Goal: Contribute content: Contribute content

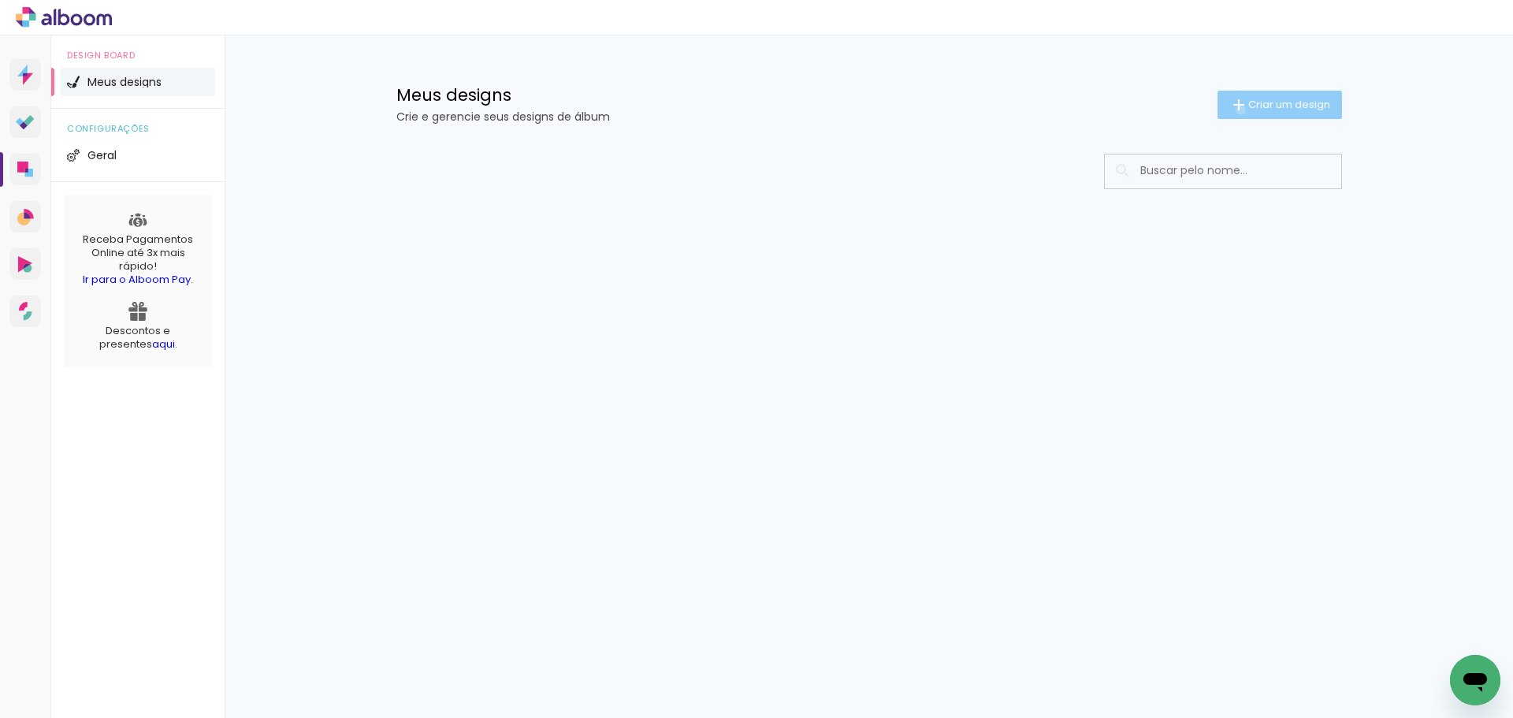
click at [1237, 110] on iron-icon at bounding box center [1238, 104] width 19 height 19
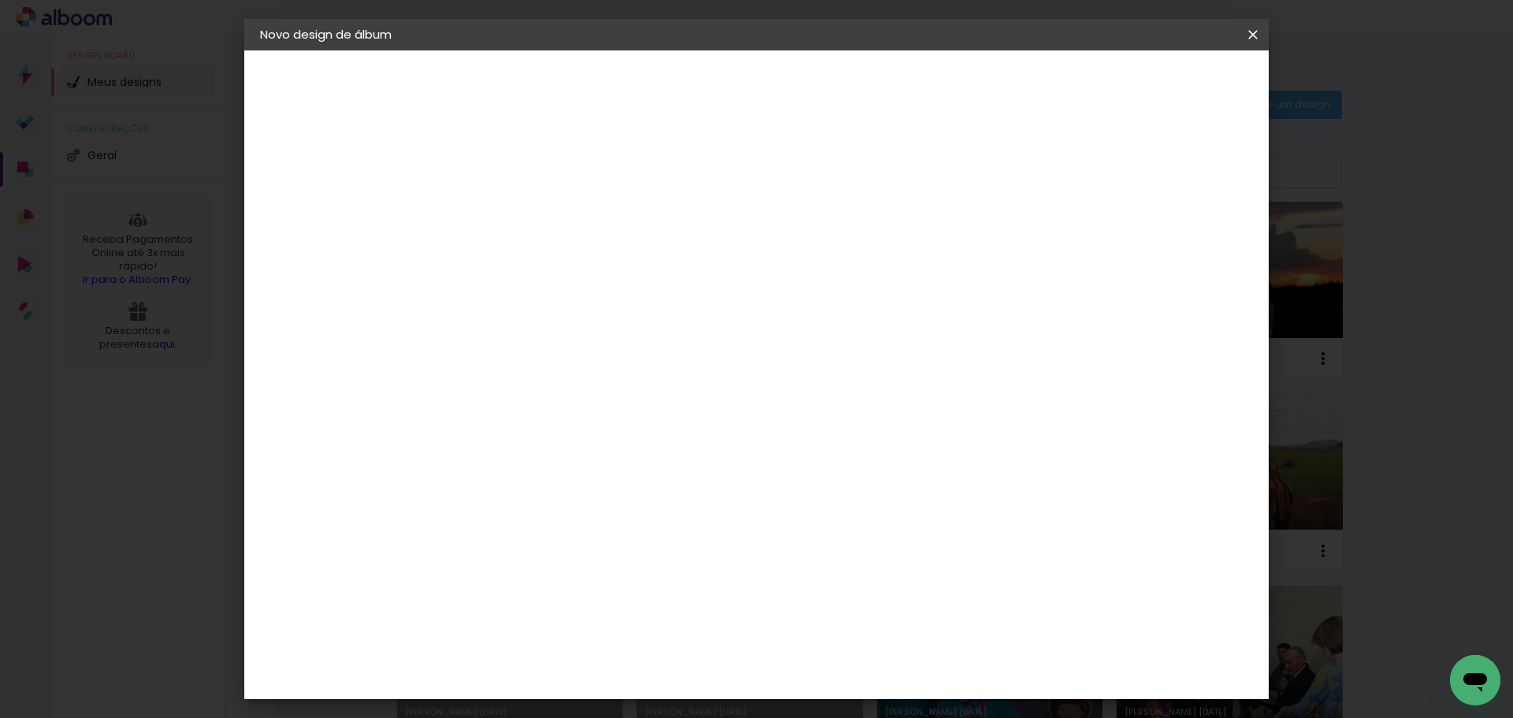
click at [518, 202] on input at bounding box center [518, 211] width 0 height 24
type input "[PERSON_NAME]"
type paper-input "[PERSON_NAME]"
click at [0, 0] on slot "Avançar" at bounding box center [0, 0] width 0 height 0
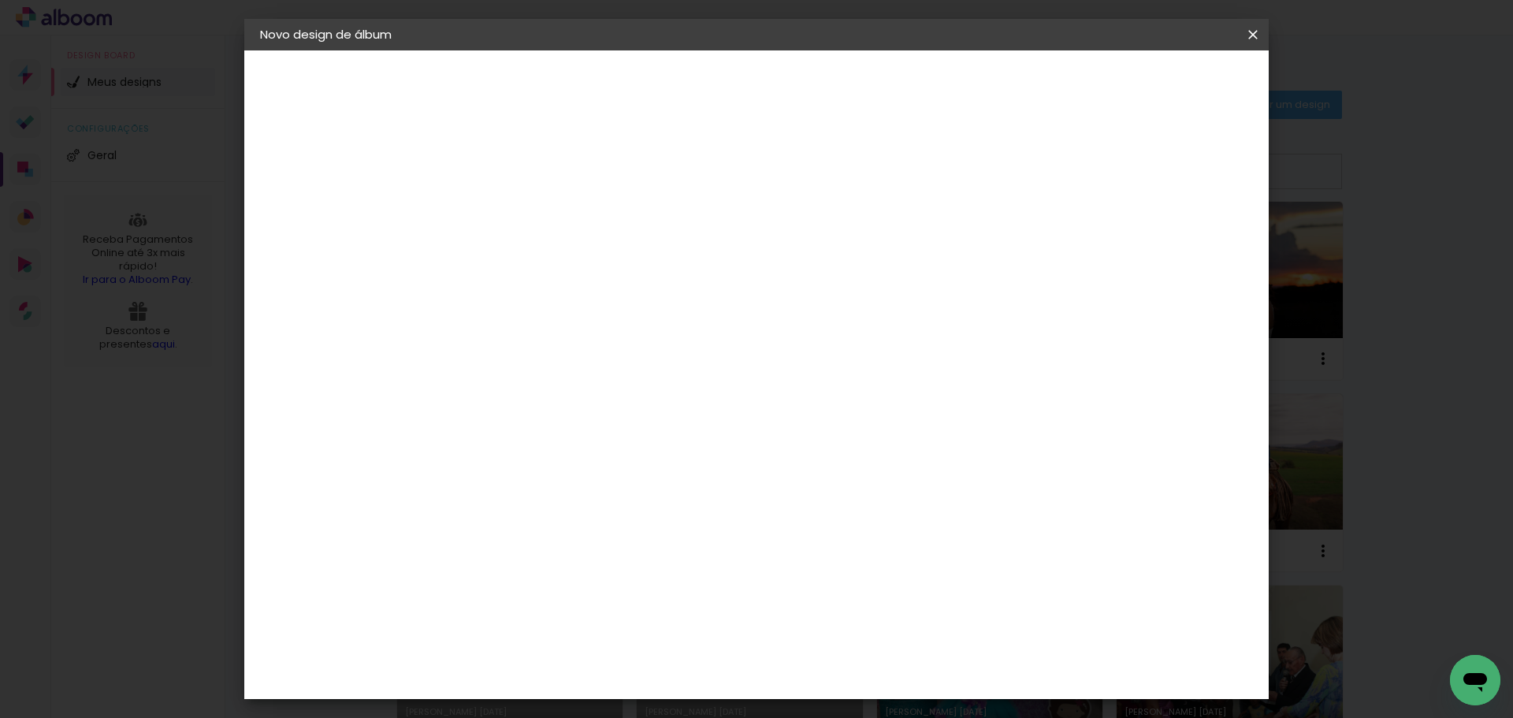
click at [562, 593] on div "Requinte" at bounding box center [535, 599] width 54 height 13
click at [0, 0] on slot "Avançar" at bounding box center [0, 0] width 0 height 0
click at [624, 696] on span "20 × 25" at bounding box center [587, 712] width 73 height 32
click at [798, 65] on header "Modelo Escolha o modelo do álbum. Voltar Avançar" at bounding box center [623, 97] width 349 height 94
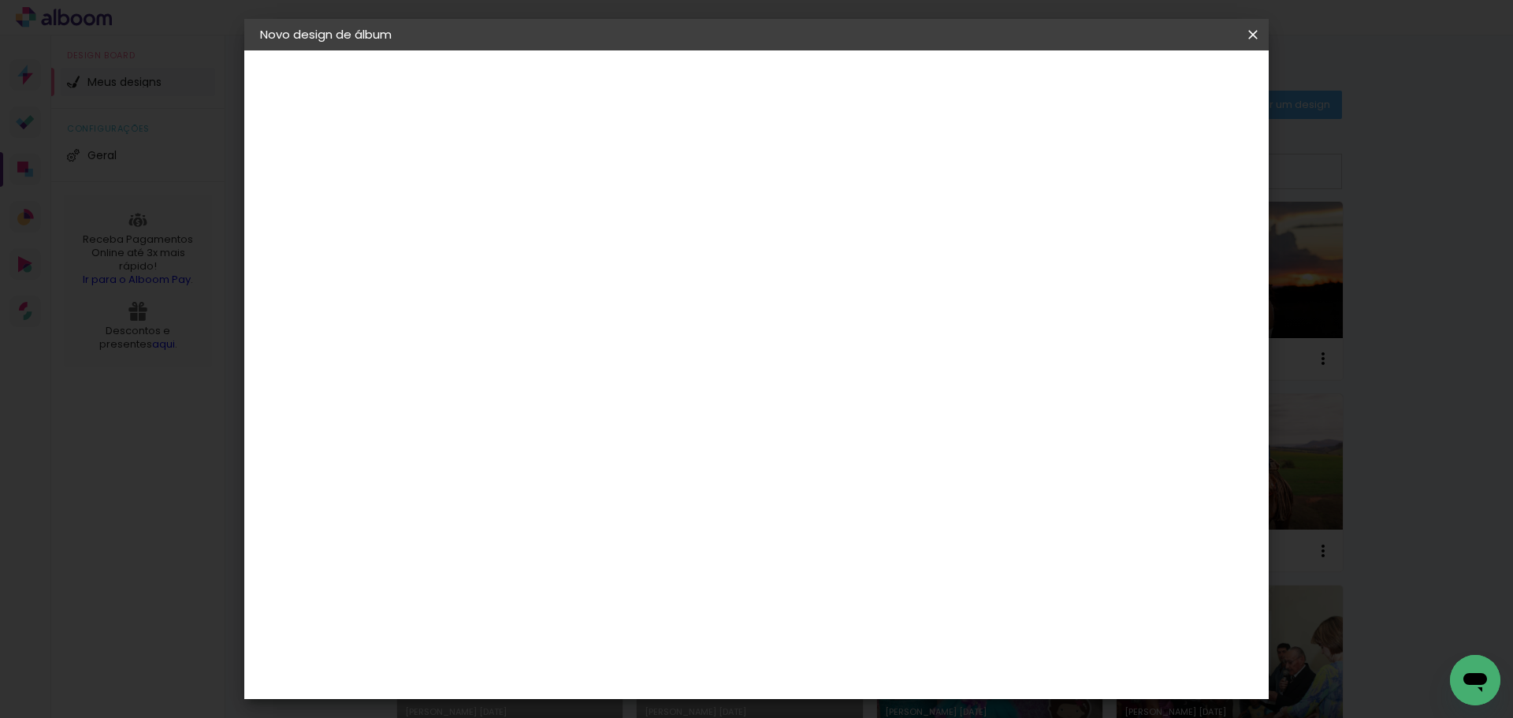
click at [0, 0] on slot "Avançar" at bounding box center [0, 0] width 0 height 0
click at [1111, 75] on paper-button "Iniciar design" at bounding box center [1059, 83] width 103 height 27
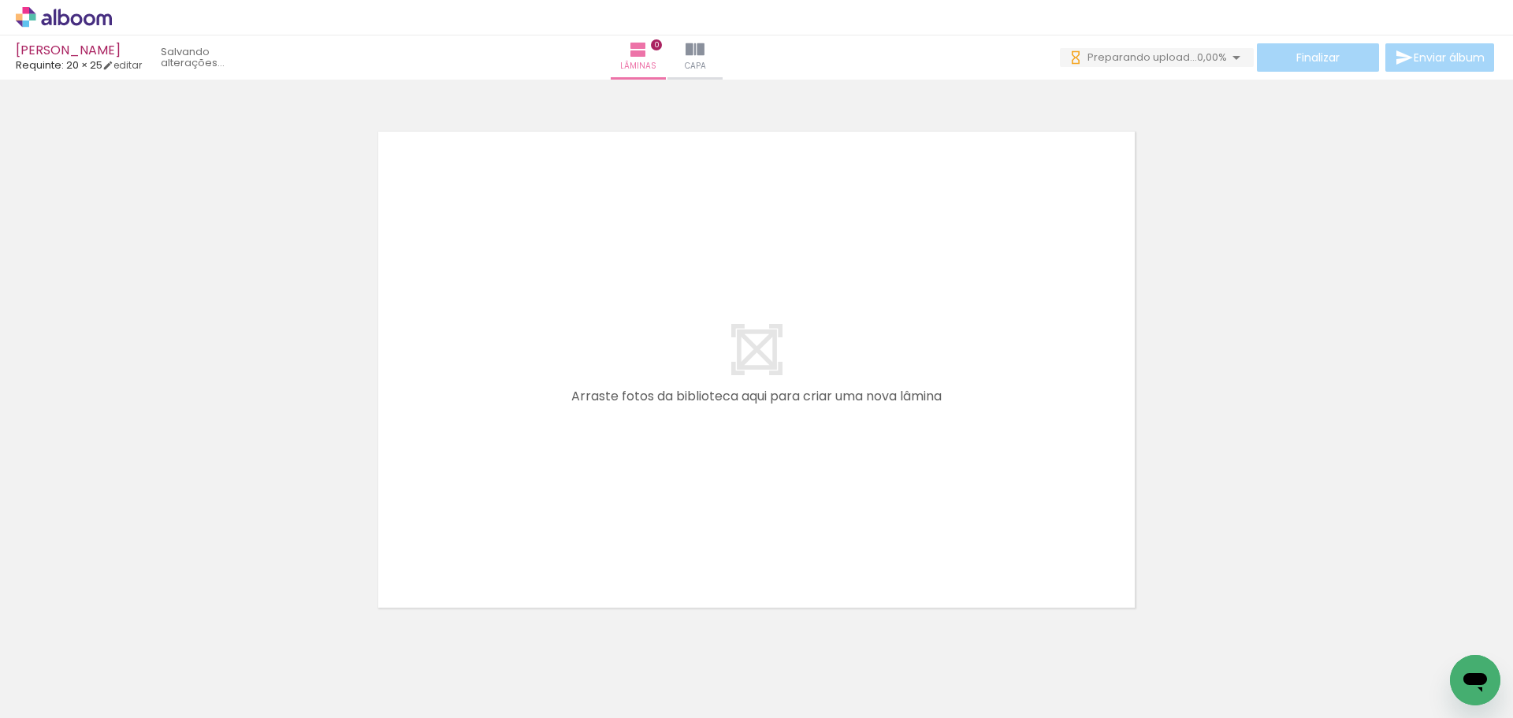
scroll to position [0, 1666]
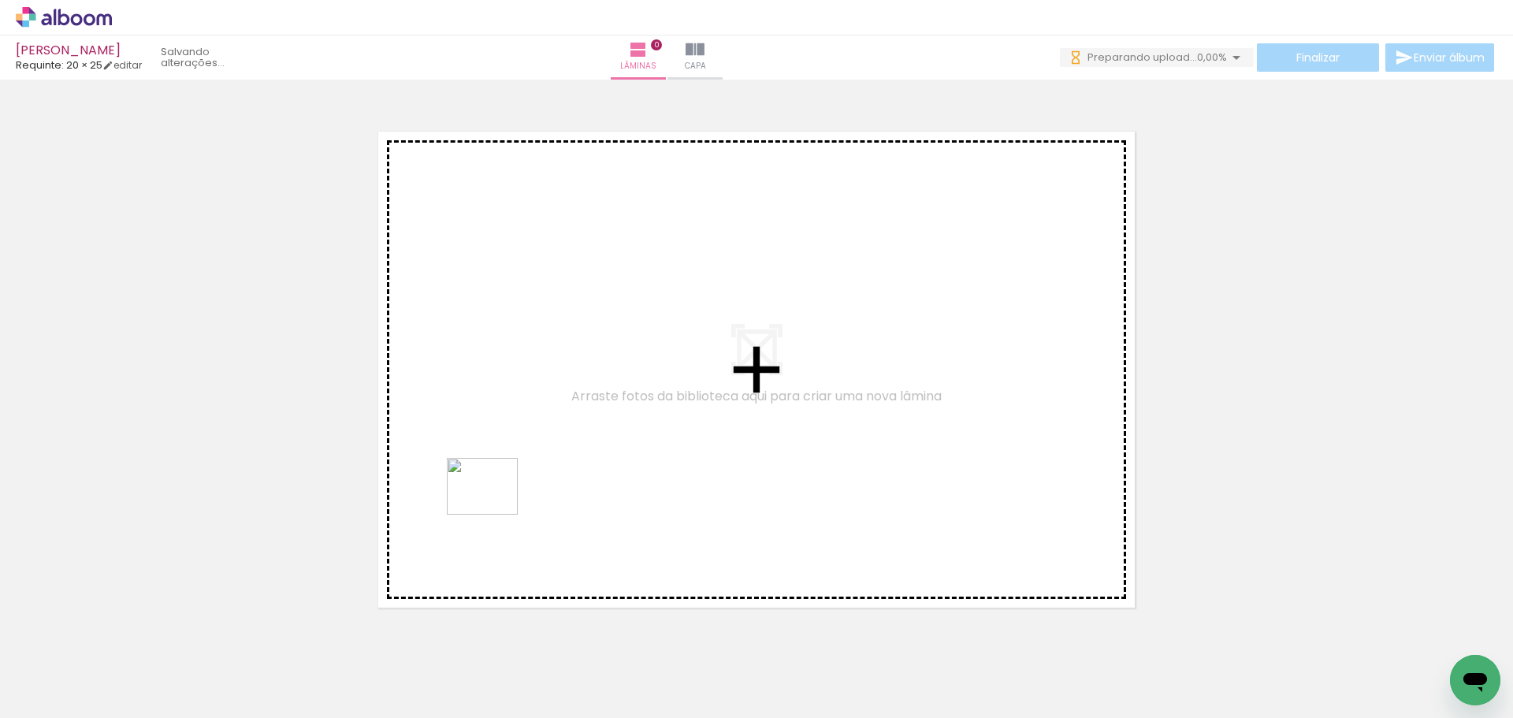
drag, startPoint x: 344, startPoint y: 682, endPoint x: 494, endPoint y: 505, distance: 232.0
click at [494, 505] on quentale-workspace at bounding box center [756, 359] width 1513 height 718
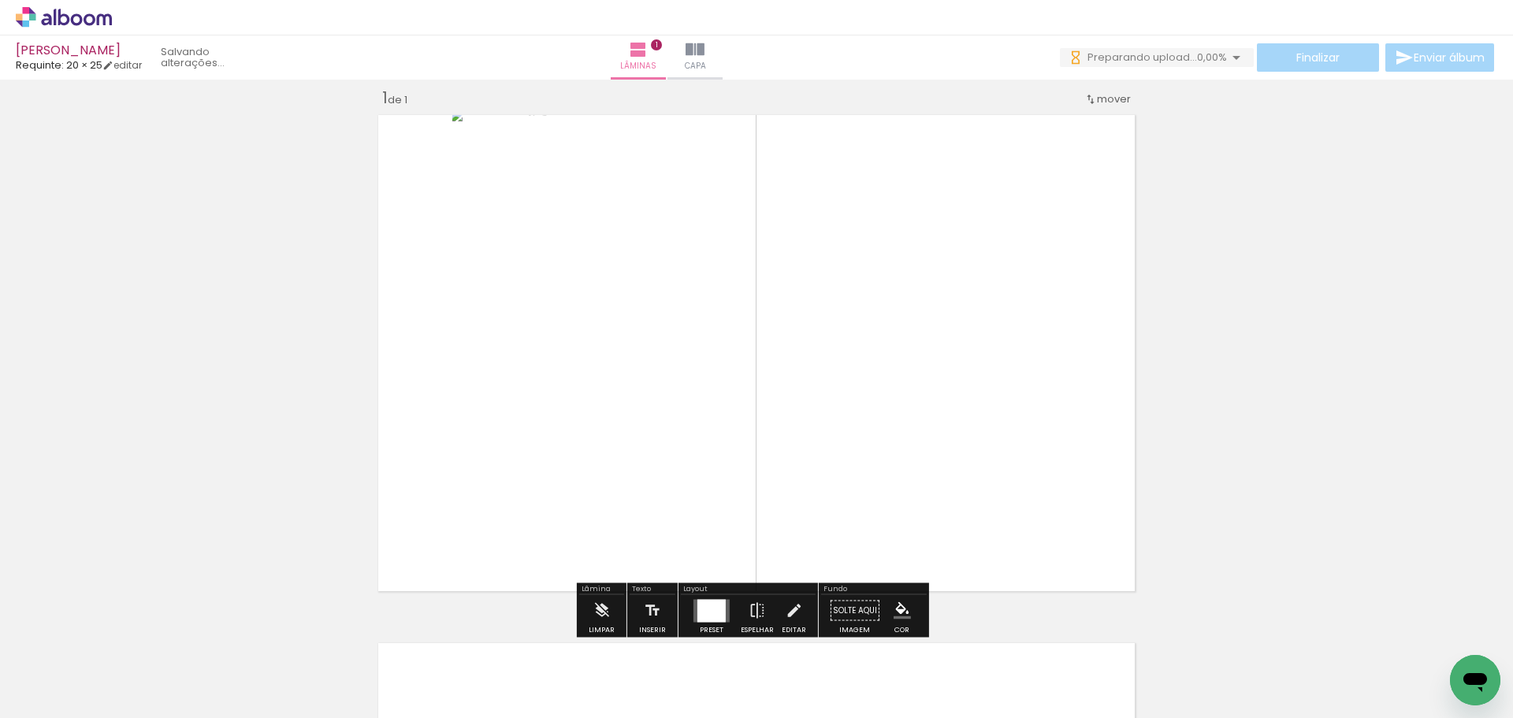
scroll to position [20, 0]
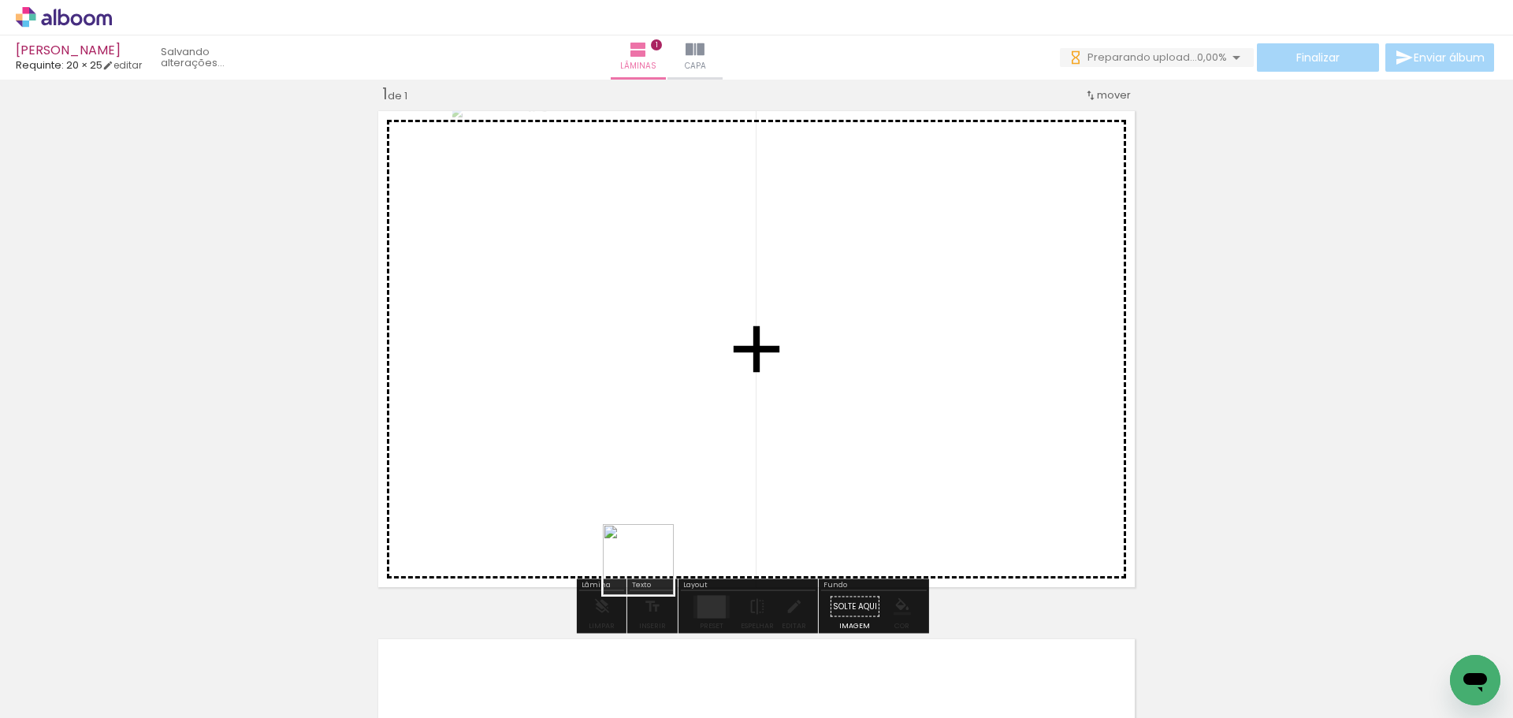
drag, startPoint x: 463, startPoint y: 659, endPoint x: 804, endPoint y: 510, distance: 372.3
click at [801, 510] on quentale-workspace at bounding box center [756, 359] width 1513 height 718
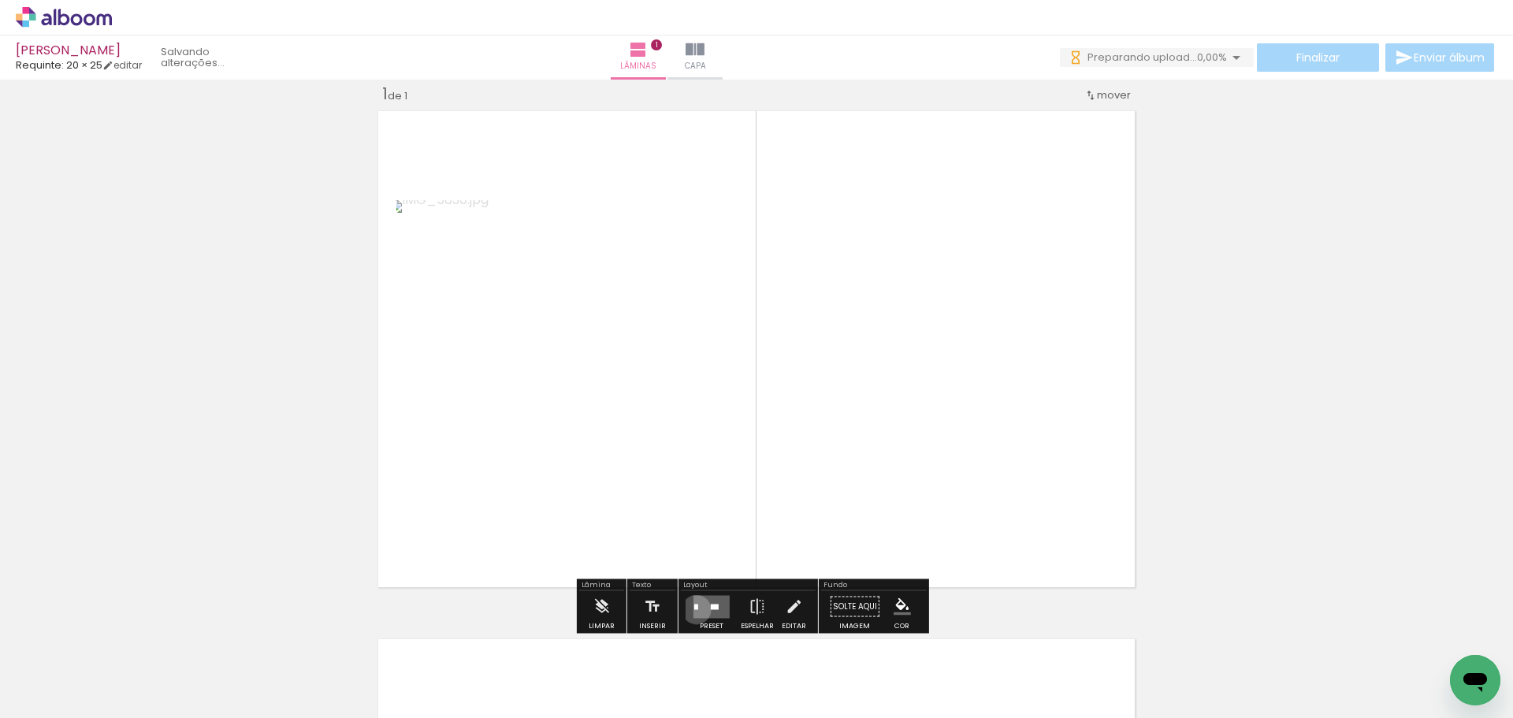
click at [694, 609] on quentale-layouter at bounding box center [712, 606] width 36 height 23
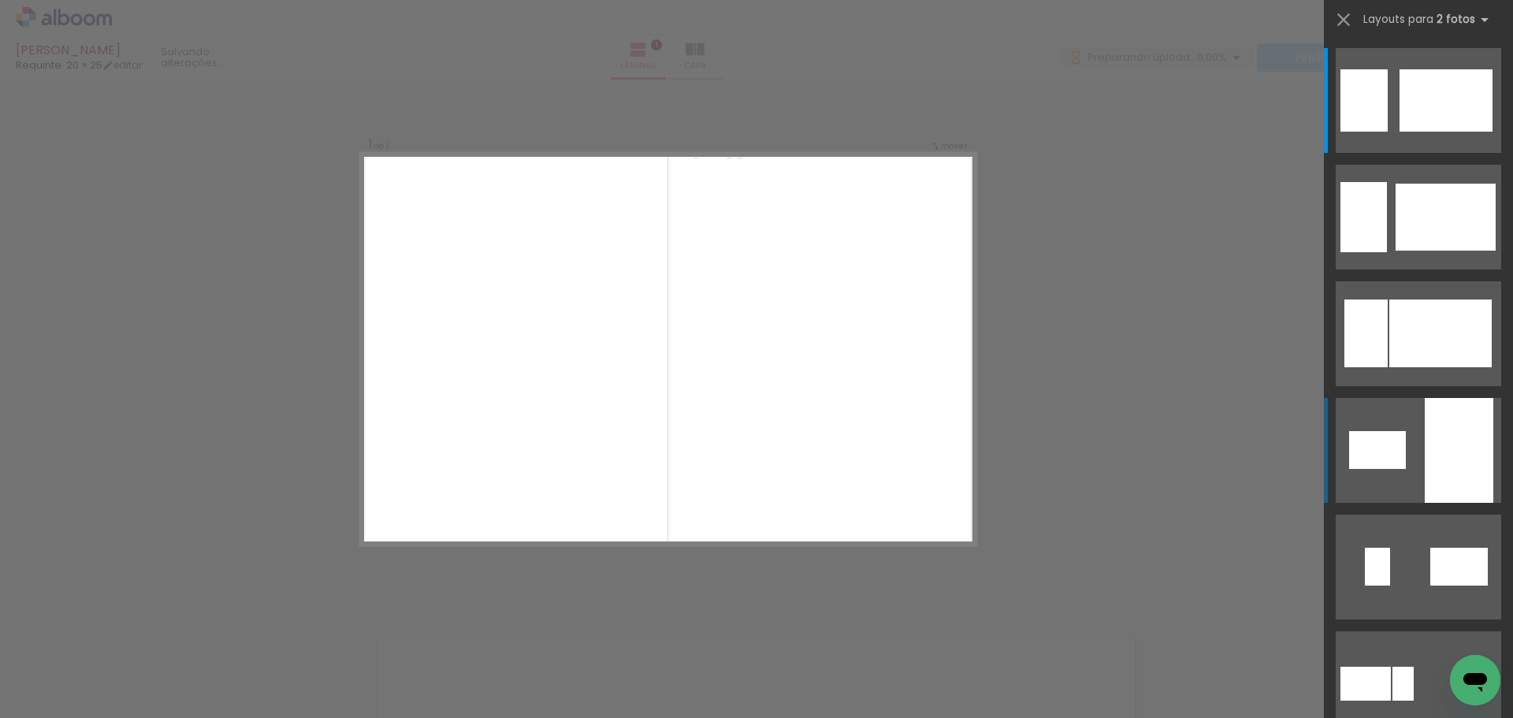
click at [1444, 436] on div at bounding box center [1459, 450] width 69 height 105
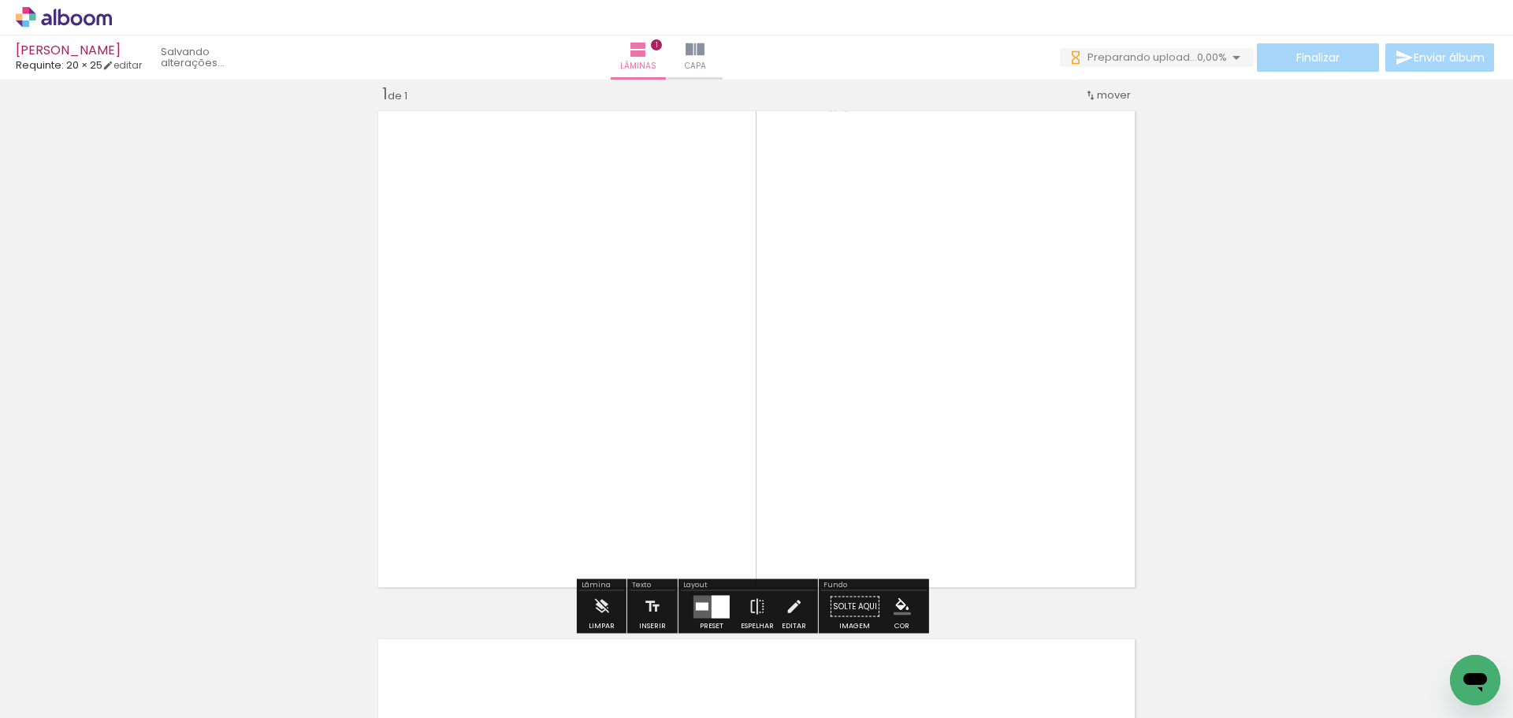
click at [956, 386] on quentale-photo at bounding box center [945, 349] width 318 height 489
click at [790, 605] on iron-icon at bounding box center [793, 607] width 17 height 32
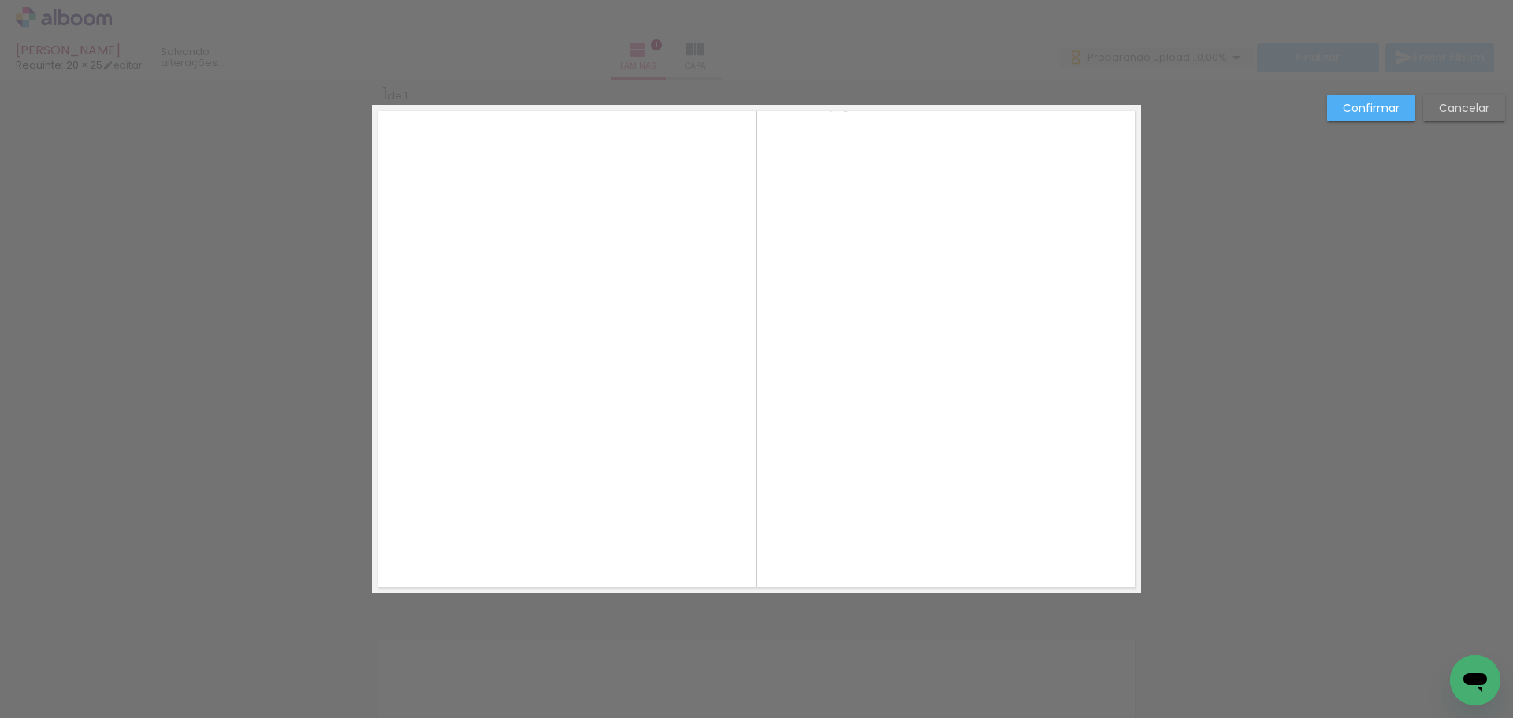
click at [924, 505] on quentale-photo at bounding box center [945, 349] width 318 height 489
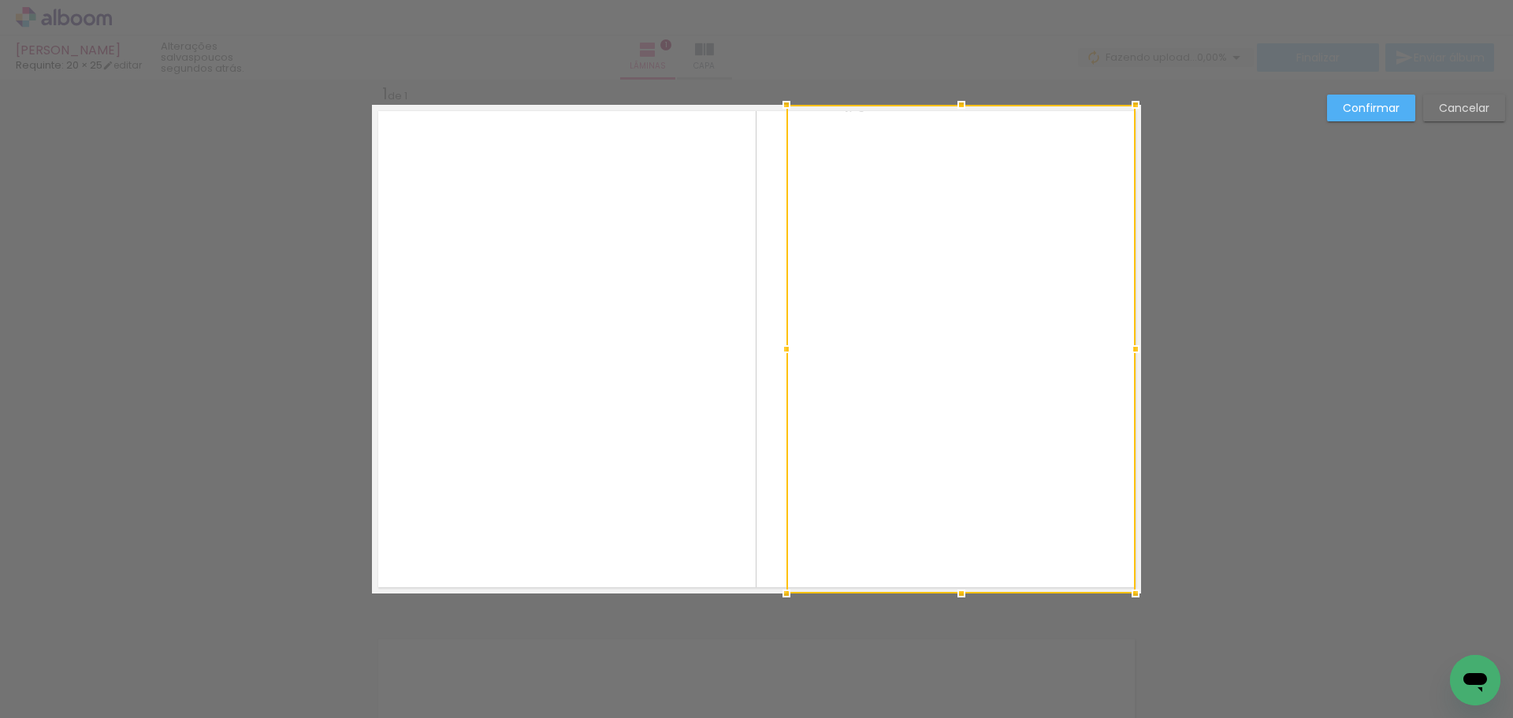
drag, startPoint x: 1105, startPoint y: 352, endPoint x: 1134, endPoint y: 353, distance: 29.2
click at [1134, 353] on div at bounding box center [1136, 349] width 32 height 32
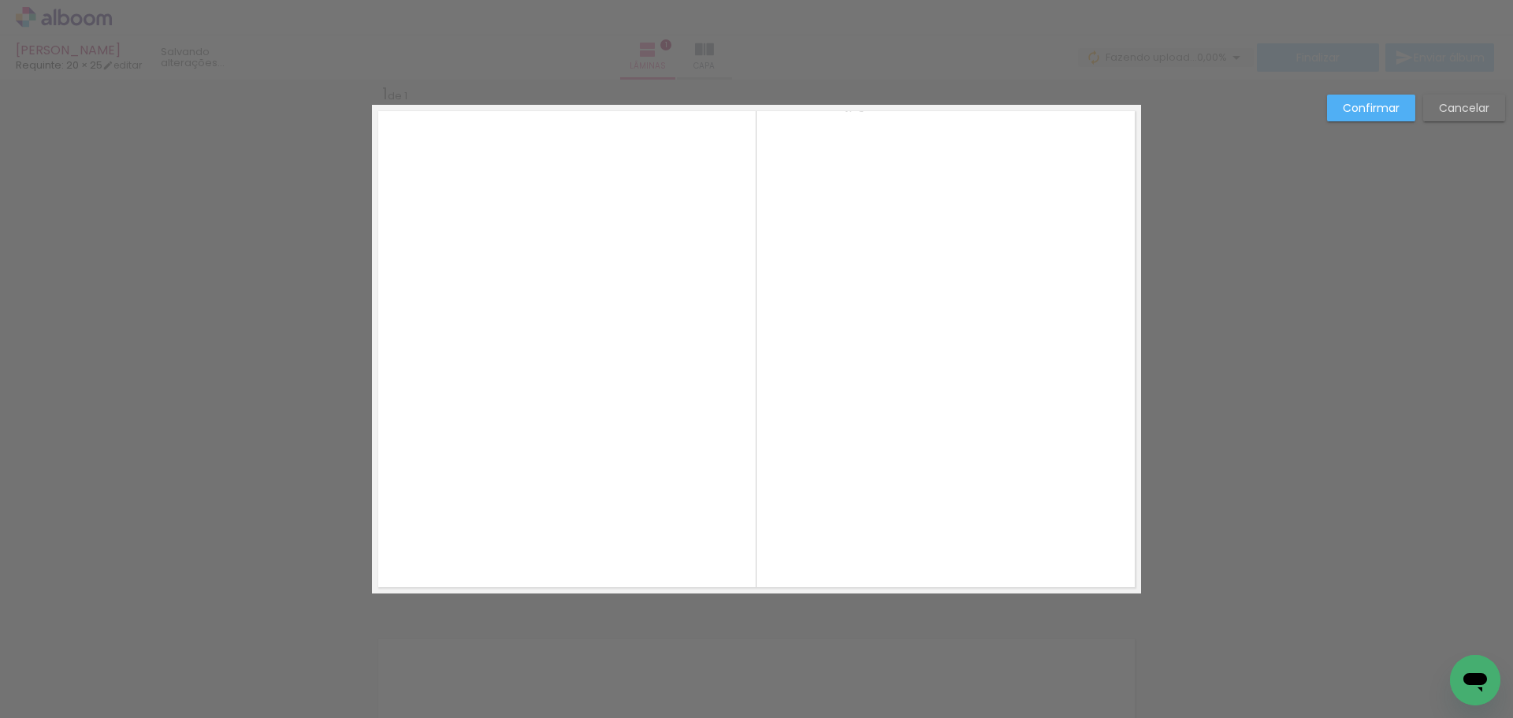
click at [1017, 352] on quentale-photo at bounding box center [960, 349] width 349 height 489
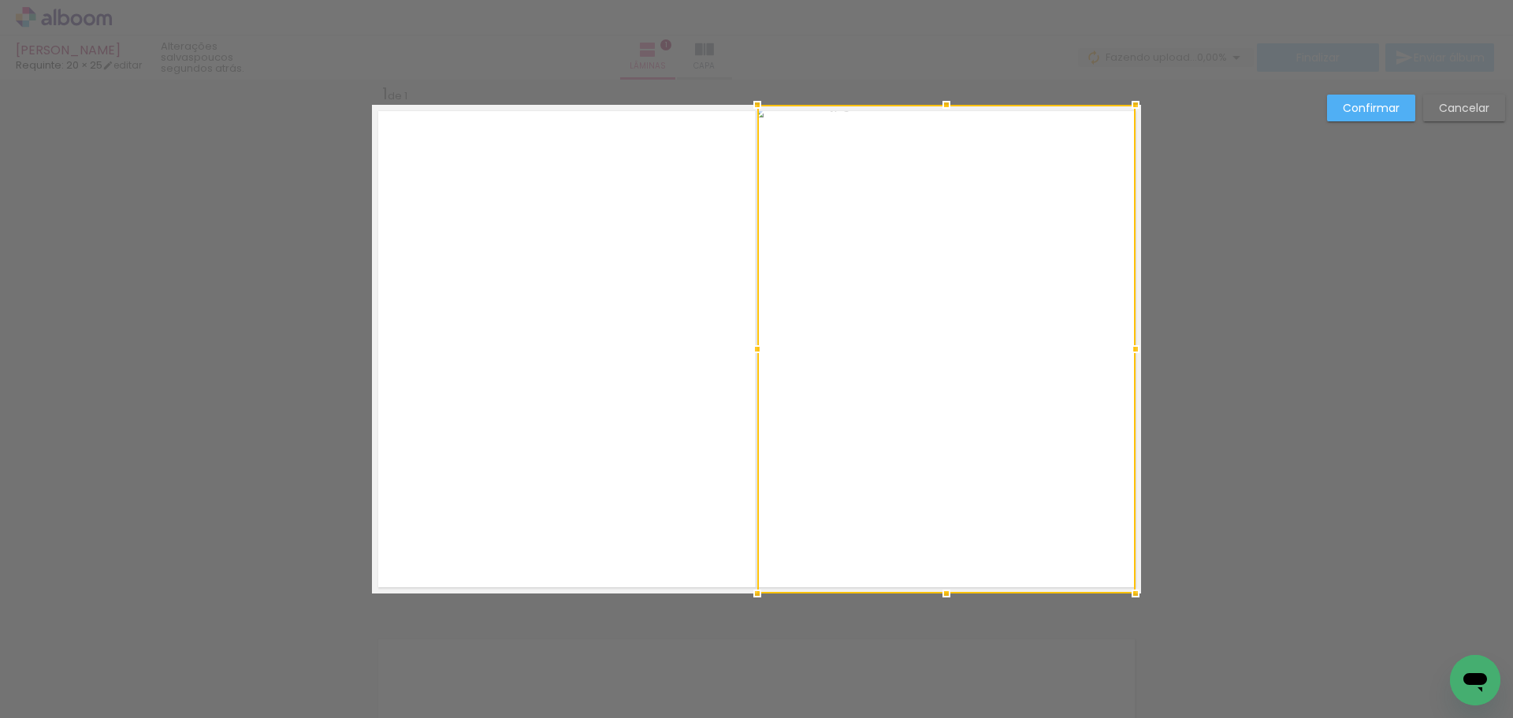
drag, startPoint x: 784, startPoint y: 347, endPoint x: 756, endPoint y: 339, distance: 29.4
click at [756, 339] on div at bounding box center [758, 349] width 32 height 32
click at [0, 0] on slot "Confirmar" at bounding box center [0, 0] width 0 height 0
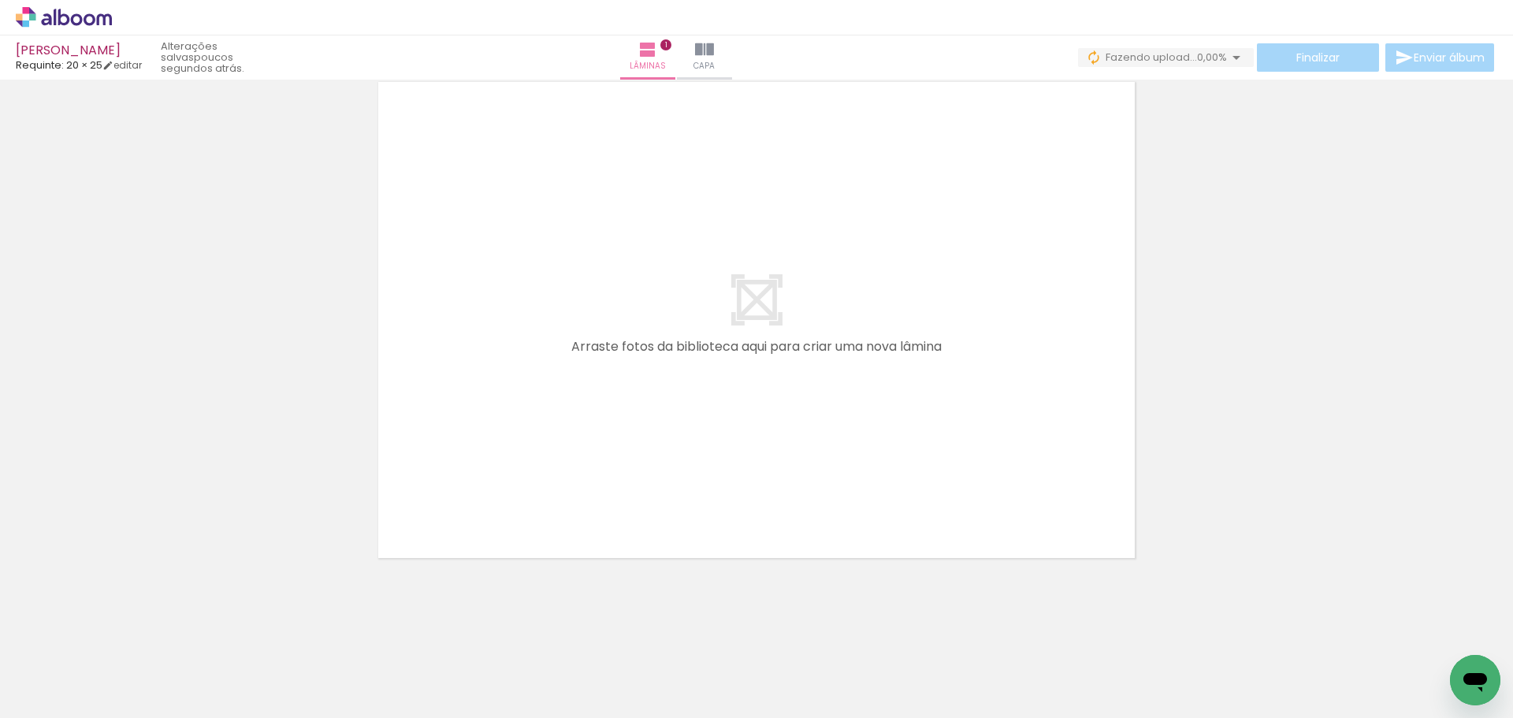
scroll to position [0, 1666]
drag, startPoint x: 458, startPoint y: 676, endPoint x: 479, endPoint y: 518, distance: 159.8
click at [477, 496] on quentale-workspace at bounding box center [756, 359] width 1513 height 718
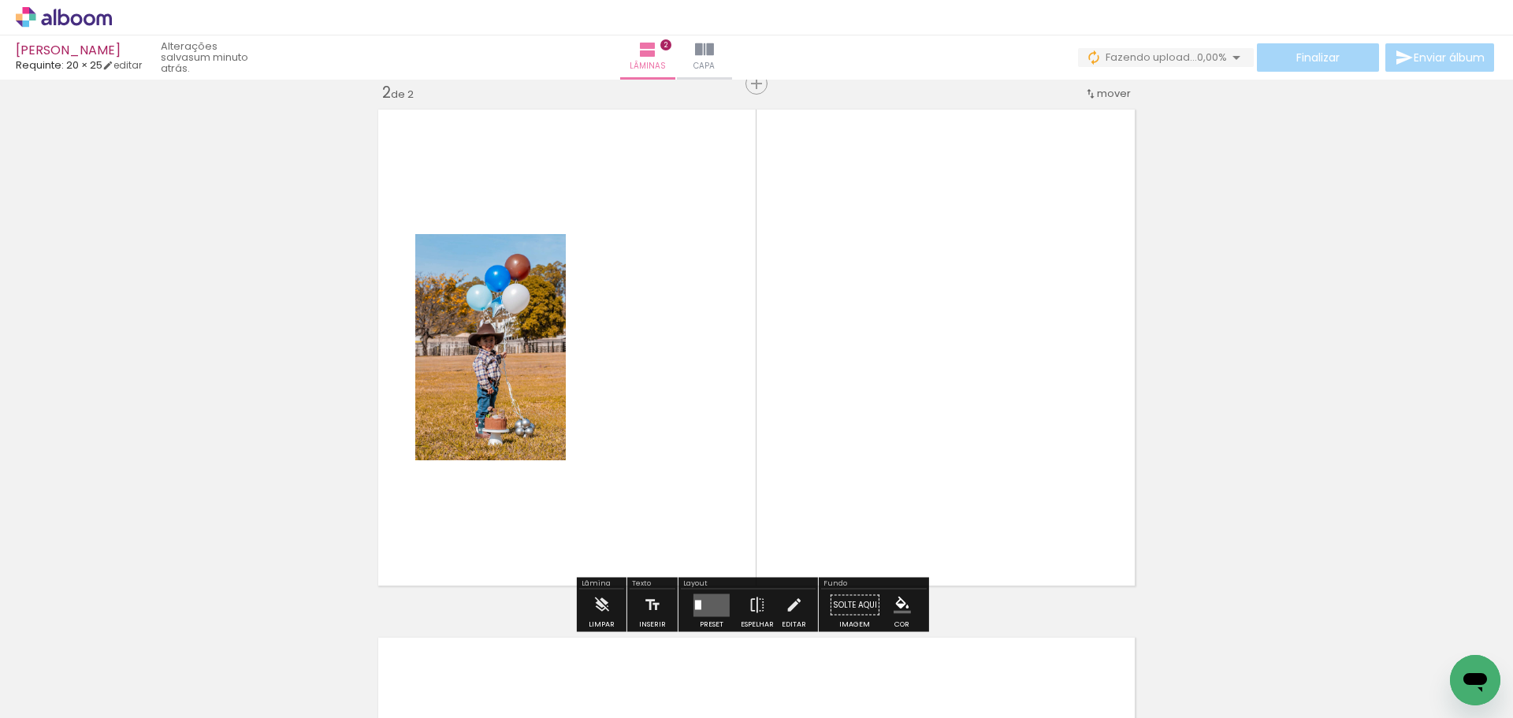
scroll to position [548, 0]
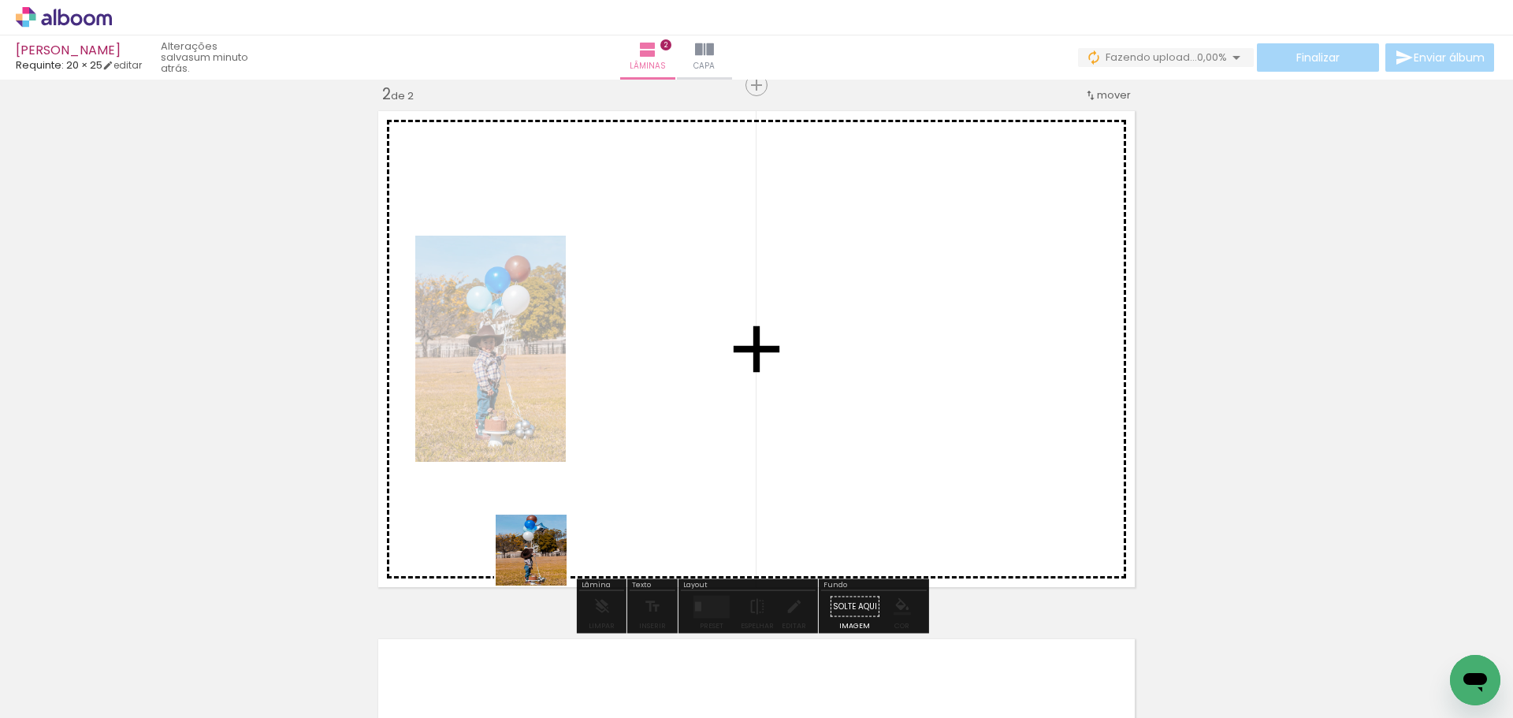
drag, startPoint x: 524, startPoint y: 660, endPoint x: 640, endPoint y: 447, distance: 242.3
click at [640, 447] on quentale-workspace at bounding box center [756, 359] width 1513 height 718
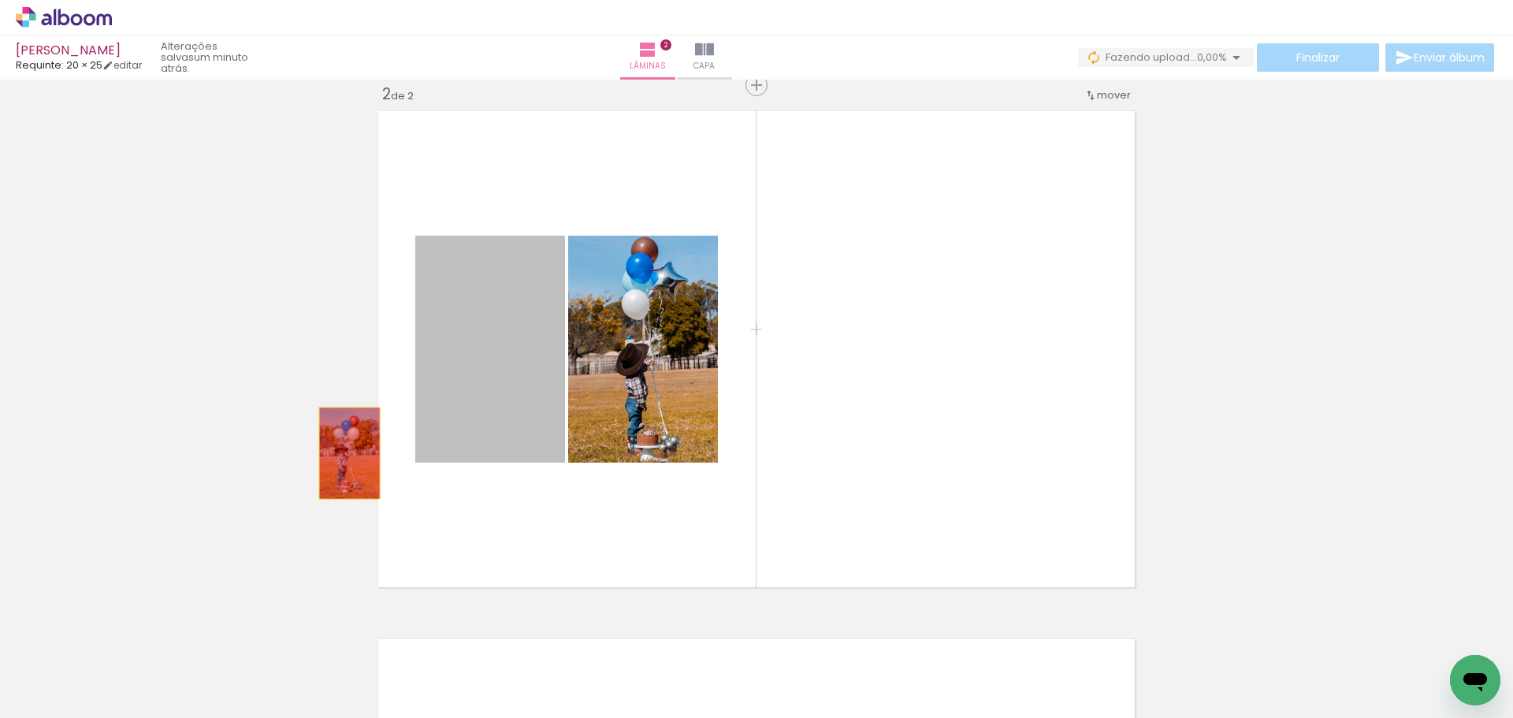
drag, startPoint x: 495, startPoint y: 374, endPoint x: 246, endPoint y: 448, distance: 259.8
click at [242, 443] on div "Inserir lâmina 1 de 2 Inserir lâmina 2 de 2" at bounding box center [756, 329] width 1513 height 1585
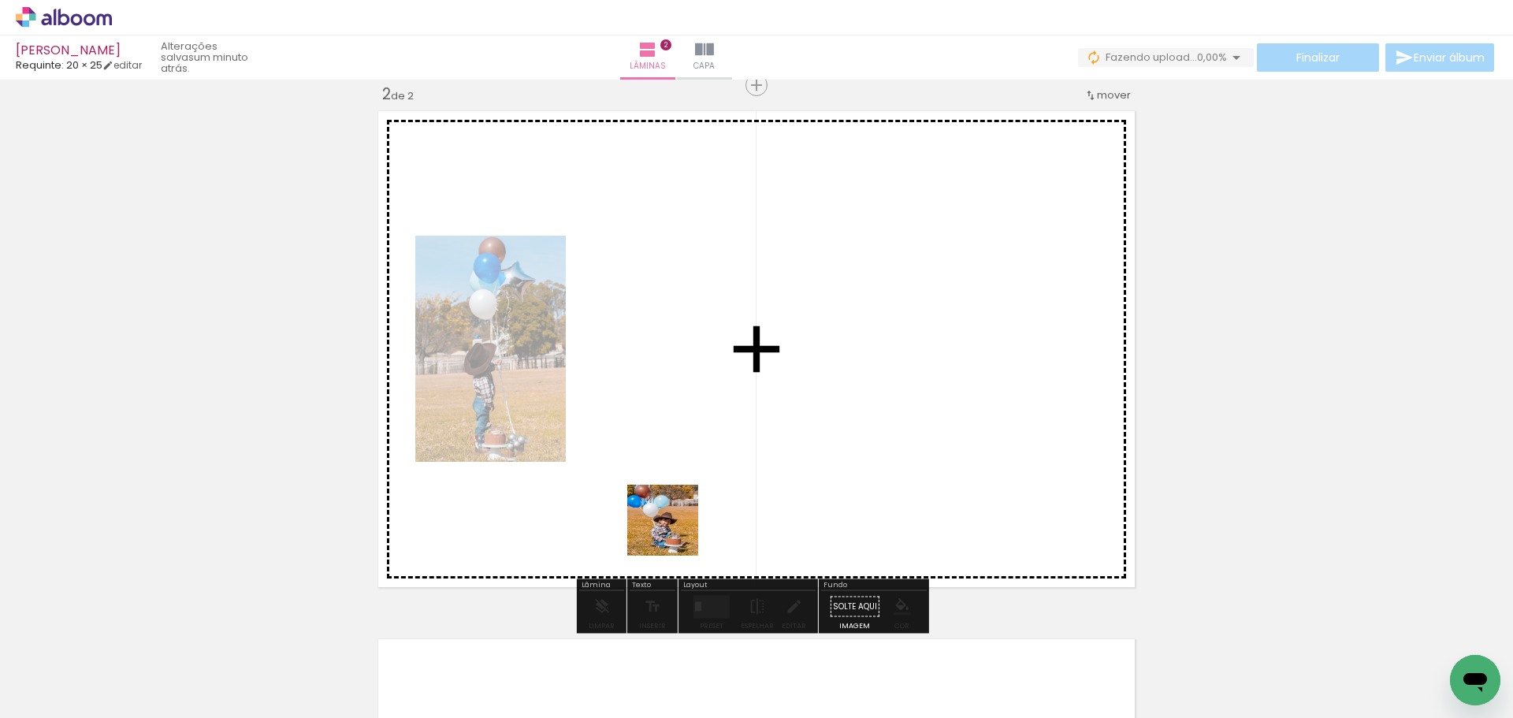
drag, startPoint x: 632, startPoint y: 678, endPoint x: 751, endPoint y: 392, distance: 309.1
click at [742, 377] on quentale-workspace at bounding box center [756, 359] width 1513 height 718
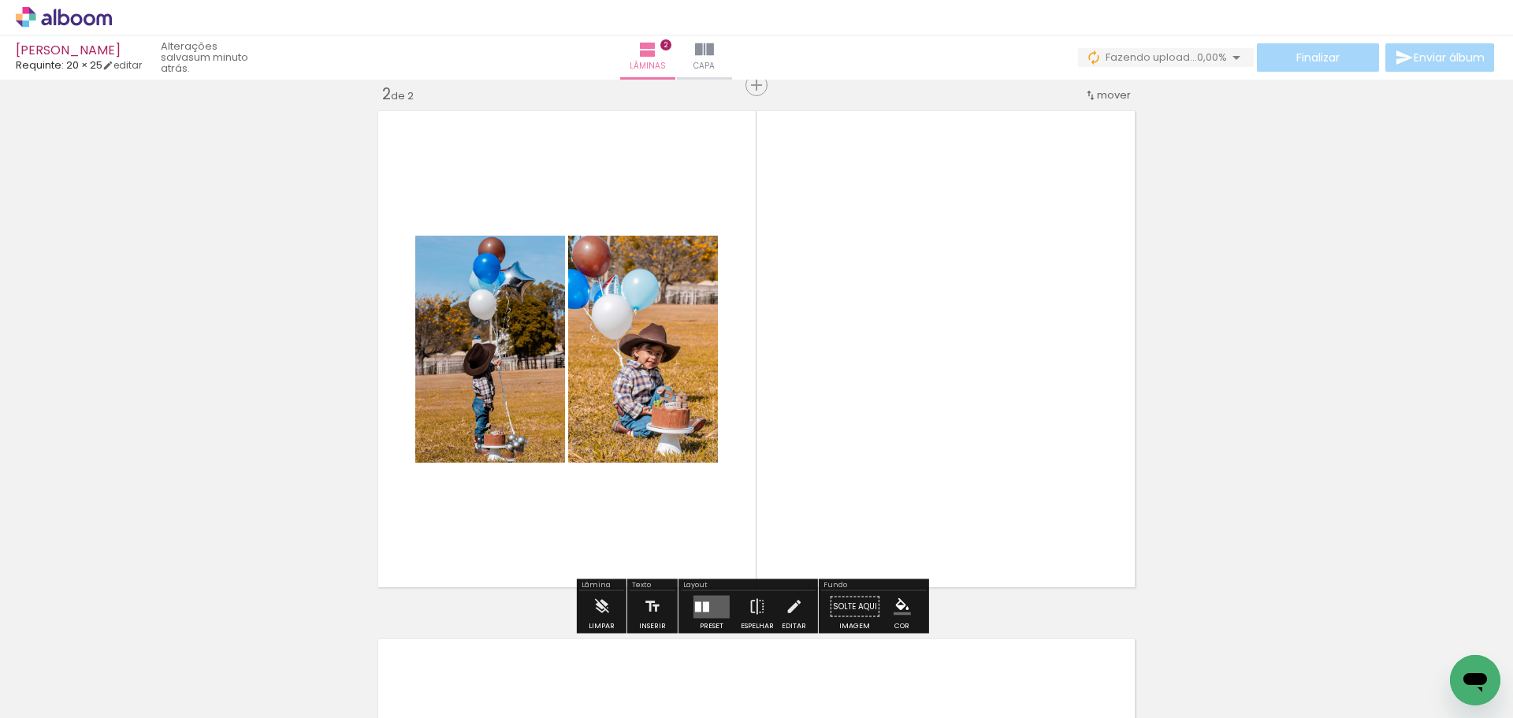
drag, startPoint x: 706, startPoint y: 665, endPoint x: 860, endPoint y: 425, distance: 285.3
click at [860, 405] on quentale-workspace at bounding box center [756, 359] width 1513 height 718
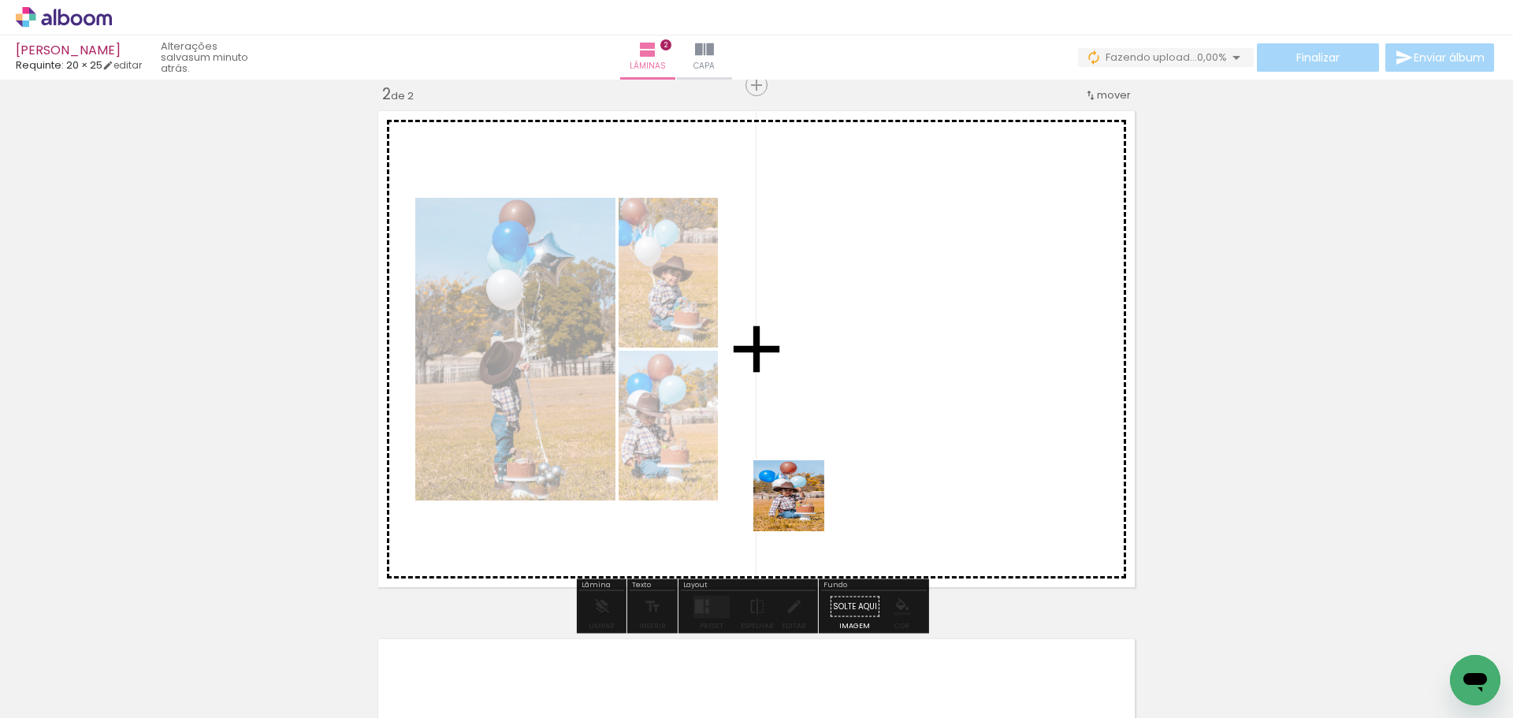
drag, startPoint x: 785, startPoint y: 667, endPoint x: 836, endPoint y: 376, distance: 295.3
click at [836, 374] on quentale-workspace at bounding box center [756, 359] width 1513 height 718
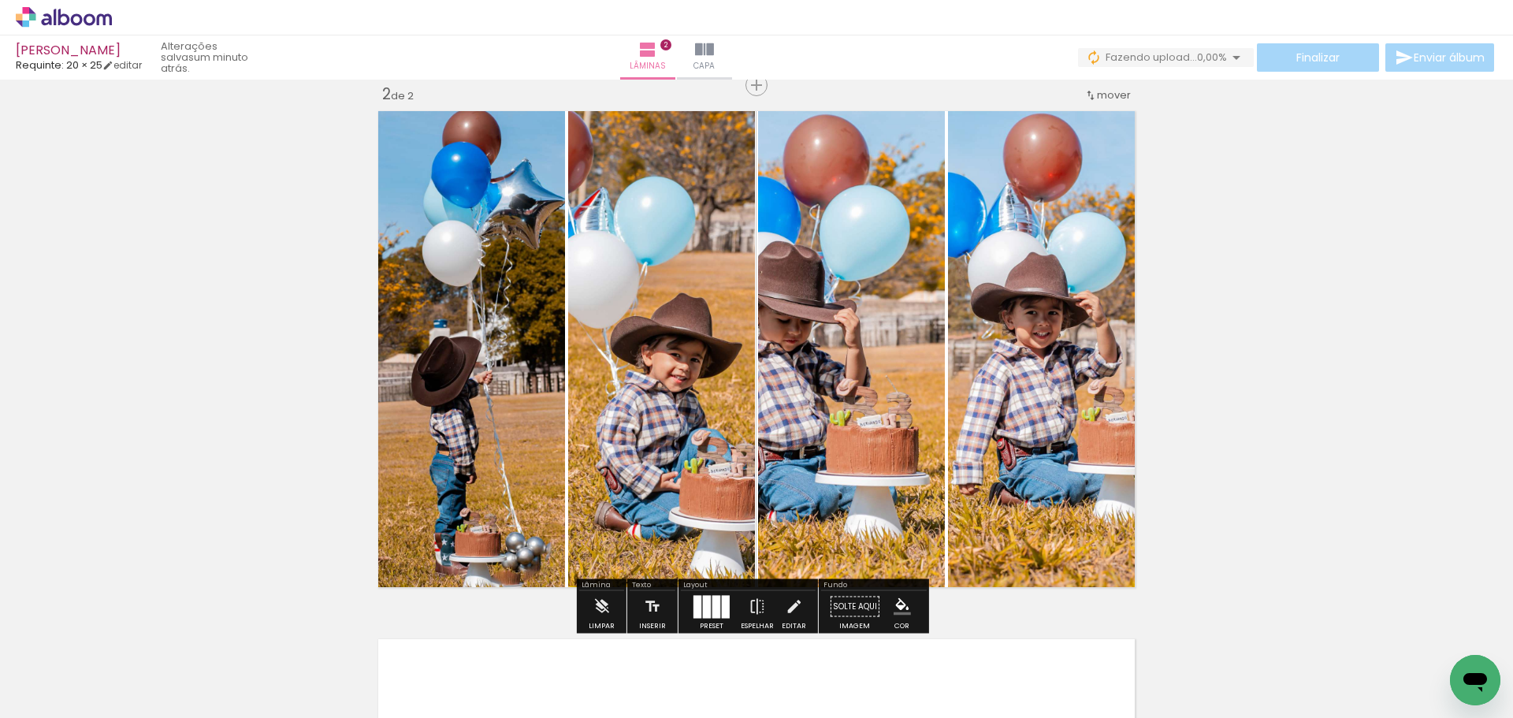
click at [713, 610] on div at bounding box center [716, 606] width 8 height 23
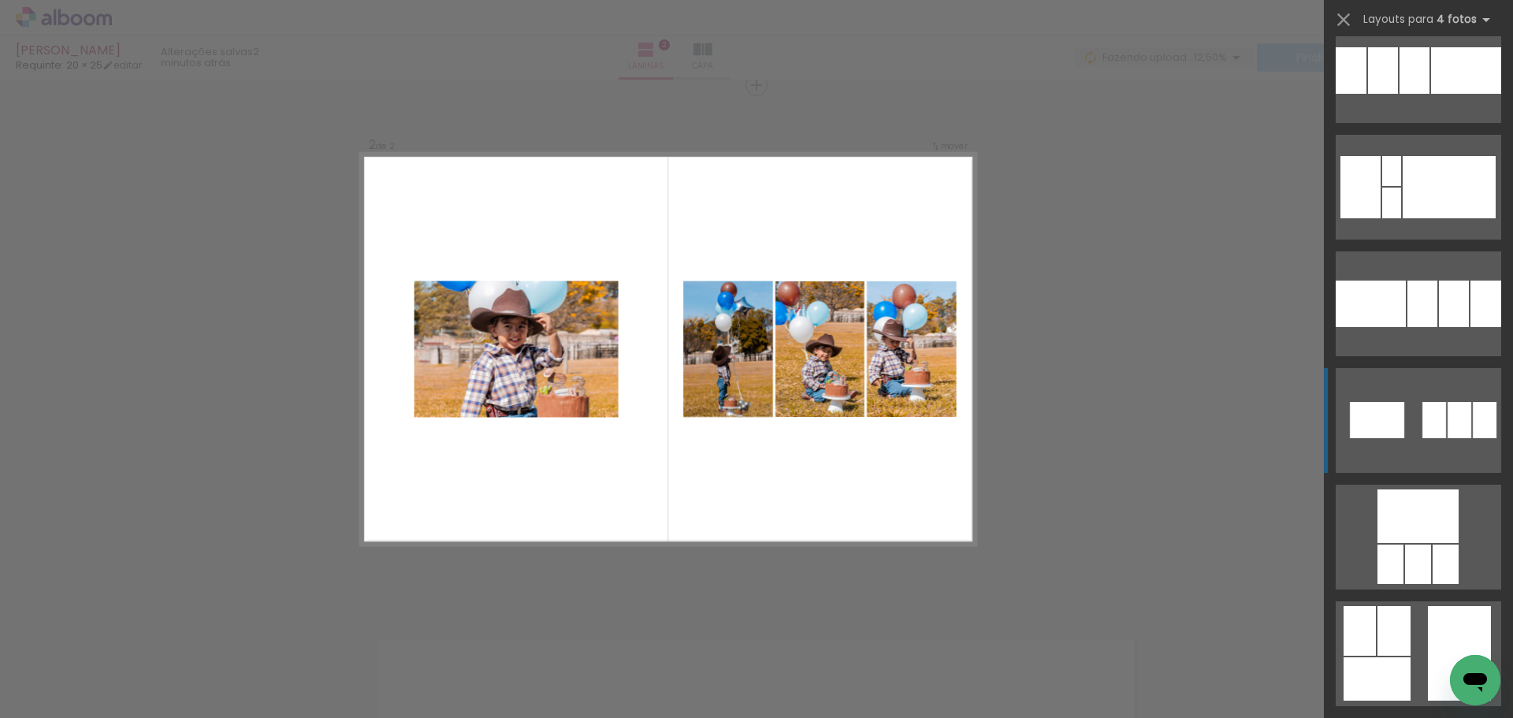
scroll to position [12294, 0]
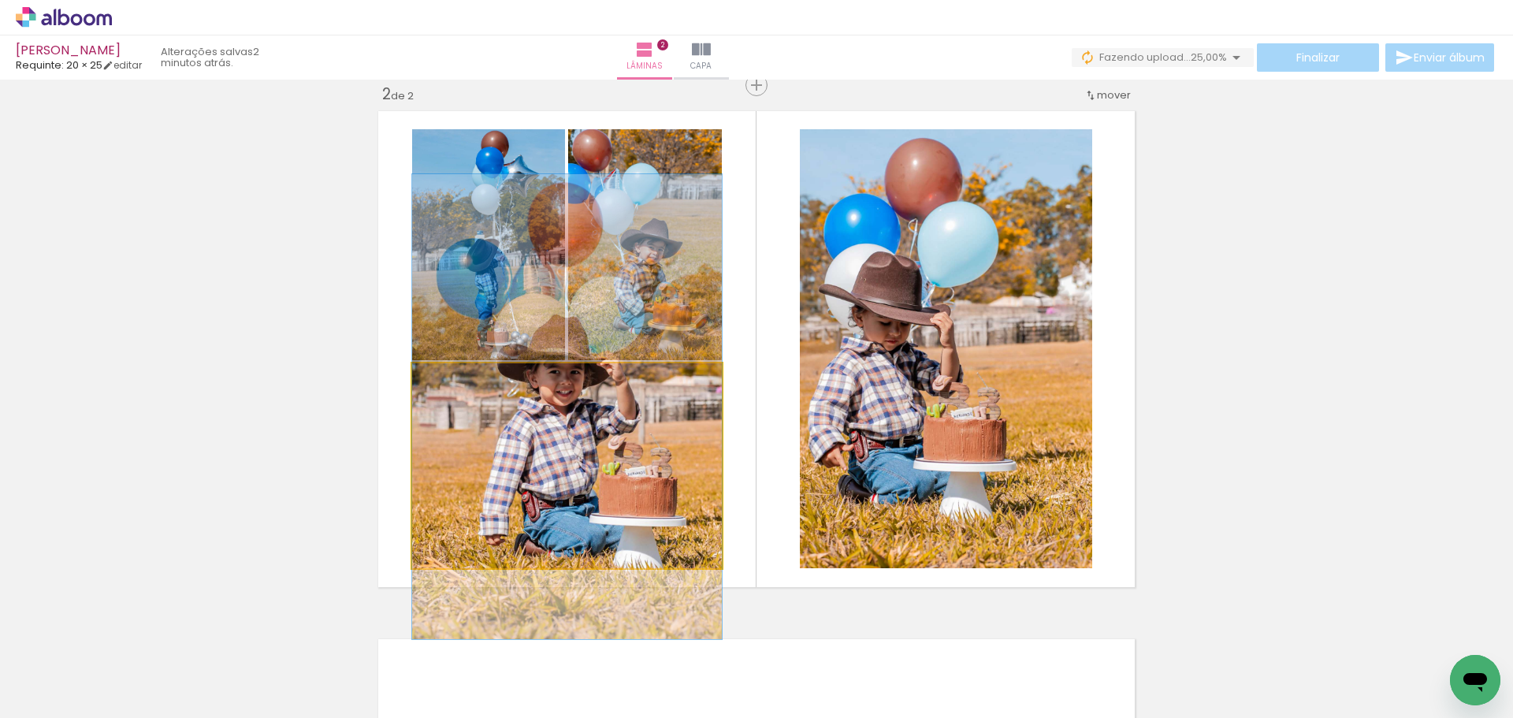
drag, startPoint x: 637, startPoint y: 467, endPoint x: 652, endPoint y: 408, distance: 61.0
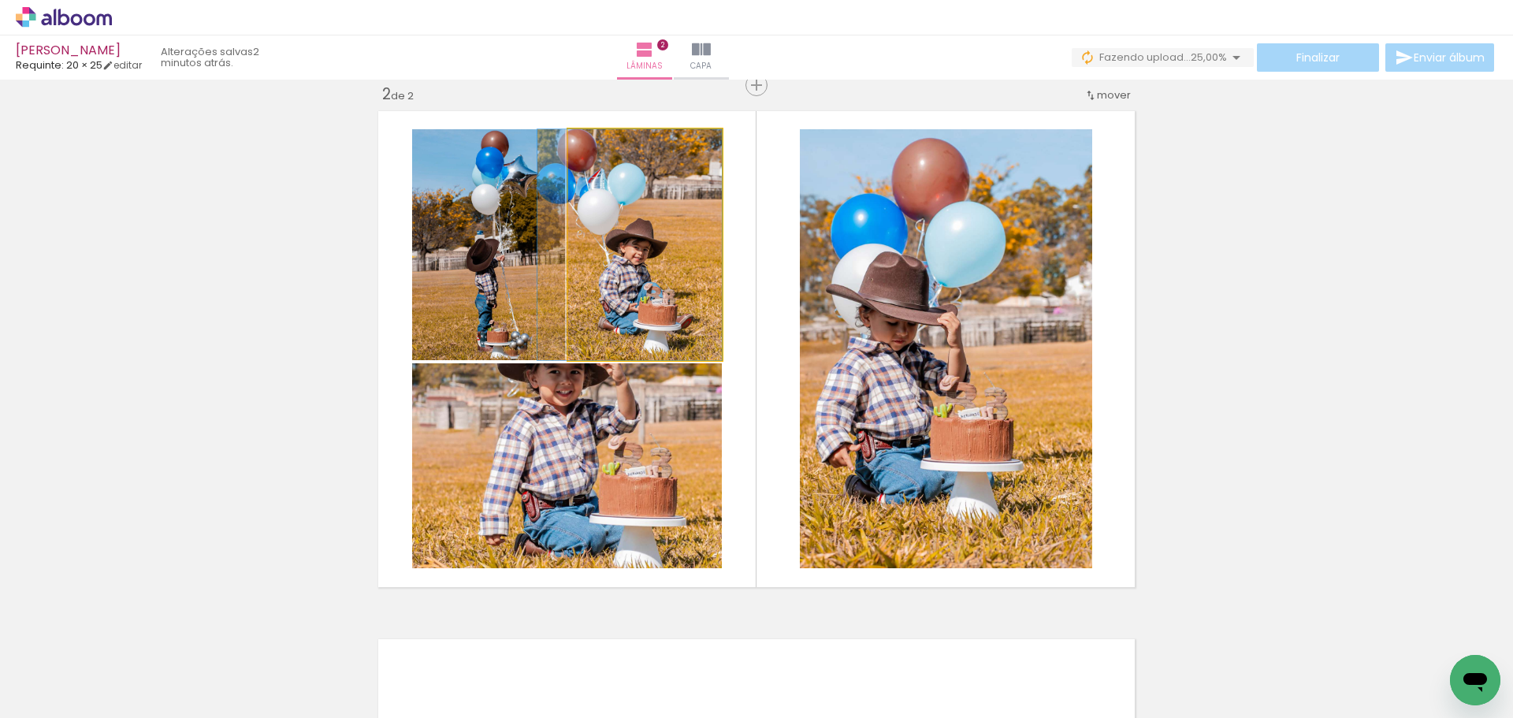
drag, startPoint x: 600, startPoint y: 314, endPoint x: 197, endPoint y: 319, distance: 402.7
click at [197, 319] on div "Inserir lâmina 1 de 2 Inserir lâmina 2 de 2" at bounding box center [756, 329] width 1513 height 1585
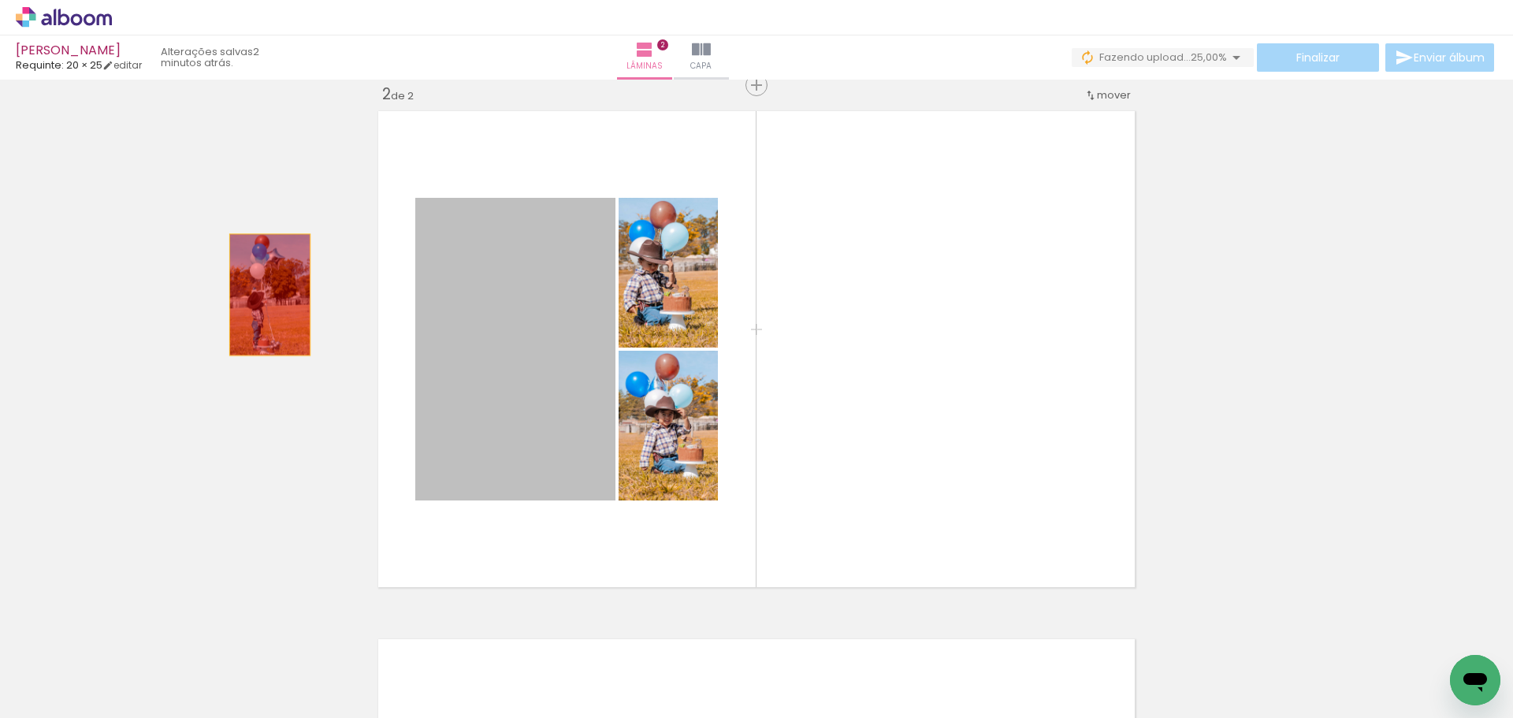
drag, startPoint x: 478, startPoint y: 324, endPoint x: 267, endPoint y: 299, distance: 211.9
click at [263, 295] on div "Inserir lâmina 1 de 2 Inserir lâmina 2 de 2" at bounding box center [756, 329] width 1513 height 1585
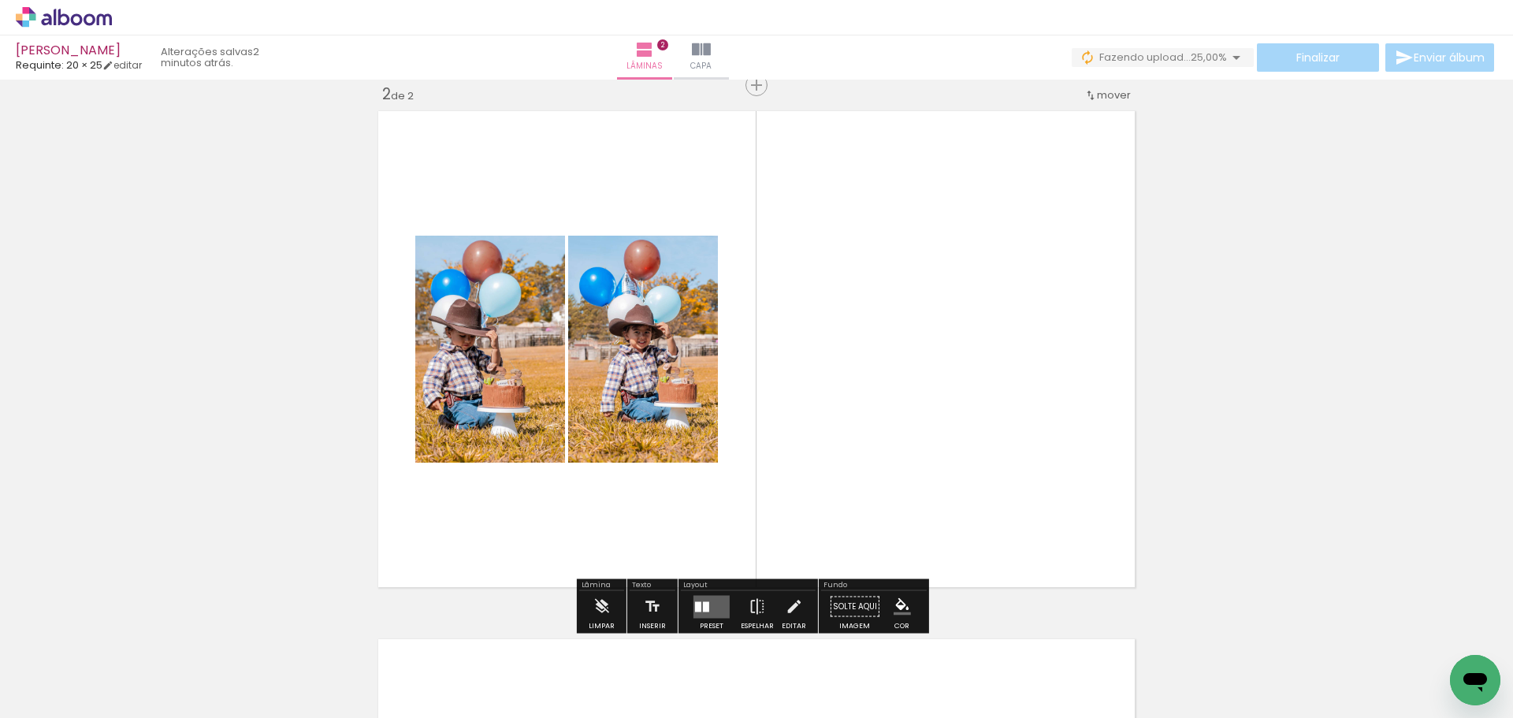
click at [705, 604] on div at bounding box center [706, 606] width 6 height 10
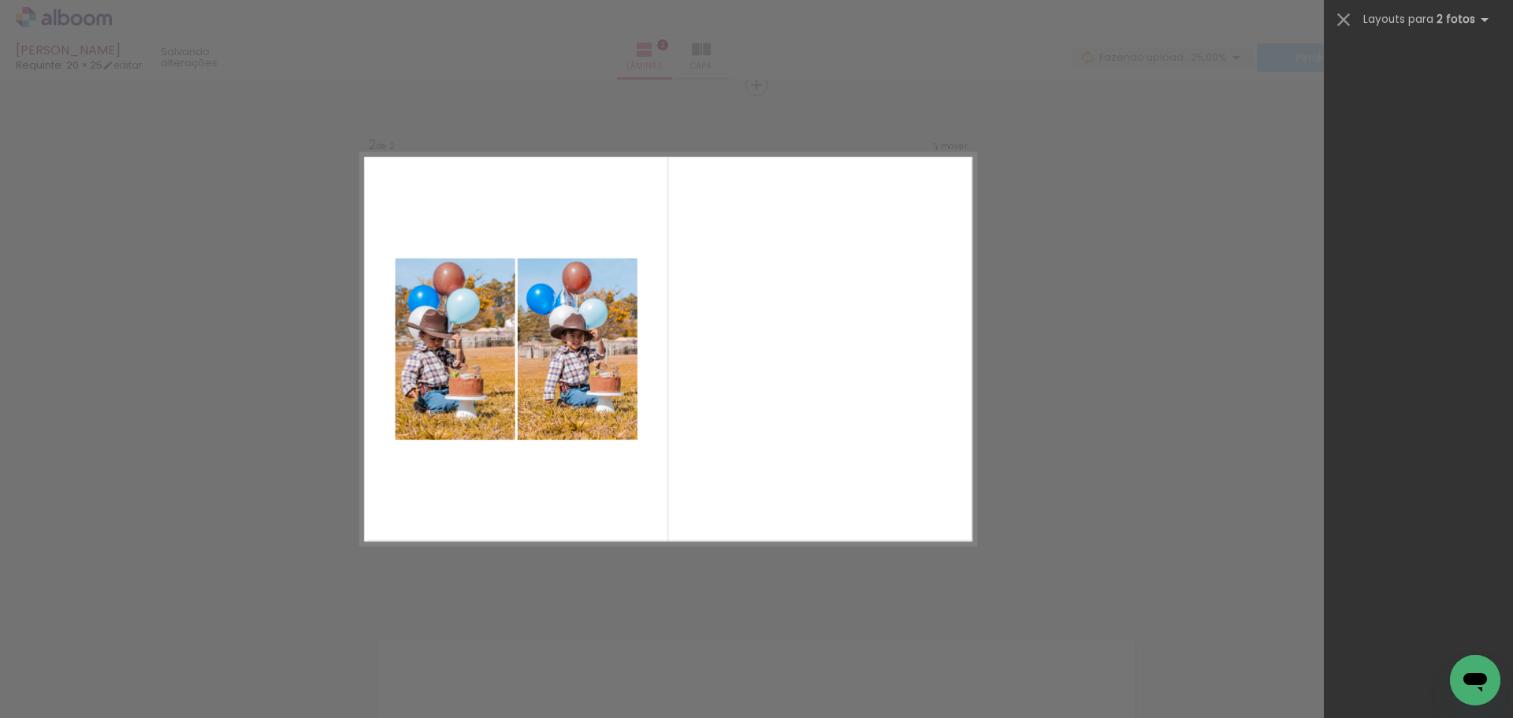
scroll to position [0, 0]
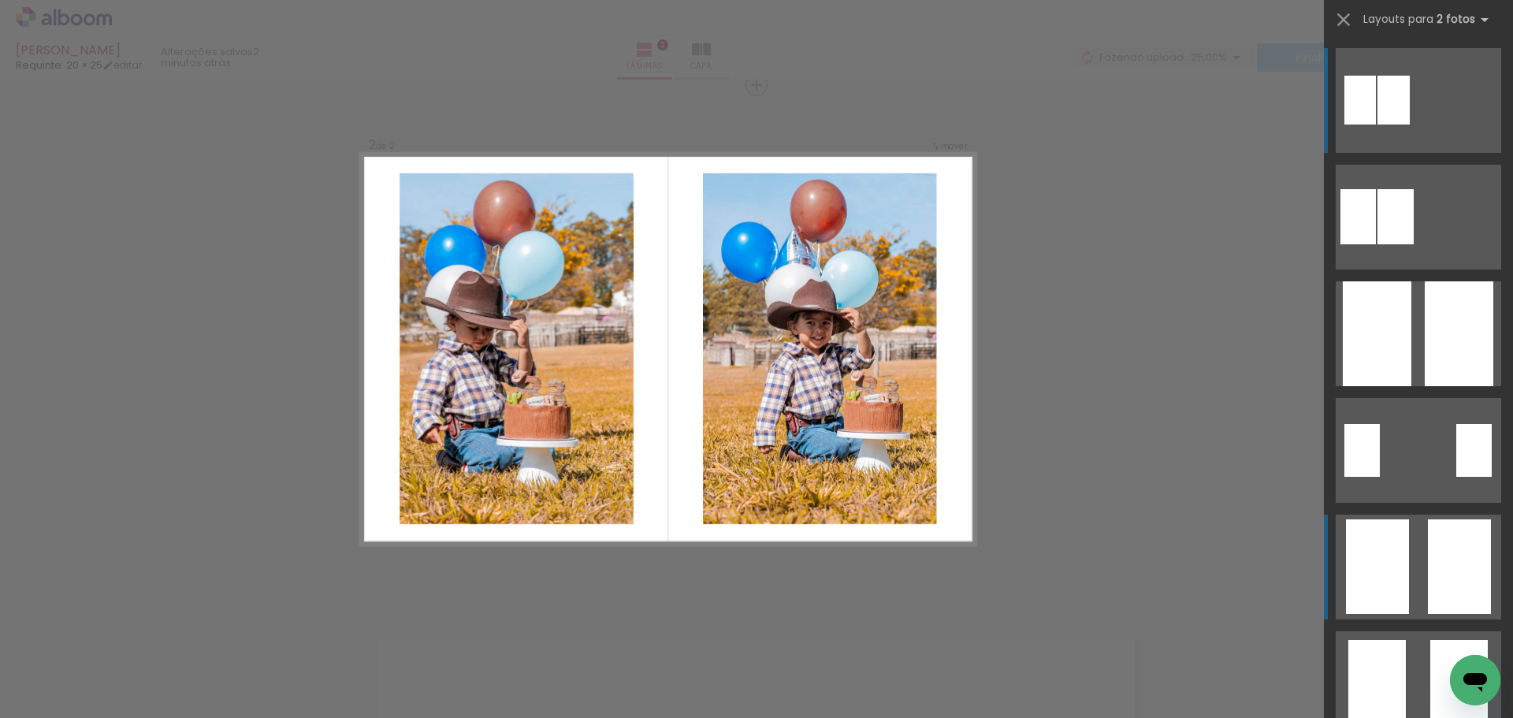
click at [1414, 244] on div at bounding box center [1396, 216] width 36 height 55
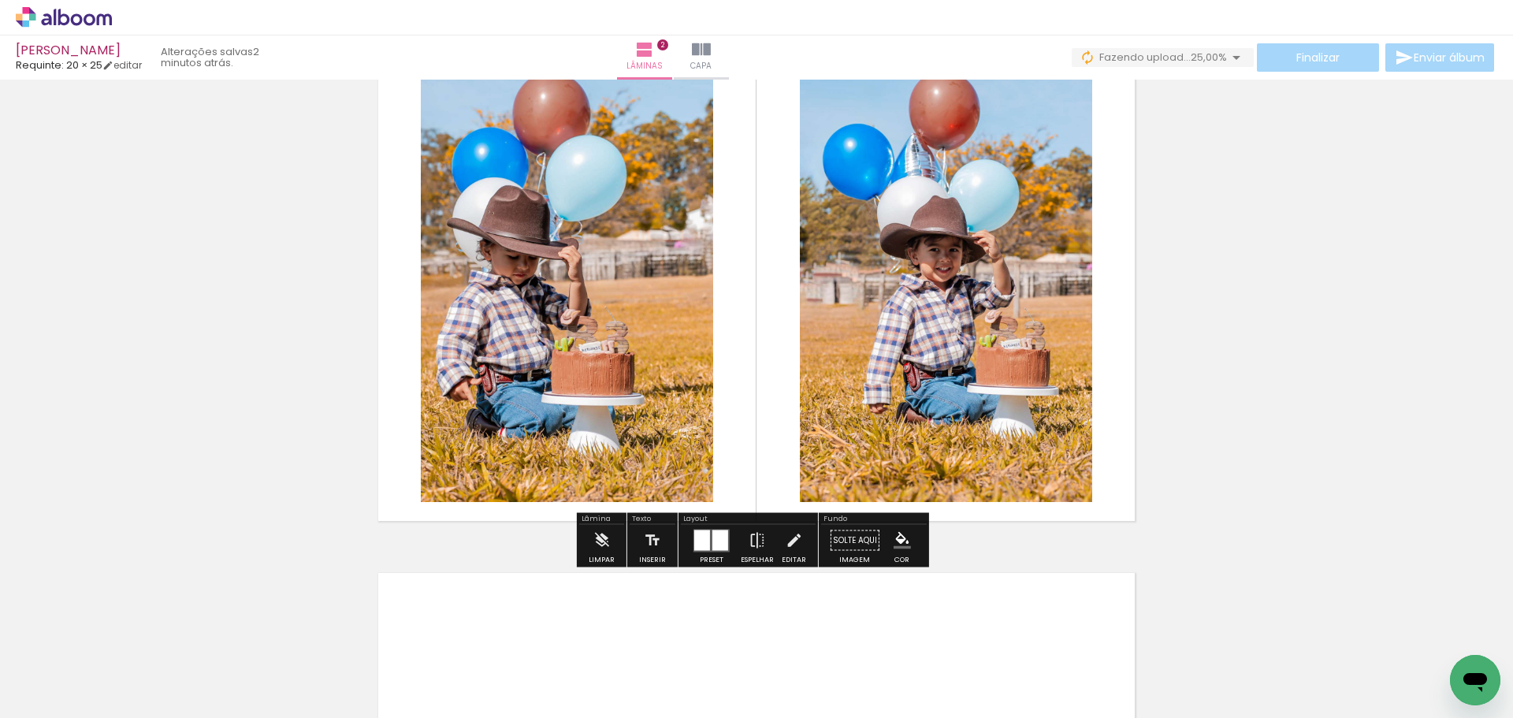
scroll to position [706, 0]
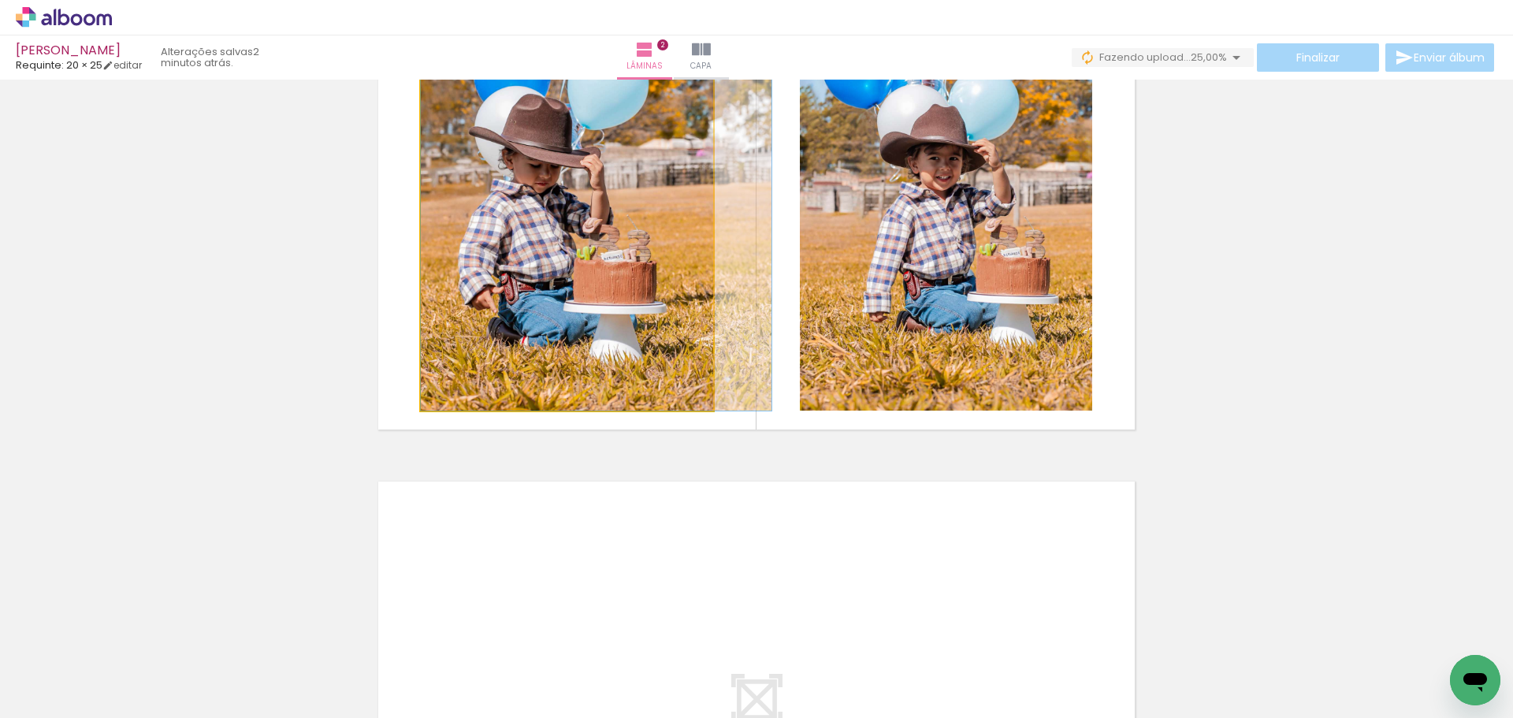
drag, startPoint x: 484, startPoint y: 247, endPoint x: 516, endPoint y: 253, distance: 32.9
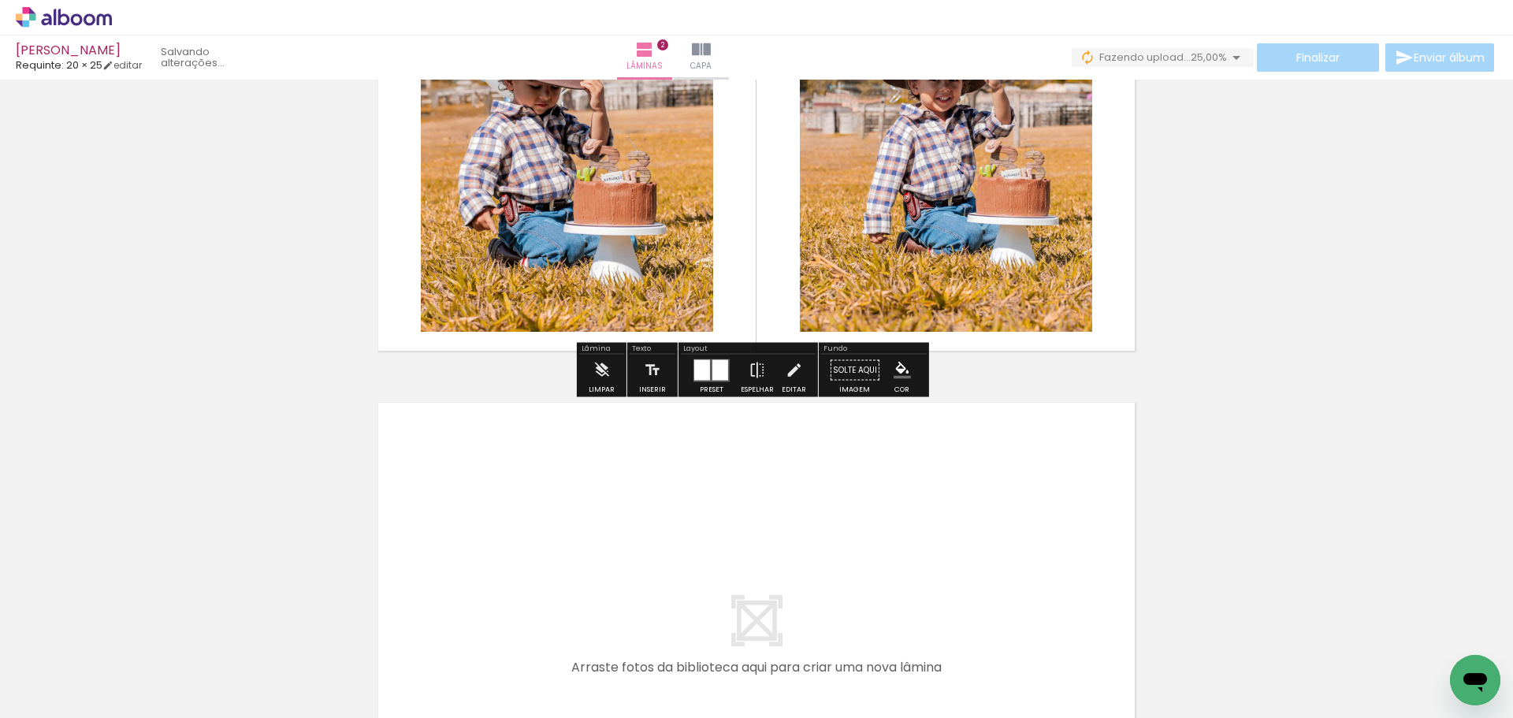
scroll to position [943, 0]
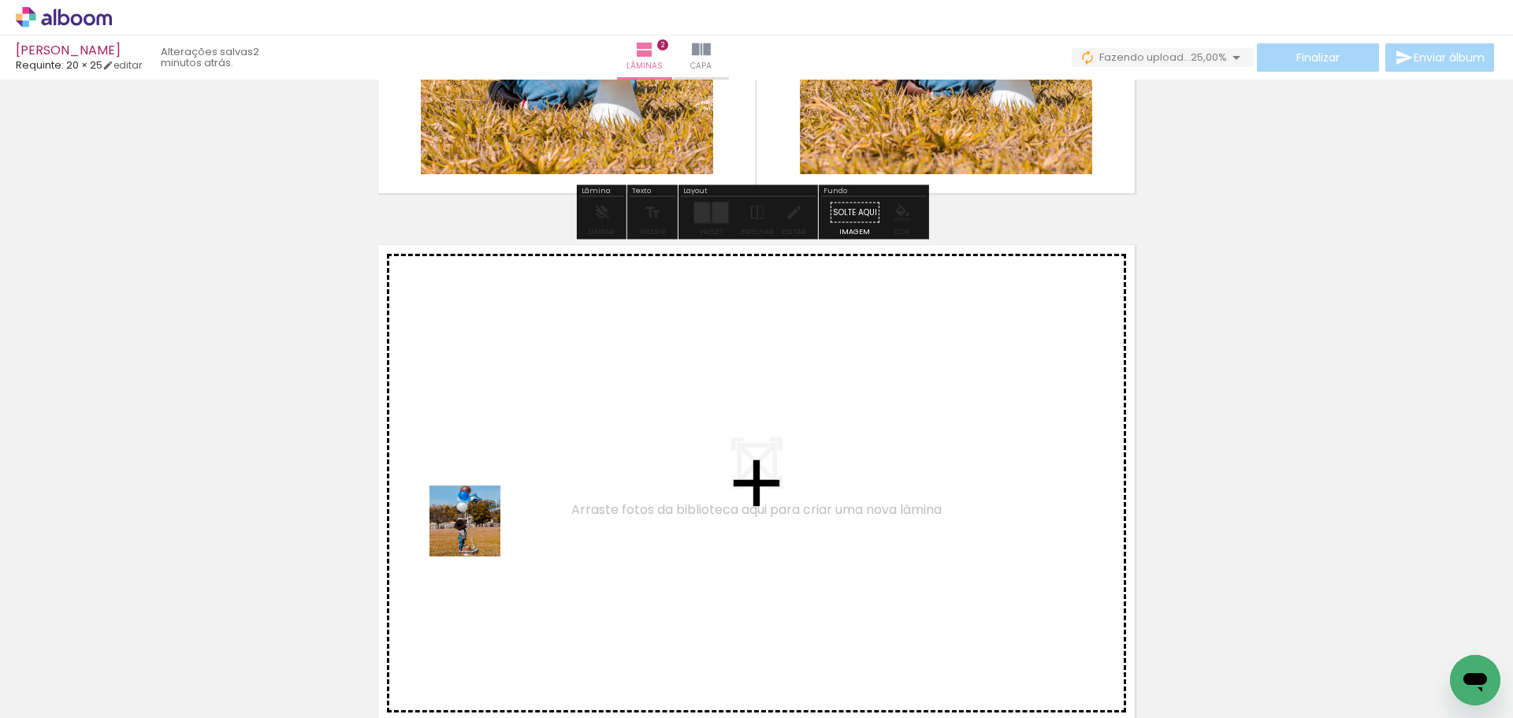
drag, startPoint x: 519, startPoint y: 672, endPoint x: 460, endPoint y: 477, distance: 204.2
click at [460, 477] on quentale-workspace at bounding box center [756, 359] width 1513 height 718
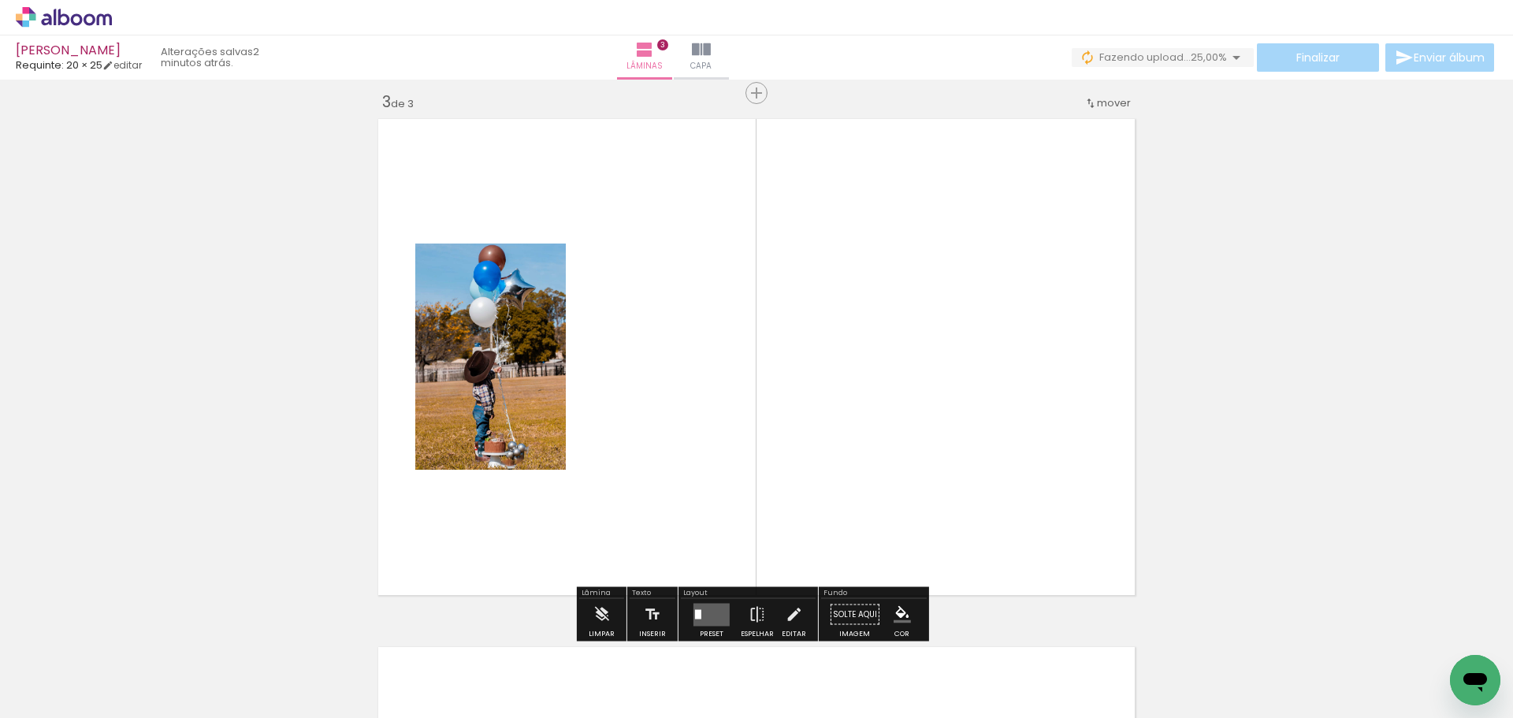
scroll to position [1077, 0]
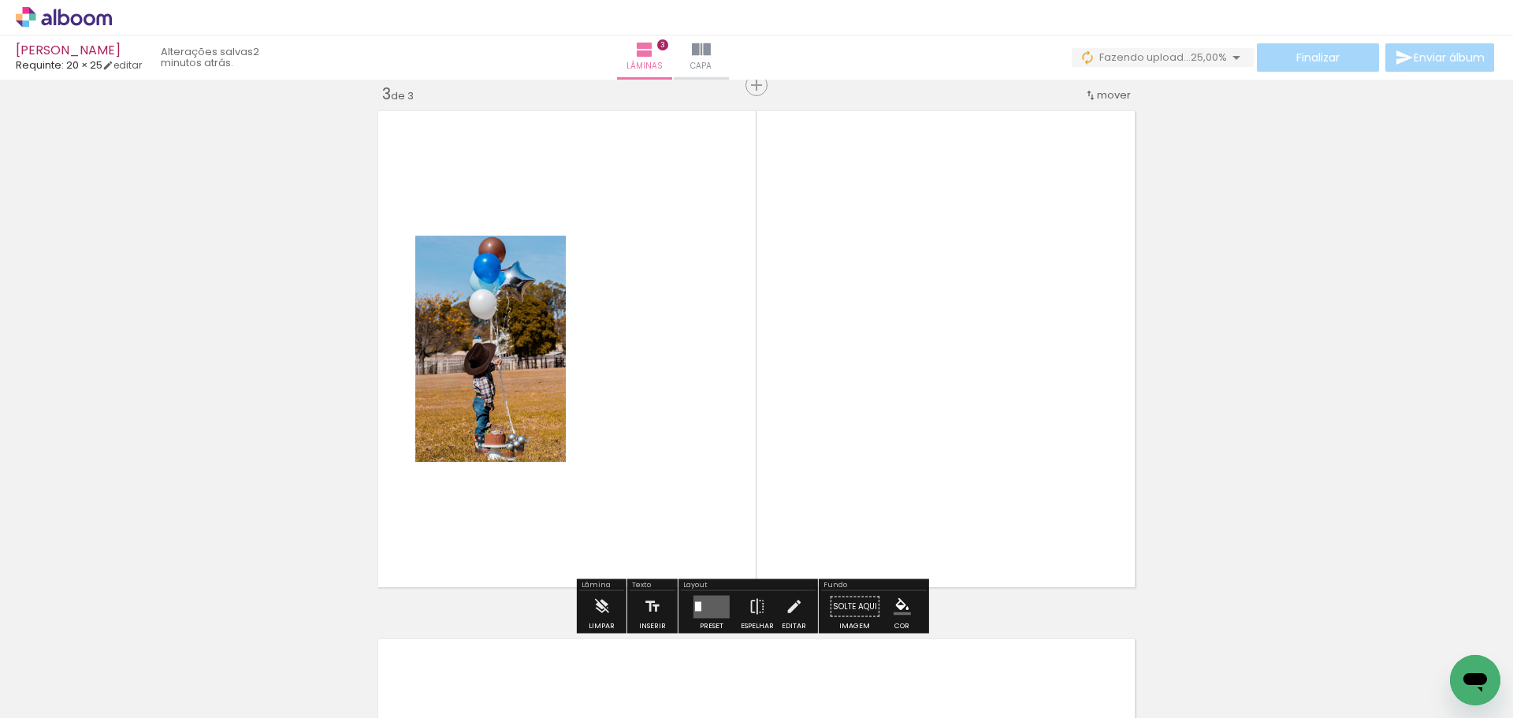
drag, startPoint x: 625, startPoint y: 666, endPoint x: 712, endPoint y: 381, distance: 298.2
click at [712, 381] on quentale-workspace at bounding box center [756, 359] width 1513 height 718
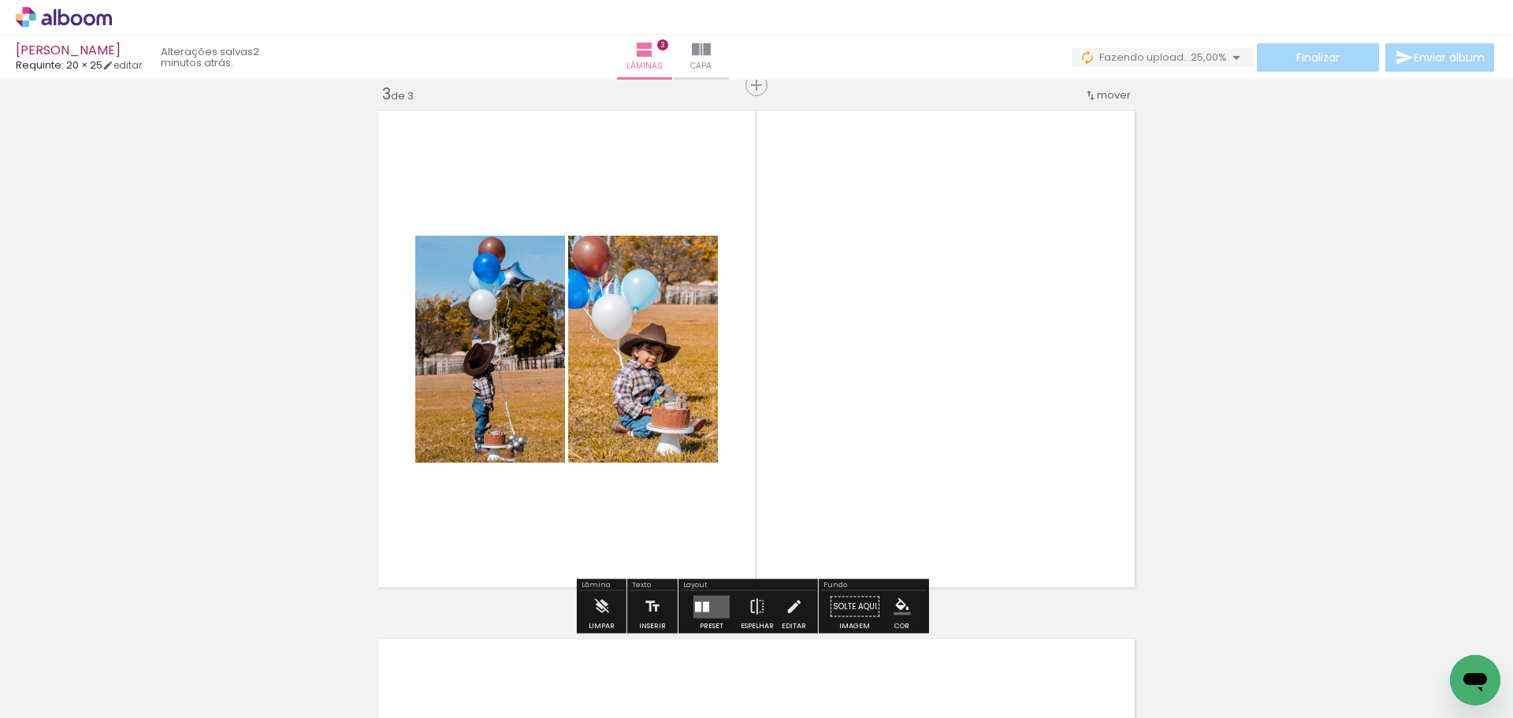
drag, startPoint x: 907, startPoint y: 671, endPoint x: 918, endPoint y: 462, distance: 209.9
click at [924, 461] on quentale-workspace at bounding box center [756, 359] width 1513 height 718
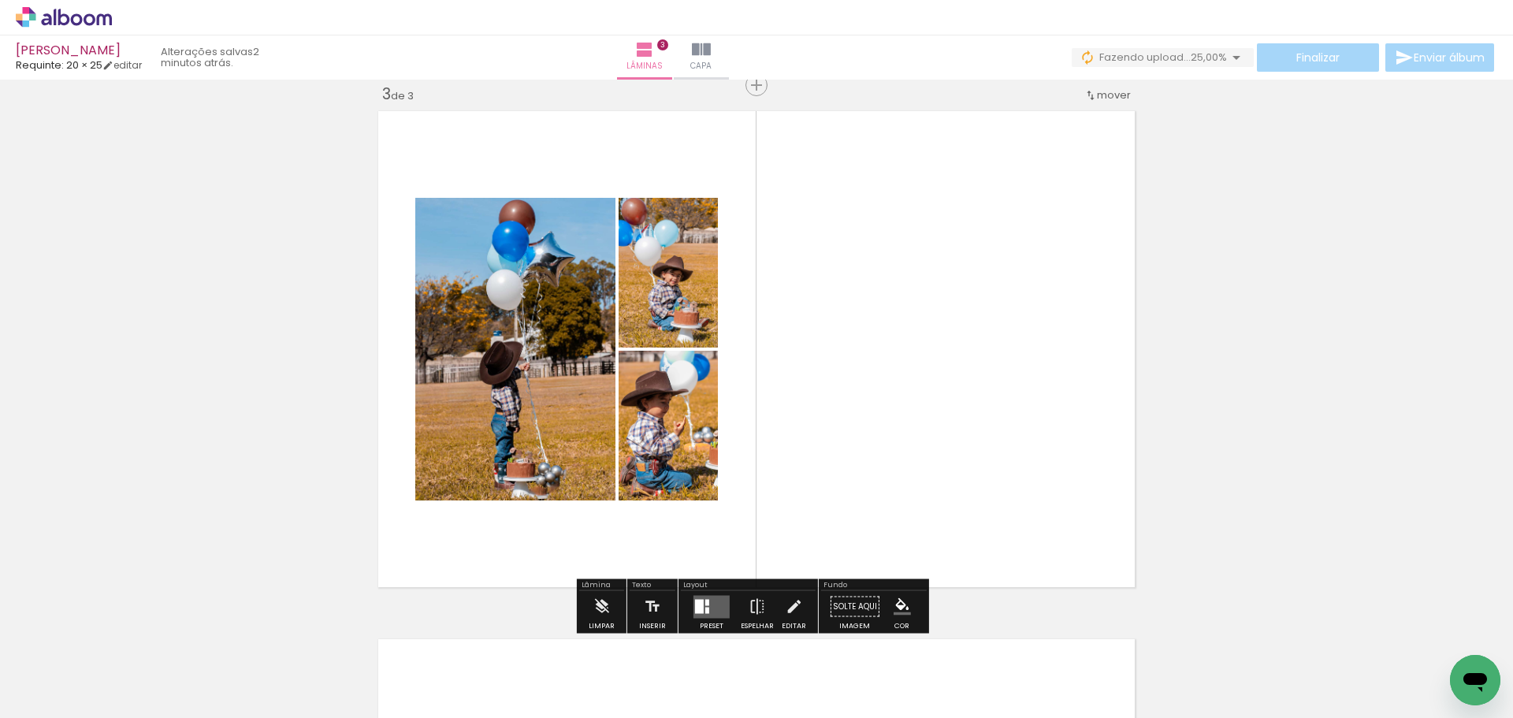
click at [695, 605] on div at bounding box center [699, 606] width 9 height 14
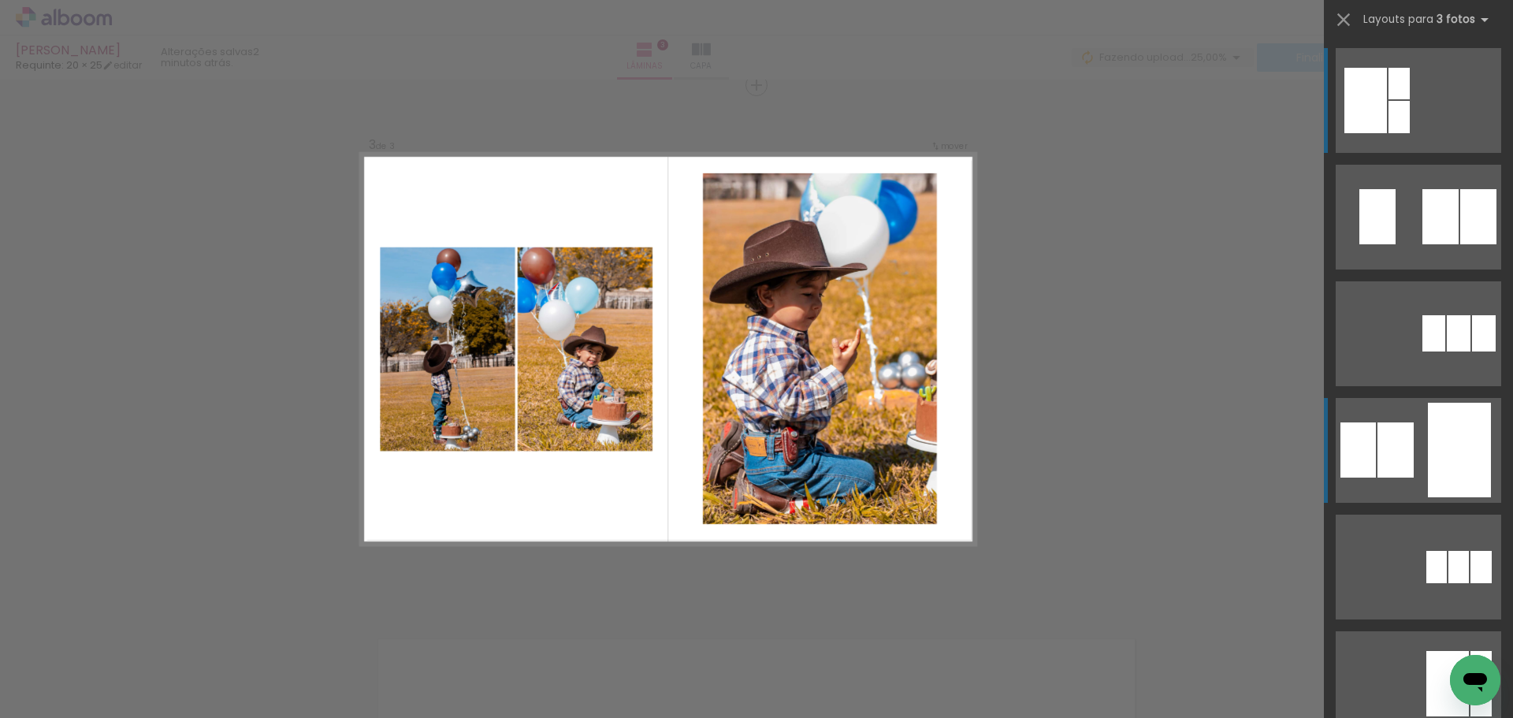
click at [1460, 244] on div at bounding box center [1478, 216] width 36 height 55
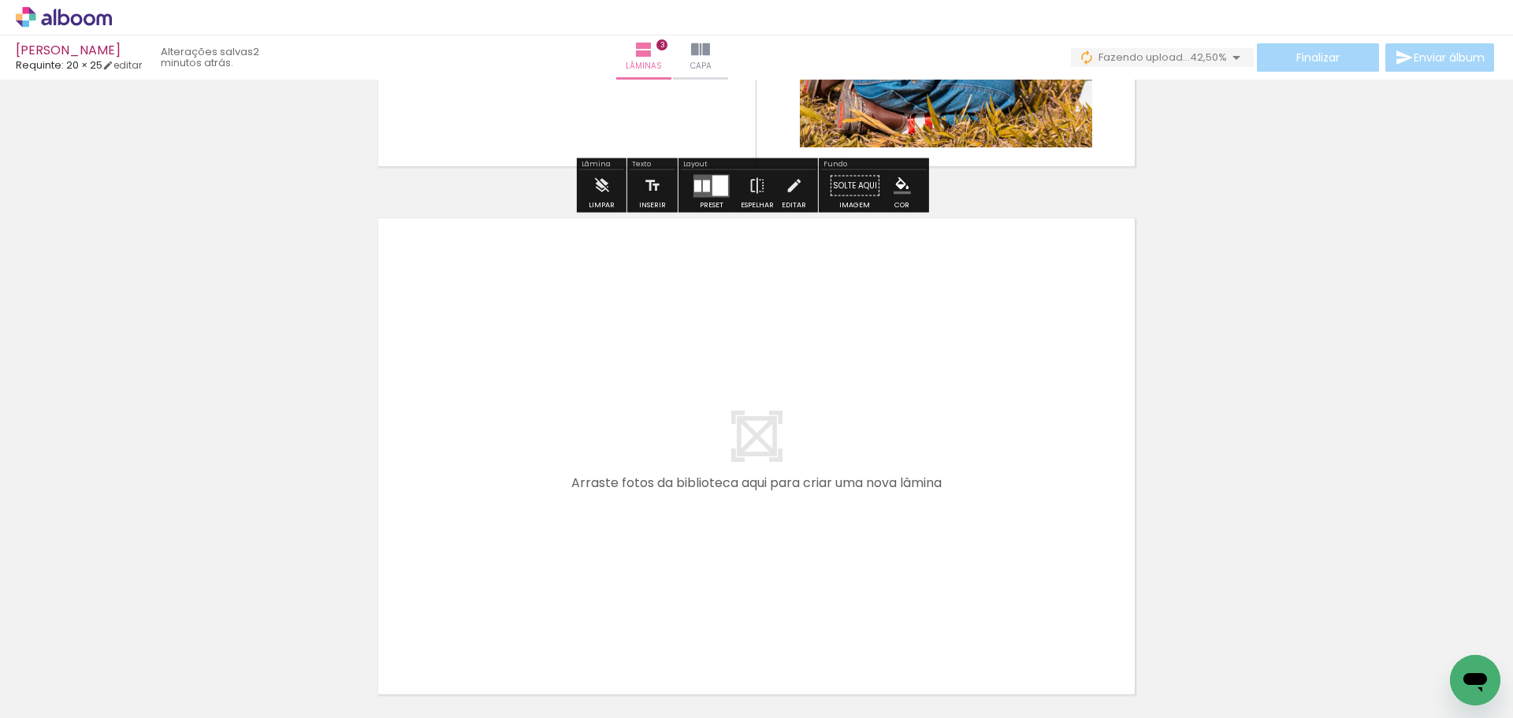
scroll to position [1576, 0]
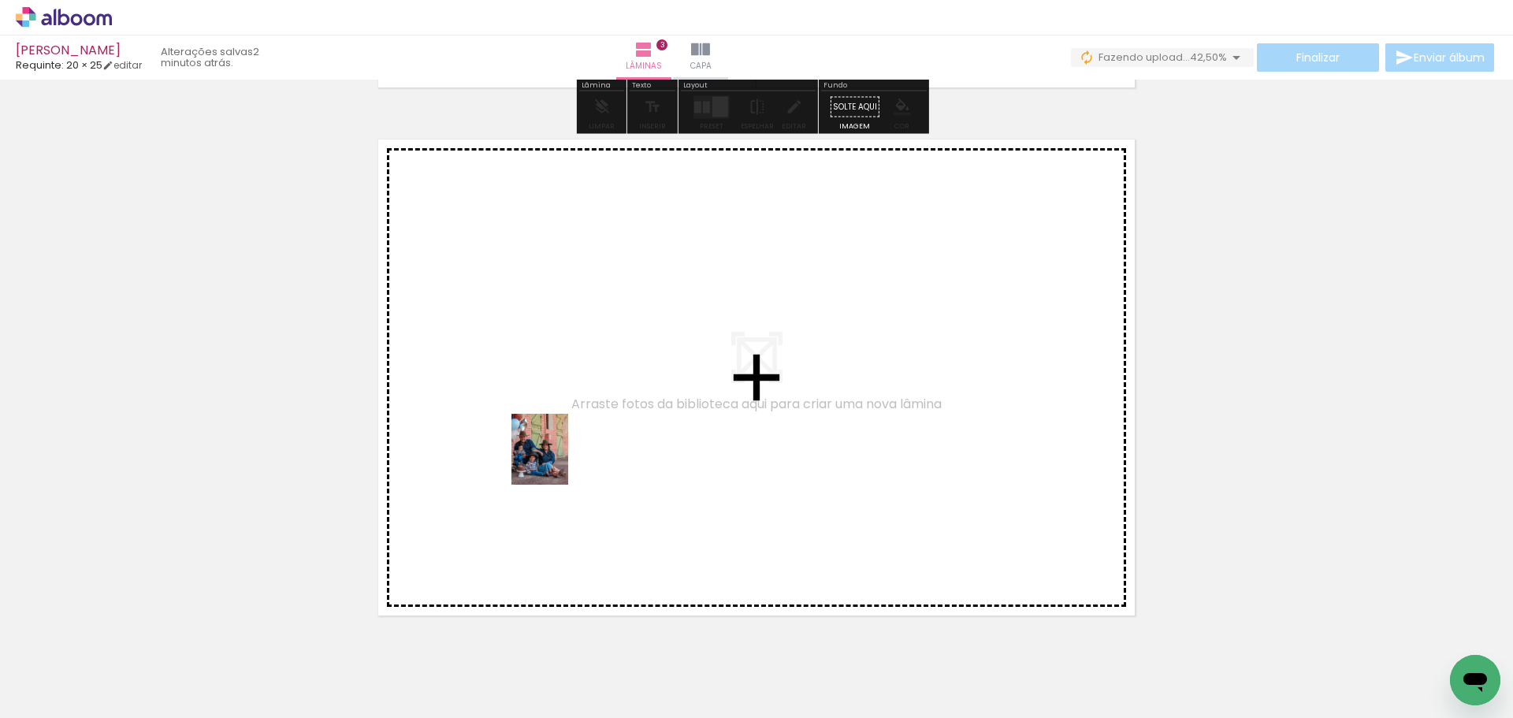
drag, startPoint x: 966, startPoint y: 674, endPoint x: 559, endPoint y: 461, distance: 459.6
click at [559, 461] on quentale-workspace at bounding box center [756, 359] width 1513 height 718
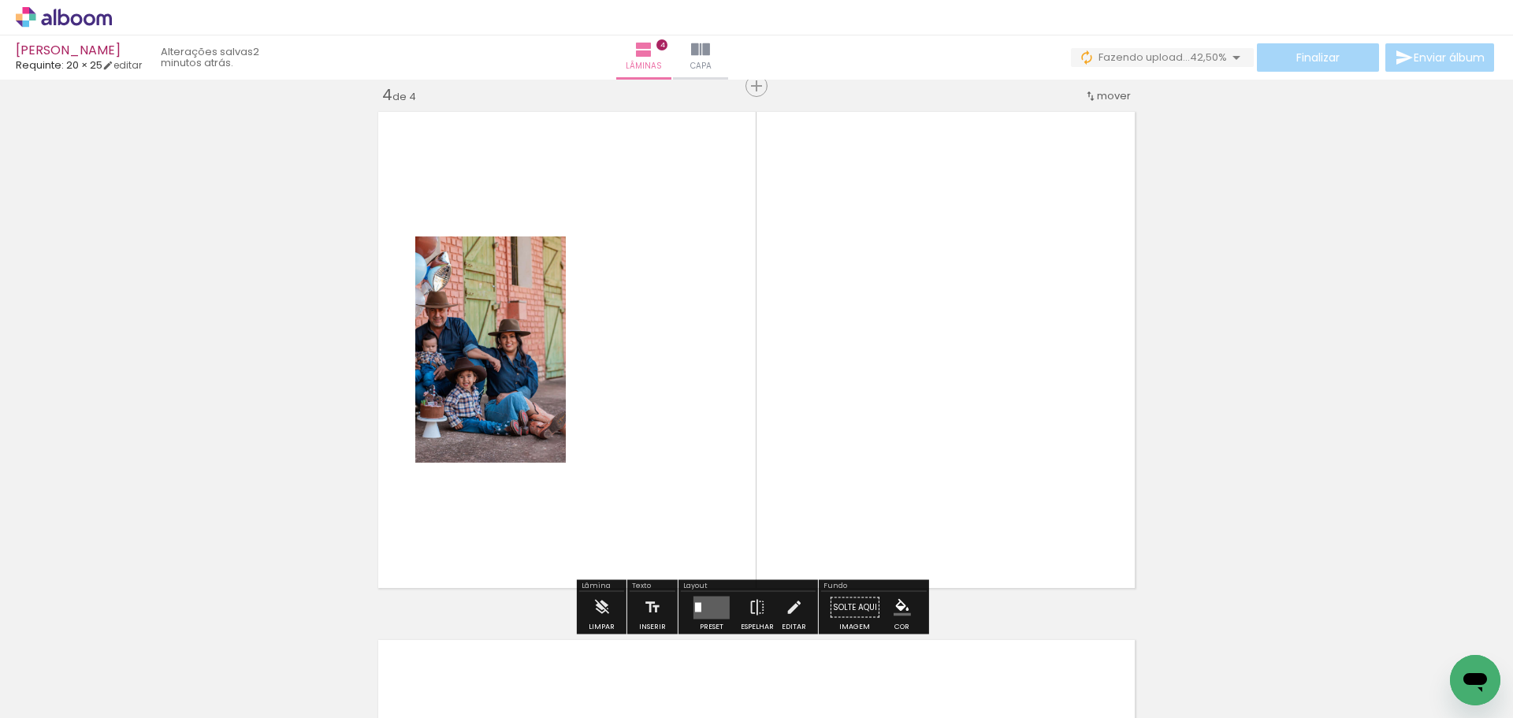
scroll to position [1605, 0]
drag, startPoint x: 1039, startPoint y: 686, endPoint x: 891, endPoint y: 465, distance: 265.3
click at [891, 465] on quentale-workspace at bounding box center [756, 359] width 1513 height 718
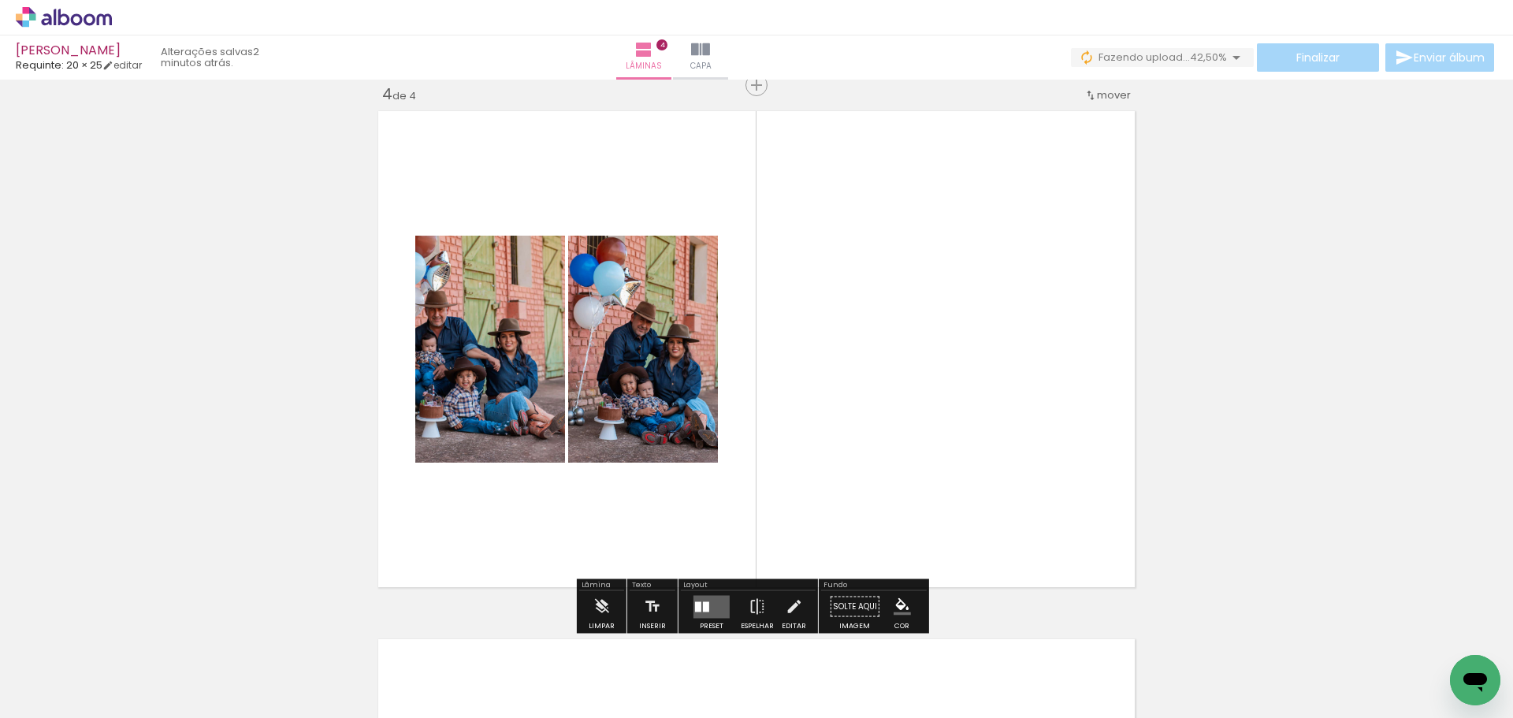
drag, startPoint x: 1173, startPoint y: 671, endPoint x: 980, endPoint y: 422, distance: 315.1
click at [980, 423] on quentale-workspace at bounding box center [756, 359] width 1513 height 718
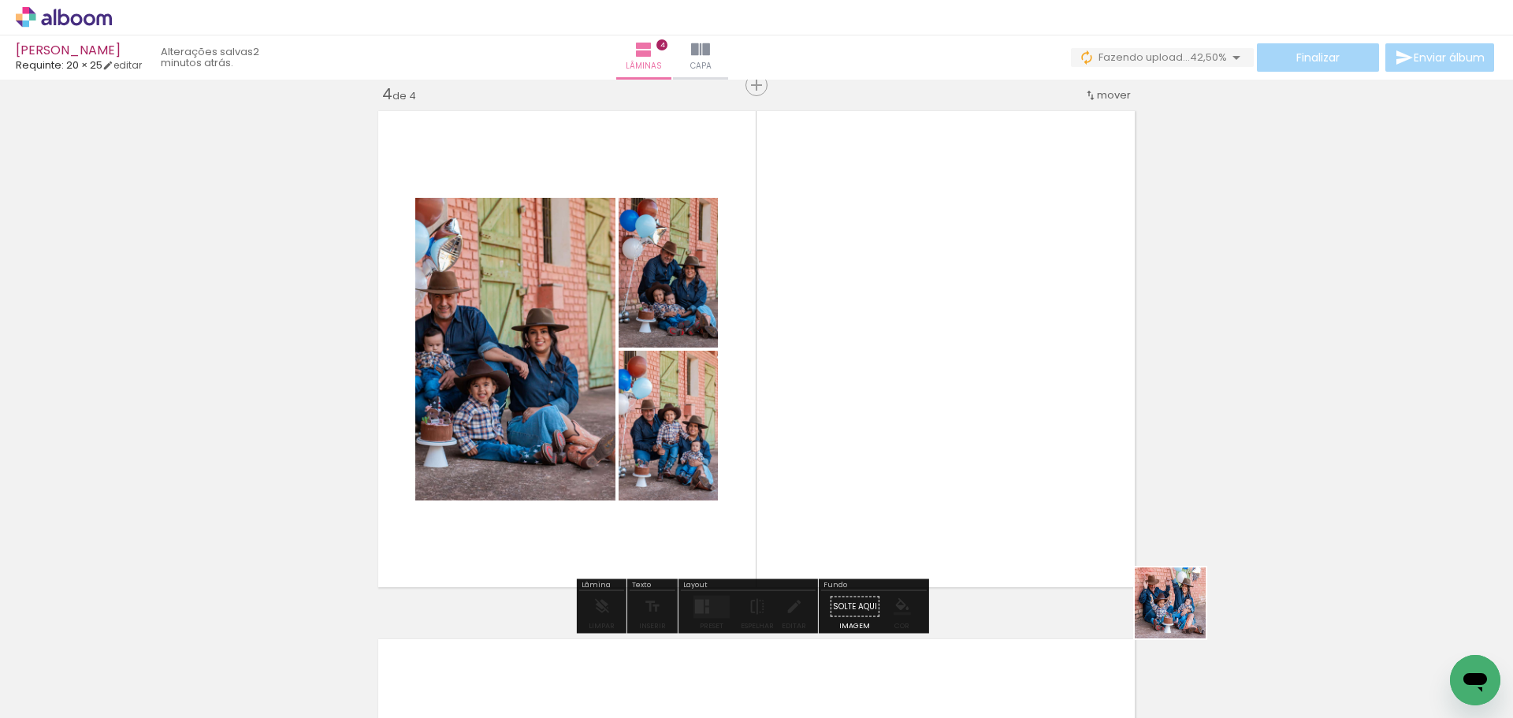
drag, startPoint x: 1217, startPoint y: 641, endPoint x: 894, endPoint y: 387, distance: 411.3
click at [894, 387] on quentale-workspace at bounding box center [756, 359] width 1513 height 718
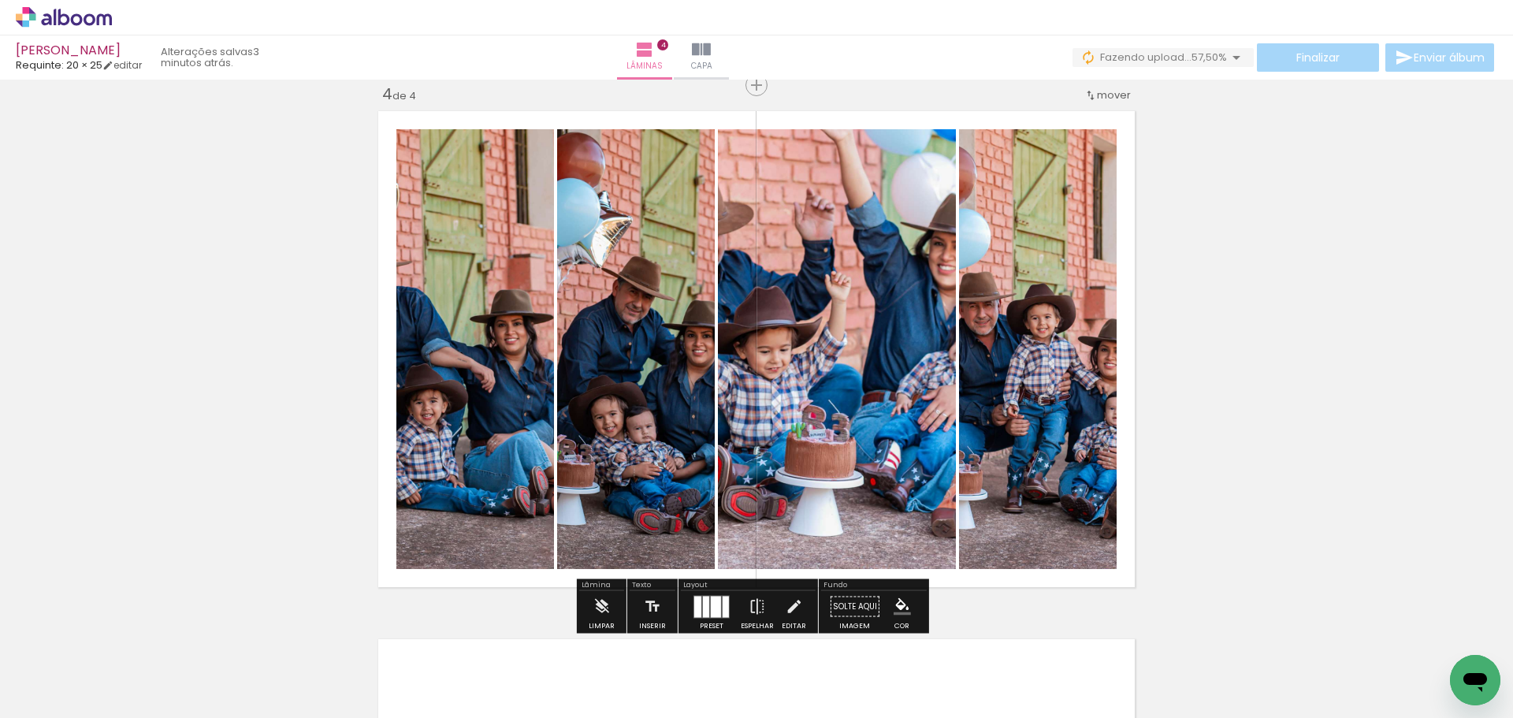
click at [712, 605] on div at bounding box center [716, 606] width 10 height 21
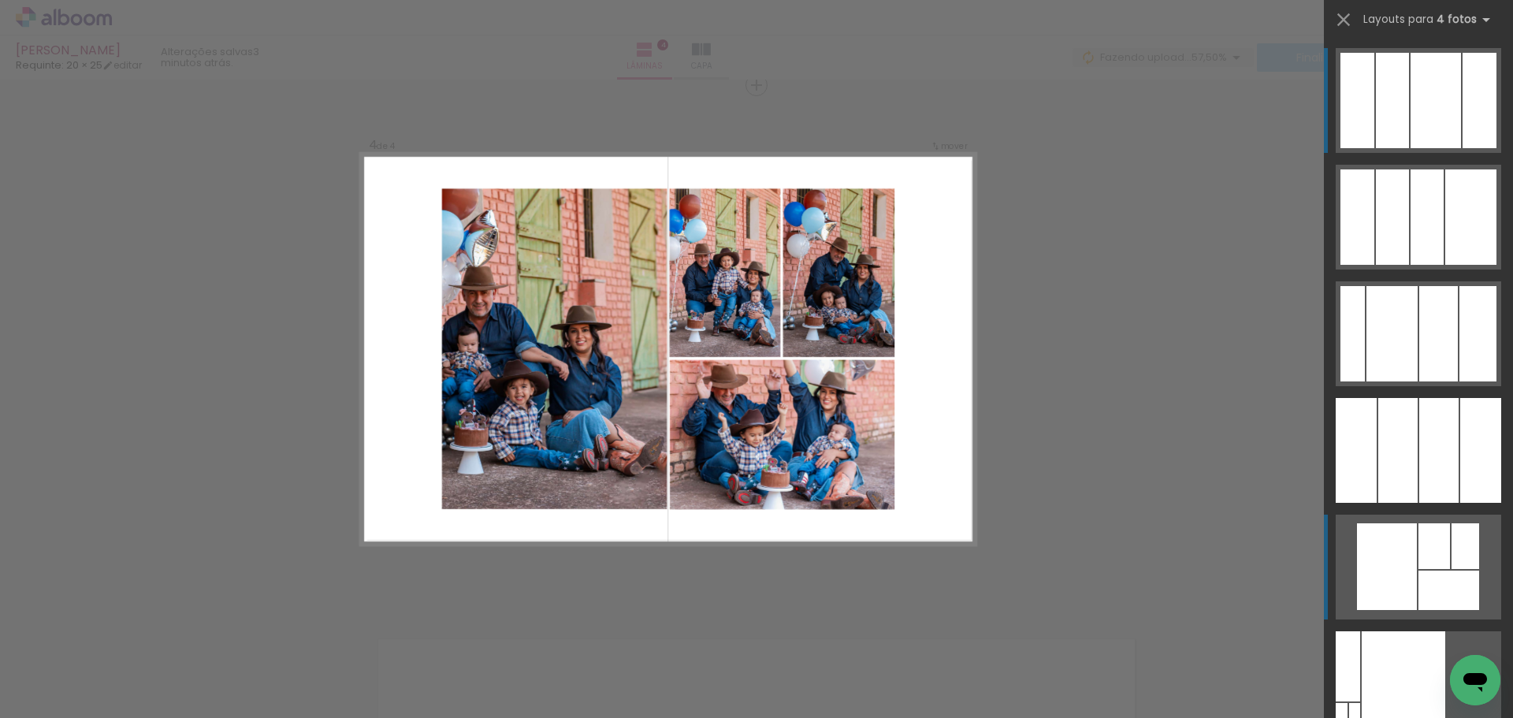
click at [1411, 270] on quentale-layouter at bounding box center [1418, 217] width 165 height 105
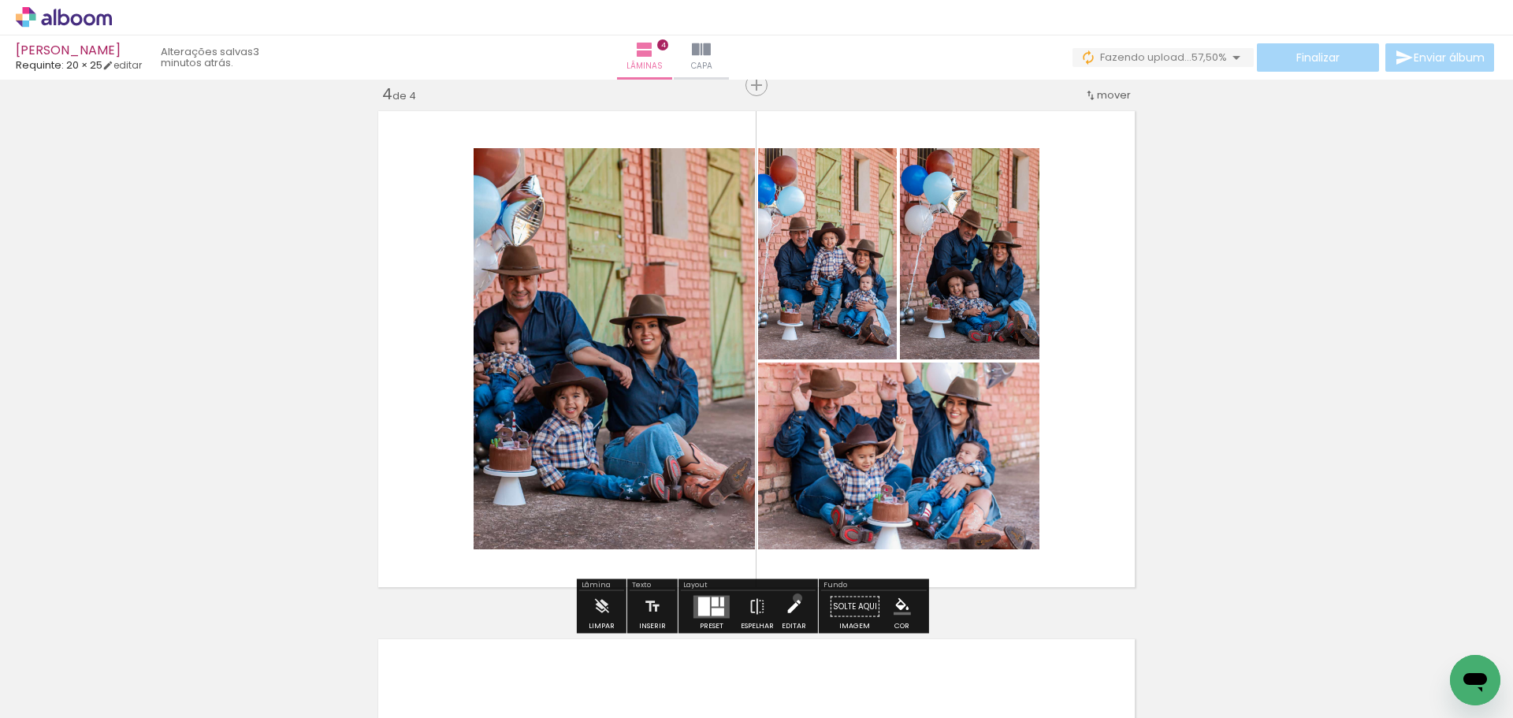
click at [794, 598] on iron-icon at bounding box center [793, 607] width 17 height 32
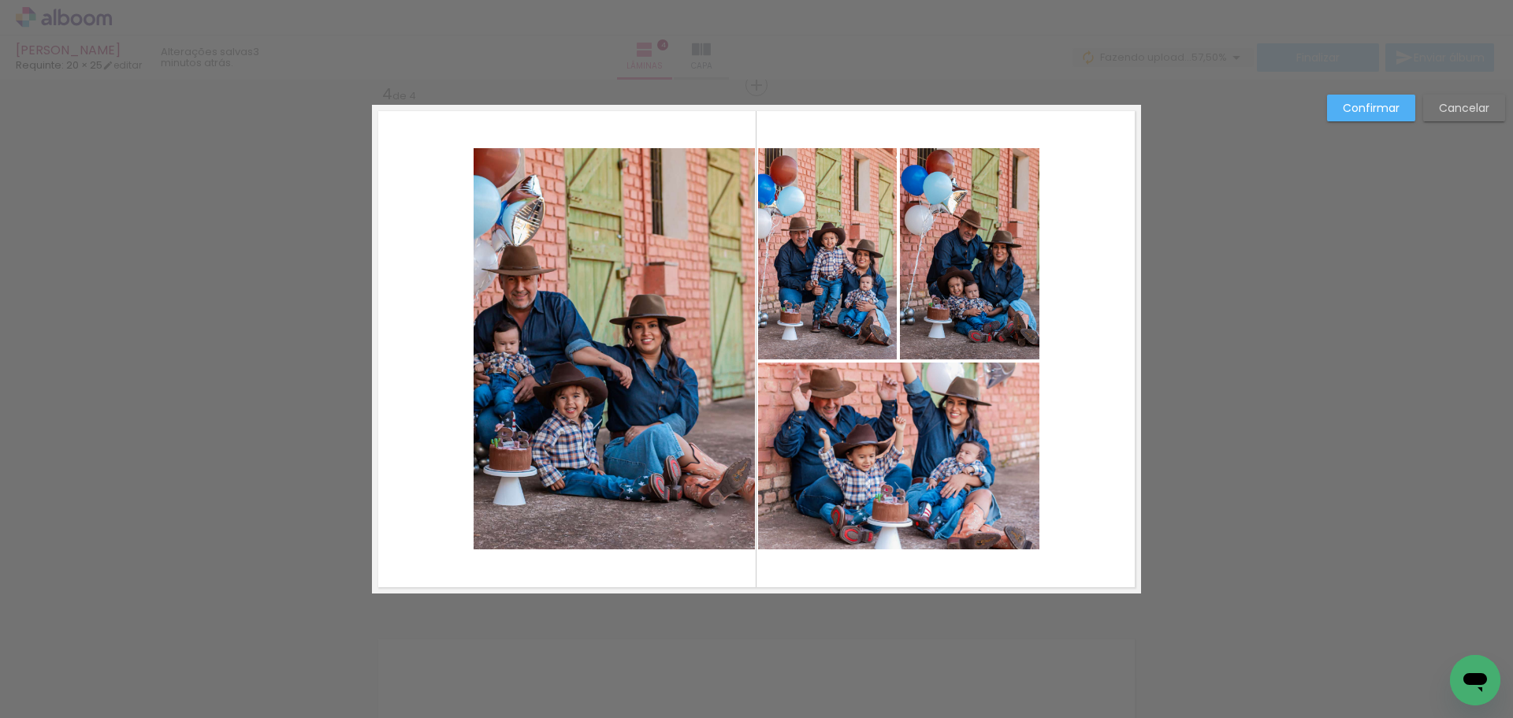
click at [667, 477] on quentale-photo at bounding box center [614, 348] width 281 height 401
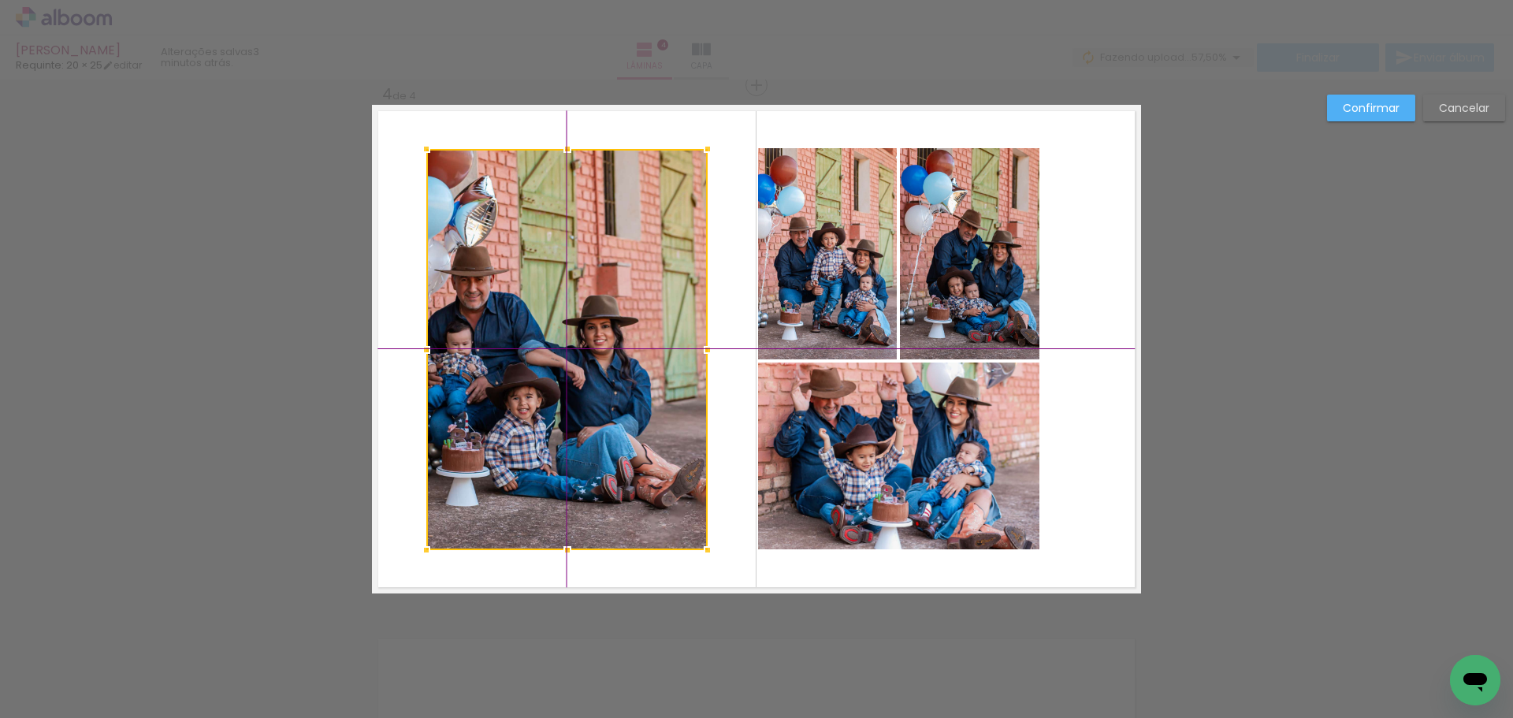
drag, startPoint x: 627, startPoint y: 374, endPoint x: 582, endPoint y: 379, distance: 44.4
click at [582, 379] on div at bounding box center [566, 349] width 281 height 401
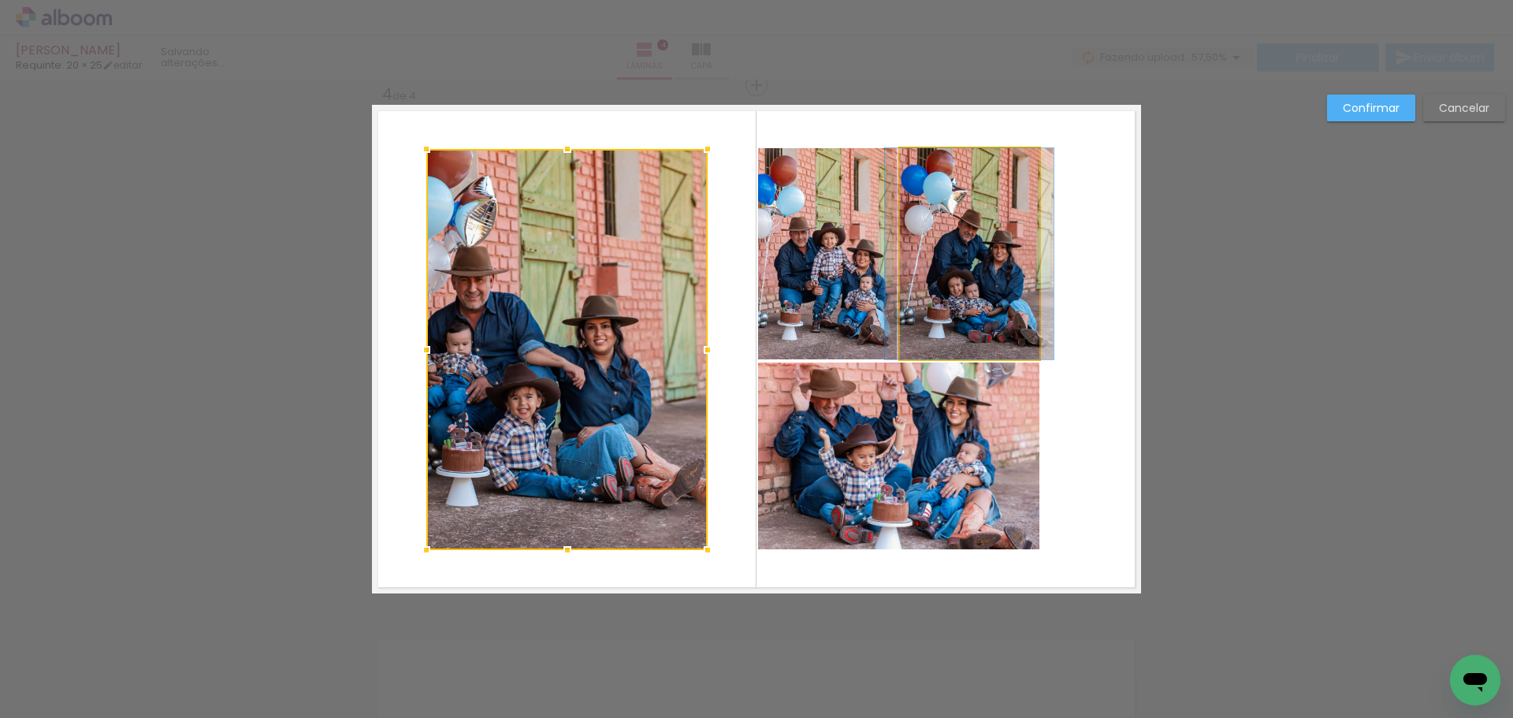
click at [900, 340] on quentale-photo at bounding box center [969, 253] width 139 height 211
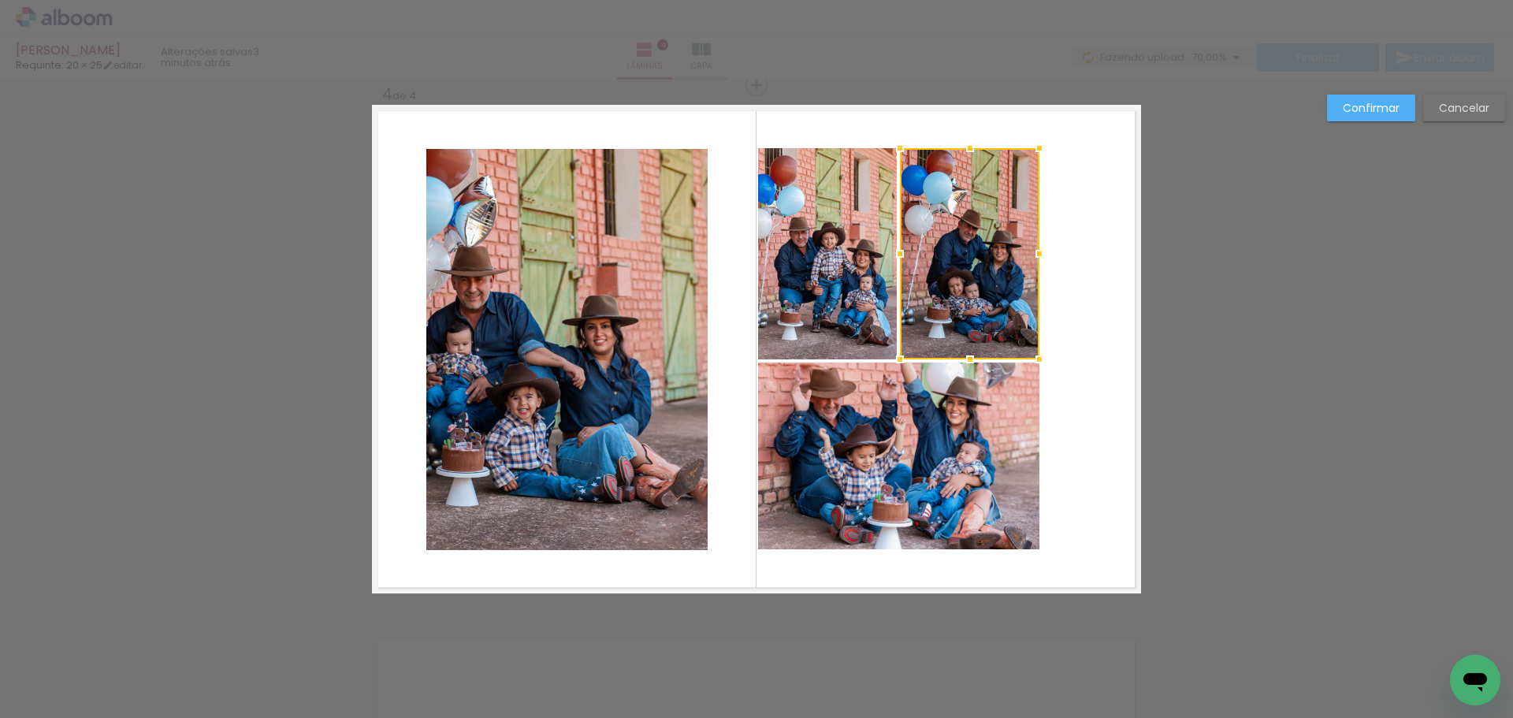
click at [835, 324] on quentale-photo at bounding box center [827, 253] width 139 height 211
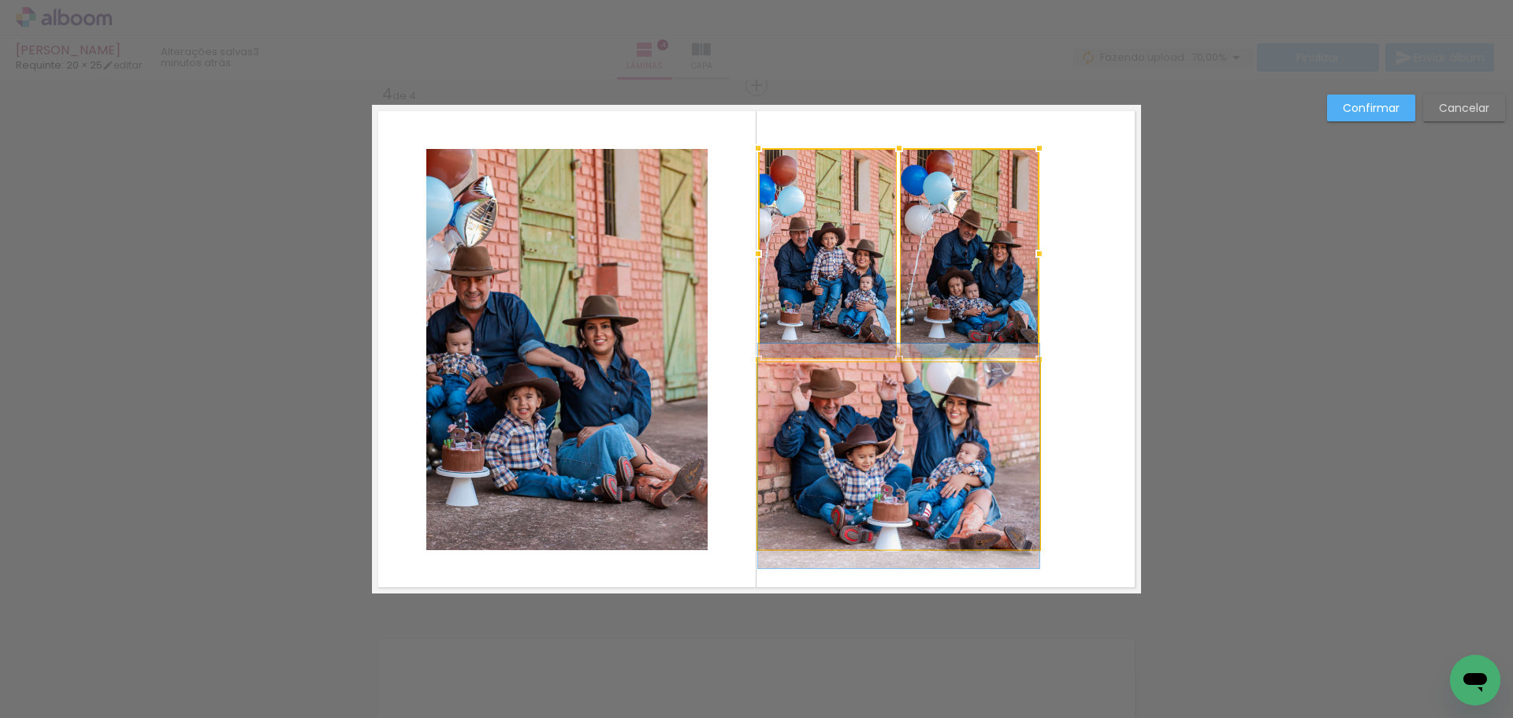
click at [905, 426] on quentale-photo at bounding box center [898, 456] width 281 height 187
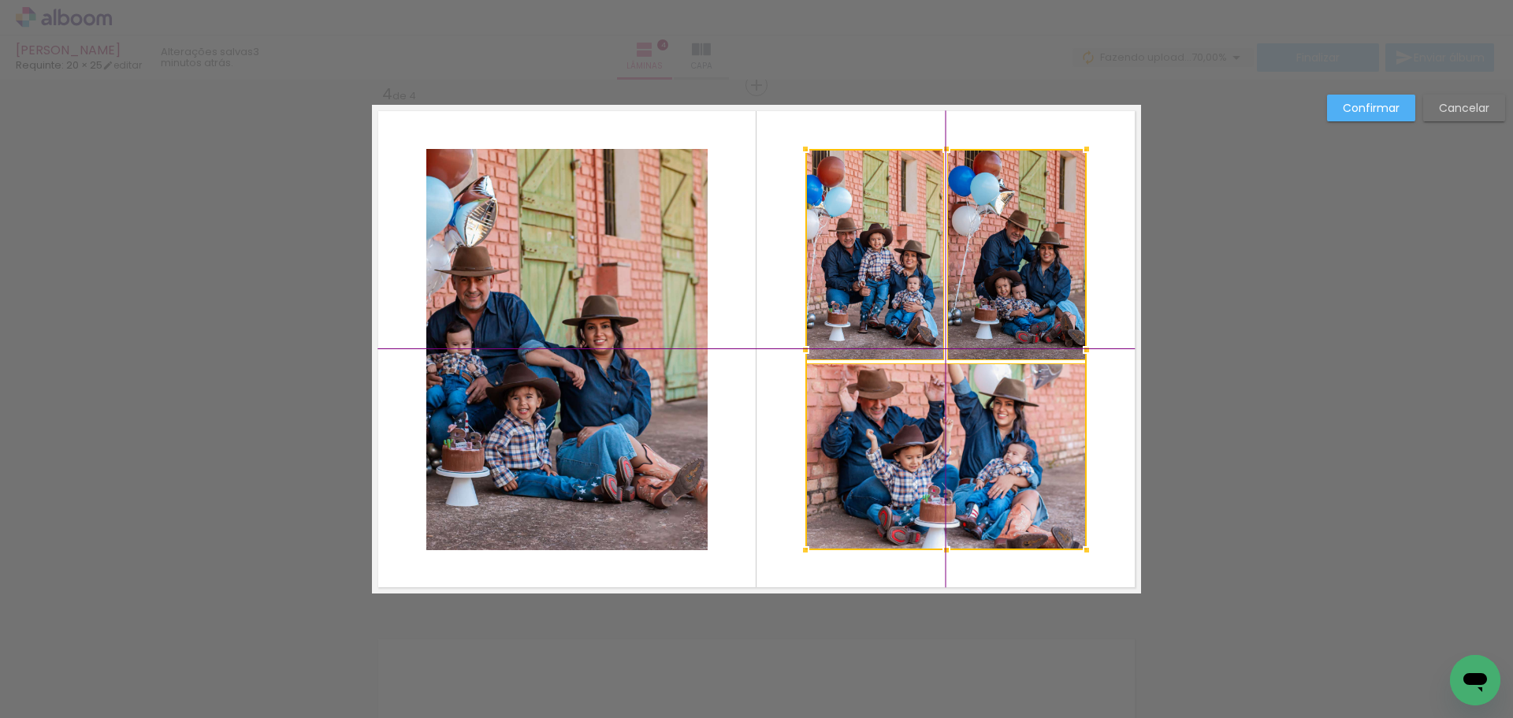
drag, startPoint x: 887, startPoint y: 365, endPoint x: 926, endPoint y: 369, distance: 39.6
click at [926, 369] on div at bounding box center [945, 349] width 281 height 401
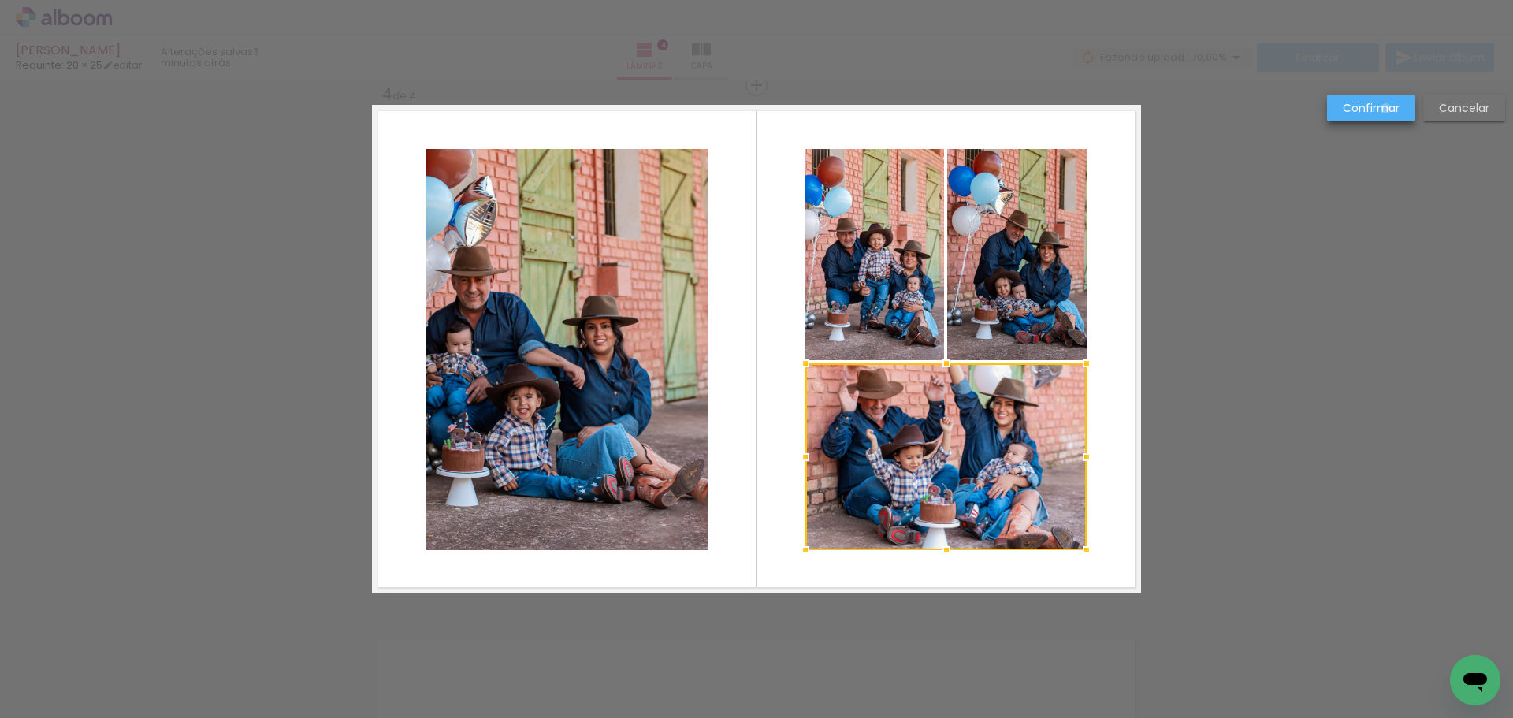
click at [0, 0] on slot "Confirmar" at bounding box center [0, 0] width 0 height 0
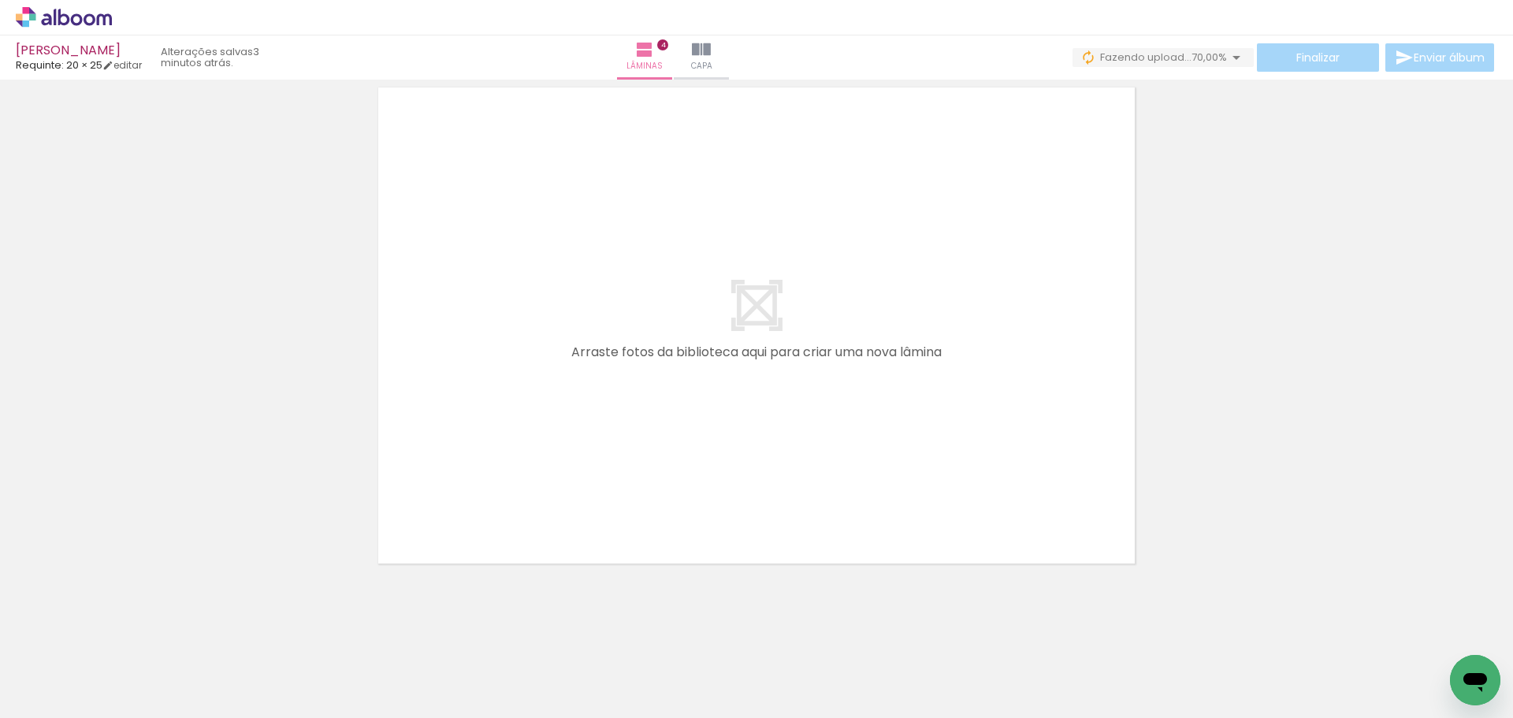
scroll to position [0, 2038]
drag, startPoint x: 969, startPoint y: 679, endPoint x: 980, endPoint y: 570, distance: 109.3
click at [874, 517] on quentale-workspace at bounding box center [756, 359] width 1513 height 718
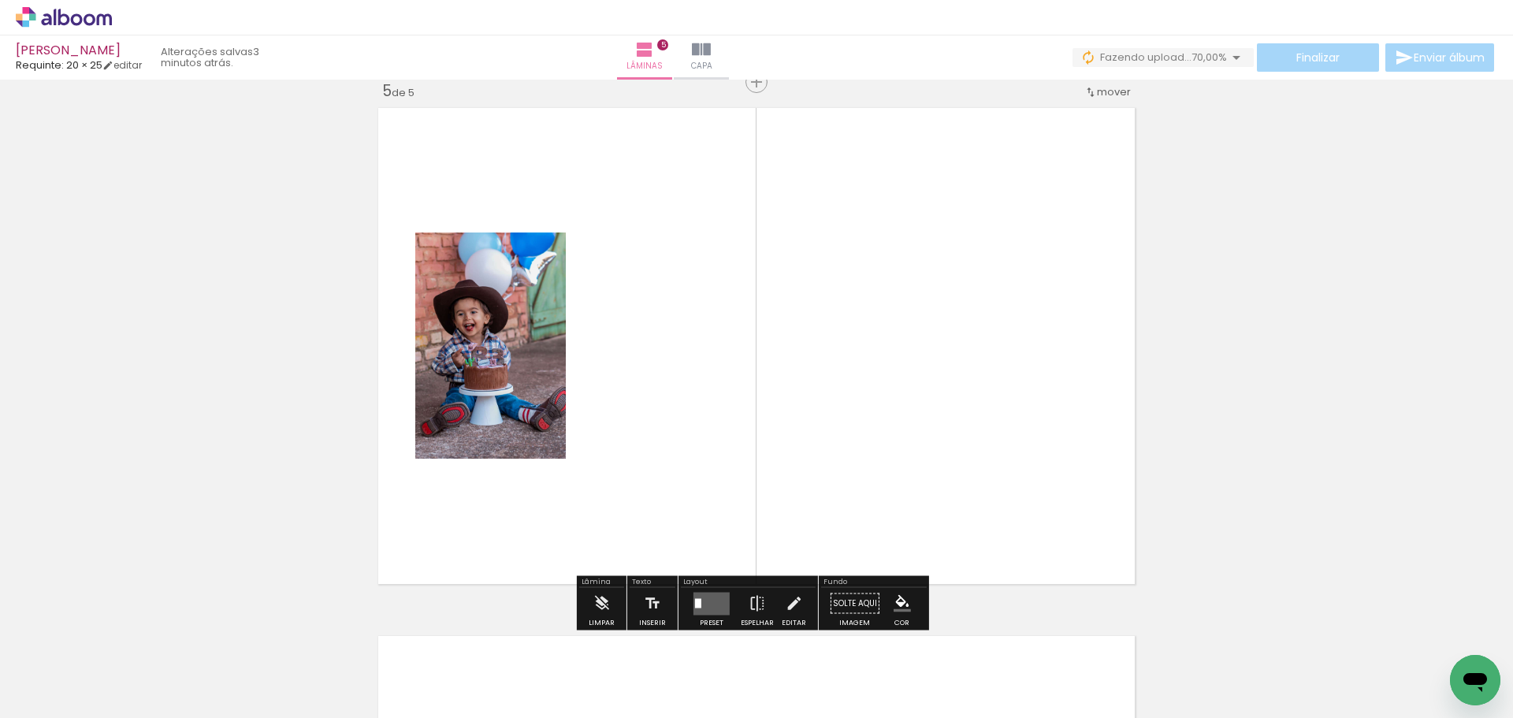
scroll to position [2133, 0]
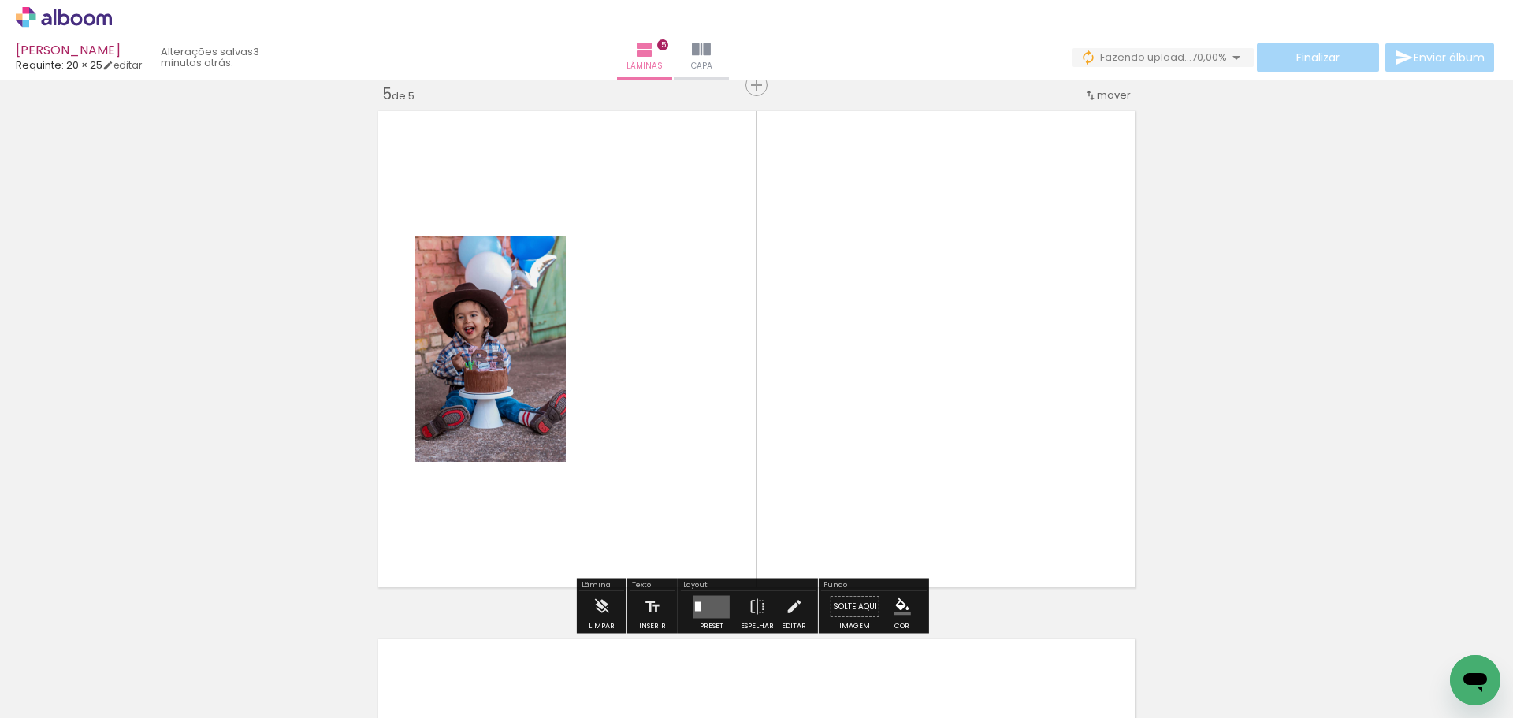
drag, startPoint x: 1028, startPoint y: 638, endPoint x: 976, endPoint y: 433, distance: 211.4
click at [976, 433] on quentale-workspace at bounding box center [756, 359] width 1513 height 718
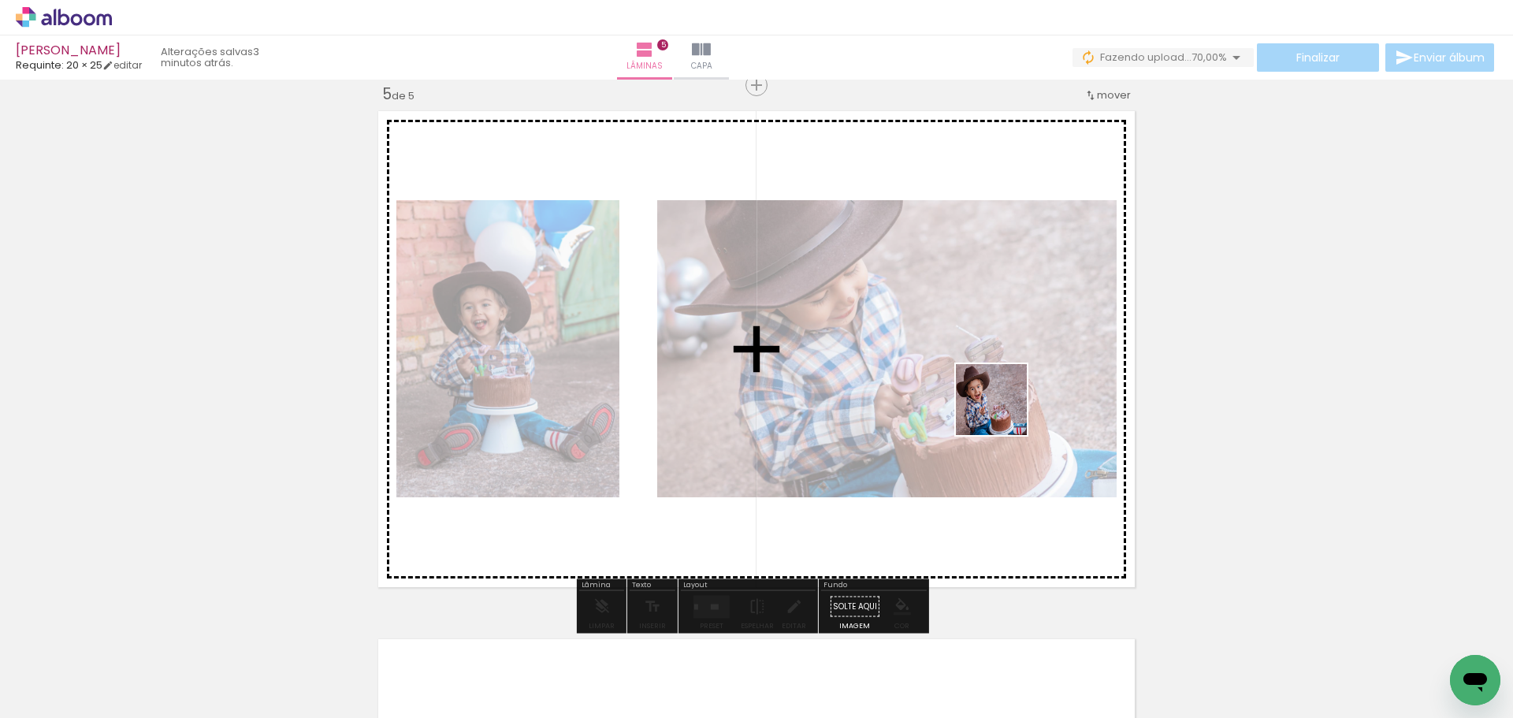
drag, startPoint x: 1125, startPoint y: 660, endPoint x: 1001, endPoint y: 405, distance: 283.4
click at [997, 392] on quentale-workspace at bounding box center [756, 359] width 1513 height 718
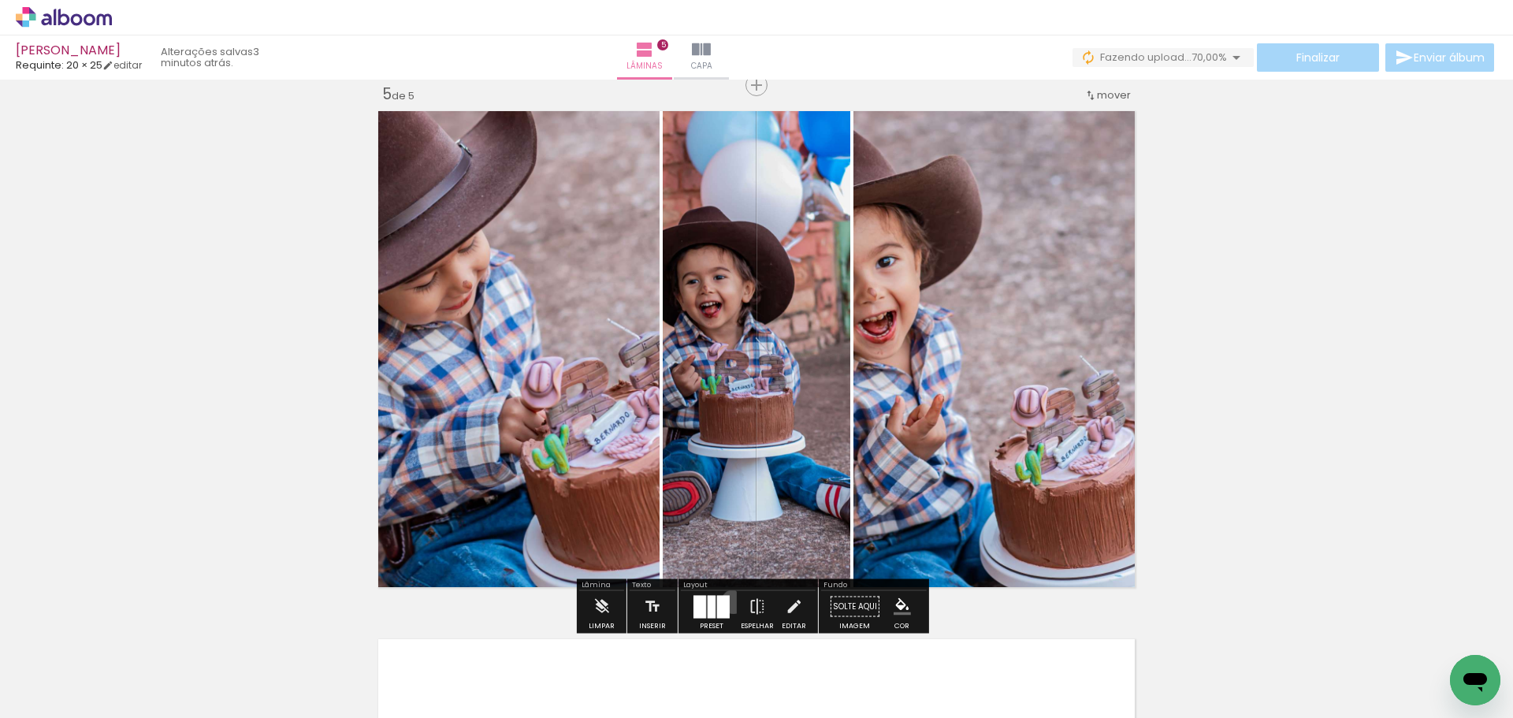
click at [730, 601] on paper-button "Preset" at bounding box center [711, 611] width 50 height 40
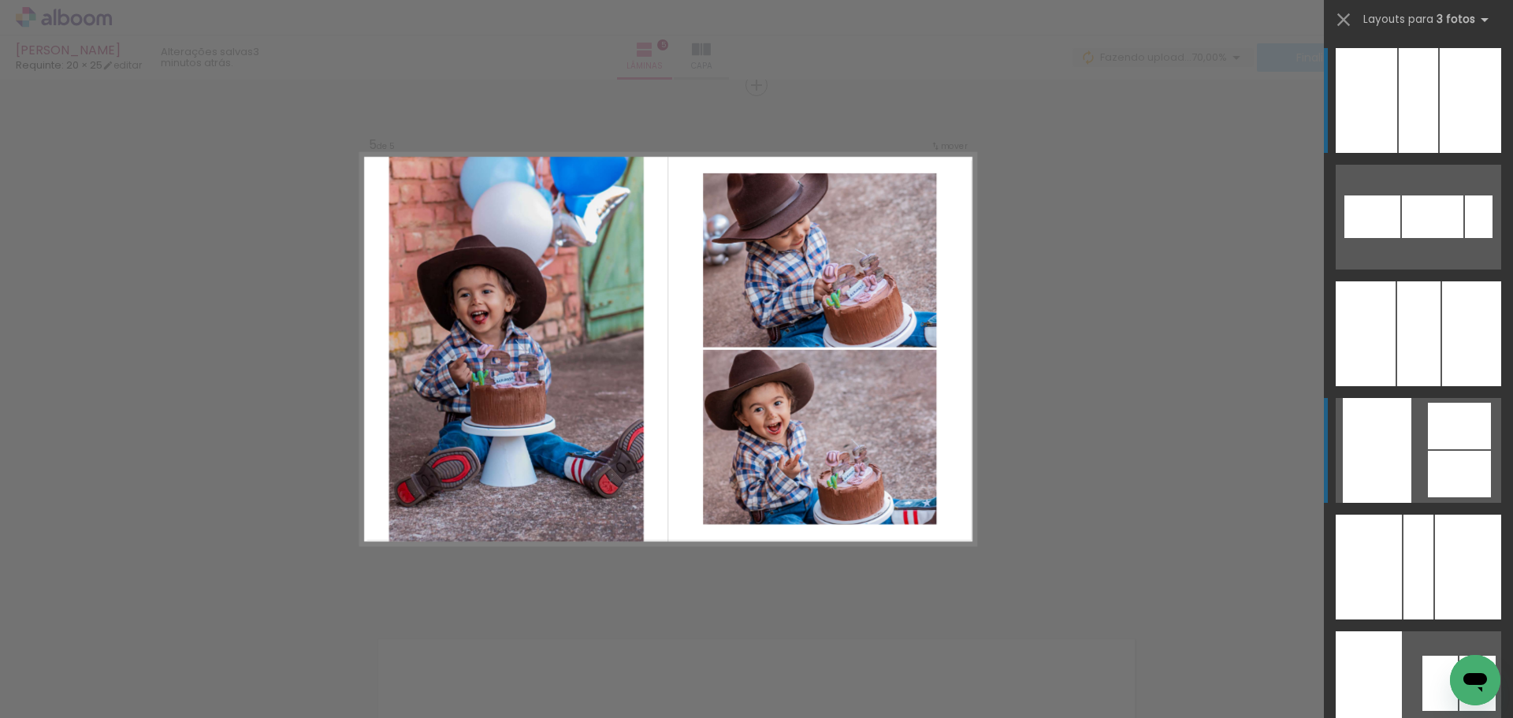
click at [1400, 238] on div at bounding box center [1372, 216] width 56 height 43
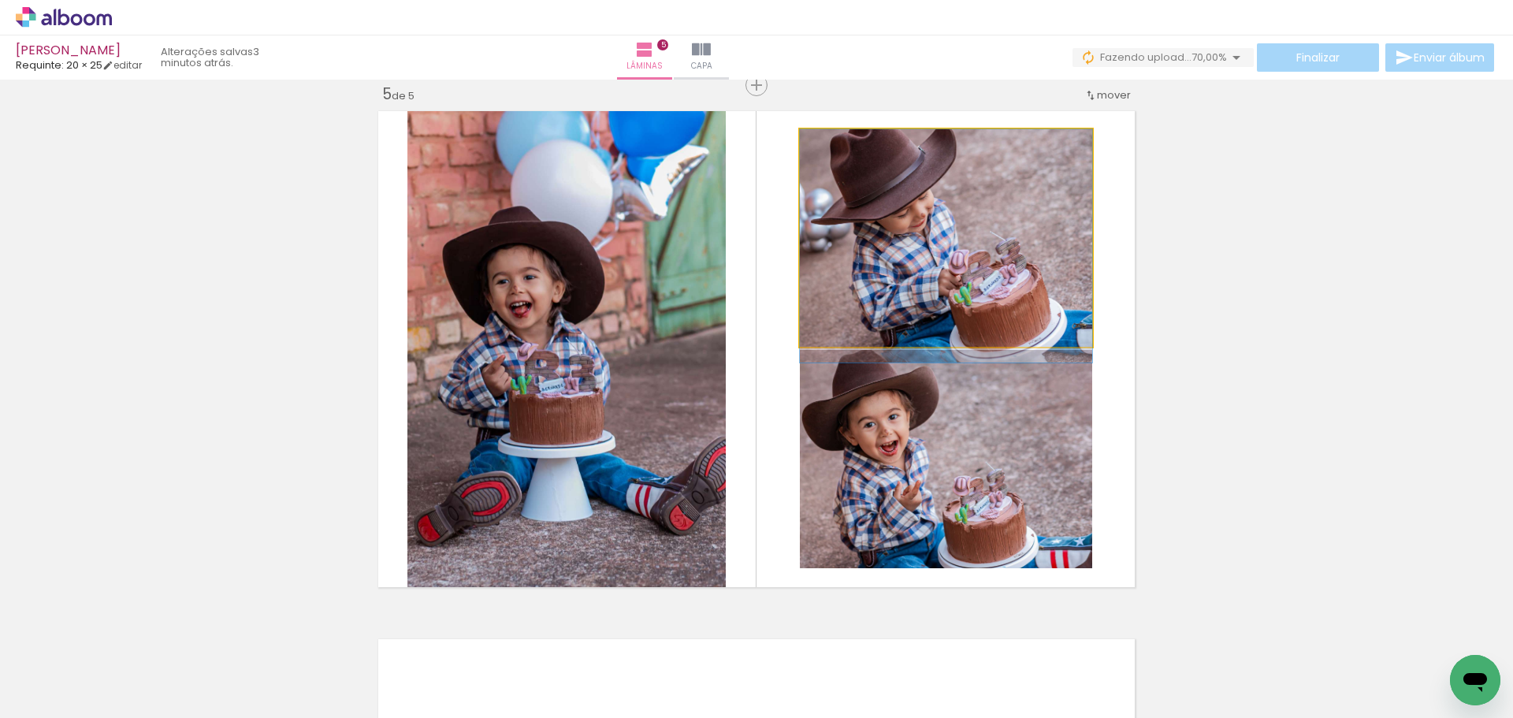
drag, startPoint x: 935, startPoint y: 246, endPoint x: 950, endPoint y: 269, distance: 27.8
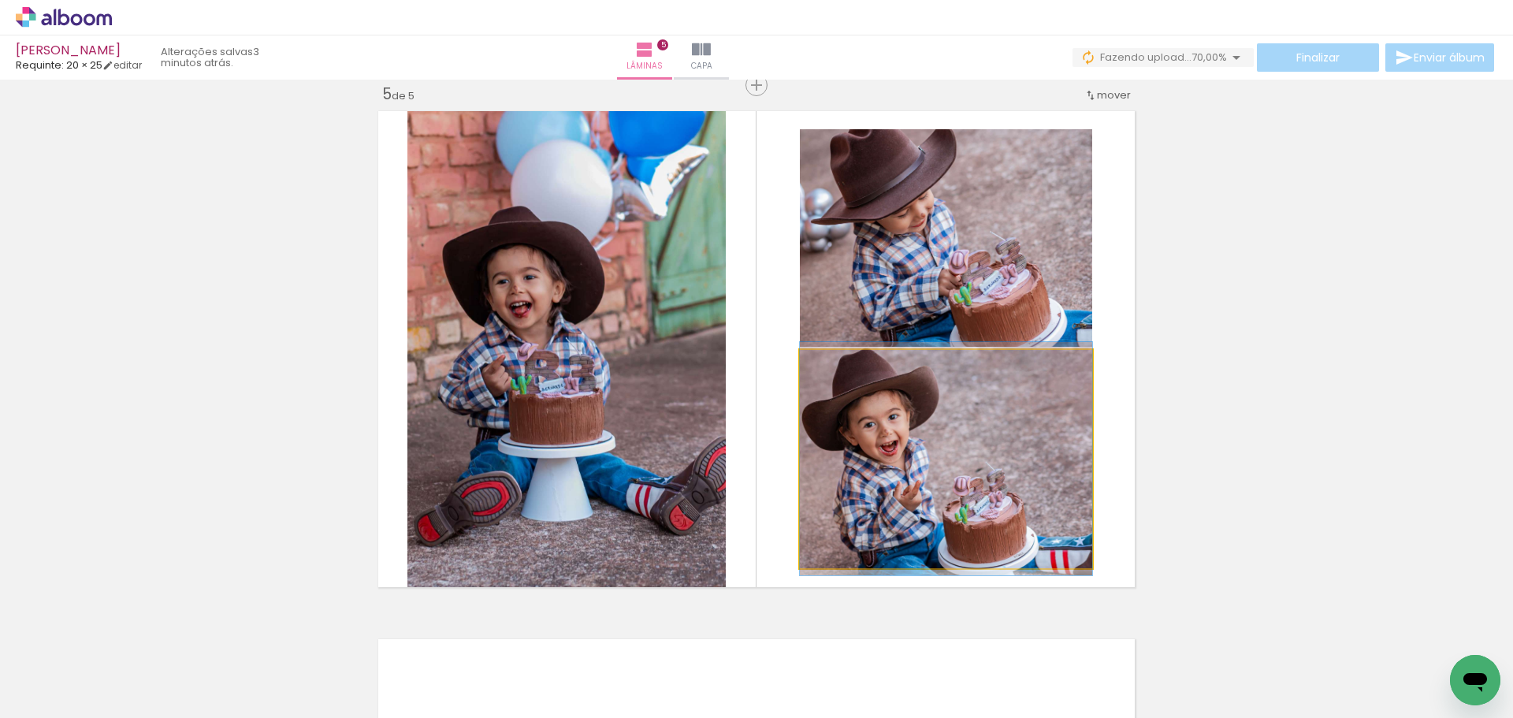
click at [941, 478] on quentale-photo at bounding box center [946, 459] width 292 height 218
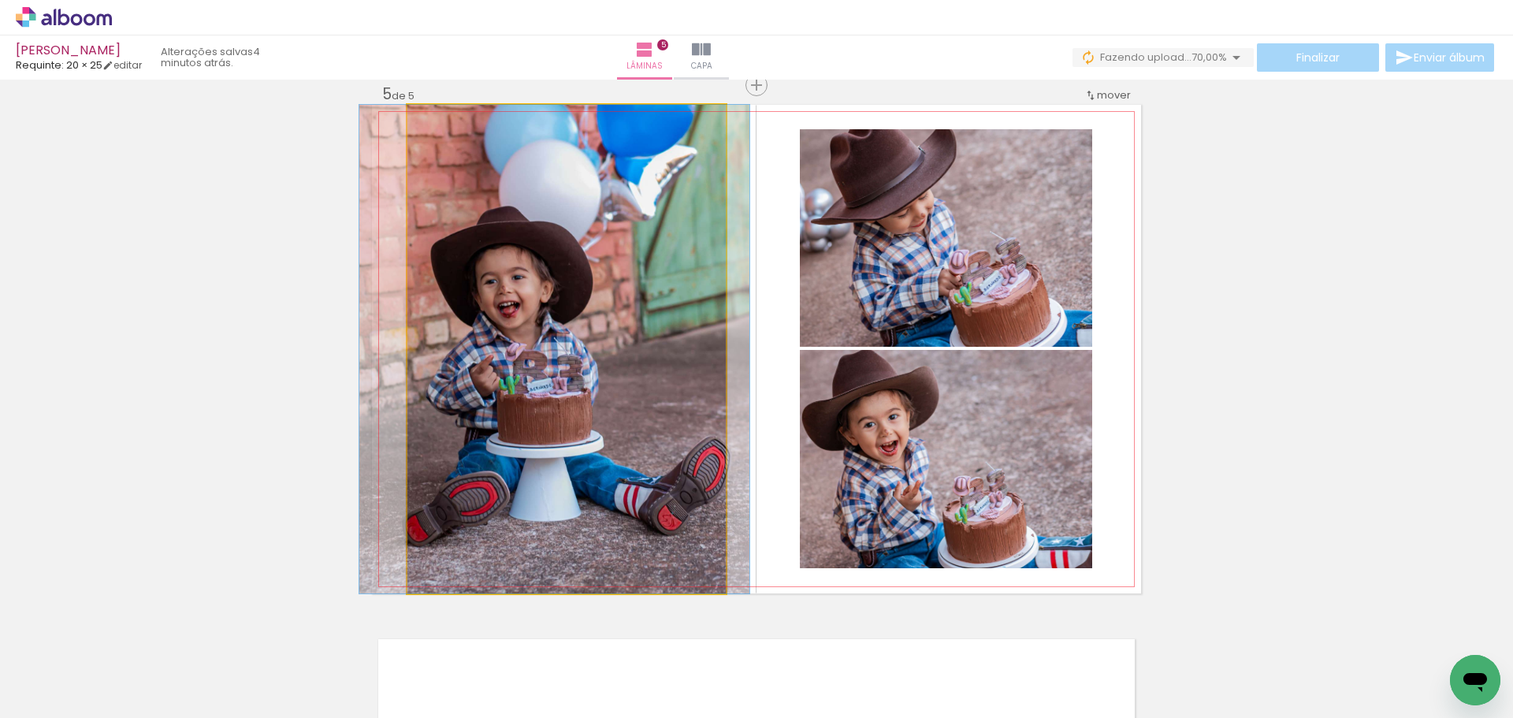
drag, startPoint x: 562, startPoint y: 405, endPoint x: 550, endPoint y: 402, distance: 12.2
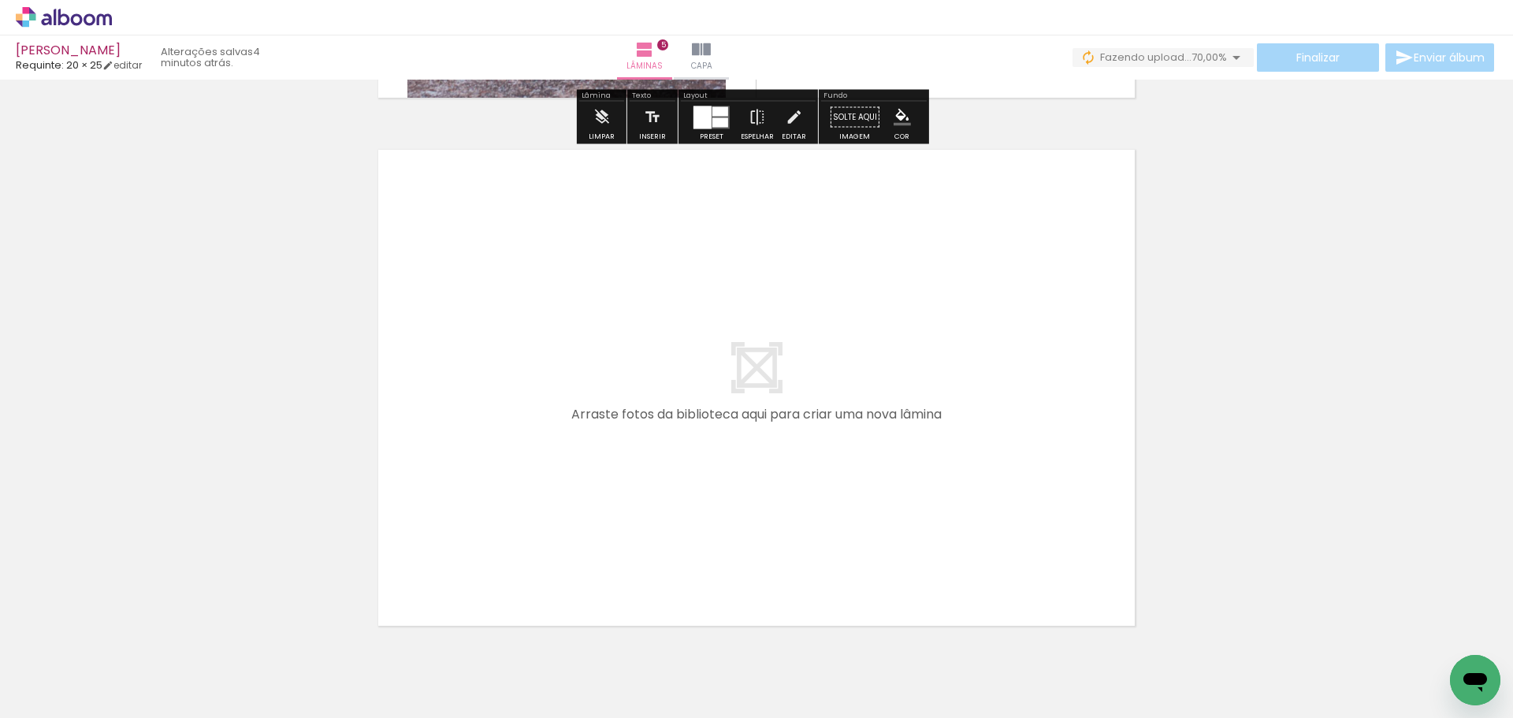
scroll to position [2684, 0]
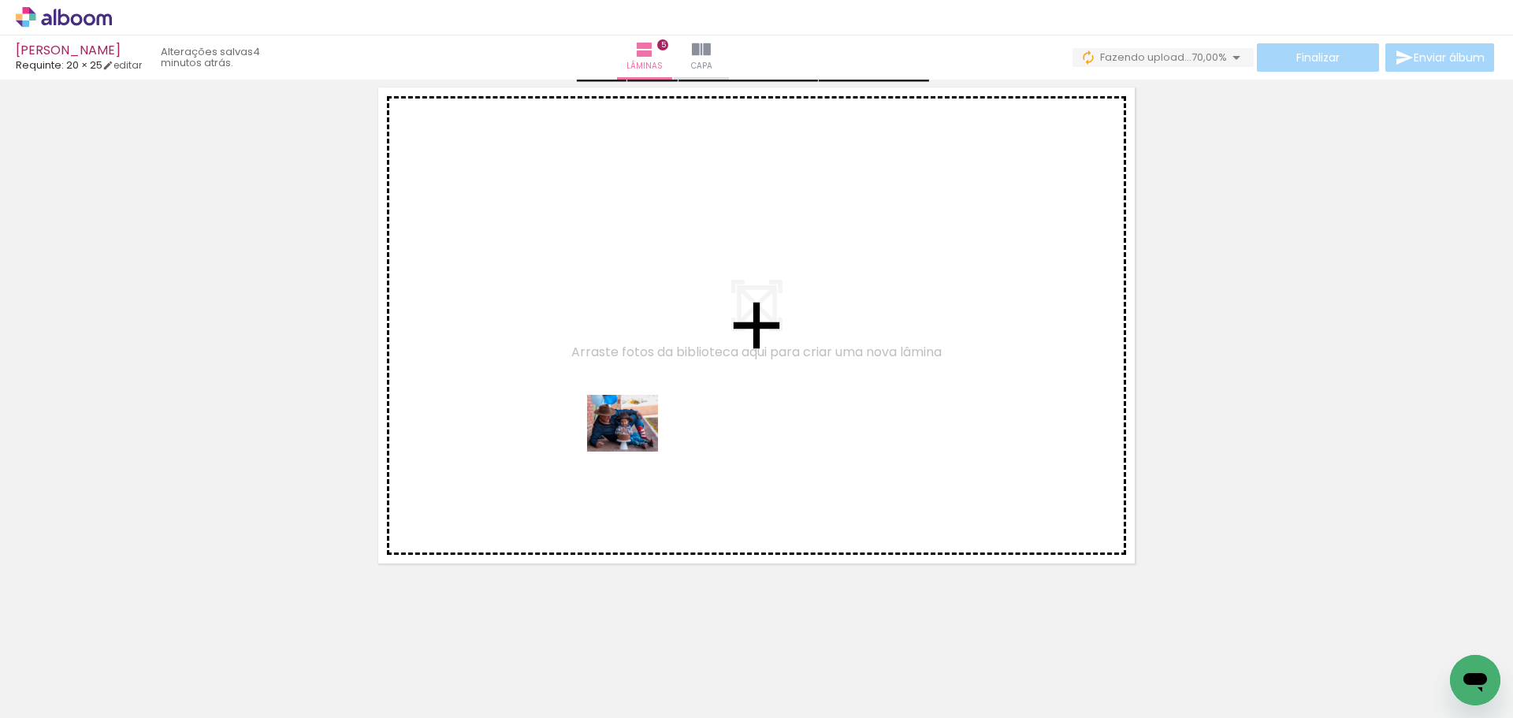
drag, startPoint x: 1240, startPoint y: 689, endPoint x: 631, endPoint y: 441, distance: 657.5
click at [631, 441] on quentale-workspace at bounding box center [756, 359] width 1513 height 718
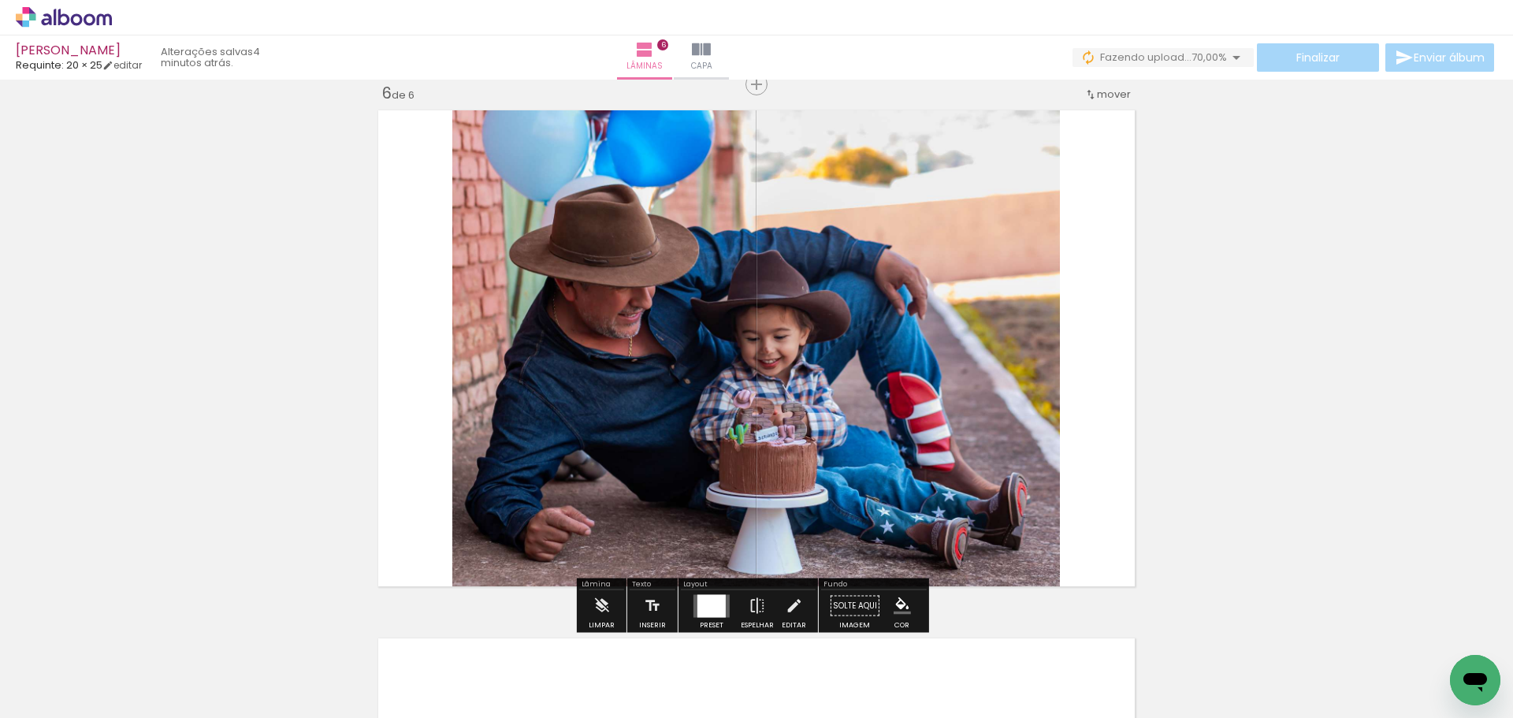
scroll to position [2661, 0]
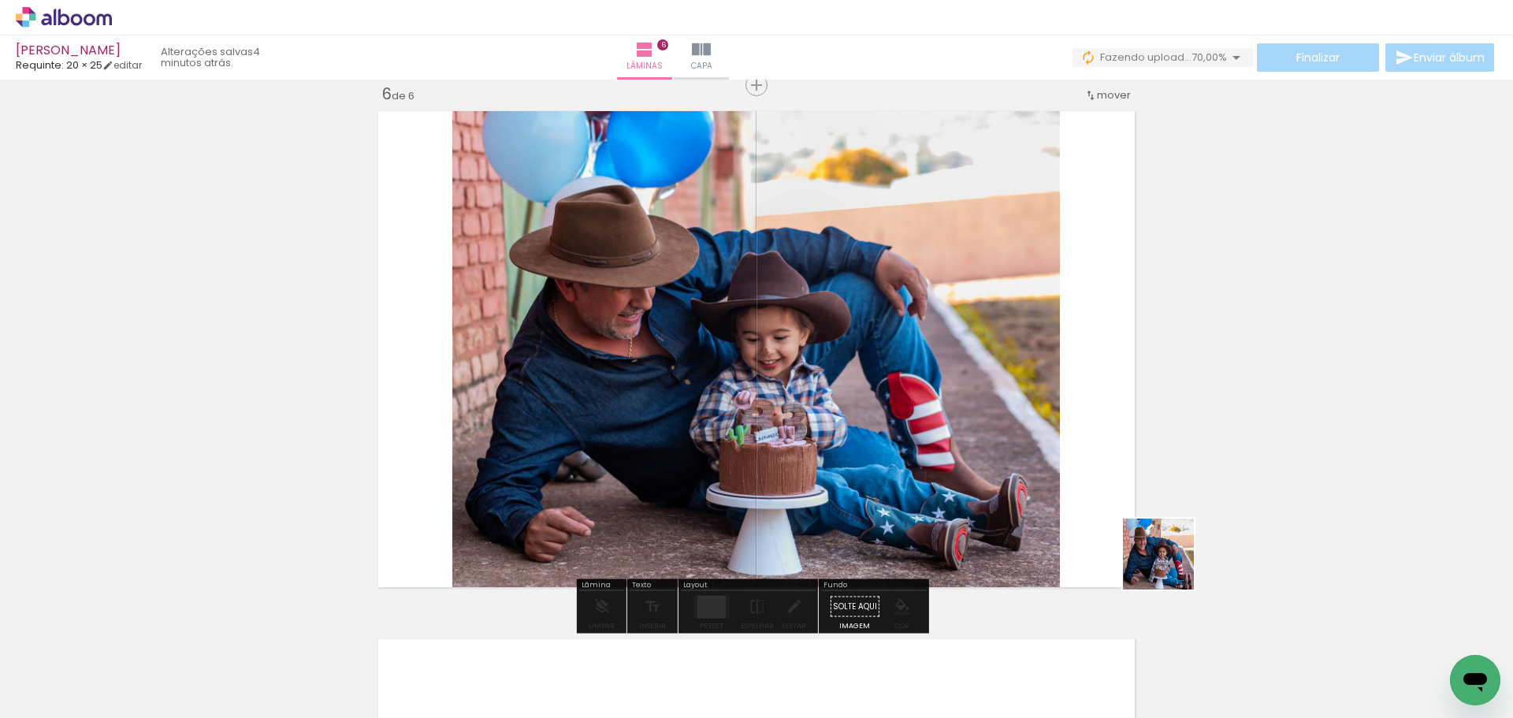
drag, startPoint x: 1307, startPoint y: 667, endPoint x: 909, endPoint y: 385, distance: 488.0
click at [909, 385] on quentale-workspace at bounding box center [756, 359] width 1513 height 718
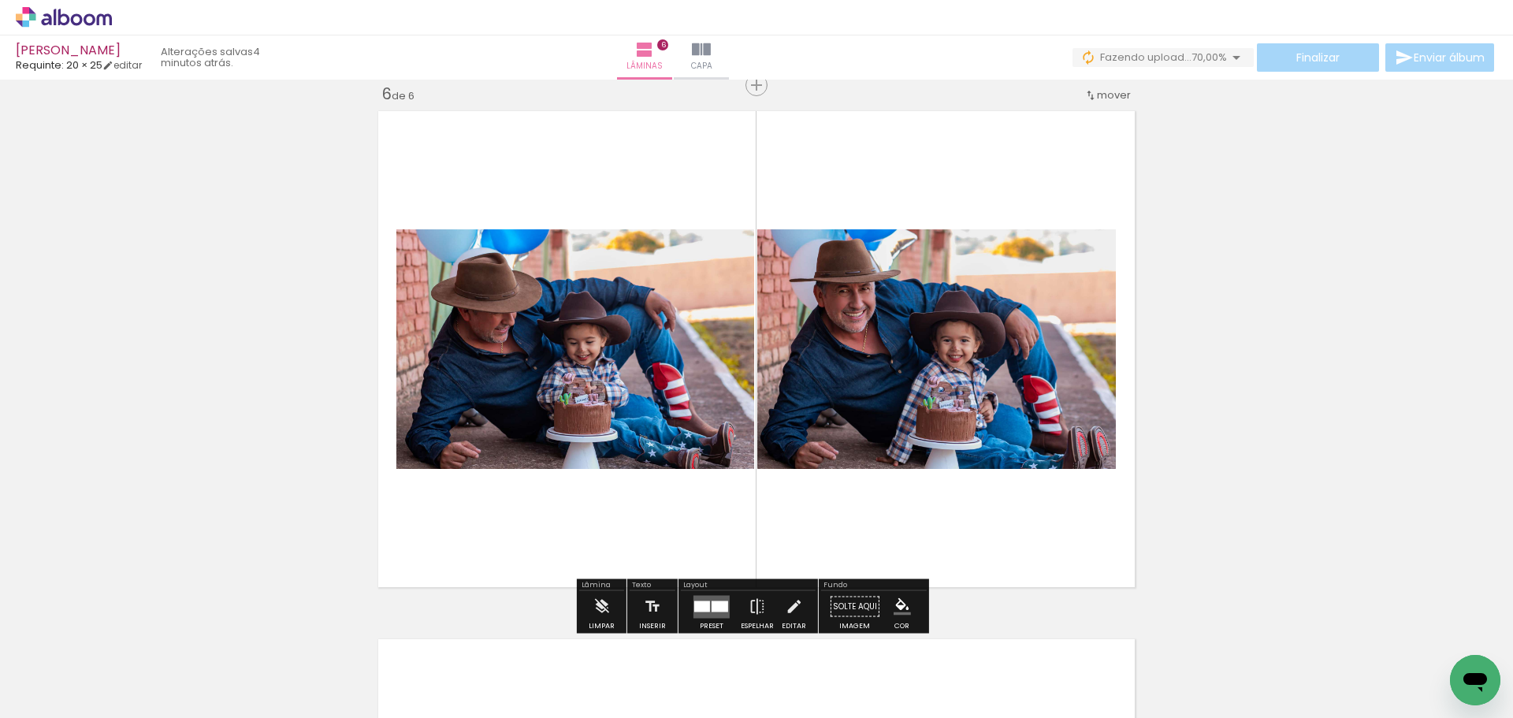
click at [712, 602] on div at bounding box center [720, 606] width 17 height 11
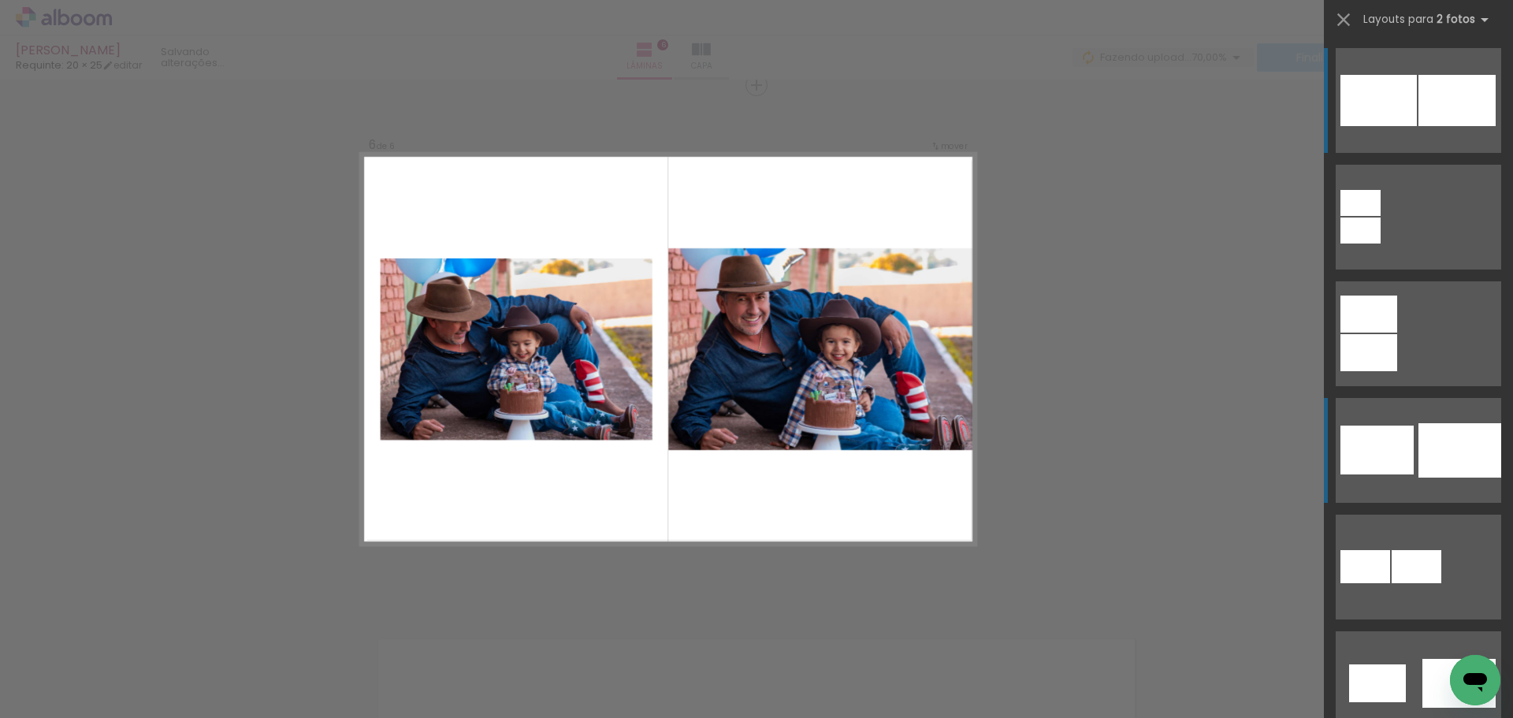
click at [1462, 470] on div at bounding box center [1460, 450] width 83 height 54
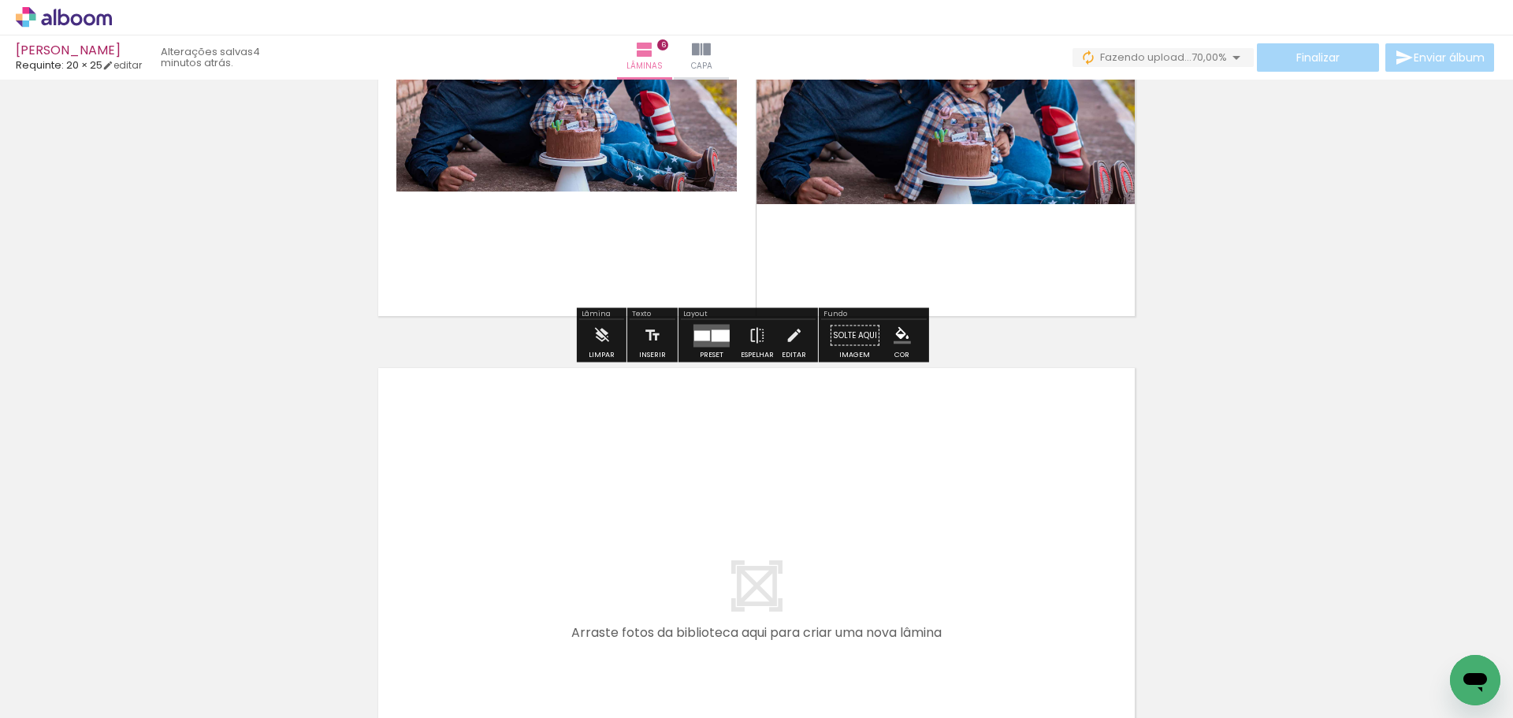
scroll to position [3055, 0]
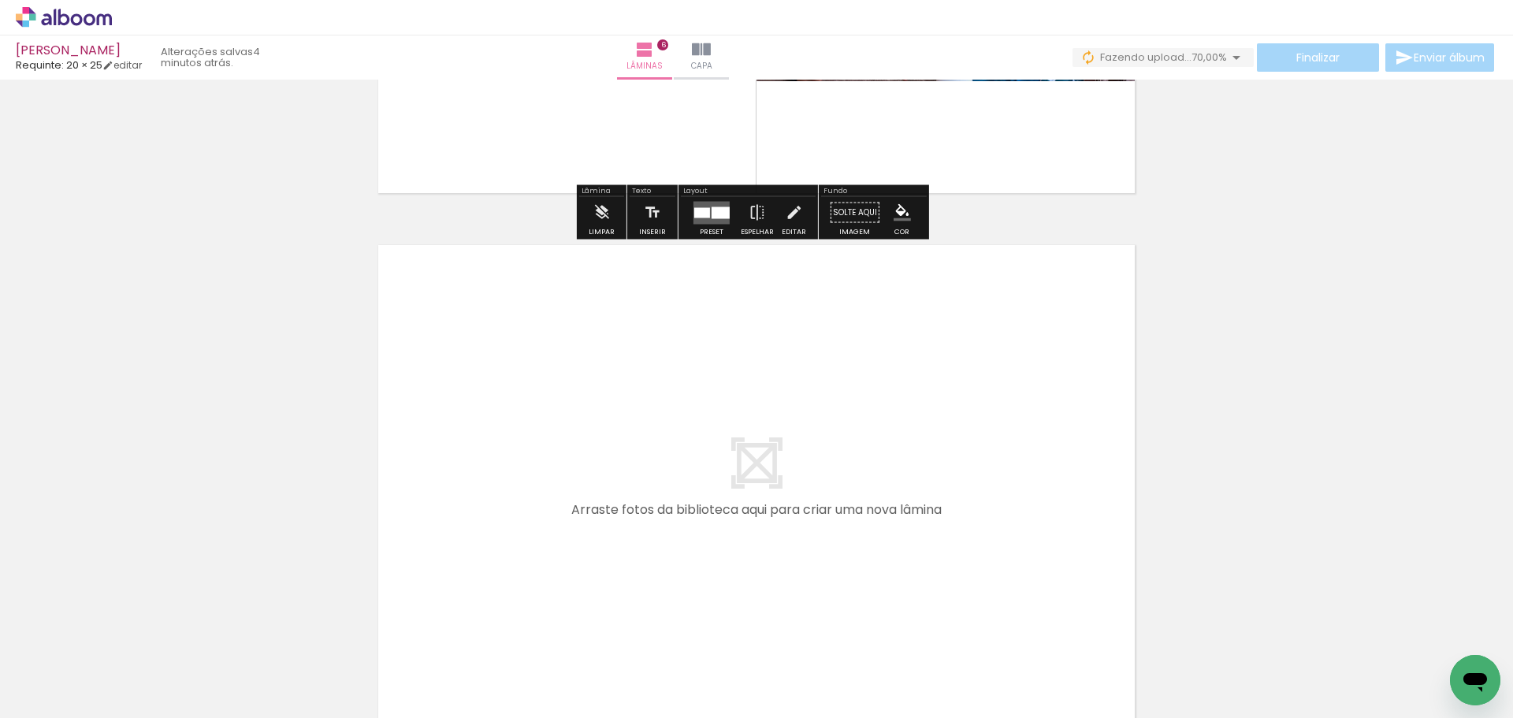
drag, startPoint x: 520, startPoint y: 674, endPoint x: 520, endPoint y: 560, distance: 114.3
click at [520, 560] on quentale-workspace at bounding box center [756, 359] width 1513 height 718
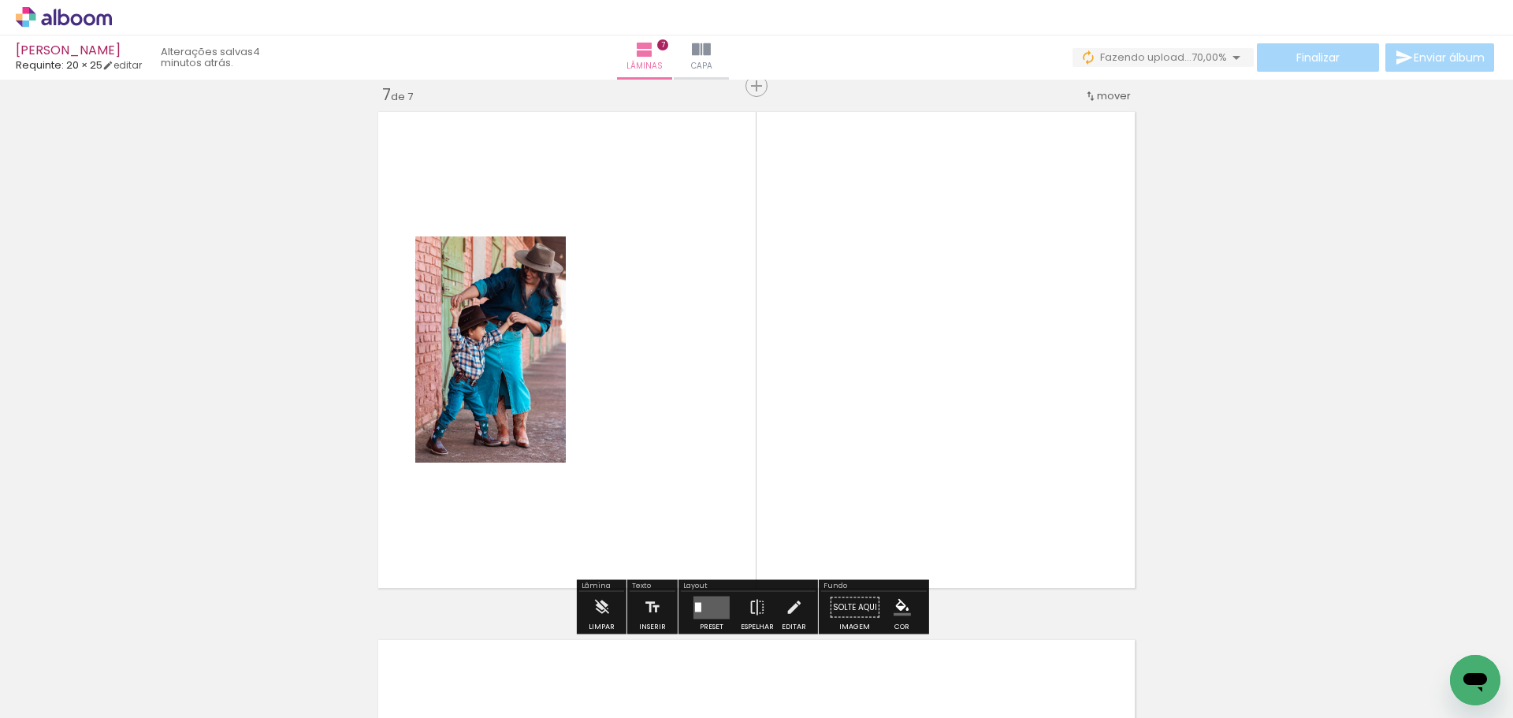
scroll to position [3189, 0]
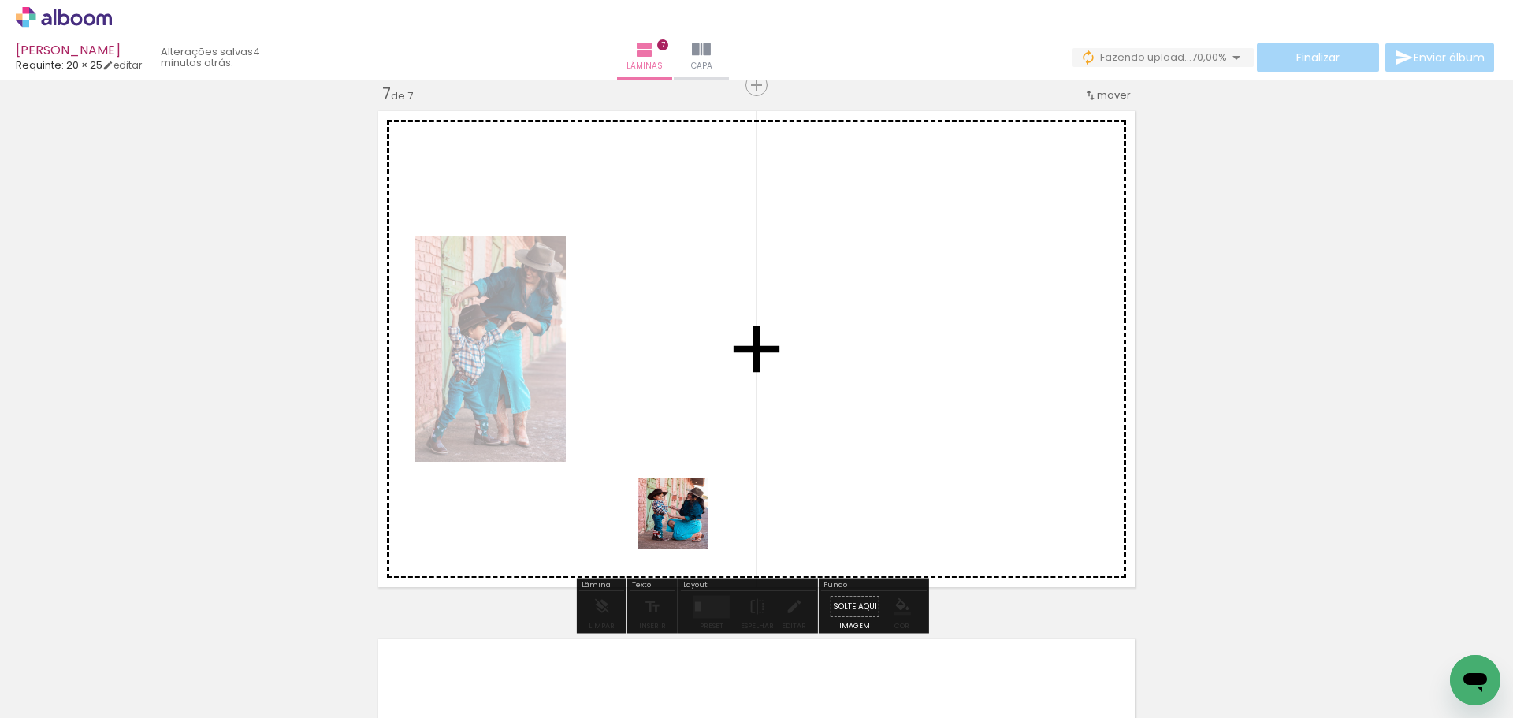
drag, startPoint x: 622, startPoint y: 679, endPoint x: 753, endPoint y: 461, distance: 253.8
click at [753, 458] on quentale-workspace at bounding box center [756, 359] width 1513 height 718
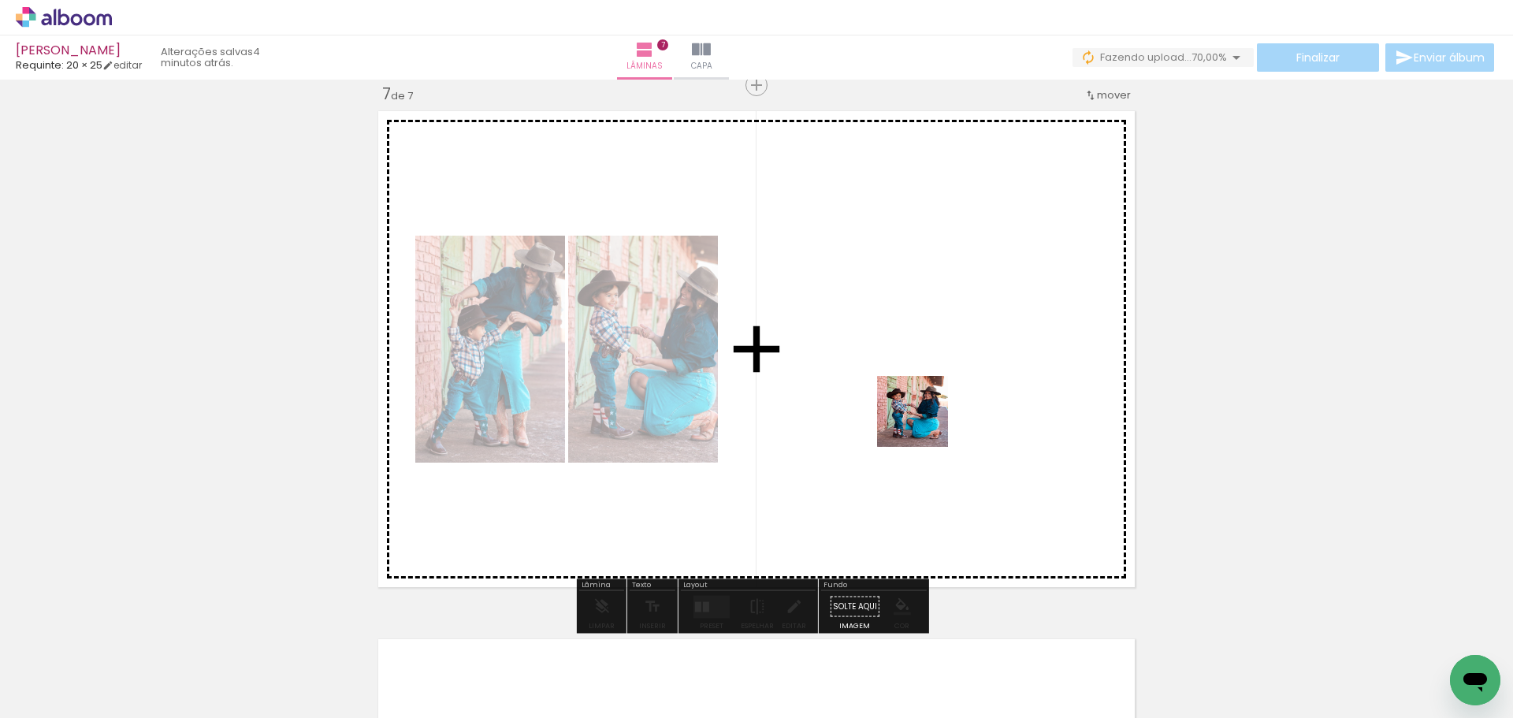
drag, startPoint x: 705, startPoint y: 657, endPoint x: 927, endPoint y: 421, distance: 323.9
click at [927, 421] on quentale-workspace at bounding box center [756, 359] width 1513 height 718
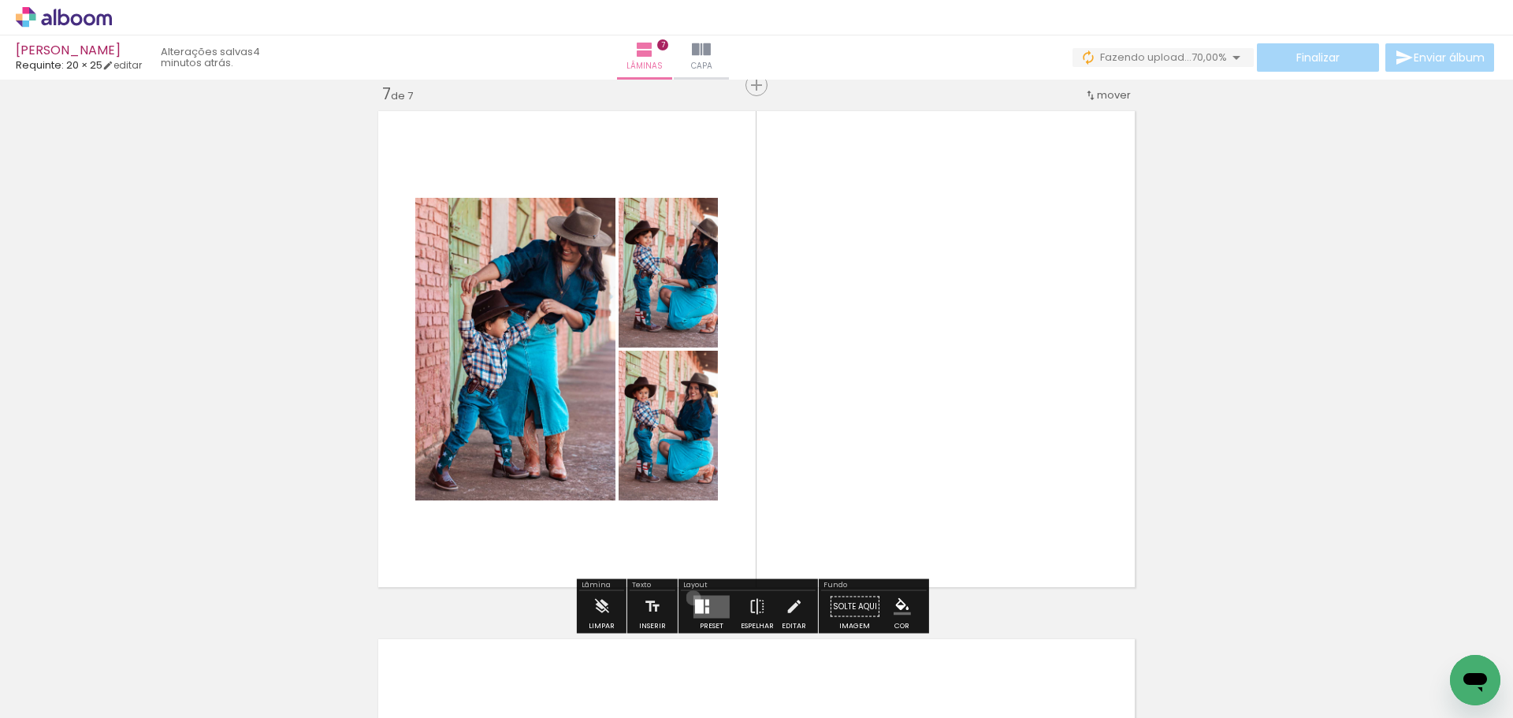
click at [694, 597] on quentale-layouter at bounding box center [712, 606] width 36 height 23
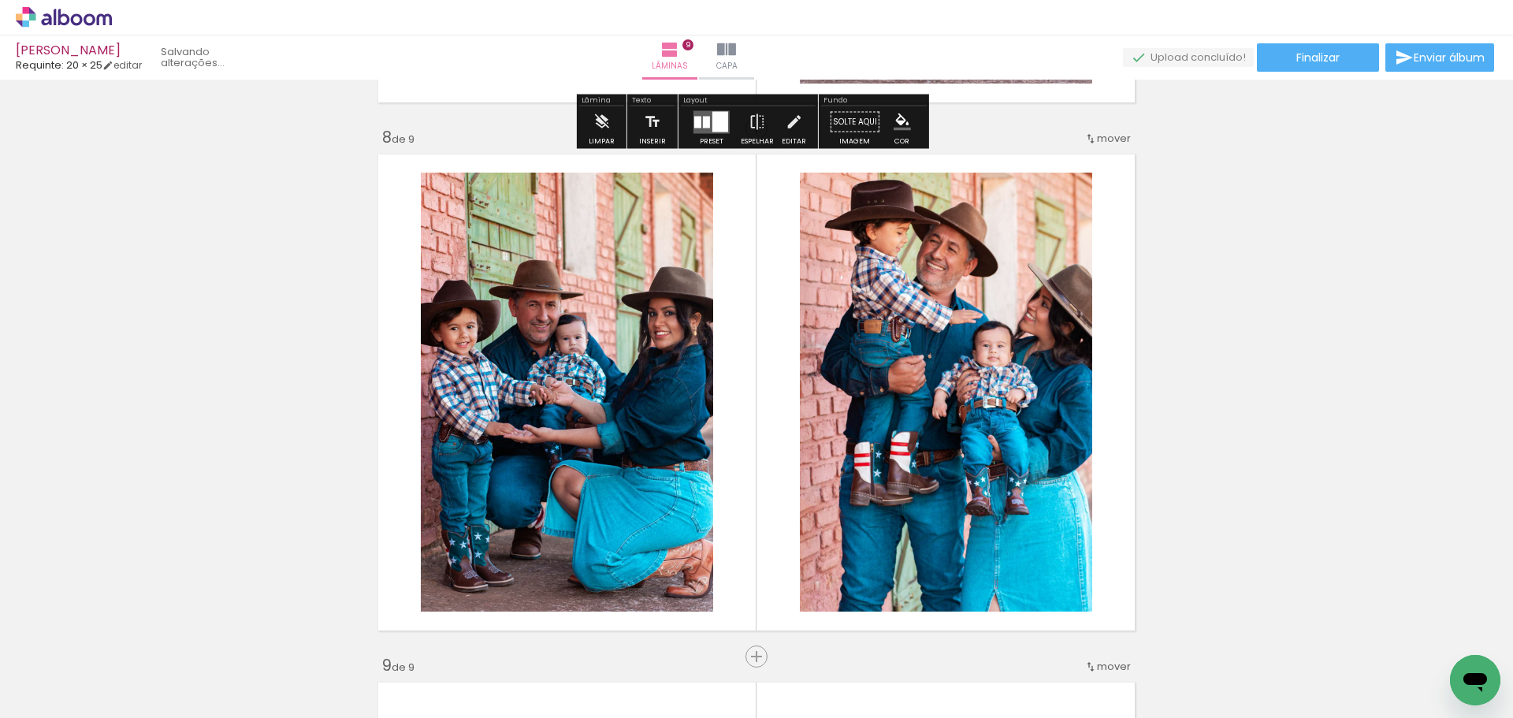
scroll to position [3685, 0]
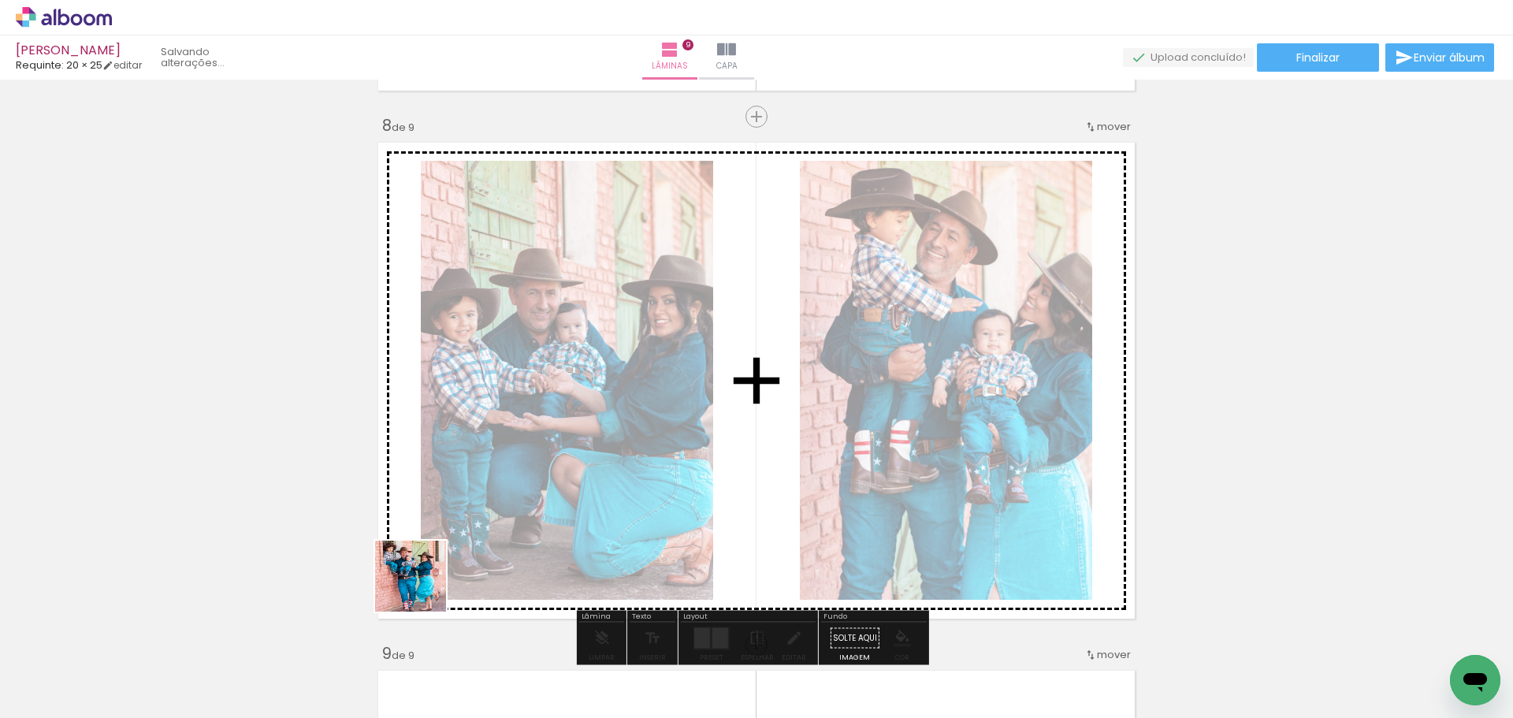
drag, startPoint x: 329, startPoint y: 667, endPoint x: 638, endPoint y: 485, distance: 357.9
click at [615, 466] on quentale-workspace at bounding box center [756, 359] width 1513 height 718
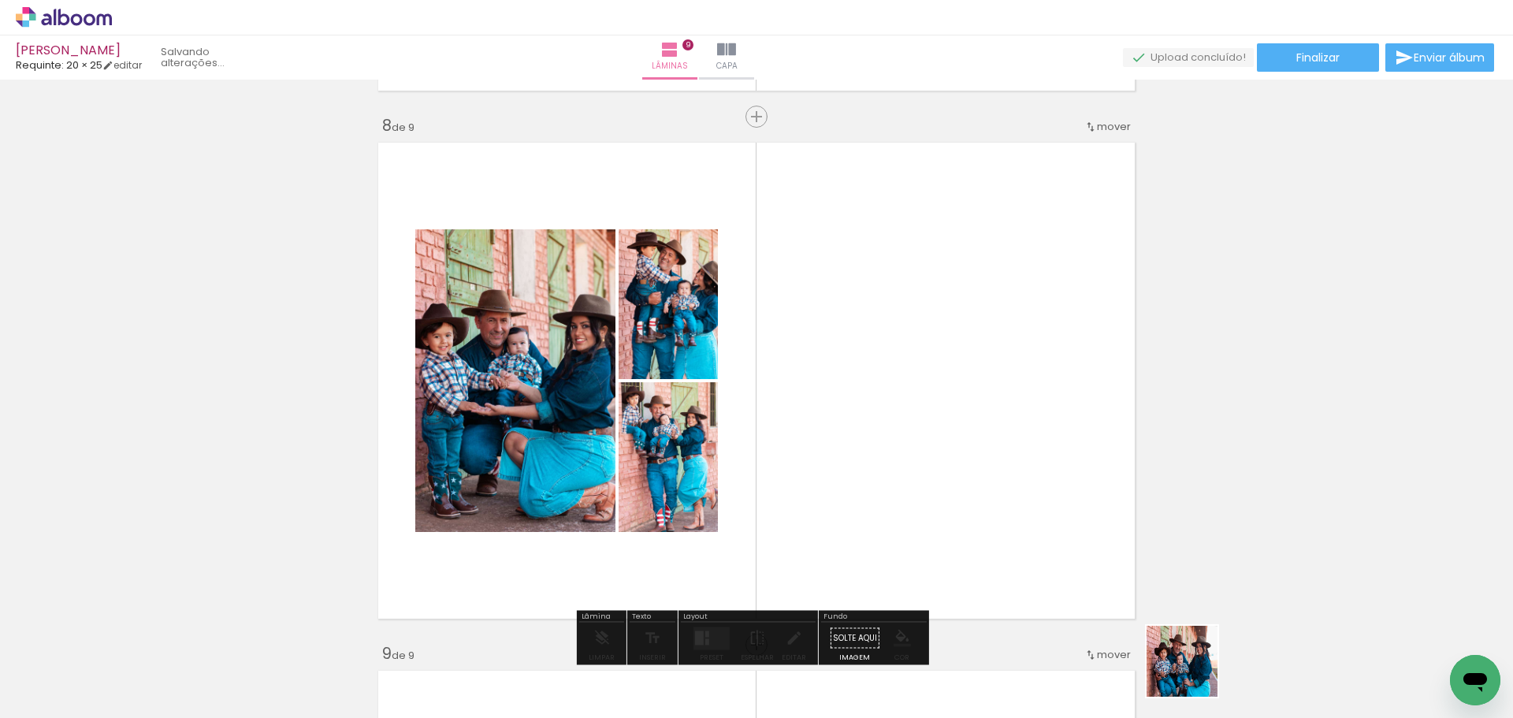
drag, startPoint x: 1196, startPoint y: 677, endPoint x: 945, endPoint y: 398, distance: 375.5
click at [945, 398] on quentale-workspace at bounding box center [756, 359] width 1513 height 718
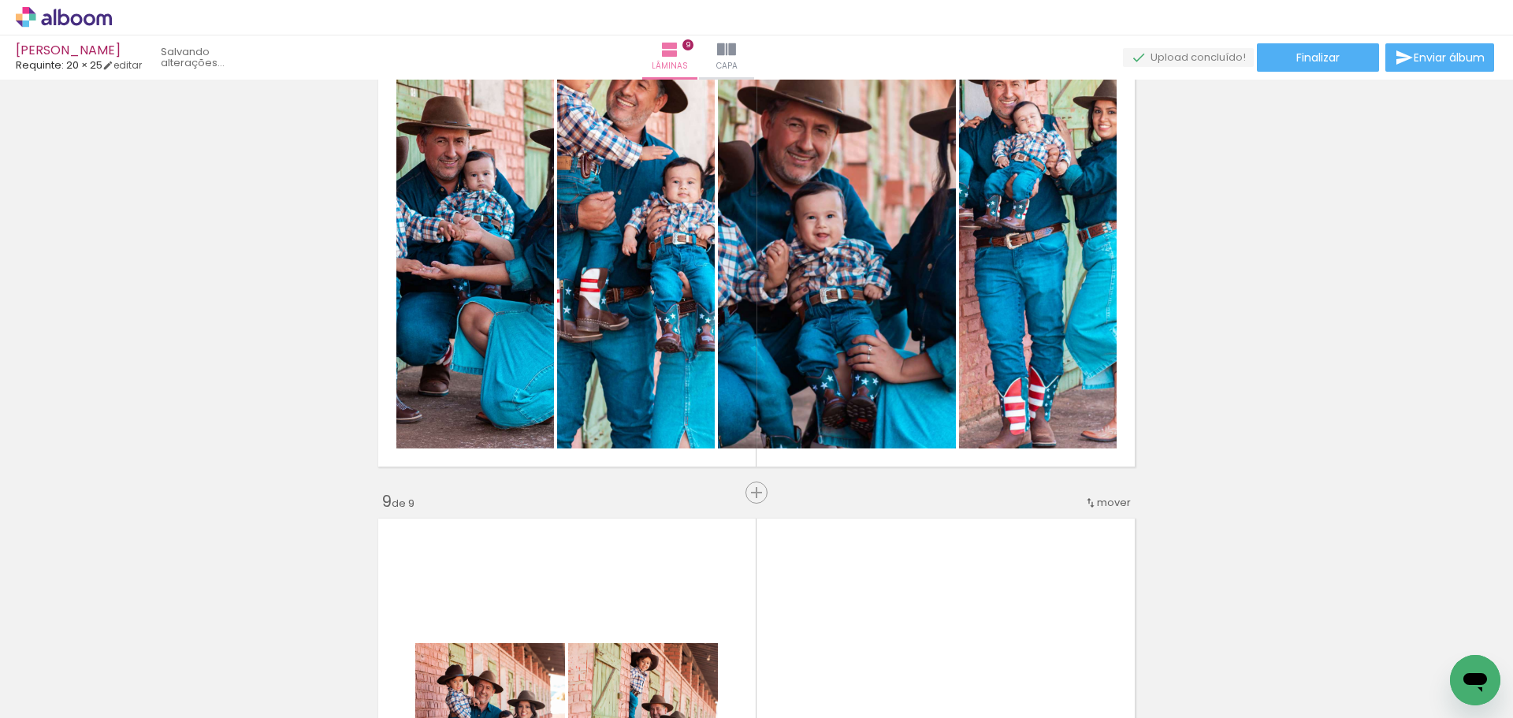
scroll to position [3843, 0]
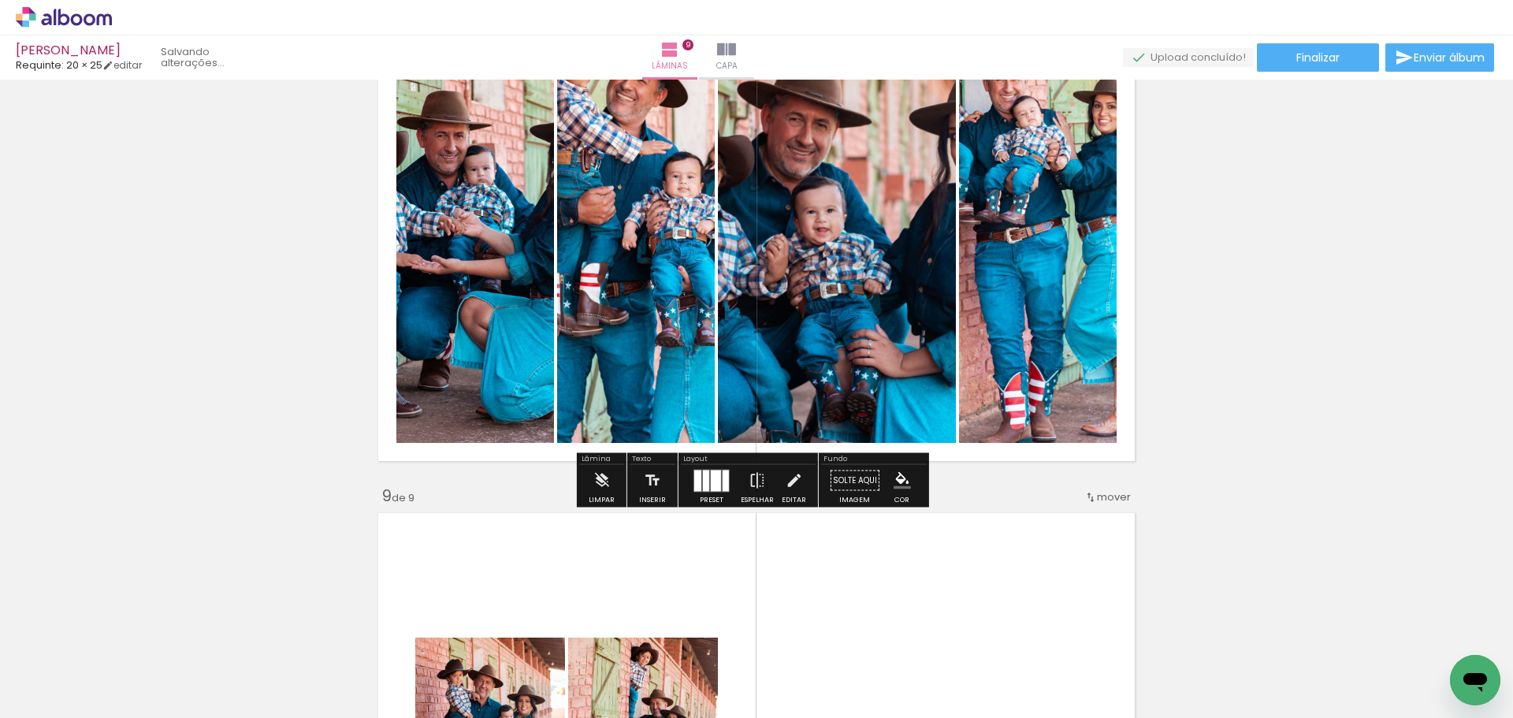
click at [715, 496] on div "Preset" at bounding box center [712, 499] width 24 height 7
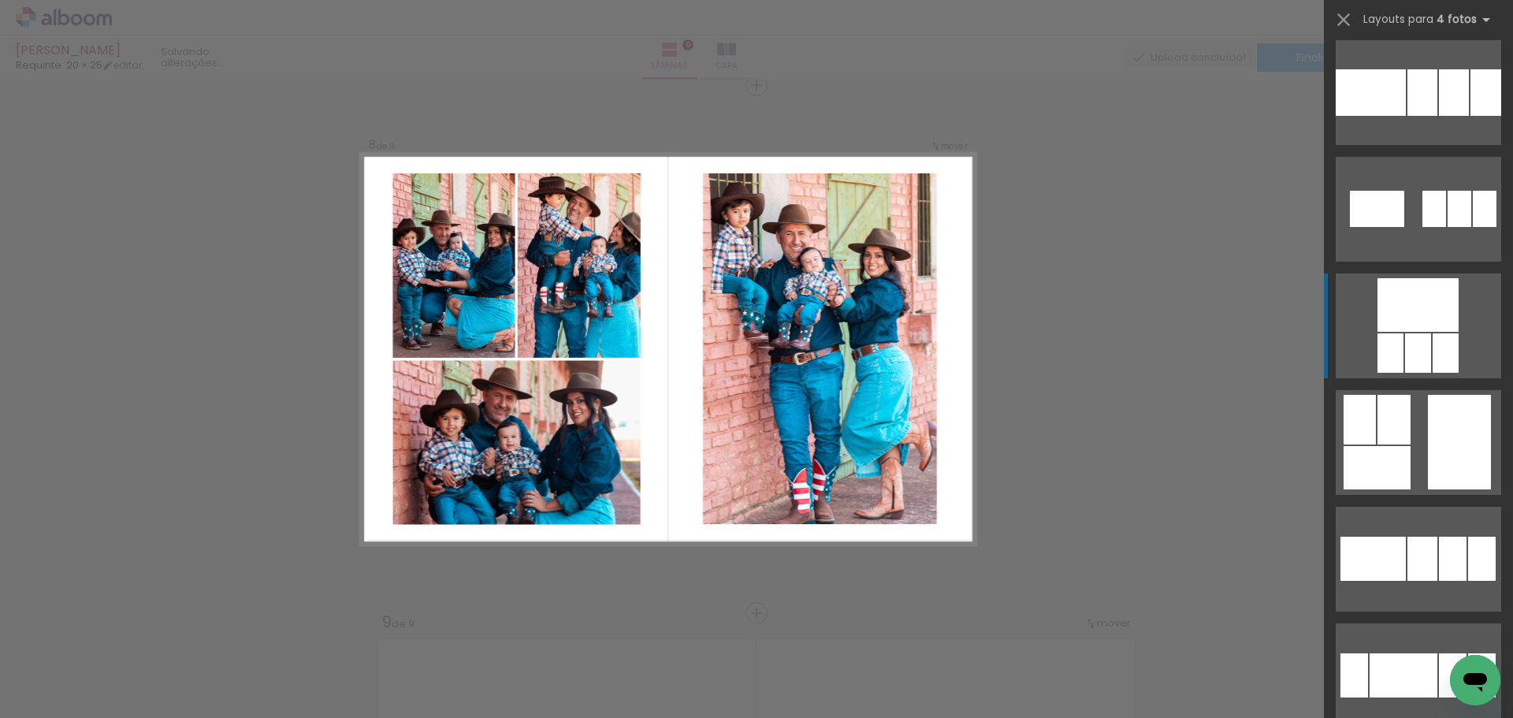
scroll to position [5989, 0]
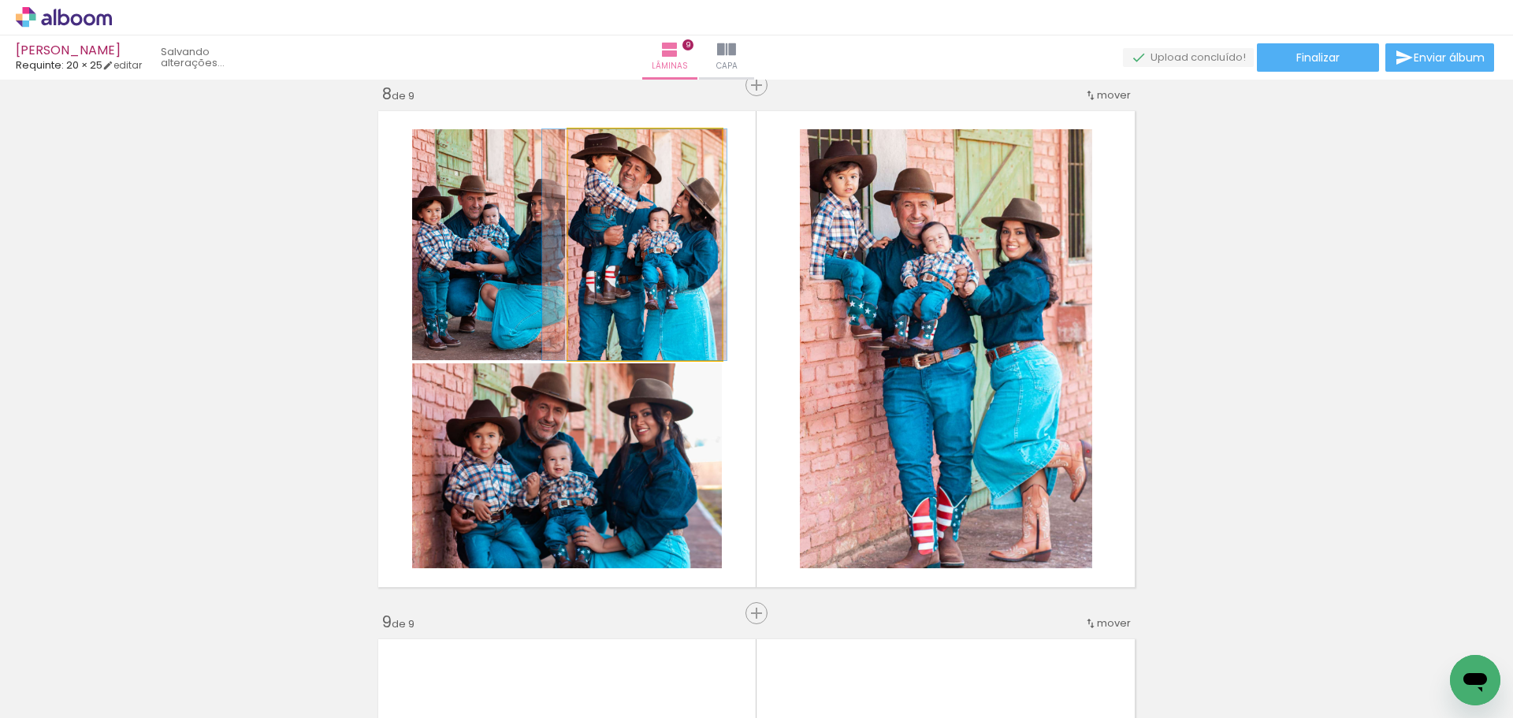
drag, startPoint x: 660, startPoint y: 270, endPoint x: 653, endPoint y: 268, distance: 8.0
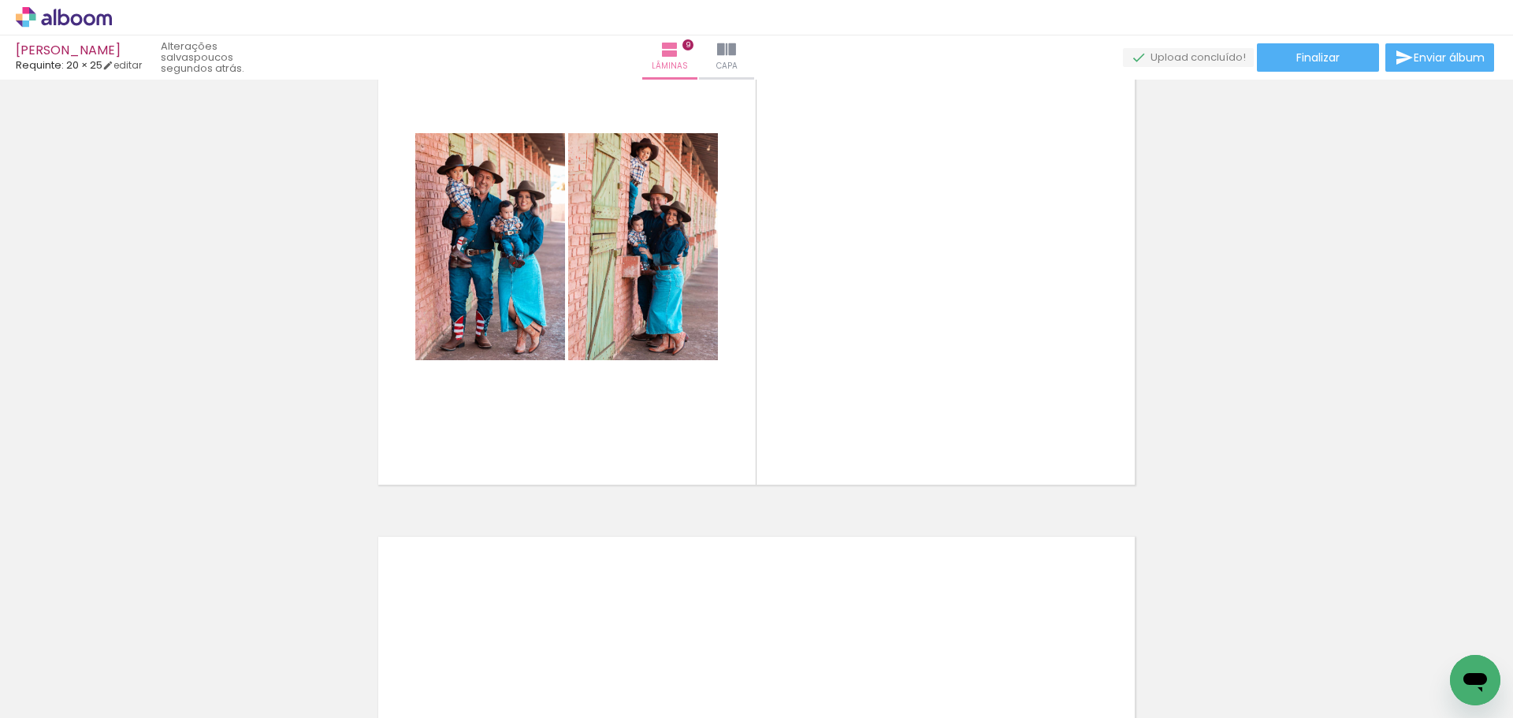
scroll to position [0, 1079]
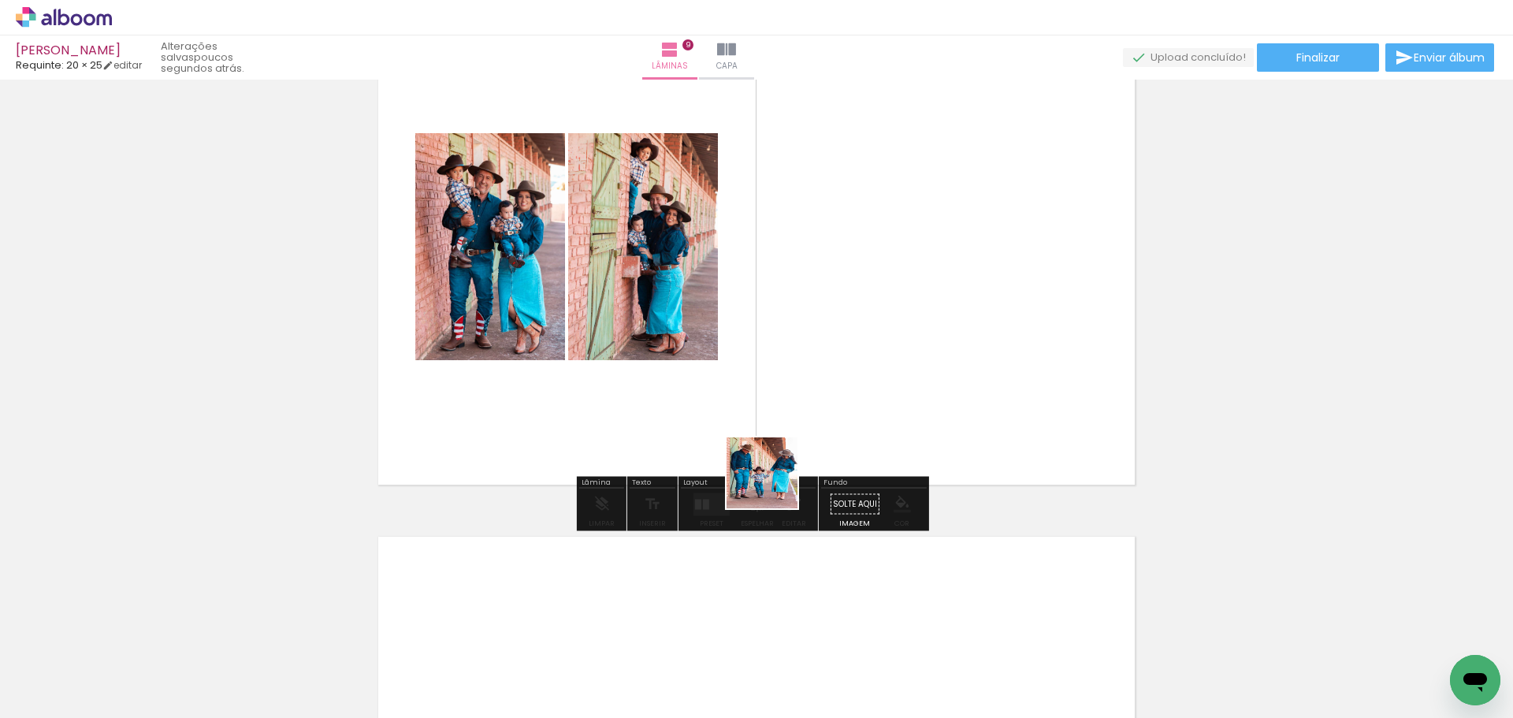
drag, startPoint x: 682, startPoint y: 623, endPoint x: 898, endPoint y: 325, distance: 367.9
click at [898, 325] on quentale-workspace at bounding box center [756, 359] width 1513 height 718
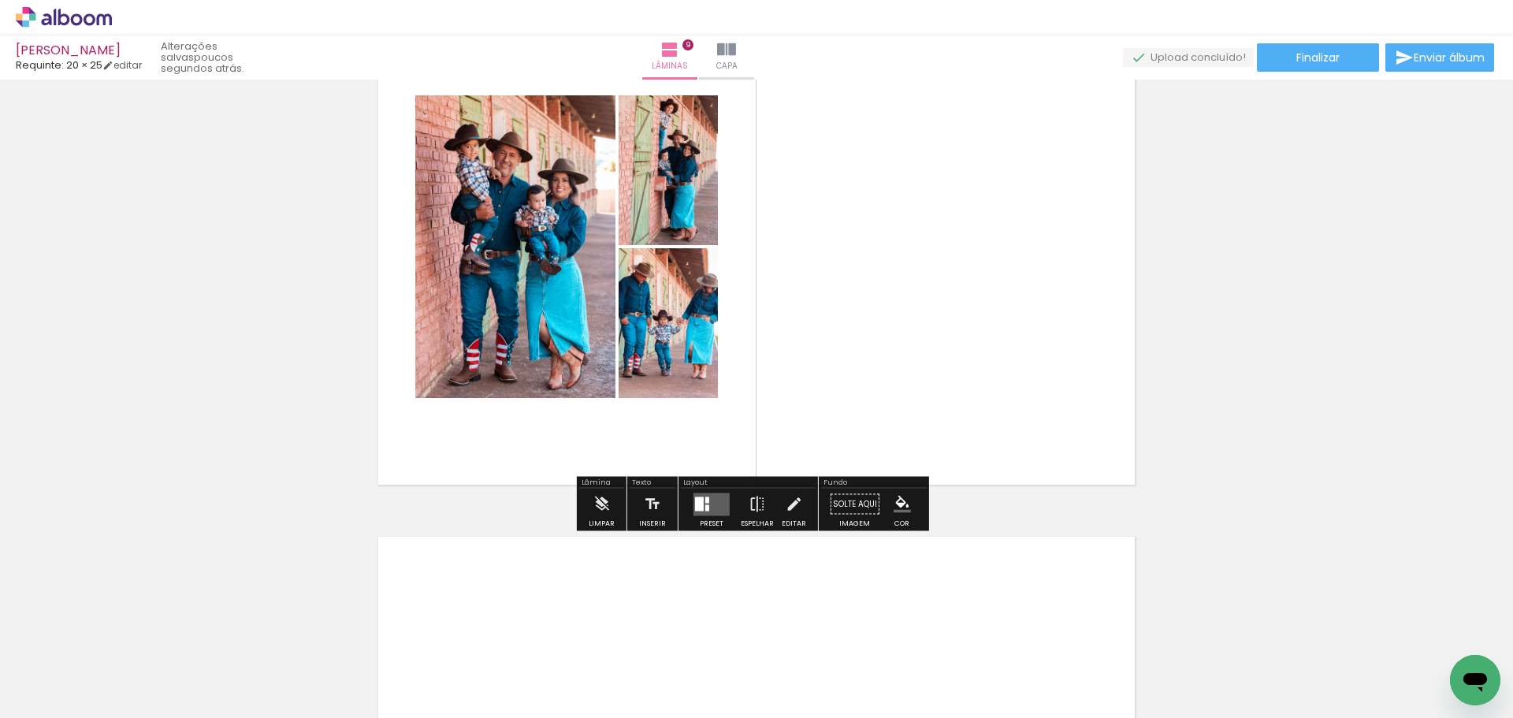
drag, startPoint x: 776, startPoint y: 681, endPoint x: 958, endPoint y: 314, distance: 409.9
click at [958, 314] on quentale-workspace at bounding box center [756, 359] width 1513 height 718
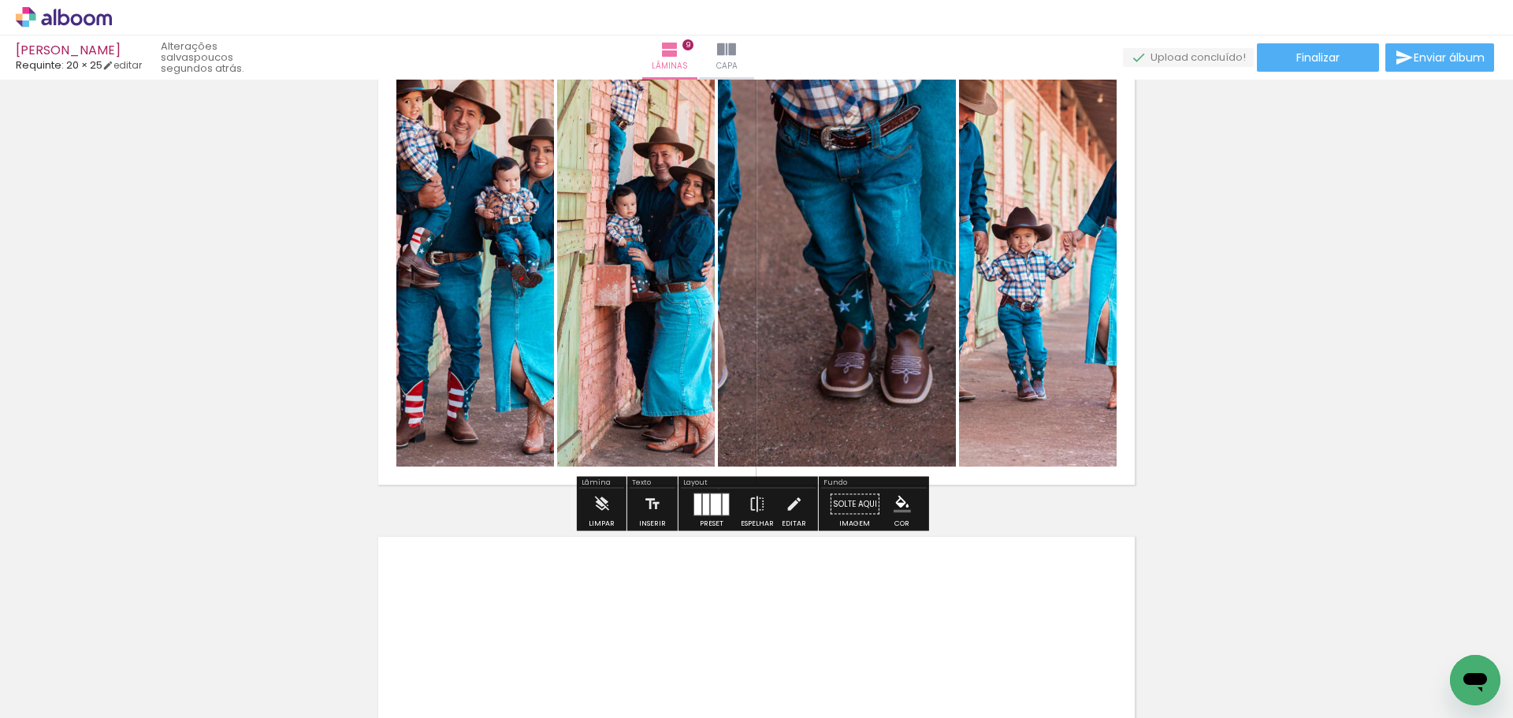
click at [715, 489] on div at bounding box center [711, 505] width 43 height 32
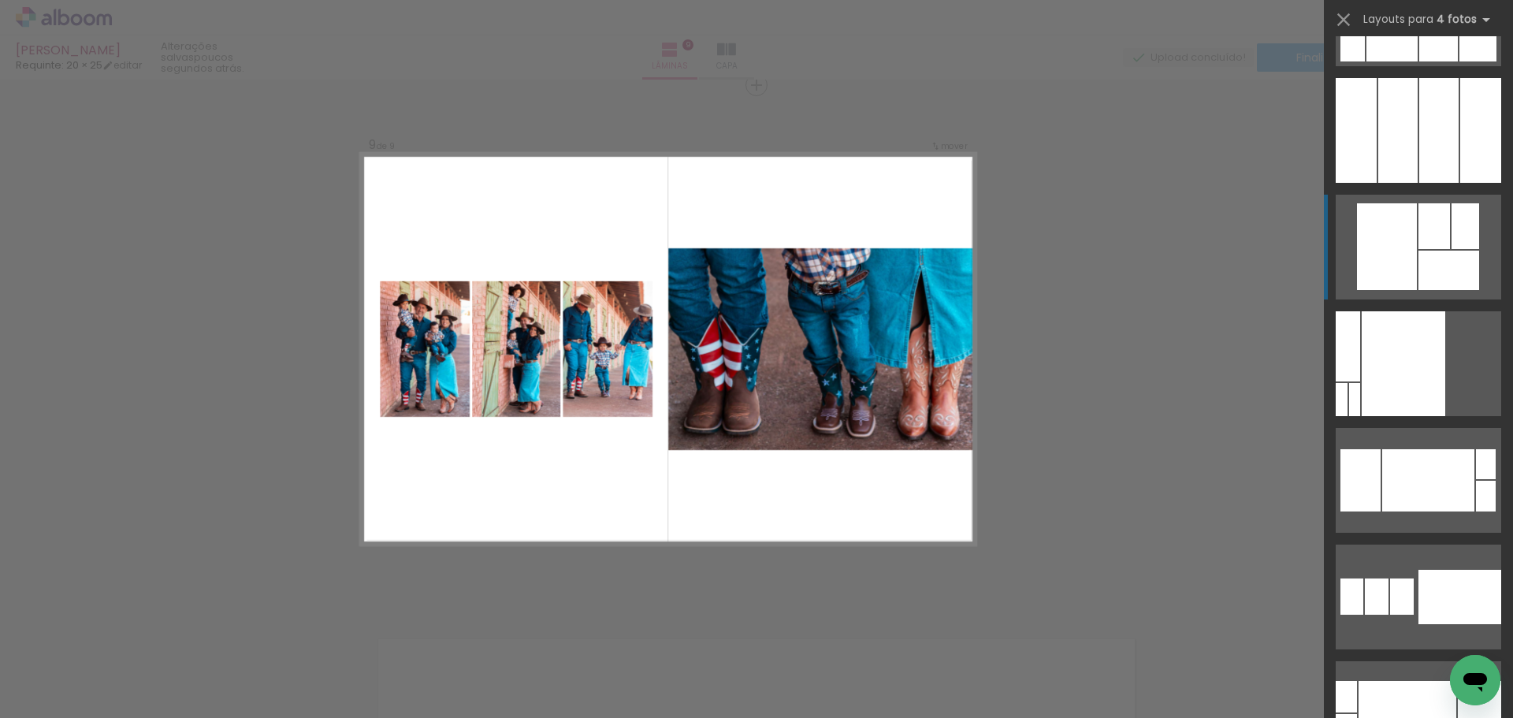
scroll to position [315, 0]
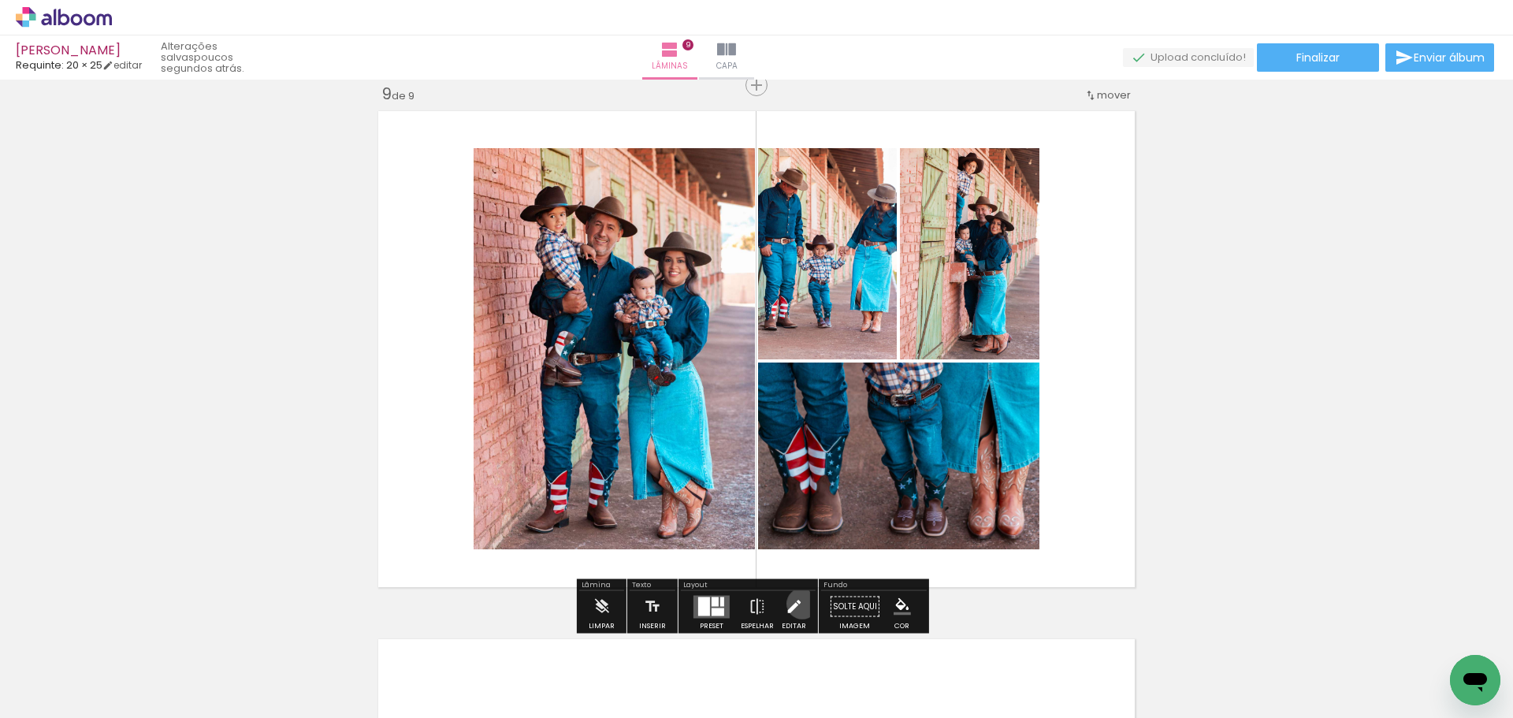
click at [798, 604] on paper-button "Editar" at bounding box center [794, 611] width 32 height 40
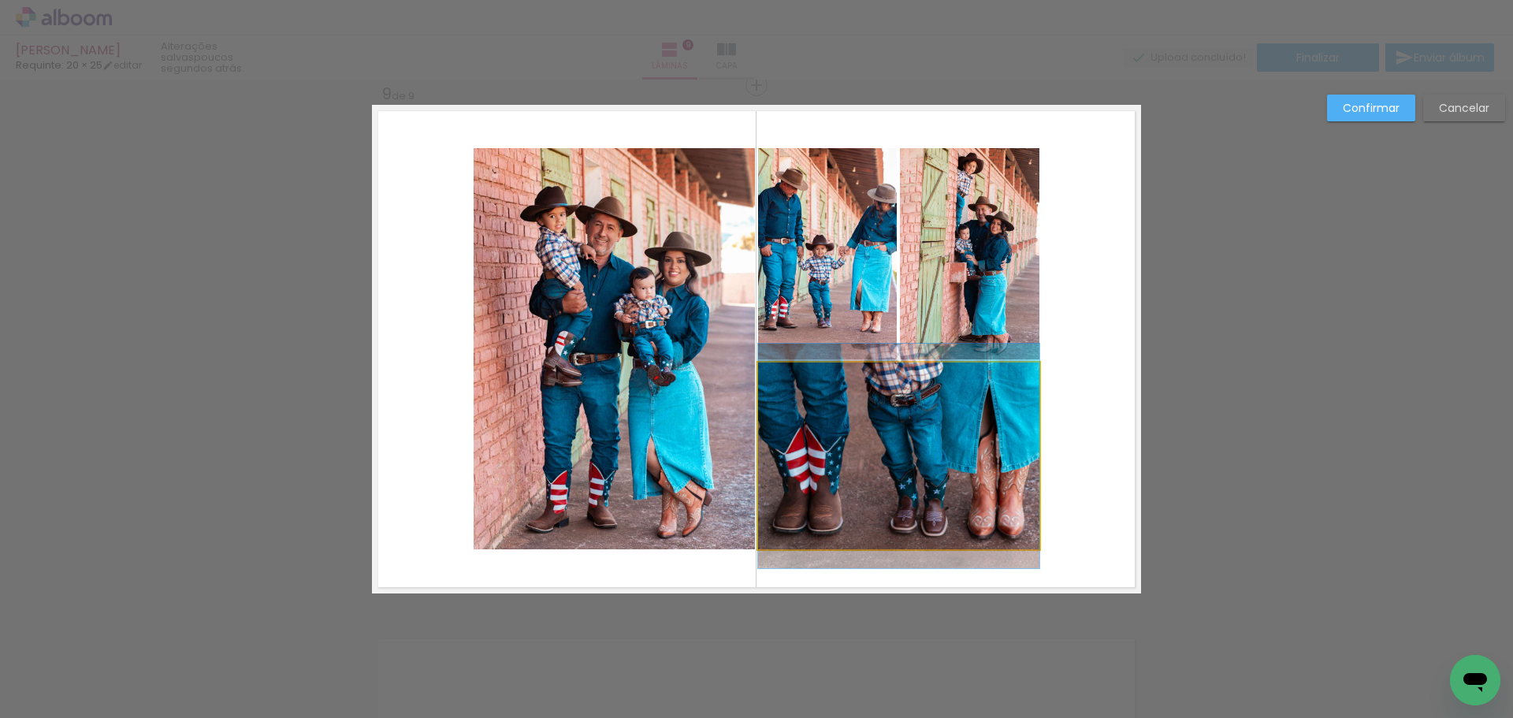
click at [919, 499] on quentale-photo at bounding box center [898, 456] width 281 height 187
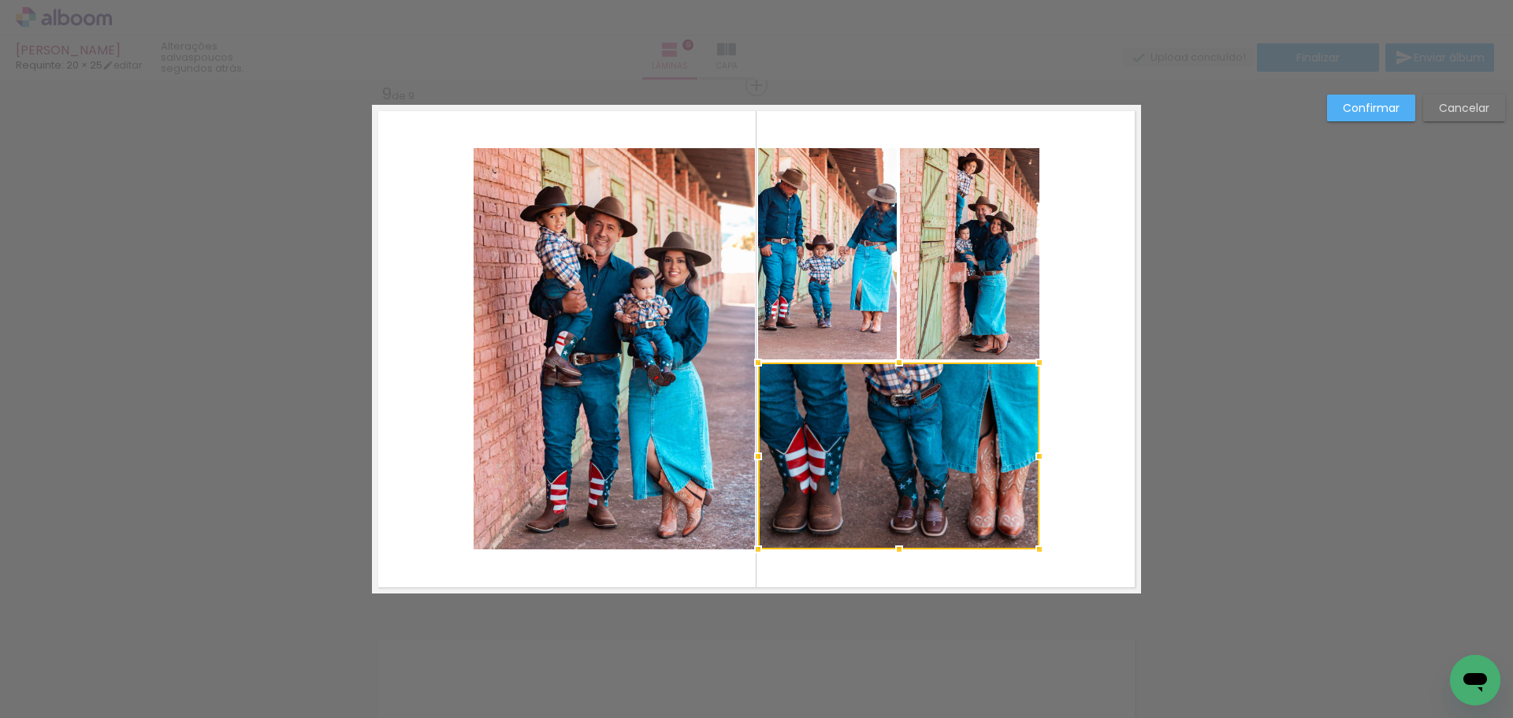
click at [854, 299] on quentale-photo at bounding box center [827, 253] width 139 height 211
click at [940, 289] on div at bounding box center [898, 348] width 281 height 401
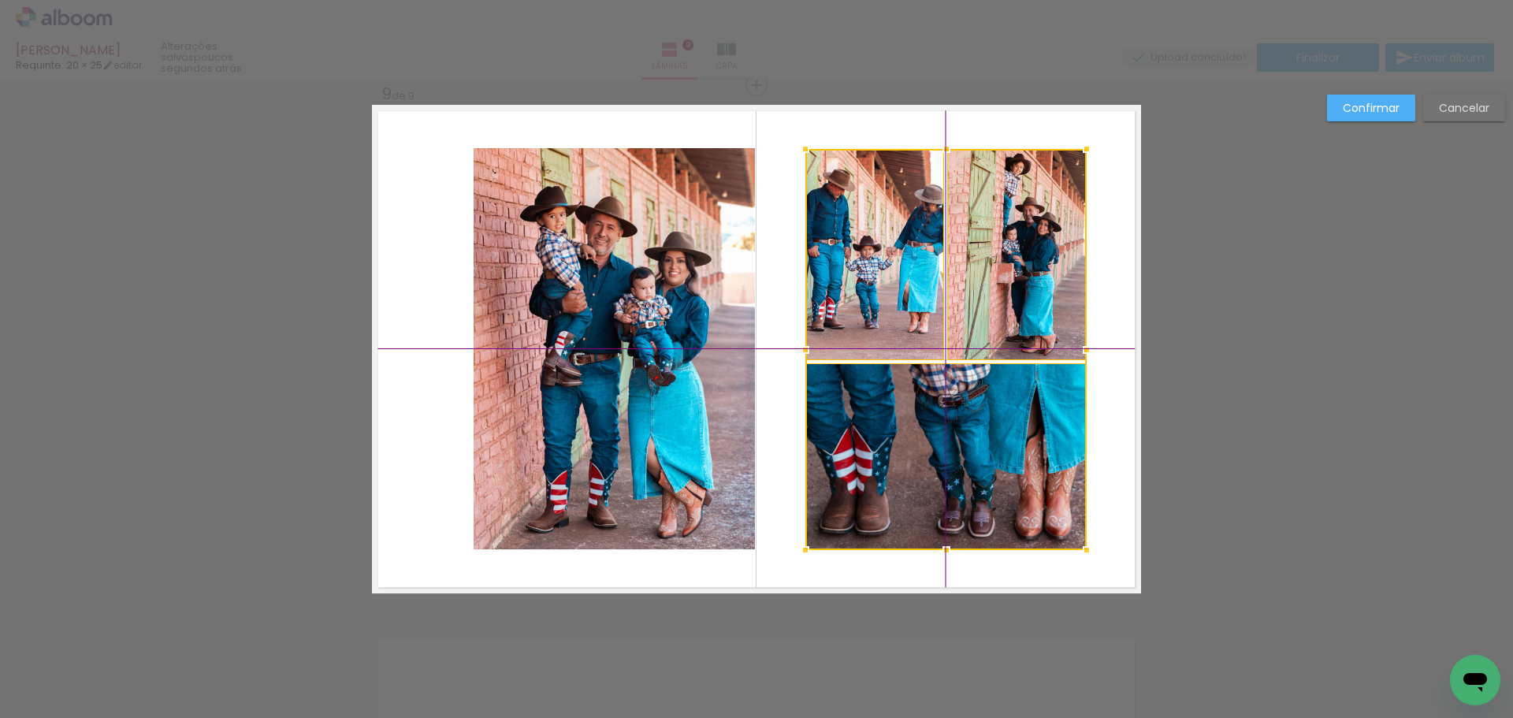
drag, startPoint x: 898, startPoint y: 357, endPoint x: 939, endPoint y: 352, distance: 40.5
click at [939, 352] on div at bounding box center [945, 349] width 281 height 401
click at [634, 425] on quentale-photo at bounding box center [614, 348] width 281 height 401
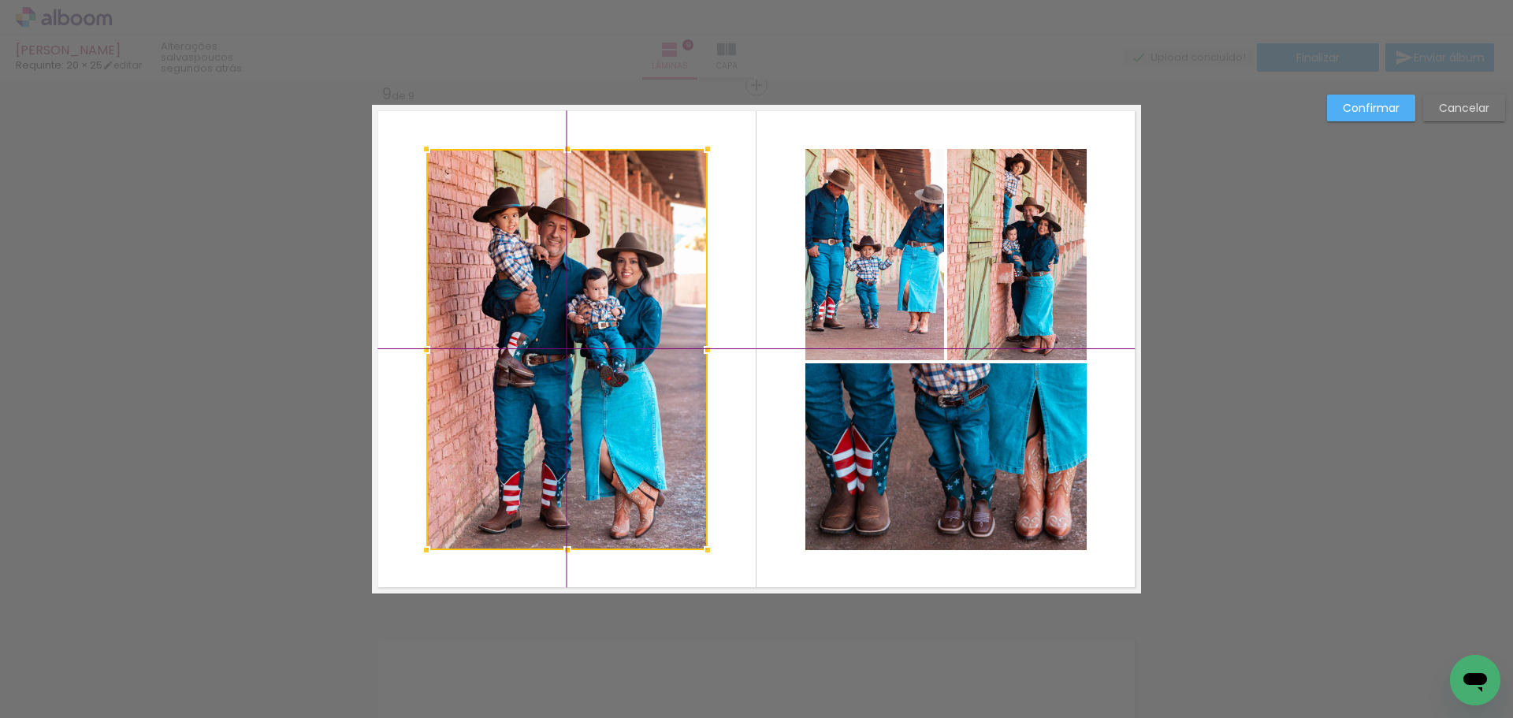
drag, startPoint x: 600, startPoint y: 346, endPoint x: 547, endPoint y: 358, distance: 54.1
click at [547, 358] on div at bounding box center [566, 349] width 281 height 401
click at [0, 0] on slot "Confirmar" at bounding box center [0, 0] width 0 height 0
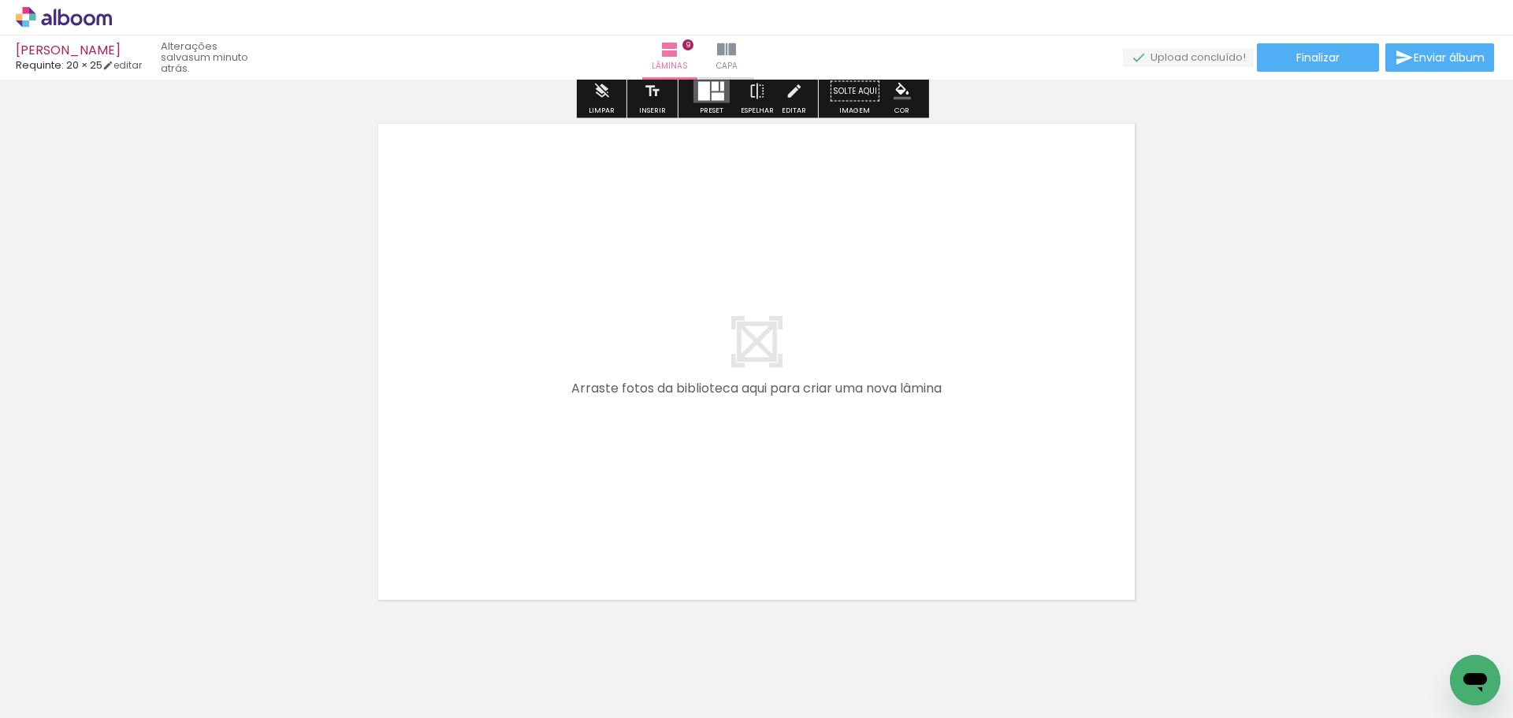
scroll to position [4802, 0]
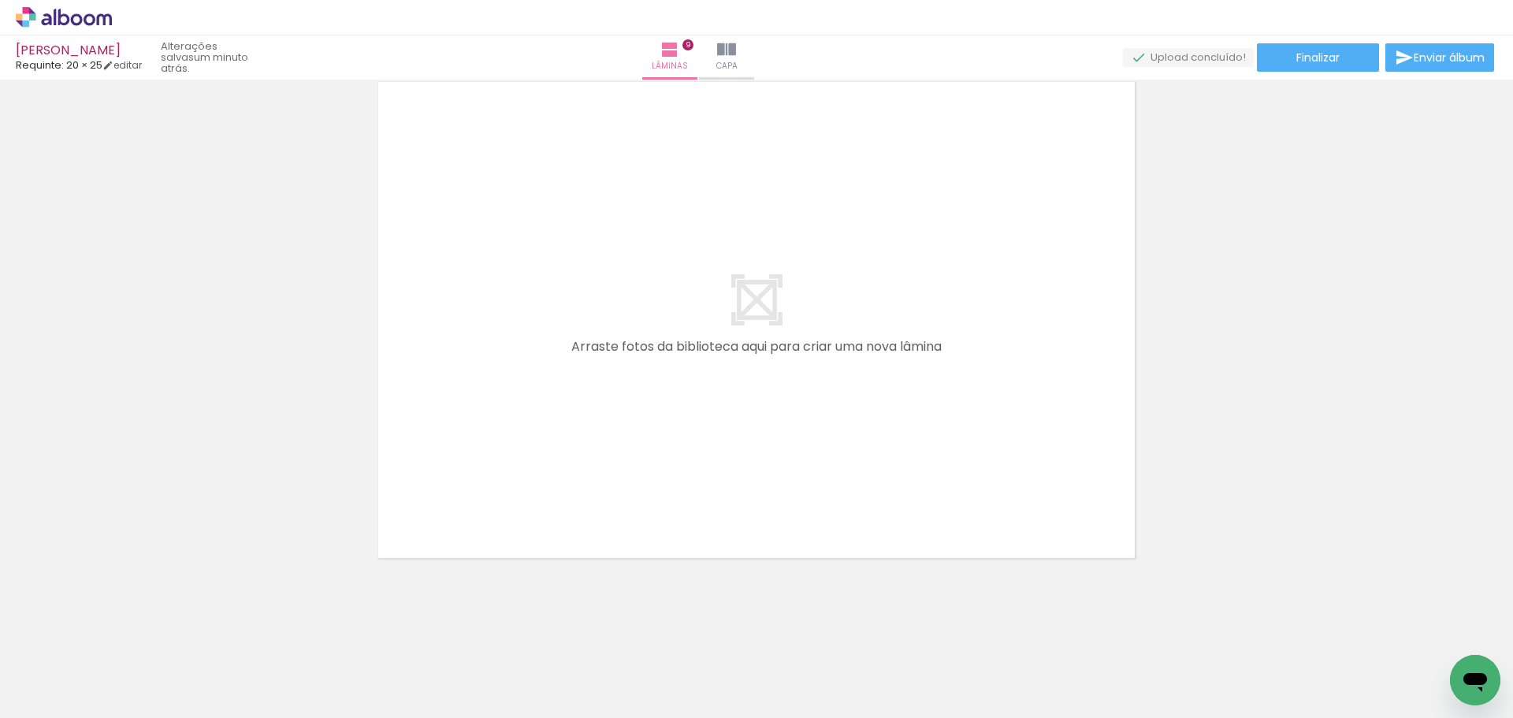
drag, startPoint x: 859, startPoint y: 669, endPoint x: 737, endPoint y: 474, distance: 229.8
click at [753, 468] on quentale-workspace at bounding box center [756, 359] width 1513 height 718
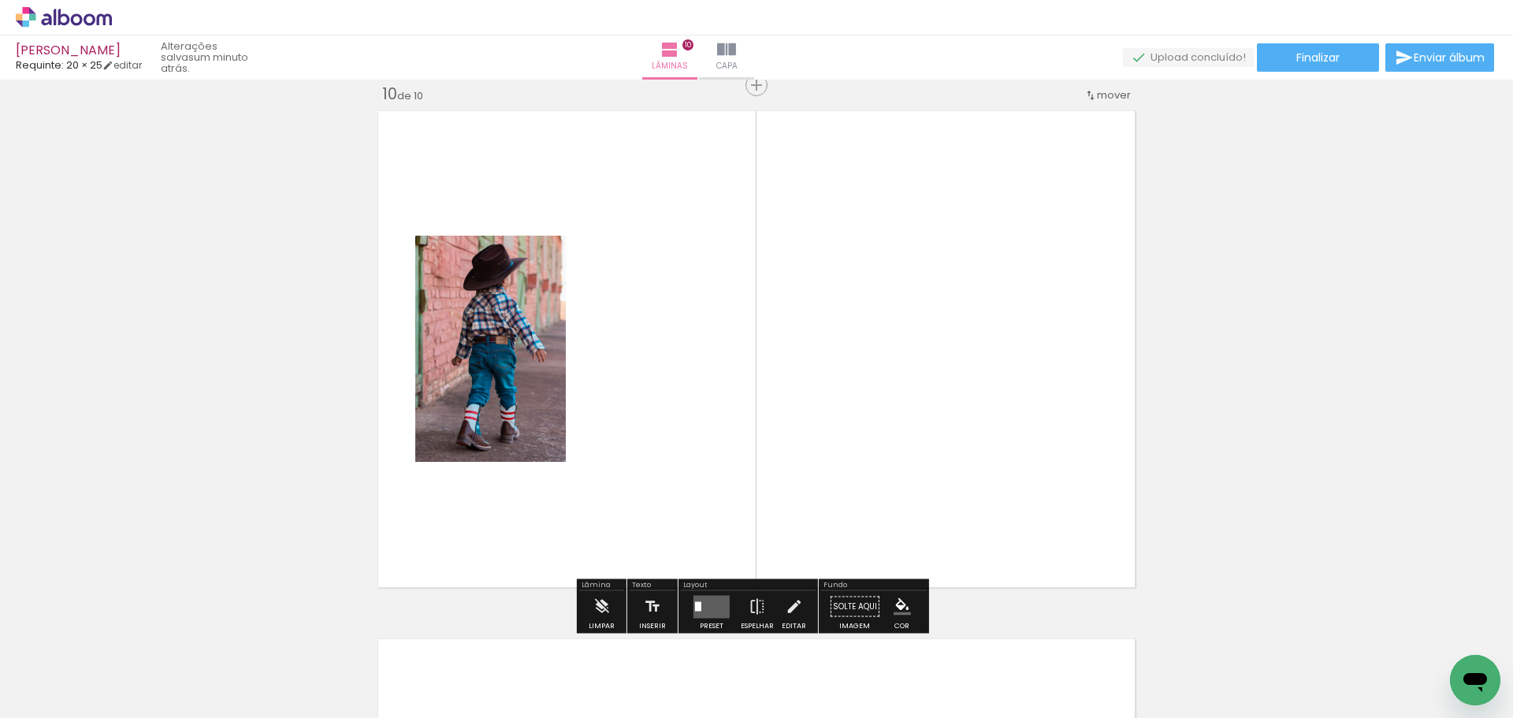
scroll to position [0, 0]
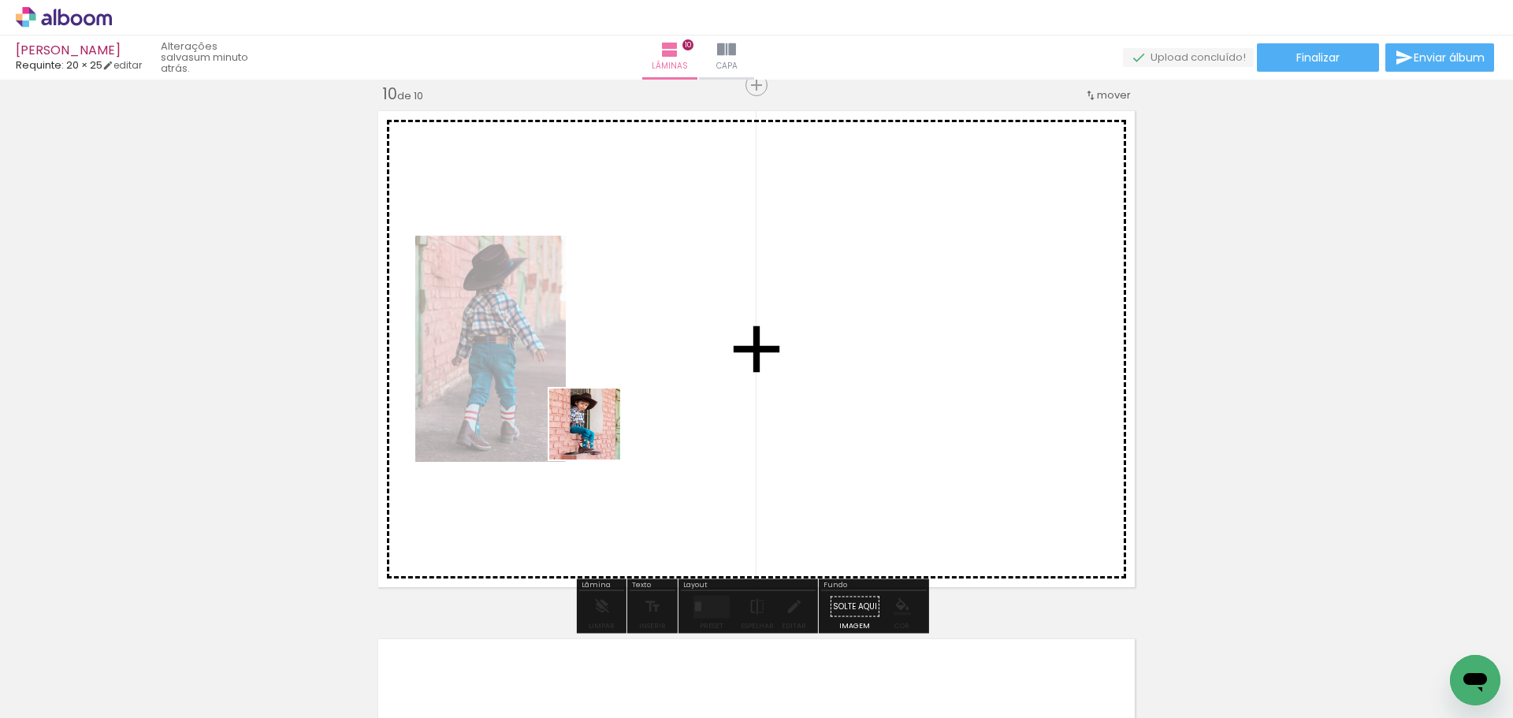
drag, startPoint x: 164, startPoint y: 663, endPoint x: 622, endPoint y: 412, distance: 522.0
click at [622, 412] on quentale-workspace at bounding box center [756, 359] width 1513 height 718
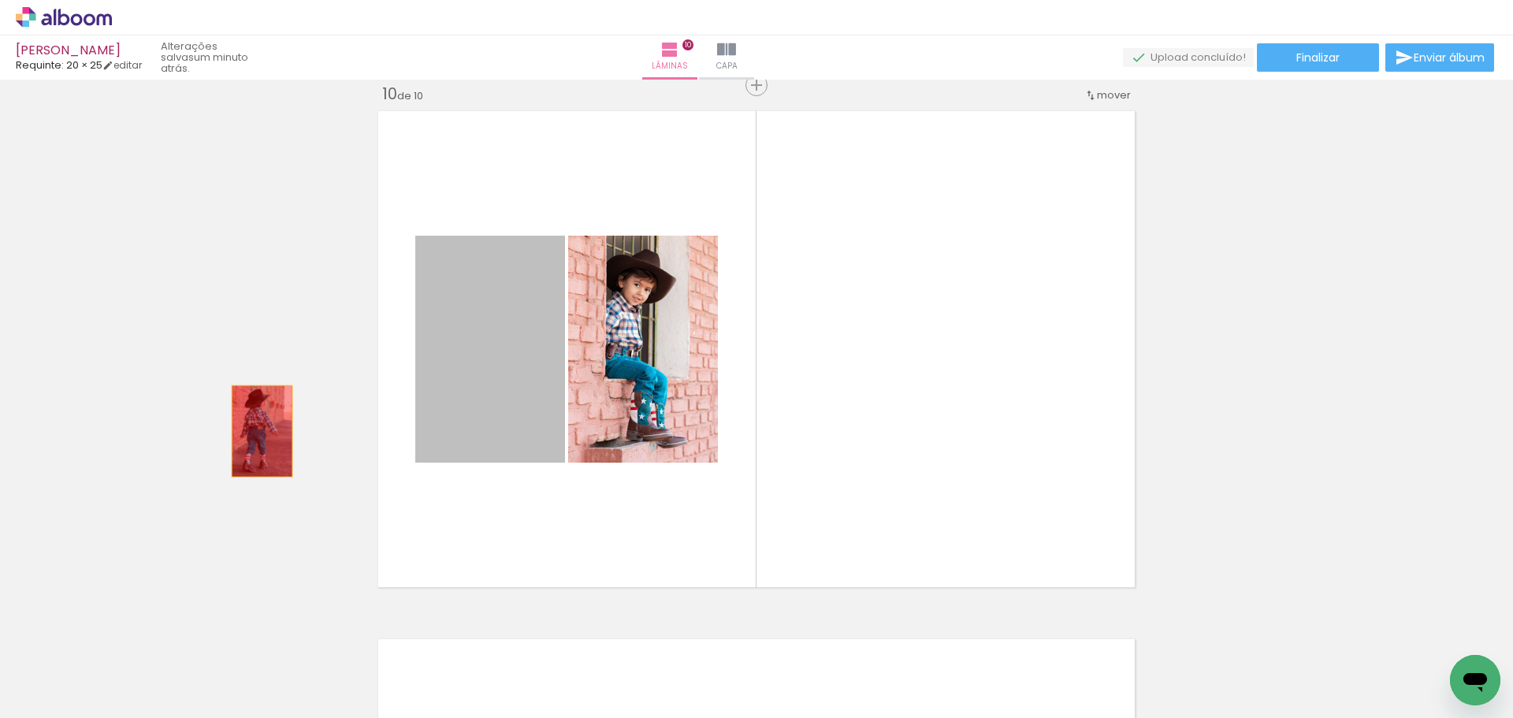
drag, startPoint x: 516, startPoint y: 417, endPoint x: 255, endPoint y: 430, distance: 261.2
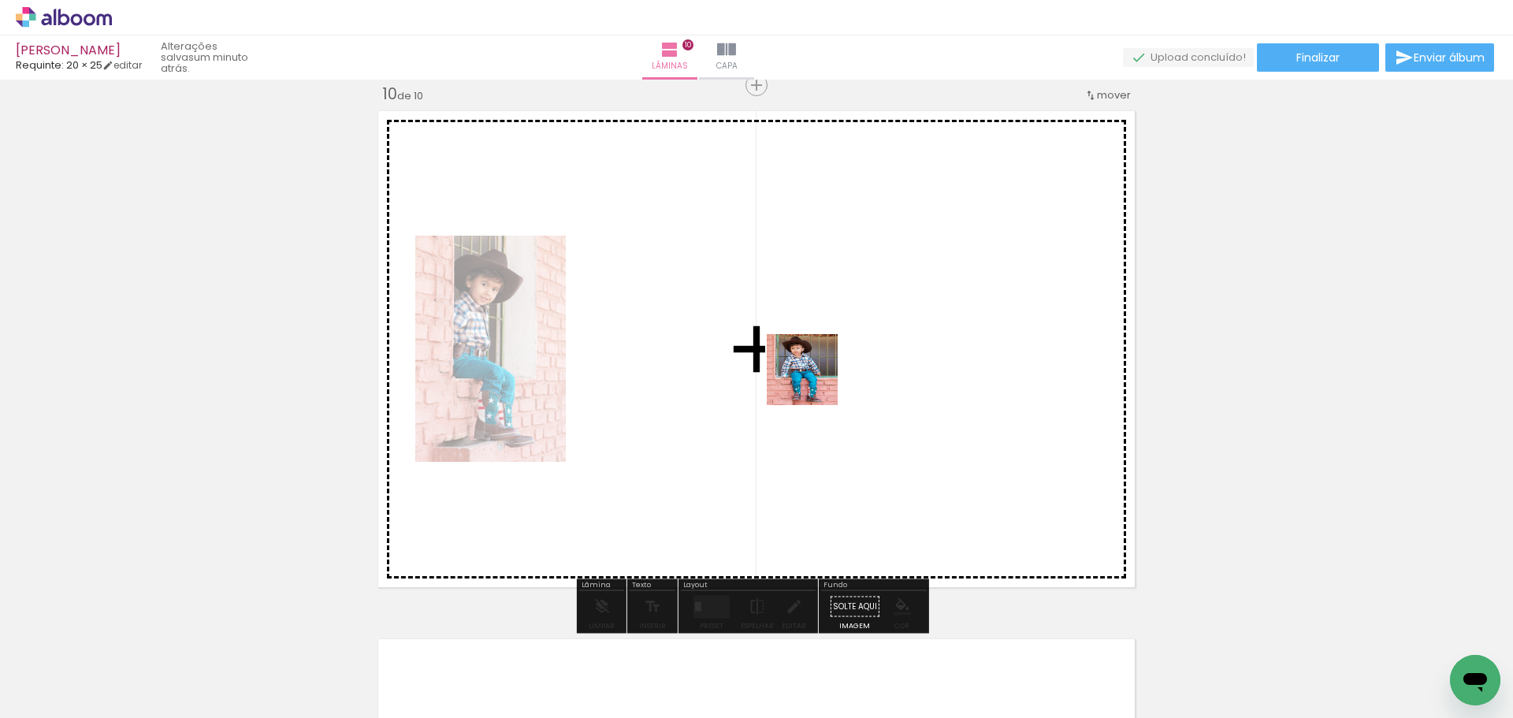
drag, startPoint x: 272, startPoint y: 648, endPoint x: 814, endPoint y: 381, distance: 604.1
click at [814, 381] on quentale-workspace at bounding box center [756, 359] width 1513 height 718
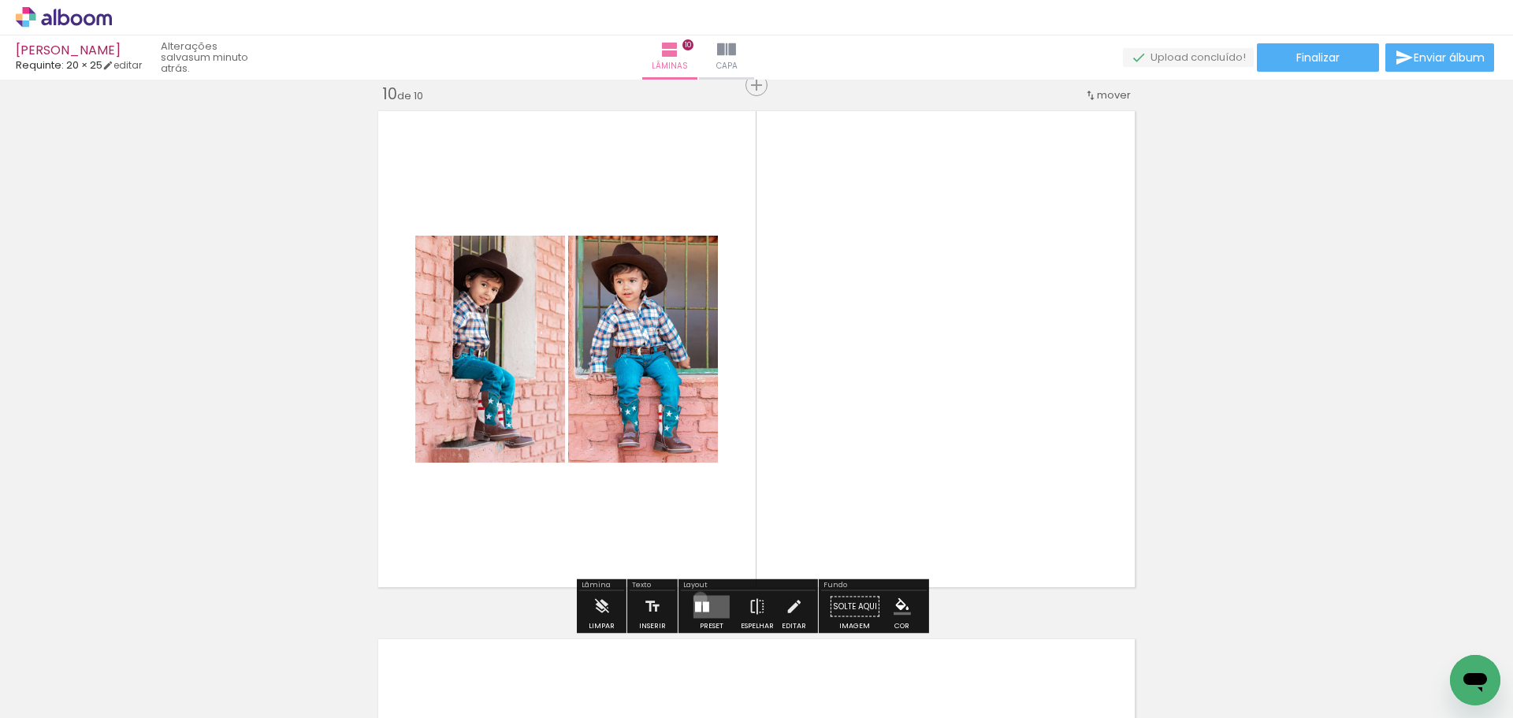
click at [697, 598] on quentale-layouter at bounding box center [712, 606] width 36 height 23
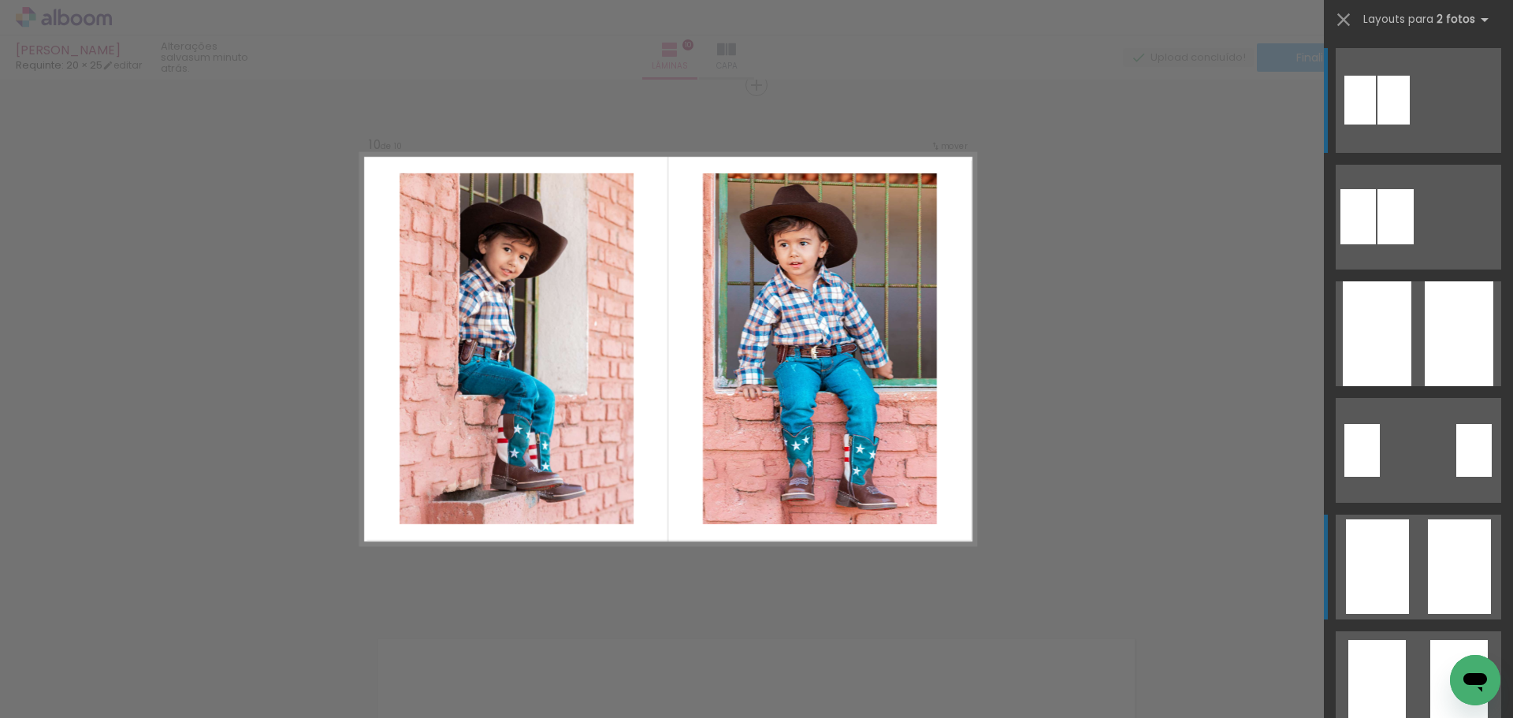
click at [1414, 244] on div at bounding box center [1396, 216] width 36 height 55
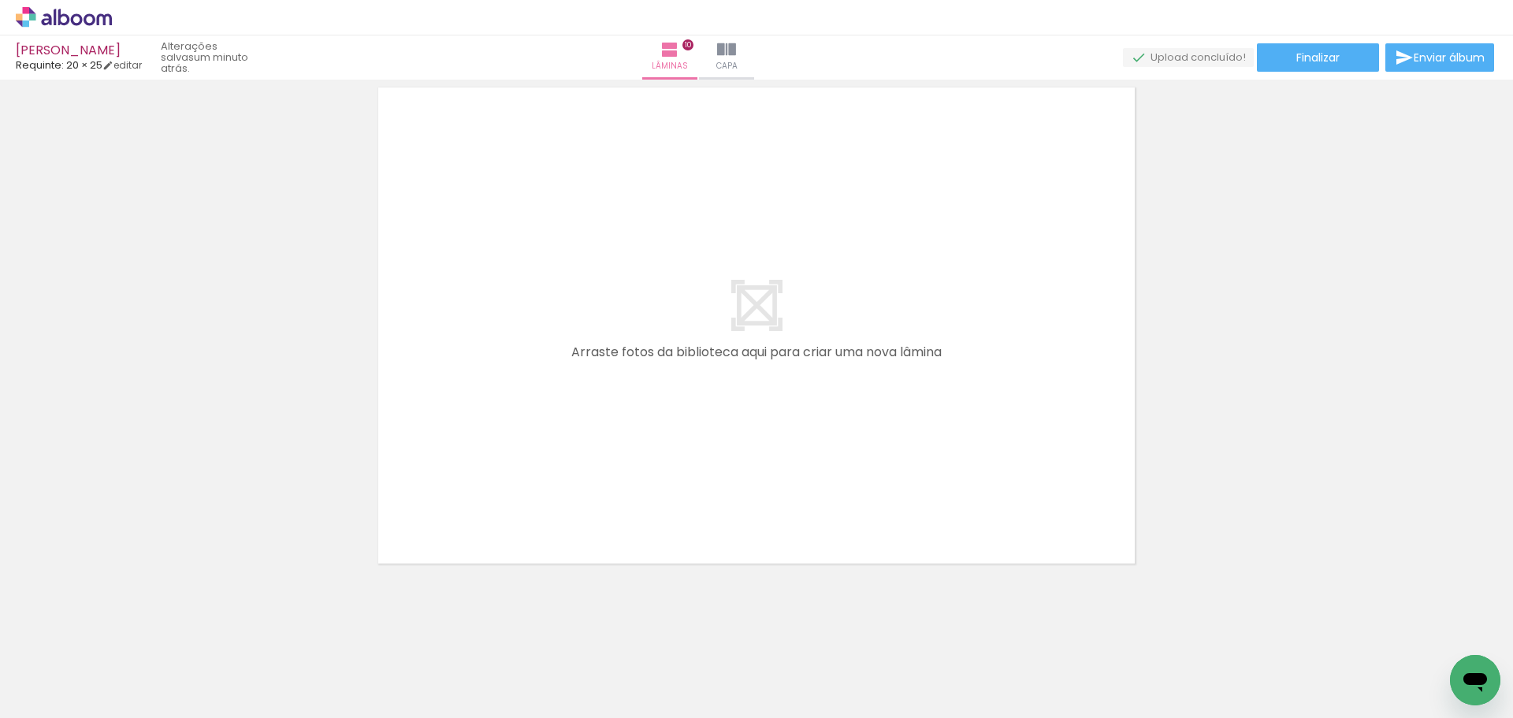
scroll to position [0, 768]
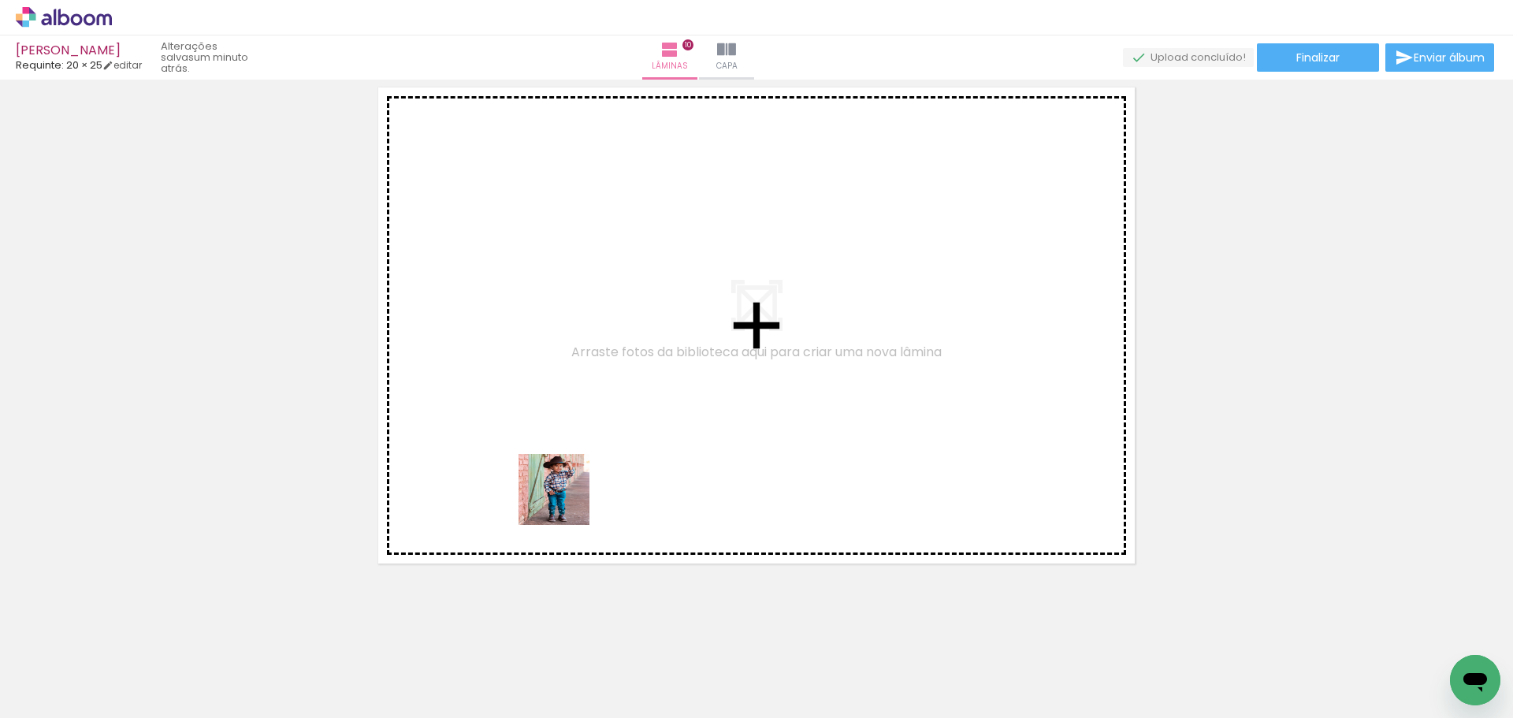
drag, startPoint x: 552, startPoint y: 647, endPoint x: 571, endPoint y: 476, distance: 172.1
click at [571, 476] on quentale-workspace at bounding box center [756, 359] width 1513 height 718
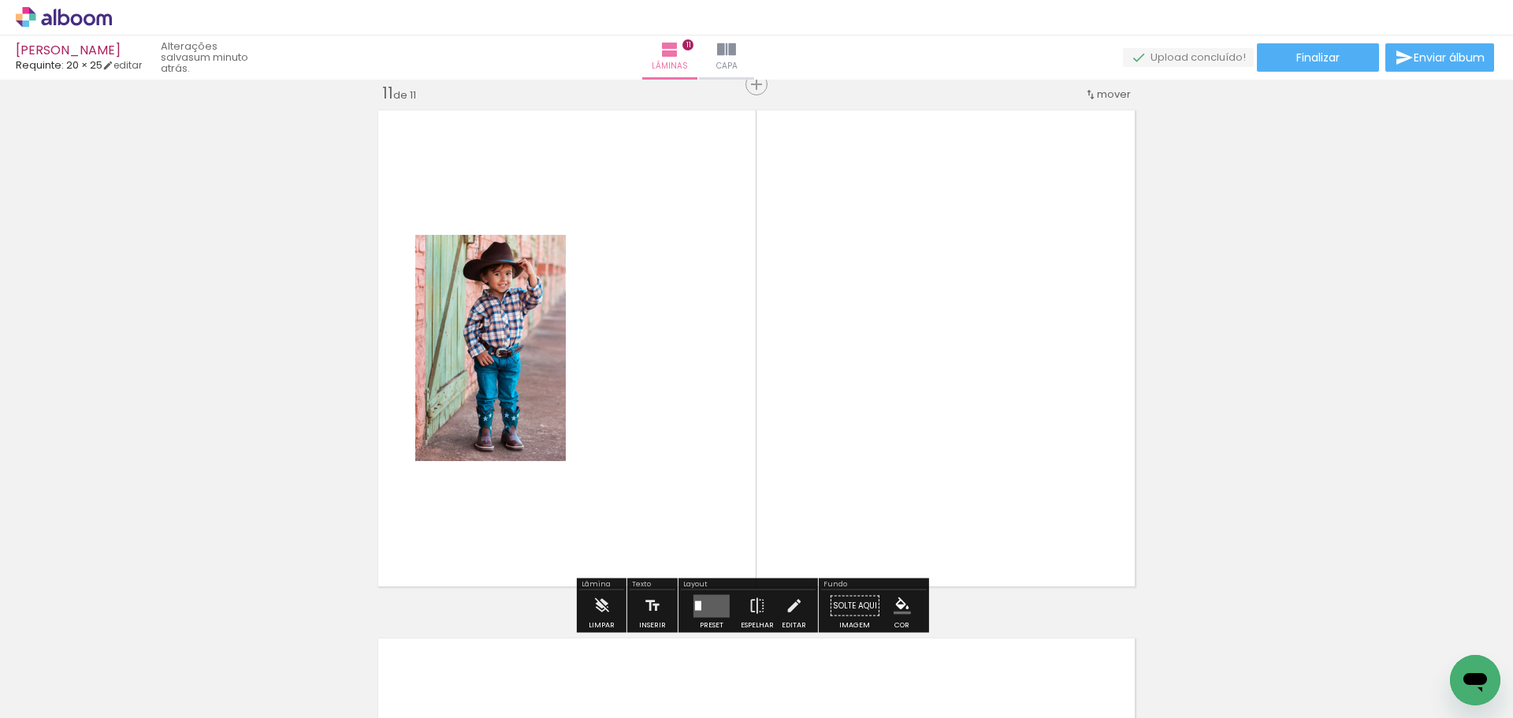
scroll to position [5301, 0]
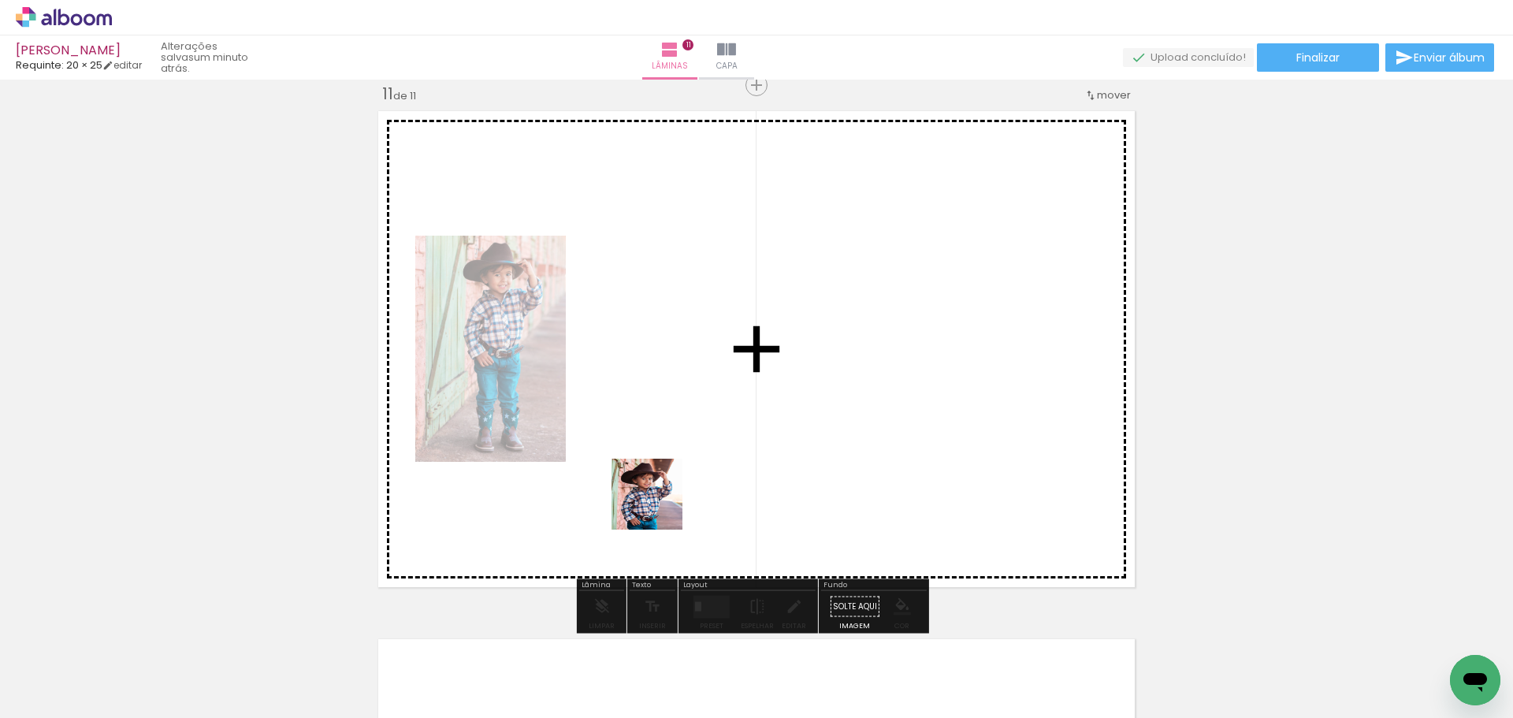
drag, startPoint x: 640, startPoint y: 656, endPoint x: 695, endPoint y: 416, distance: 245.8
click at [695, 416] on quentale-workspace at bounding box center [756, 359] width 1513 height 718
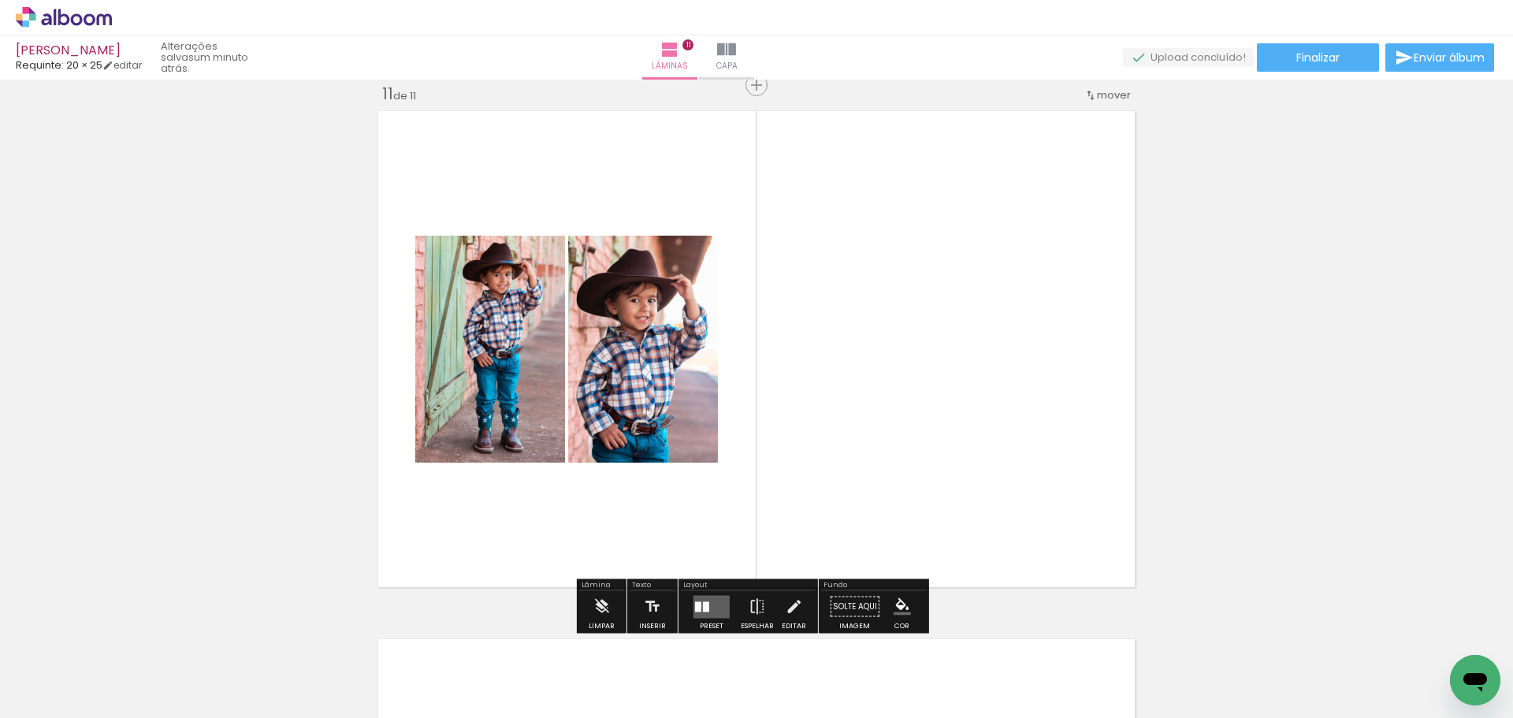
drag, startPoint x: 865, startPoint y: 671, endPoint x: 948, endPoint y: 457, distance: 229.0
click at [926, 518] on quentale-workspace at bounding box center [756, 359] width 1513 height 718
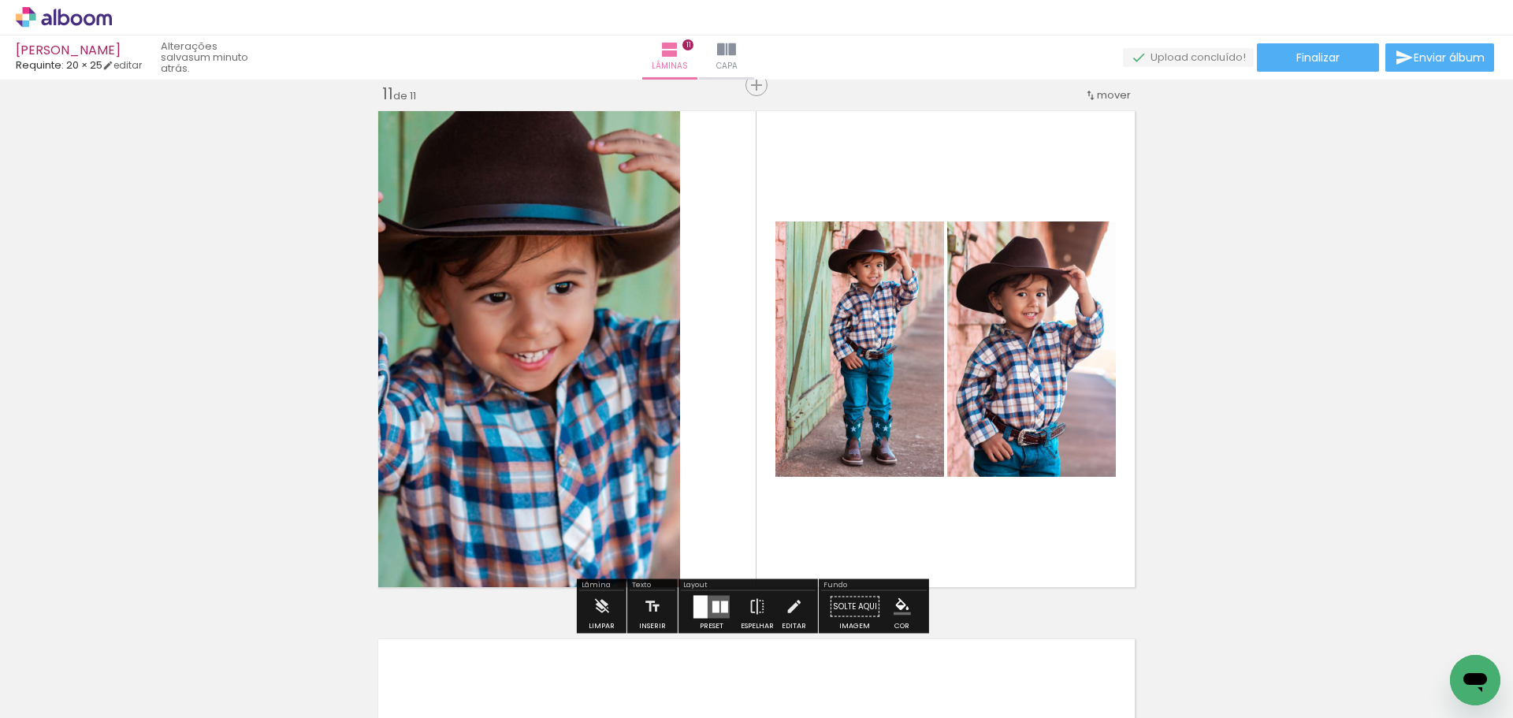
click at [719, 599] on quentale-layouter at bounding box center [712, 606] width 36 height 23
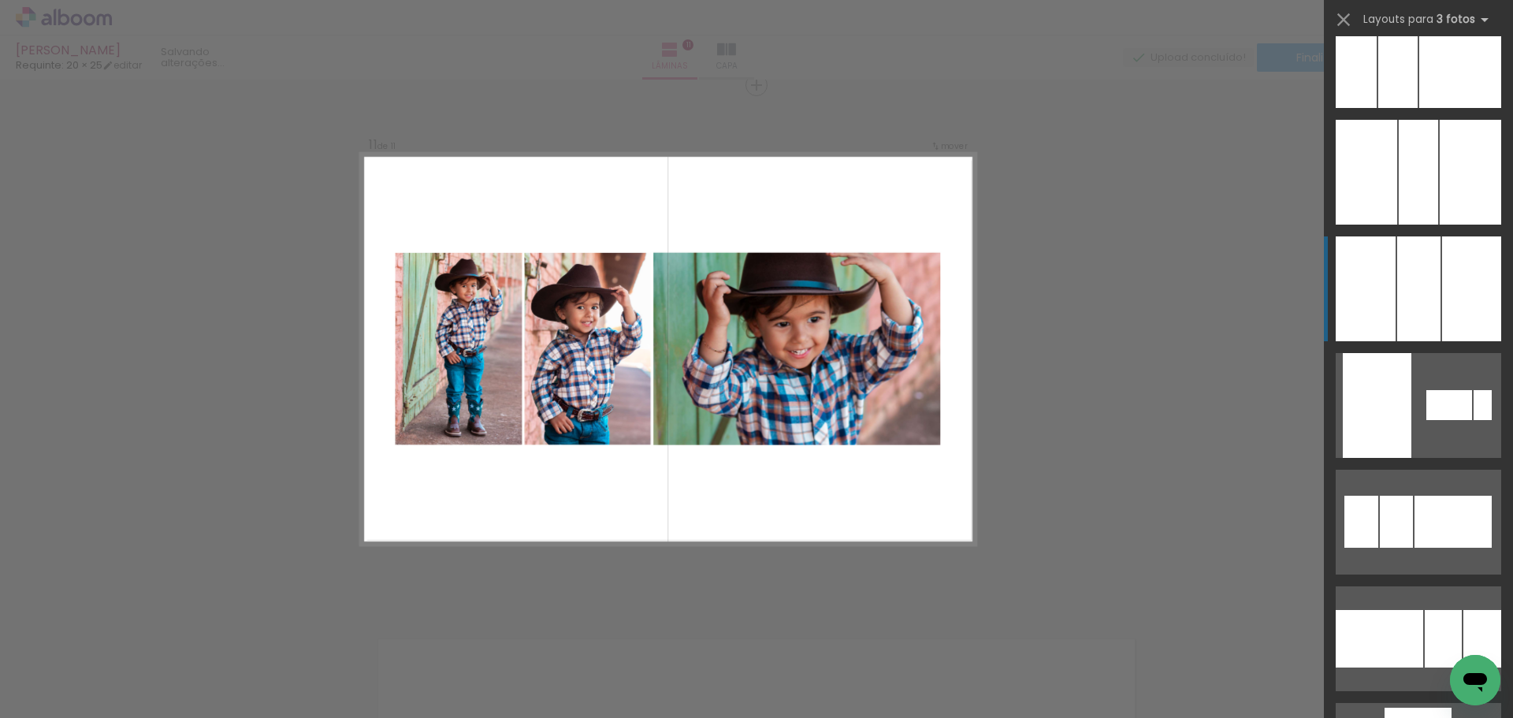
scroll to position [630, 0]
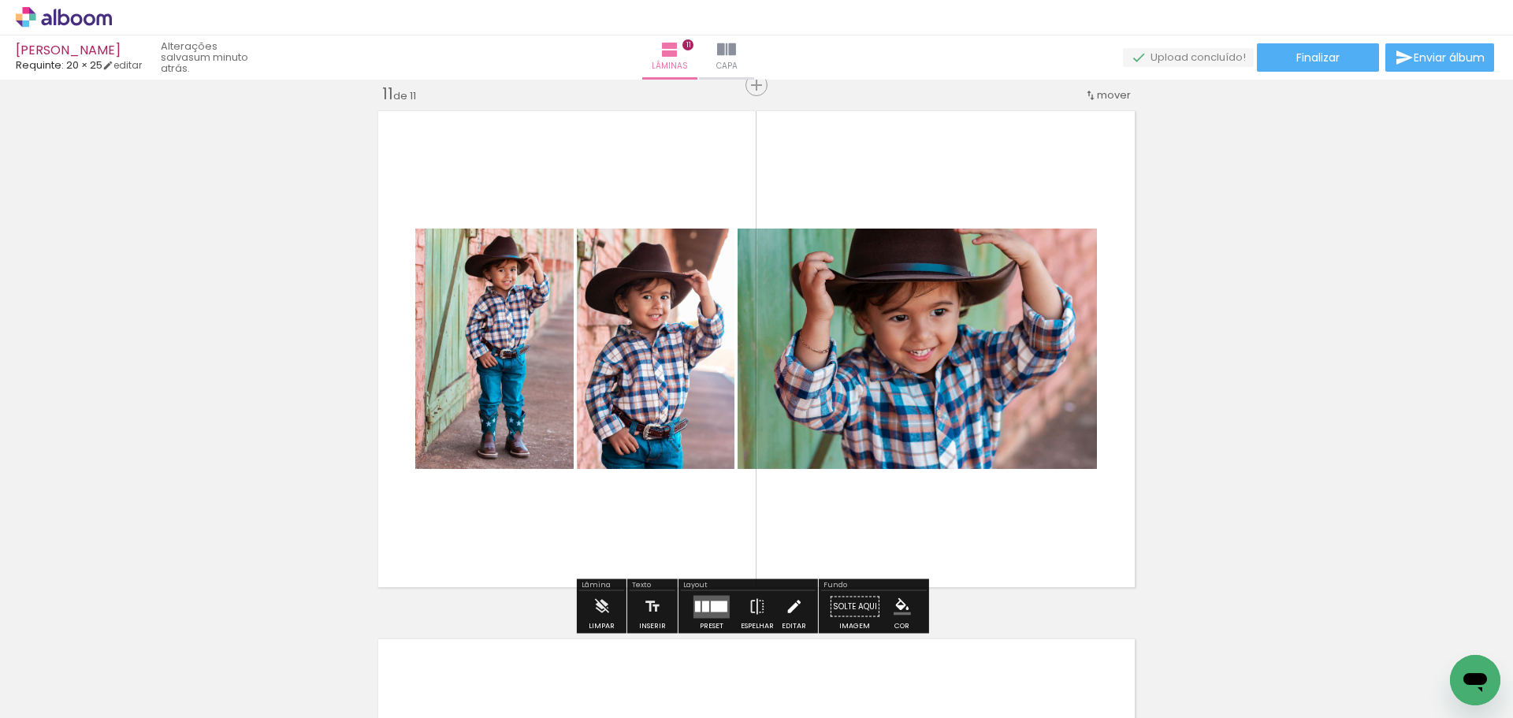
click at [785, 611] on iron-icon at bounding box center [793, 607] width 17 height 32
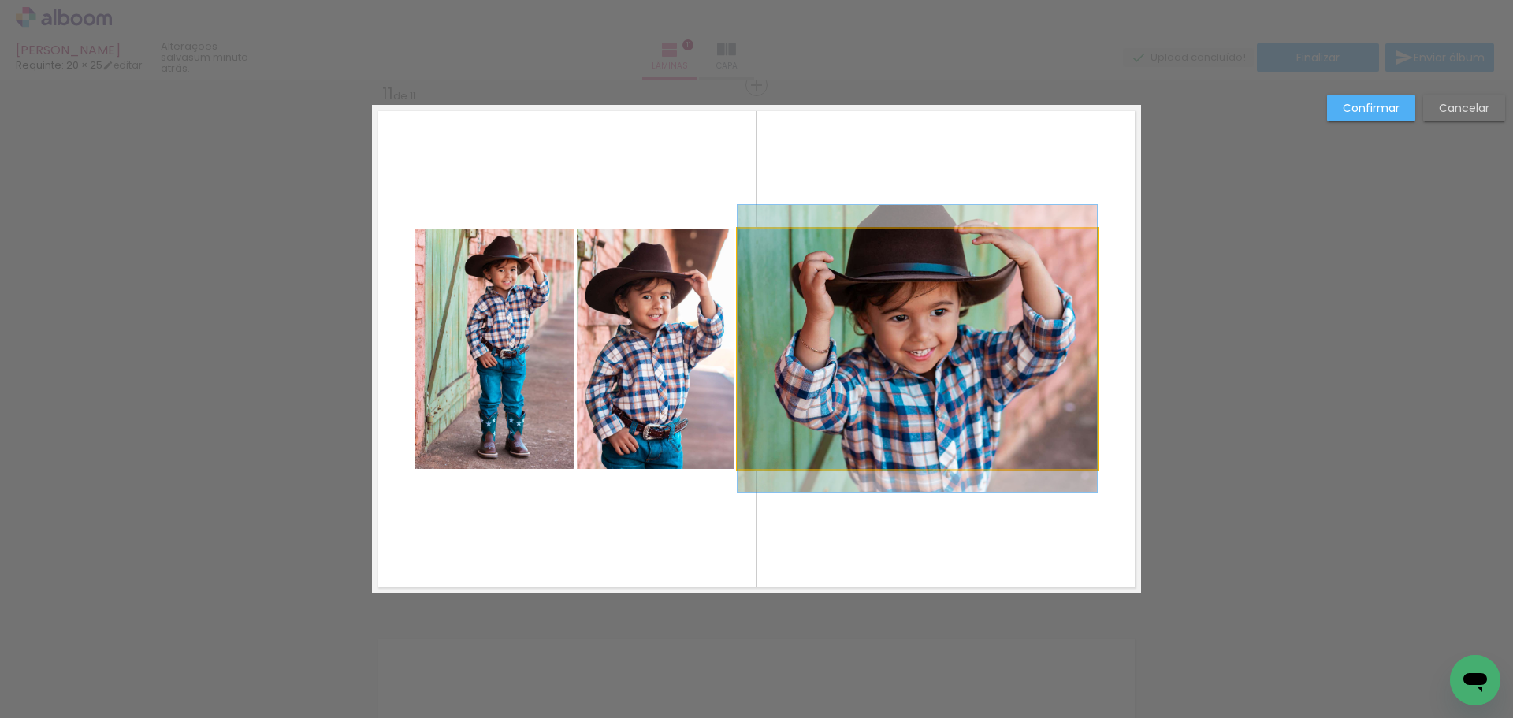
click at [864, 389] on quentale-photo at bounding box center [917, 349] width 359 height 240
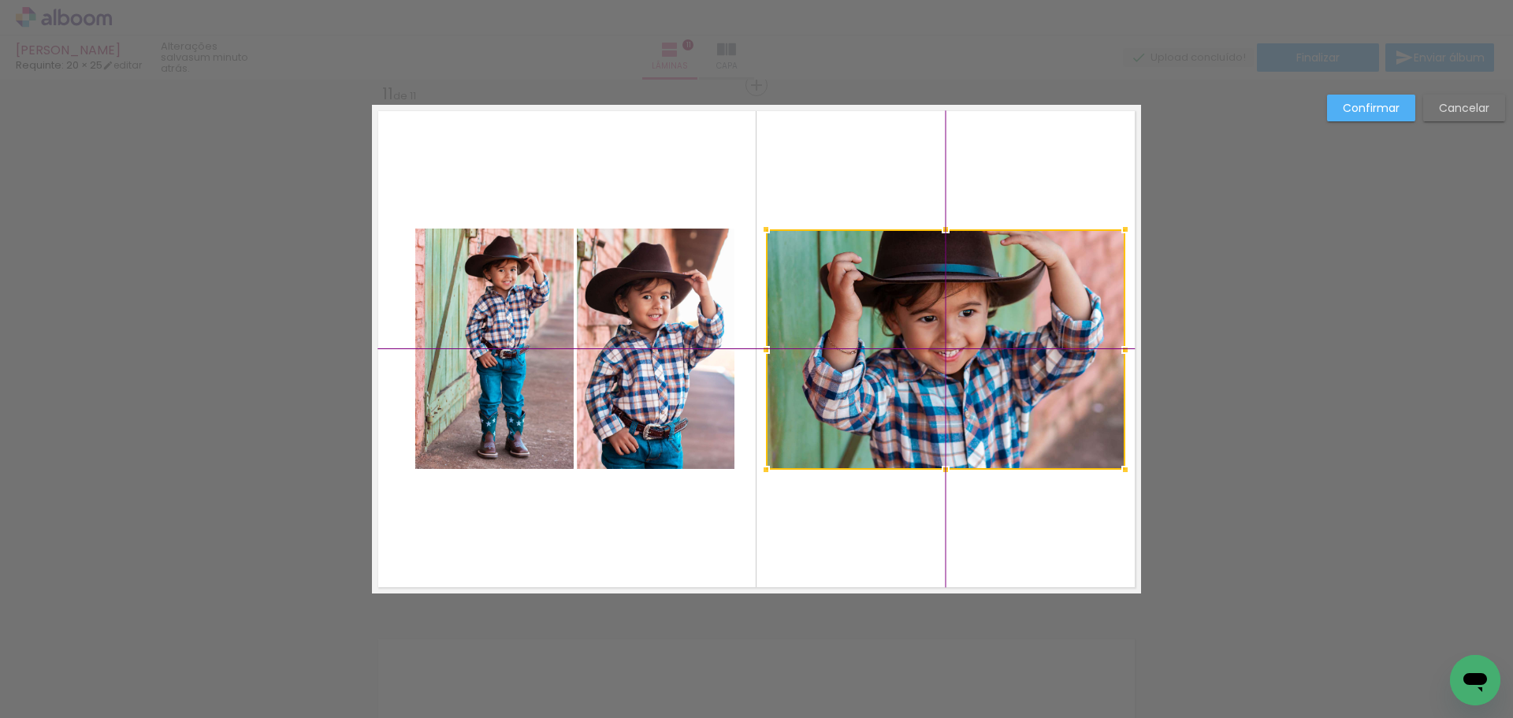
drag, startPoint x: 864, startPoint y: 349, endPoint x: 893, endPoint y: 350, distance: 29.2
click at [893, 350] on div at bounding box center [945, 349] width 359 height 240
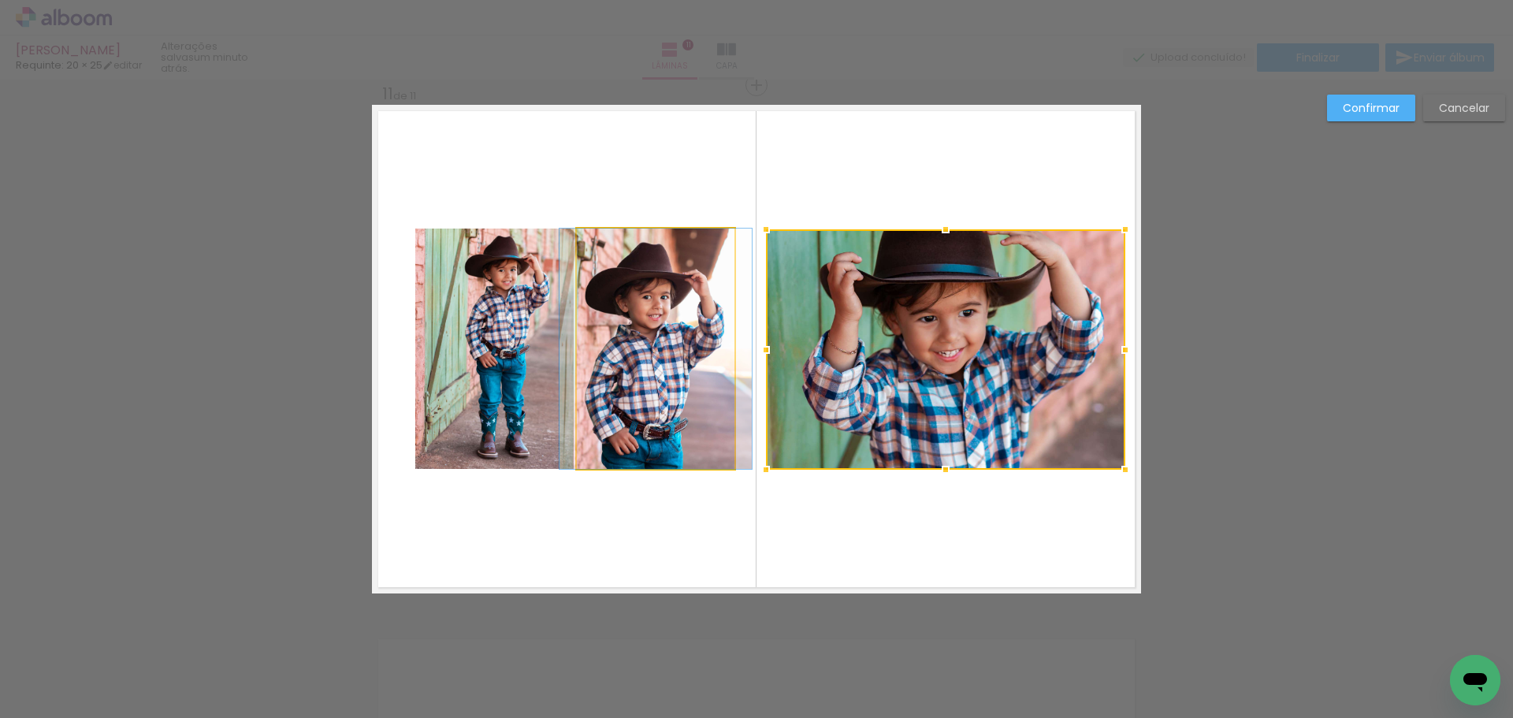
click at [669, 357] on quentale-photo at bounding box center [656, 349] width 158 height 240
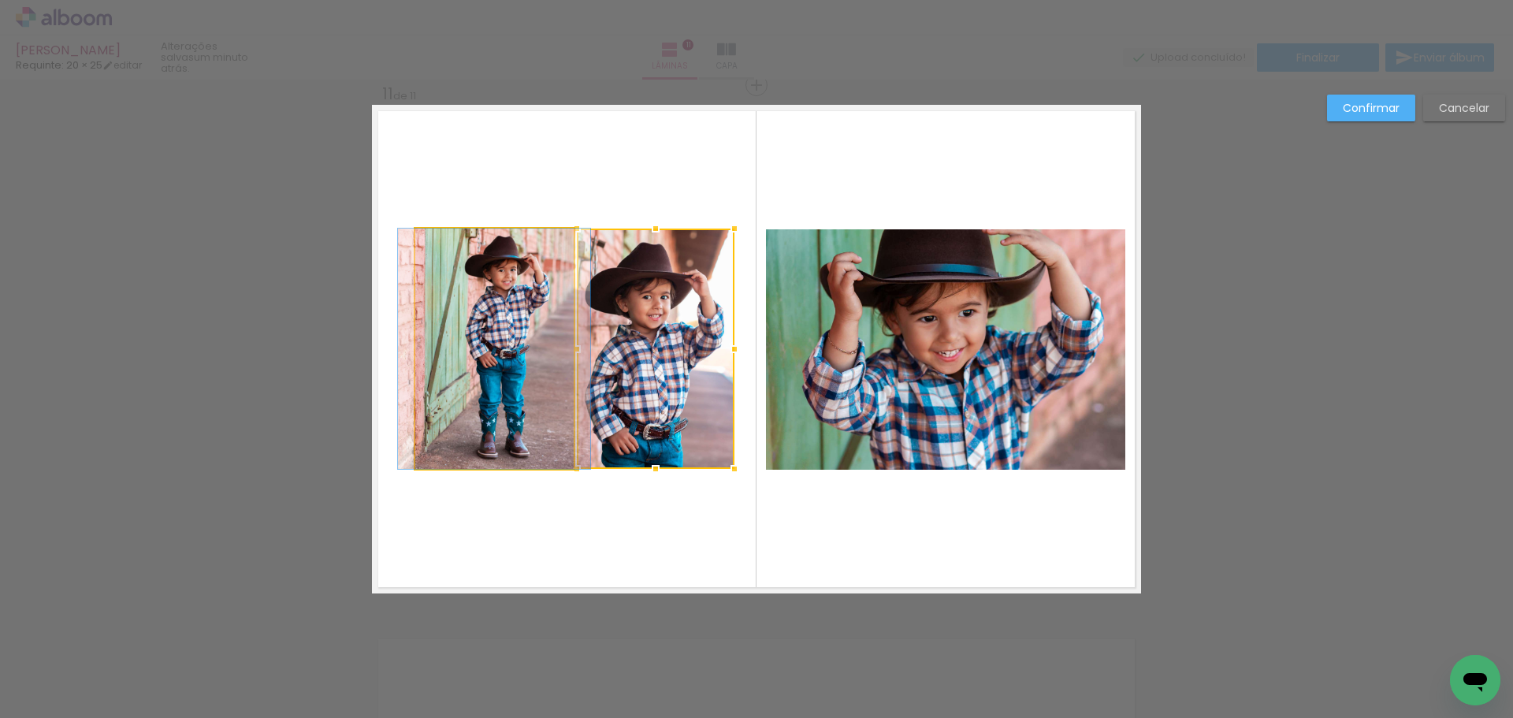
click at [498, 363] on quentale-photo at bounding box center [494, 349] width 158 height 240
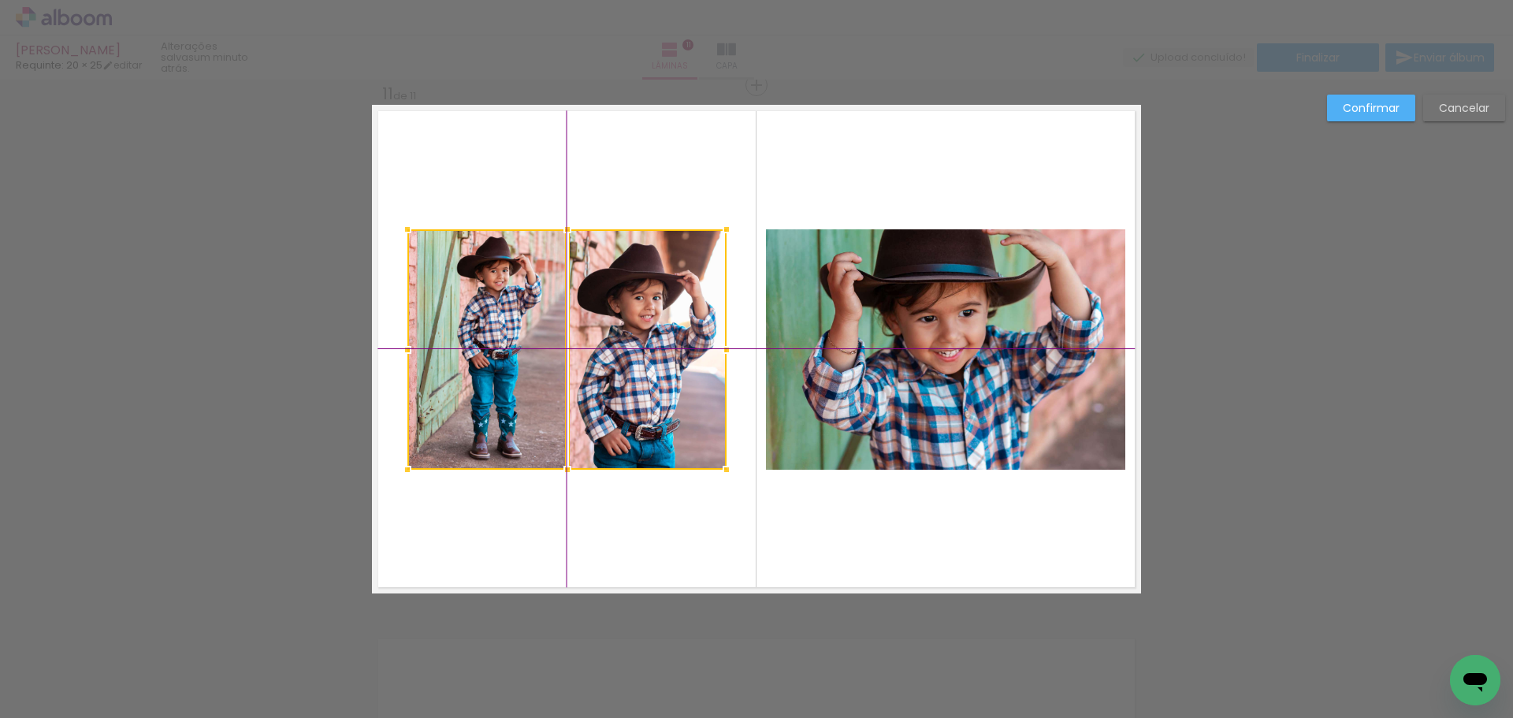
click at [554, 338] on div at bounding box center [566, 349] width 319 height 240
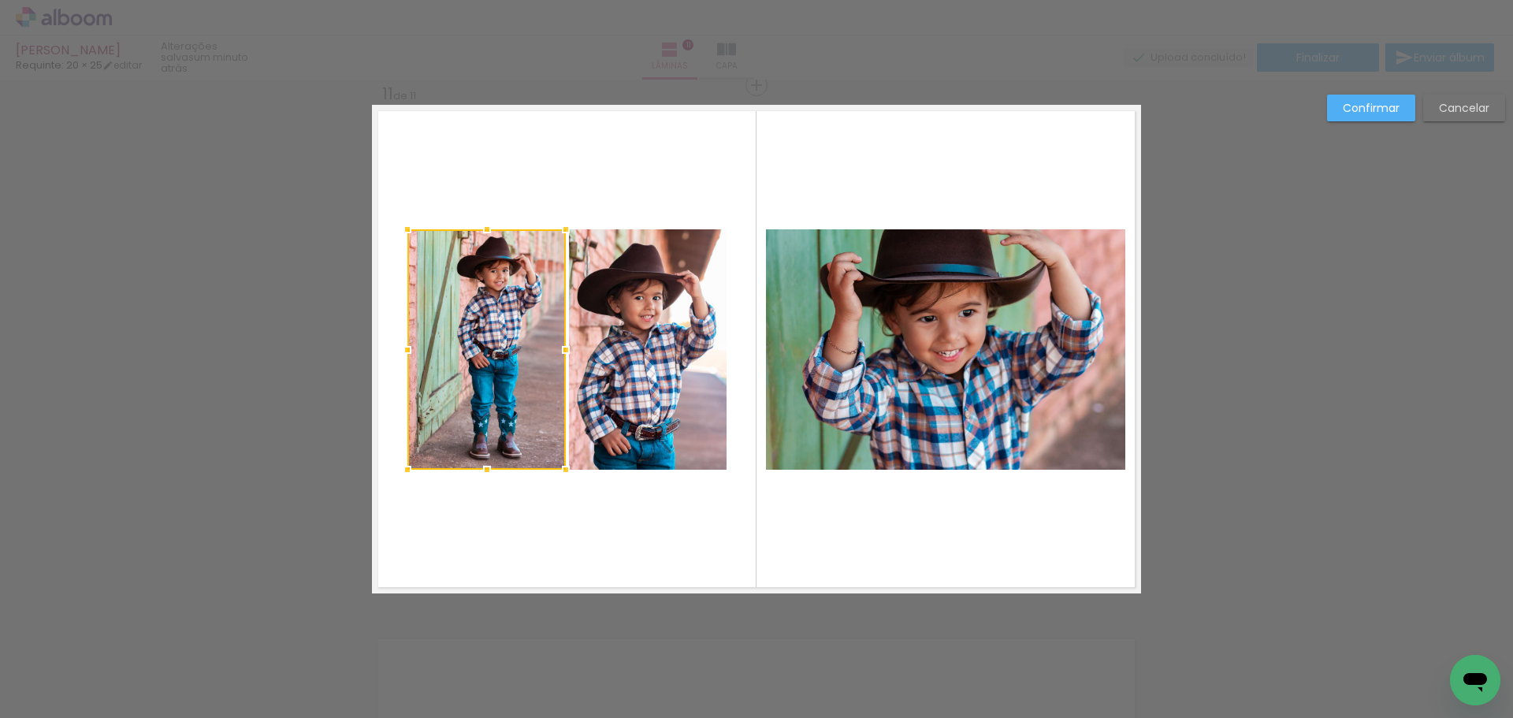
click at [1407, 112] on paper-button "Confirmar" at bounding box center [1371, 108] width 88 height 27
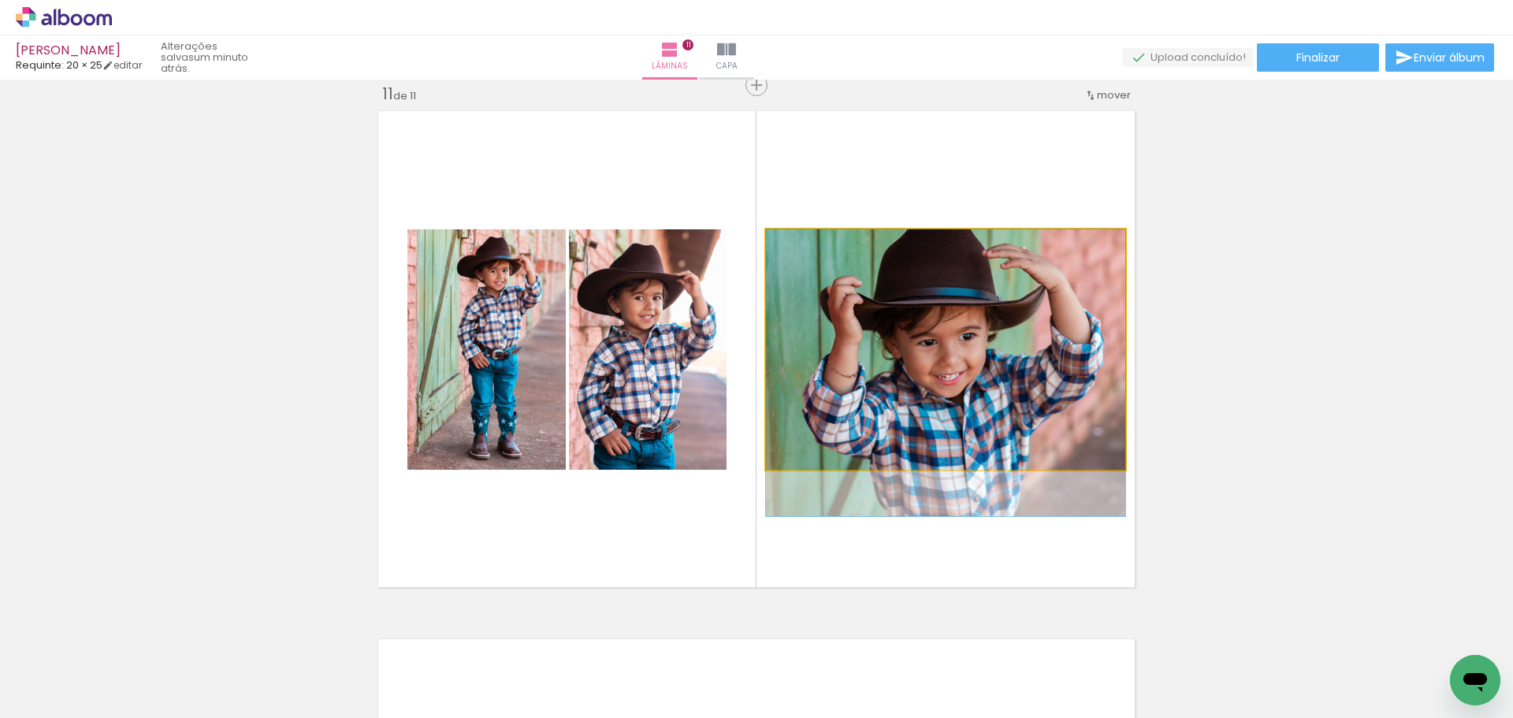
drag, startPoint x: 1032, startPoint y: 275, endPoint x: 1035, endPoint y: 300, distance: 25.3
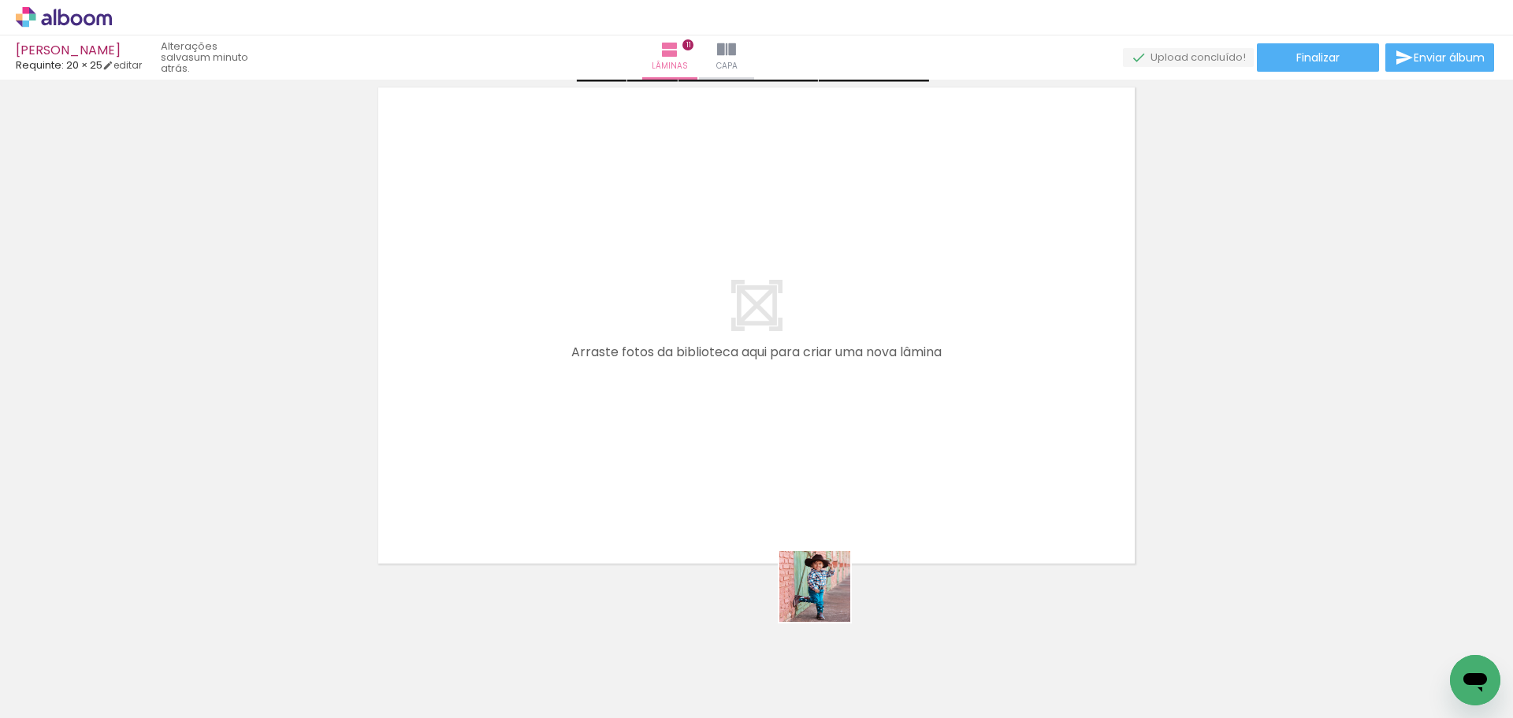
drag, startPoint x: 827, startPoint y: 651, endPoint x: 850, endPoint y: 452, distance: 199.9
click at [850, 452] on quentale-workspace at bounding box center [756, 359] width 1513 height 718
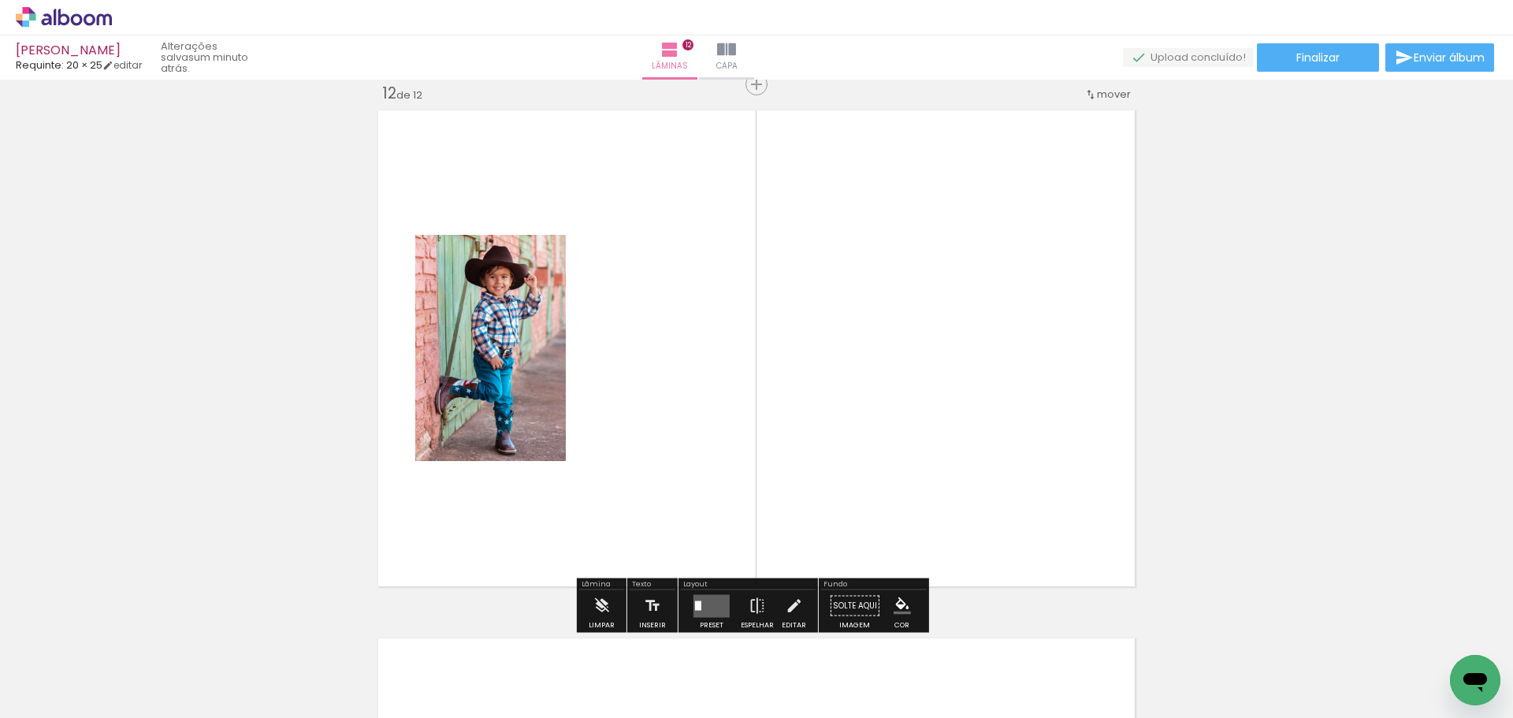
scroll to position [5829, 0]
drag, startPoint x: 734, startPoint y: 655, endPoint x: 729, endPoint y: 535, distance: 119.9
click at [729, 535] on quentale-workspace at bounding box center [756, 359] width 1513 height 718
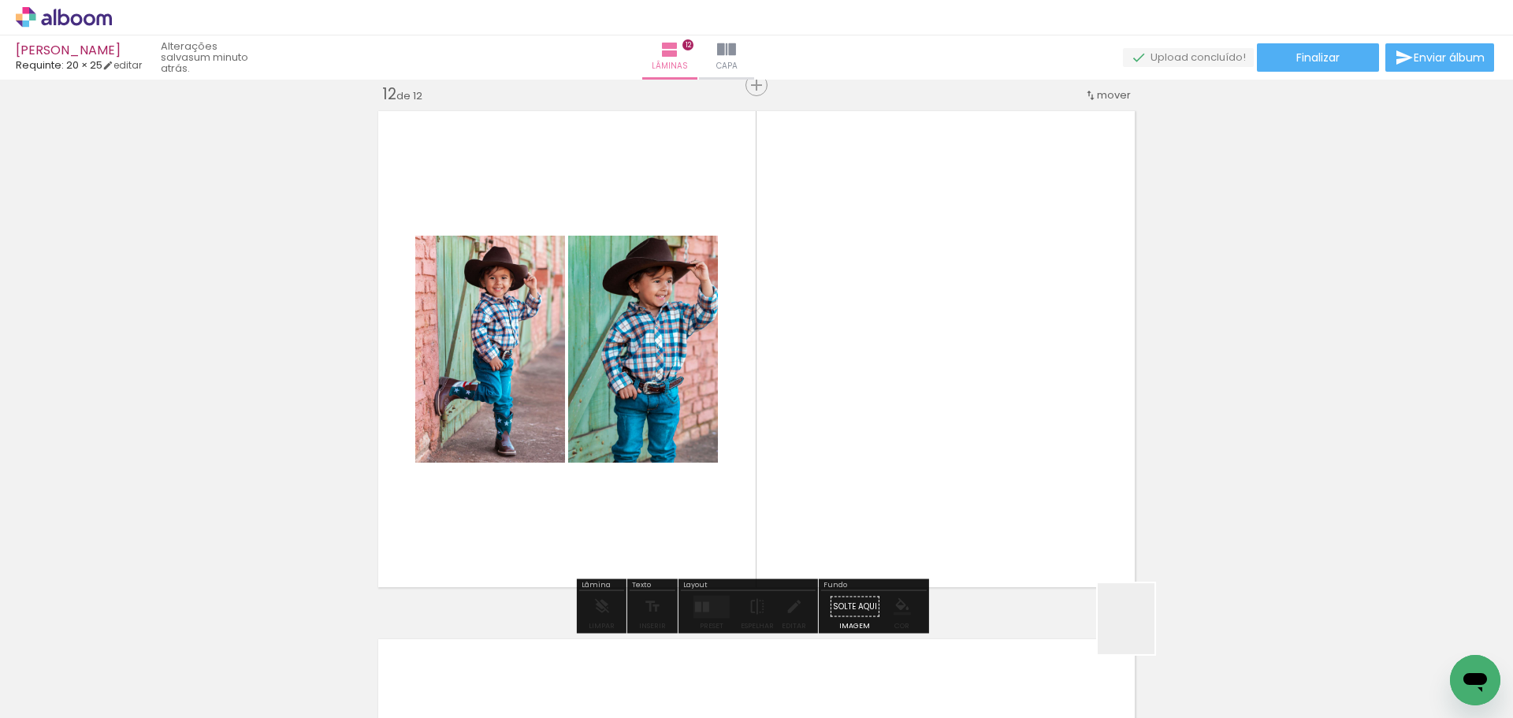
drag, startPoint x: 1145, startPoint y: 630, endPoint x: 958, endPoint y: 338, distance: 347.4
click at [984, 418] on quentale-workspace at bounding box center [756, 359] width 1513 height 718
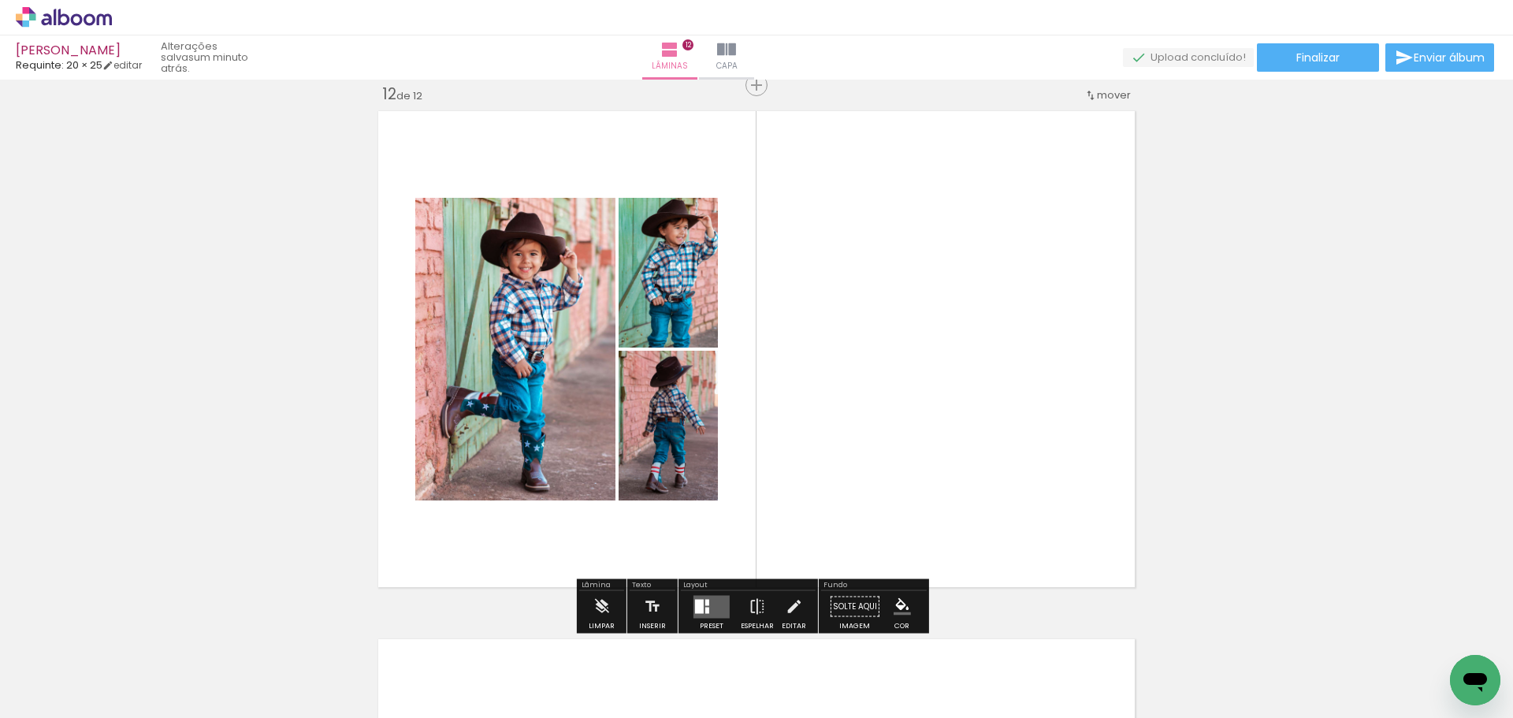
click at [712, 593] on div at bounding box center [711, 607] width 43 height 32
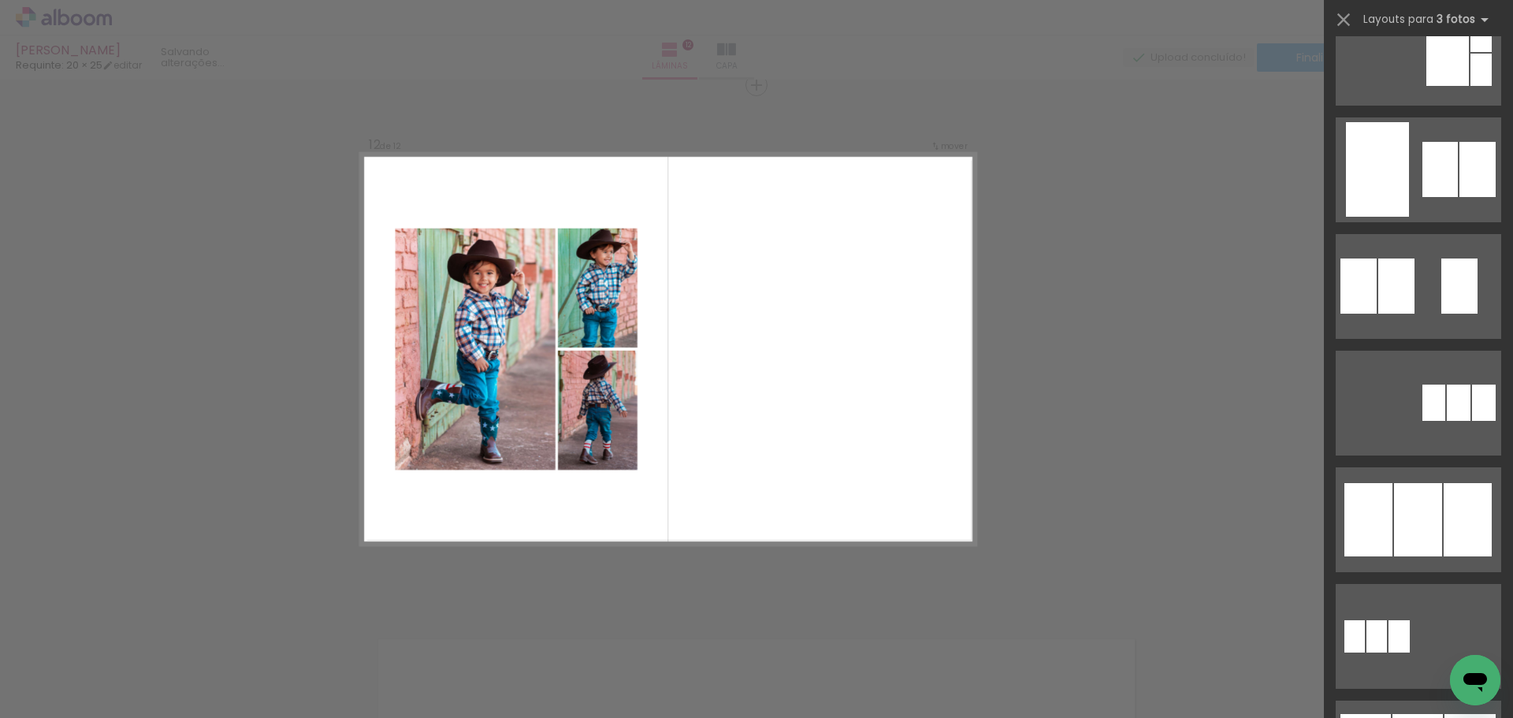
scroll to position [0, 0]
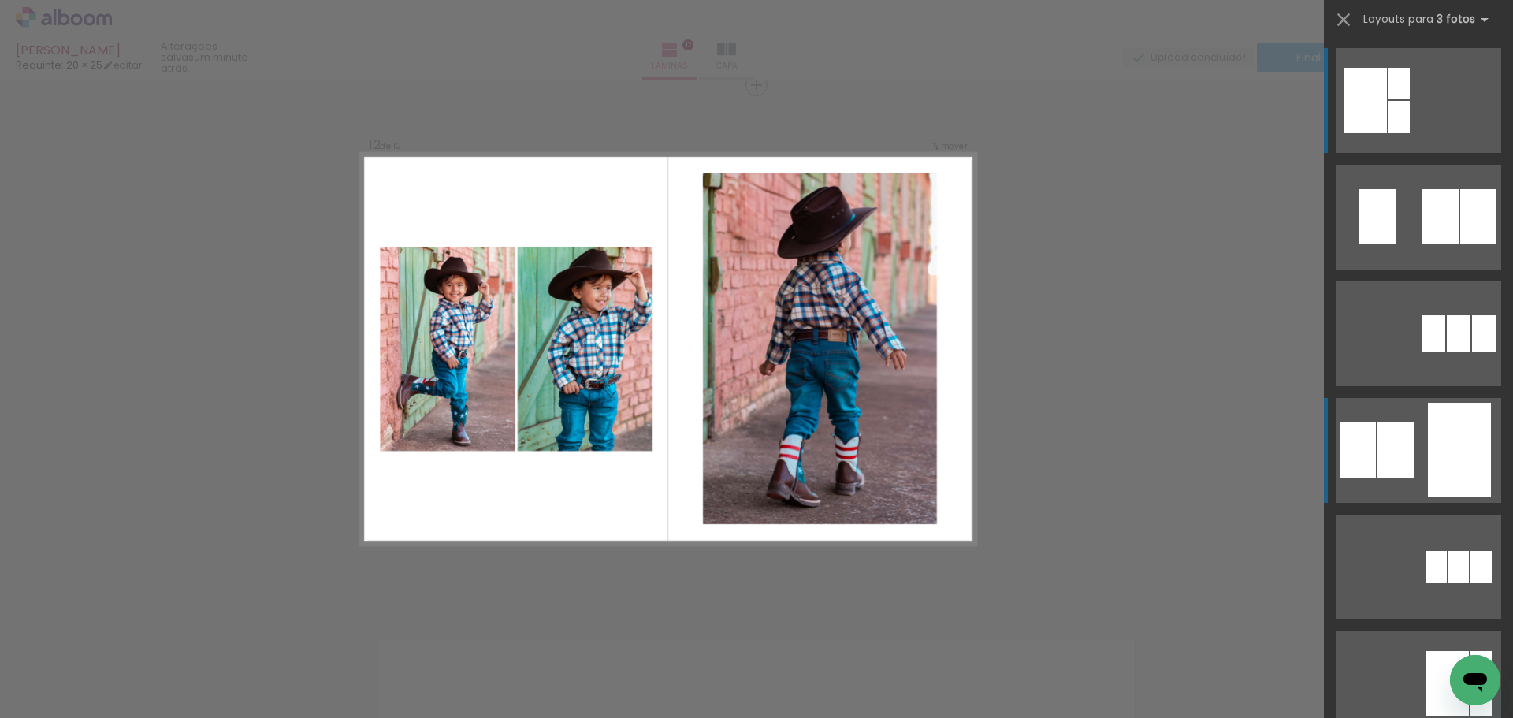
click at [1460, 244] on div at bounding box center [1478, 216] width 36 height 55
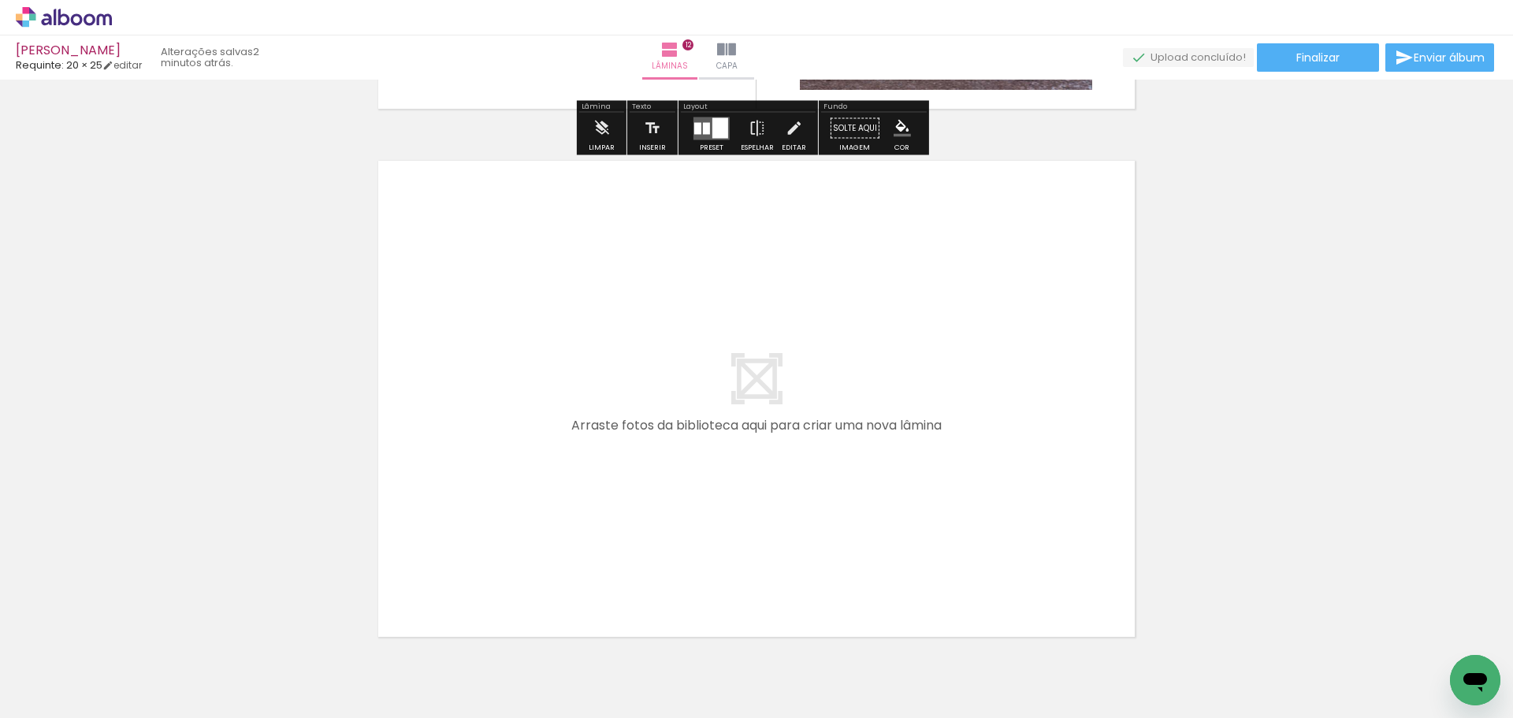
scroll to position [0, 2151]
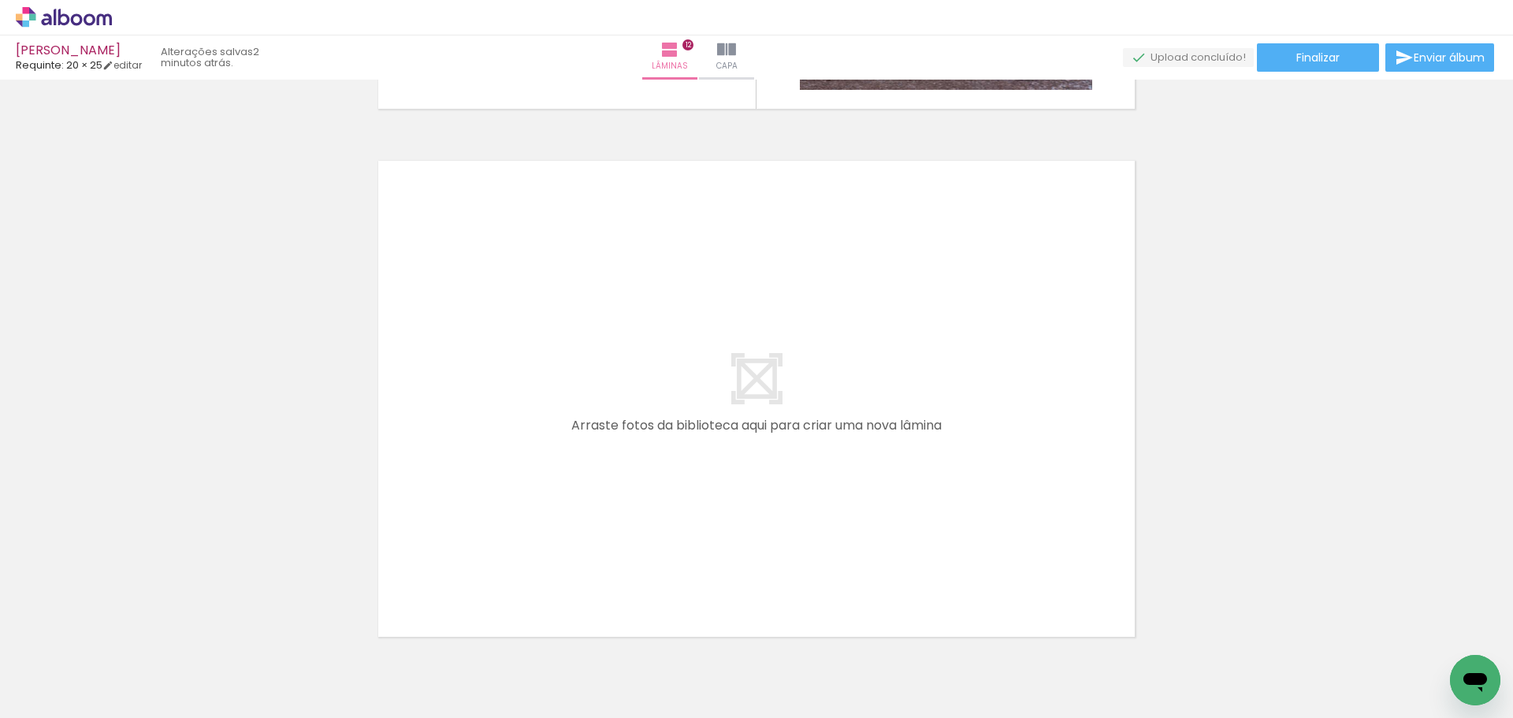
drag, startPoint x: 1280, startPoint y: 665, endPoint x: 708, endPoint y: 356, distance: 649.5
click at [708, 356] on quentale-workspace at bounding box center [756, 359] width 1513 height 718
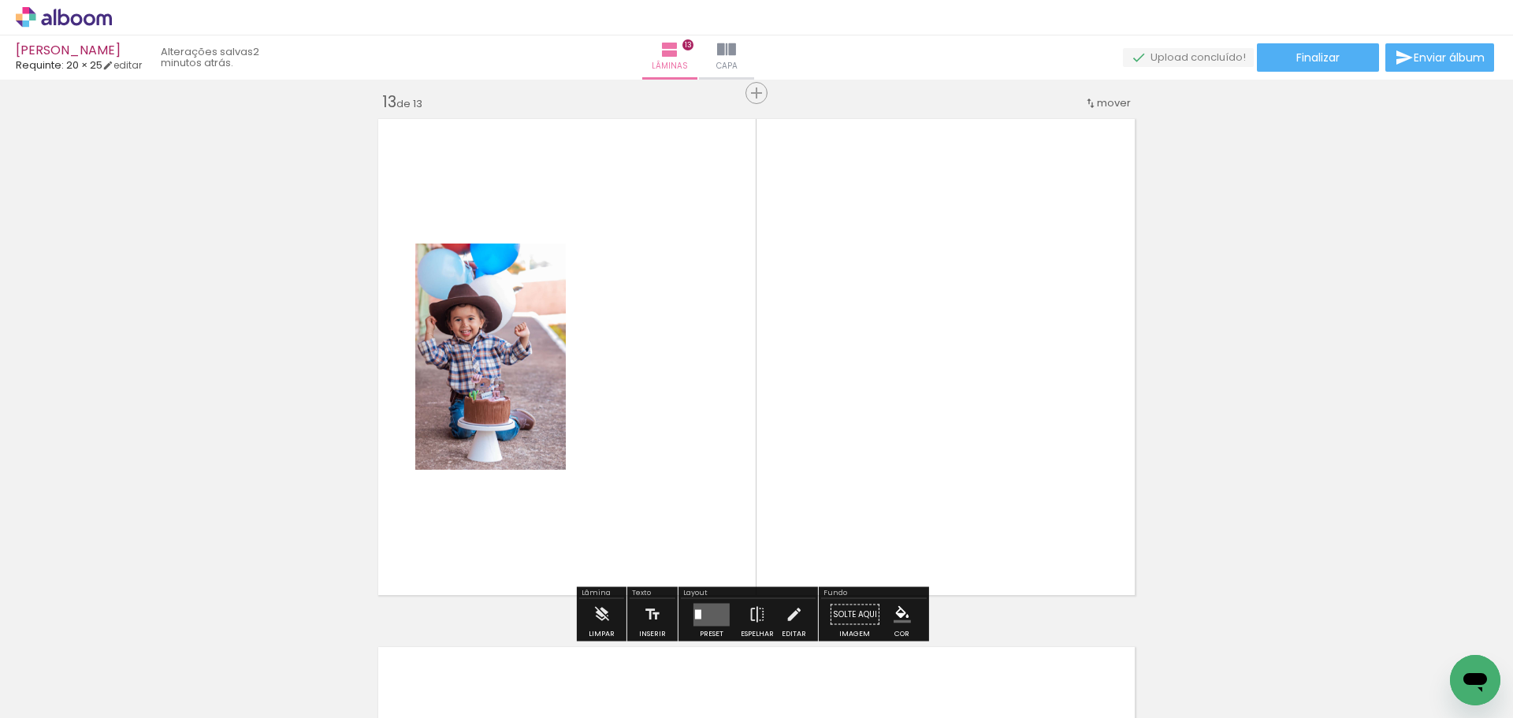
scroll to position [6357, 0]
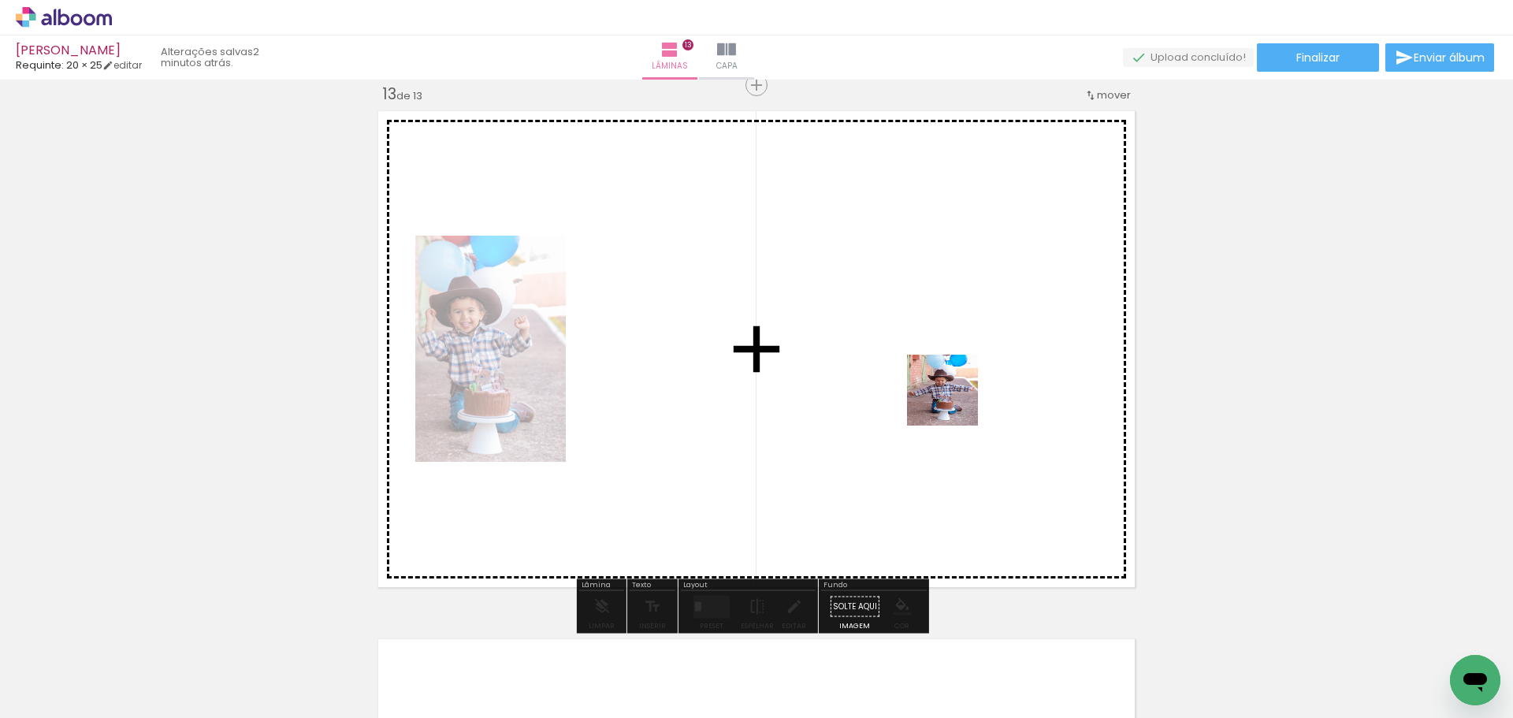
drag, startPoint x: 1362, startPoint y: 667, endPoint x: 931, endPoint y: 381, distance: 517.8
click at [931, 381] on quentale-workspace at bounding box center [756, 359] width 1513 height 718
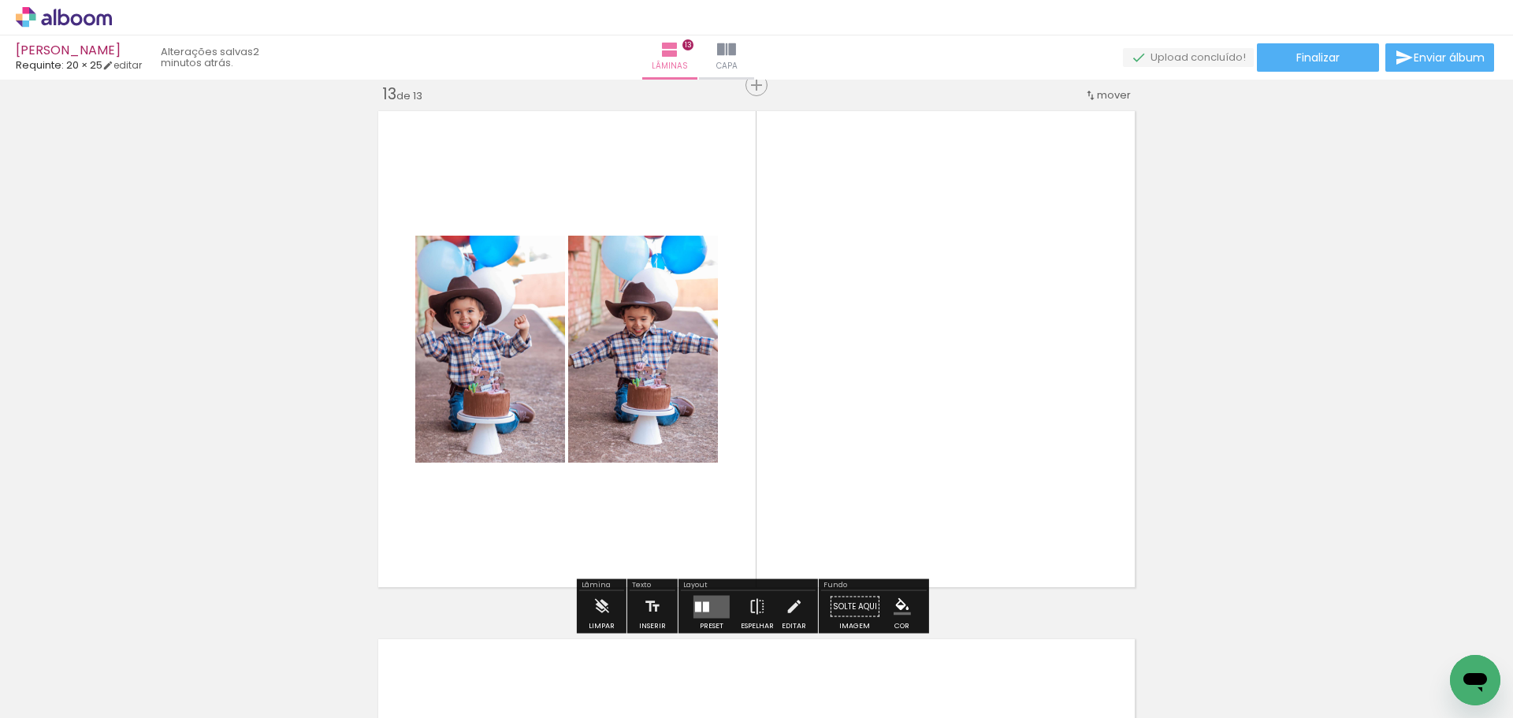
click at [719, 593] on div at bounding box center [711, 607] width 43 height 32
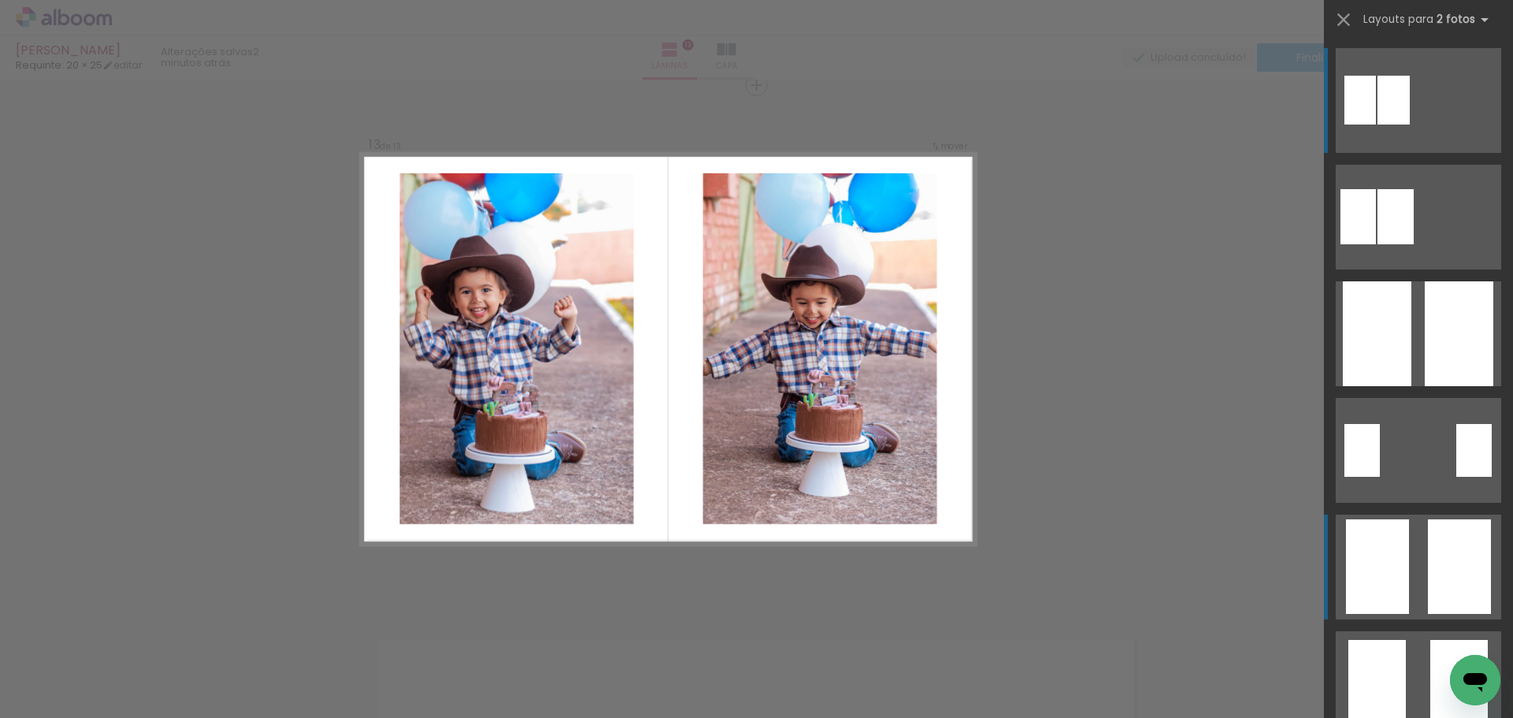
click at [1414, 244] on div at bounding box center [1396, 216] width 36 height 55
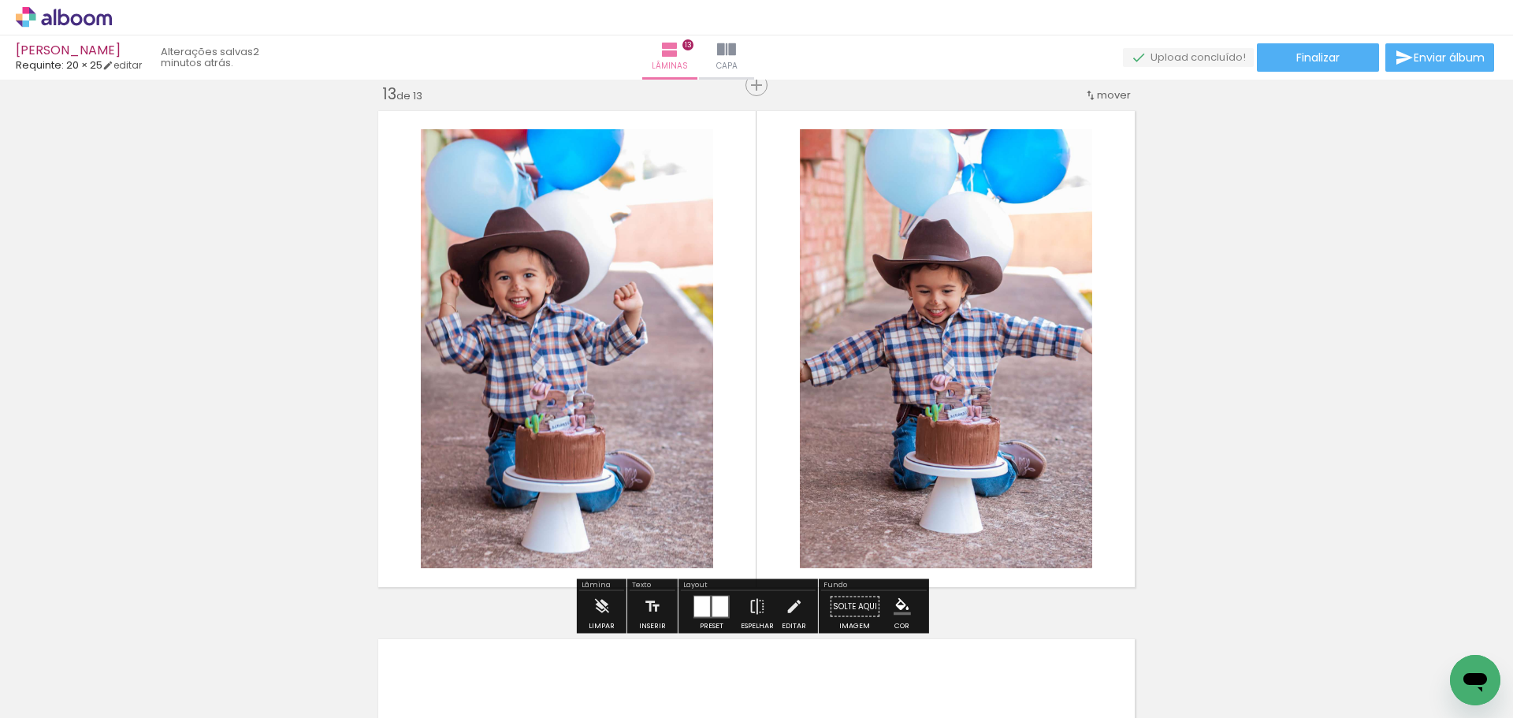
click at [806, 612] on div "Preset Espelhar Editar" at bounding box center [748, 611] width 135 height 40
drag, startPoint x: 786, startPoint y: 601, endPoint x: 839, endPoint y: 495, distance: 118.1
click at [786, 600] on iron-icon at bounding box center [793, 607] width 17 height 32
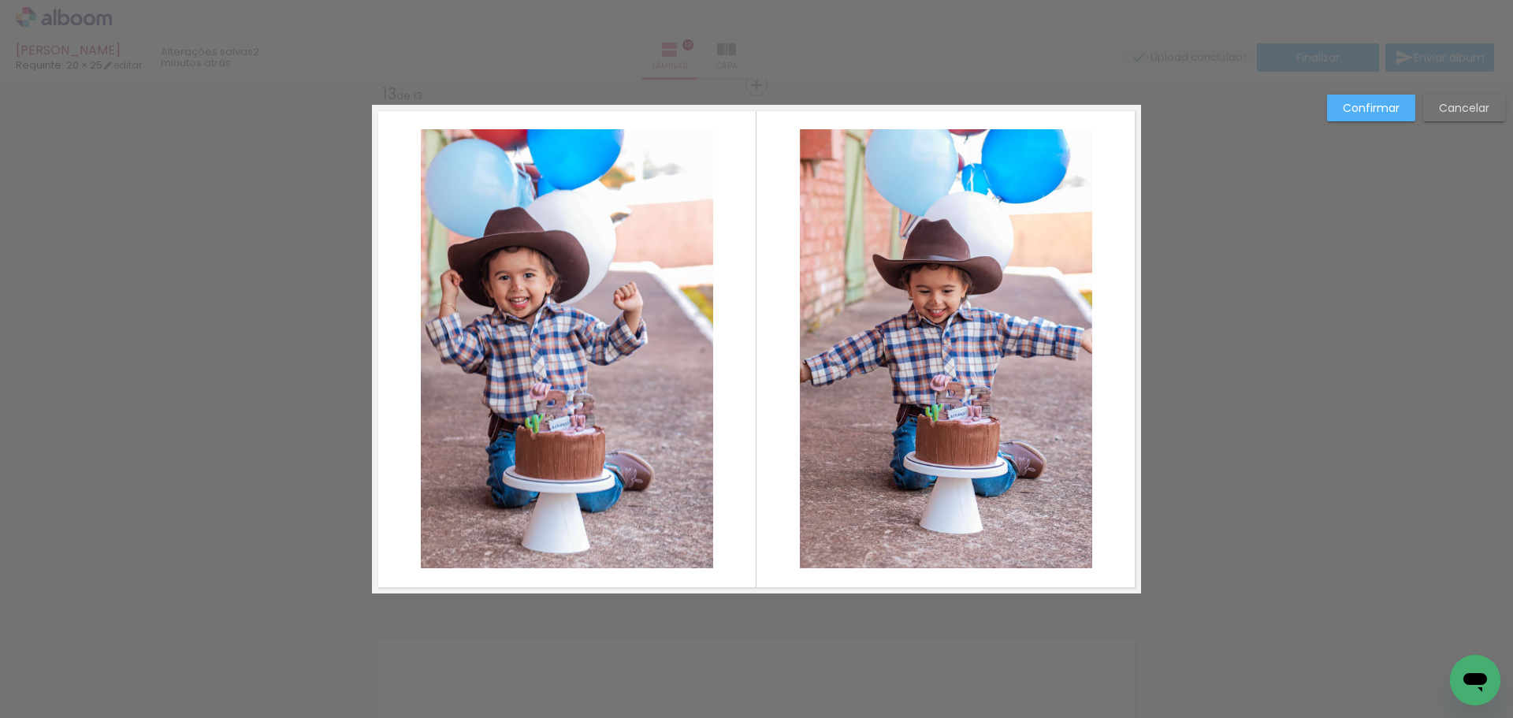
click at [868, 474] on quentale-photo at bounding box center [946, 348] width 292 height 439
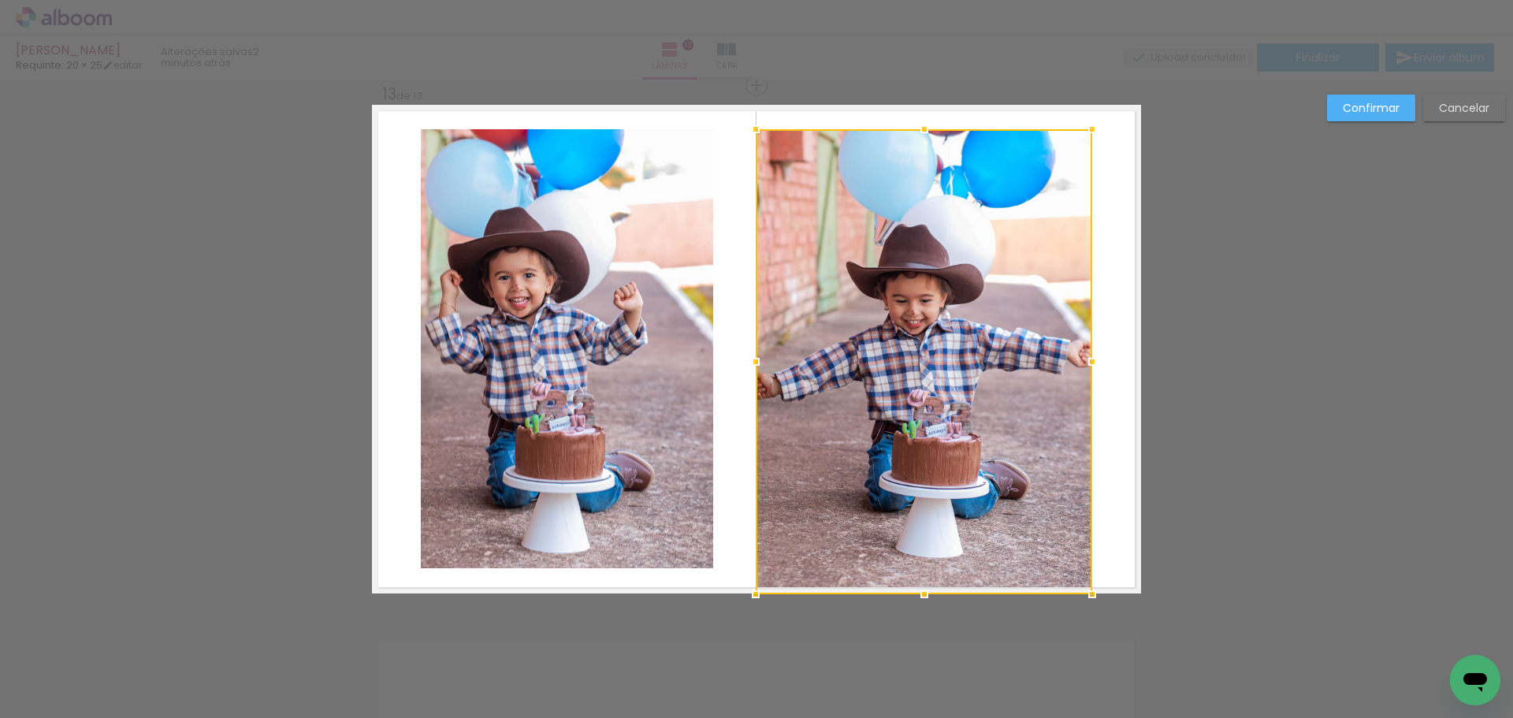
drag, startPoint x: 794, startPoint y: 564, endPoint x: 742, endPoint y: 586, distance: 56.2
click at [742, 586] on div at bounding box center [756, 594] width 32 height 32
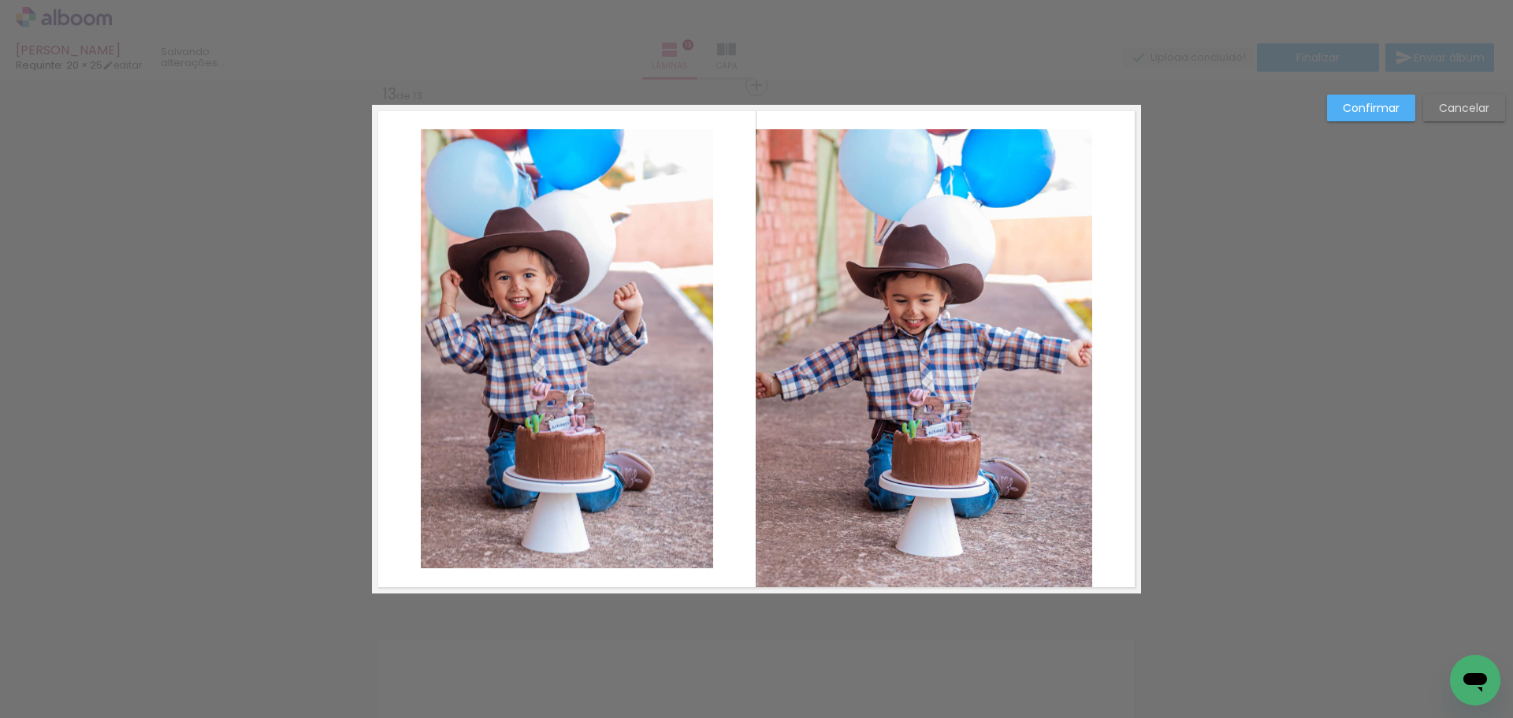
click at [911, 482] on quentale-photo at bounding box center [924, 361] width 337 height 464
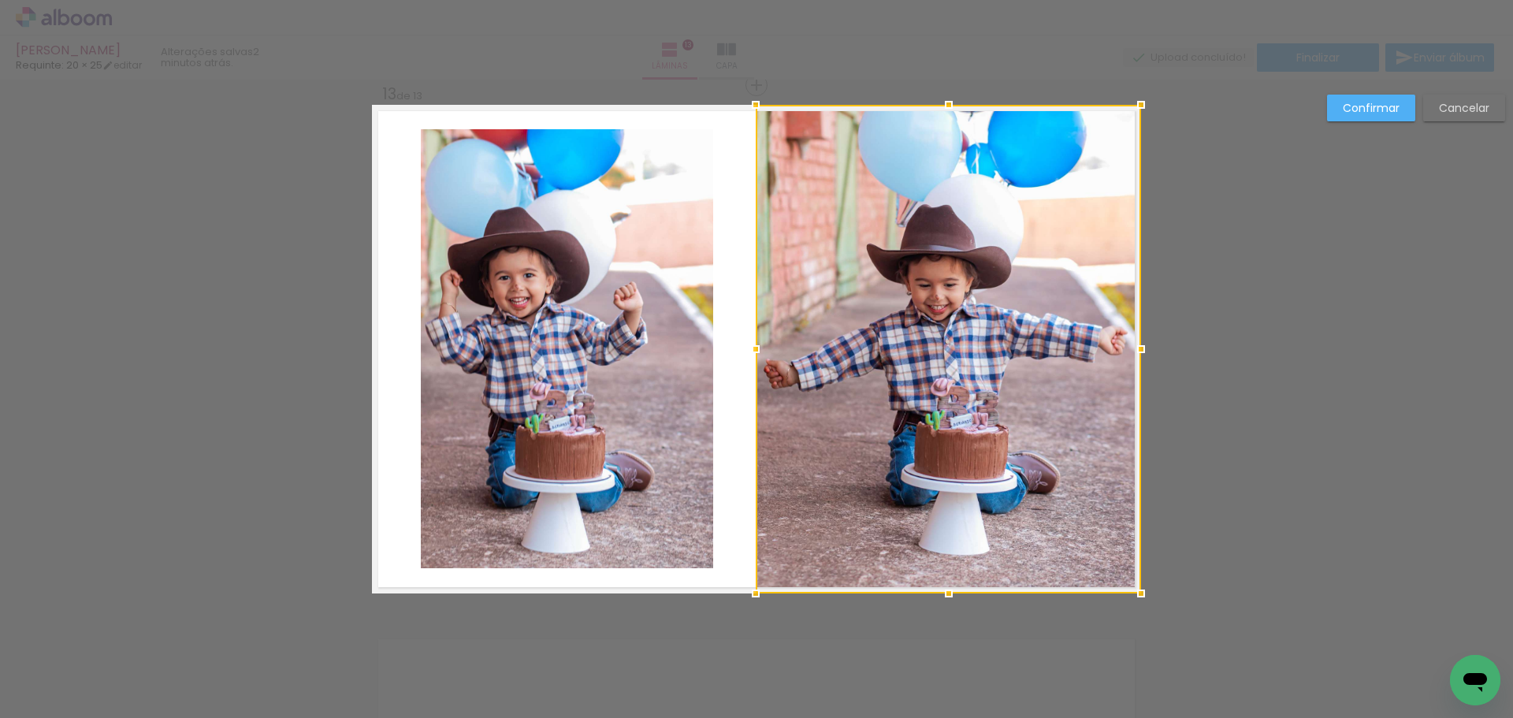
drag, startPoint x: 1088, startPoint y: 128, endPoint x: 1155, endPoint y: 102, distance: 72.1
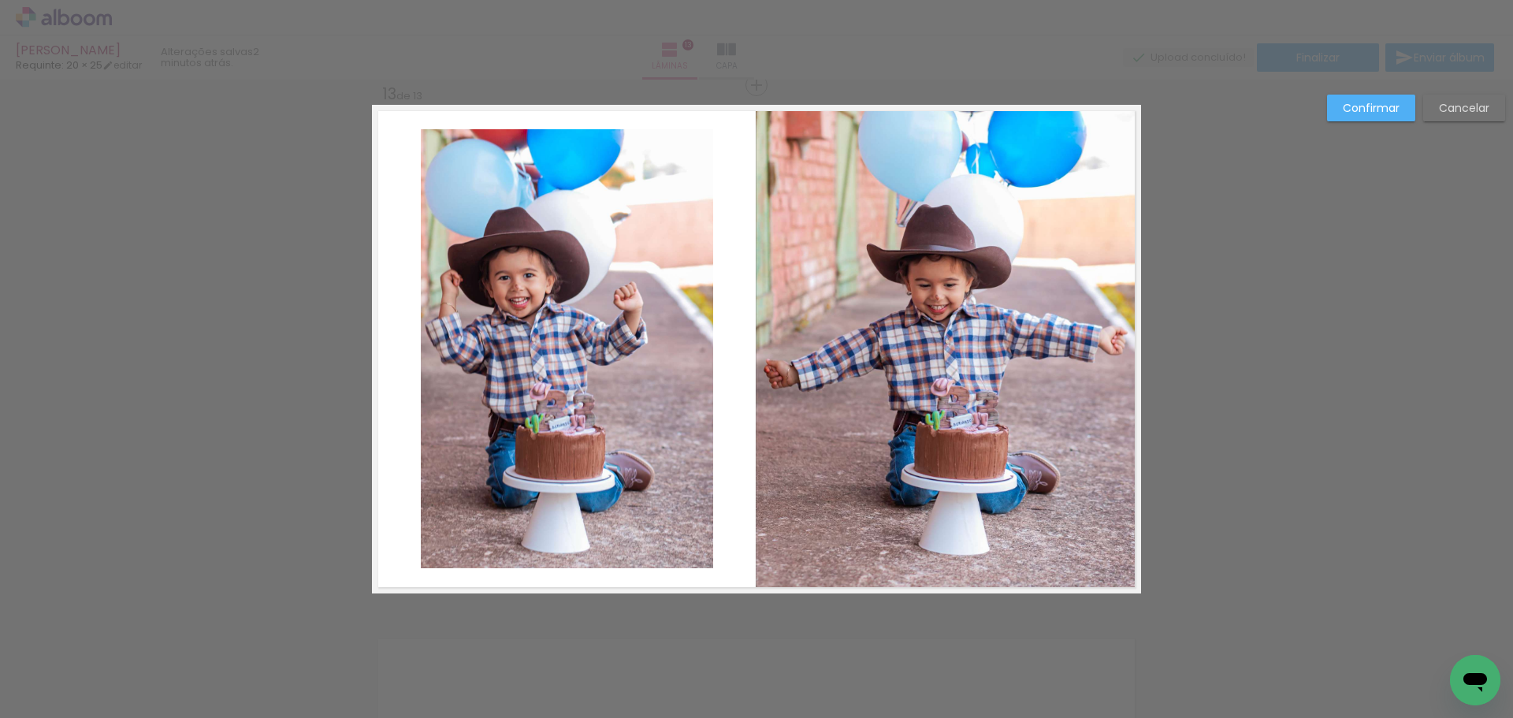
drag, startPoint x: 1027, startPoint y: 280, endPoint x: 946, endPoint y: 287, distance: 80.7
click at [1026, 281] on quentale-photo at bounding box center [948, 349] width 385 height 489
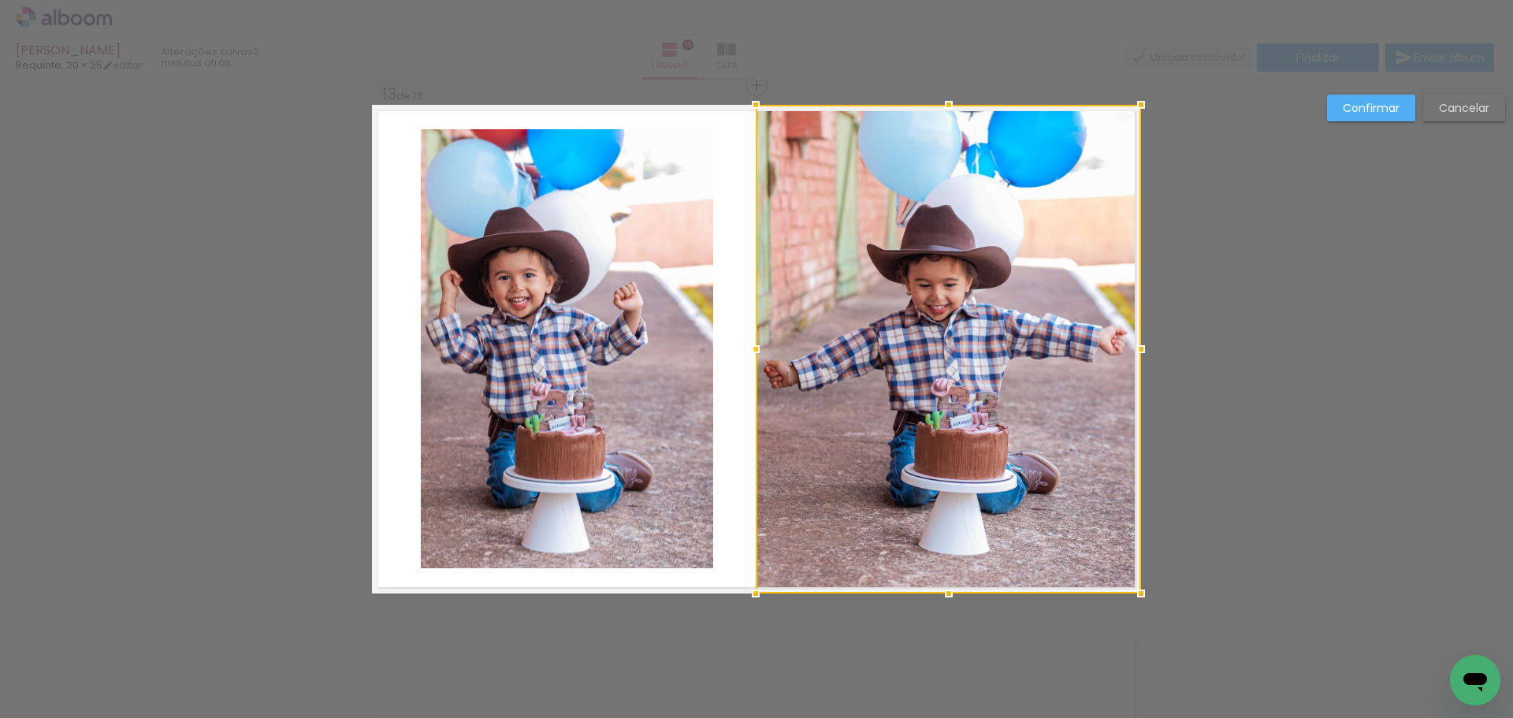
click at [632, 375] on quentale-photo at bounding box center [567, 348] width 292 height 439
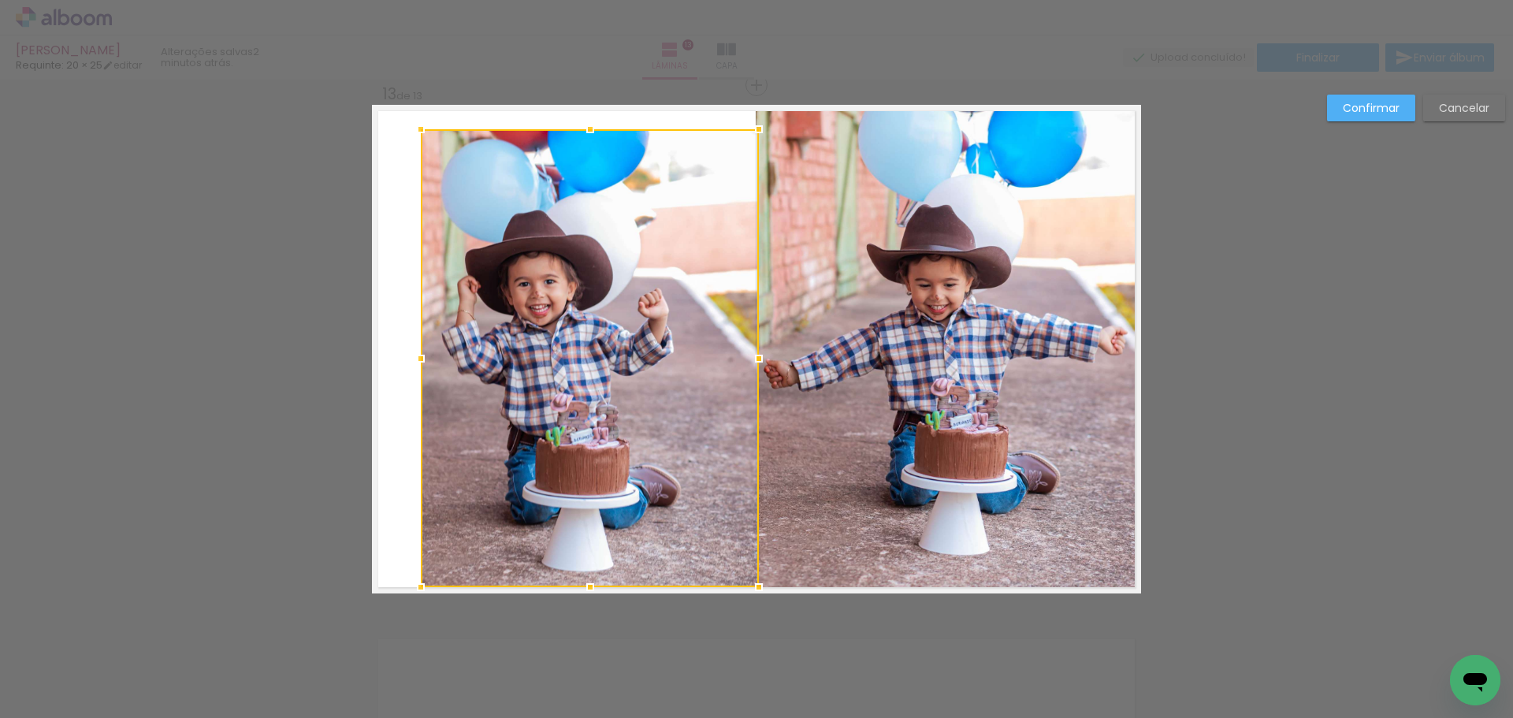
drag, startPoint x: 708, startPoint y: 571, endPoint x: 734, endPoint y: 587, distance: 29.7
click at [734, 587] on album-spread "13 de 13" at bounding box center [756, 349] width 769 height 489
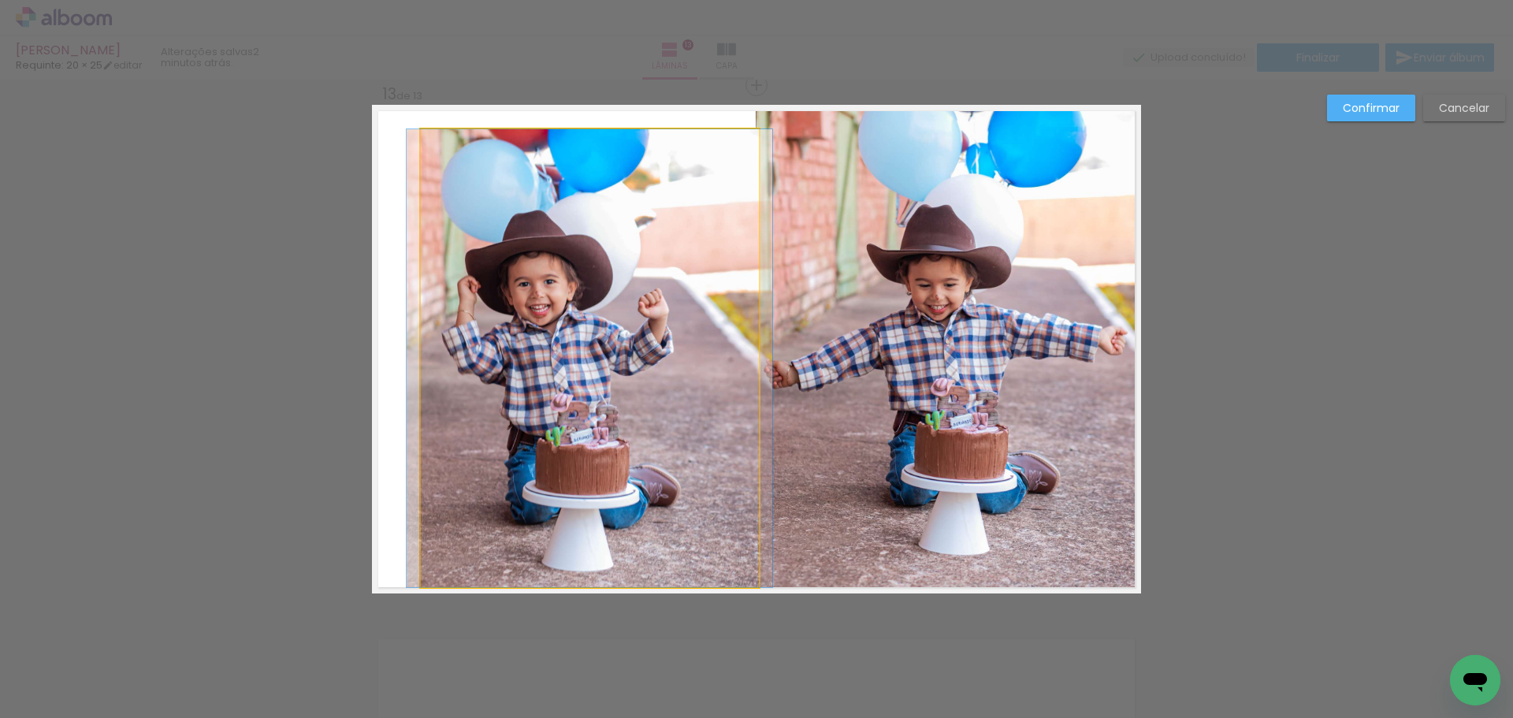
click at [663, 469] on quentale-photo at bounding box center [590, 358] width 338 height 458
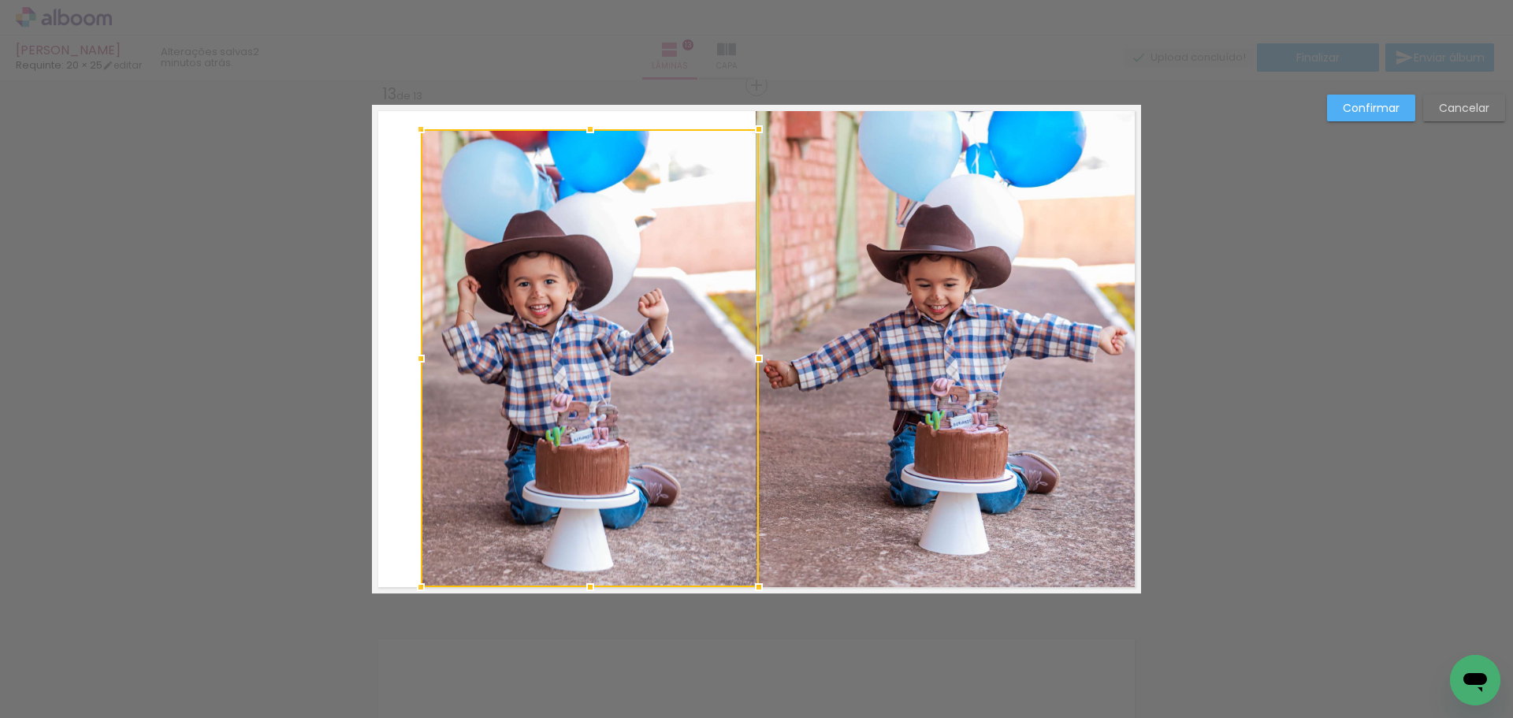
drag, startPoint x: 580, startPoint y: 126, endPoint x: 579, endPoint y: 87, distance: 39.4
click at [579, 113] on div at bounding box center [591, 129] width 32 height 32
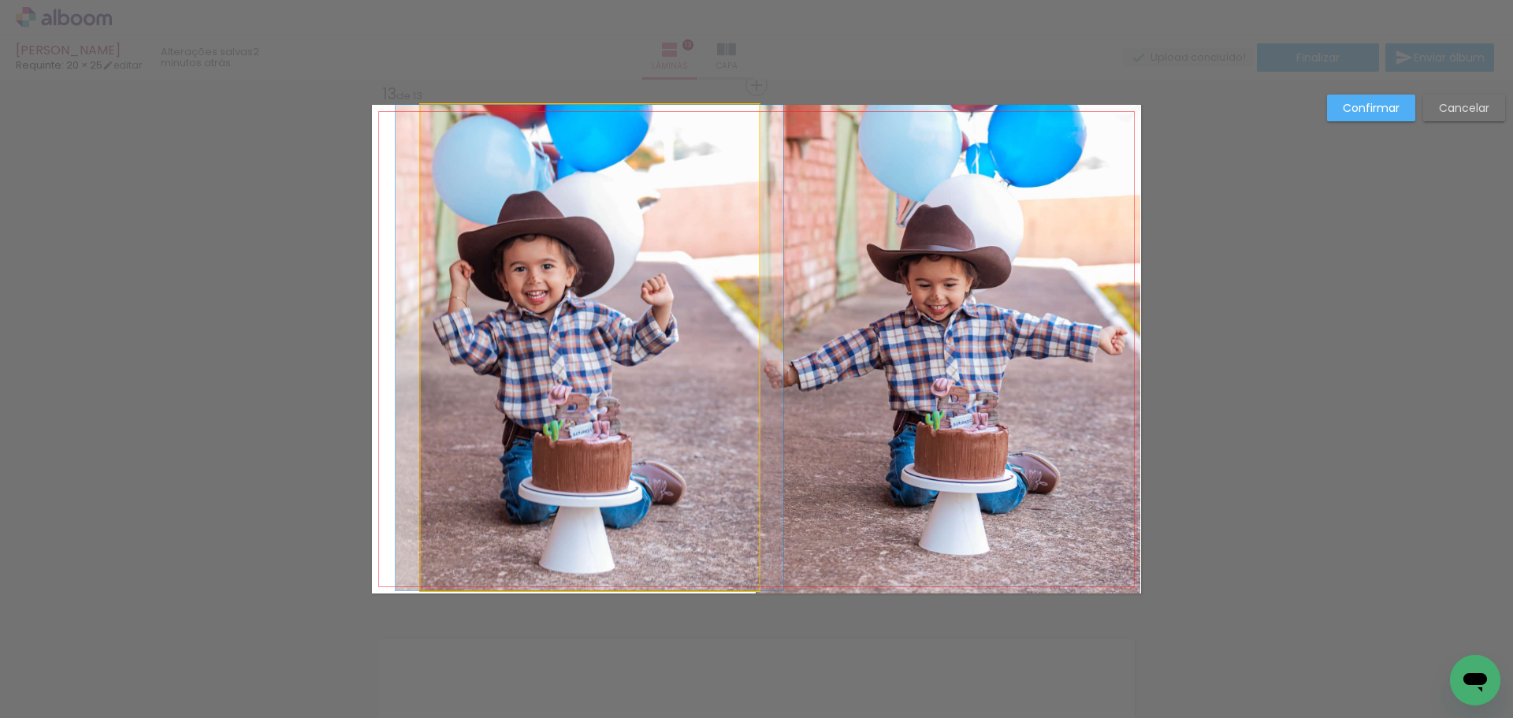
drag, startPoint x: 555, startPoint y: 210, endPoint x: 544, endPoint y: 217, distance: 13.1
click at [552, 211] on quentale-photo at bounding box center [590, 347] width 338 height 485
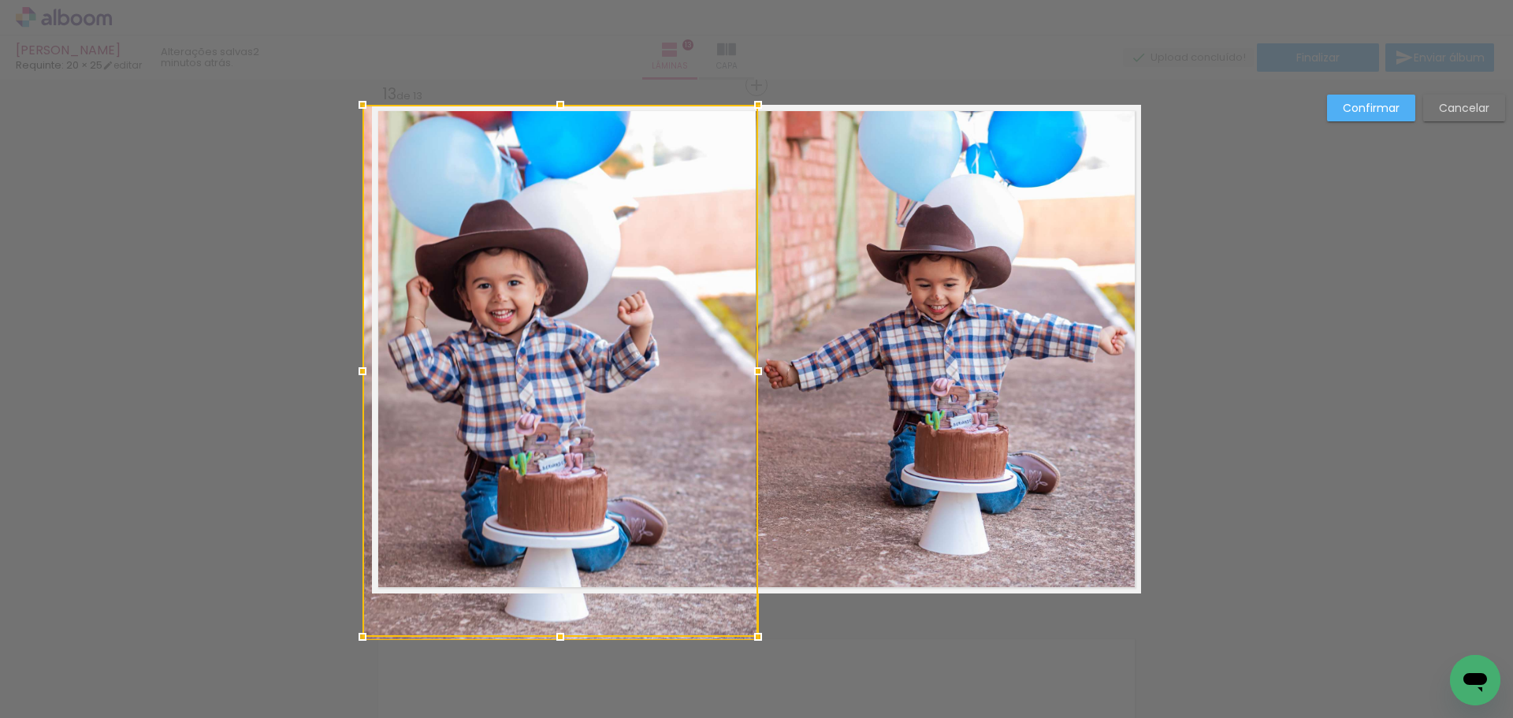
drag, startPoint x: 422, startPoint y: 340, endPoint x: 359, endPoint y: 333, distance: 63.4
click at [363, 333] on div at bounding box center [561, 371] width 396 height 532
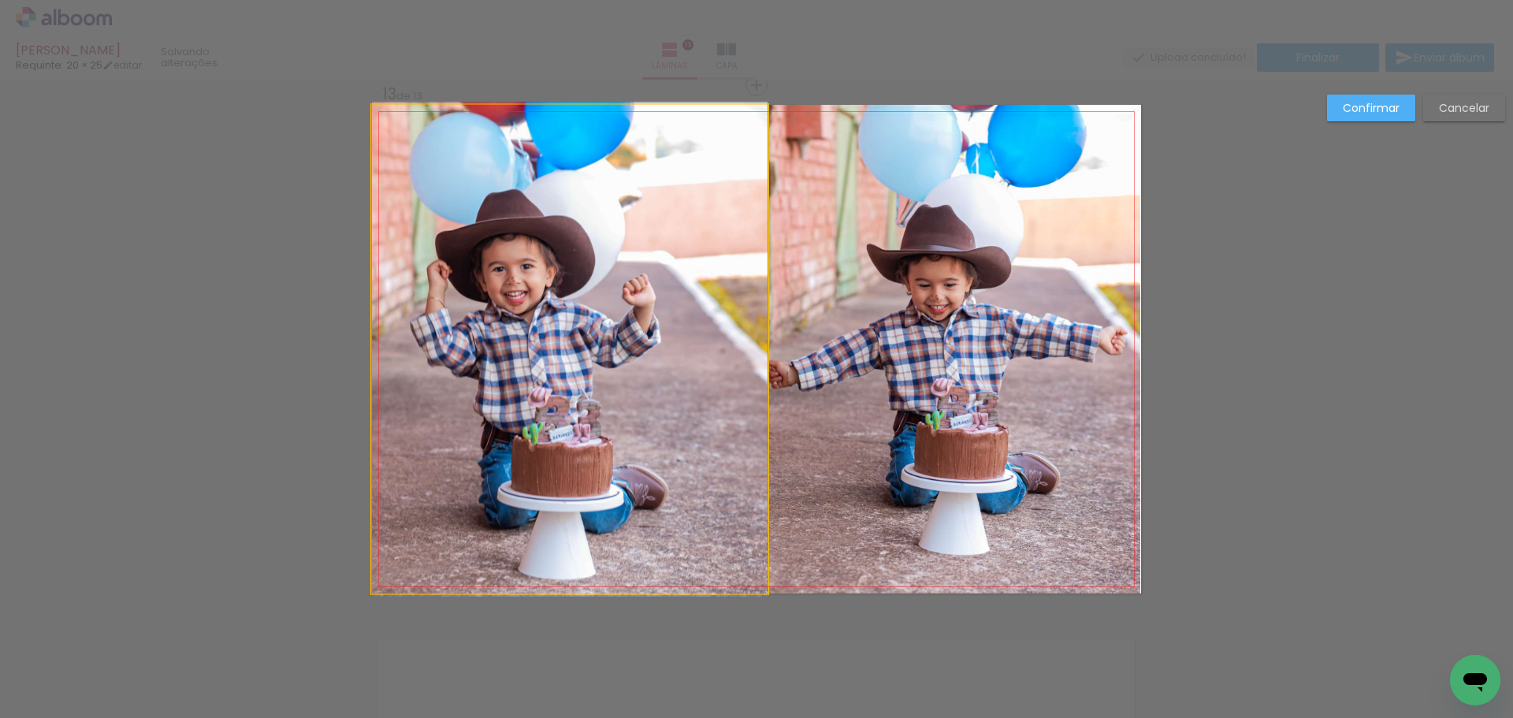
click at [593, 383] on quentale-photo at bounding box center [570, 349] width 396 height 489
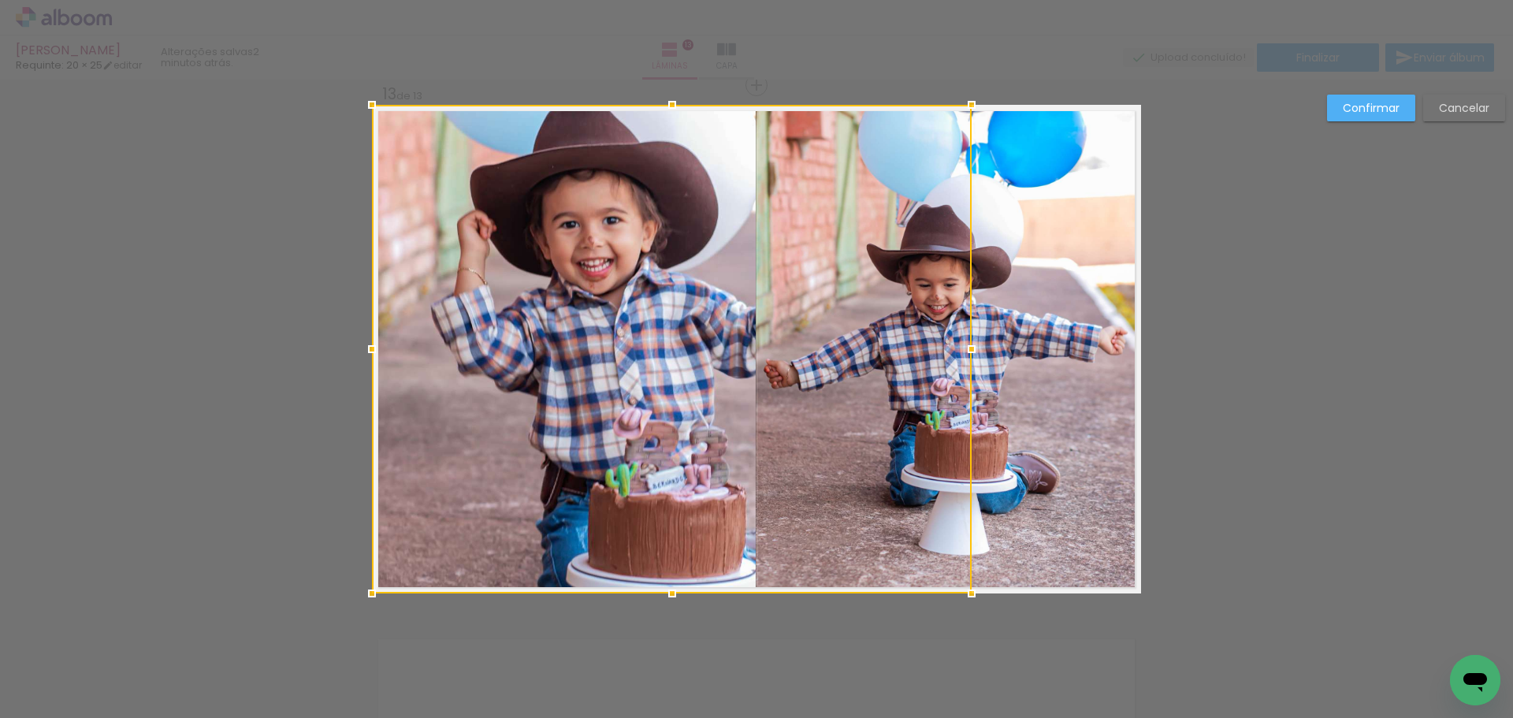
drag, startPoint x: 760, startPoint y: 349, endPoint x: 701, endPoint y: 343, distance: 58.7
click at [701, 343] on div at bounding box center [672, 349] width 600 height 489
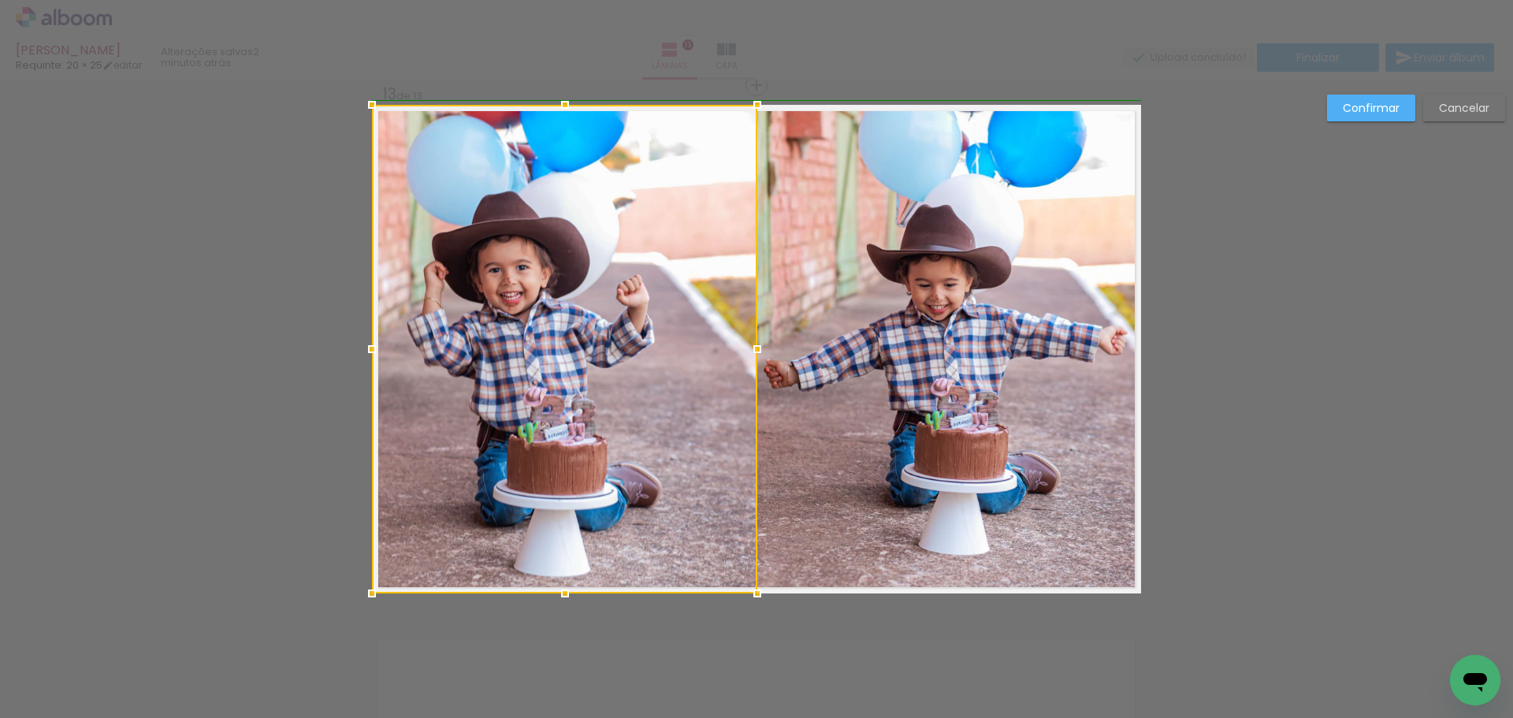
drag, startPoint x: 977, startPoint y: 348, endPoint x: 743, endPoint y: 325, distance: 235.2
click at [743, 325] on div at bounding box center [564, 349] width 385 height 489
click at [690, 351] on div at bounding box center [564, 349] width 385 height 489
click at [1383, 117] on paper-button "Confirmar" at bounding box center [1371, 108] width 88 height 27
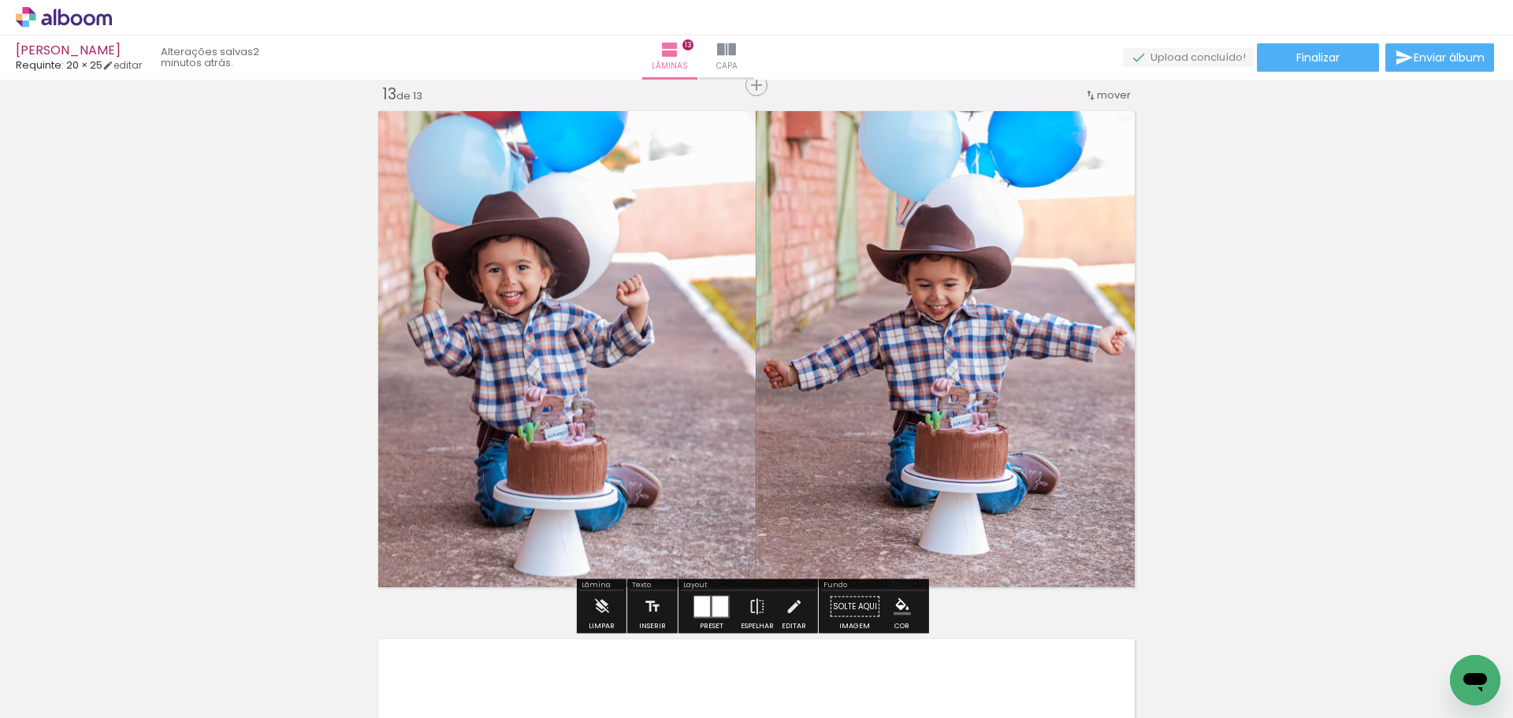
click at [862, 335] on quentale-photo at bounding box center [948, 349] width 385 height 489
drag, startPoint x: 791, startPoint y: 607, endPoint x: 795, endPoint y: 594, distance: 13.2
click at [793, 603] on iron-icon at bounding box center [793, 607] width 17 height 32
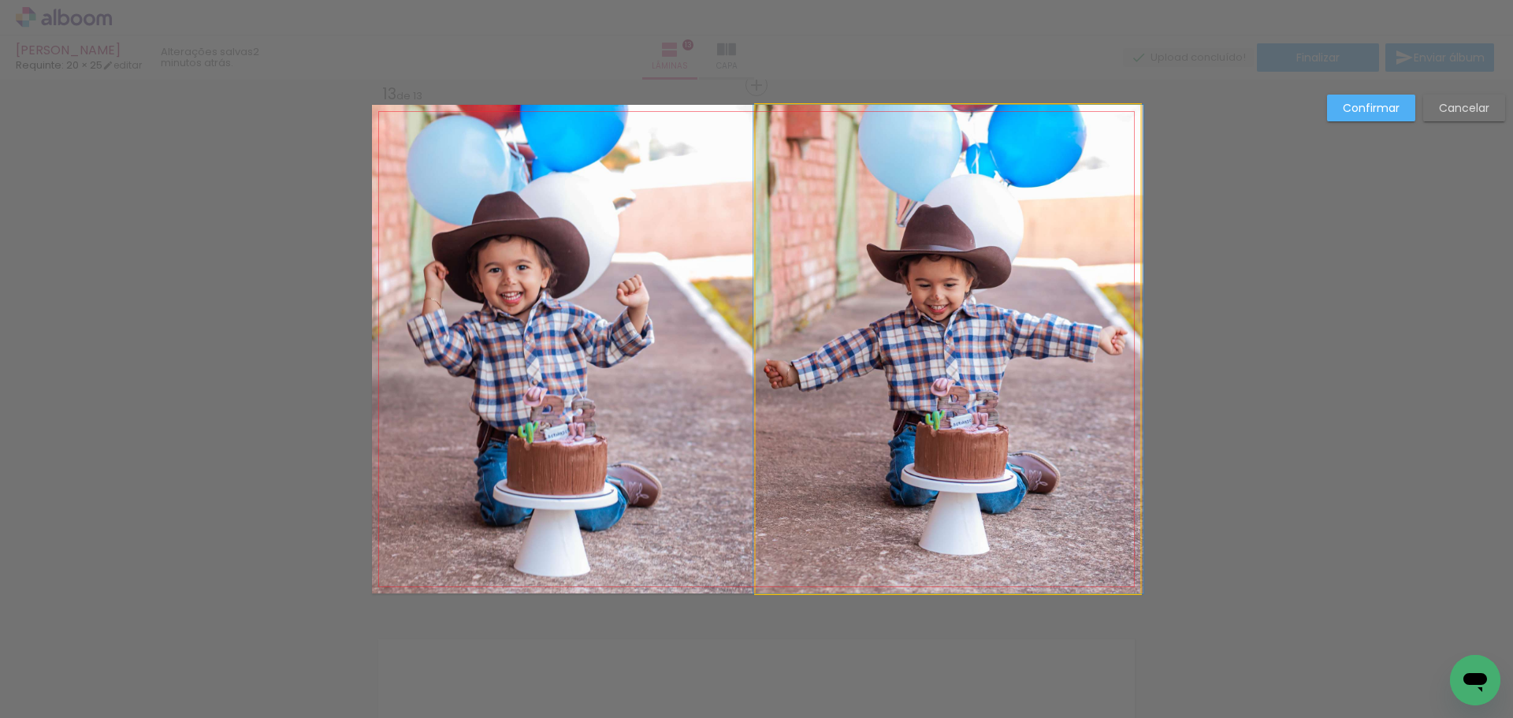
click at [826, 457] on quentale-photo at bounding box center [948, 349] width 385 height 489
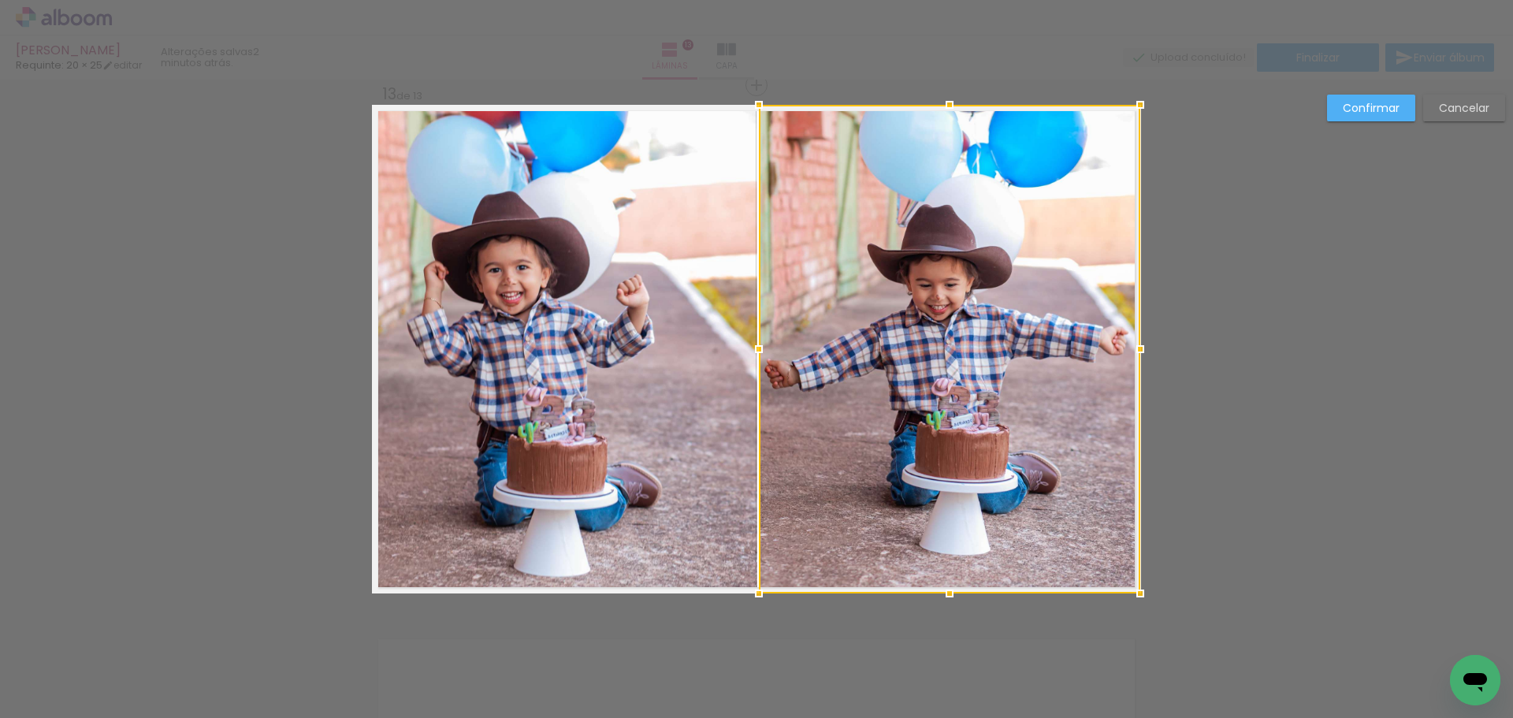
drag, startPoint x: 753, startPoint y: 350, endPoint x: 761, endPoint y: 344, distance: 10.3
click at [761, 344] on div at bounding box center [759, 349] width 32 height 32
click at [0, 0] on slot "Confirmar" at bounding box center [0, 0] width 0 height 0
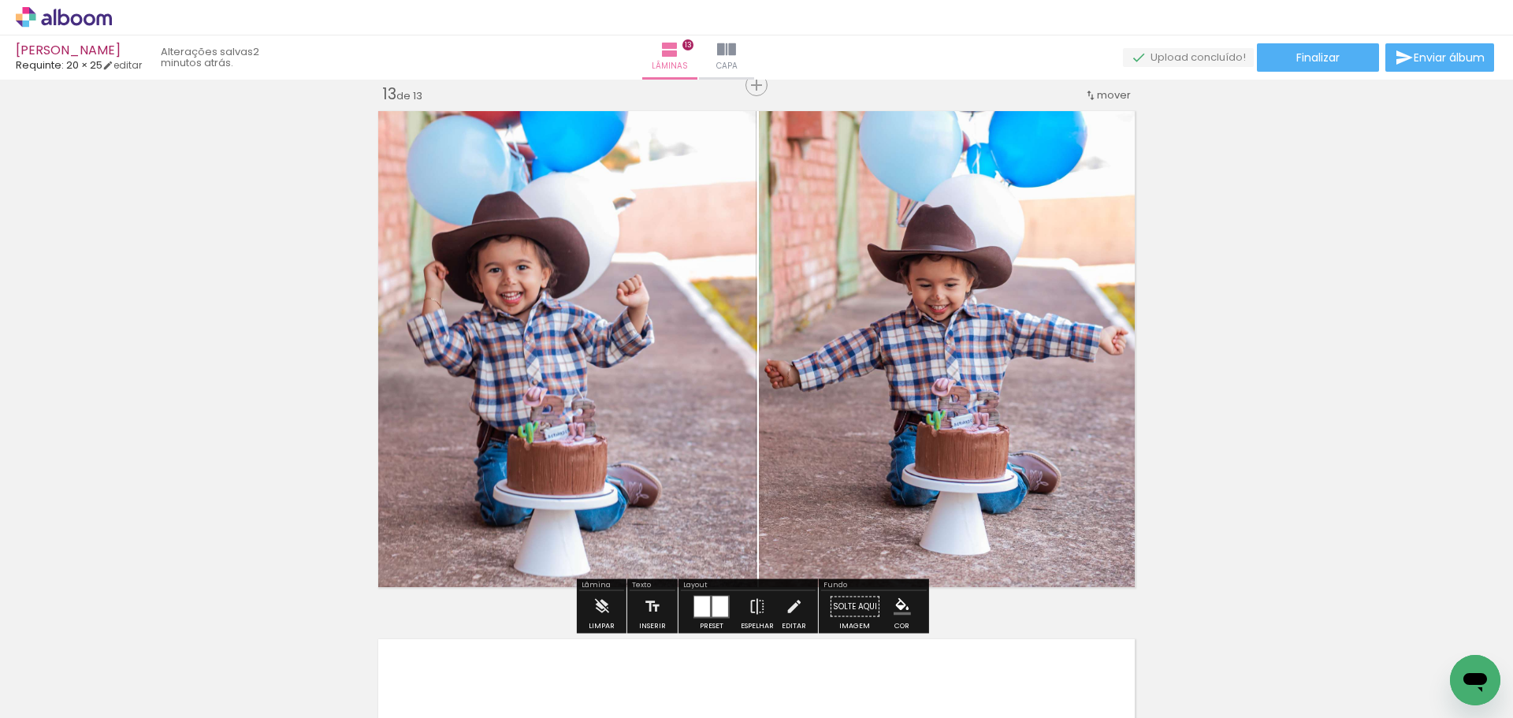
click at [835, 478] on quentale-photo at bounding box center [949, 349] width 381 height 489
click at [785, 612] on iron-icon at bounding box center [793, 607] width 17 height 32
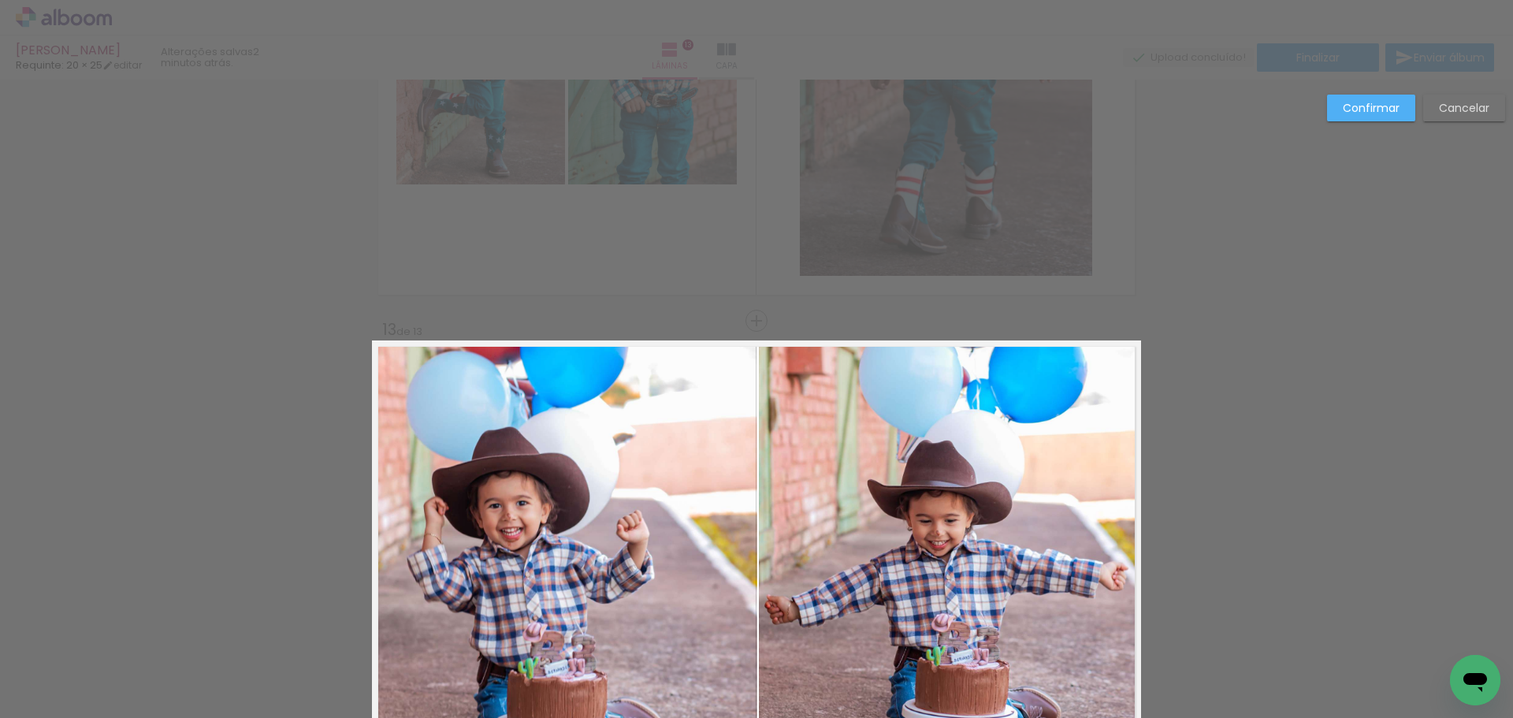
scroll to position [6278, 0]
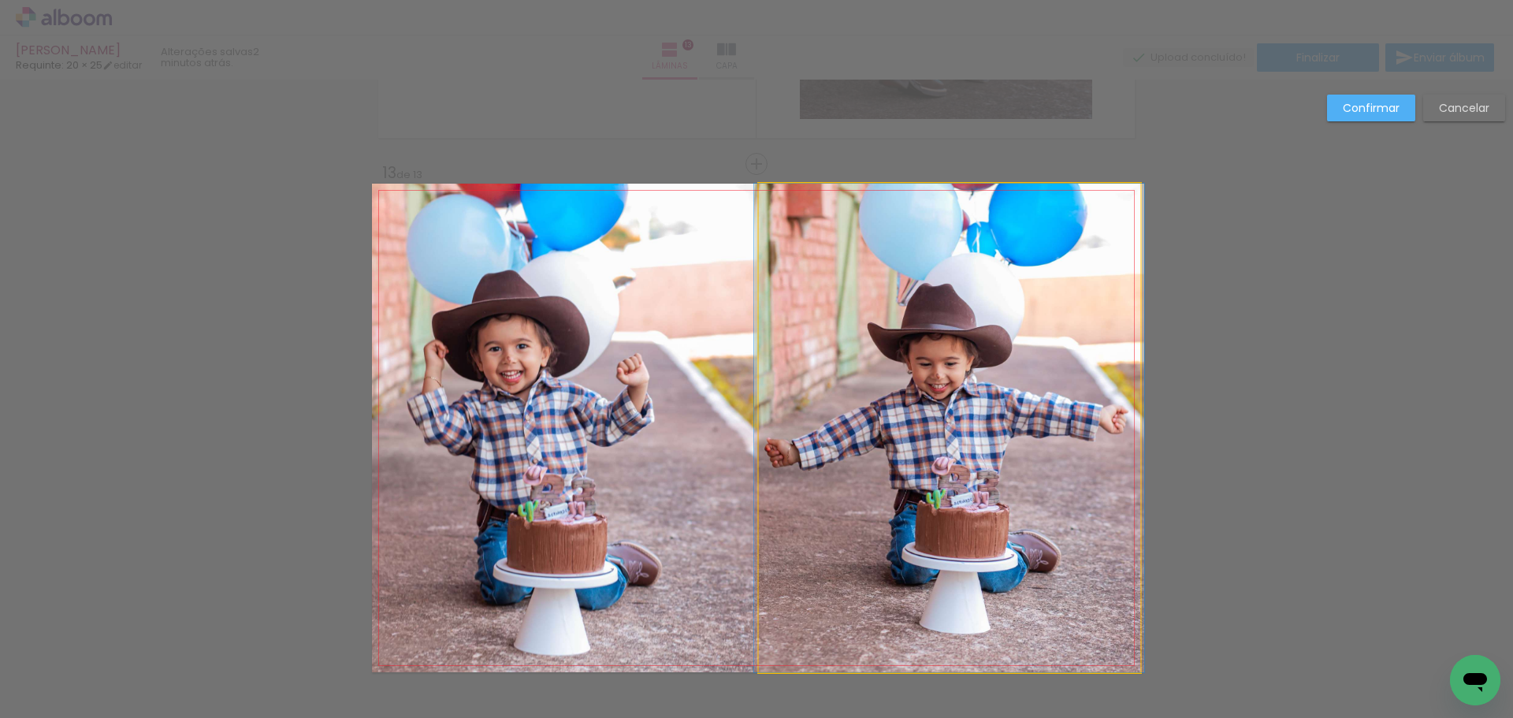
click at [800, 519] on quentale-photo at bounding box center [949, 428] width 381 height 489
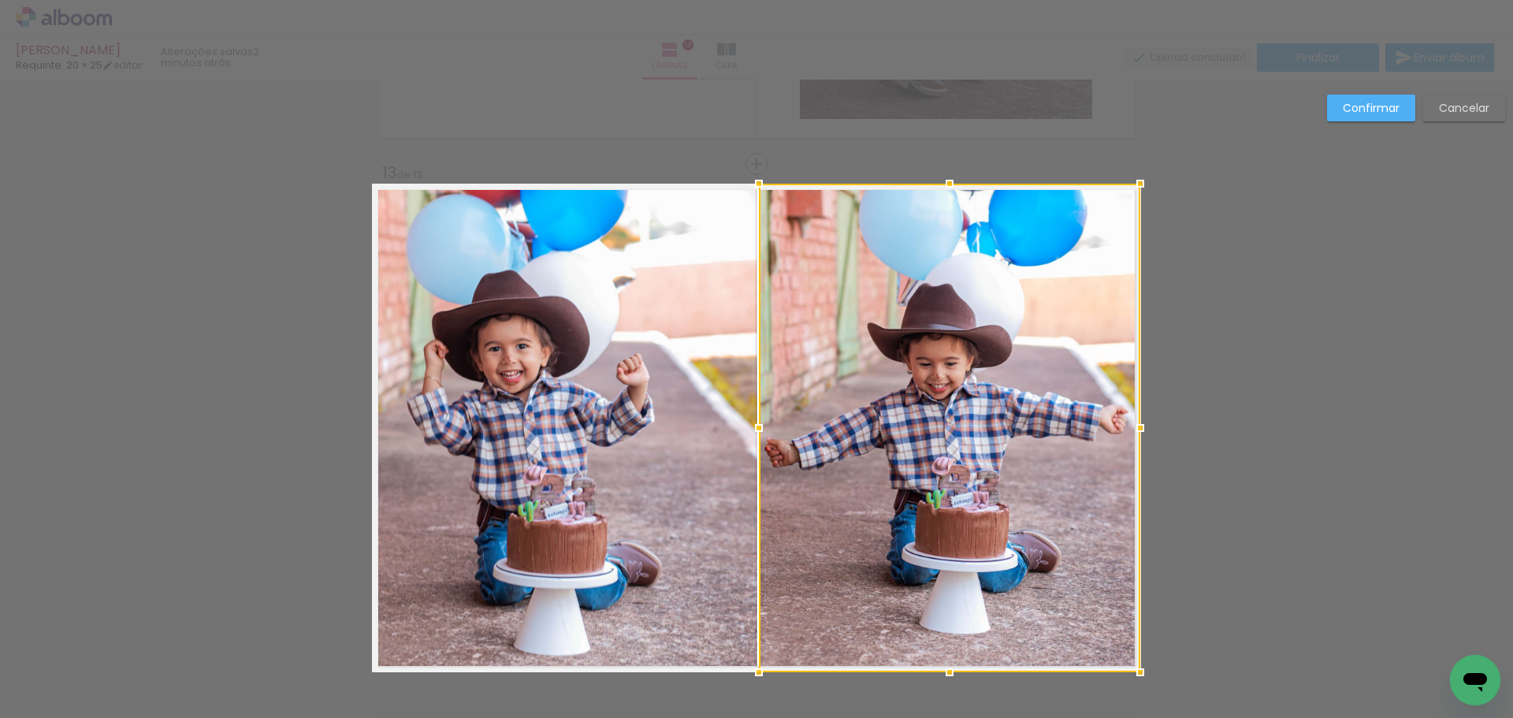
click at [757, 419] on div at bounding box center [759, 428] width 32 height 32
click at [757, 429] on div at bounding box center [759, 428] width 32 height 32
click at [754, 429] on div at bounding box center [756, 428] width 32 height 32
click at [1386, 120] on paper-button "Confirmar" at bounding box center [1371, 108] width 88 height 27
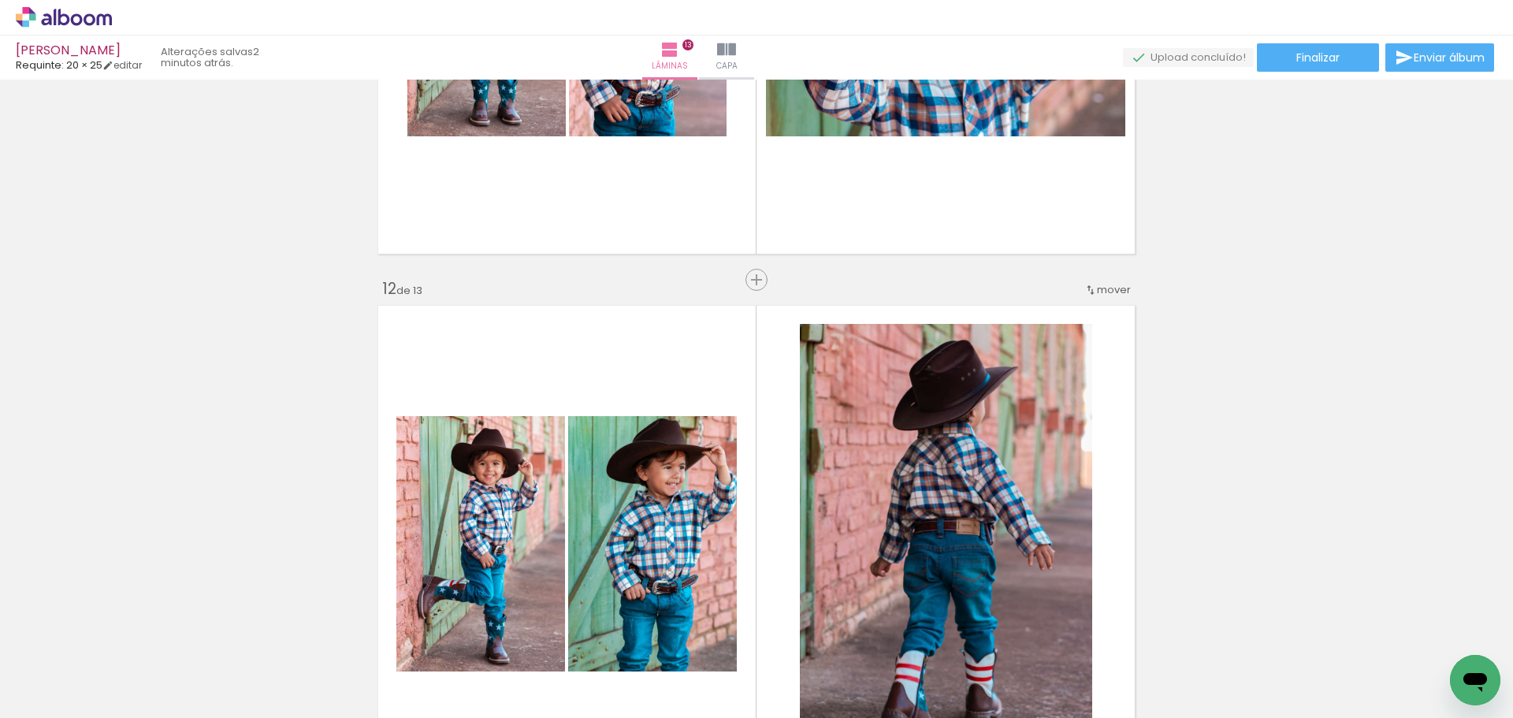
scroll to position [5647, 0]
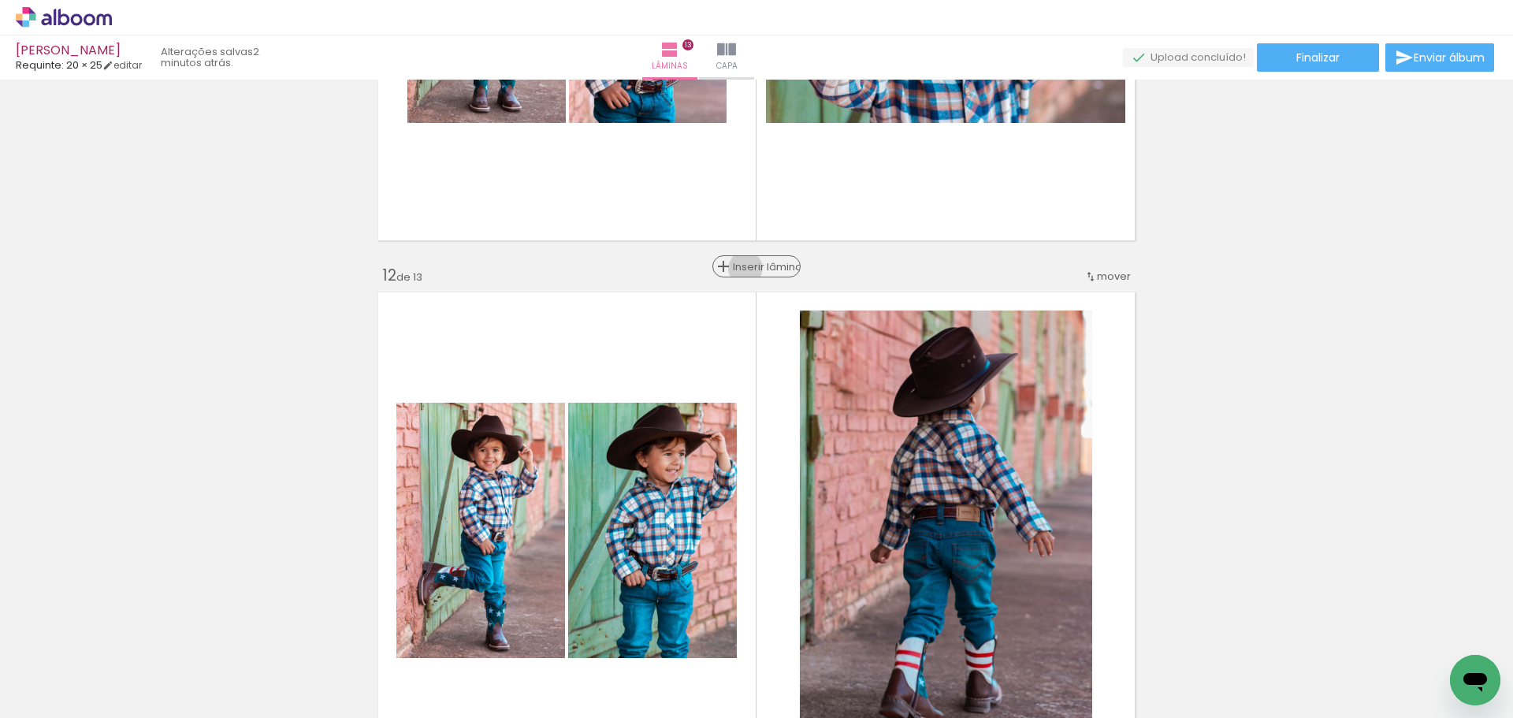
click at [749, 269] on span "Inserir lâmina" at bounding box center [763, 267] width 61 height 10
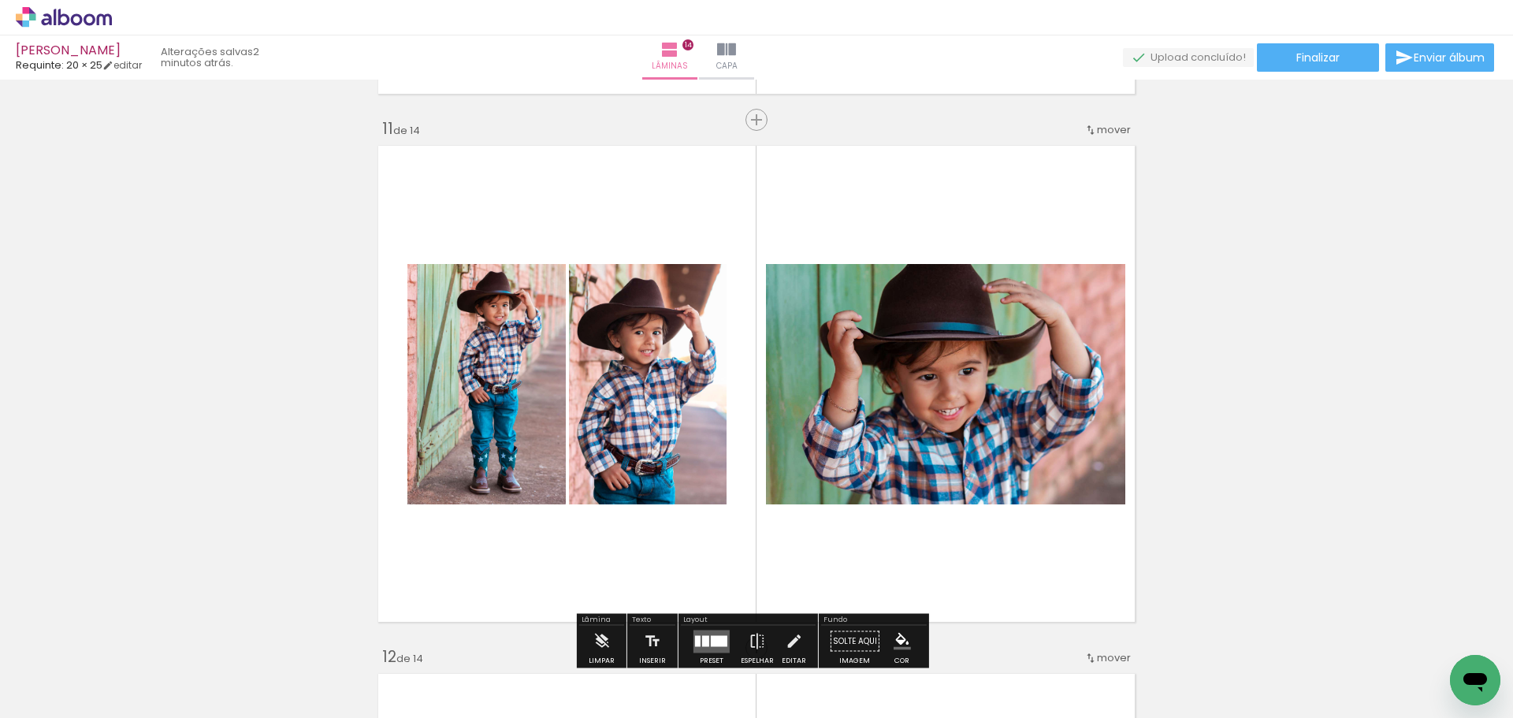
scroll to position [5253, 0]
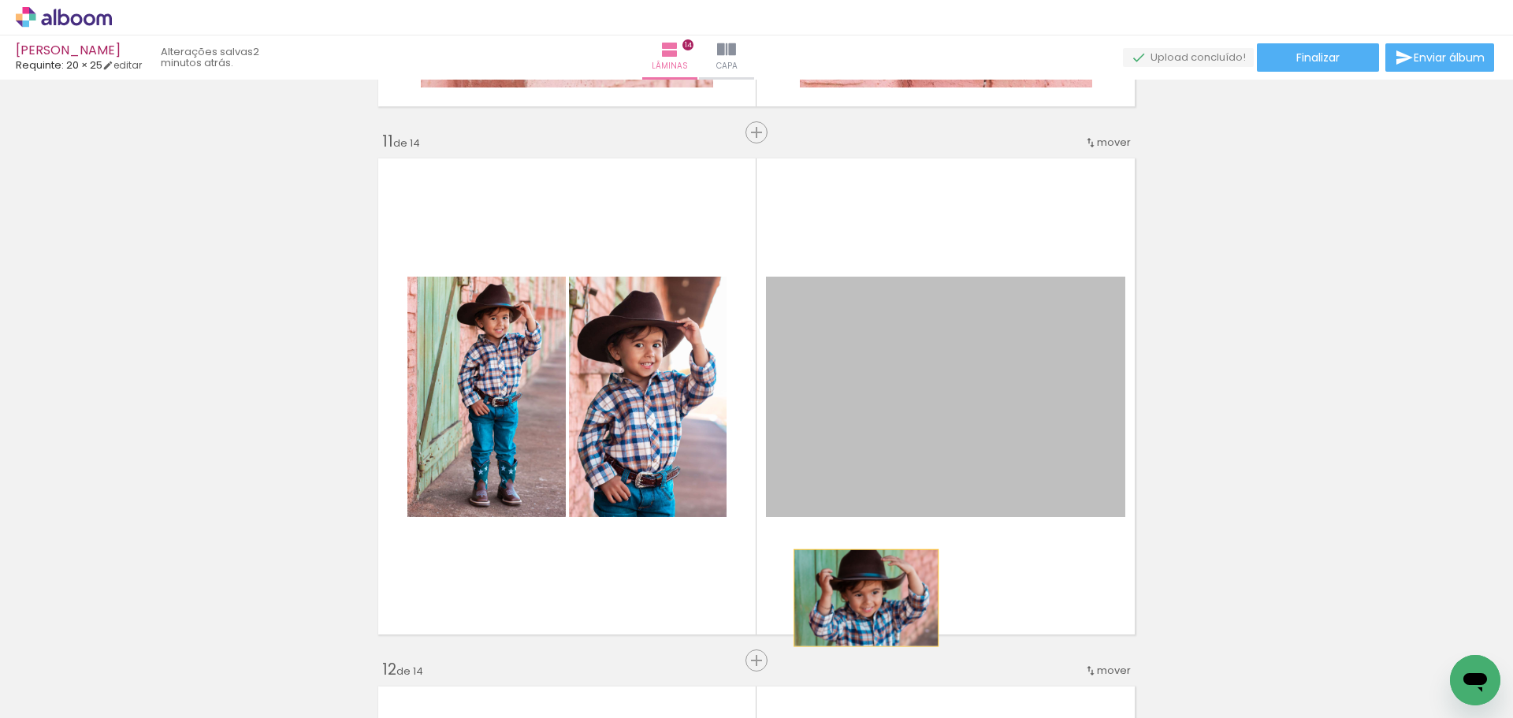
drag, startPoint x: 841, startPoint y: 408, endPoint x: 861, endPoint y: 597, distance: 190.2
click at [861, 597] on quentale-layouter at bounding box center [756, 396] width 769 height 489
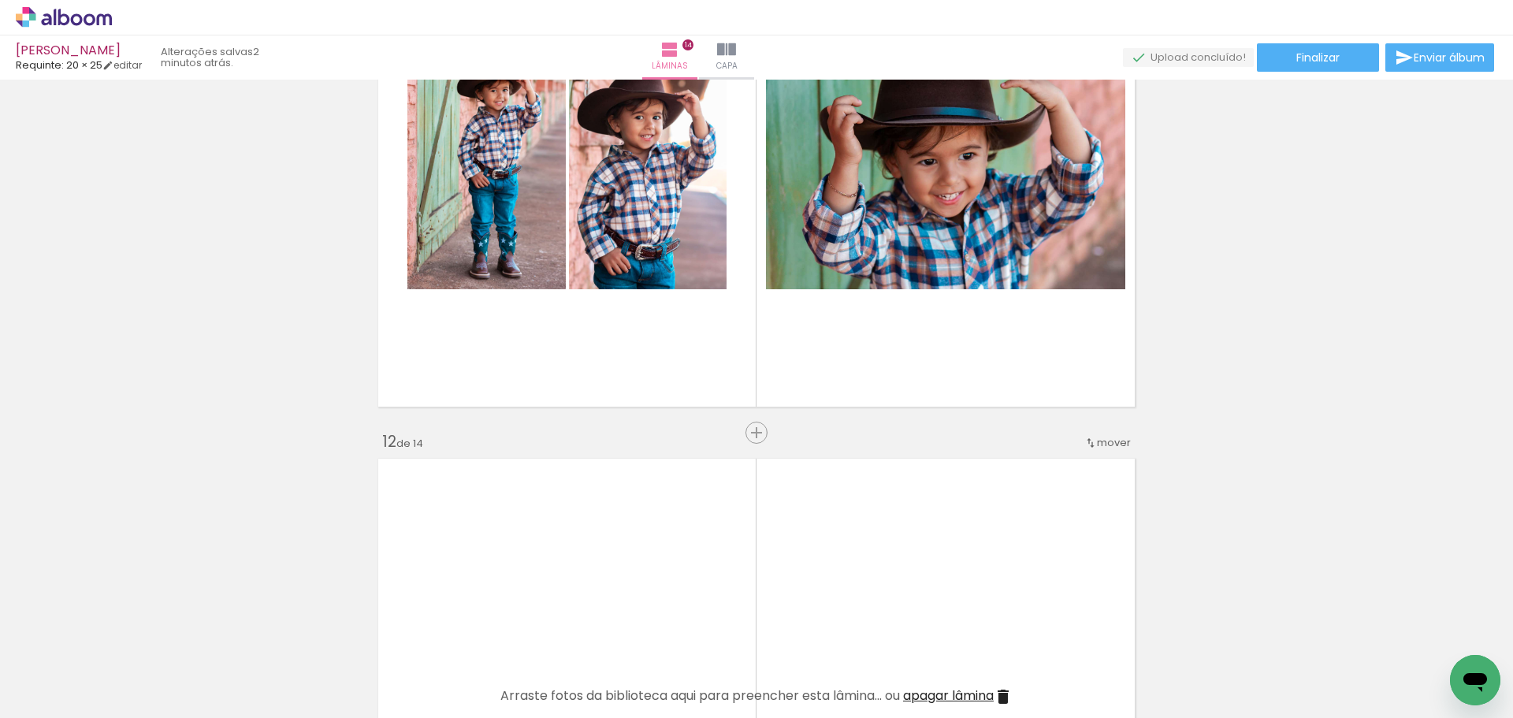
scroll to position [5490, 0]
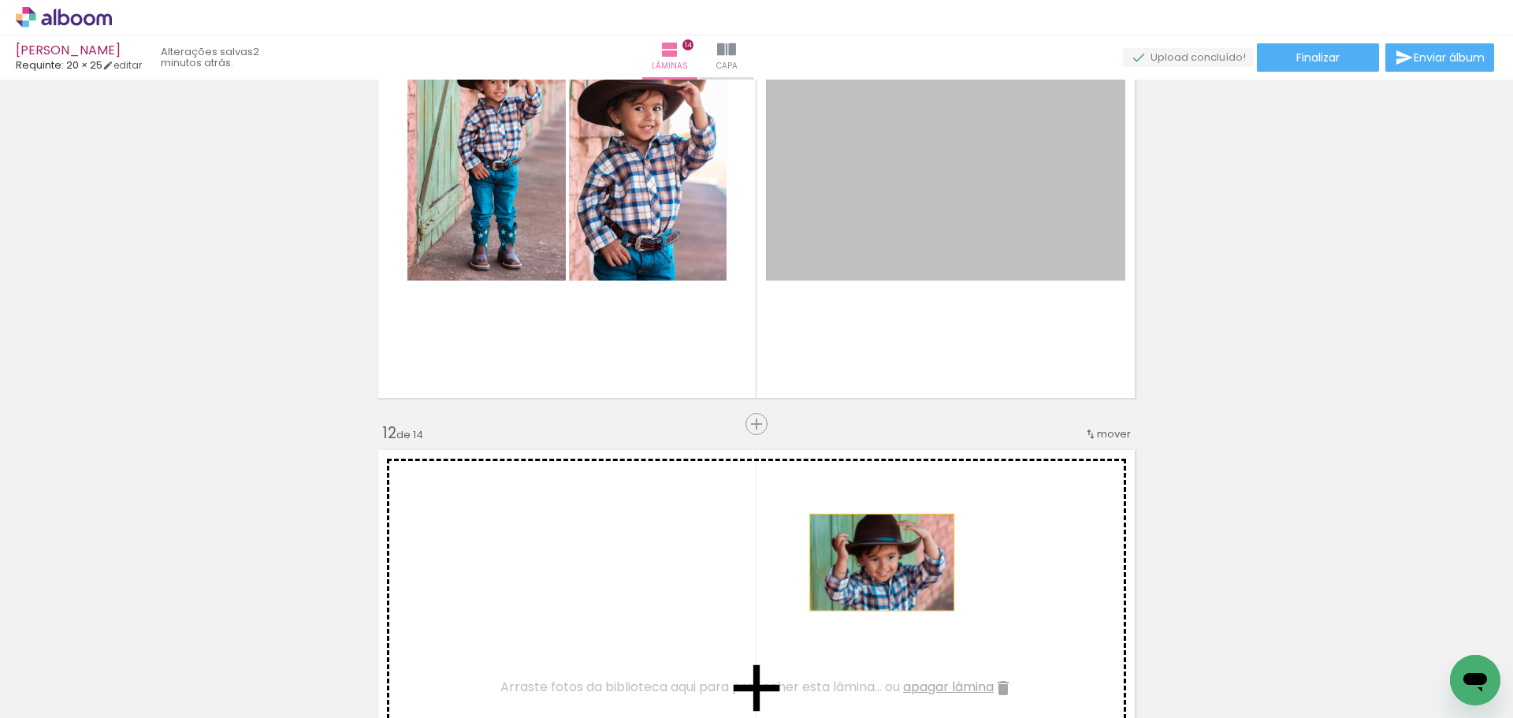
drag, startPoint x: 872, startPoint y: 242, endPoint x: 876, endPoint y: 562, distance: 320.0
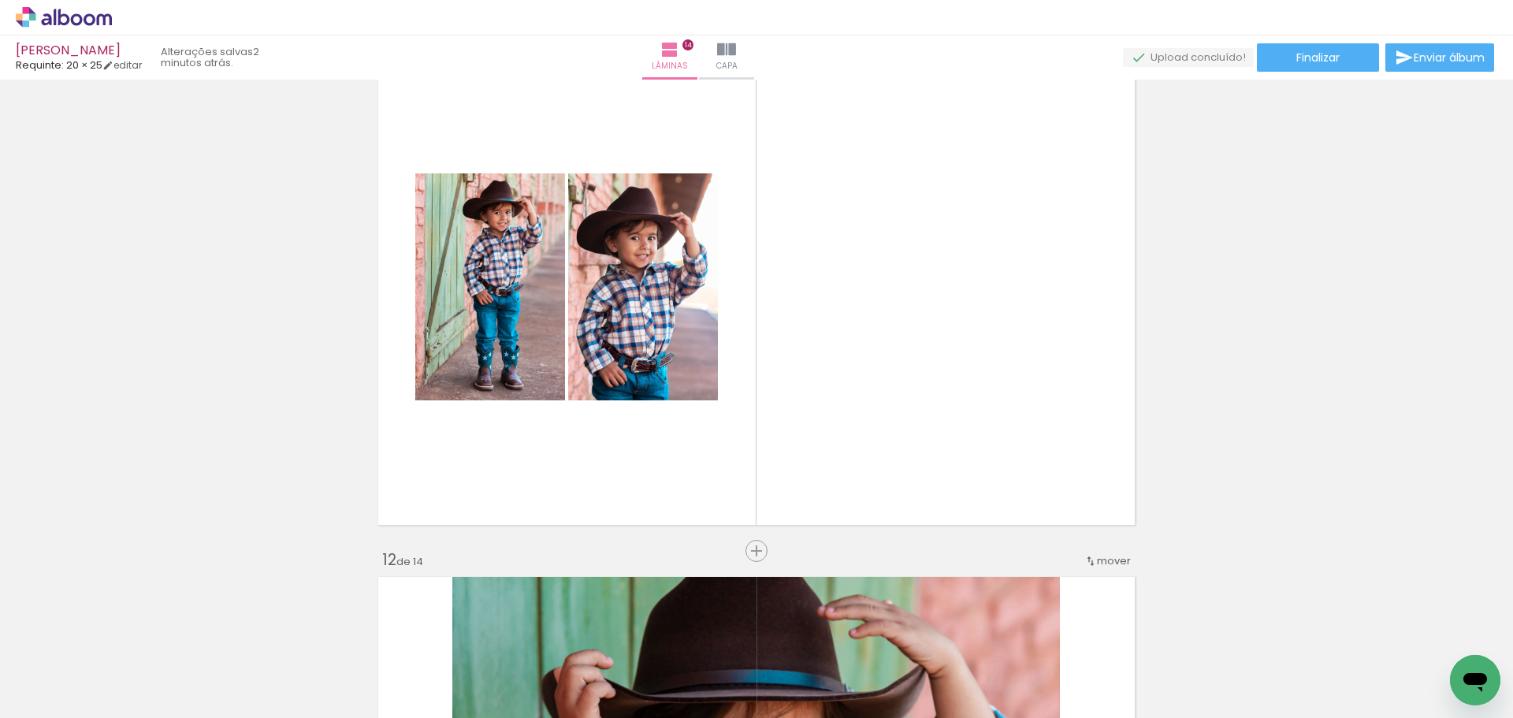
scroll to position [5332, 0]
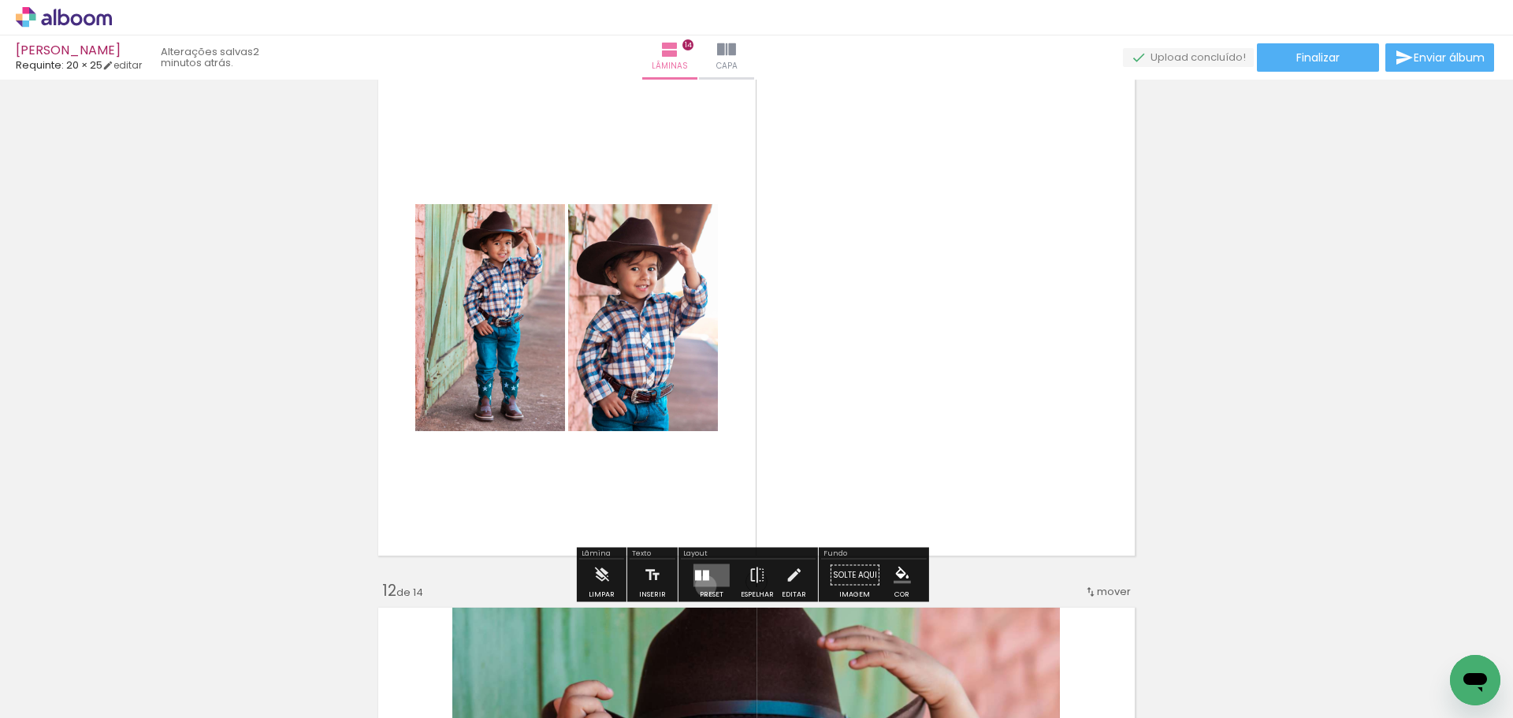
click at [702, 586] on quentale-layouter at bounding box center [712, 574] width 36 height 23
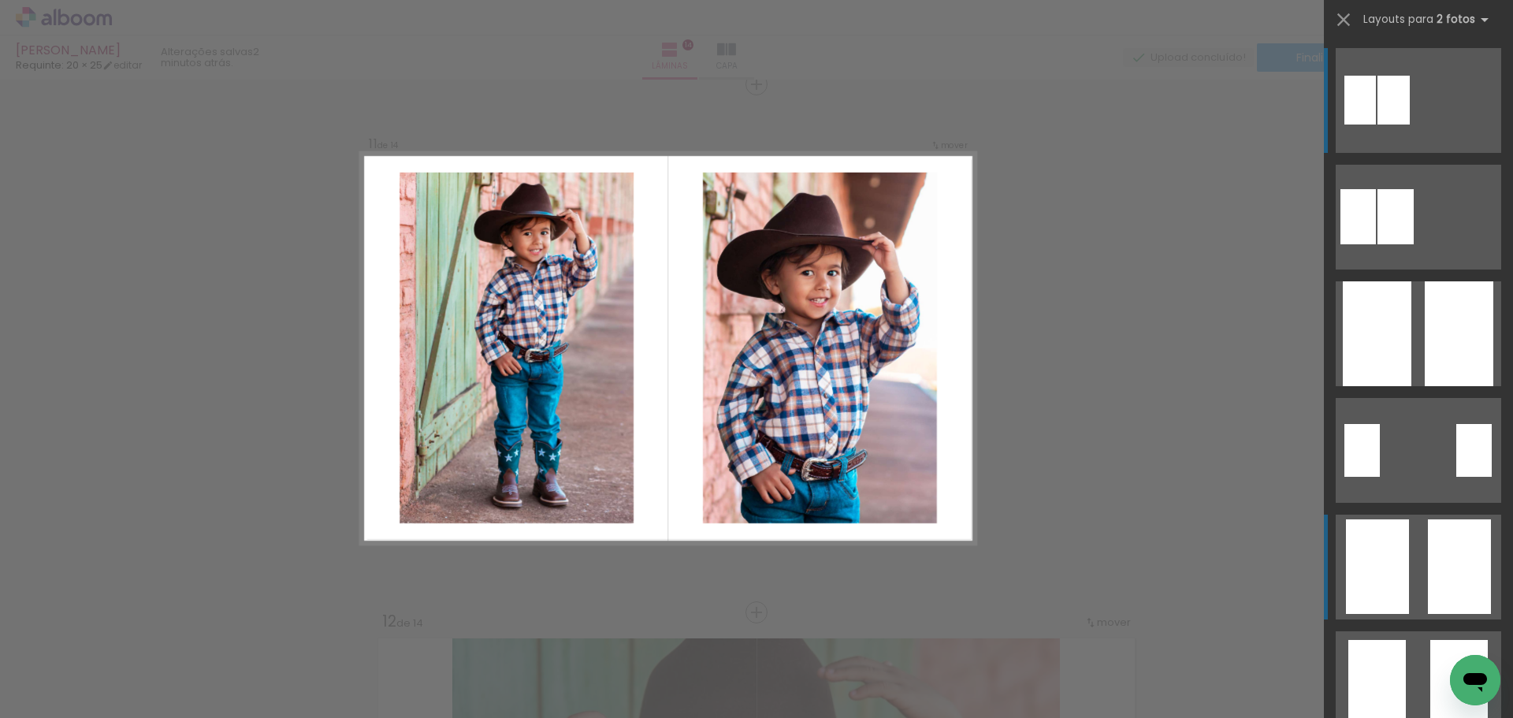
scroll to position [5301, 0]
click at [1414, 244] on div at bounding box center [1396, 216] width 36 height 55
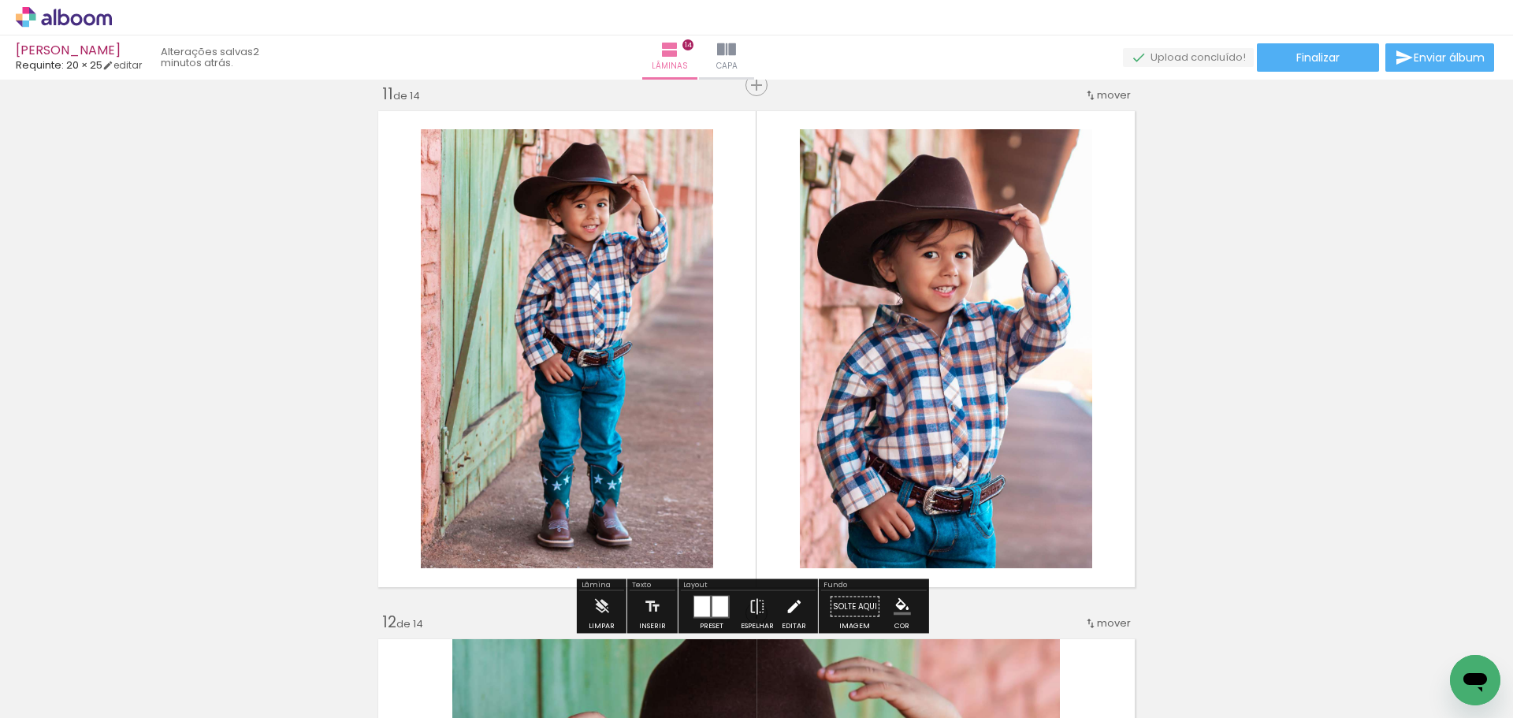
click at [791, 592] on iron-icon at bounding box center [793, 607] width 17 height 32
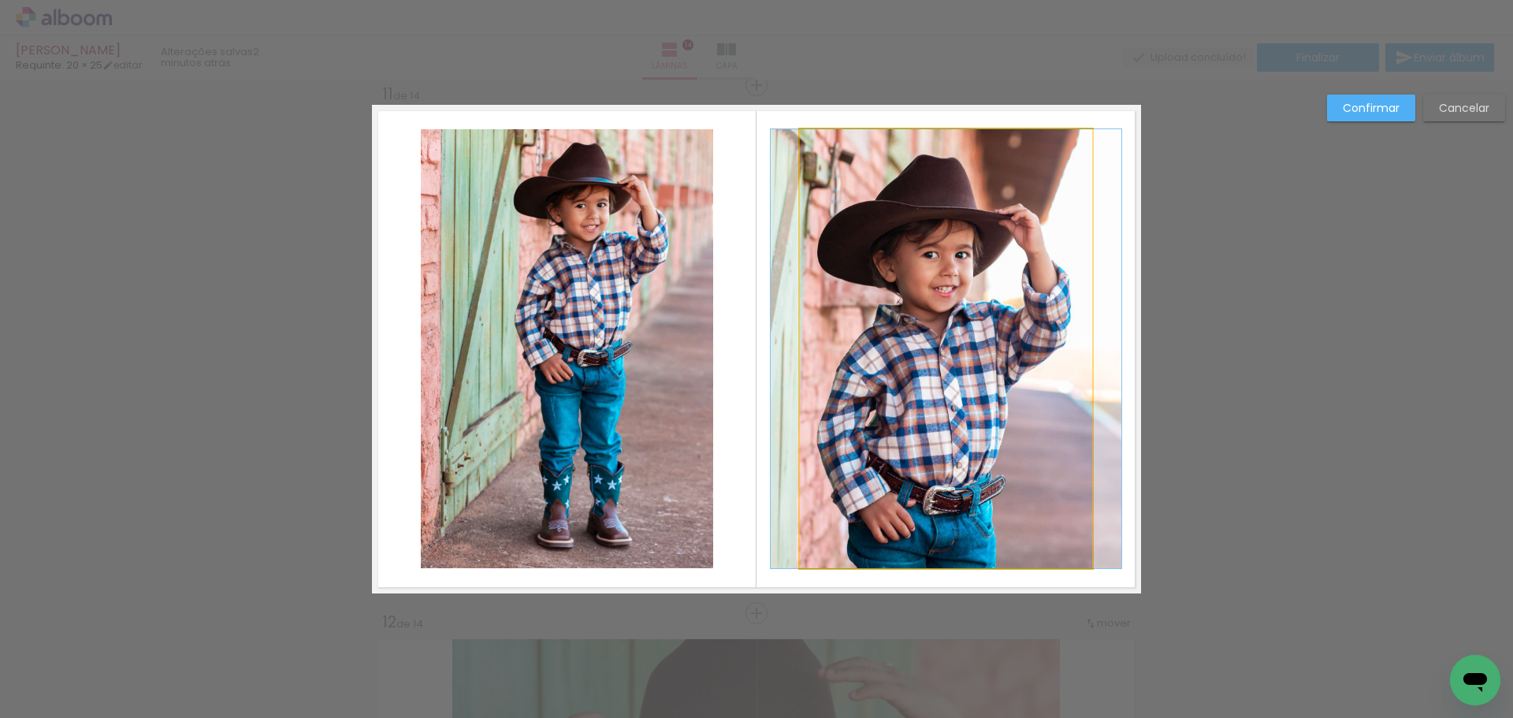
click at [869, 497] on quentale-photo at bounding box center [946, 348] width 292 height 439
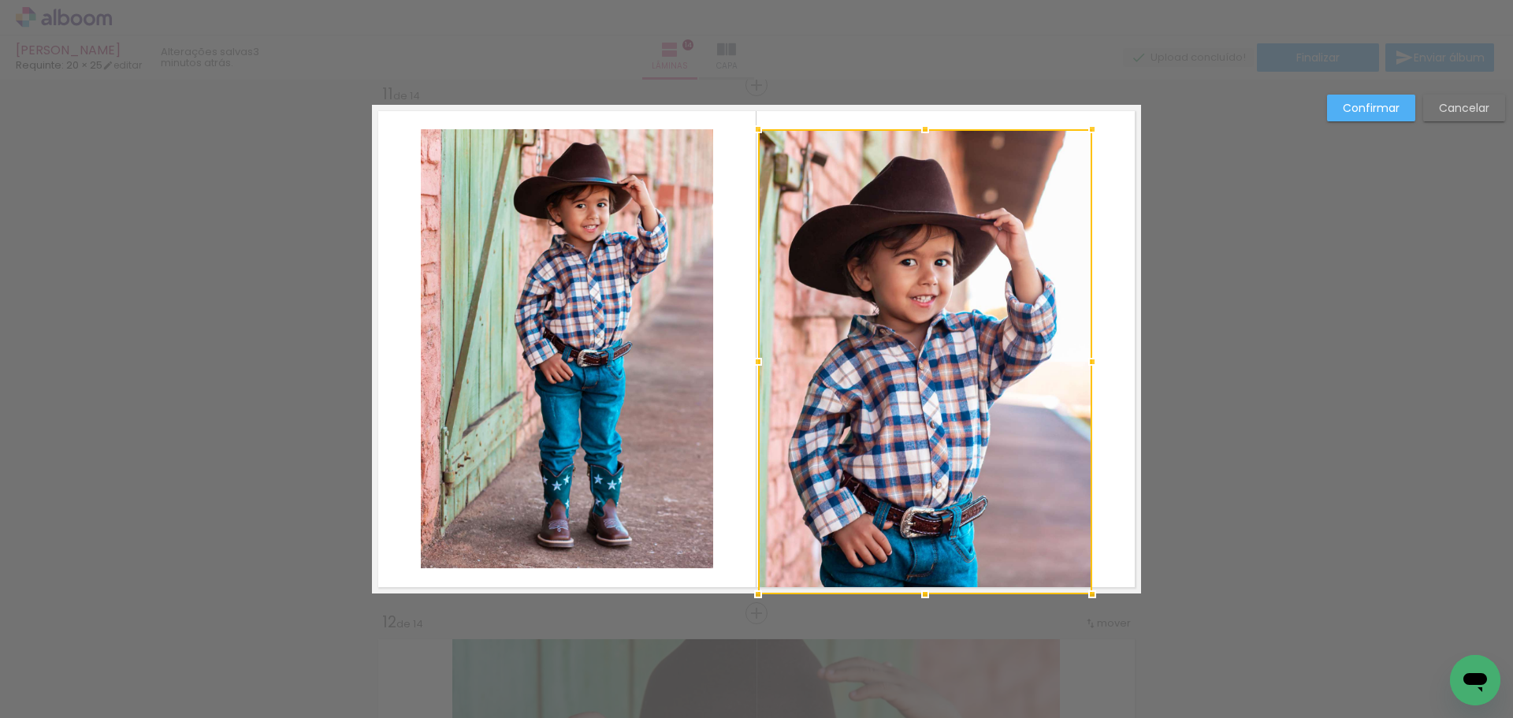
drag, startPoint x: 785, startPoint y: 567, endPoint x: 740, endPoint y: 594, distance: 52.3
click at [742, 594] on div at bounding box center [758, 594] width 32 height 32
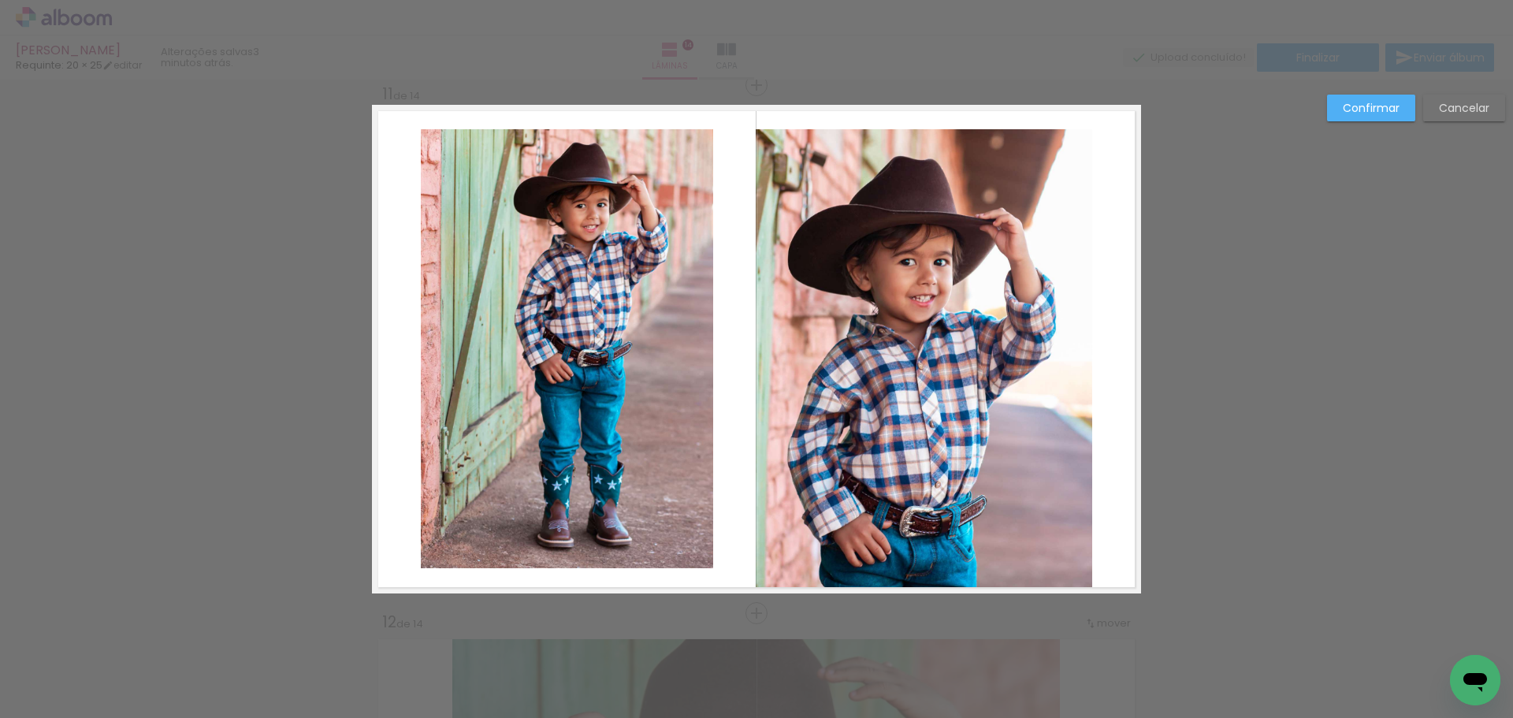
click at [783, 538] on quentale-photo at bounding box center [924, 361] width 337 height 464
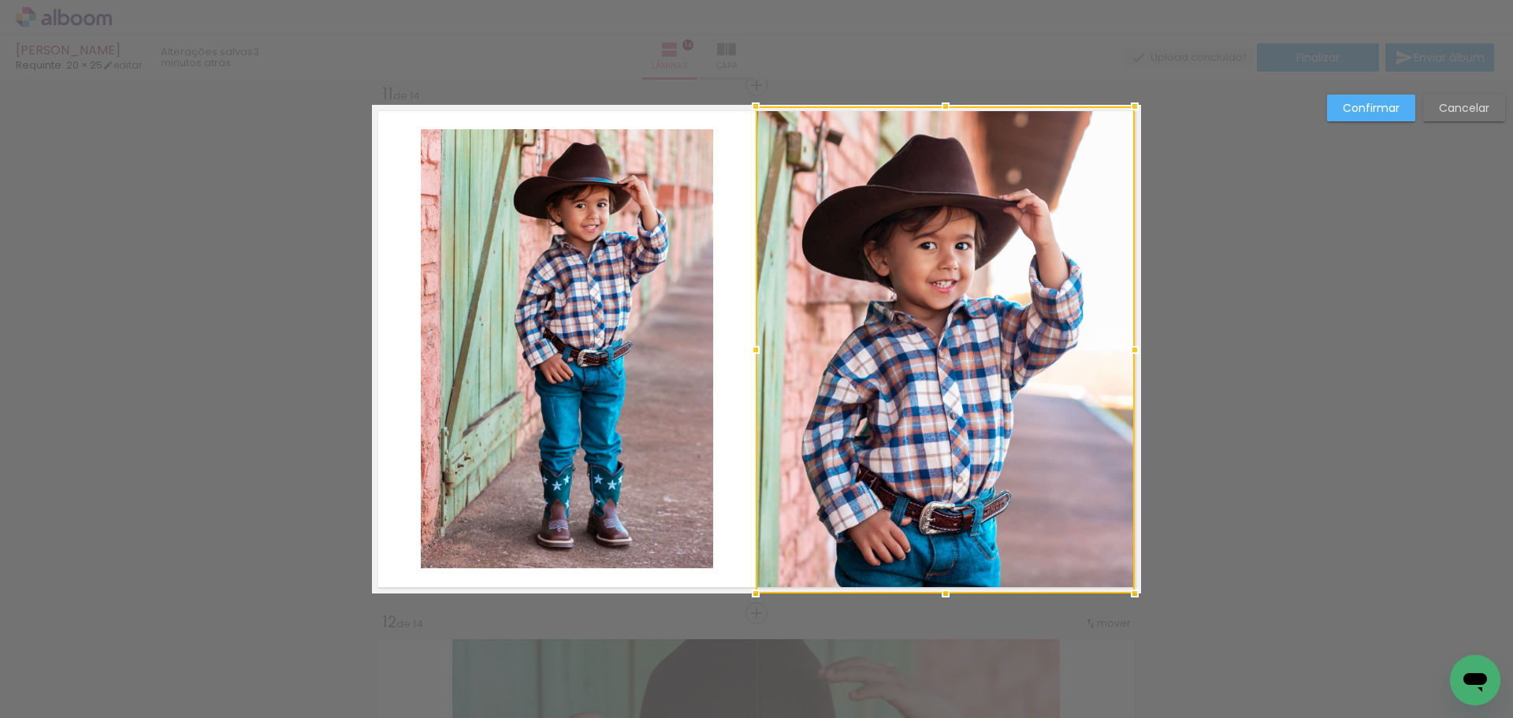
drag, startPoint x: 1092, startPoint y: 128, endPoint x: 1144, endPoint y: 108, distance: 55.9
click at [1144, 108] on div at bounding box center [1135, 107] width 32 height 32
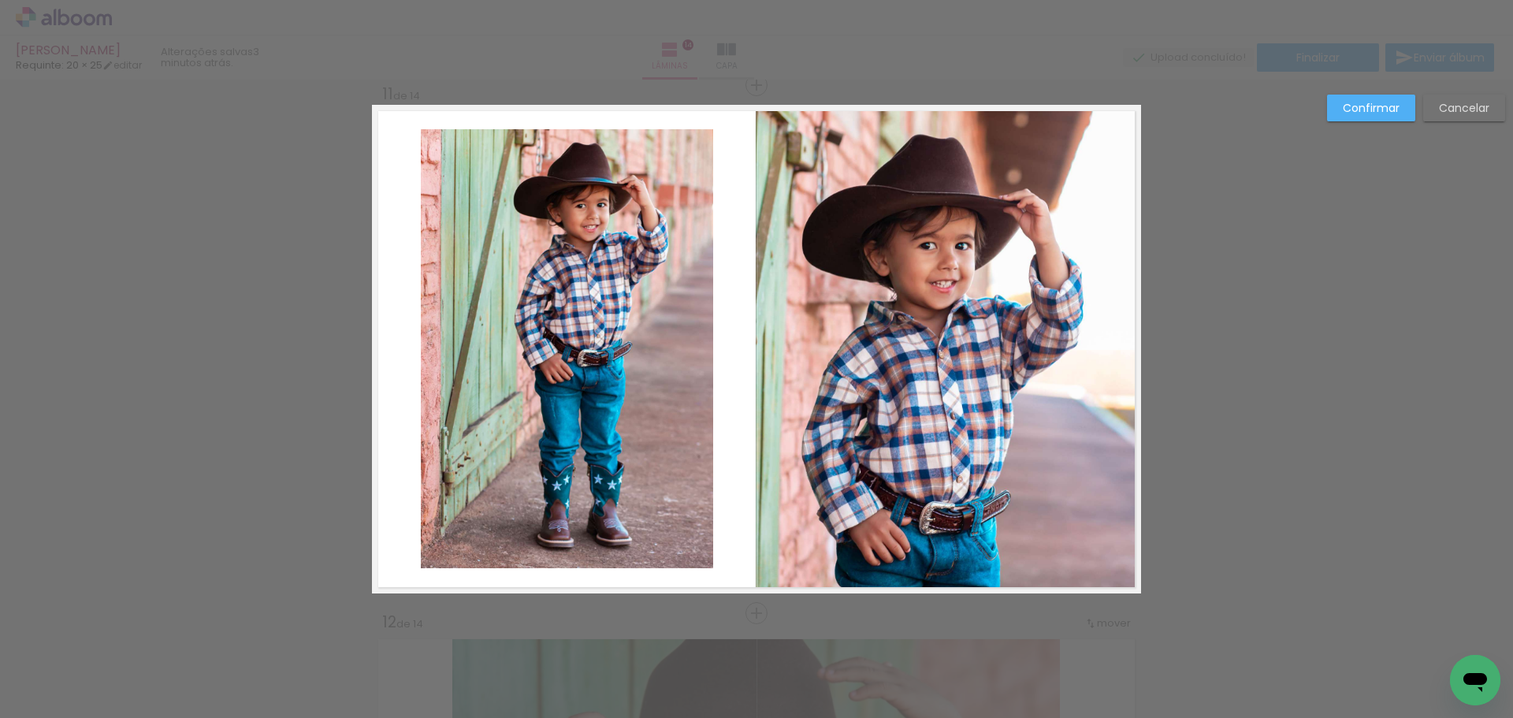
click at [0, 0] on slot "Confirmar" at bounding box center [0, 0] width 0 height 0
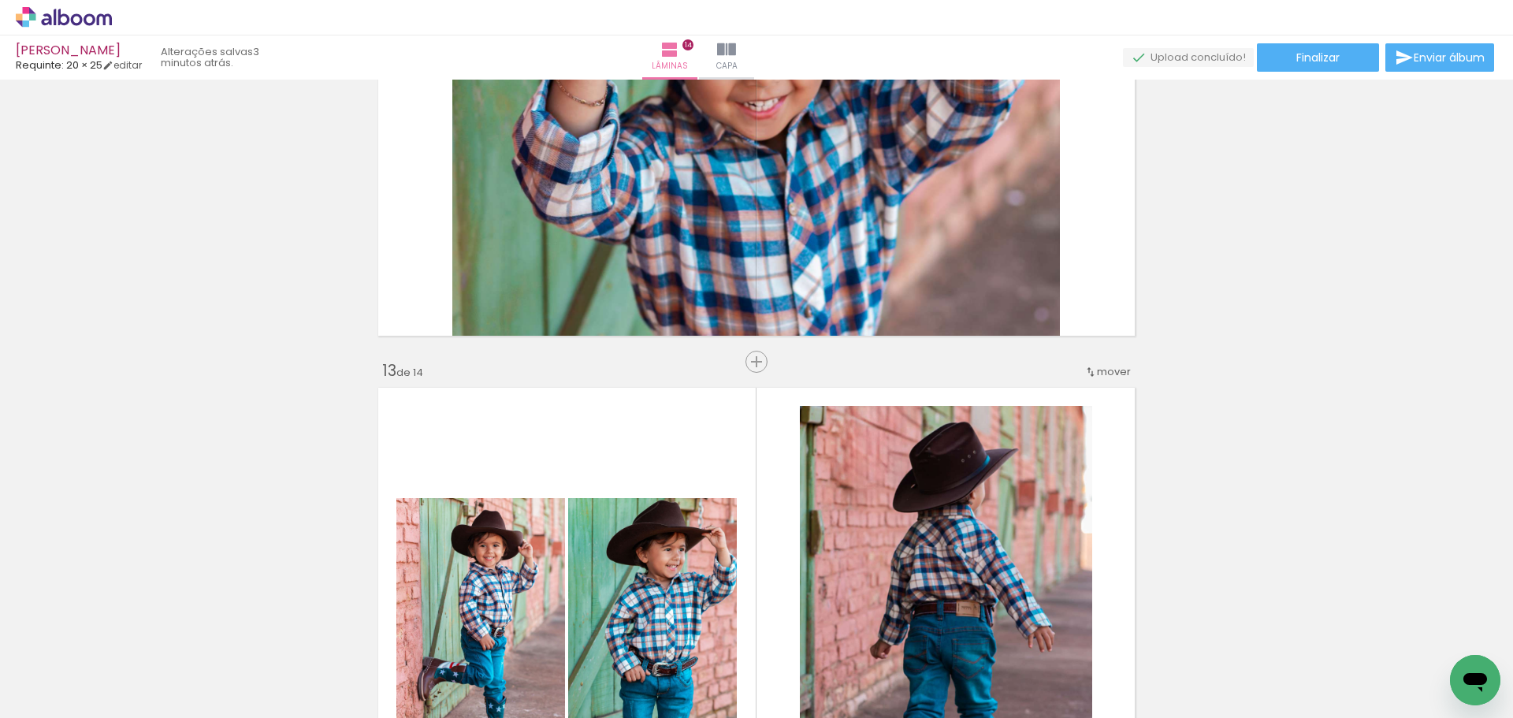
scroll to position [6167, 0]
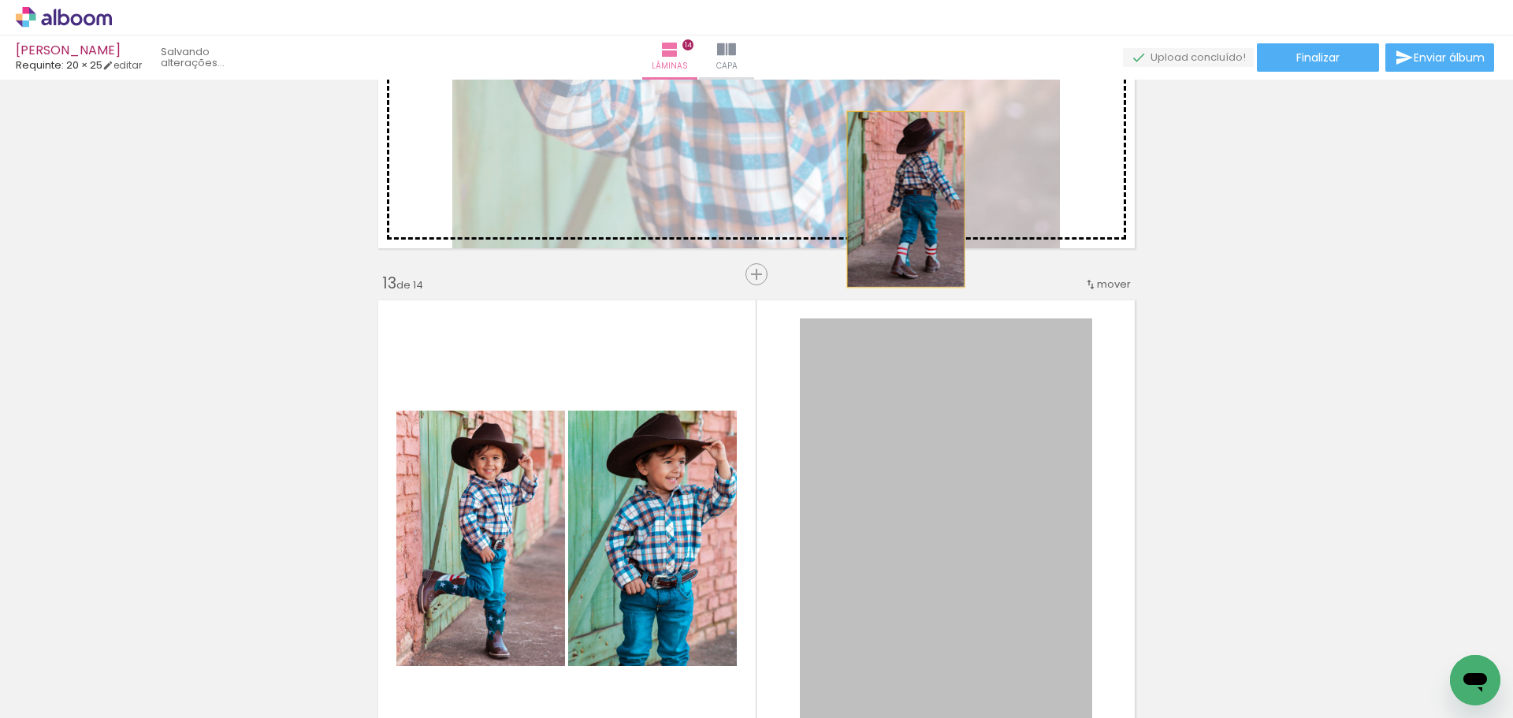
drag, startPoint x: 898, startPoint y: 545, endPoint x: 909, endPoint y: 214, distance: 331.2
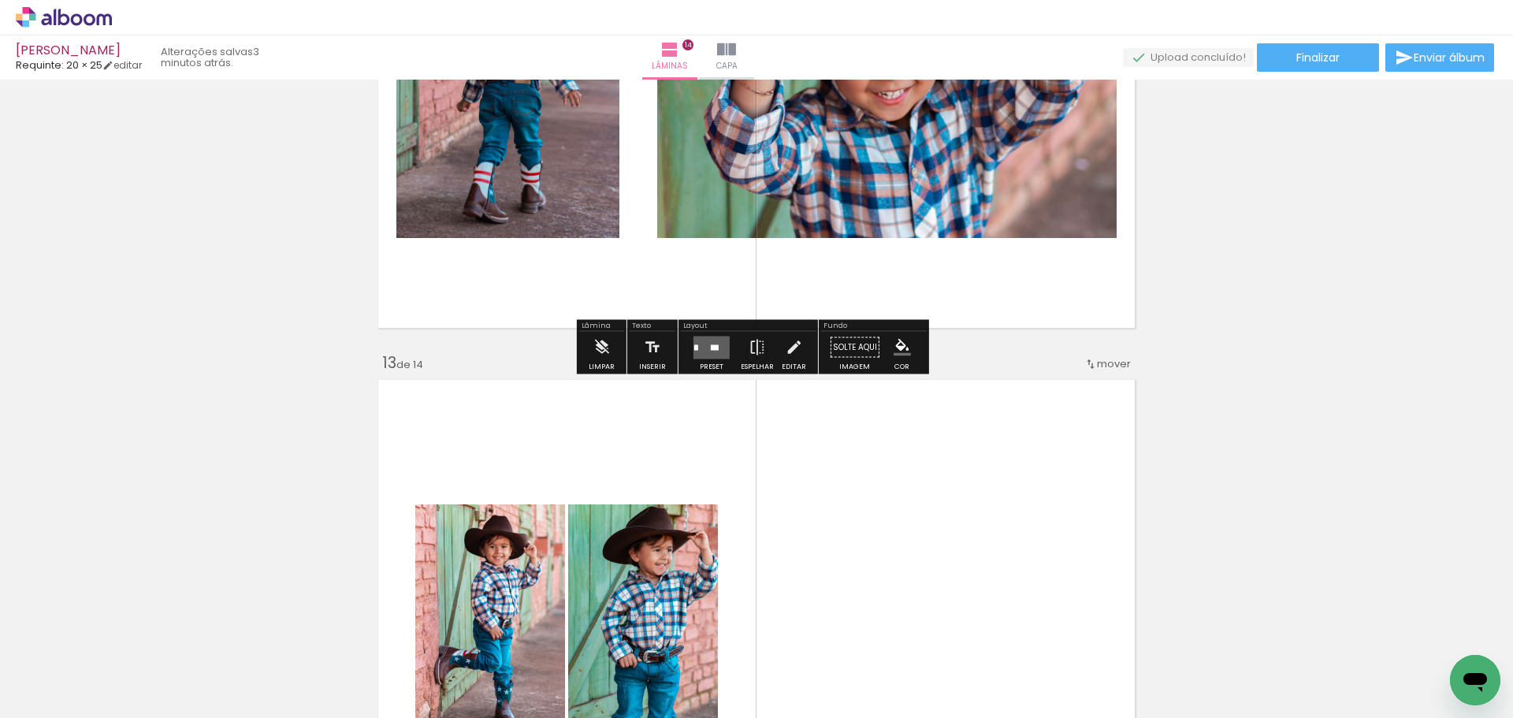
scroll to position [6010, 0]
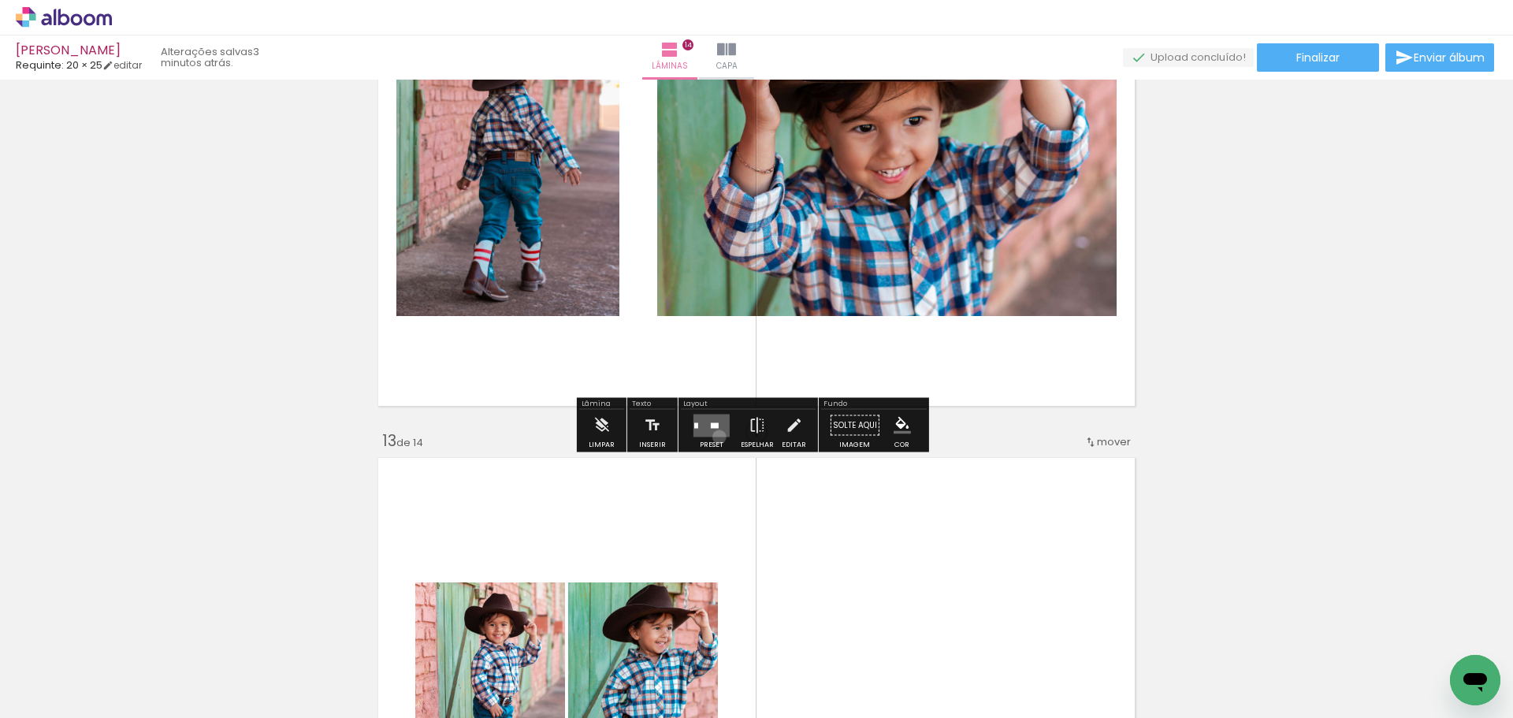
click at [716, 437] on div at bounding box center [711, 426] width 43 height 32
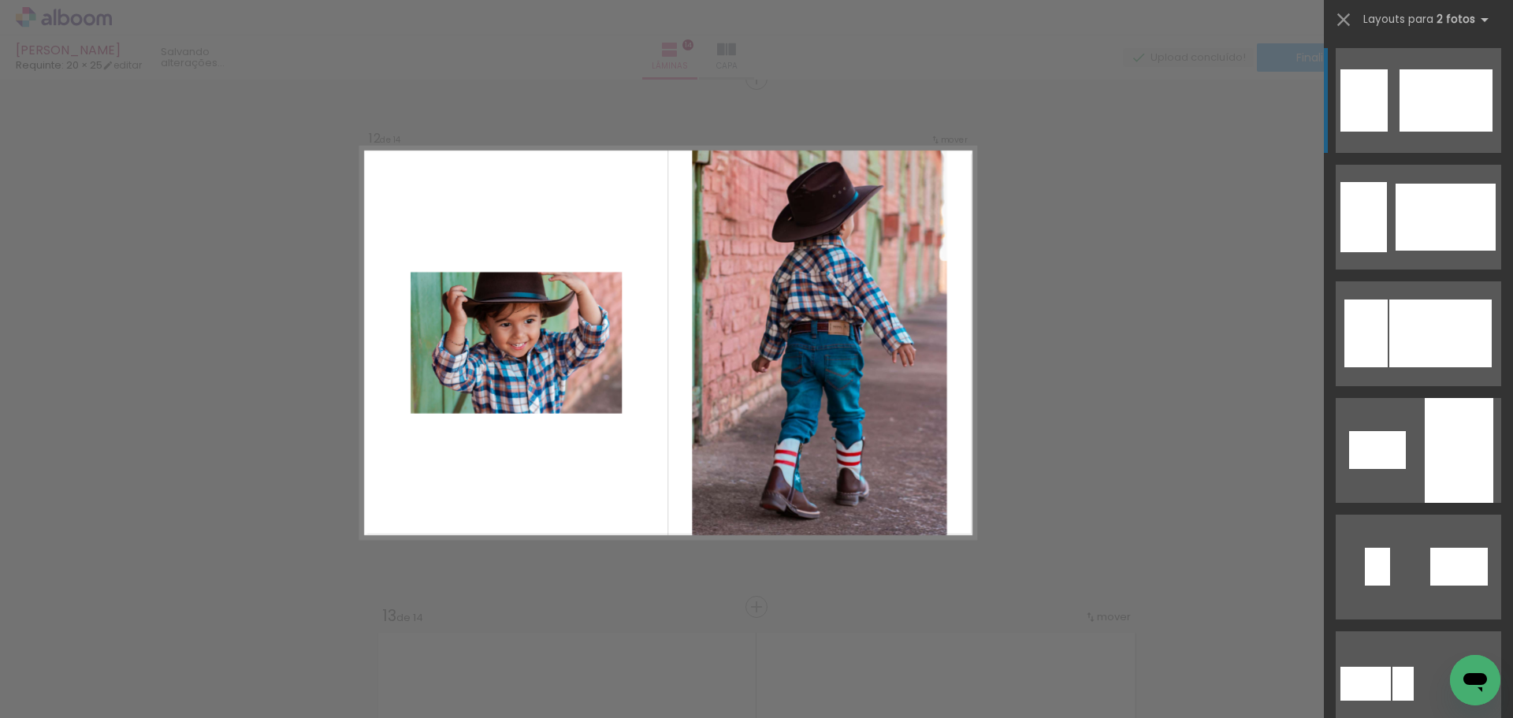
scroll to position [5829, 0]
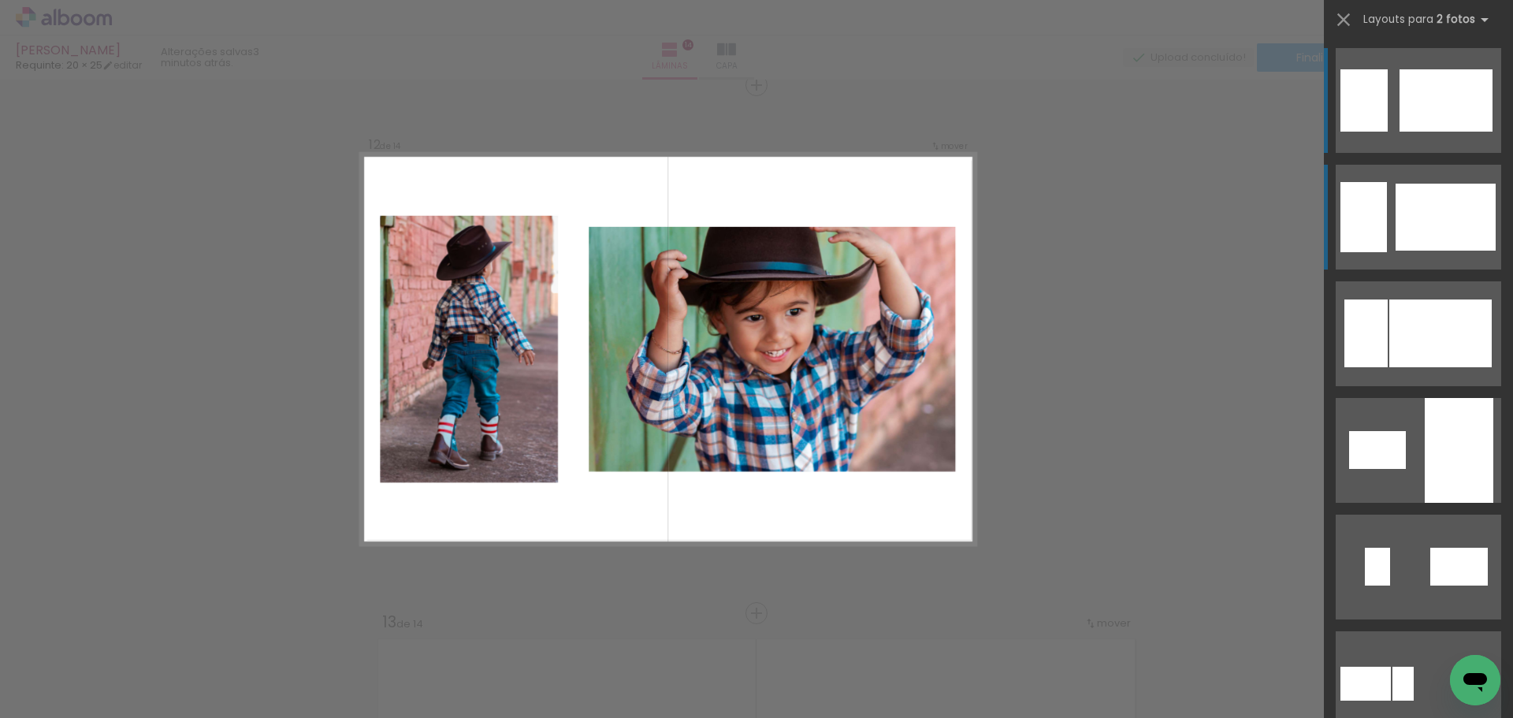
click at [1431, 215] on div at bounding box center [1446, 217] width 100 height 67
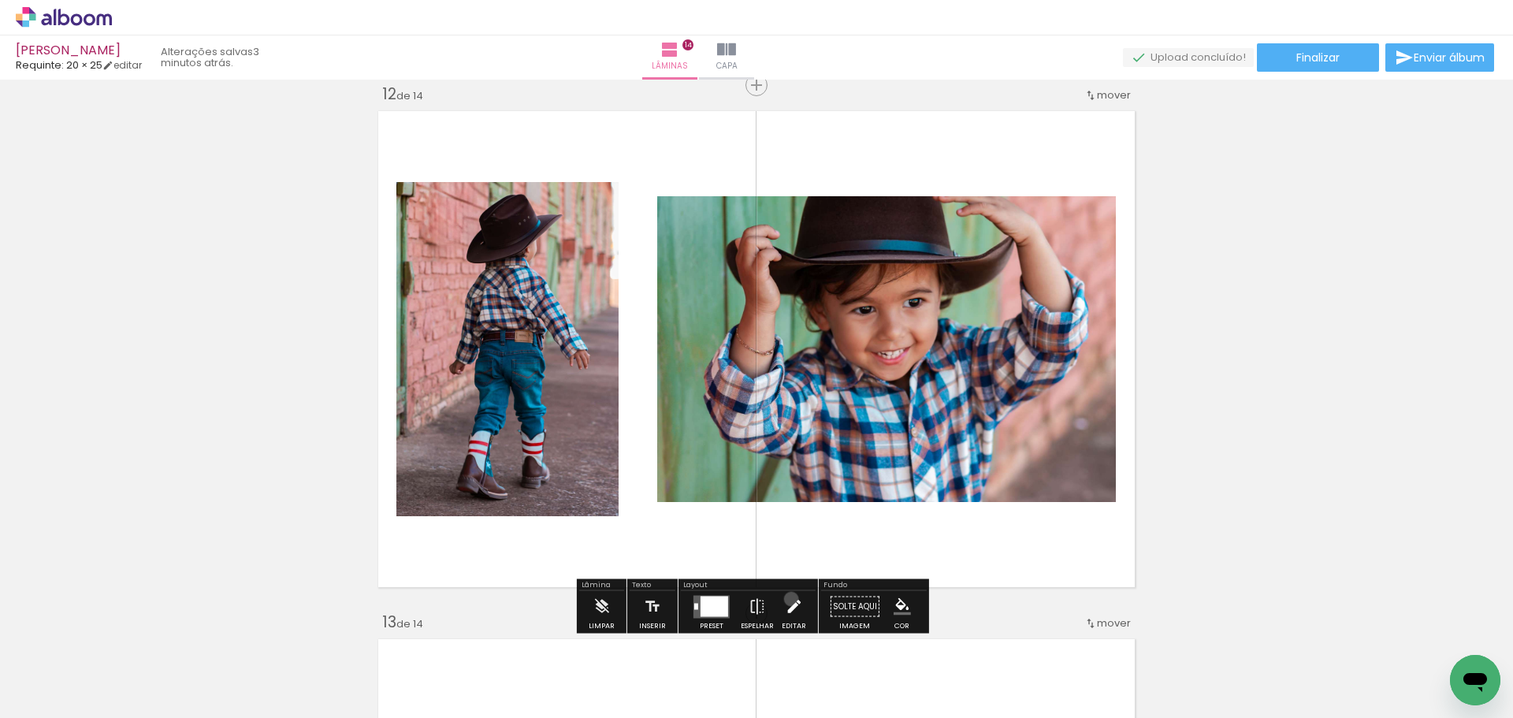
click at [787, 599] on iron-icon at bounding box center [793, 607] width 17 height 32
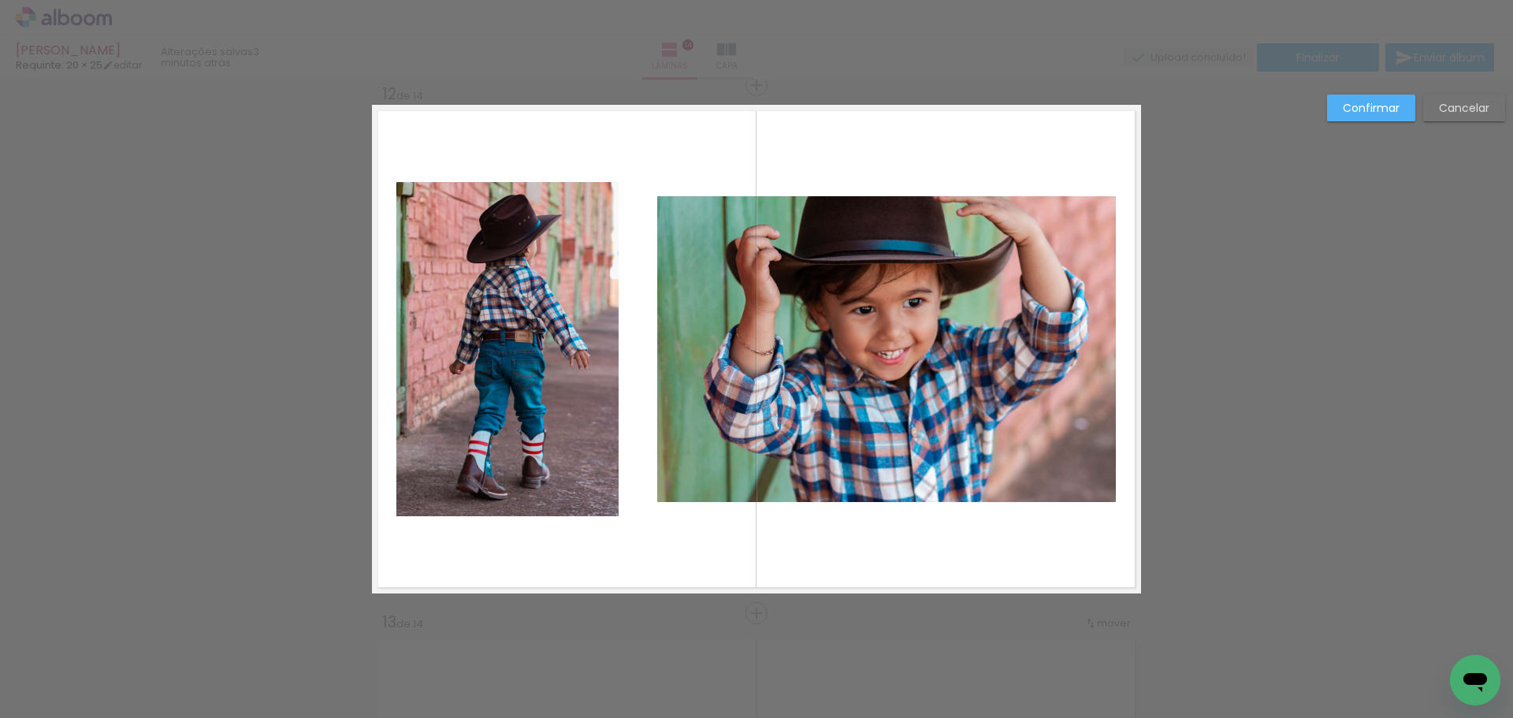
click at [801, 456] on quentale-photo at bounding box center [886, 349] width 459 height 306
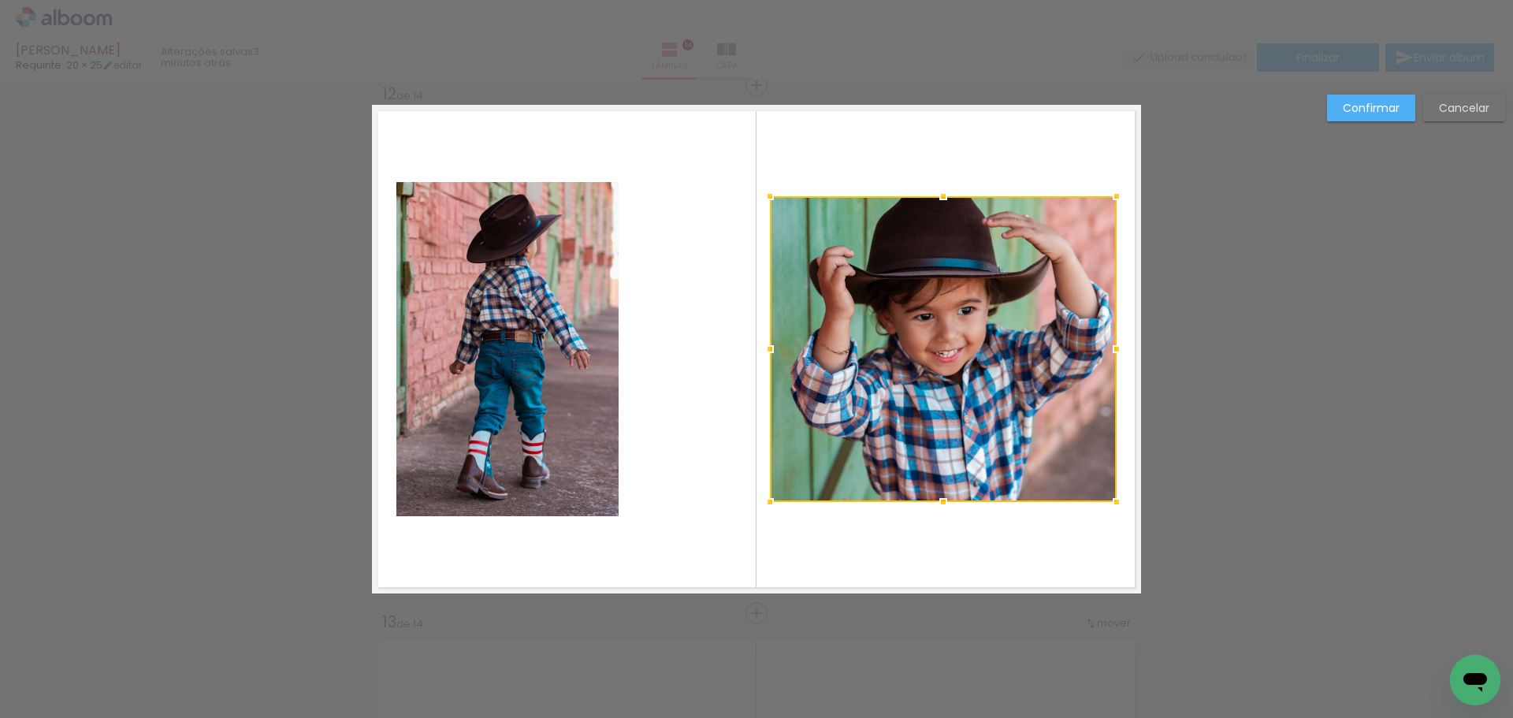
drag, startPoint x: 651, startPoint y: 349, endPoint x: 754, endPoint y: 373, distance: 105.9
click at [754, 373] on album-spread "12 de 14" at bounding box center [756, 349] width 769 height 489
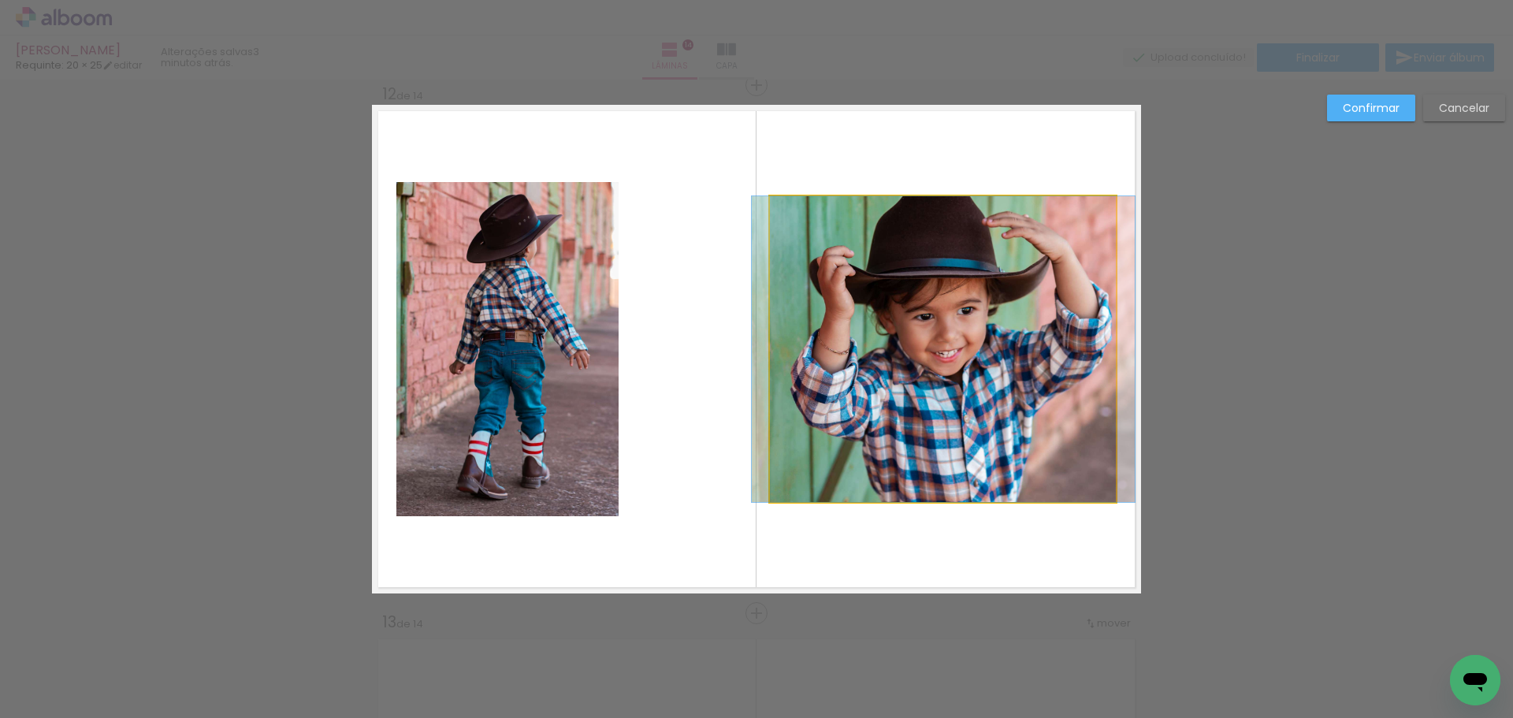
click at [887, 374] on quentale-photo at bounding box center [943, 349] width 347 height 306
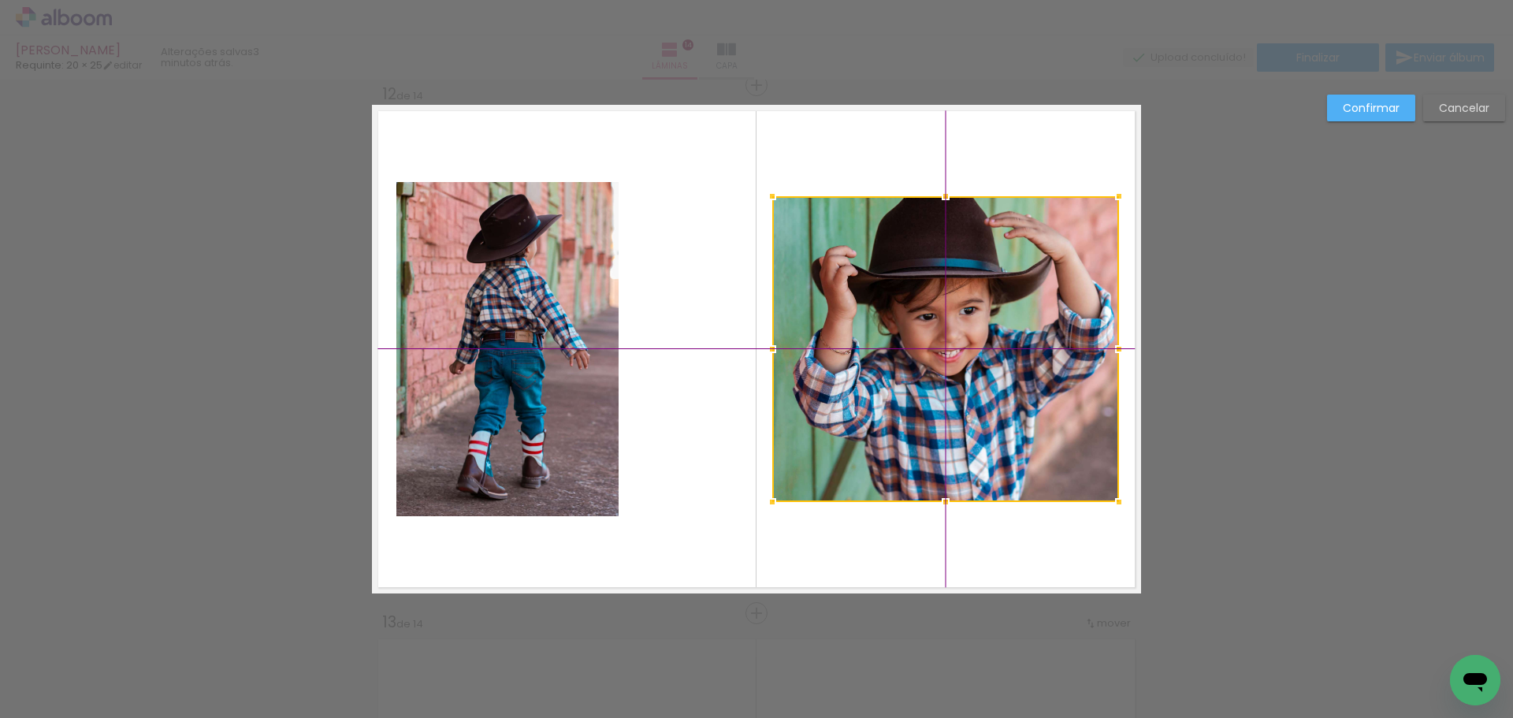
click at [934, 350] on div at bounding box center [945, 349] width 347 height 306
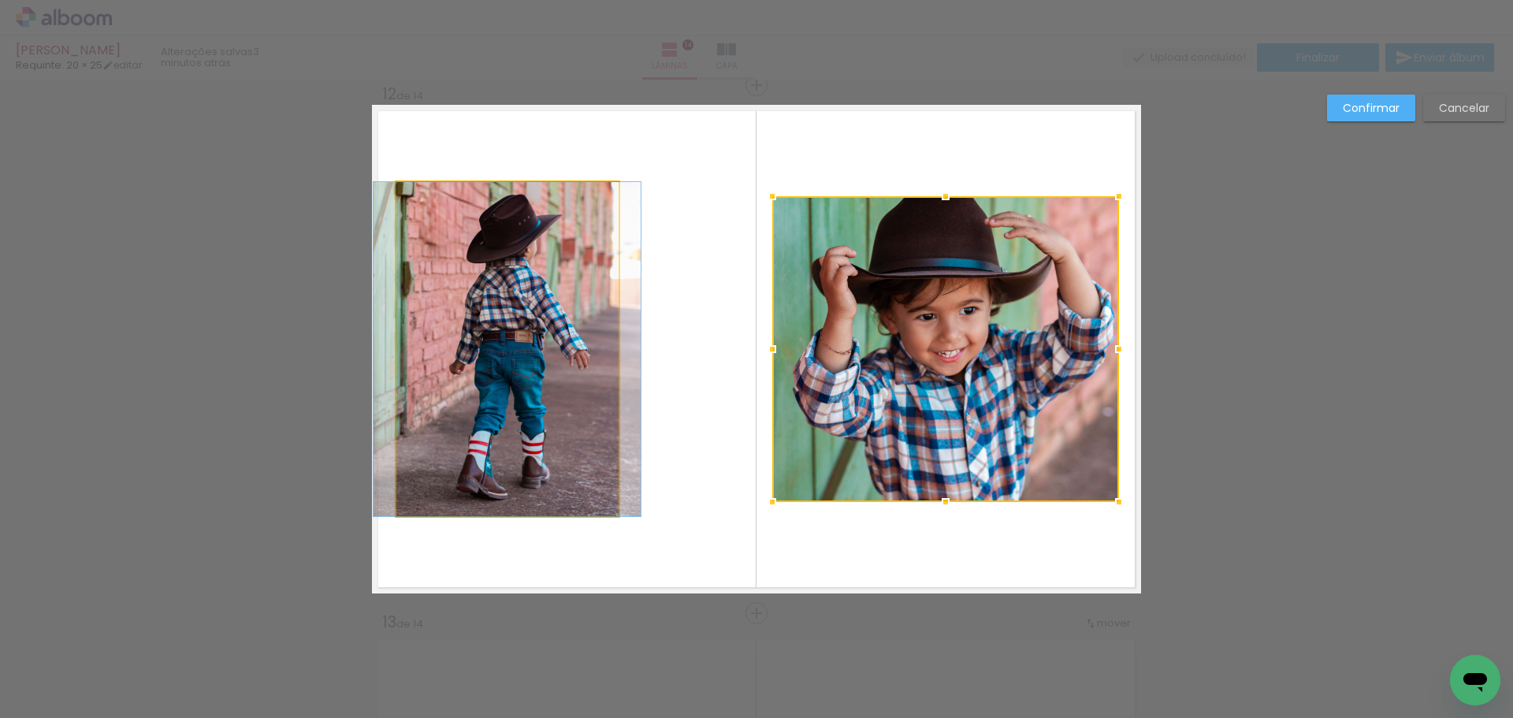
click at [526, 342] on quentale-photo at bounding box center [507, 349] width 222 height 334
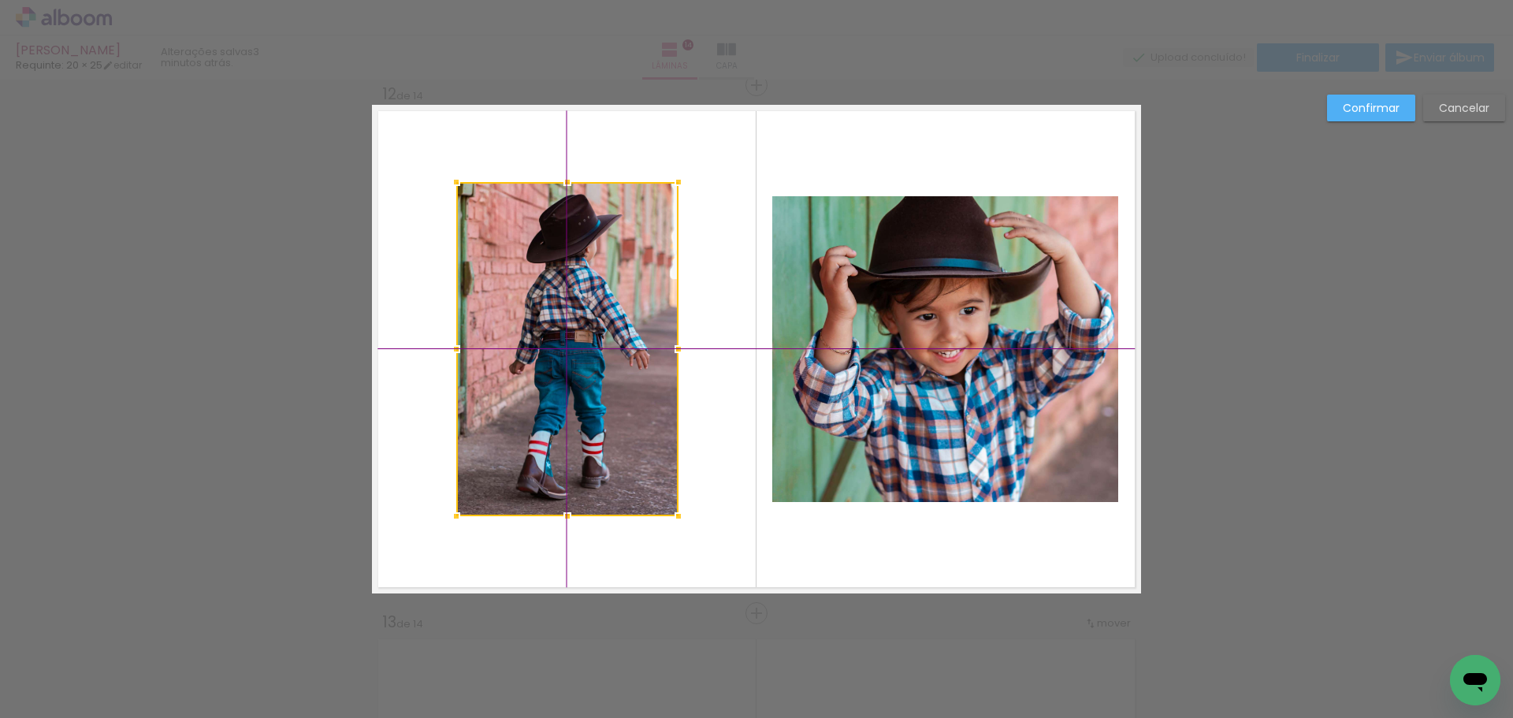
drag, startPoint x: 519, startPoint y: 334, endPoint x: 560, endPoint y: 344, distance: 41.3
click at [560, 344] on div at bounding box center [567, 349] width 222 height 334
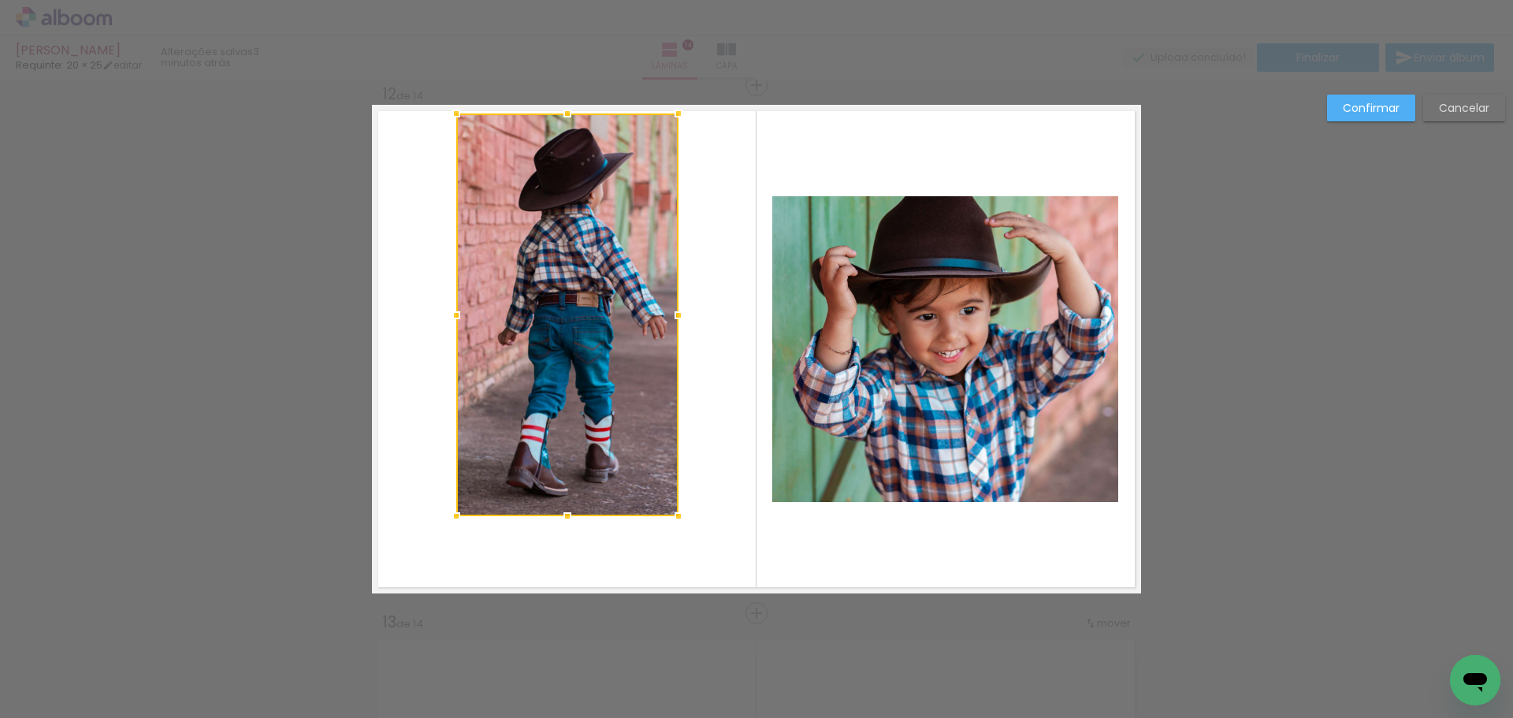
drag, startPoint x: 557, startPoint y: 183, endPoint x: 563, endPoint y: 74, distance: 108.9
click at [563, 0] on div "bernardo Requinte: 20 × 25 editar 3 minutos atrás. Lâminas 14 Capa Finalizar En…" at bounding box center [756, 0] width 1513 height 0
click at [535, 281] on quentale-photo at bounding box center [567, 314] width 222 height 403
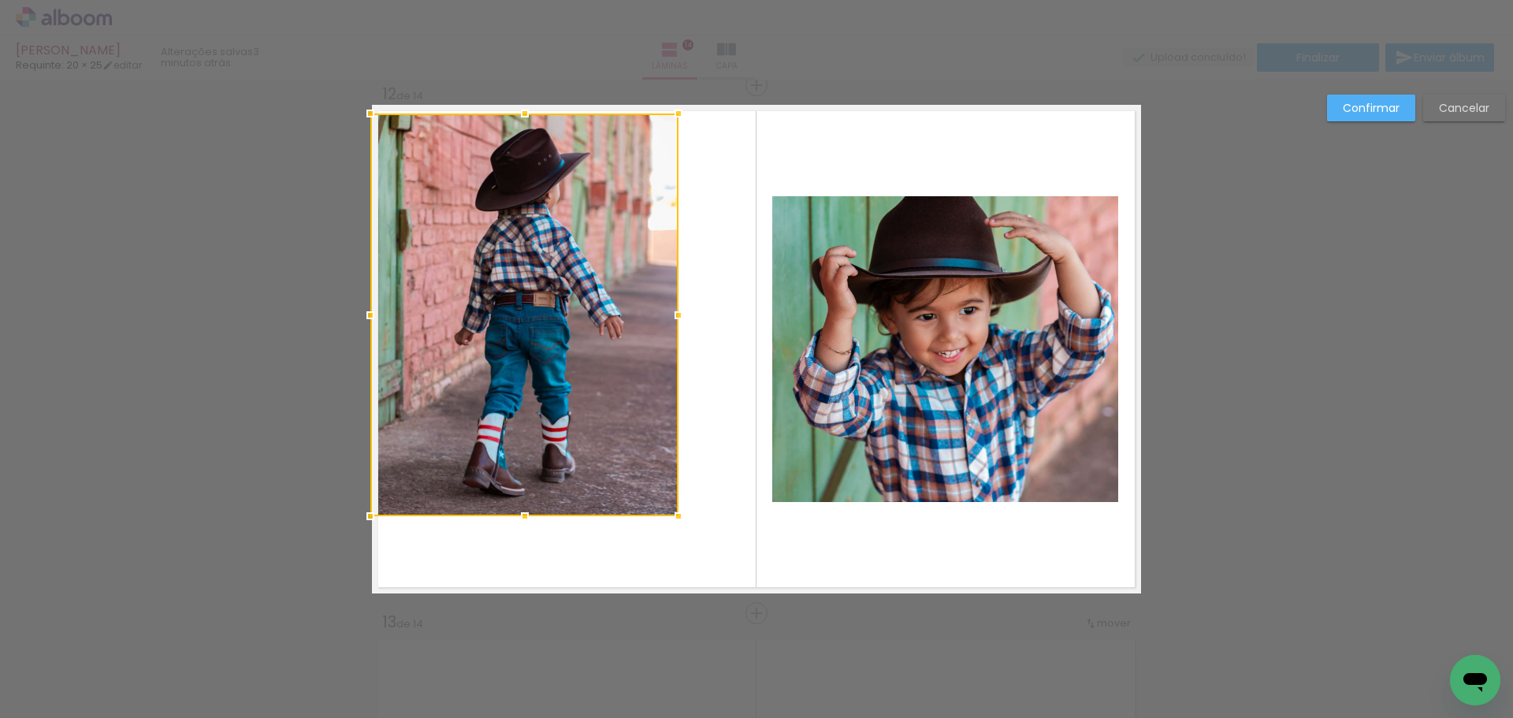
drag, startPoint x: 452, startPoint y: 311, endPoint x: 356, endPoint y: 311, distance: 95.4
click at [356, 311] on div at bounding box center [371, 315] width 32 height 32
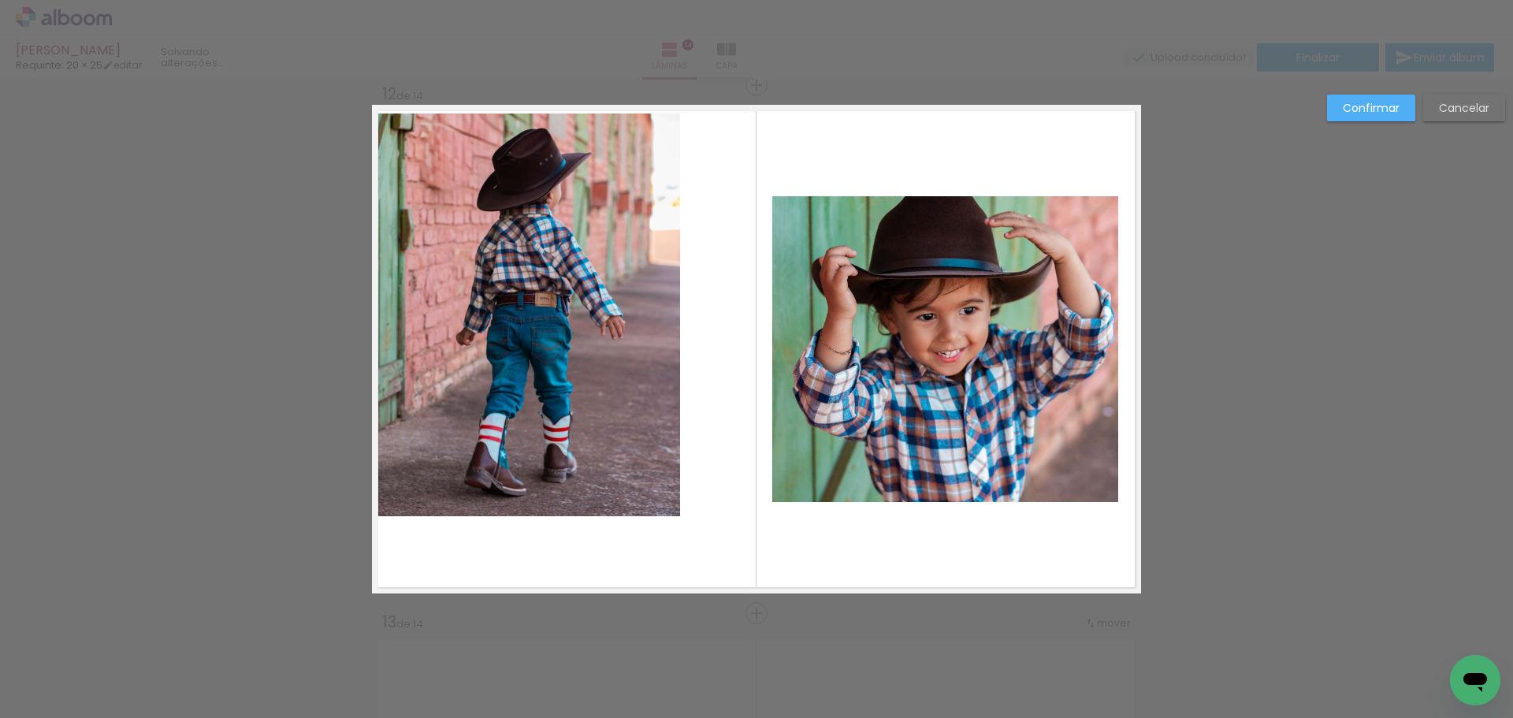
click at [630, 356] on quentale-photo at bounding box center [526, 314] width 308 height 403
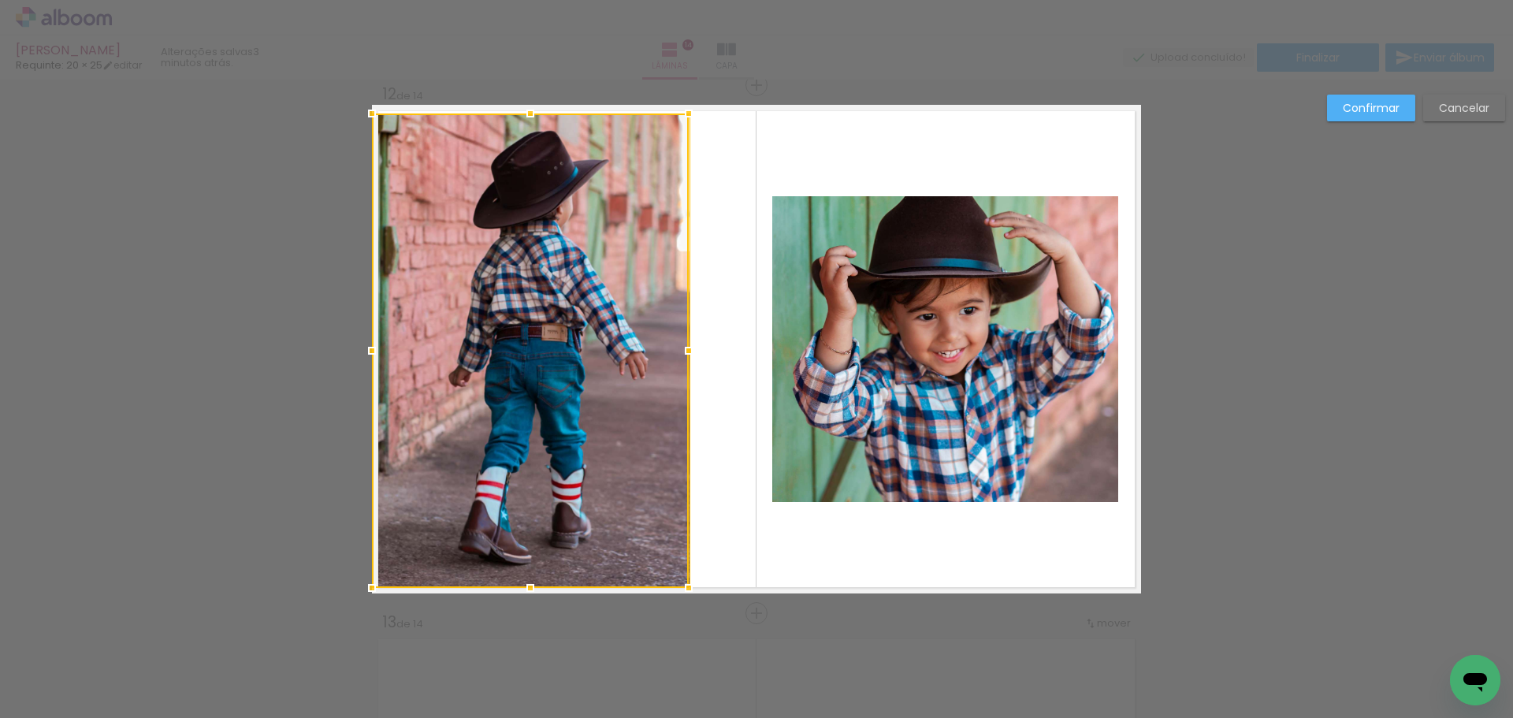
drag, startPoint x: 518, startPoint y: 522, endPoint x: 519, endPoint y: 605, distance: 83.6
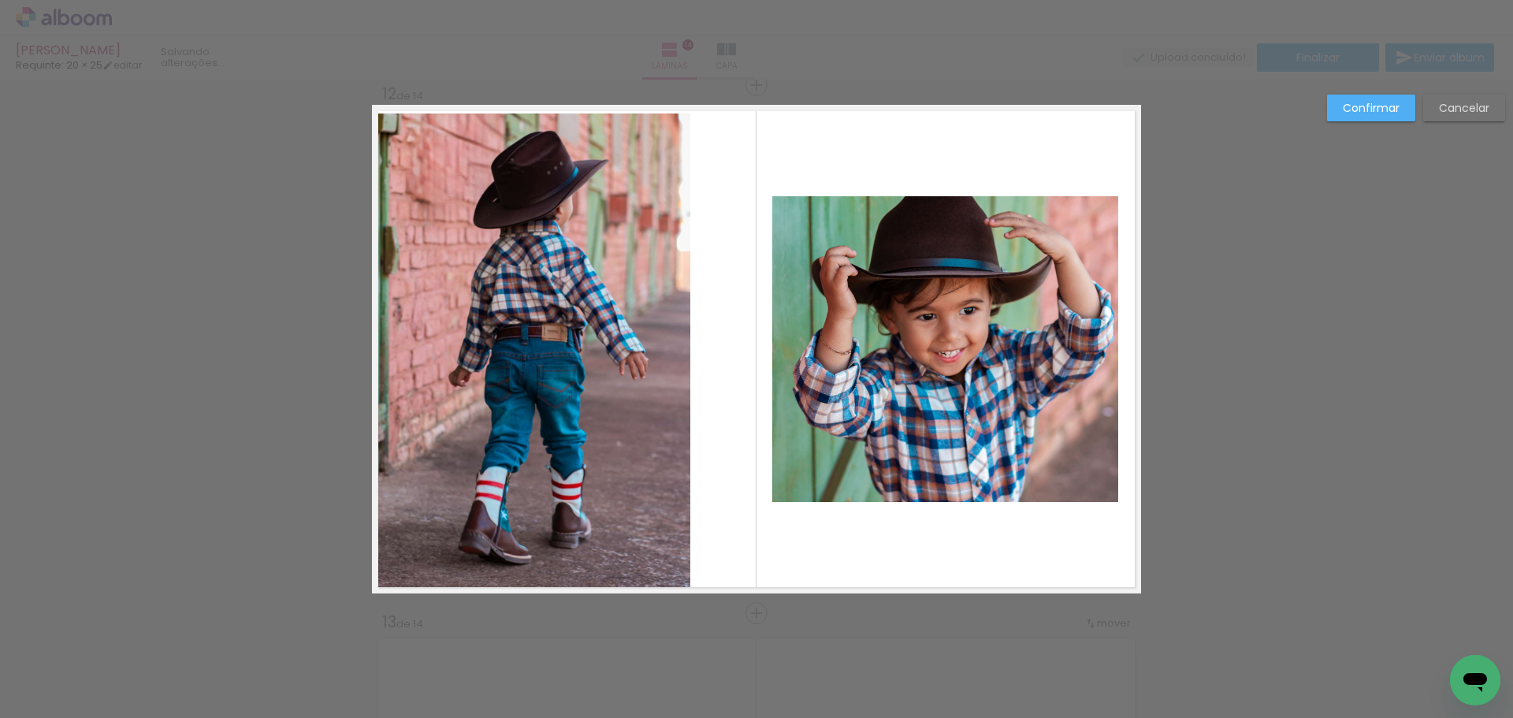
click at [512, 505] on quentale-photo at bounding box center [531, 350] width 318 height 474
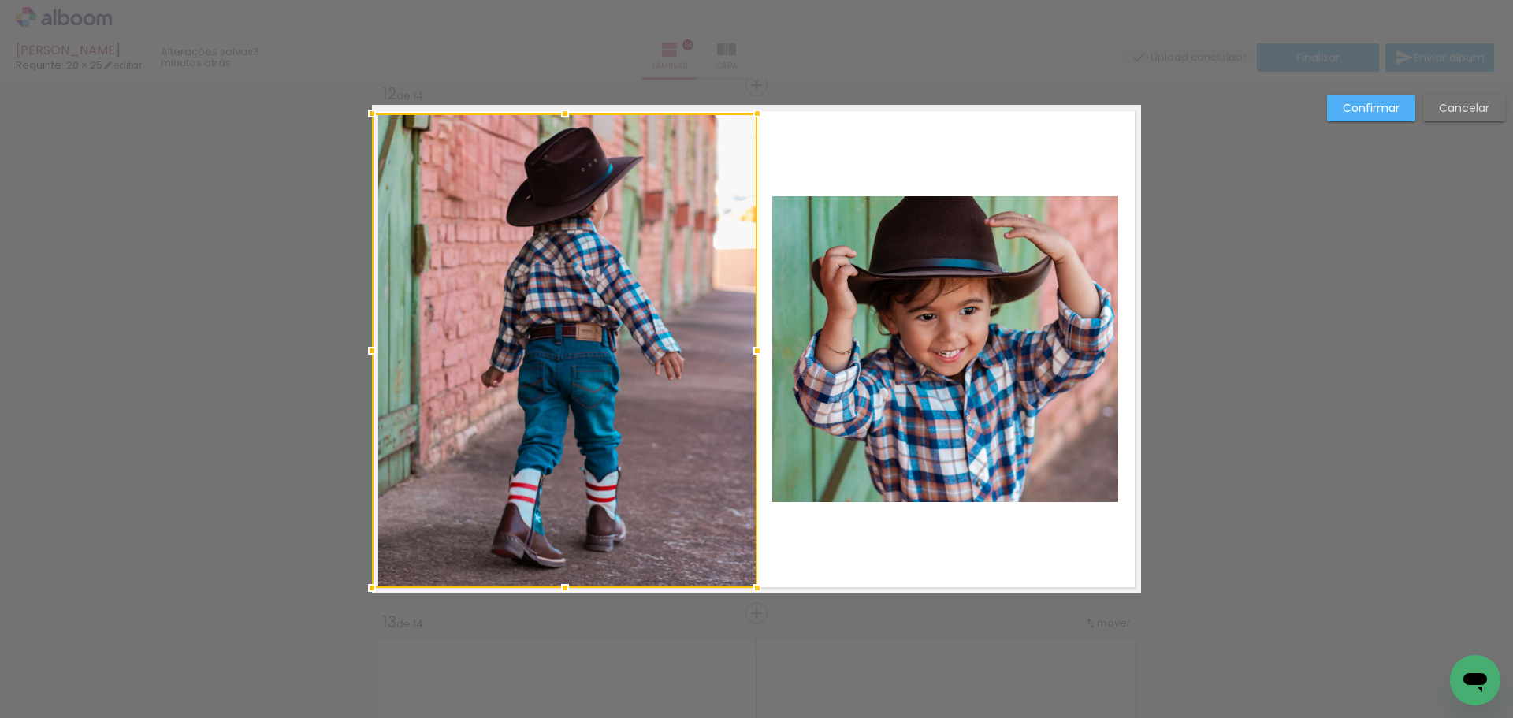
drag, startPoint x: 685, startPoint y: 355, endPoint x: 752, endPoint y: 362, distance: 67.3
click at [752, 362] on div at bounding box center [758, 351] width 32 height 32
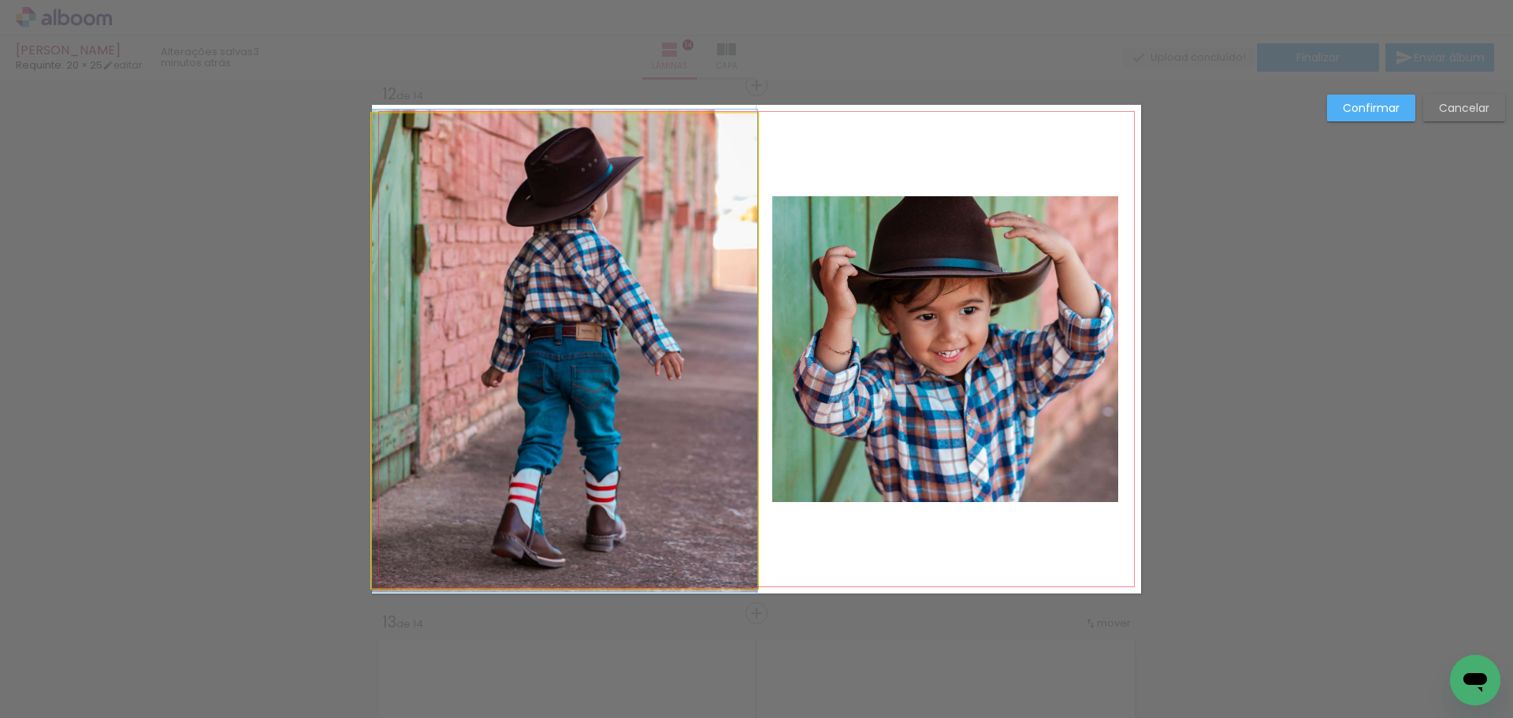
click at [697, 336] on quentale-photo at bounding box center [564, 350] width 385 height 474
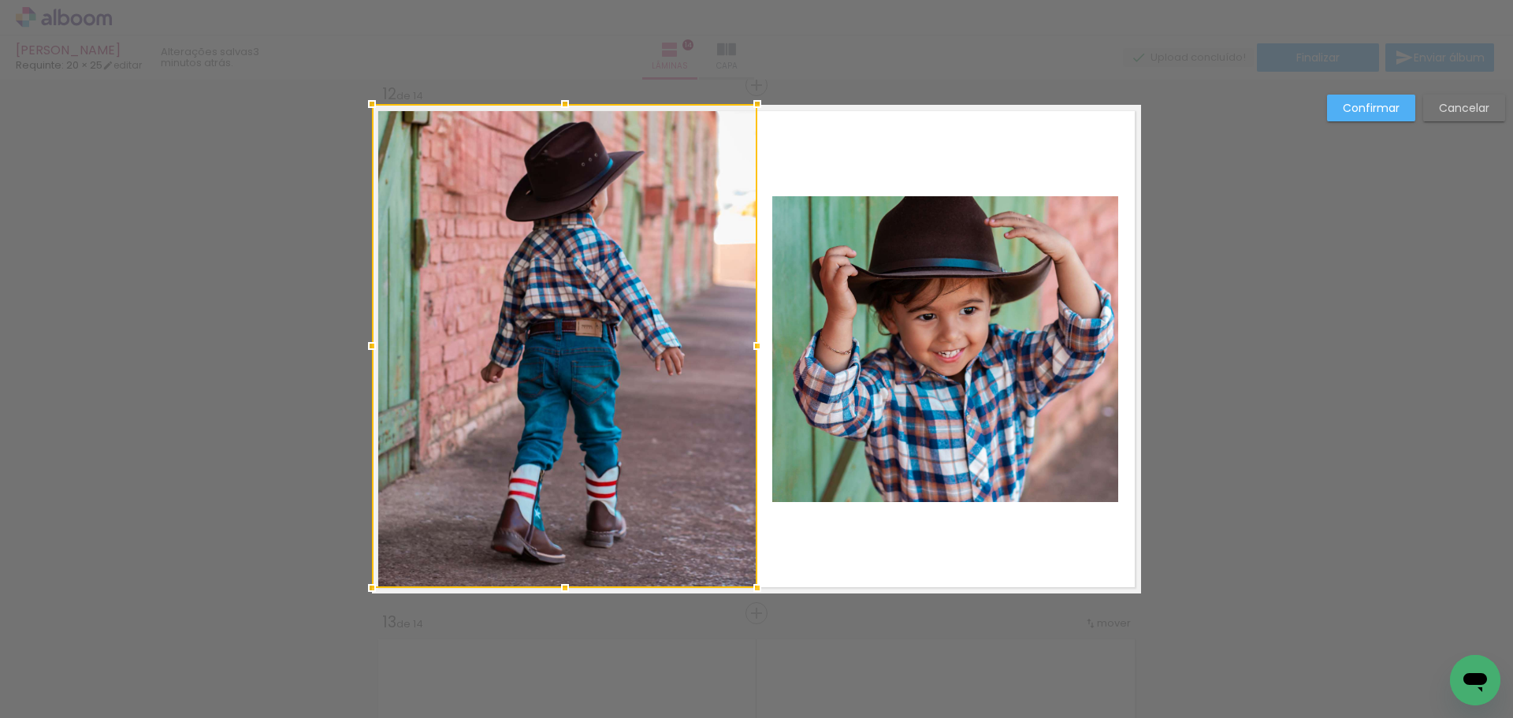
drag, startPoint x: 550, startPoint y: 114, endPoint x: 552, endPoint y: 92, distance: 22.1
click at [552, 92] on div at bounding box center [565, 104] width 32 height 32
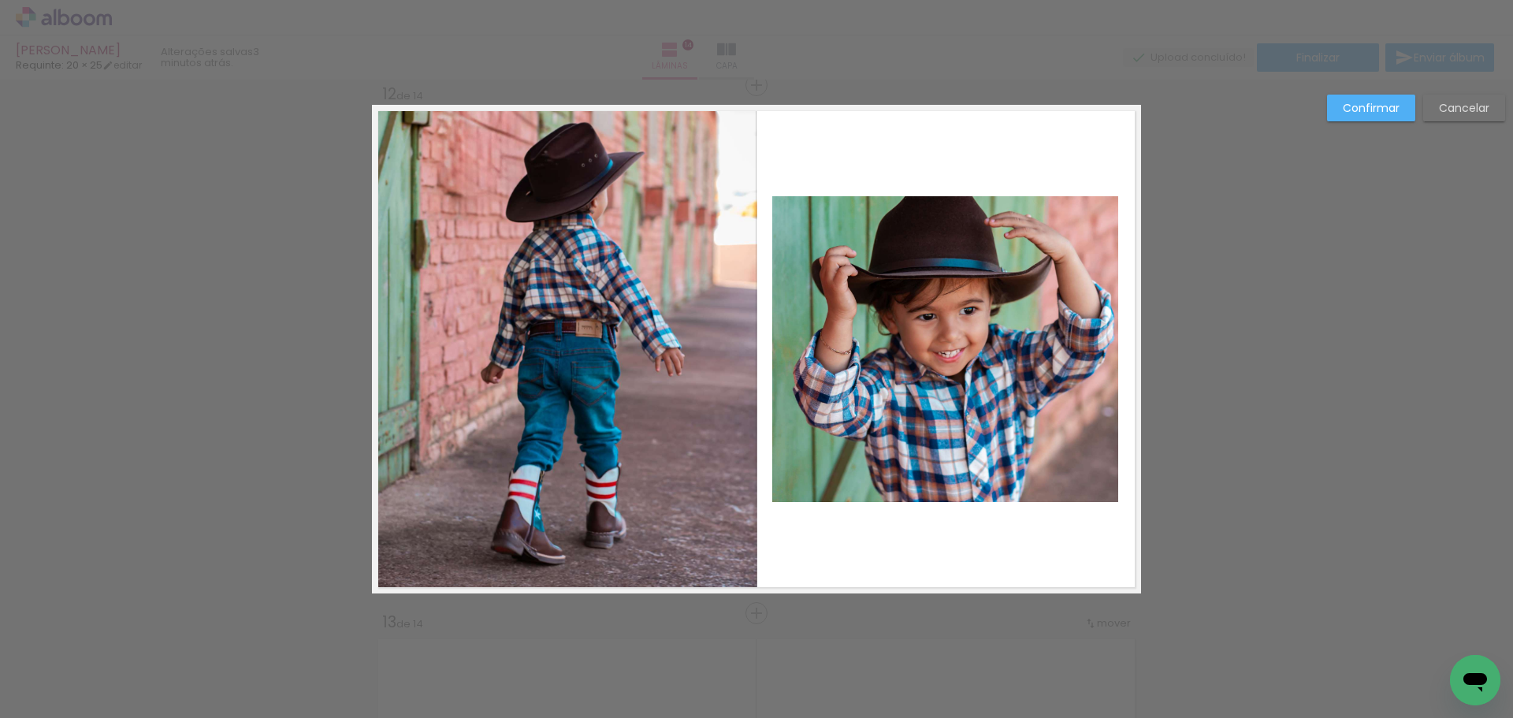
click at [642, 252] on quentale-photo at bounding box center [564, 347] width 385 height 484
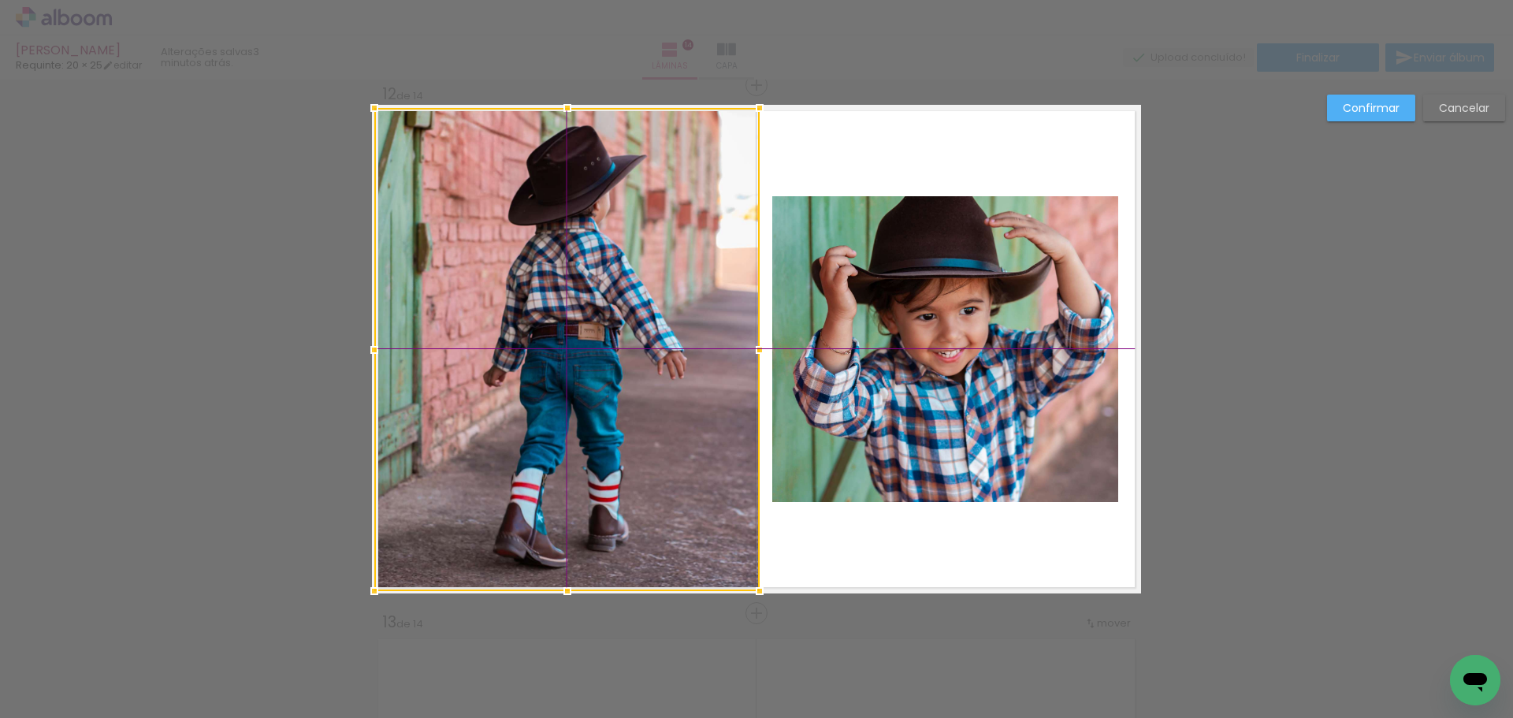
click at [571, 266] on div at bounding box center [566, 349] width 385 height 483
click at [618, 275] on div at bounding box center [566, 349] width 385 height 483
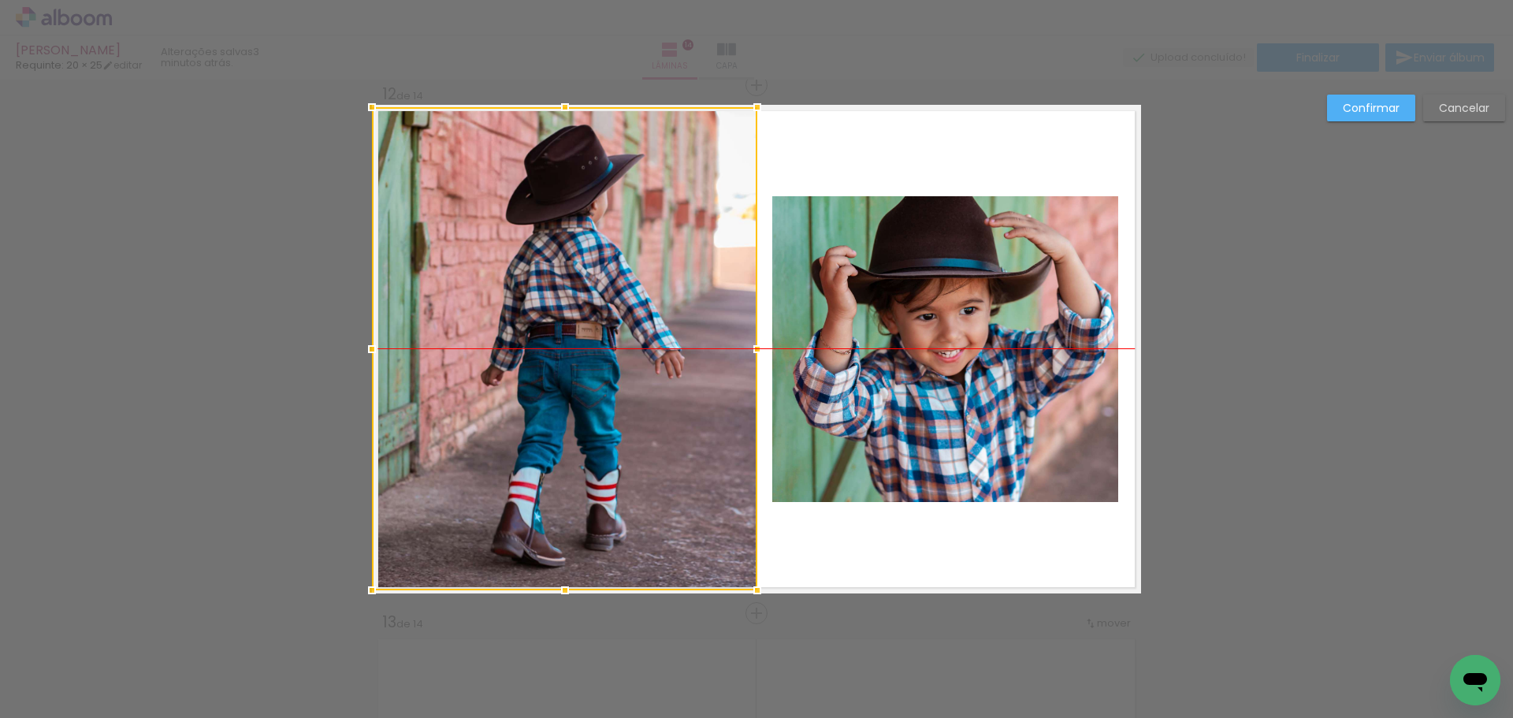
click at [575, 311] on div at bounding box center [564, 348] width 385 height 483
click at [1383, 117] on paper-button "Confirmar" at bounding box center [1371, 108] width 88 height 27
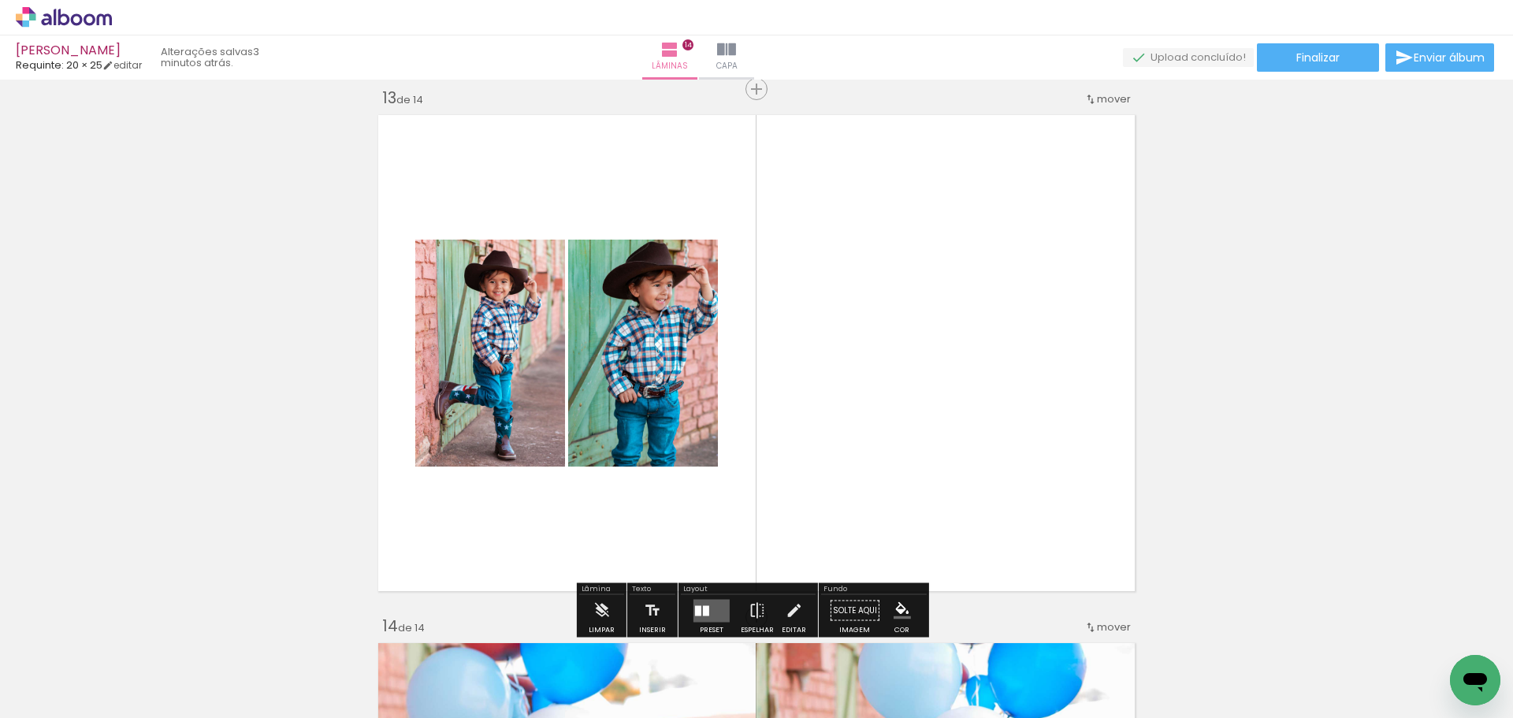
scroll to position [6380, 0]
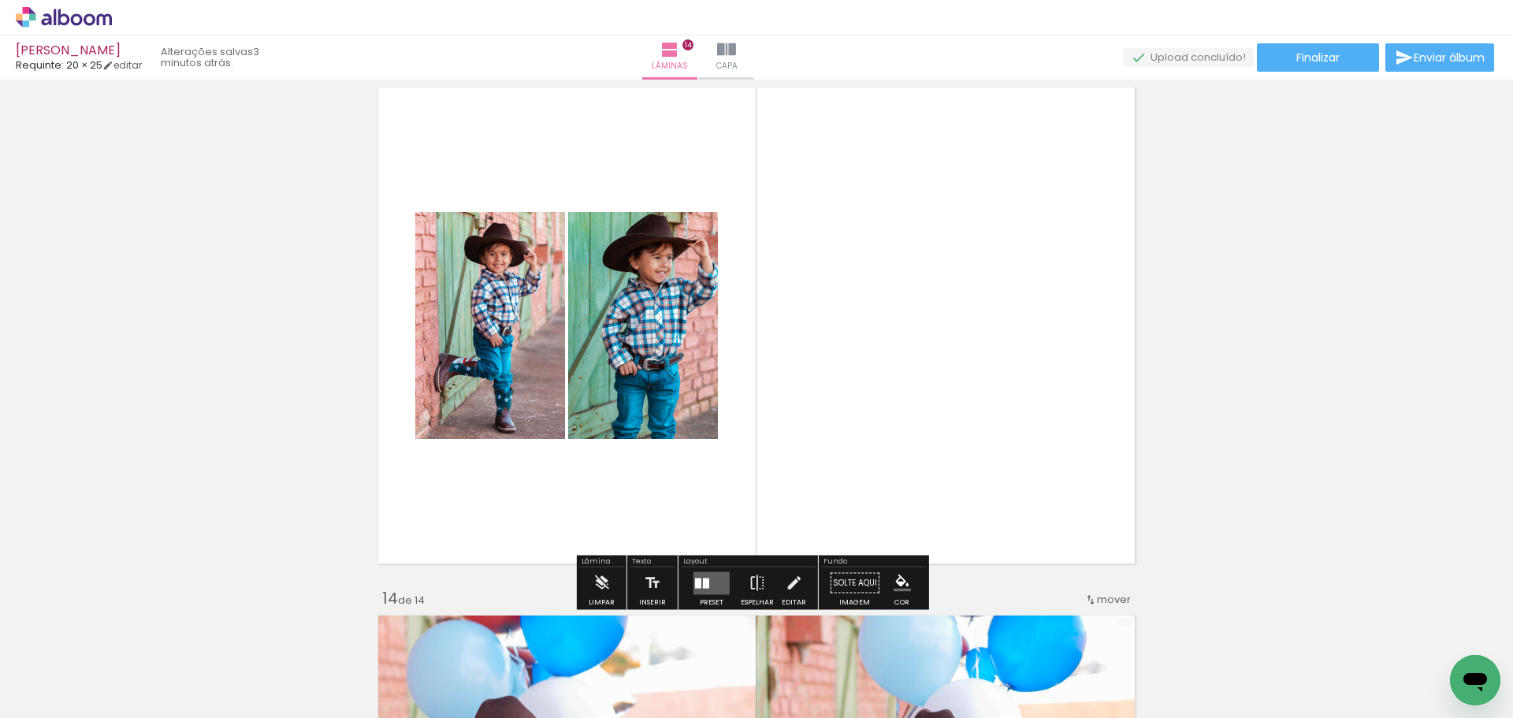
click at [718, 580] on quentale-layouter at bounding box center [712, 582] width 36 height 23
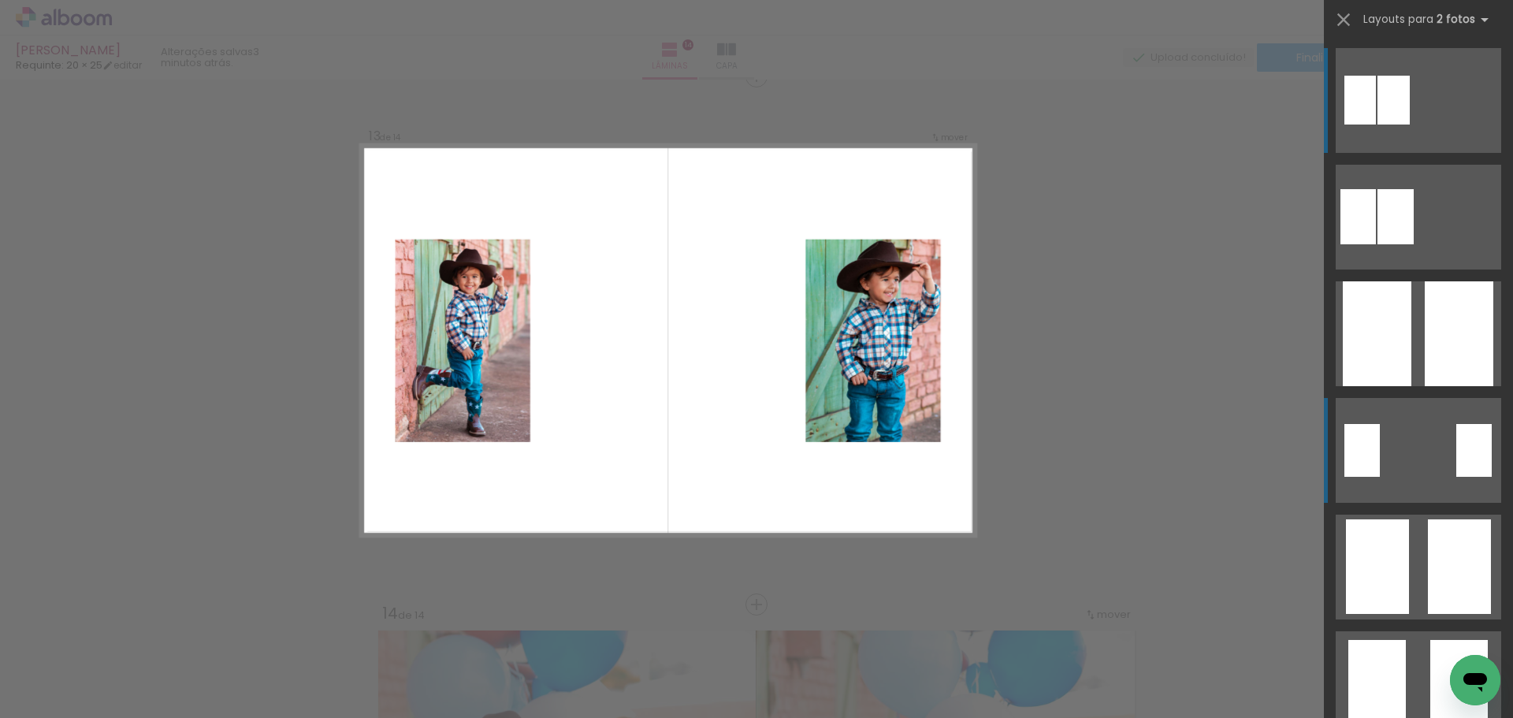
scroll to position [6357, 0]
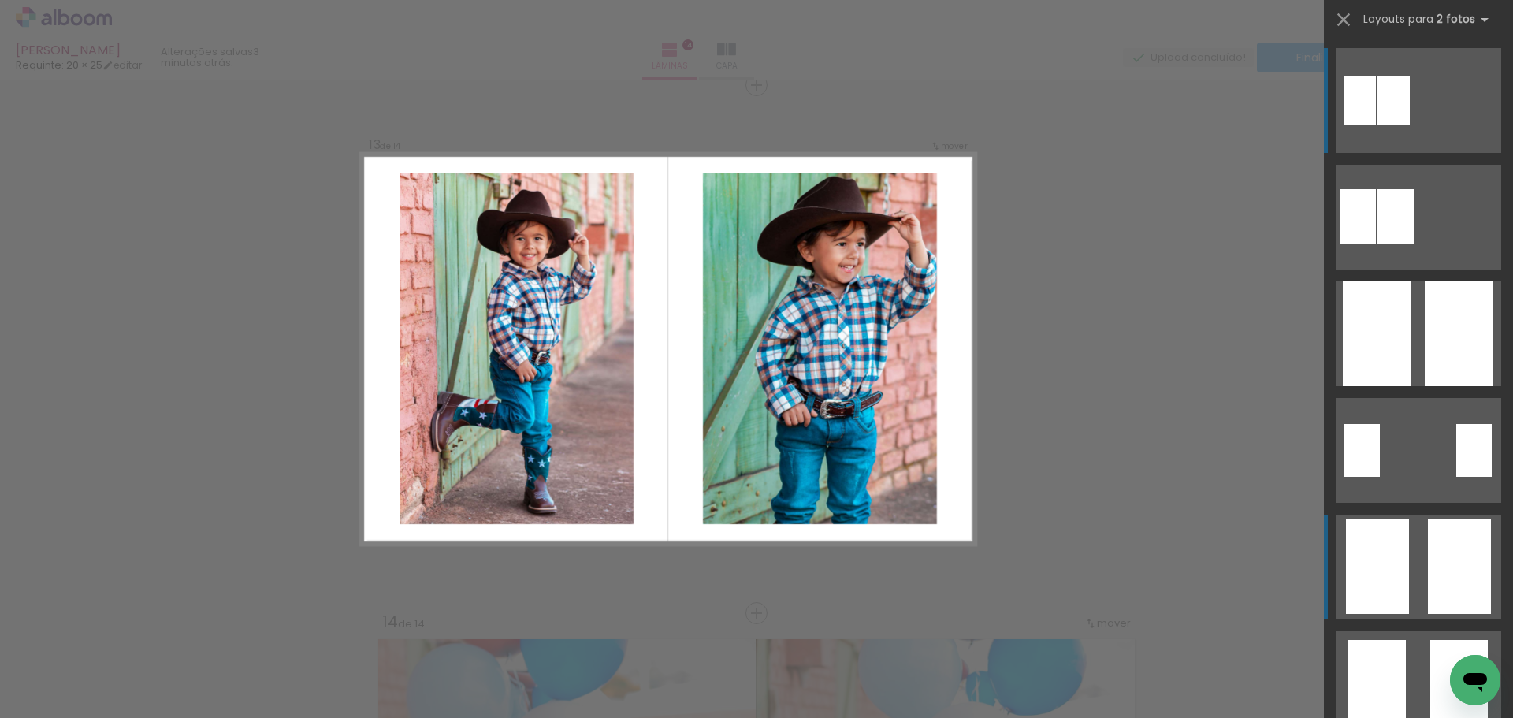
click at [1414, 244] on div at bounding box center [1396, 216] width 36 height 55
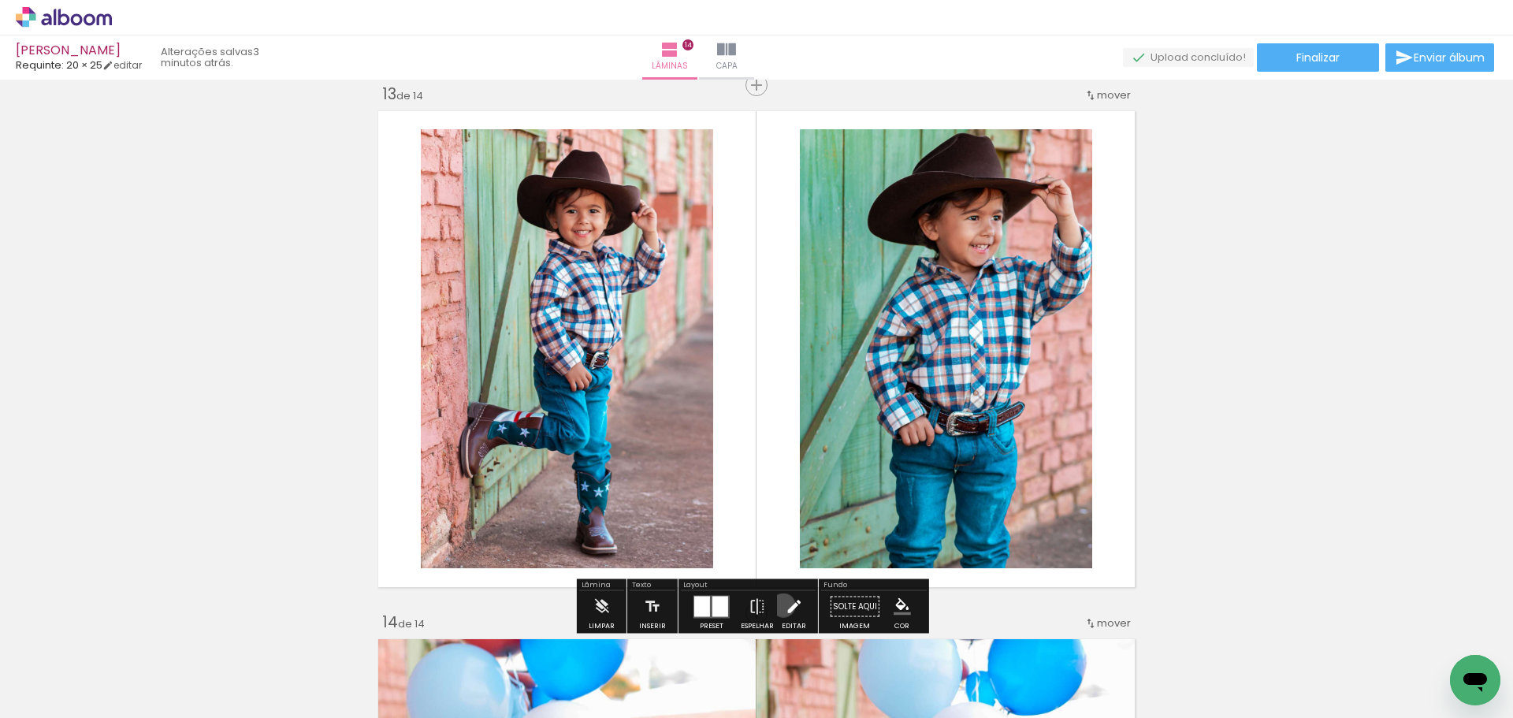
click at [779, 605] on paper-button "Editar" at bounding box center [794, 611] width 32 height 40
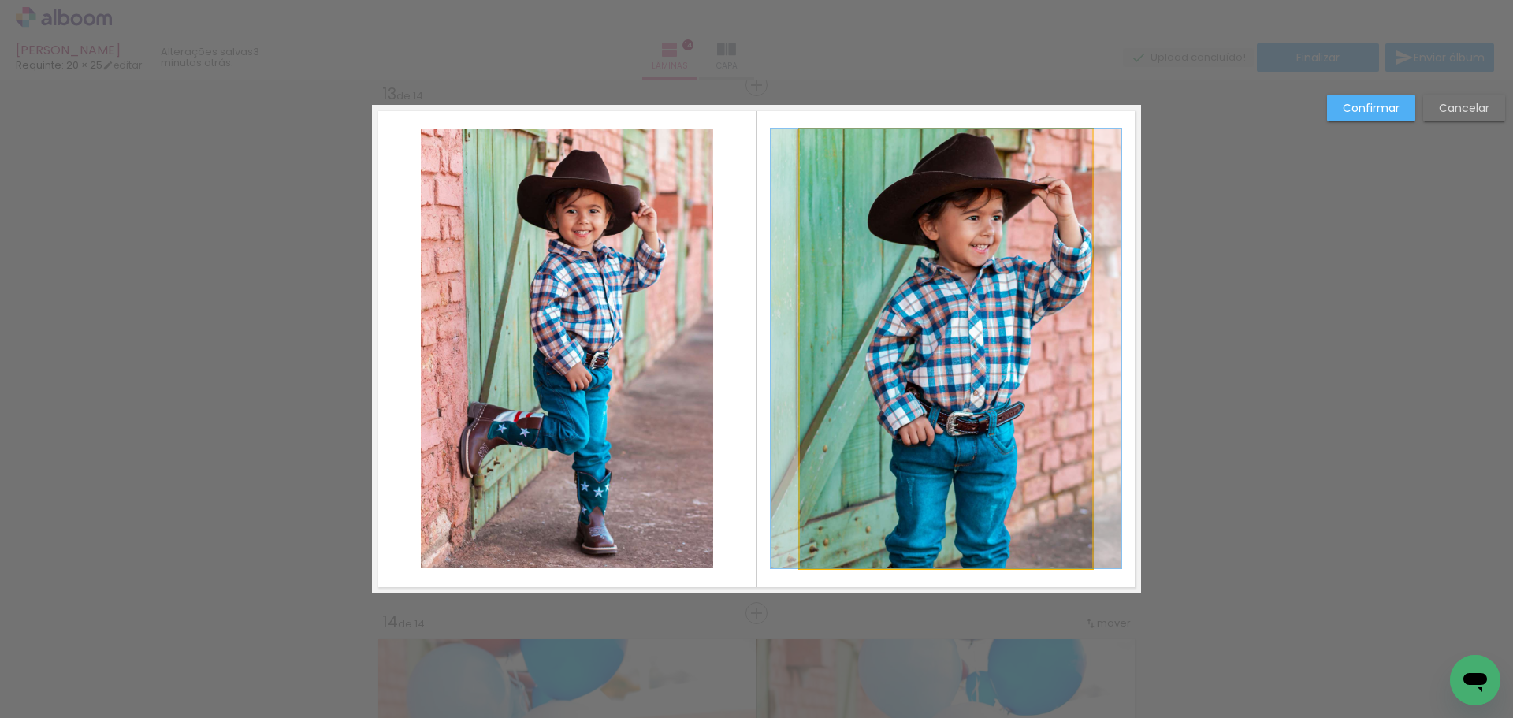
click at [920, 463] on quentale-photo at bounding box center [946, 348] width 292 height 439
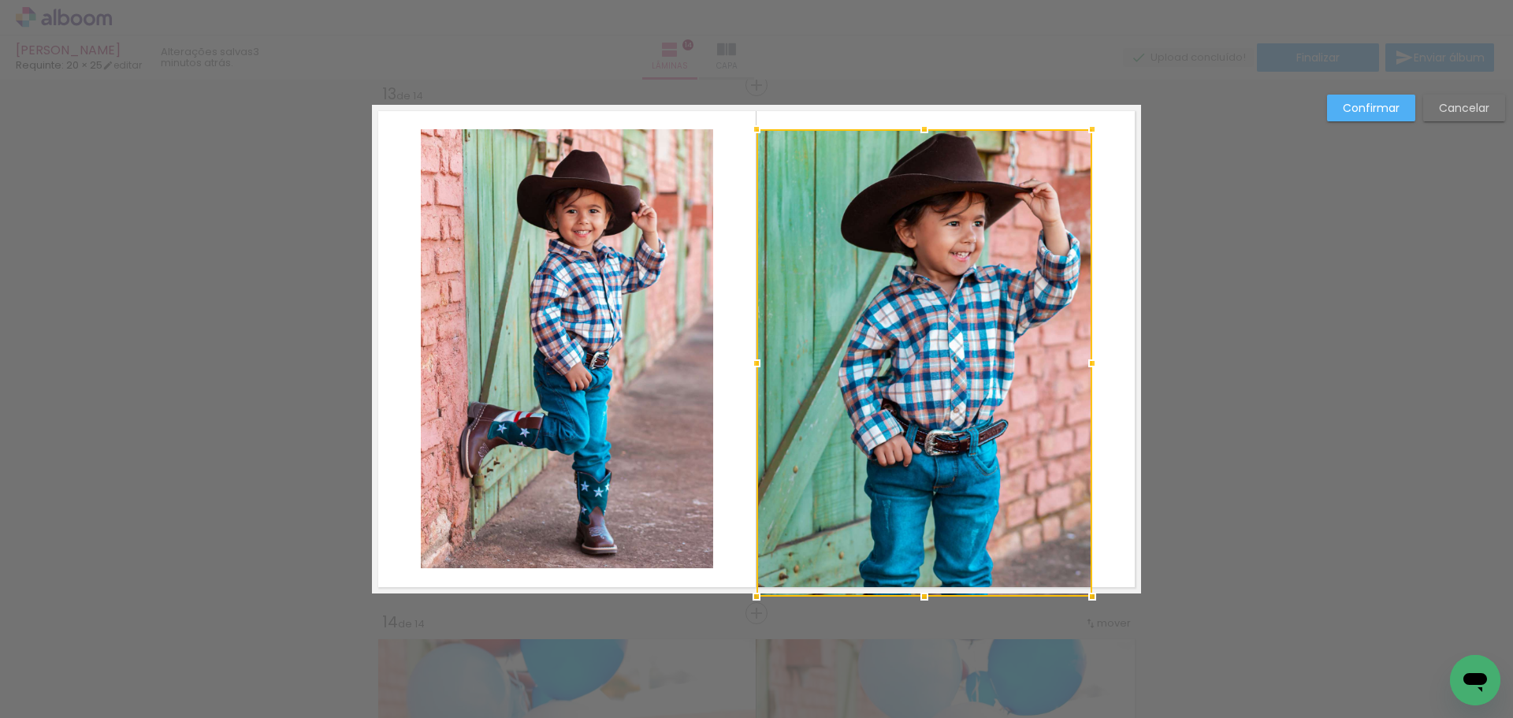
drag, startPoint x: 795, startPoint y: 566, endPoint x: 755, endPoint y: 588, distance: 45.9
click at [755, 588] on div at bounding box center [757, 597] width 32 height 32
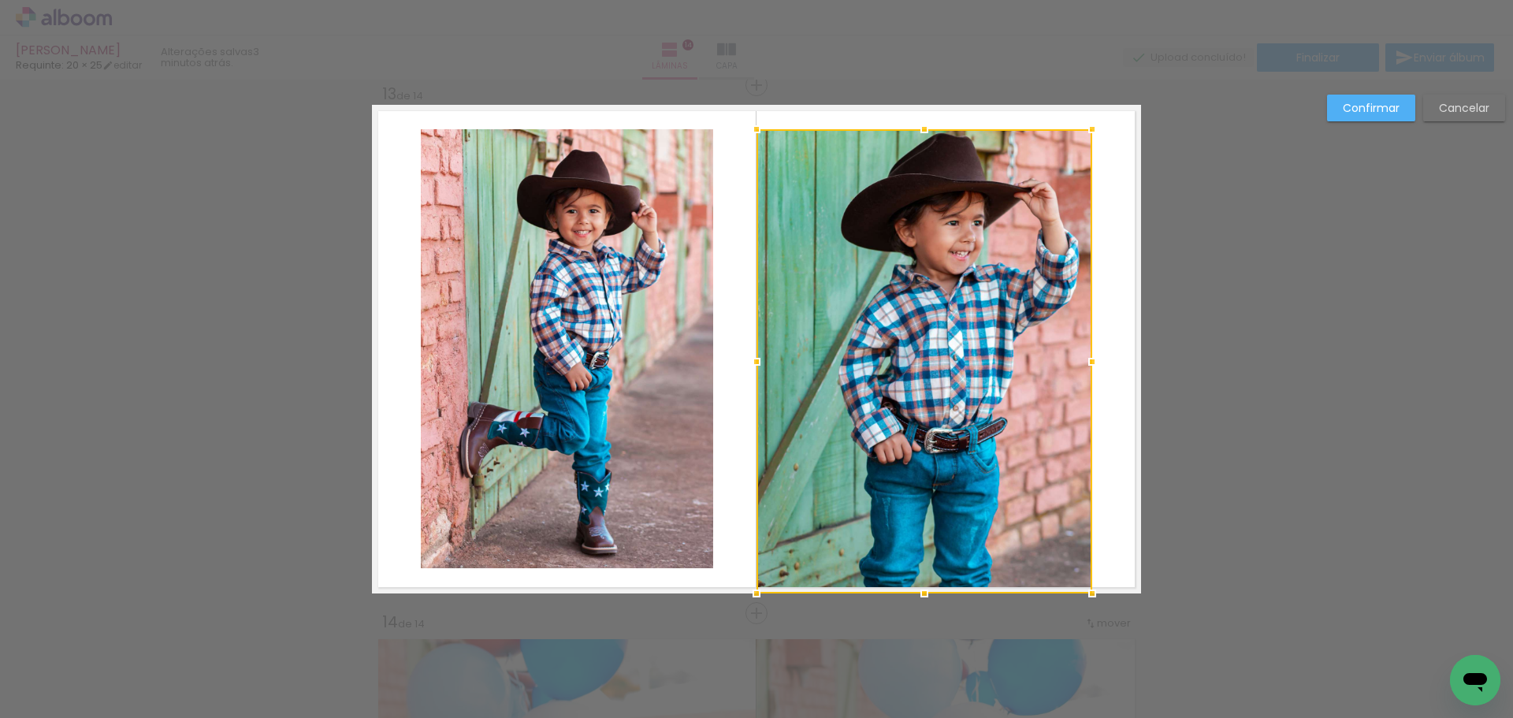
click at [912, 443] on div at bounding box center [925, 361] width 336 height 464
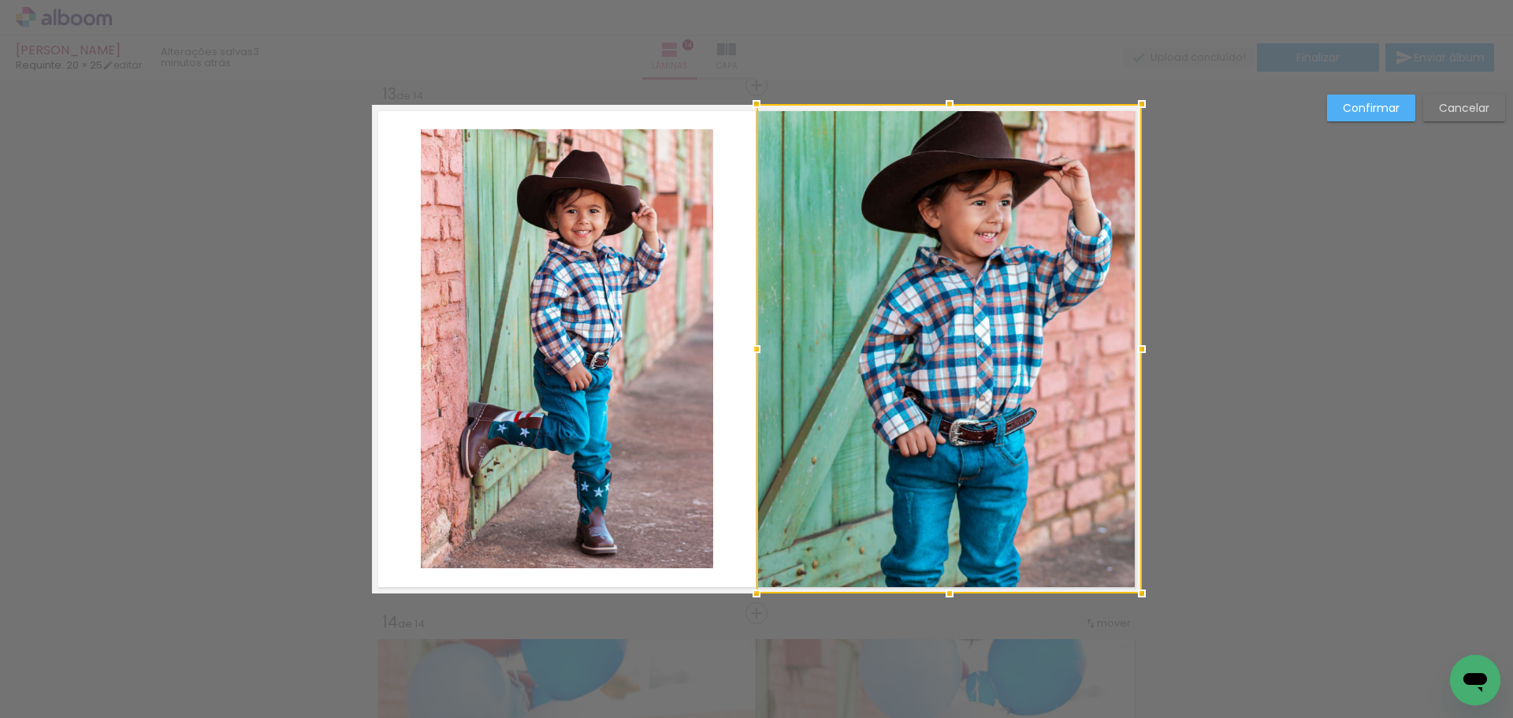
drag, startPoint x: 1089, startPoint y: 125, endPoint x: 1147, endPoint y: 109, distance: 59.6
click at [1147, 109] on div at bounding box center [1142, 104] width 32 height 32
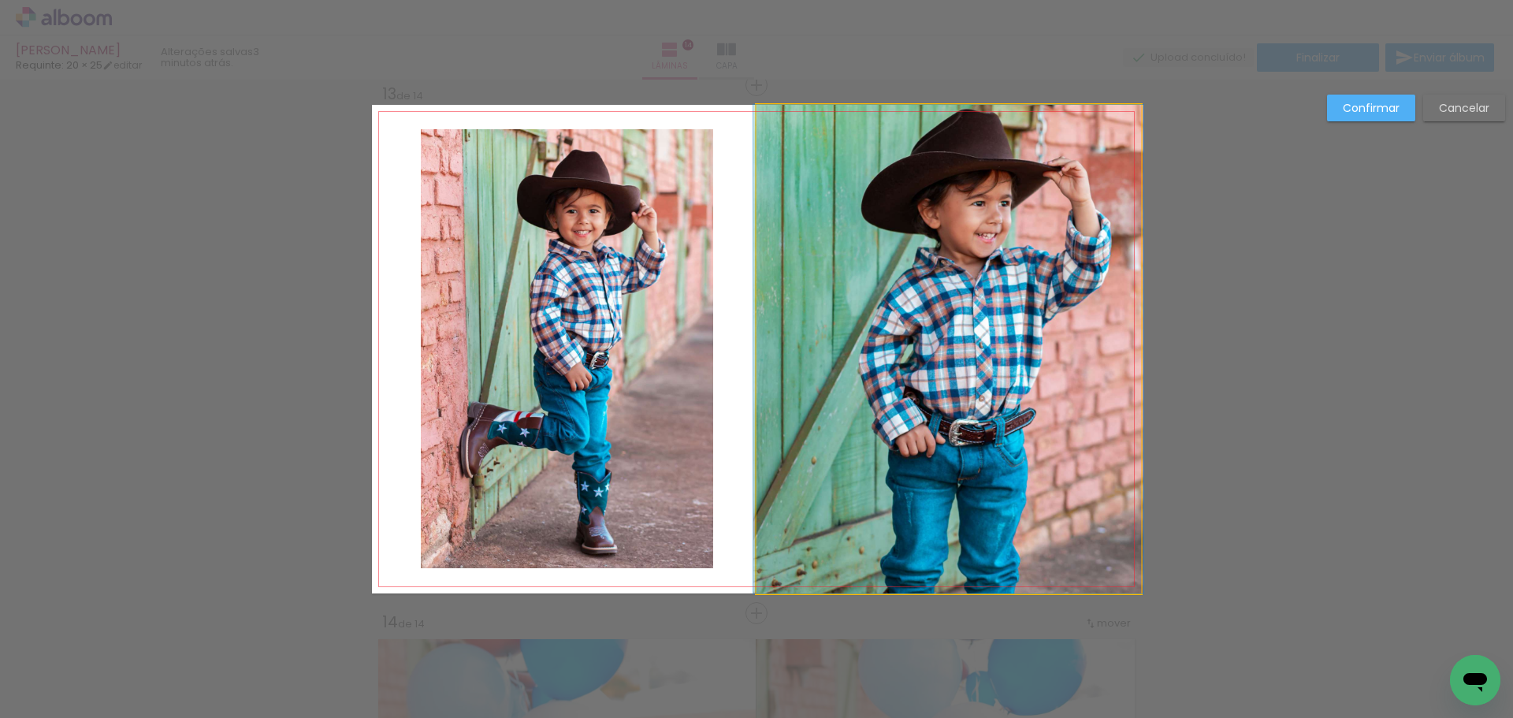
click at [1039, 263] on quentale-photo at bounding box center [949, 349] width 385 height 489
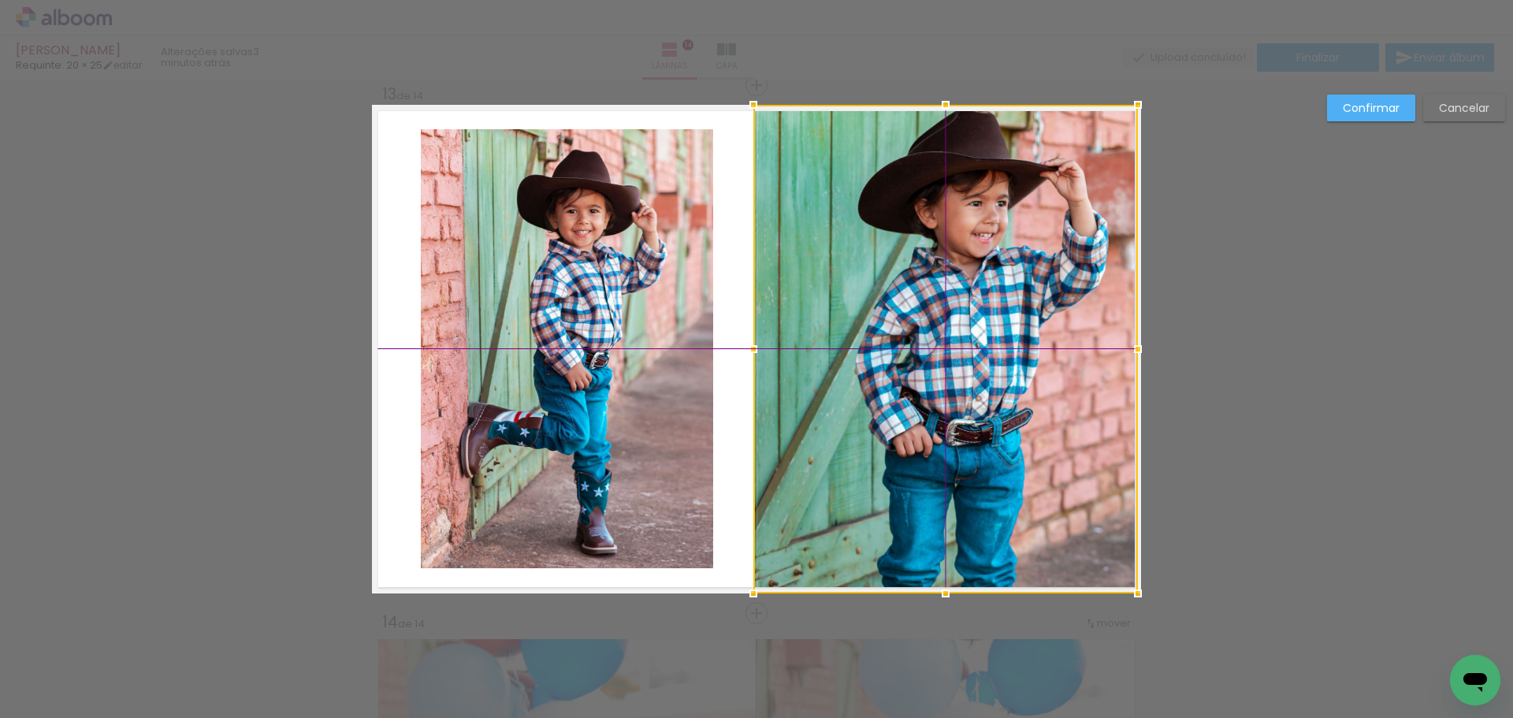
drag, startPoint x: 1010, startPoint y: 254, endPoint x: 1011, endPoint y: 264, distance: 10.3
click at [1011, 264] on div at bounding box center [945, 349] width 385 height 489
drag, startPoint x: 932, startPoint y: 282, endPoint x: 940, endPoint y: 280, distance: 8.2
click at [940, 280] on div at bounding box center [946, 349] width 385 height 489
click at [1372, 99] on paper-button "Confirmar" at bounding box center [1371, 108] width 88 height 27
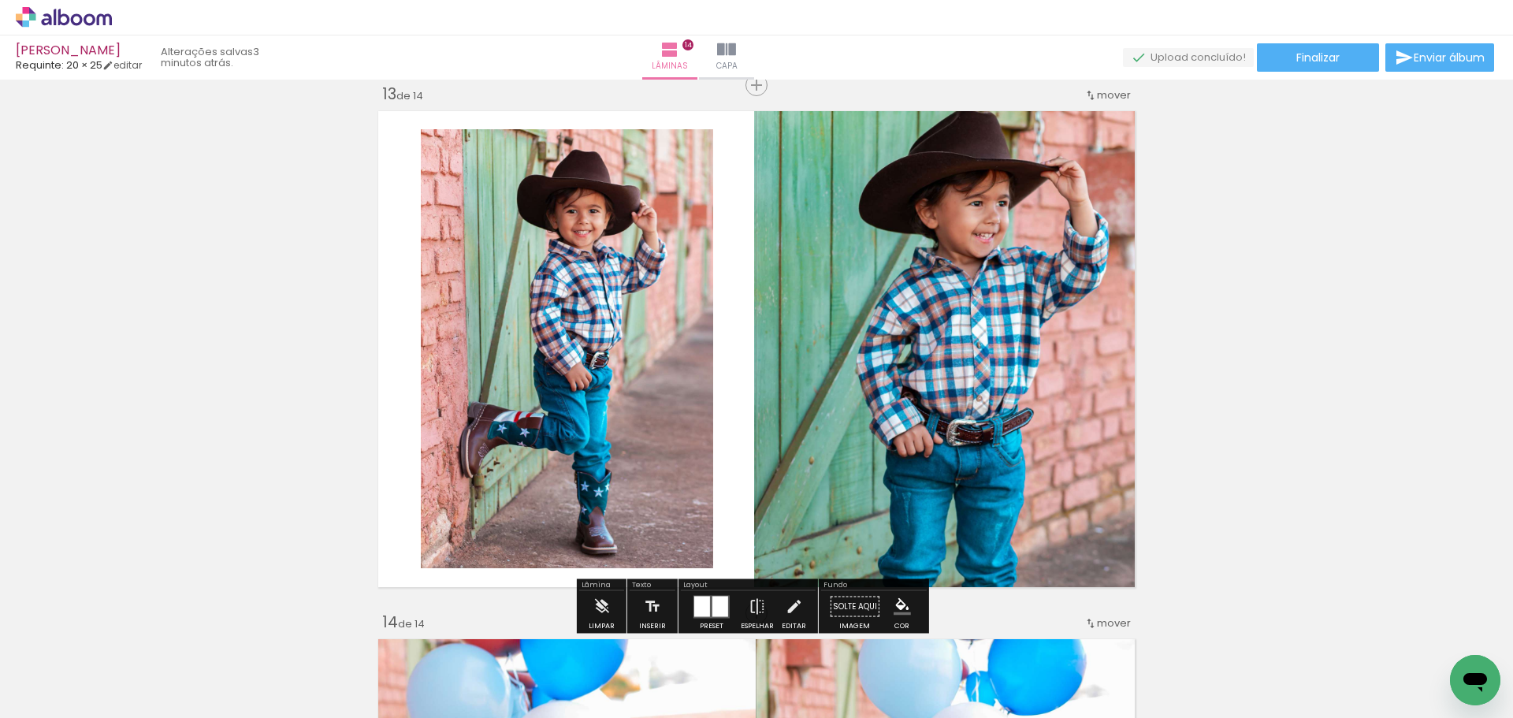
click at [972, 364] on quentale-photo at bounding box center [946, 349] width 385 height 489
click at [798, 591] on iron-icon at bounding box center [793, 607] width 17 height 32
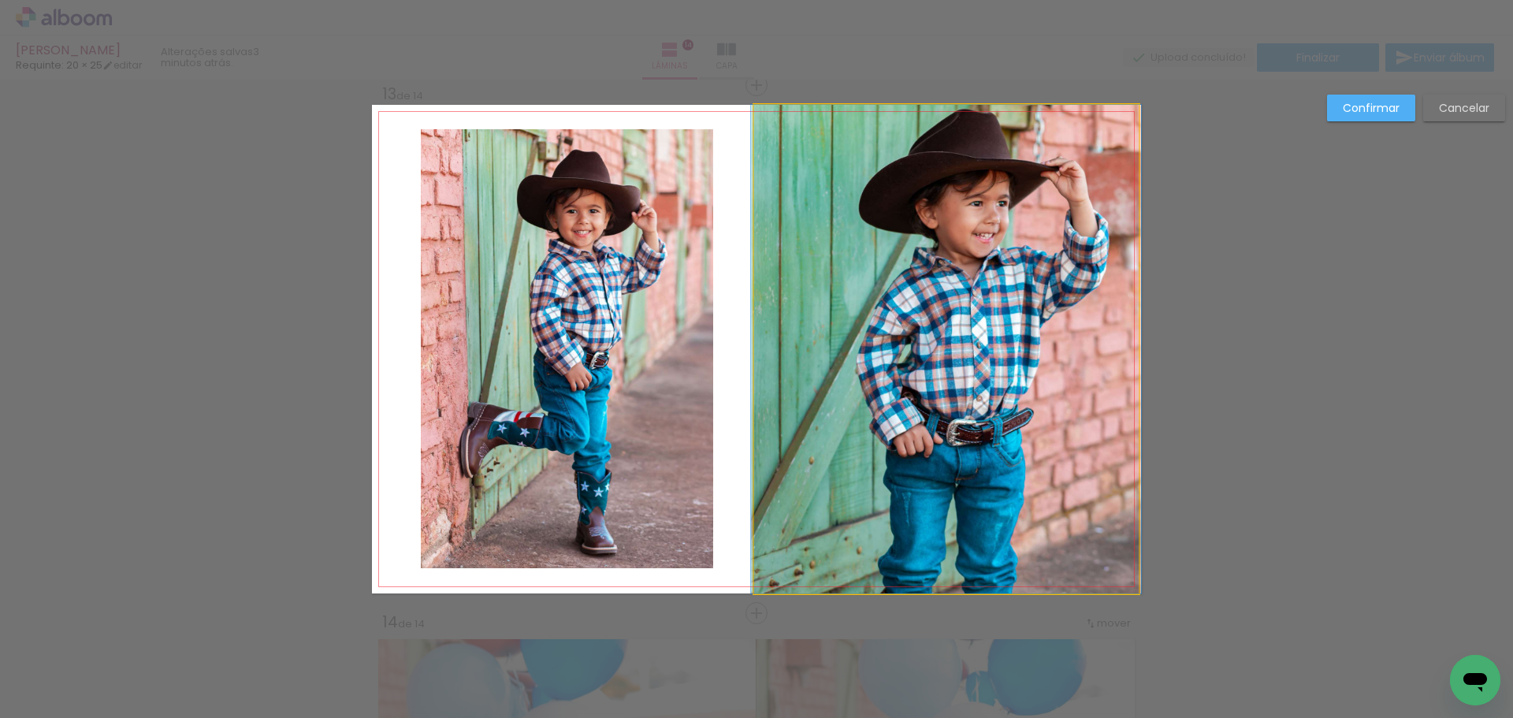
click at [800, 491] on quentale-photo at bounding box center [946, 349] width 385 height 489
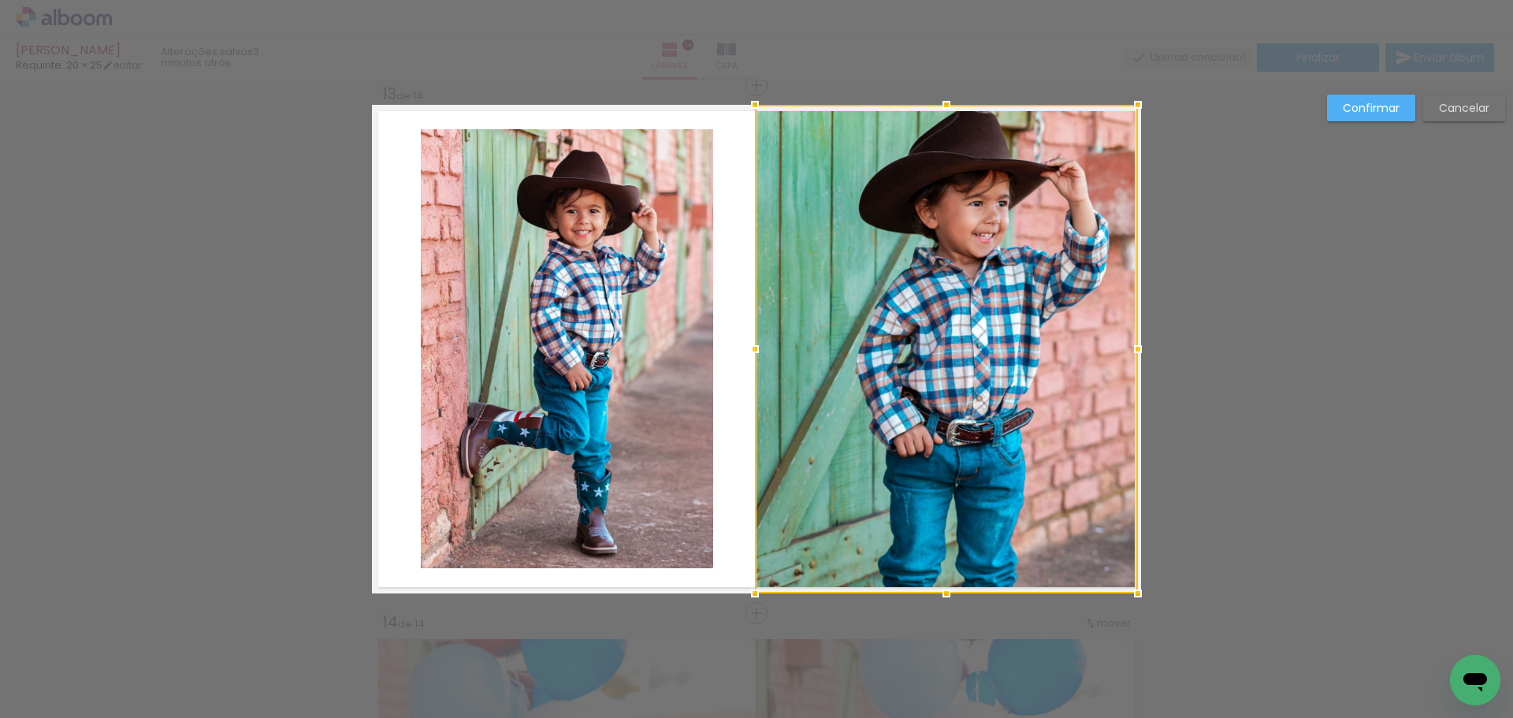
click at [743, 340] on div at bounding box center [755, 349] width 32 height 32
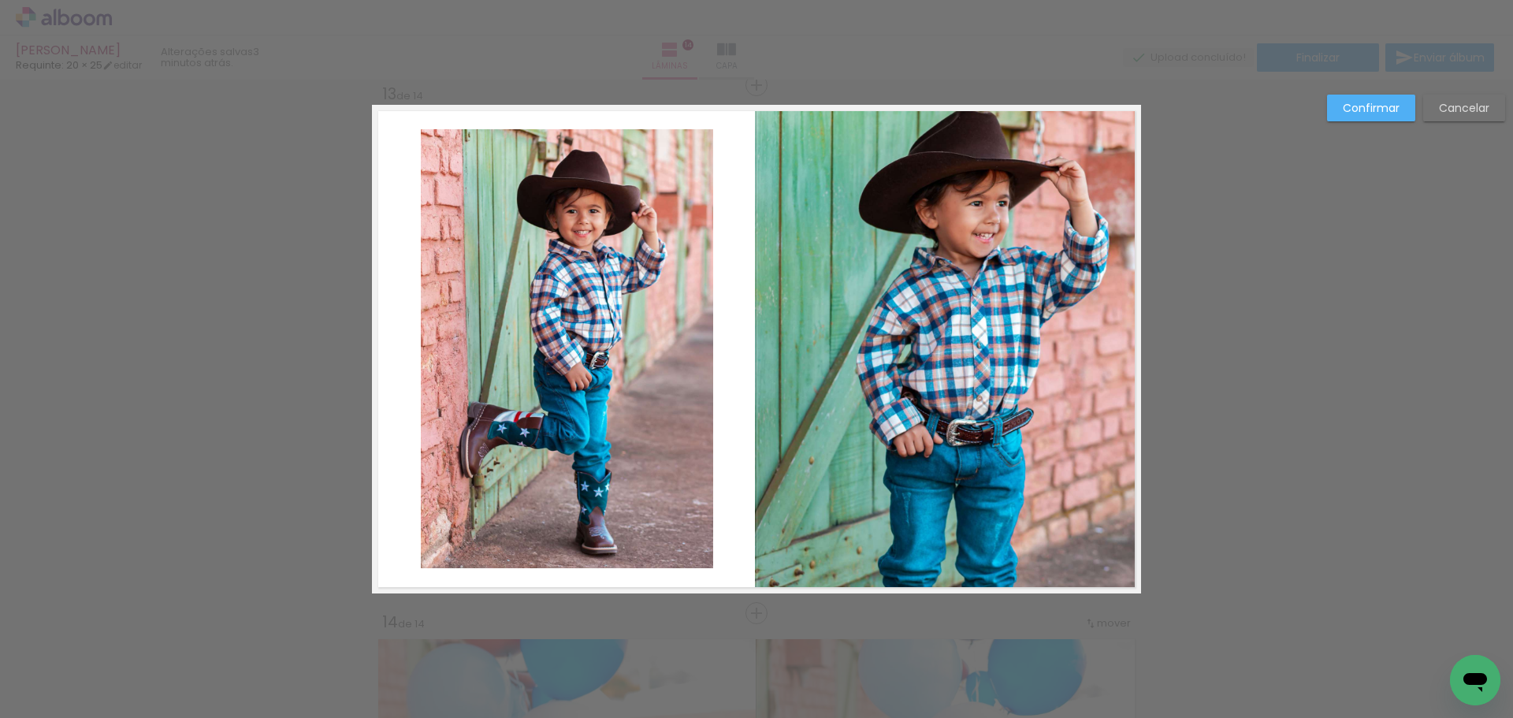
click at [1382, 118] on paper-button "Confirmar" at bounding box center [1371, 108] width 88 height 27
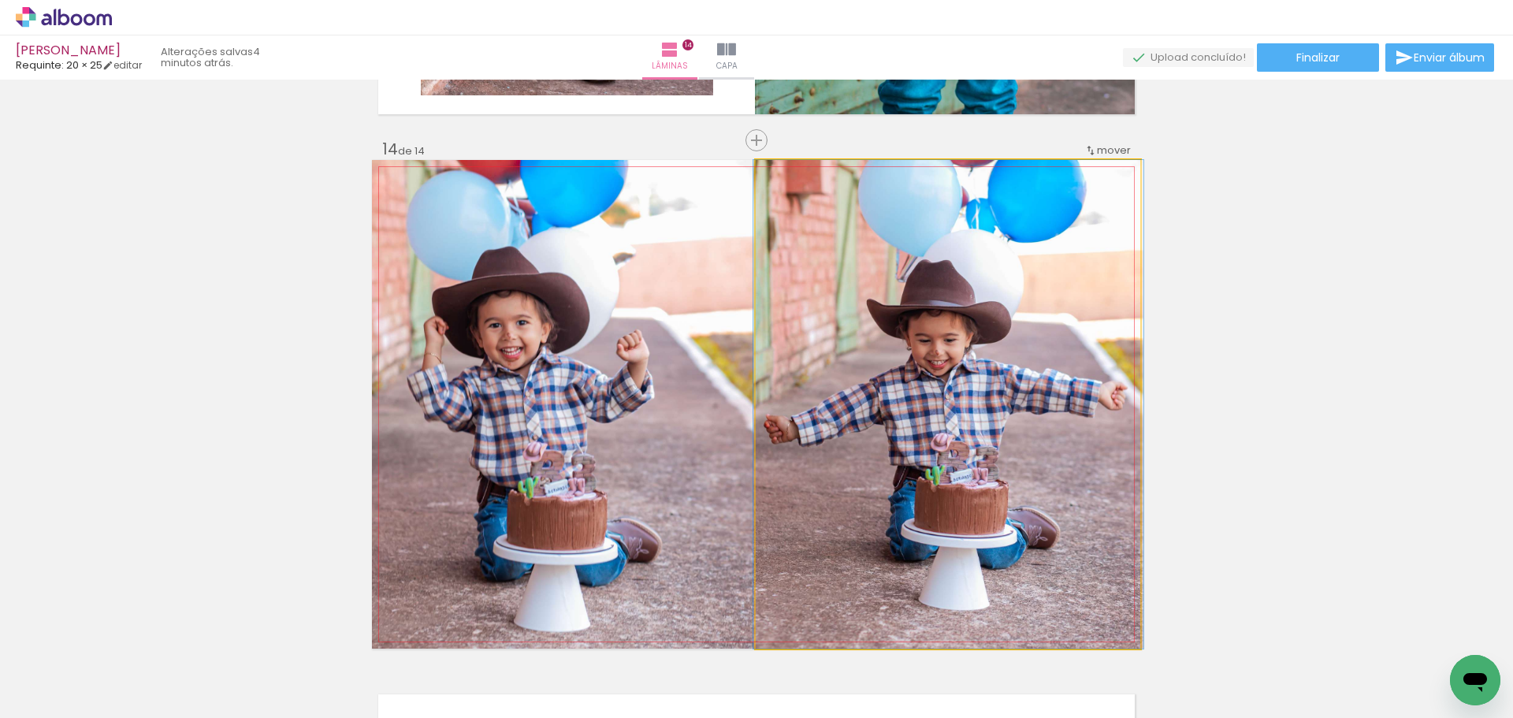
click at [993, 413] on quentale-photo at bounding box center [948, 404] width 385 height 489
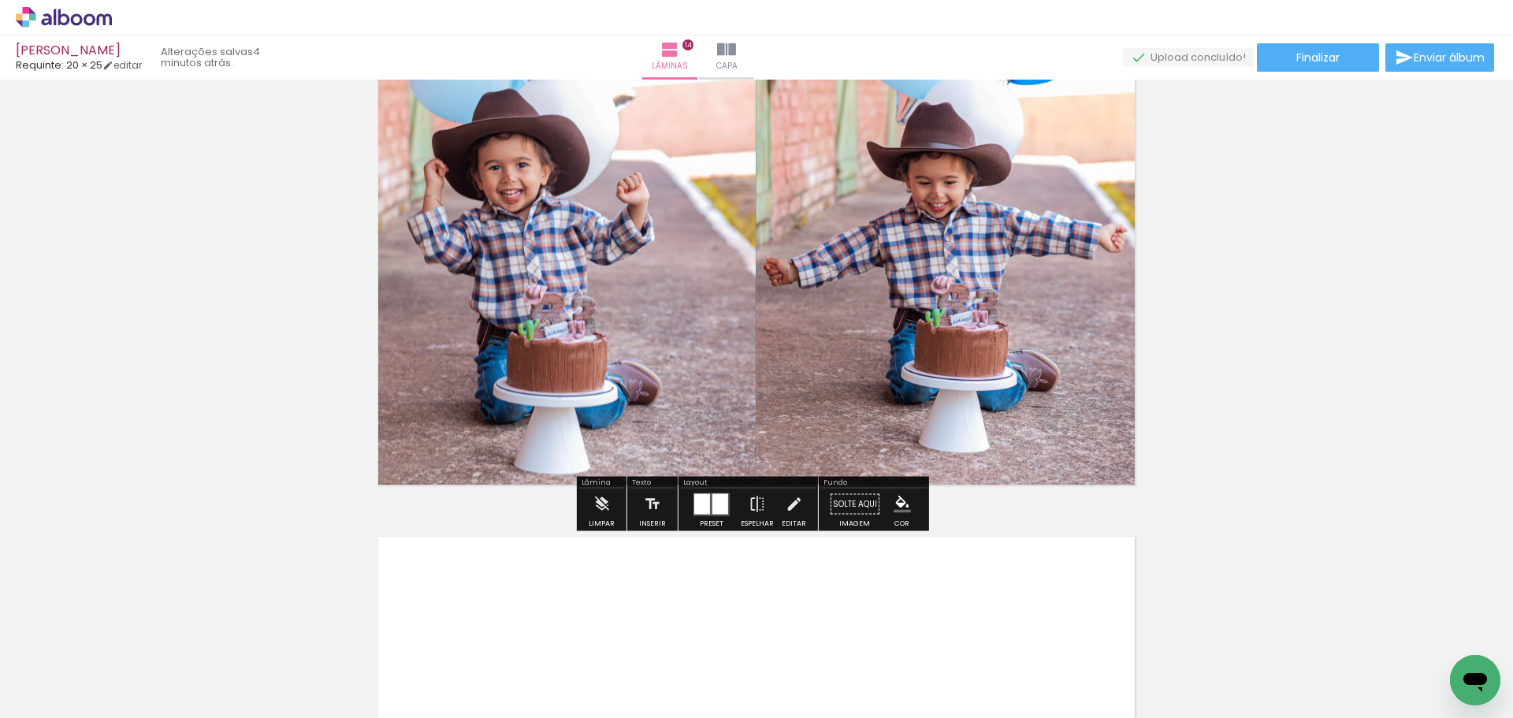
click at [856, 511] on paper-button "Solte aqui Imagem" at bounding box center [855, 509] width 57 height 40
click at [790, 501] on iron-icon at bounding box center [793, 505] width 17 height 32
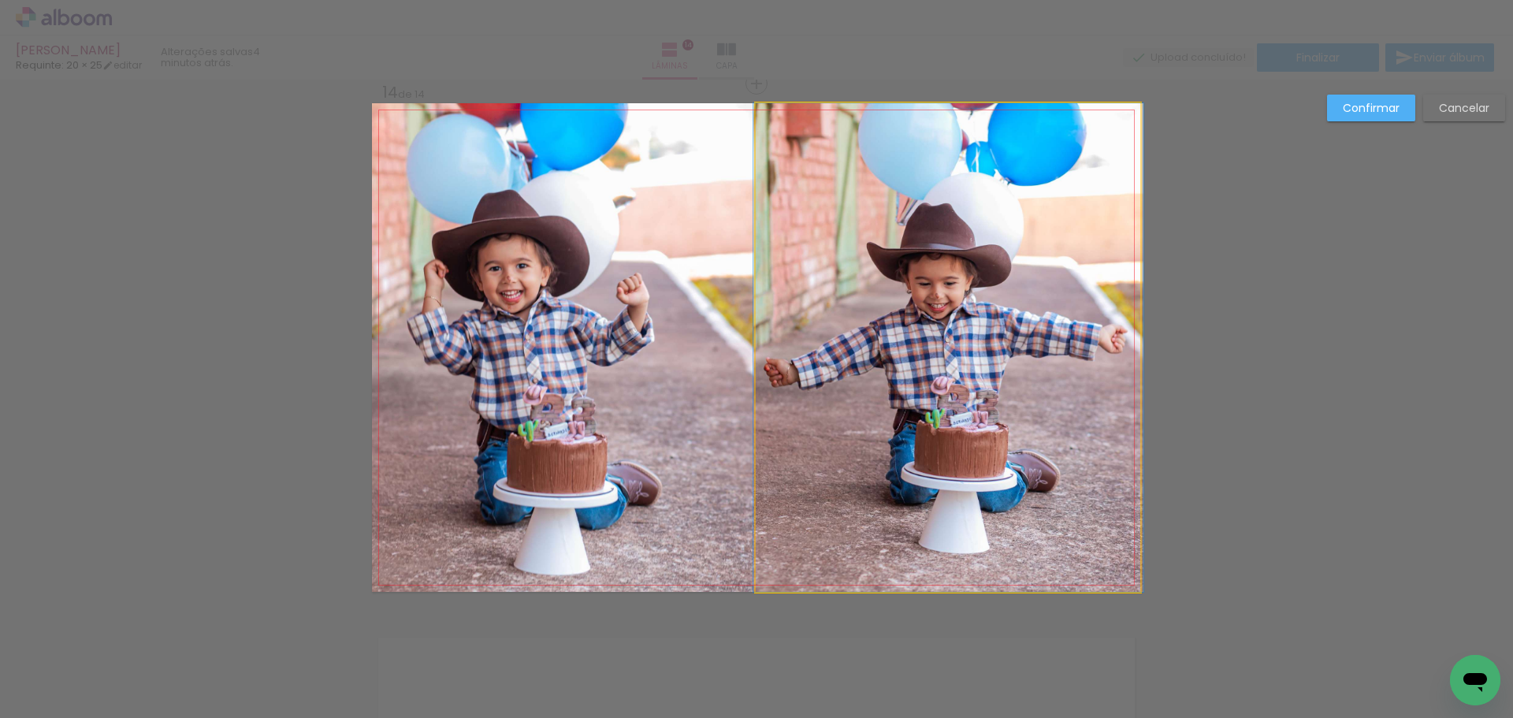
click at [954, 425] on quentale-photo at bounding box center [948, 347] width 385 height 489
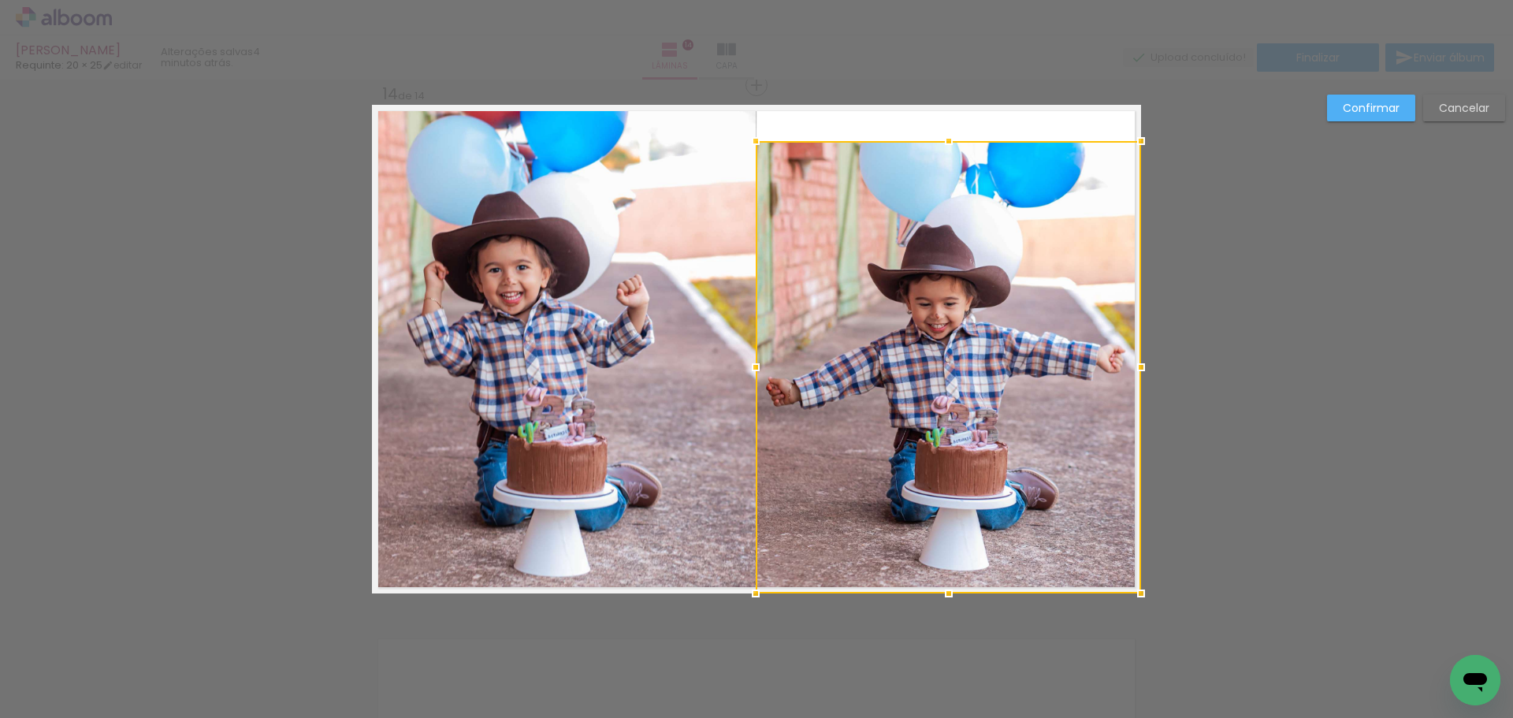
drag, startPoint x: 946, startPoint y: 101, endPoint x: 952, endPoint y: 137, distance: 36.7
click at [952, 137] on div at bounding box center [949, 141] width 32 height 32
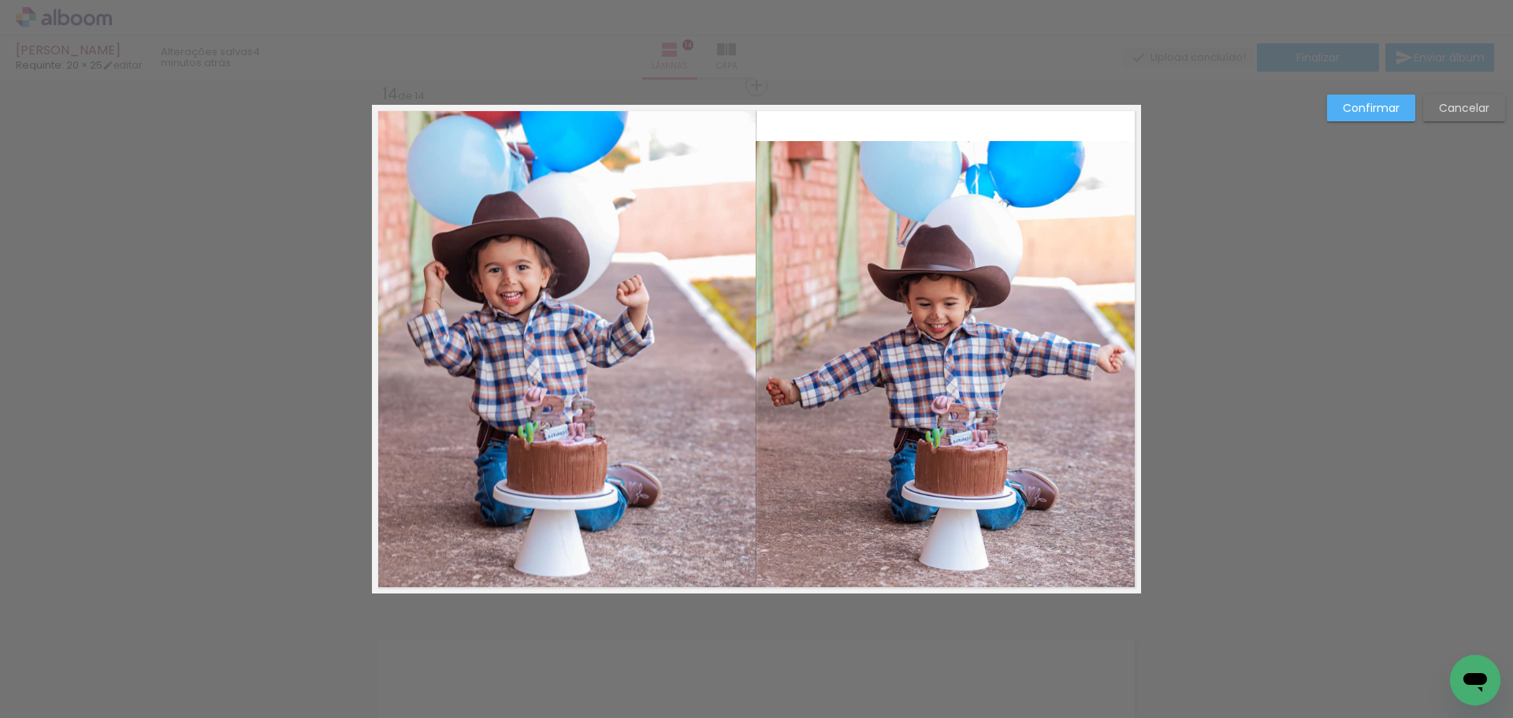
click at [1103, 307] on quentale-photo at bounding box center [948, 367] width 385 height 452
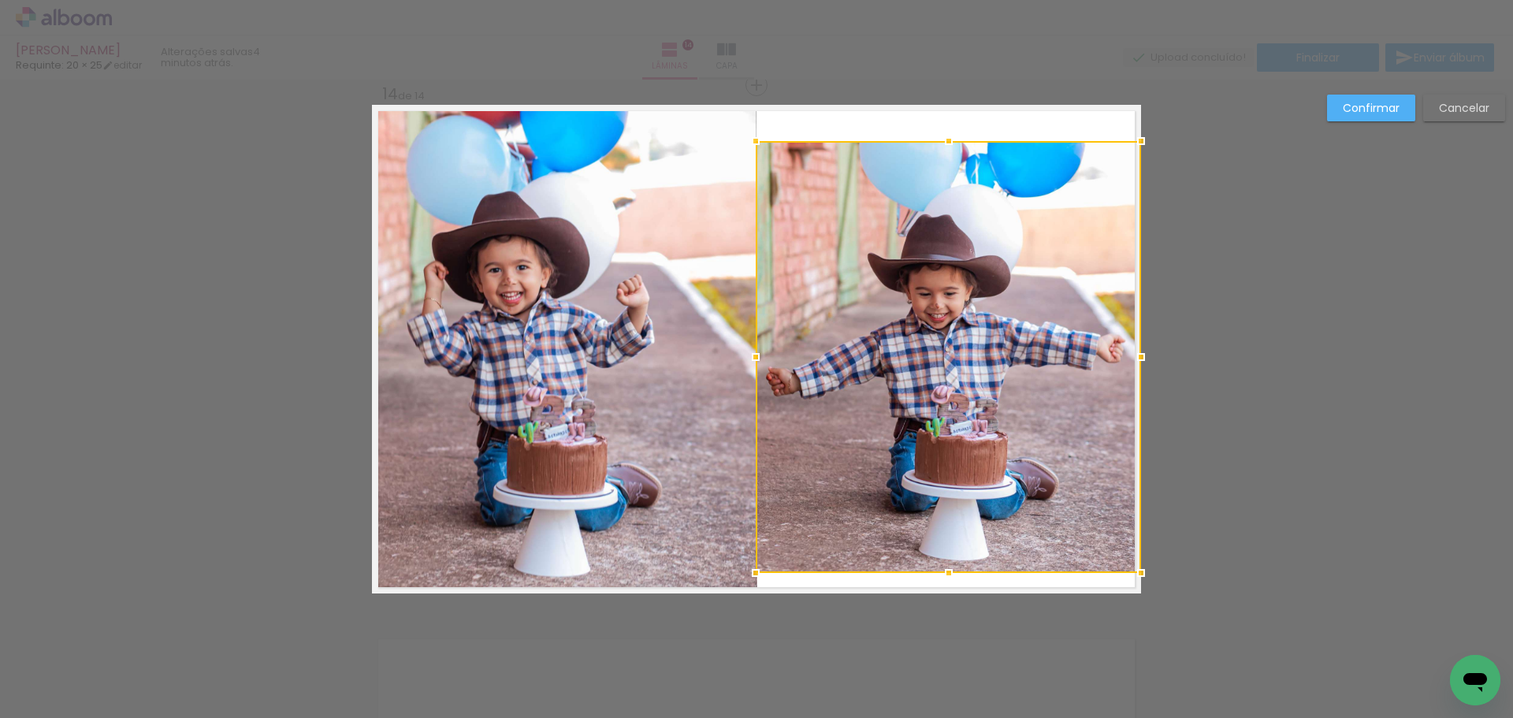
drag, startPoint x: 938, startPoint y: 601, endPoint x: 943, endPoint y: 580, distance: 21.2
click at [943, 580] on div at bounding box center [949, 573] width 32 height 32
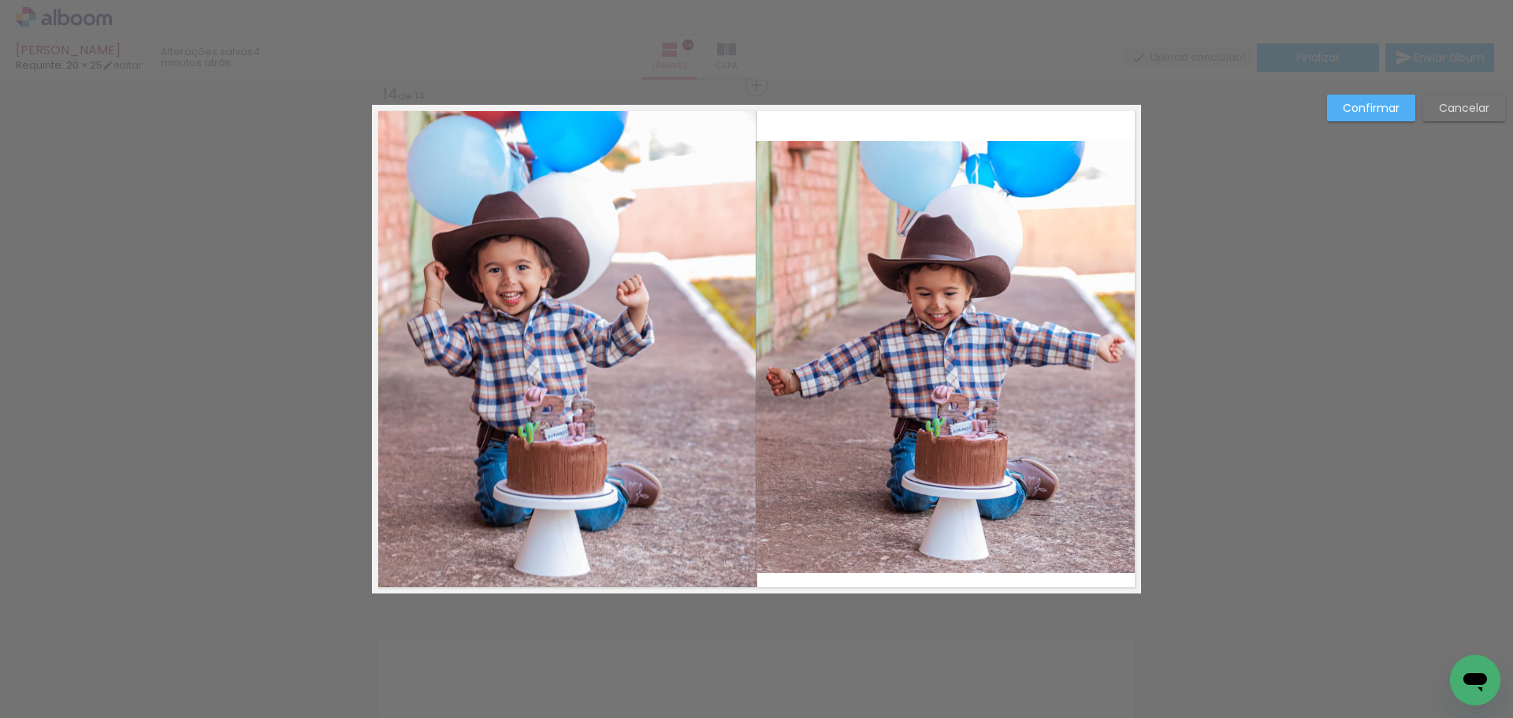
click at [1132, 372] on quentale-photo at bounding box center [948, 357] width 385 height 432
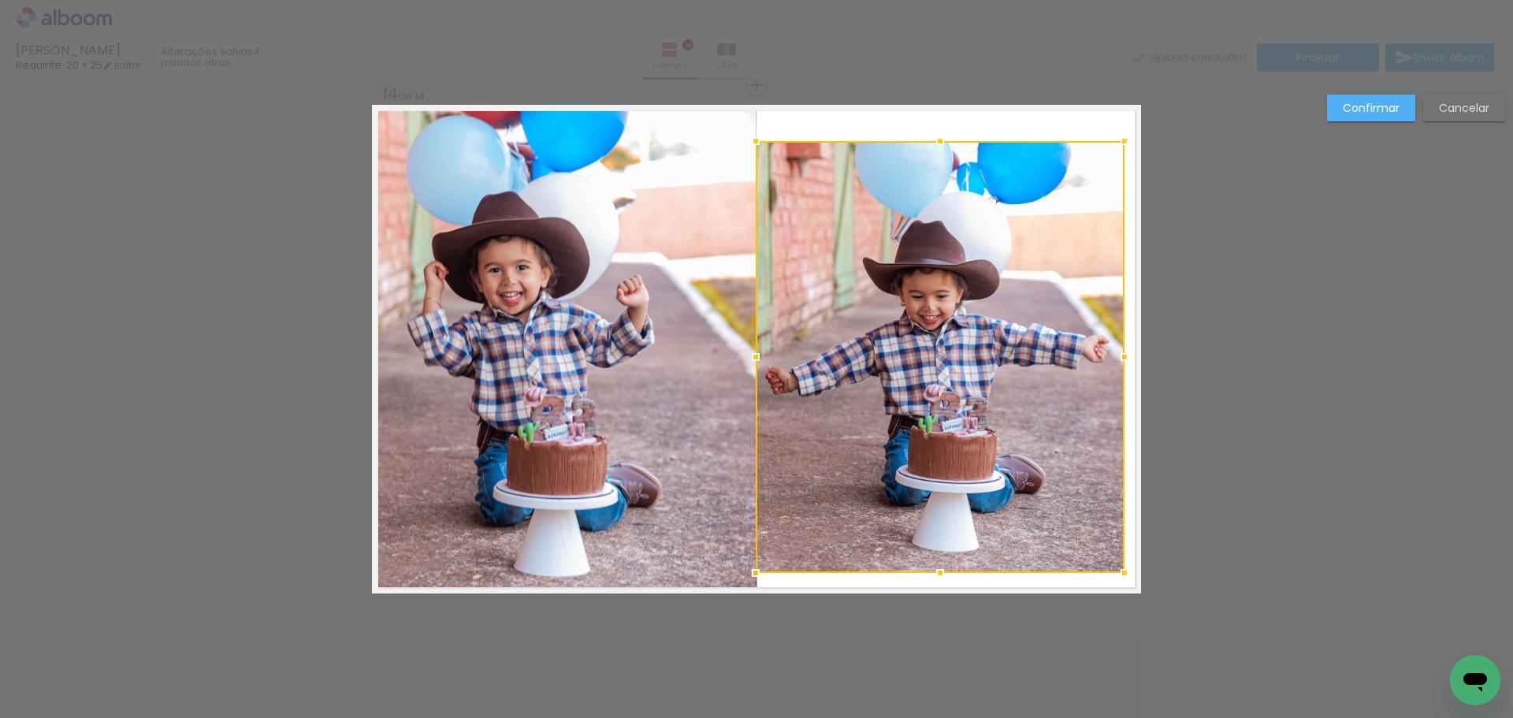
drag, startPoint x: 1135, startPoint y: 355, endPoint x: 1112, endPoint y: 353, distance: 22.9
click at [1112, 353] on div at bounding box center [1125, 357] width 32 height 32
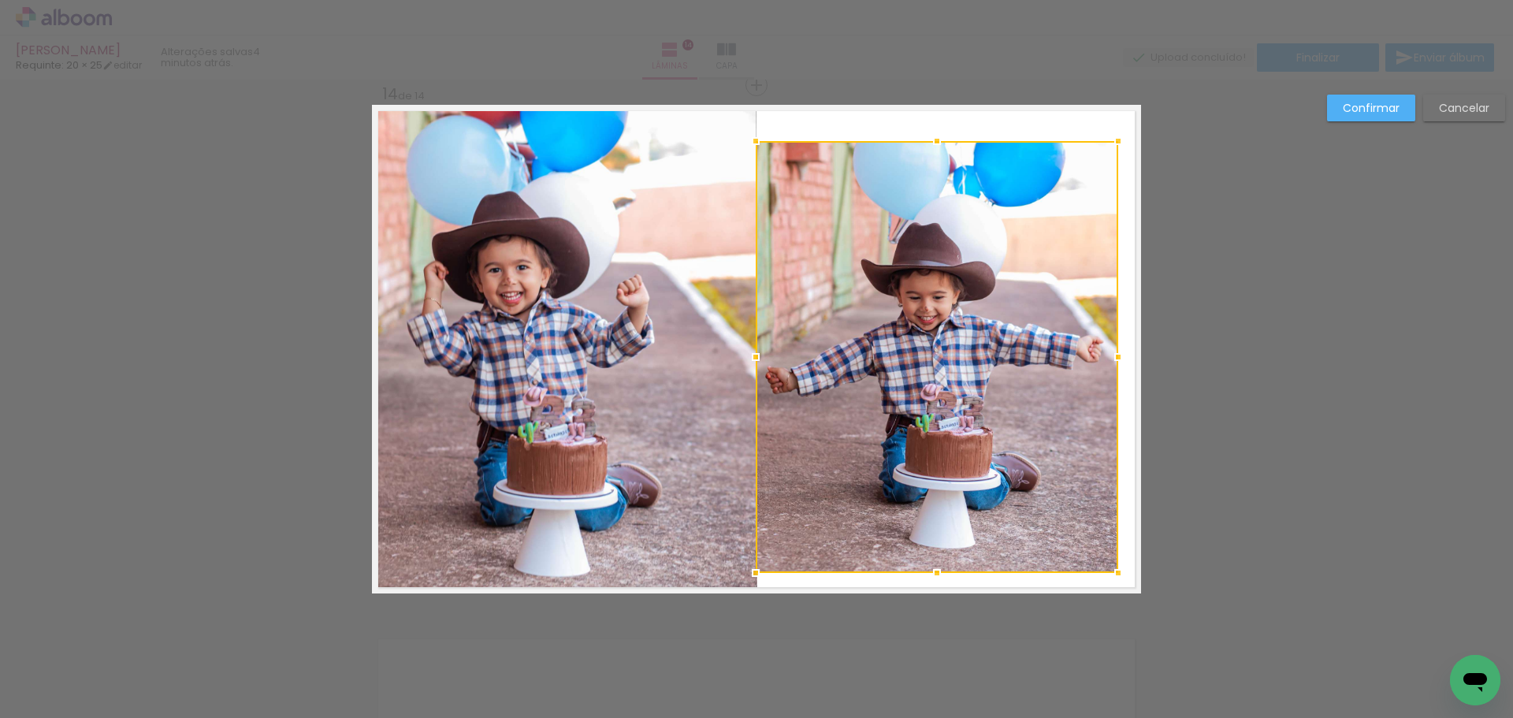
click at [986, 366] on div at bounding box center [937, 357] width 363 height 432
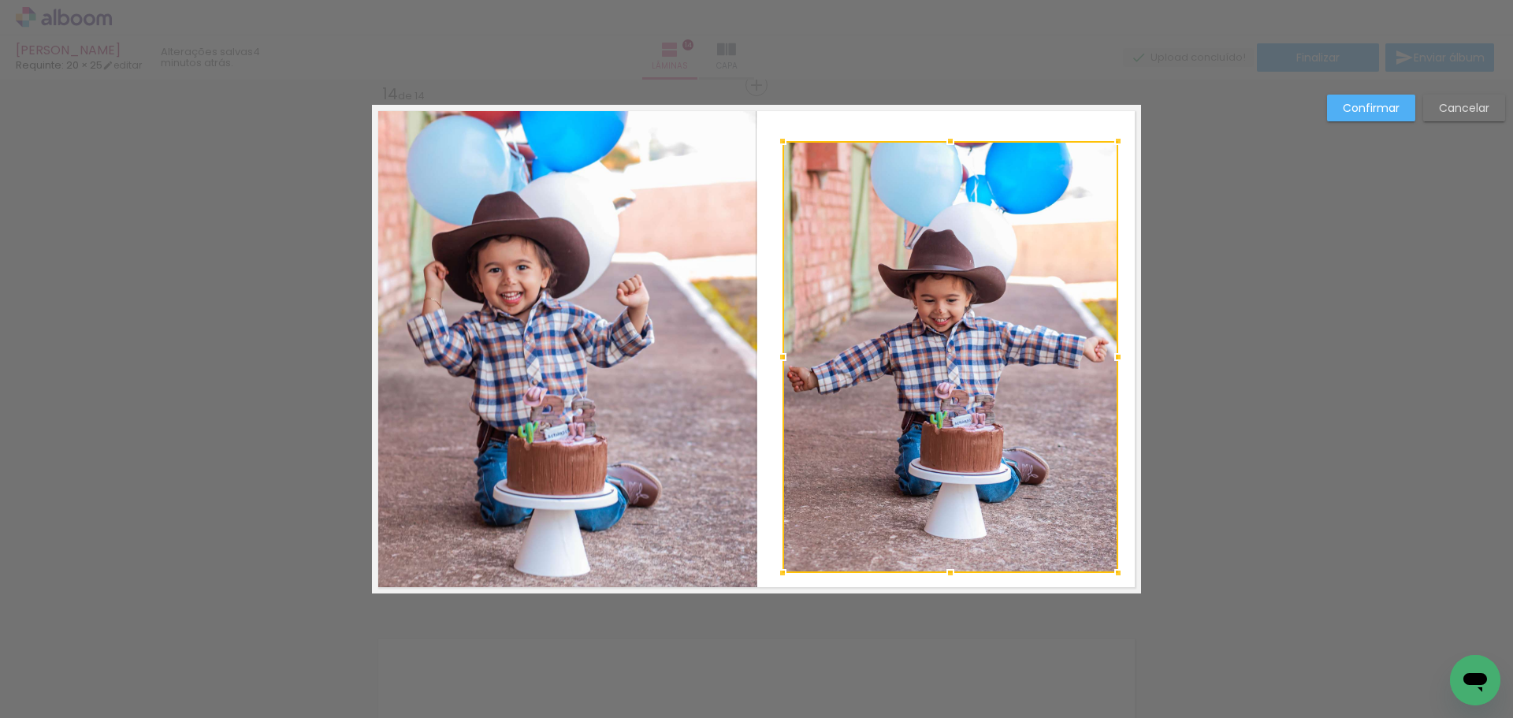
drag, startPoint x: 761, startPoint y: 353, endPoint x: 902, endPoint y: 359, distance: 141.2
click at [789, 352] on div at bounding box center [783, 357] width 32 height 32
drag, startPoint x: 902, startPoint y: 359, endPoint x: 974, endPoint y: 367, distance: 72.1
click at [903, 361] on div at bounding box center [950, 357] width 335 height 432
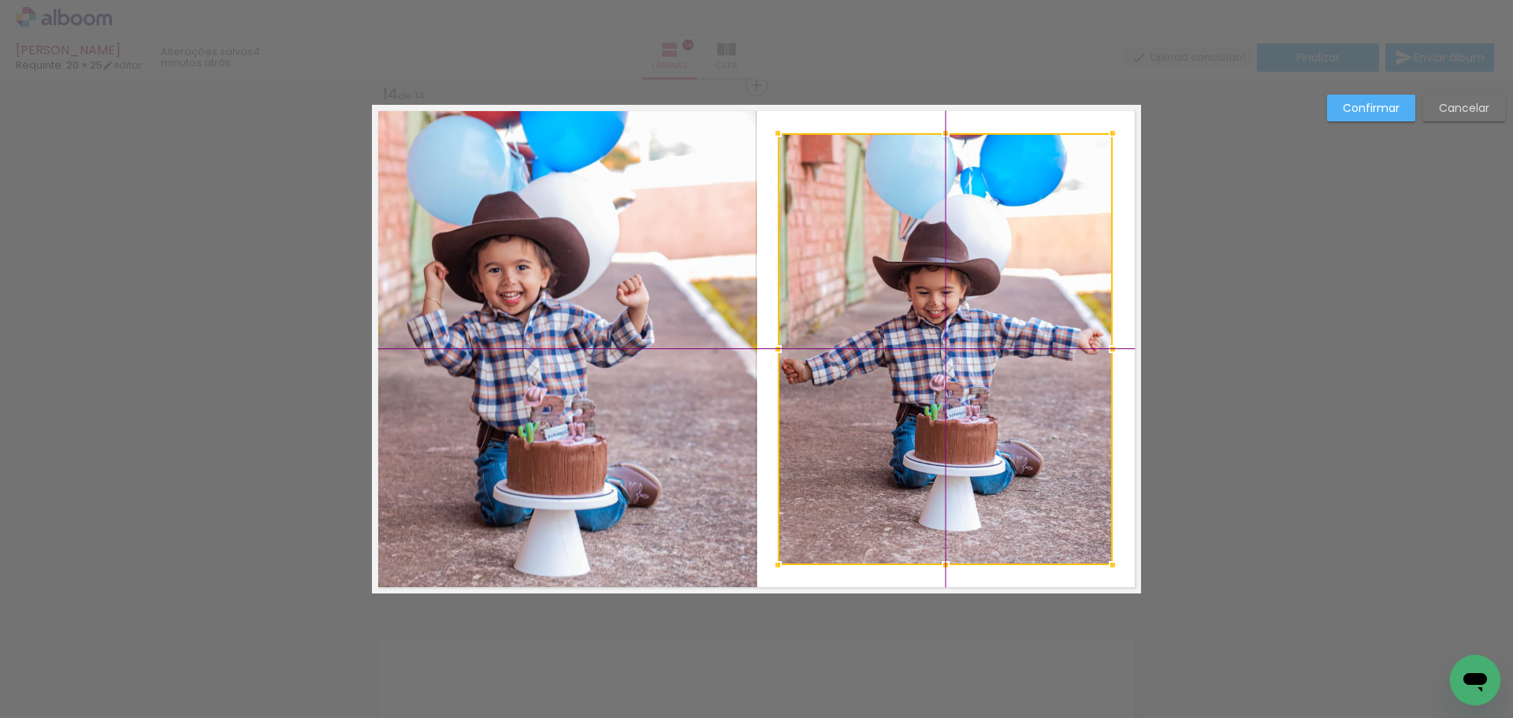
drag, startPoint x: 945, startPoint y: 330, endPoint x: 952, endPoint y: 339, distance: 11.2
click at [952, 339] on div at bounding box center [945, 349] width 335 height 432
click at [0, 0] on slot "Confirmar" at bounding box center [0, 0] width 0 height 0
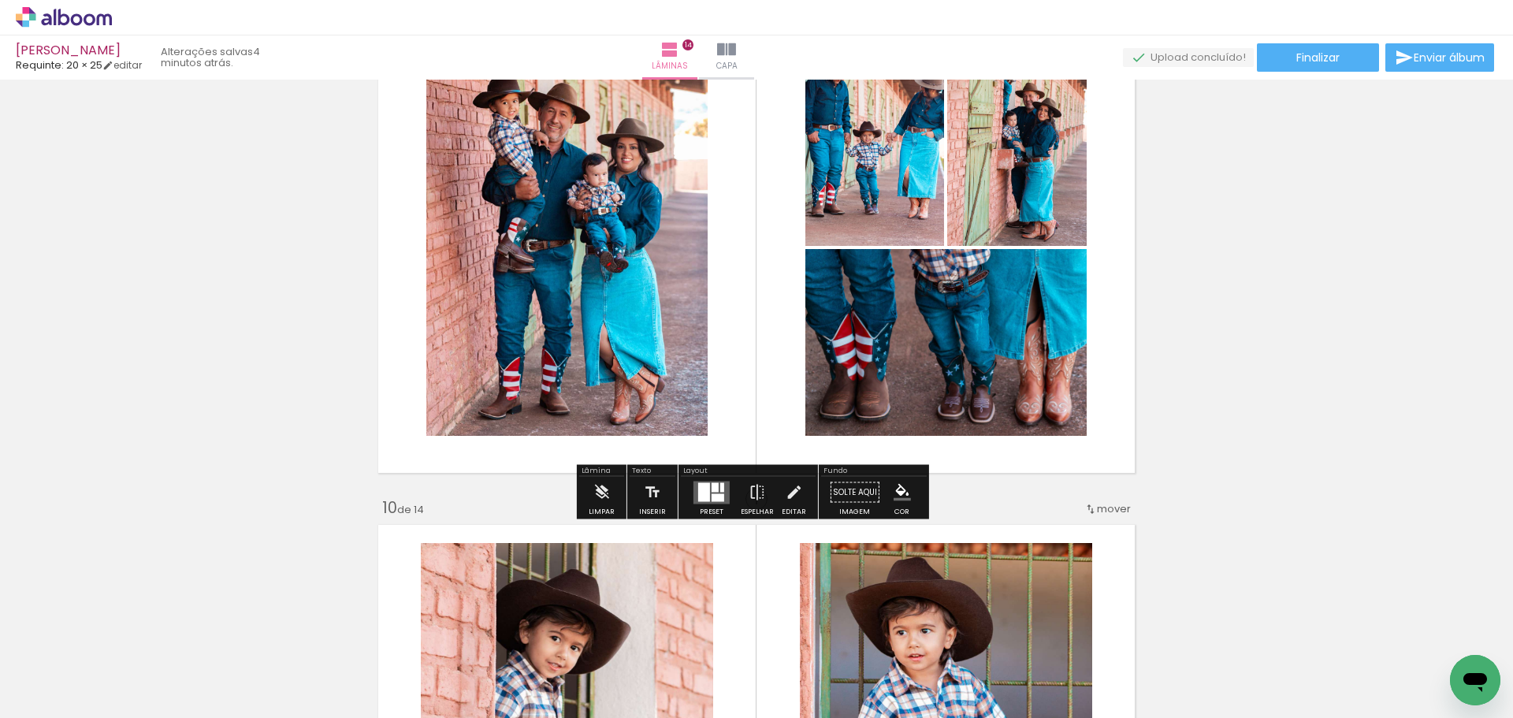
scroll to position [4363, 0]
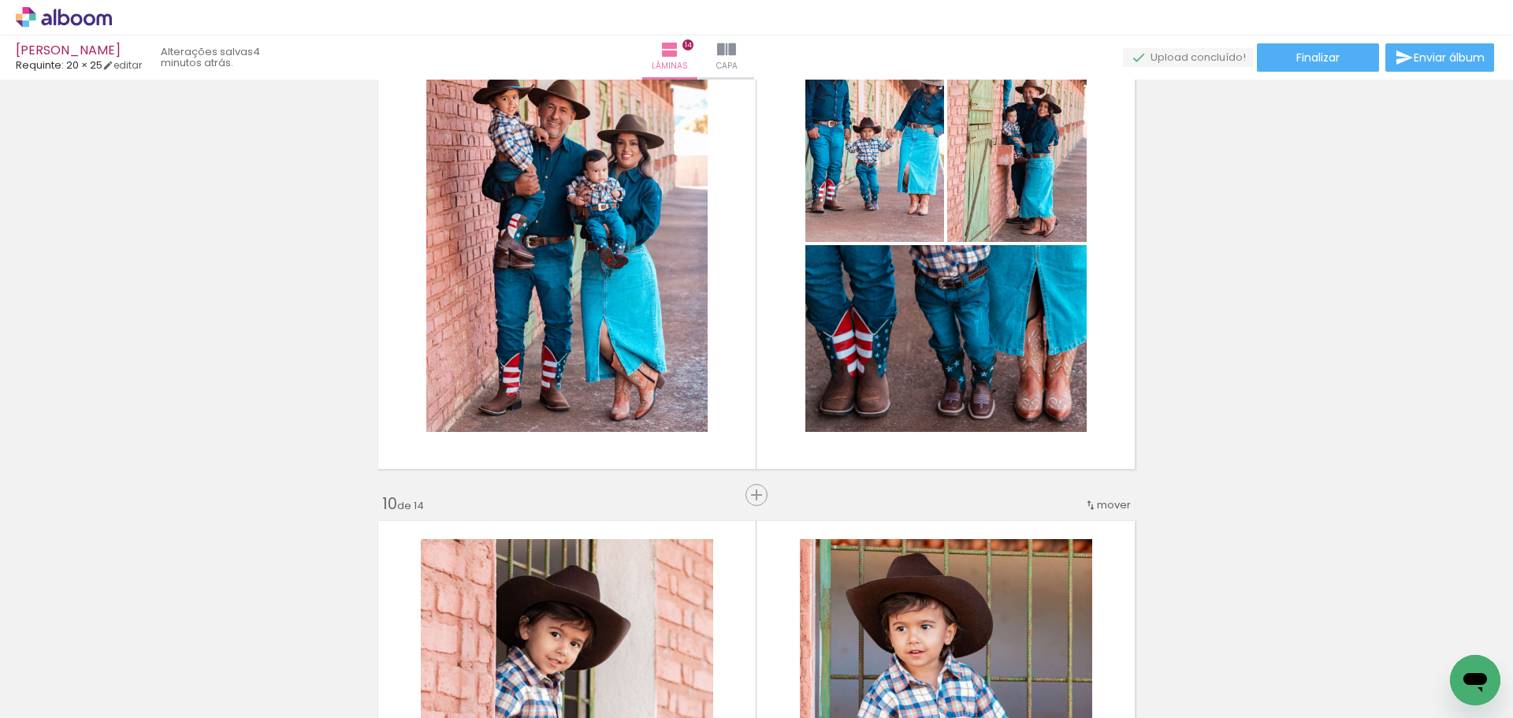
drag, startPoint x: 752, startPoint y: 489, endPoint x: 680, endPoint y: 472, distance: 73.8
click at [766, 490] on span "Inserir lâmina" at bounding box center [796, 495] width 61 height 10
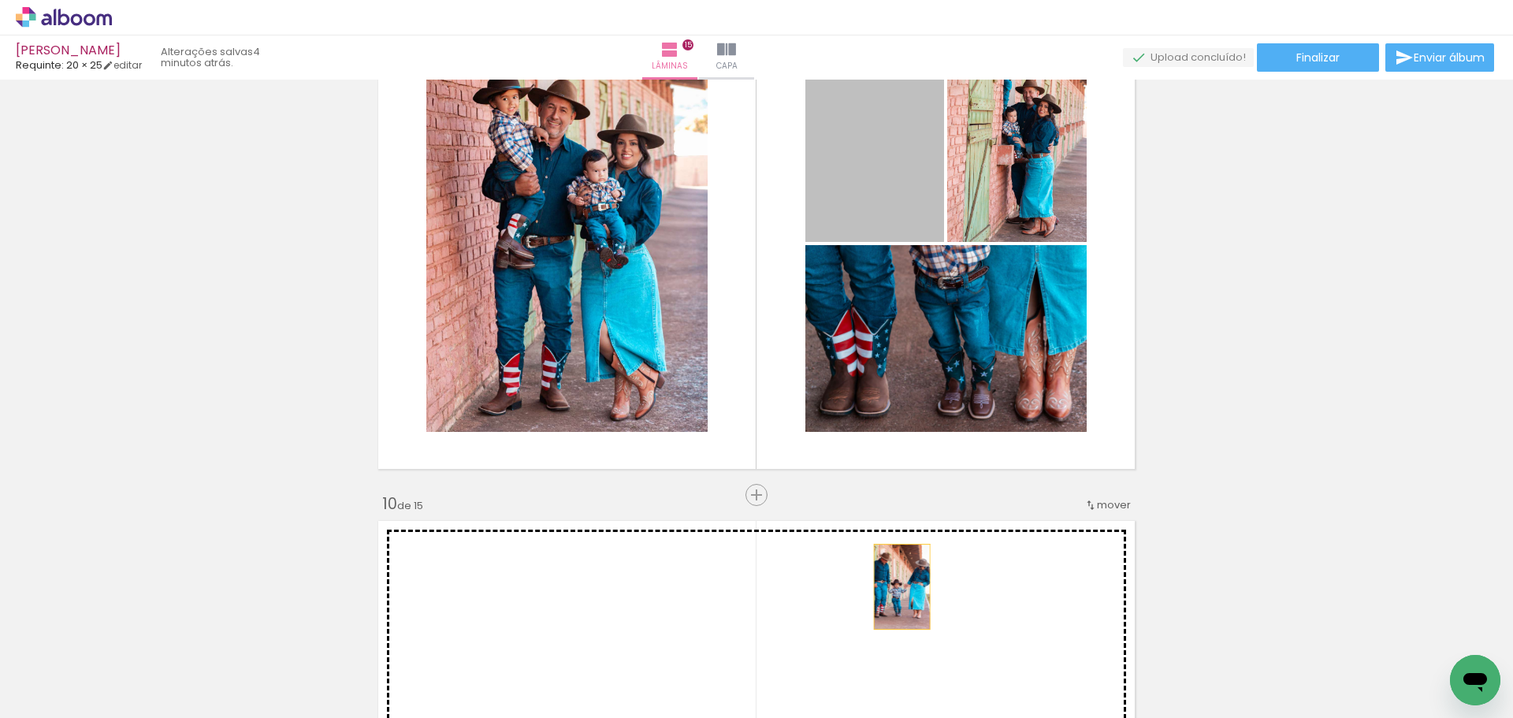
drag, startPoint x: 893, startPoint y: 161, endPoint x: 896, endPoint y: 586, distance: 425.6
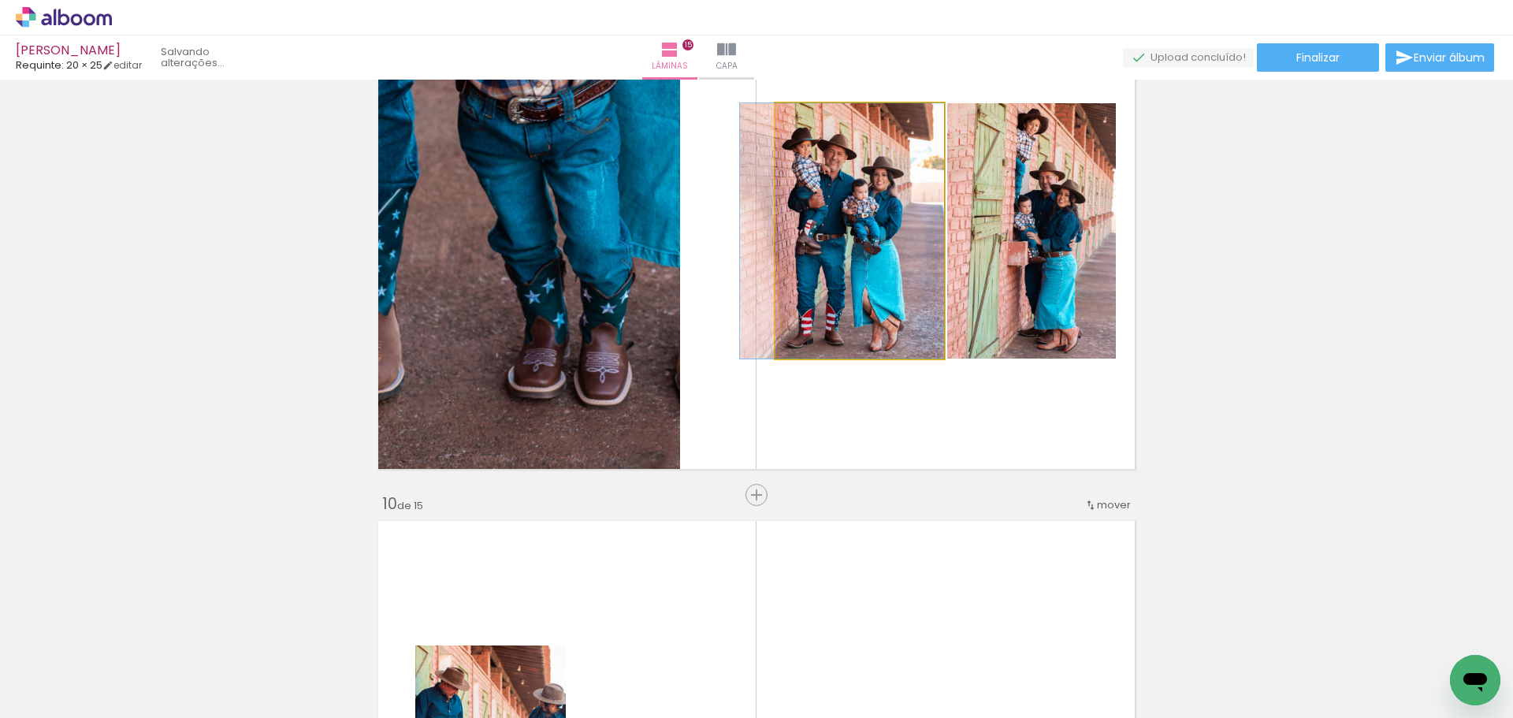
drag, startPoint x: 922, startPoint y: 261, endPoint x: 856, endPoint y: 270, distance: 66.8
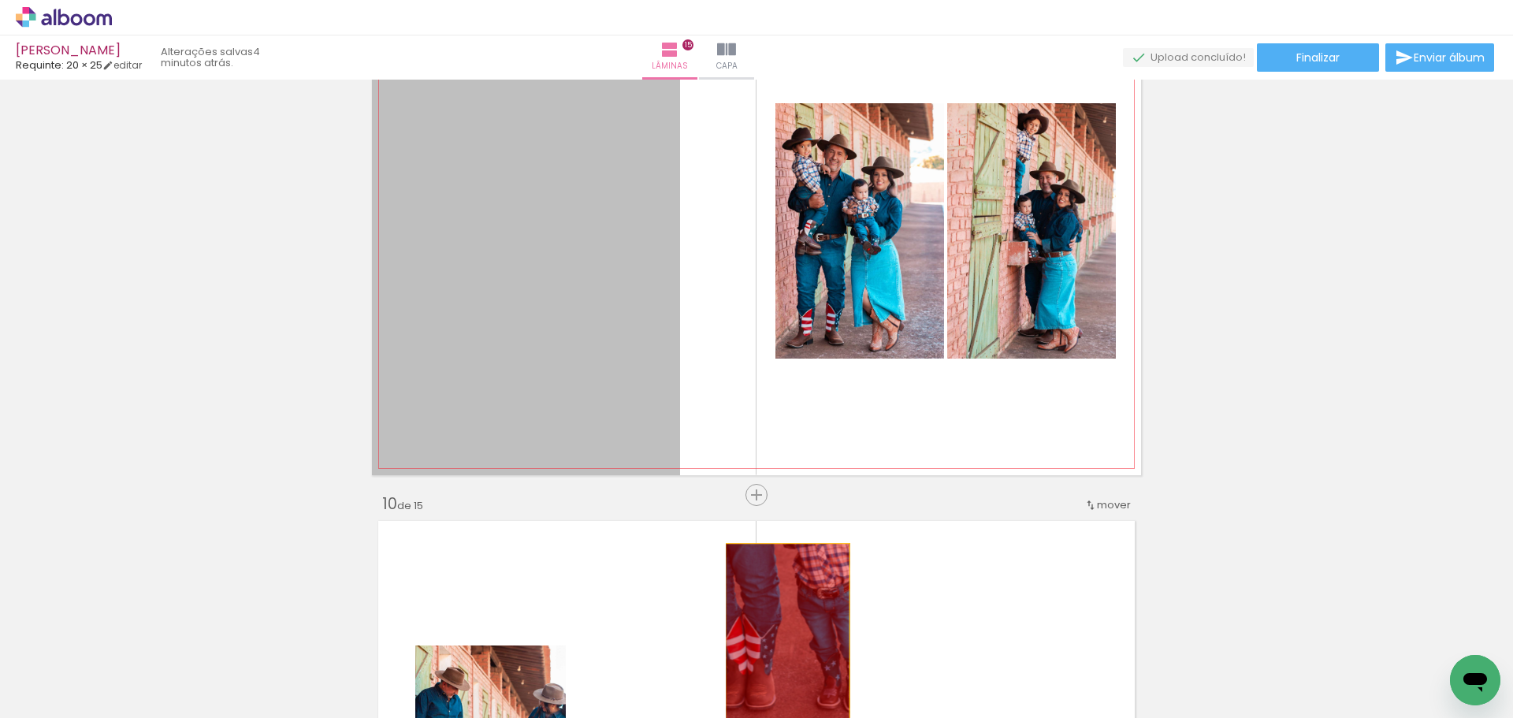
drag, startPoint x: 578, startPoint y: 319, endPoint x: 792, endPoint y: 632, distance: 379.3
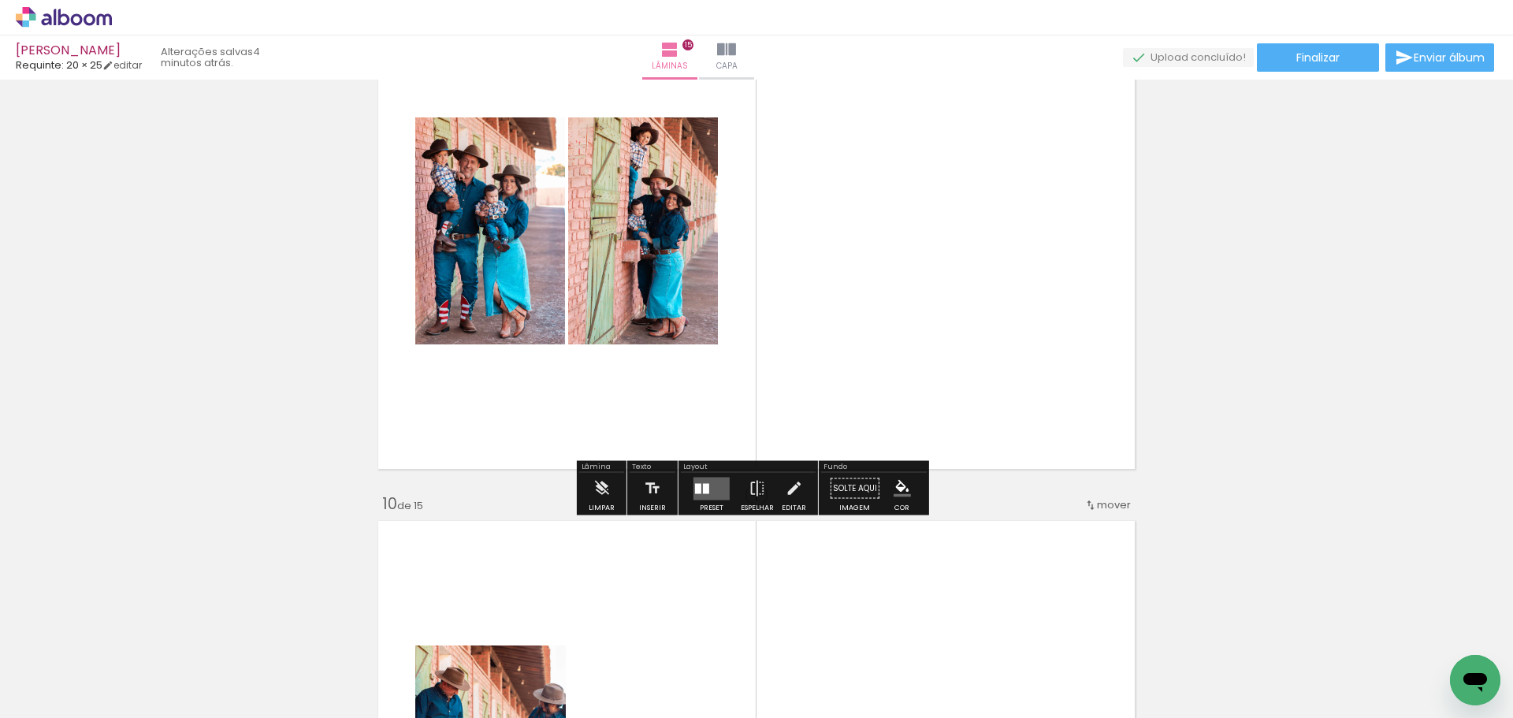
click at [770, 359] on quentale-layouter at bounding box center [756, 231] width 769 height 489
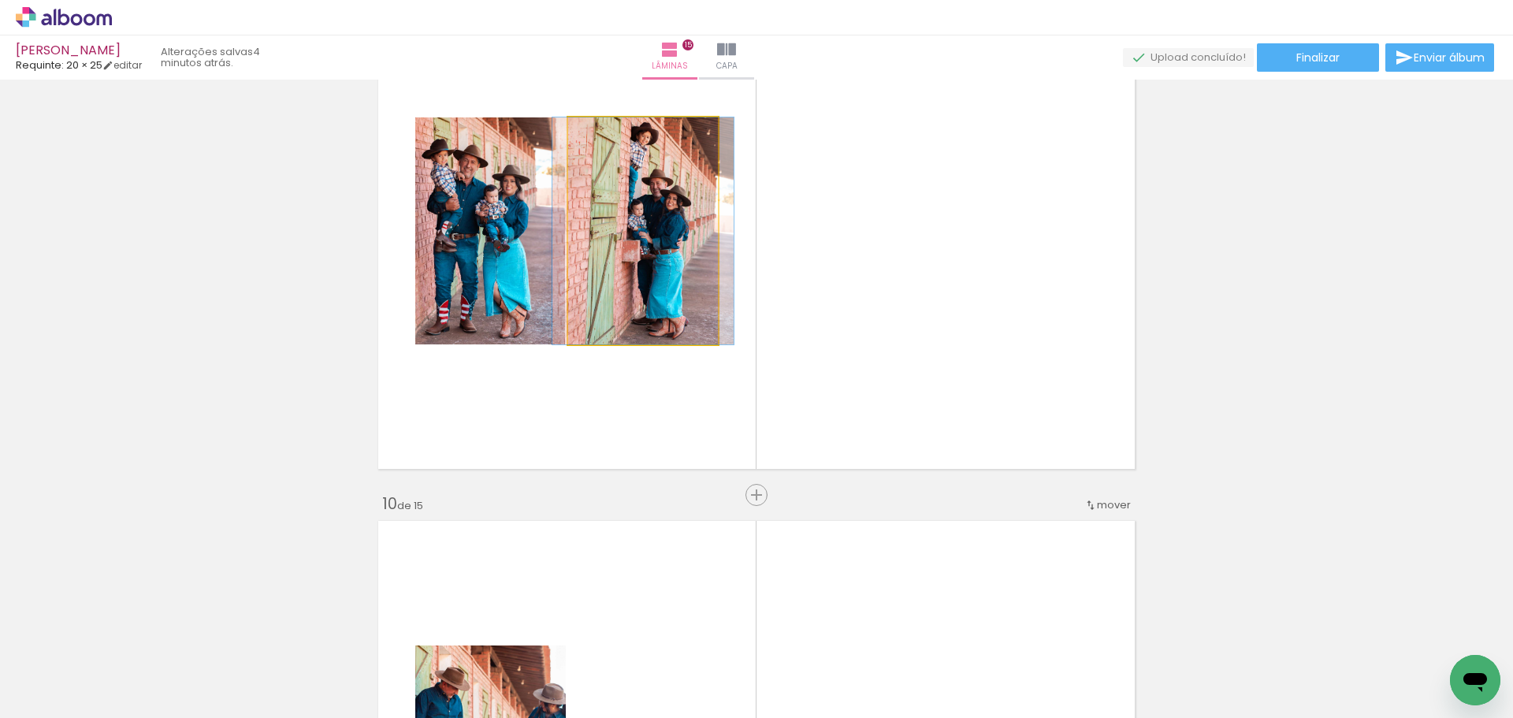
click at [672, 252] on quentale-photo at bounding box center [643, 230] width 150 height 227
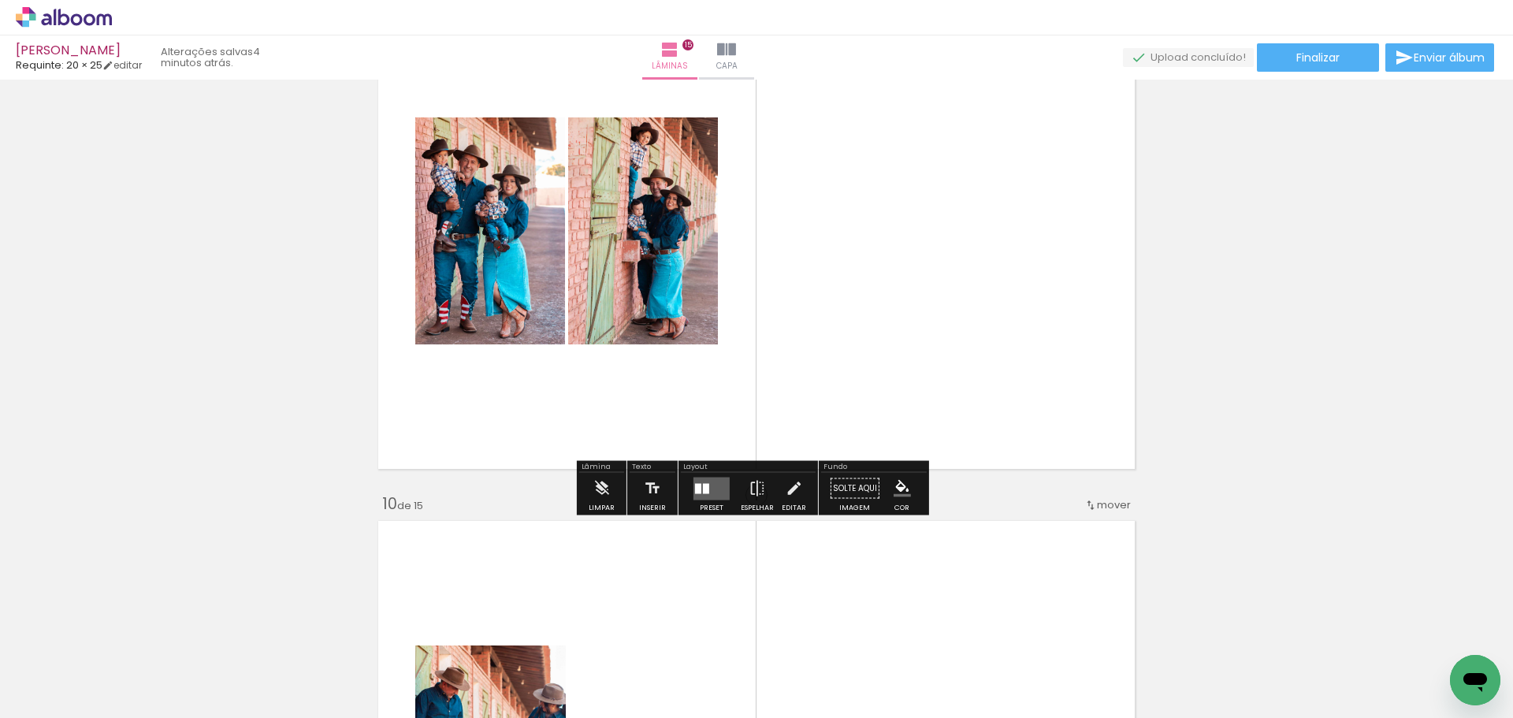
click at [1099, 412] on quentale-layouter at bounding box center [756, 231] width 769 height 489
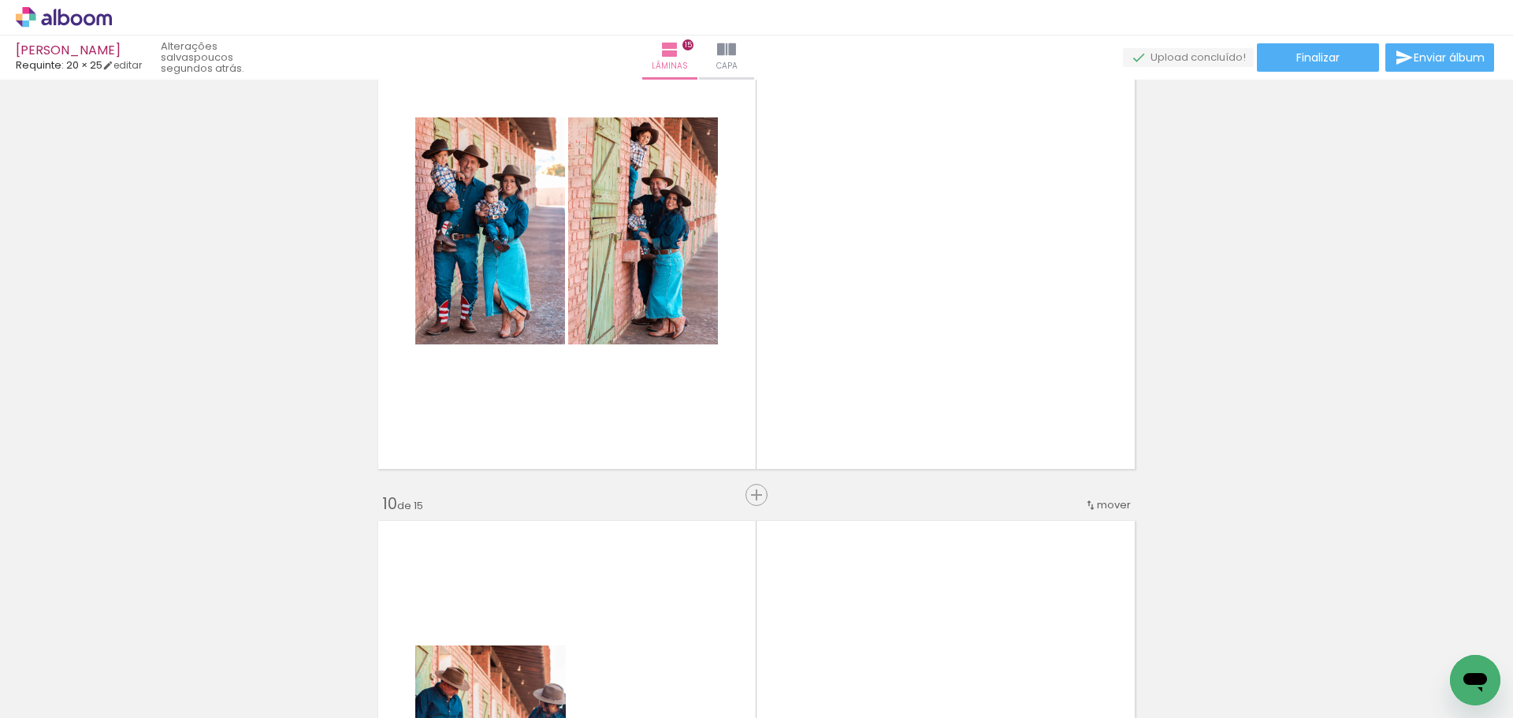
scroll to position [0, 2151]
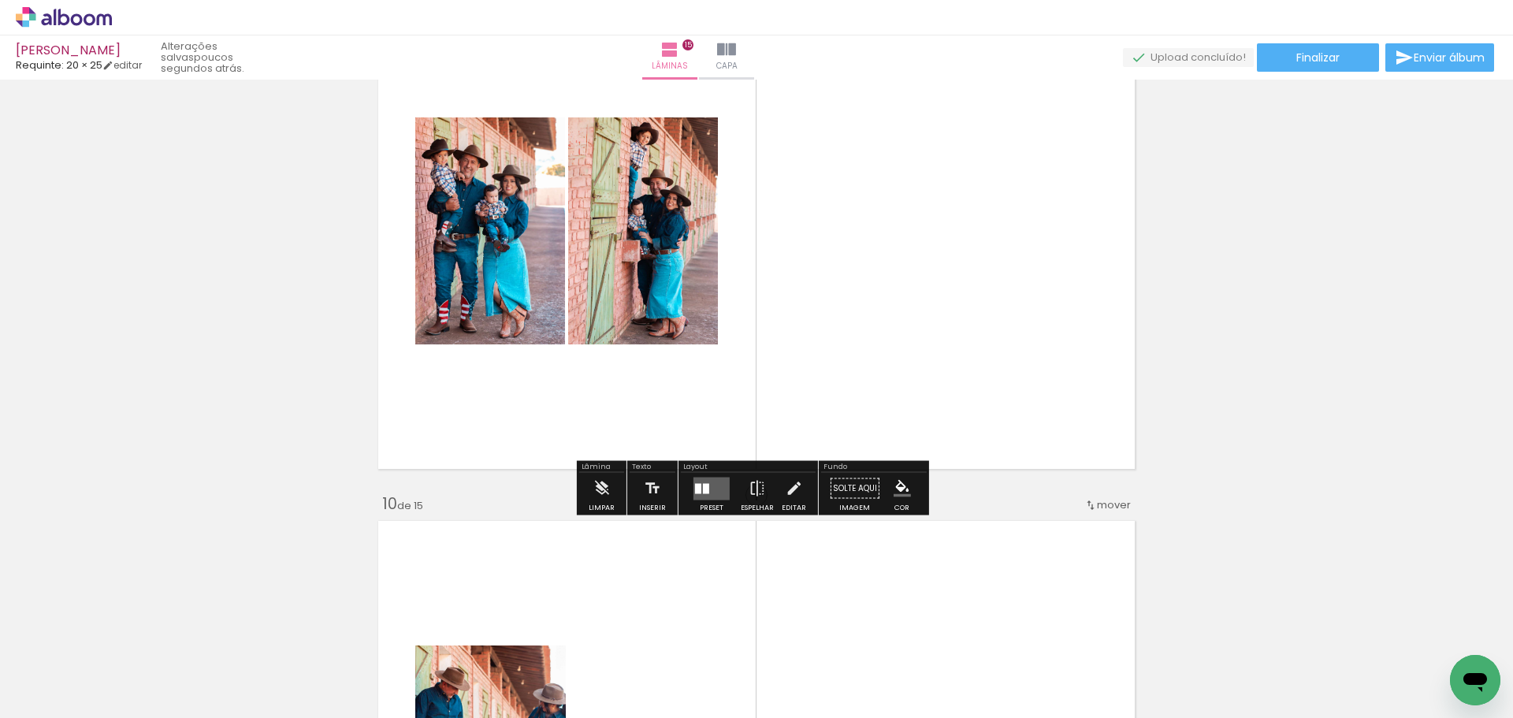
click at [658, 222] on quentale-photo at bounding box center [643, 230] width 150 height 227
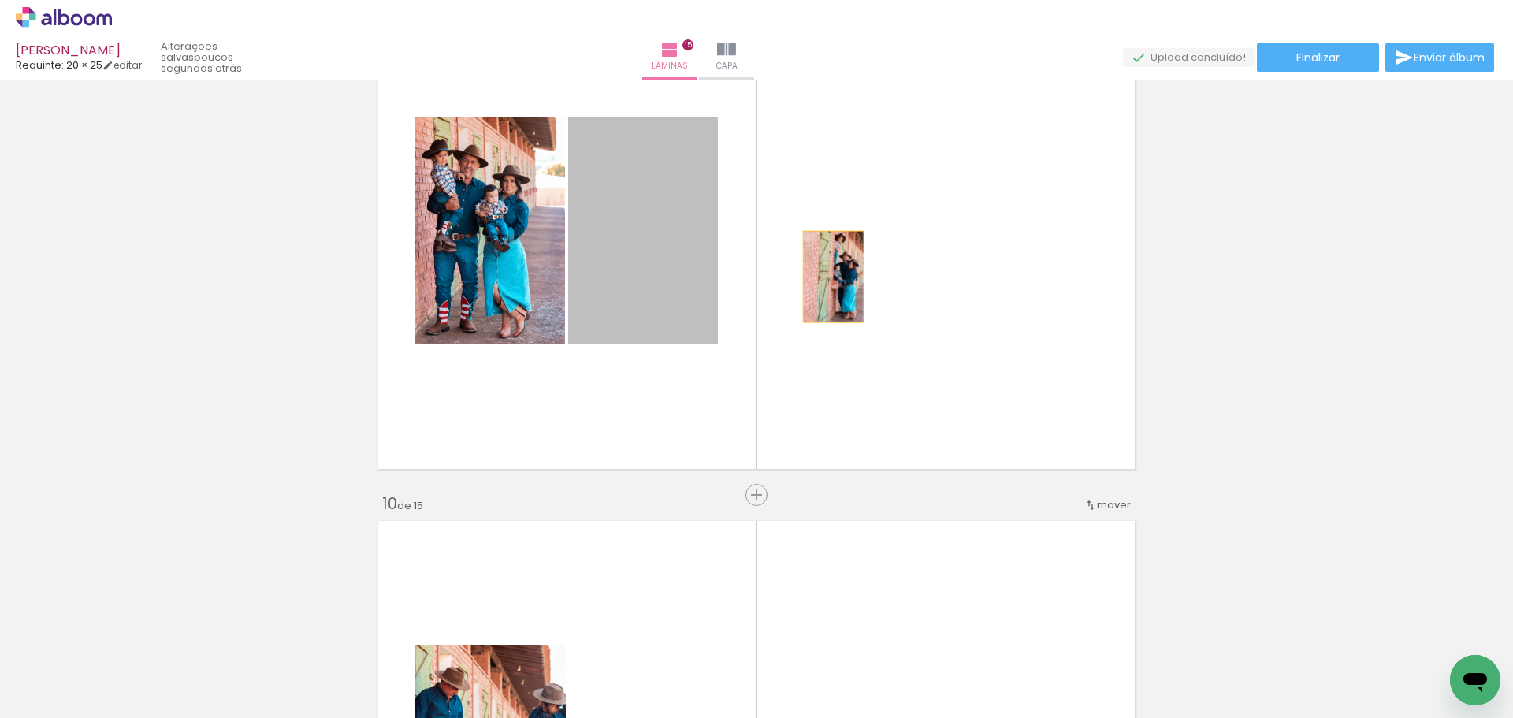
drag, startPoint x: 651, startPoint y: 262, endPoint x: 835, endPoint y: 277, distance: 185.0
click at [835, 277] on quentale-layouter at bounding box center [756, 231] width 769 height 489
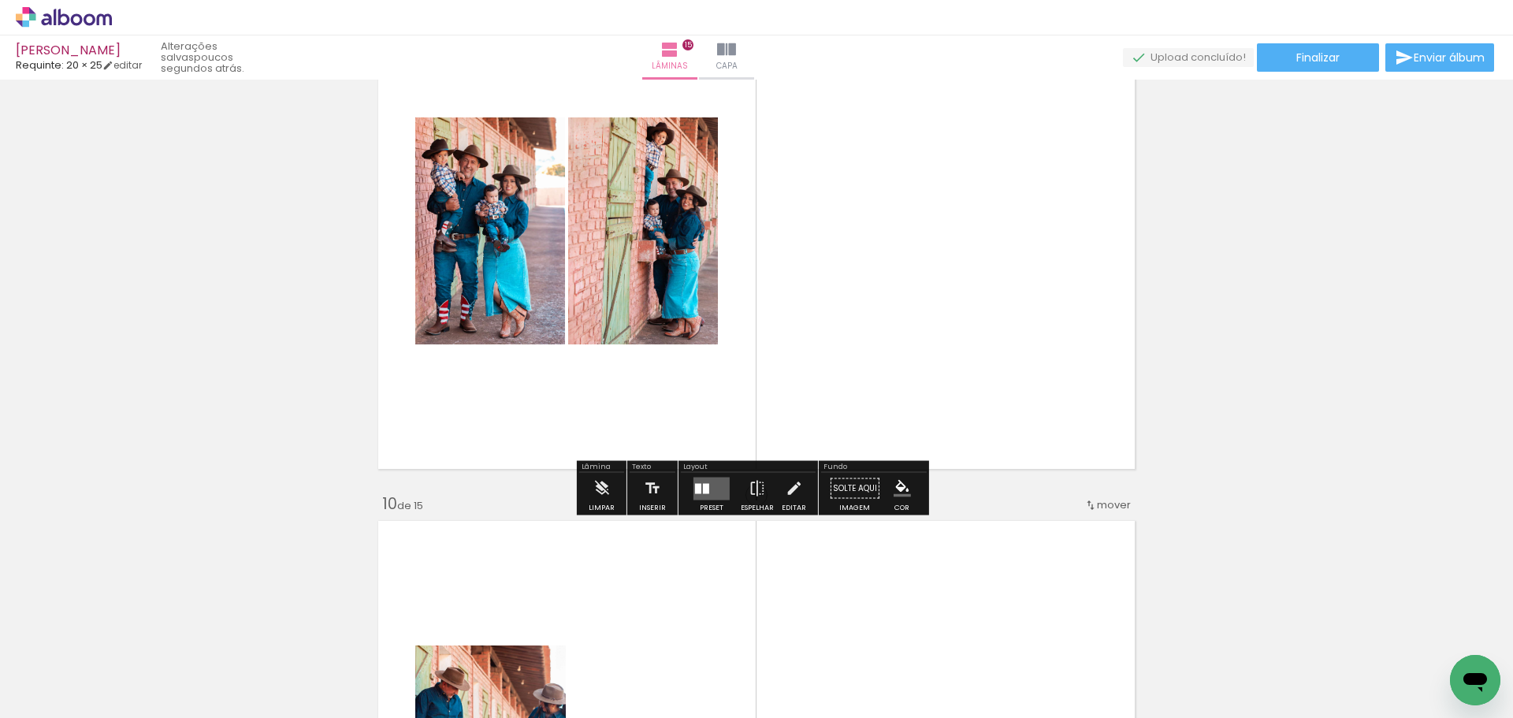
click at [690, 341] on quentale-photo at bounding box center [643, 230] width 150 height 227
click at [705, 486] on div at bounding box center [706, 488] width 6 height 10
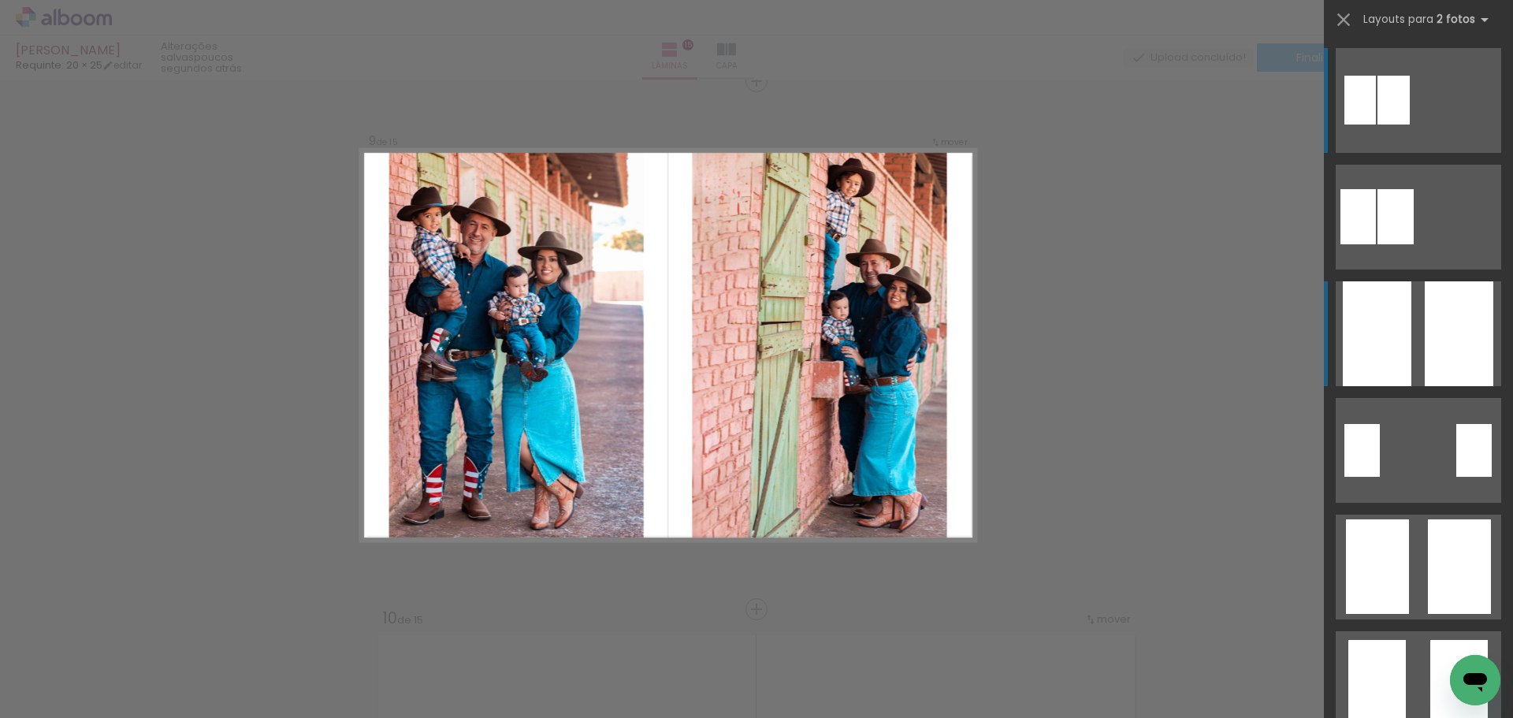
scroll to position [4245, 0]
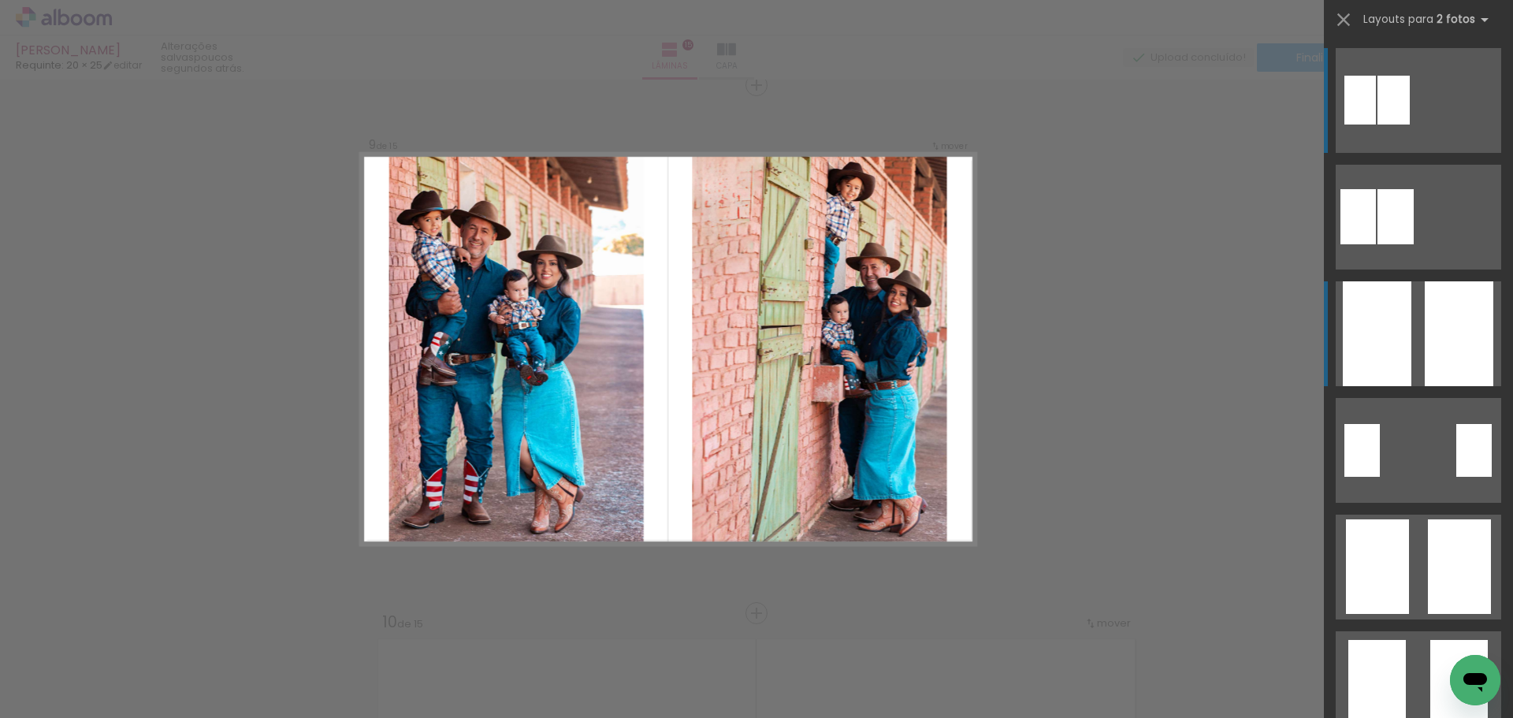
click at [1474, 374] on div at bounding box center [1459, 333] width 69 height 105
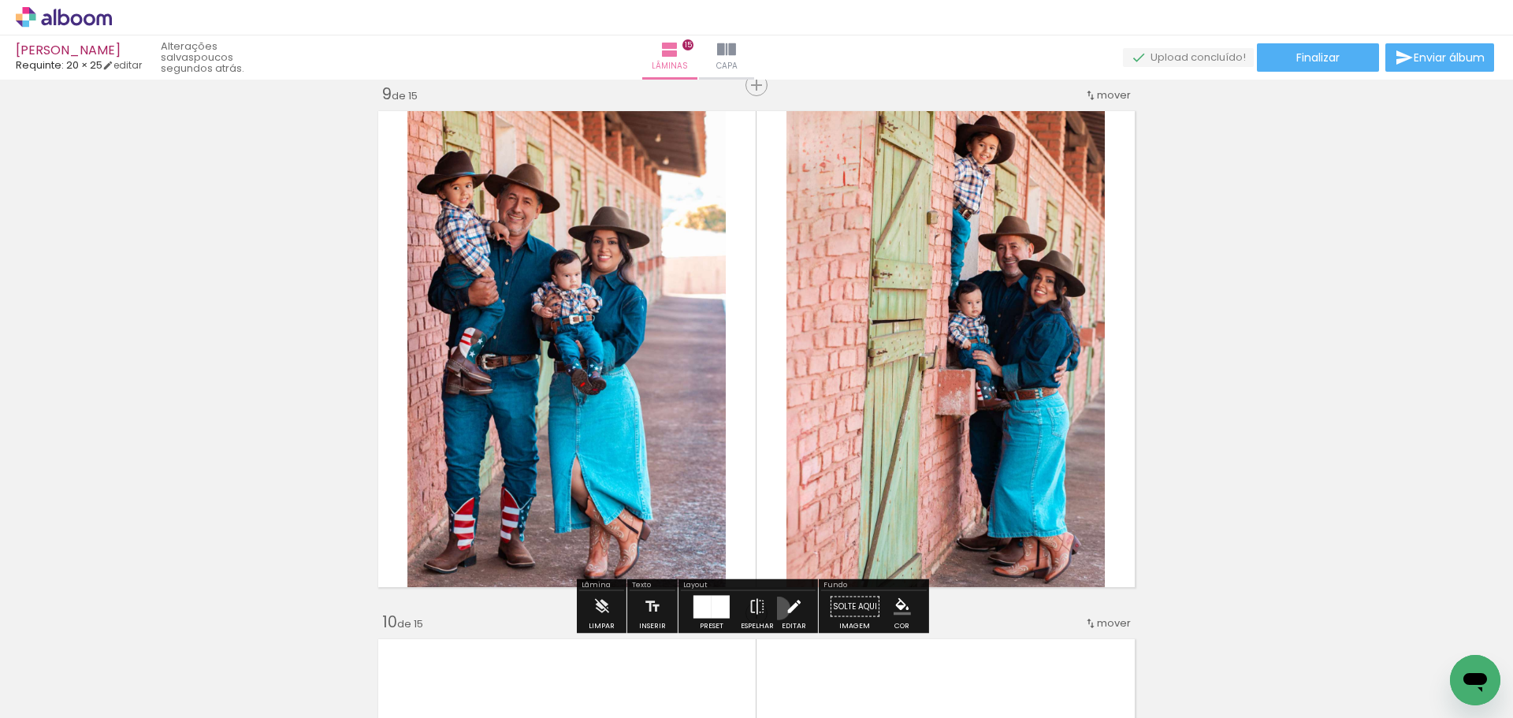
click at [778, 608] on paper-button "Editar" at bounding box center [794, 611] width 32 height 40
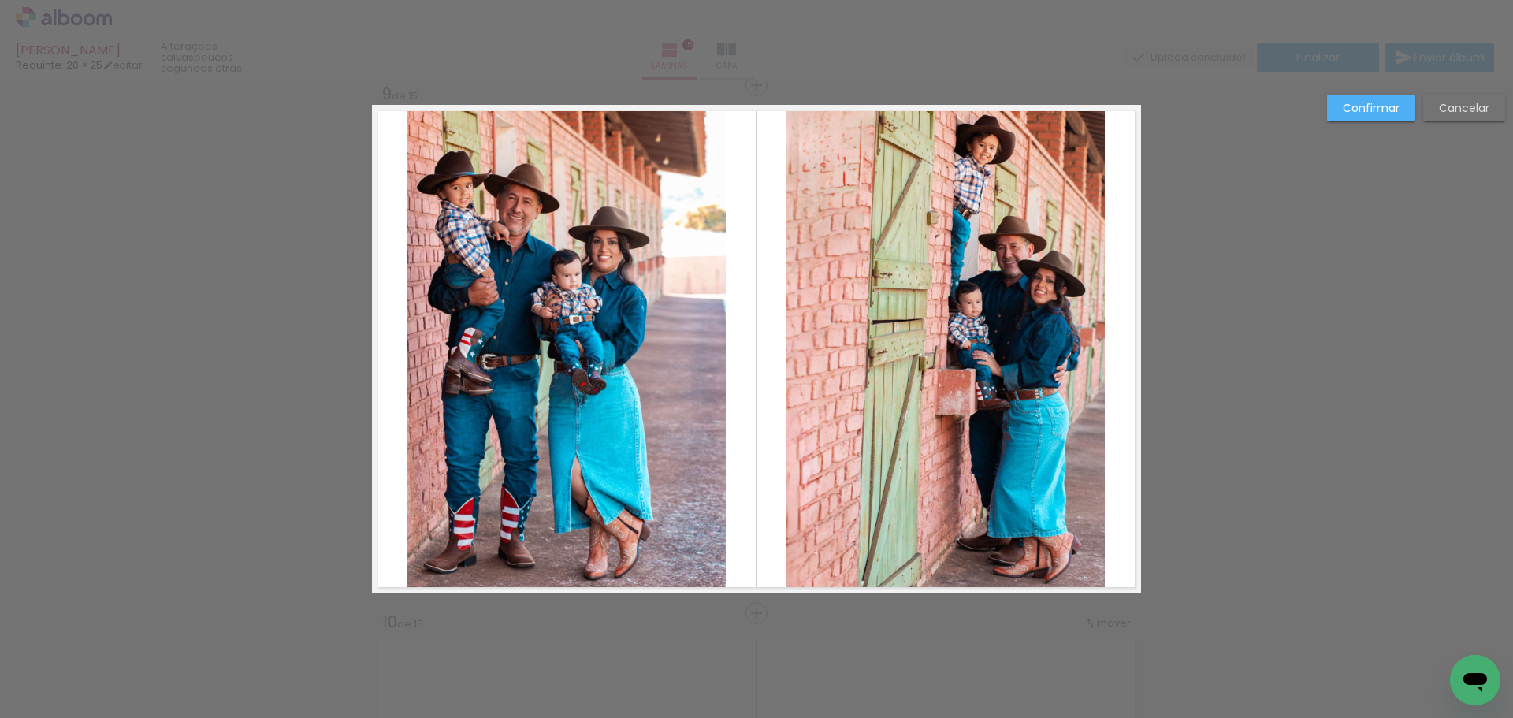
click at [859, 471] on quentale-photo at bounding box center [945, 349] width 318 height 489
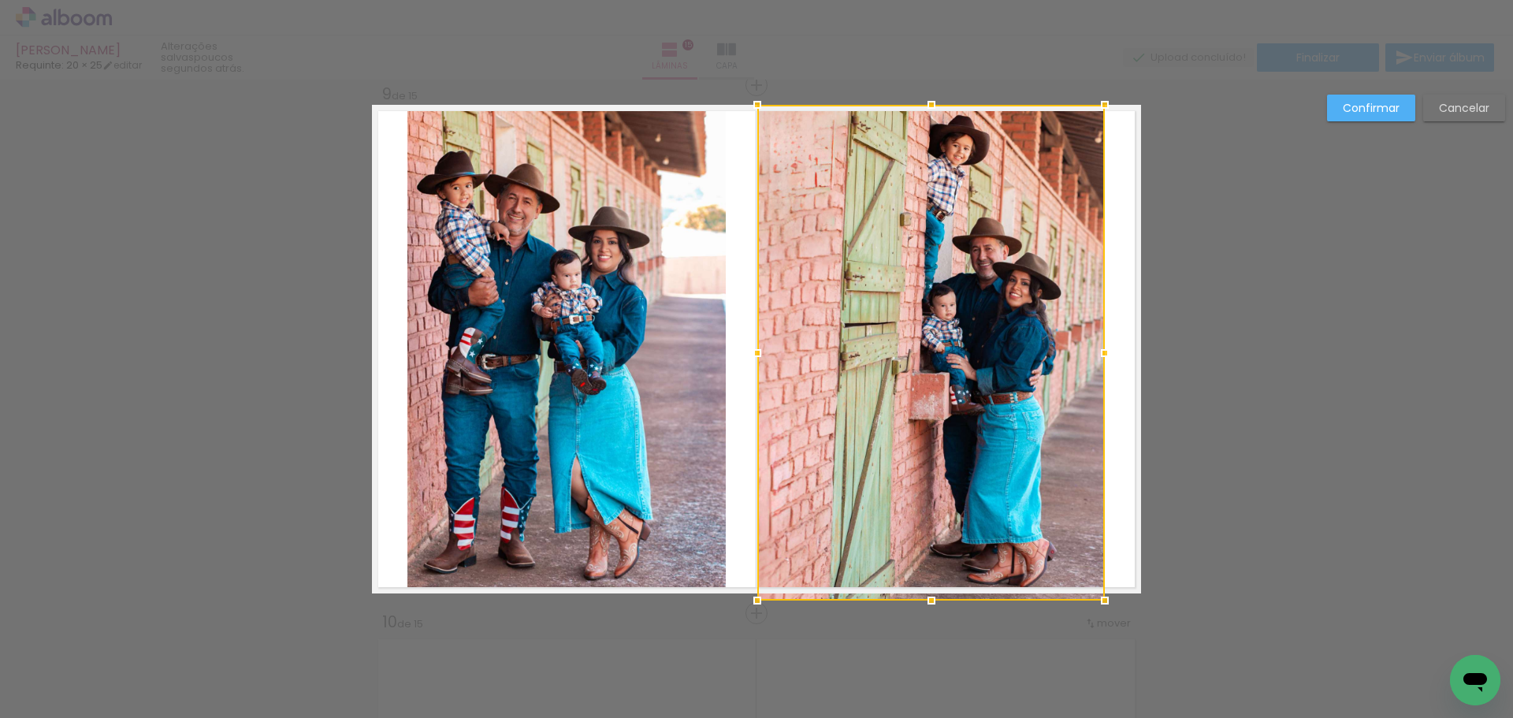
drag, startPoint x: 781, startPoint y: 595, endPoint x: 744, endPoint y: 593, distance: 37.1
click at [744, 593] on div at bounding box center [758, 601] width 32 height 32
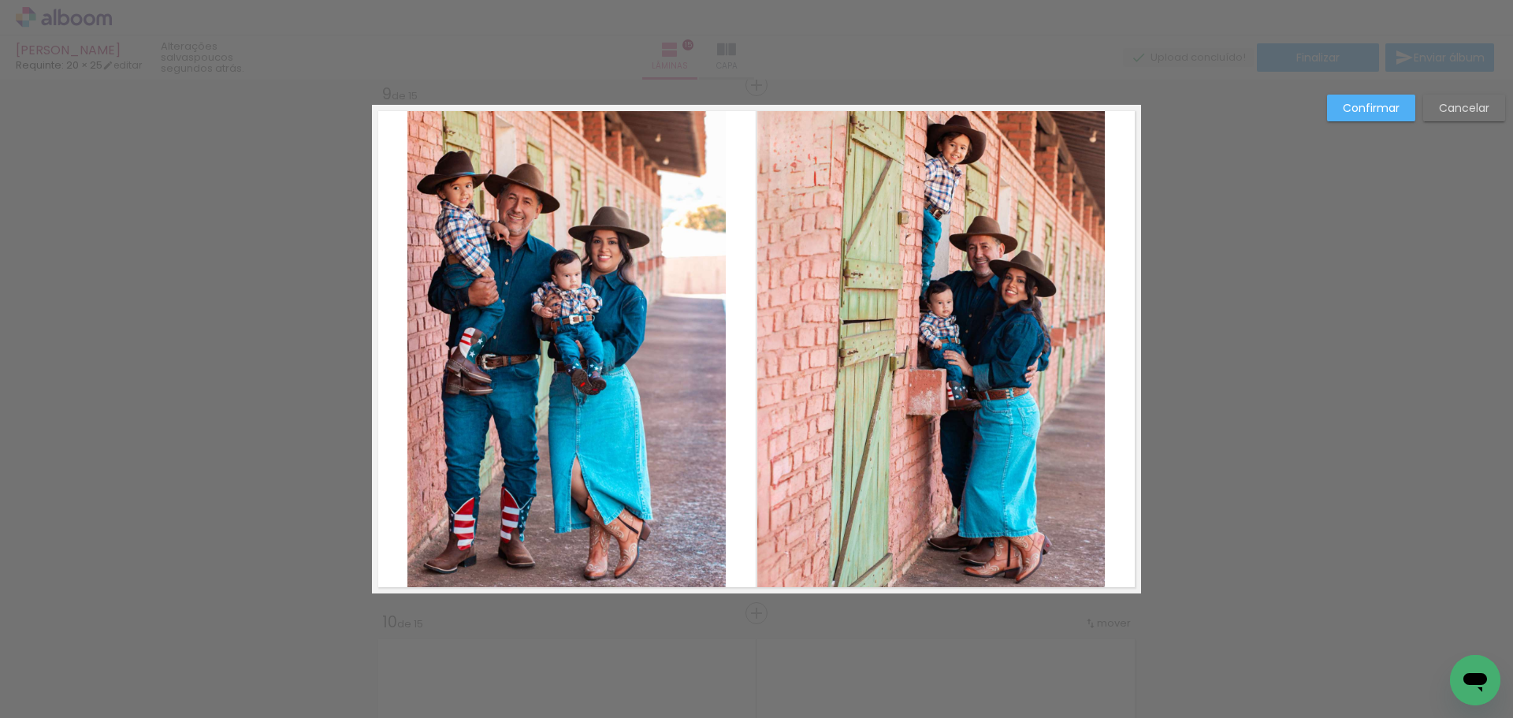
click at [800, 532] on quentale-photo at bounding box center [931, 349] width 348 height 489
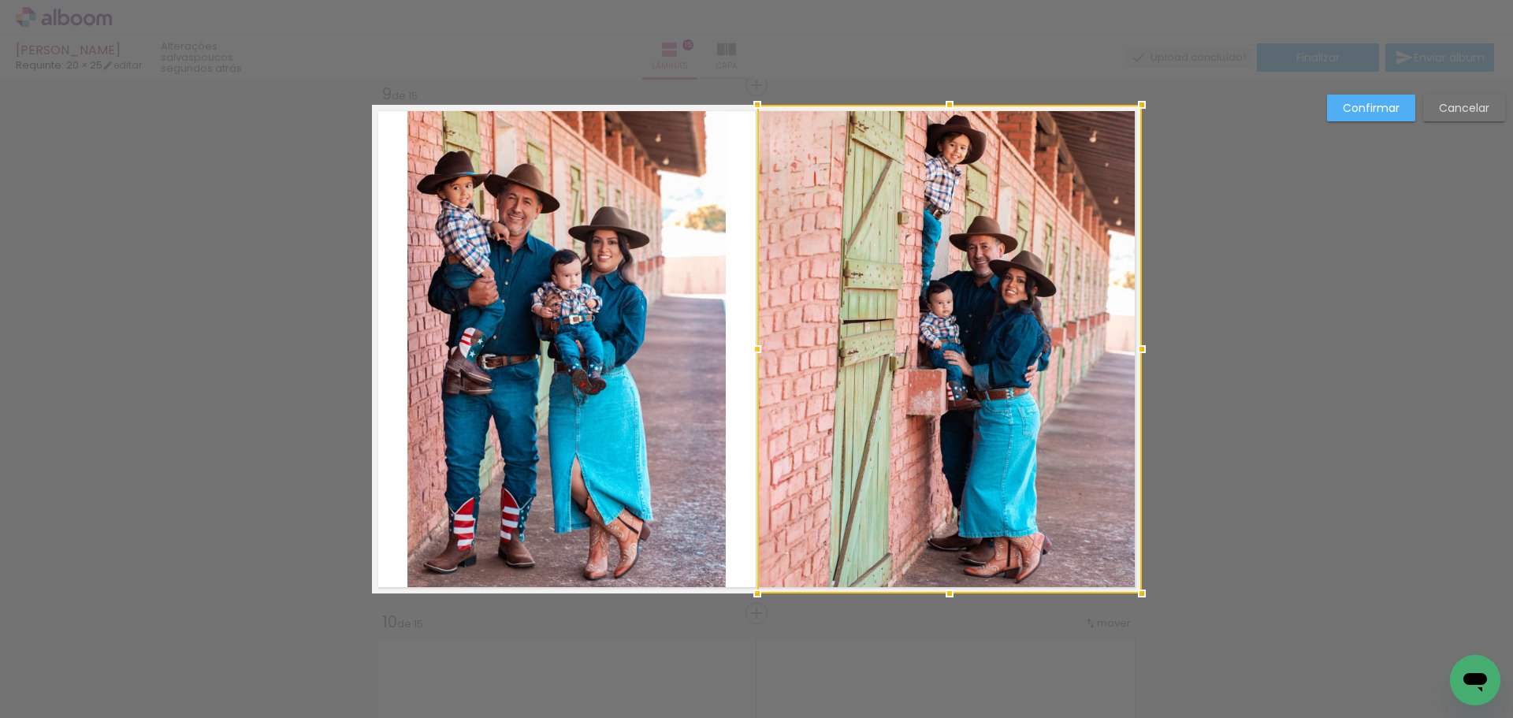
drag, startPoint x: 1106, startPoint y: 348, endPoint x: 1136, endPoint y: 352, distance: 30.3
click at [1136, 352] on div at bounding box center [1142, 349] width 32 height 32
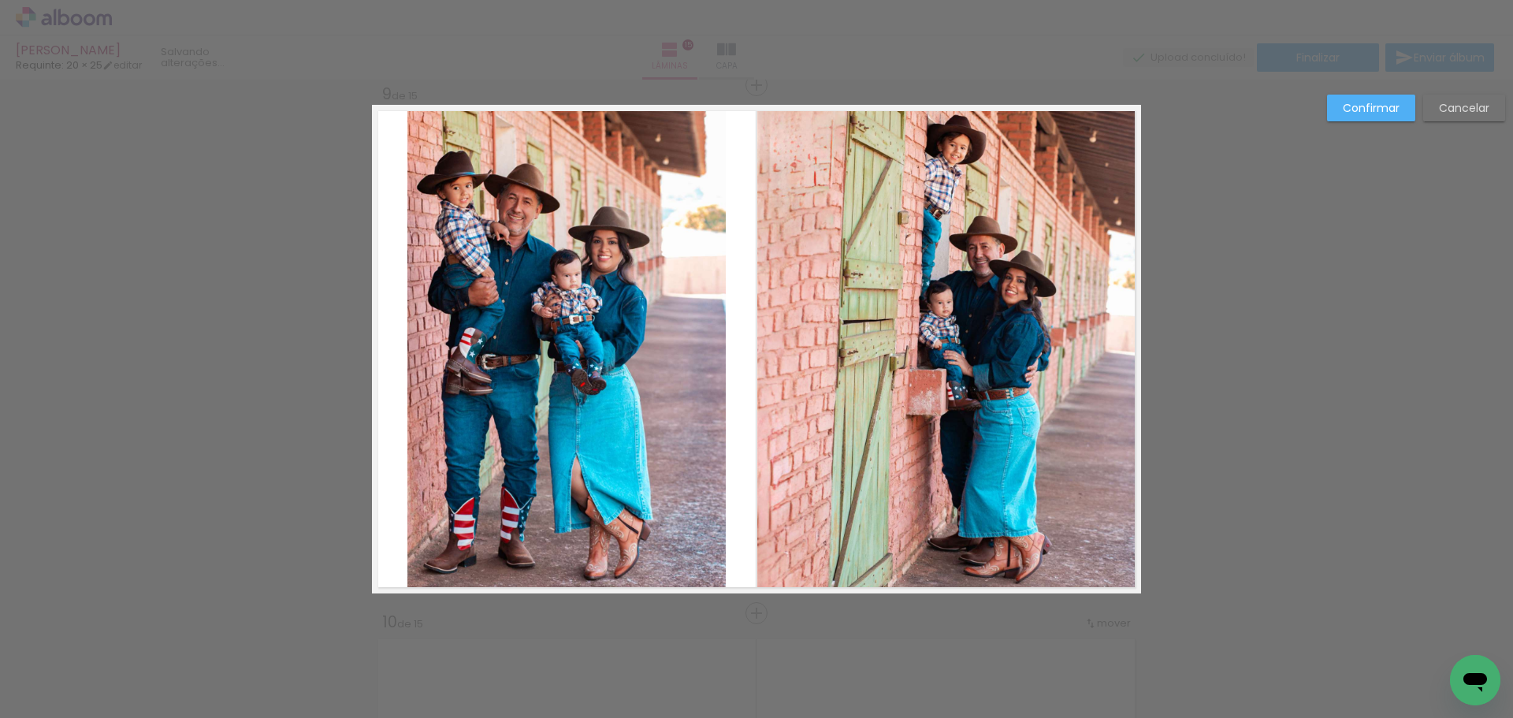
click at [1021, 343] on quentale-photo at bounding box center [949, 349] width 384 height 489
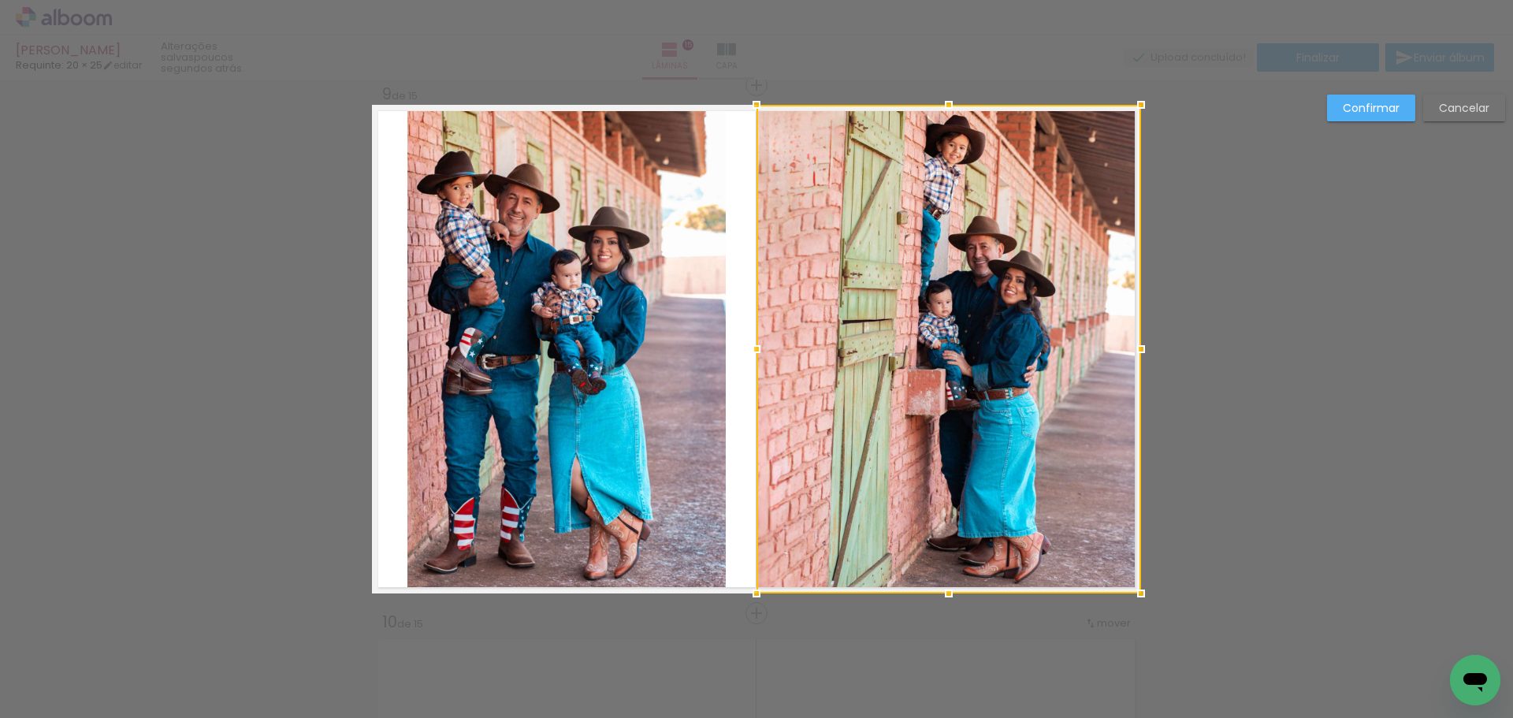
click at [747, 348] on div at bounding box center [757, 349] width 32 height 32
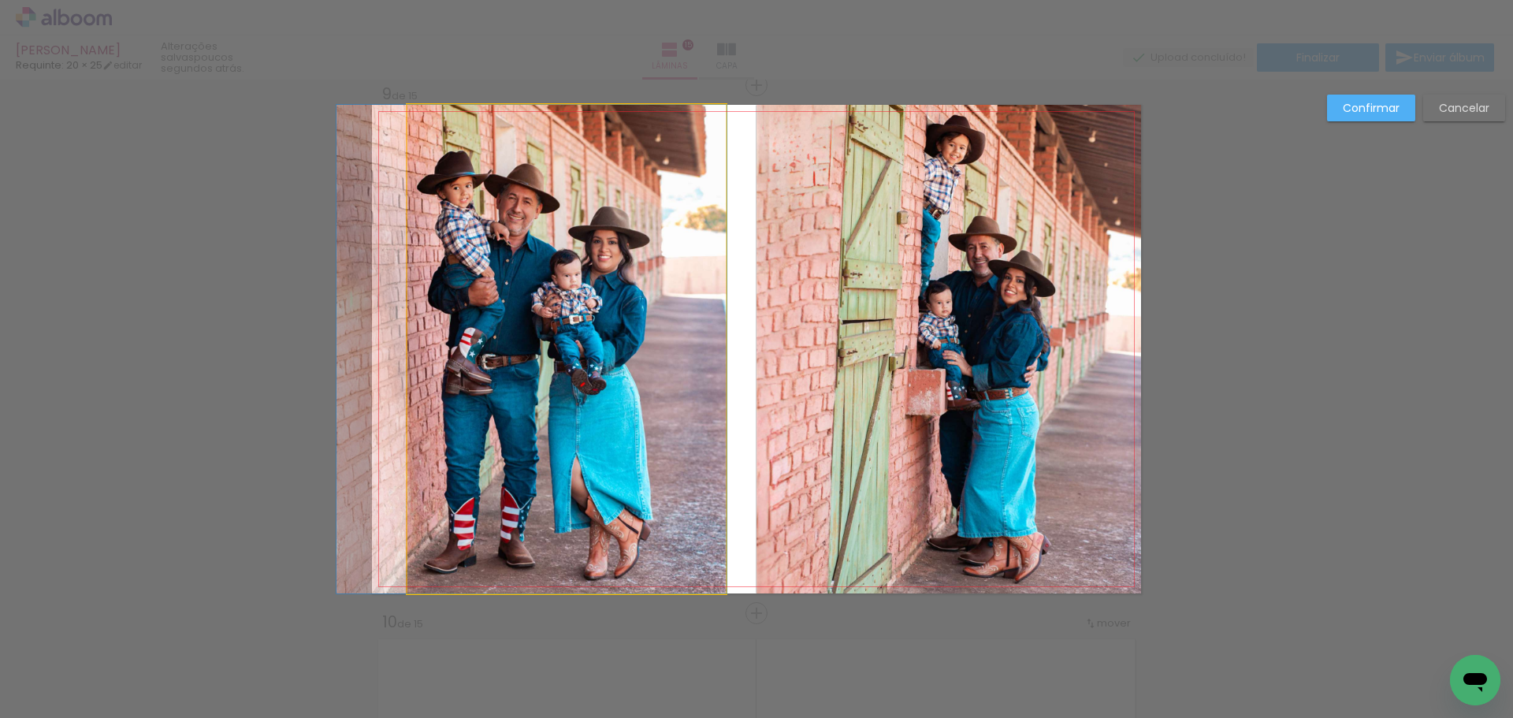
click at [552, 348] on quentale-photo at bounding box center [566, 349] width 318 height 489
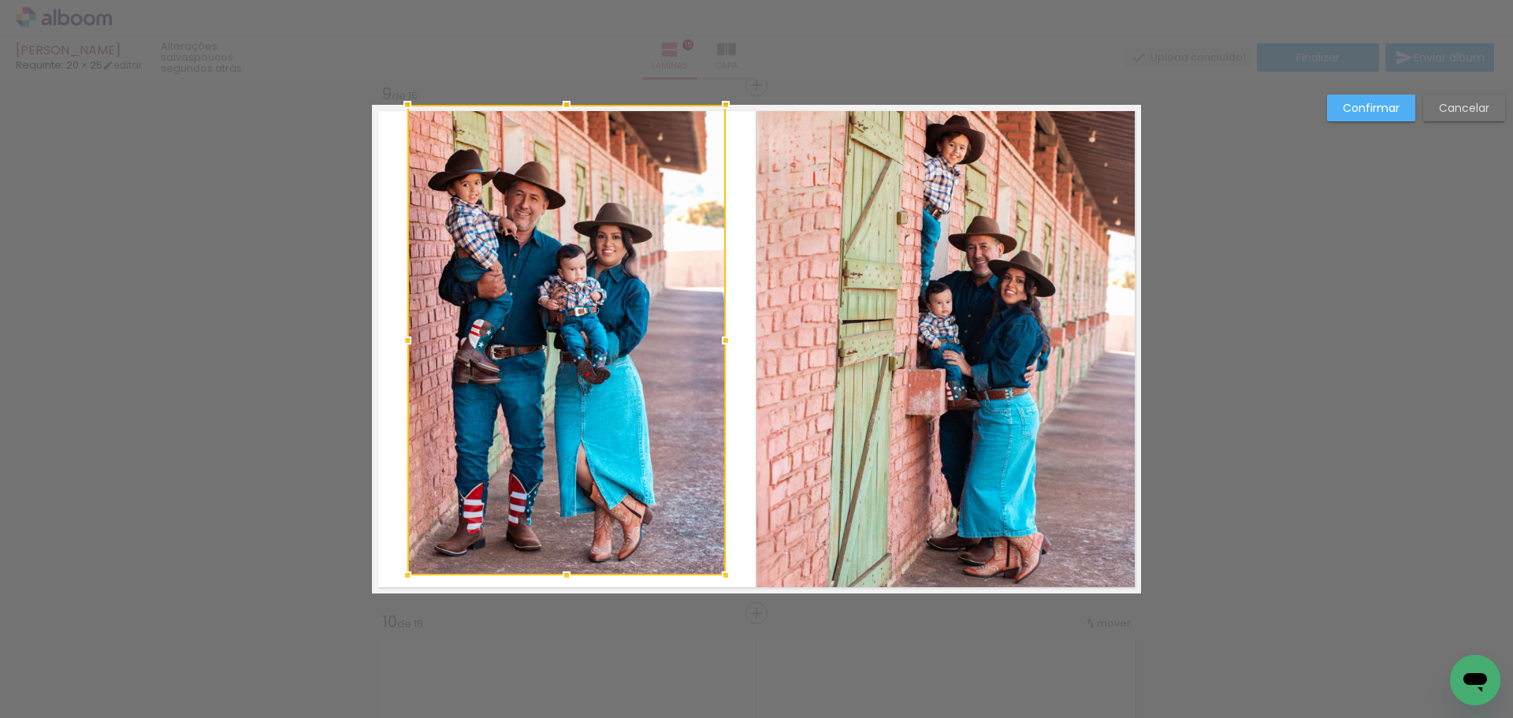
drag, startPoint x: 563, startPoint y: 599, endPoint x: 559, endPoint y: 571, distance: 27.9
click at [559, 571] on div at bounding box center [567, 576] width 32 height 32
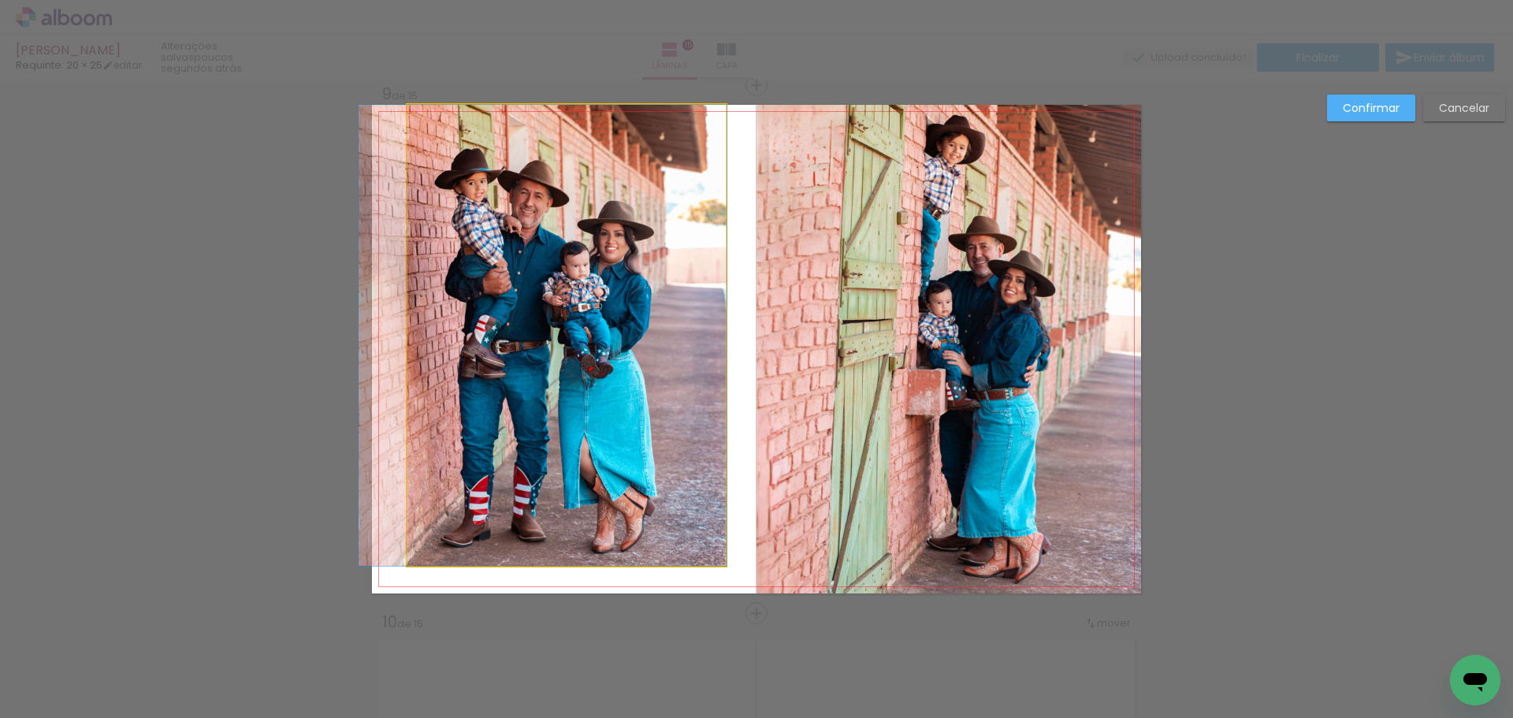
drag, startPoint x: 556, startPoint y: 303, endPoint x: 556, endPoint y: 338, distance: 34.7
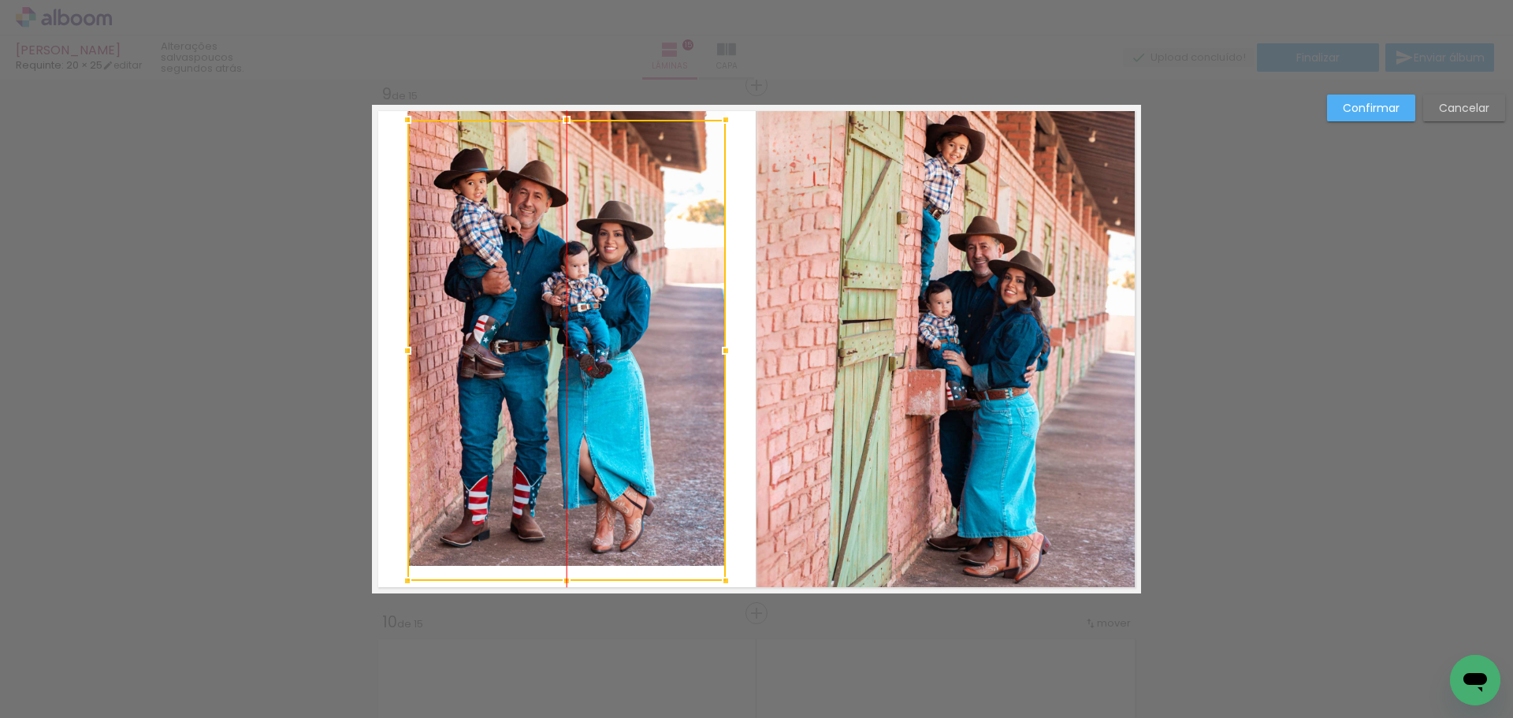
drag, startPoint x: 554, startPoint y: 318, endPoint x: 556, endPoint y: 340, distance: 22.1
click at [556, 340] on div at bounding box center [566, 350] width 318 height 461
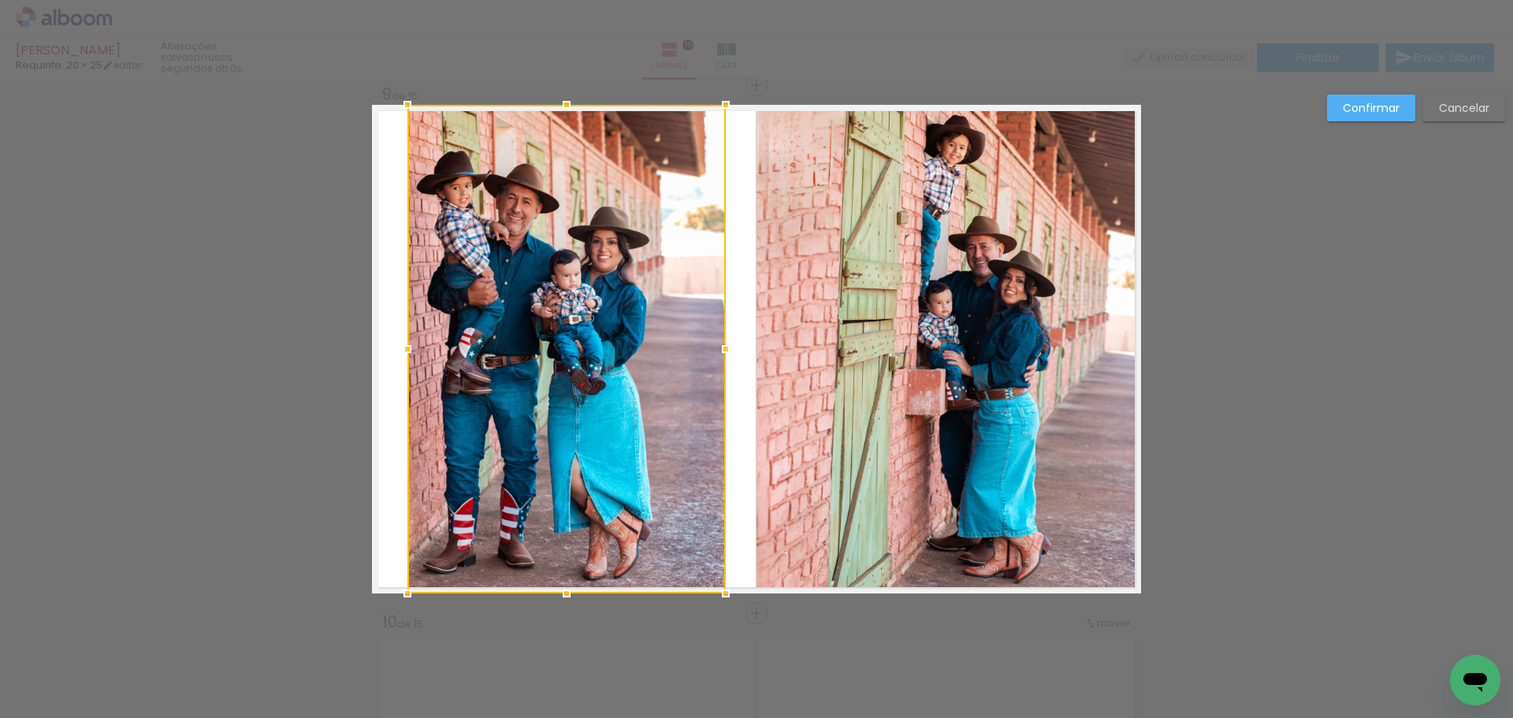
click at [564, 303] on div at bounding box center [566, 349] width 318 height 489
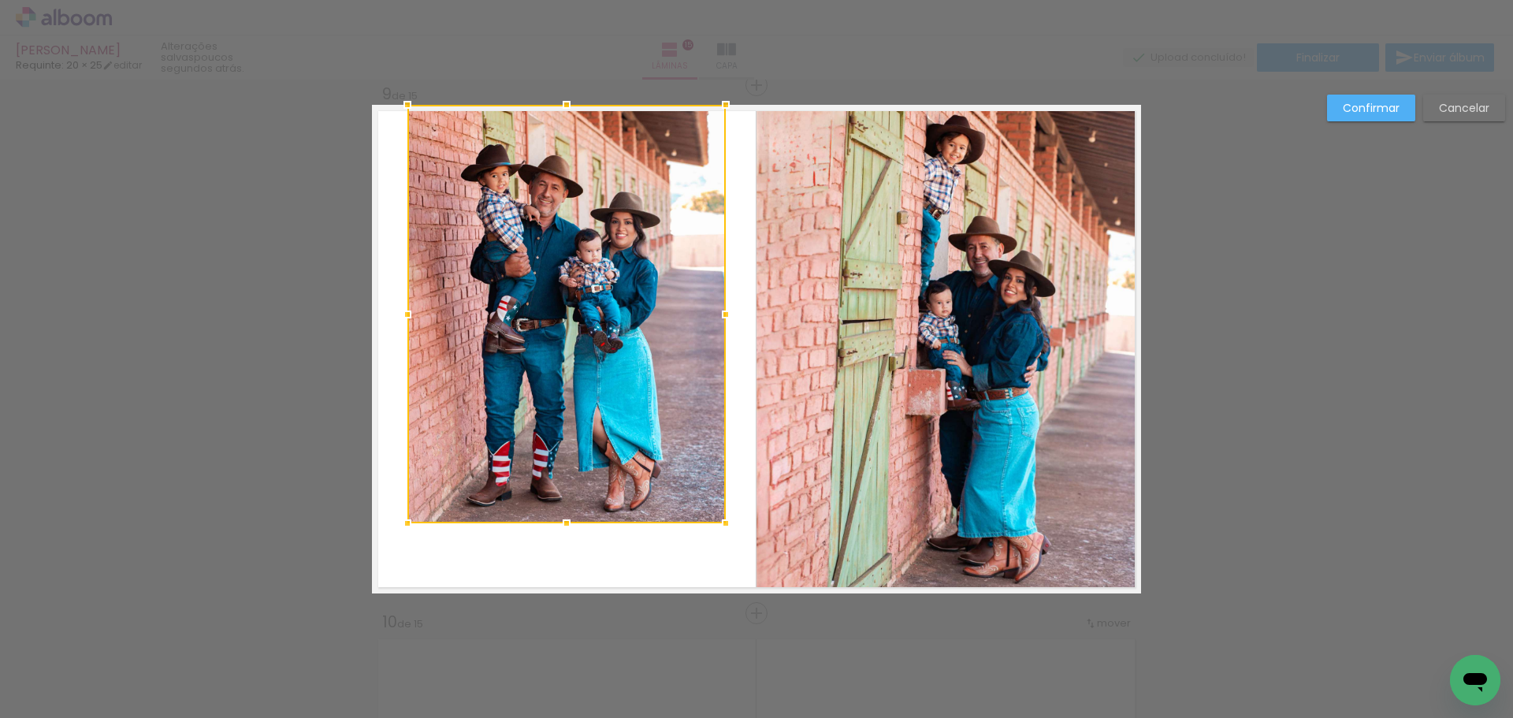
drag, startPoint x: 559, startPoint y: 587, endPoint x: 556, endPoint y: 517, distance: 70.2
click at [556, 517] on div at bounding box center [567, 524] width 32 height 32
click at [557, 342] on div at bounding box center [566, 314] width 318 height 418
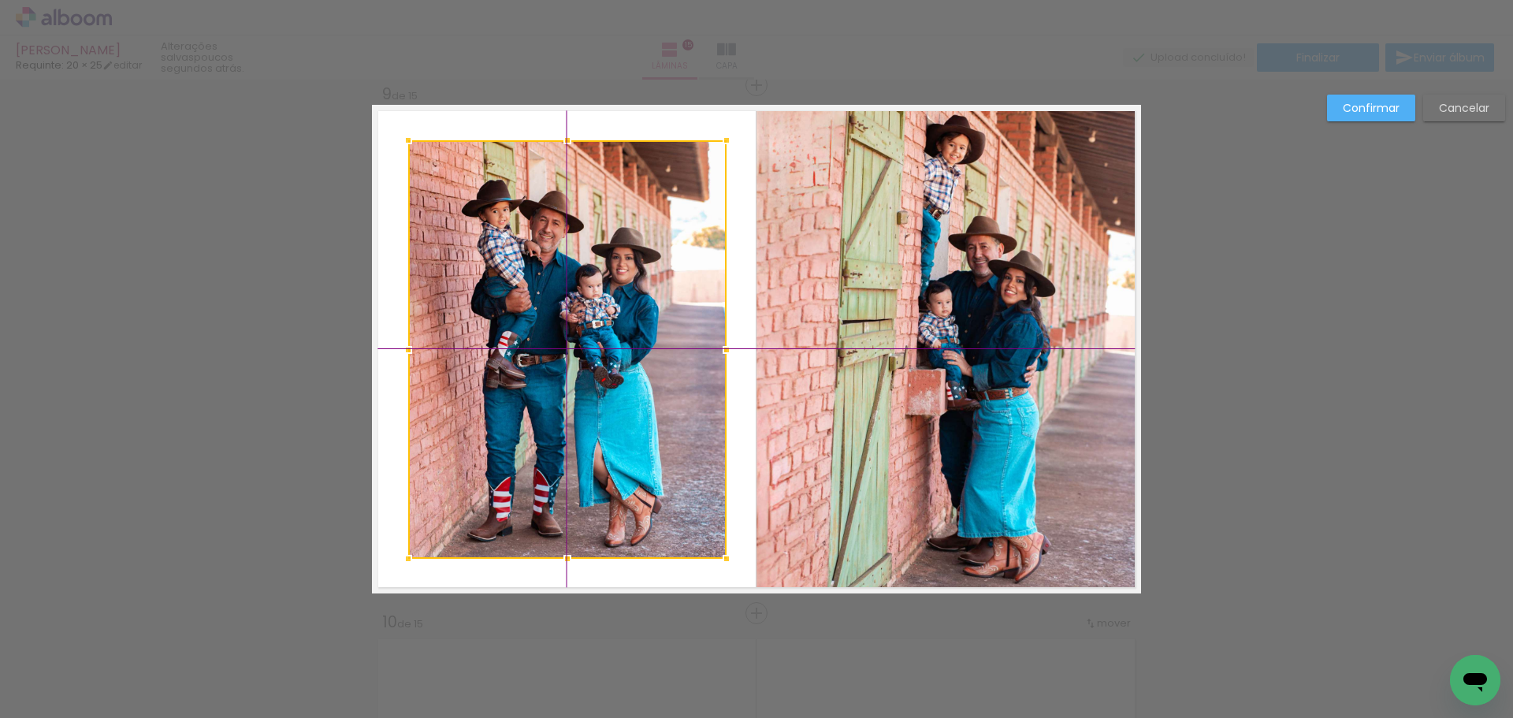
drag, startPoint x: 544, startPoint y: 291, endPoint x: 545, endPoint y: 324, distance: 33.1
click at [545, 324] on div at bounding box center [567, 349] width 318 height 418
click at [1385, 97] on paper-button "Confirmar" at bounding box center [1371, 108] width 88 height 27
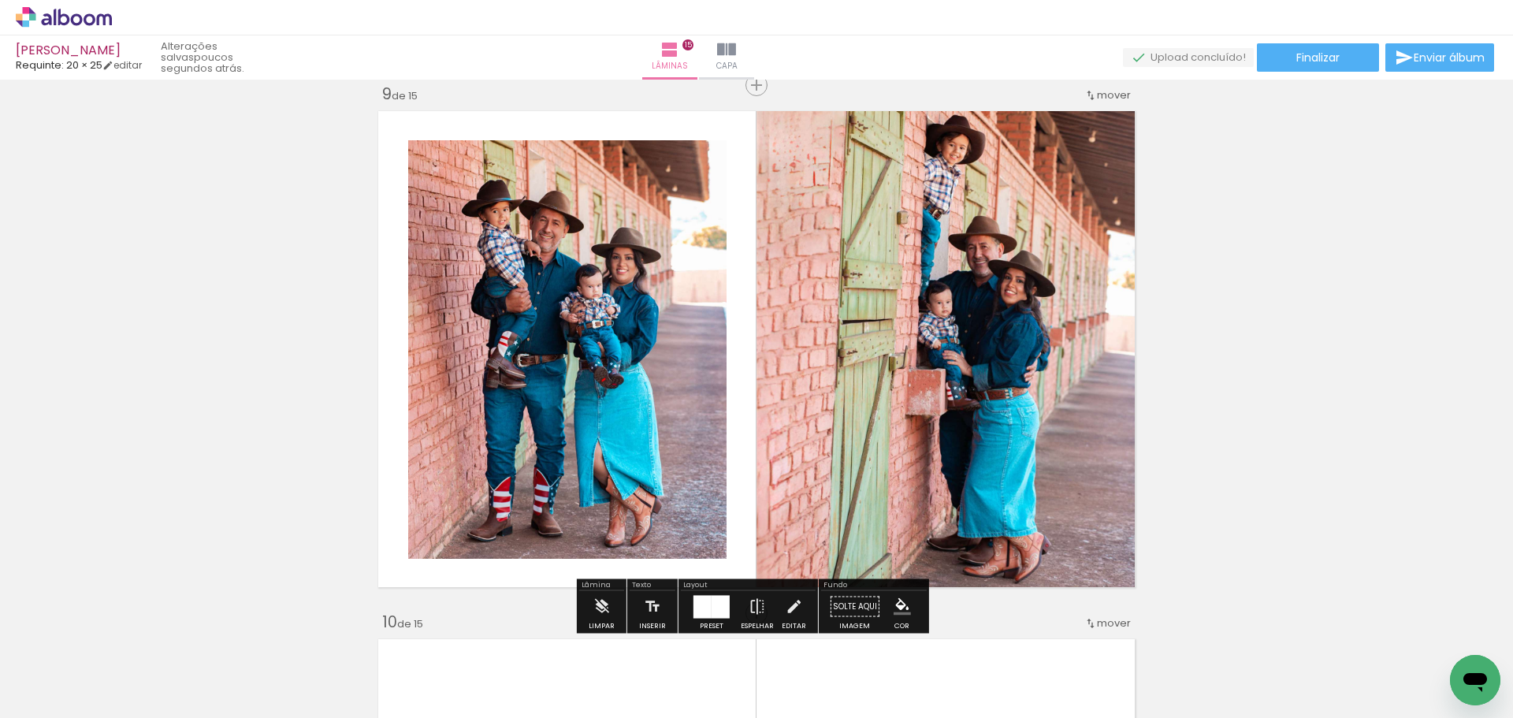
click at [1294, 273] on div "Inserir lâmina 1 de 15 Inserir lâmina 2 de 15 Inserir lâmina 3 de 15 Inserir lâ…" at bounding box center [756, 65] width 1513 height 8449
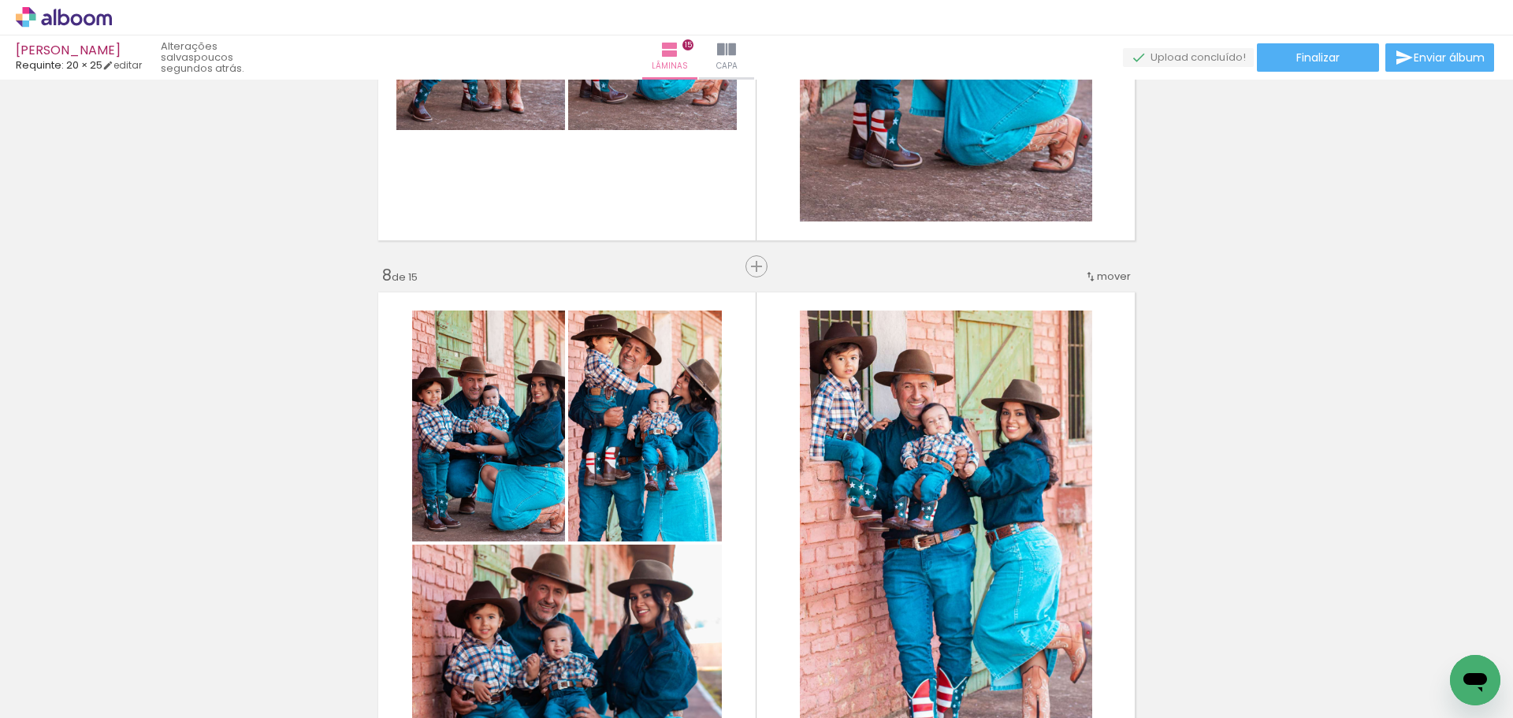
scroll to position [3614, 0]
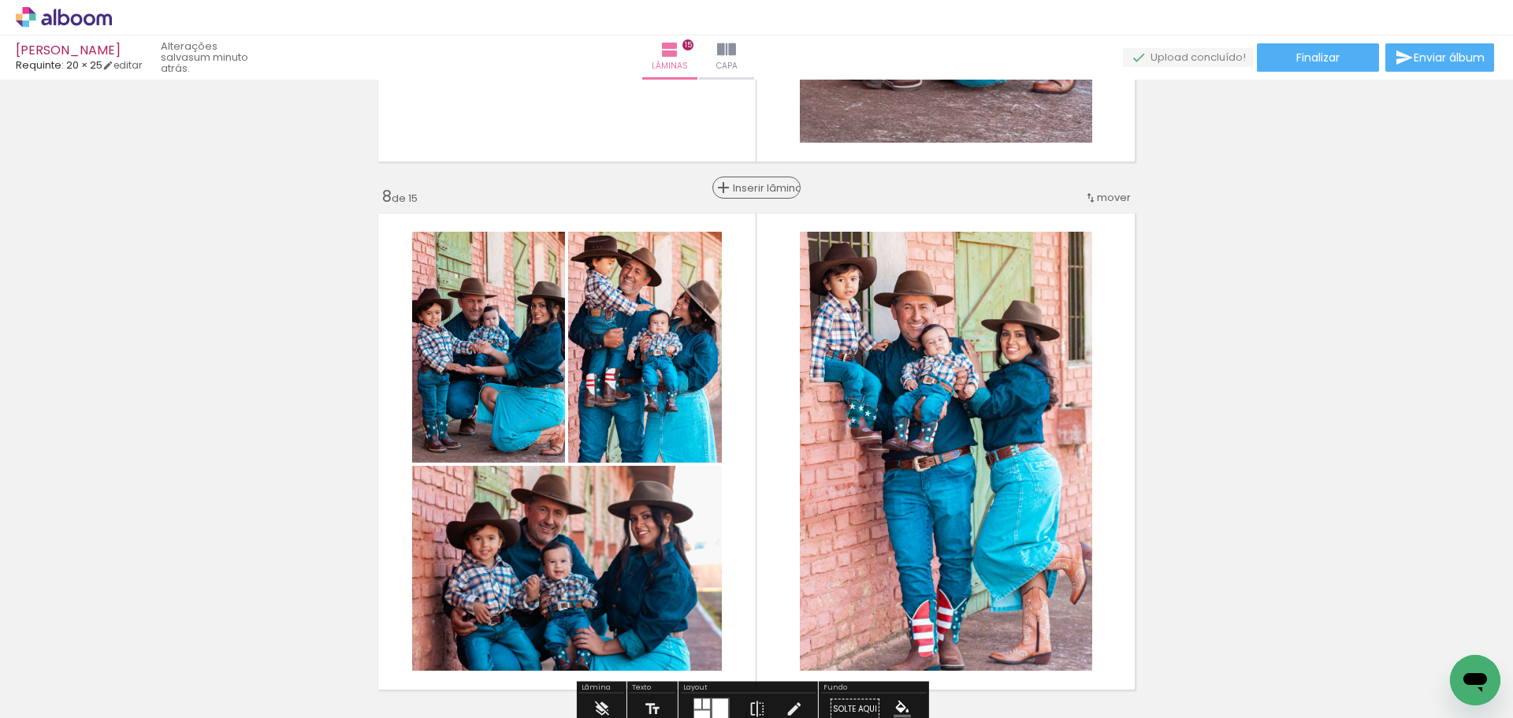
click at [752, 183] on span "Inserir lâmina" at bounding box center [763, 188] width 61 height 10
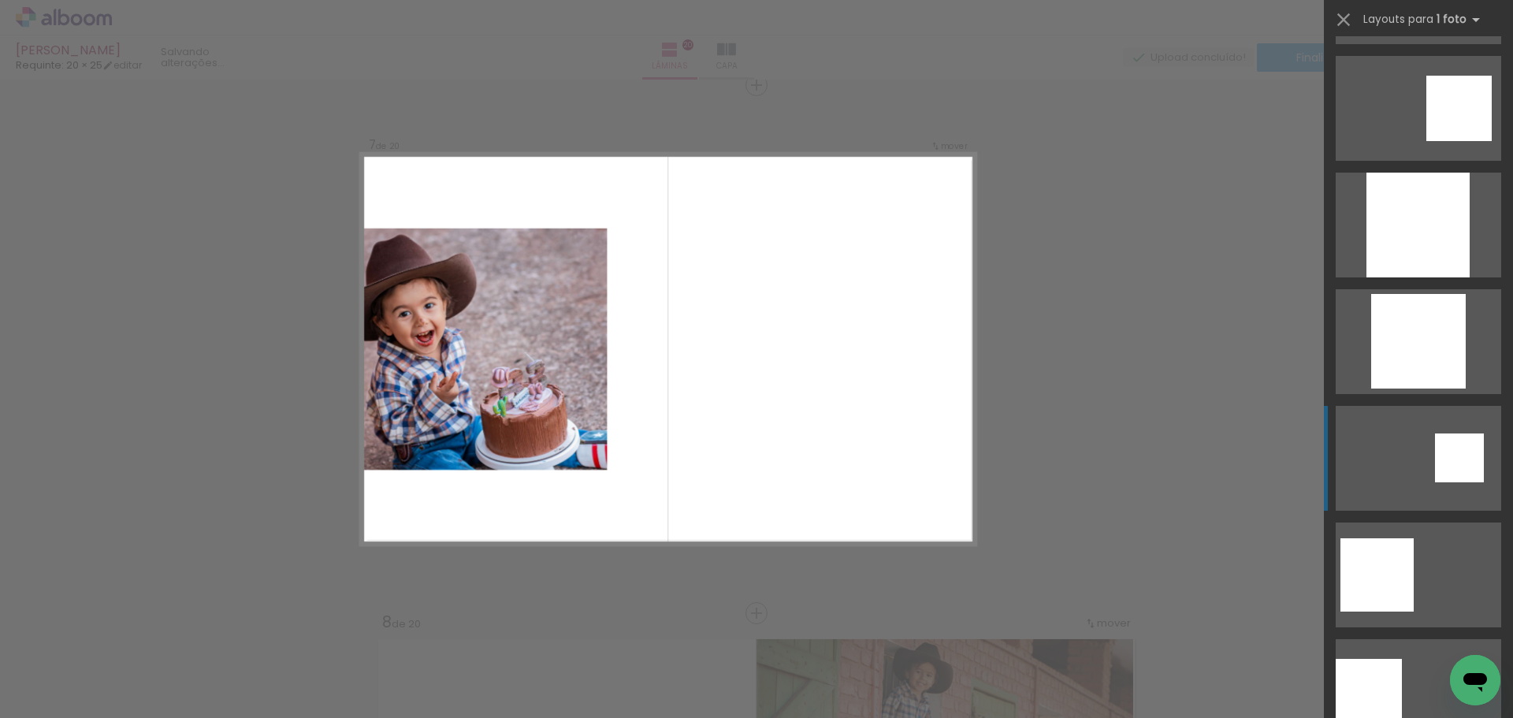
scroll to position [1734, 0]
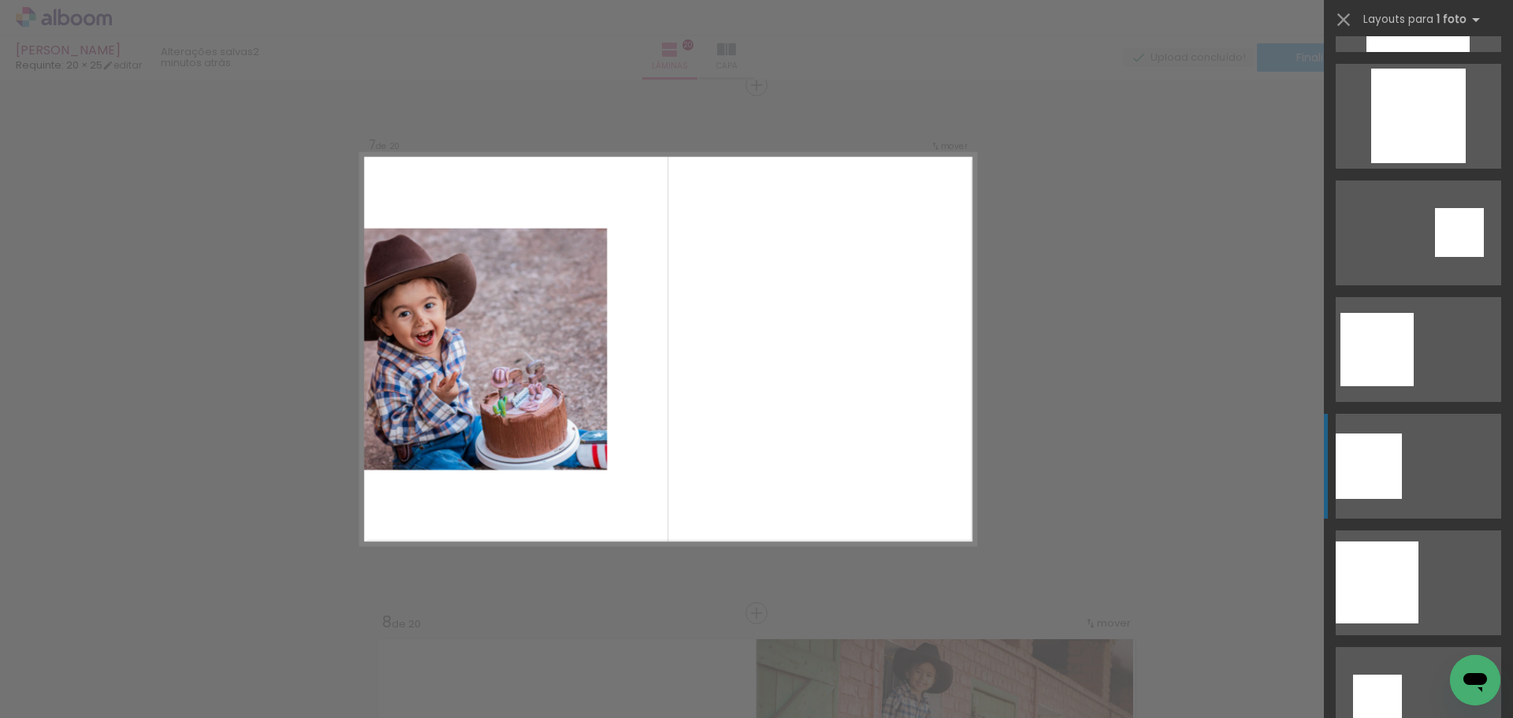
click at [1367, 52] on div at bounding box center [1418, -1] width 103 height 105
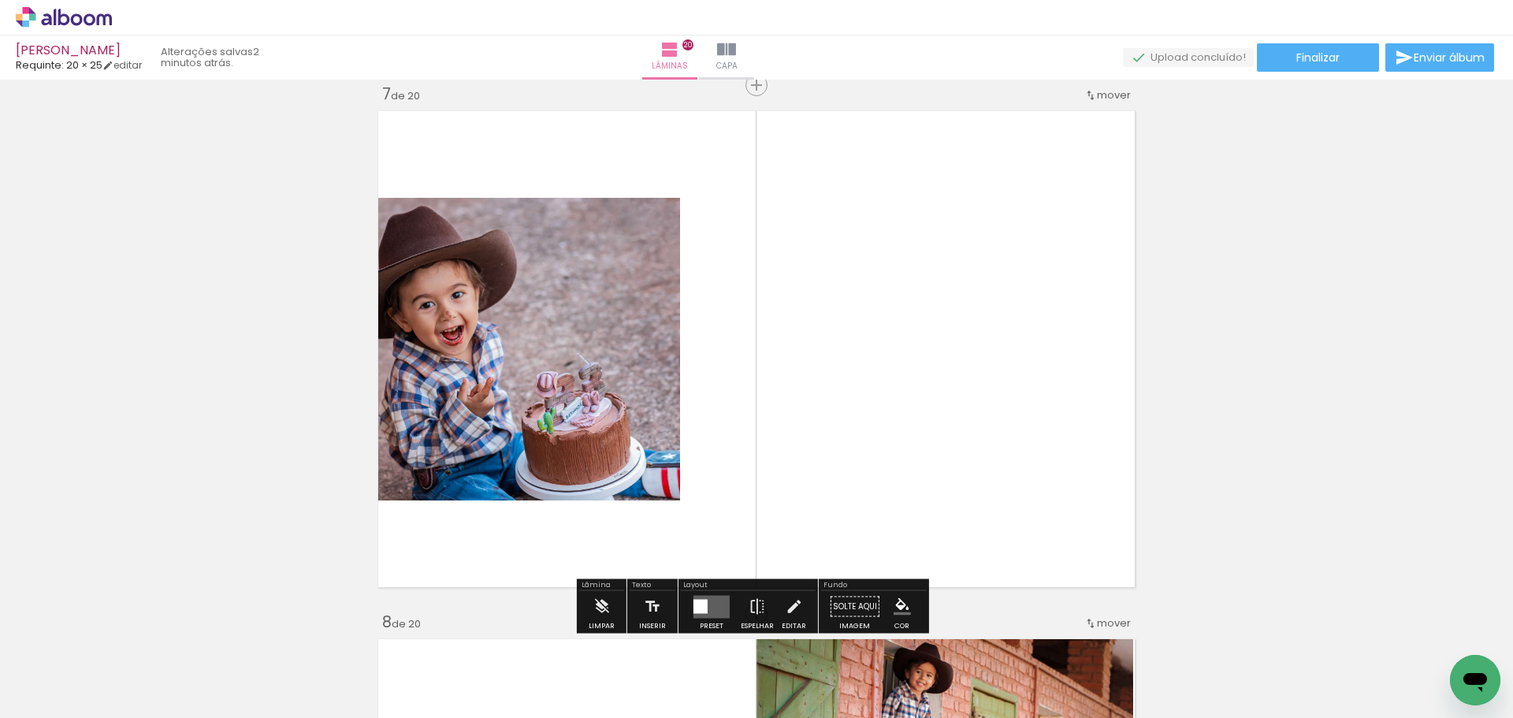
click at [575, 437] on quentale-photo at bounding box center [526, 349] width 308 height 303
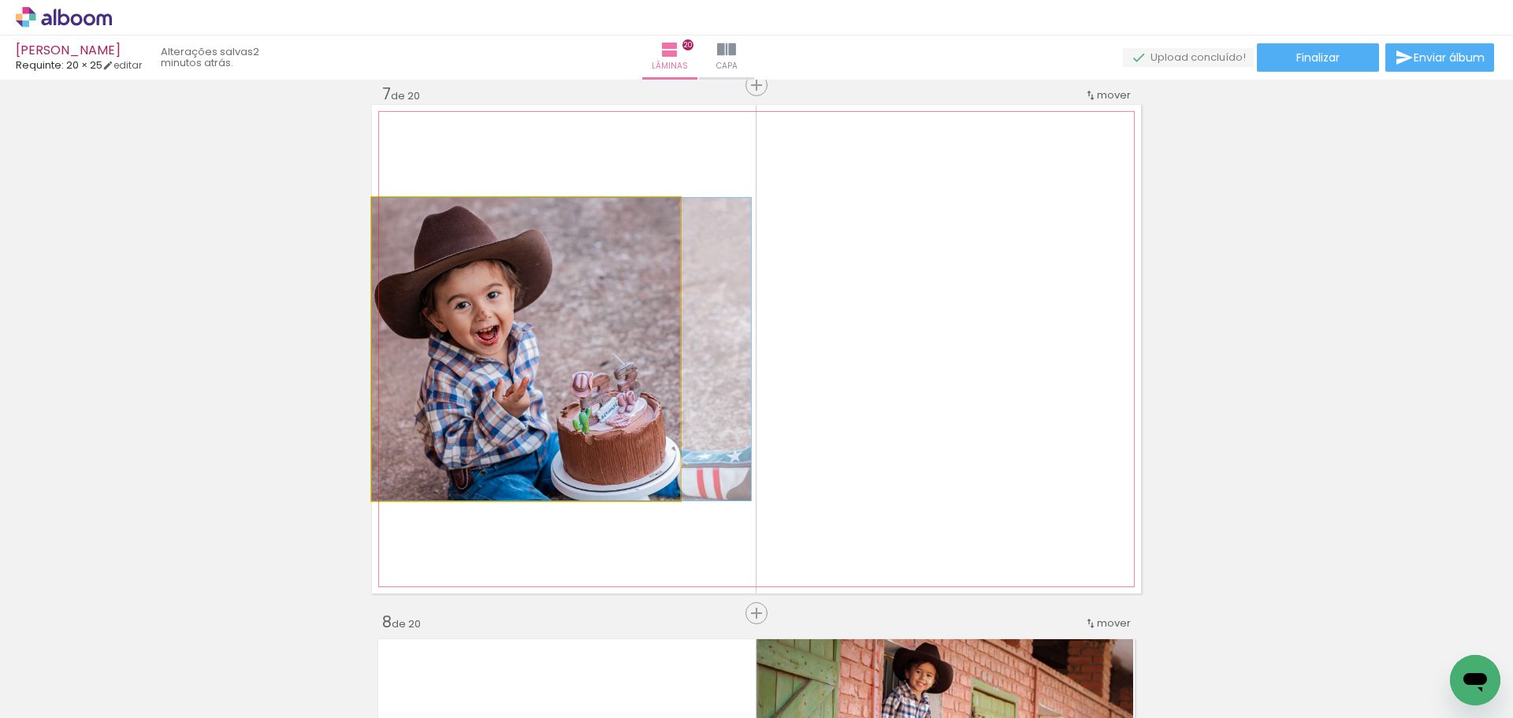
drag, startPoint x: 568, startPoint y: 419, endPoint x: 601, endPoint y: 418, distance: 33.1
drag, startPoint x: 537, startPoint y: 374, endPoint x: 563, endPoint y: 376, distance: 26.1
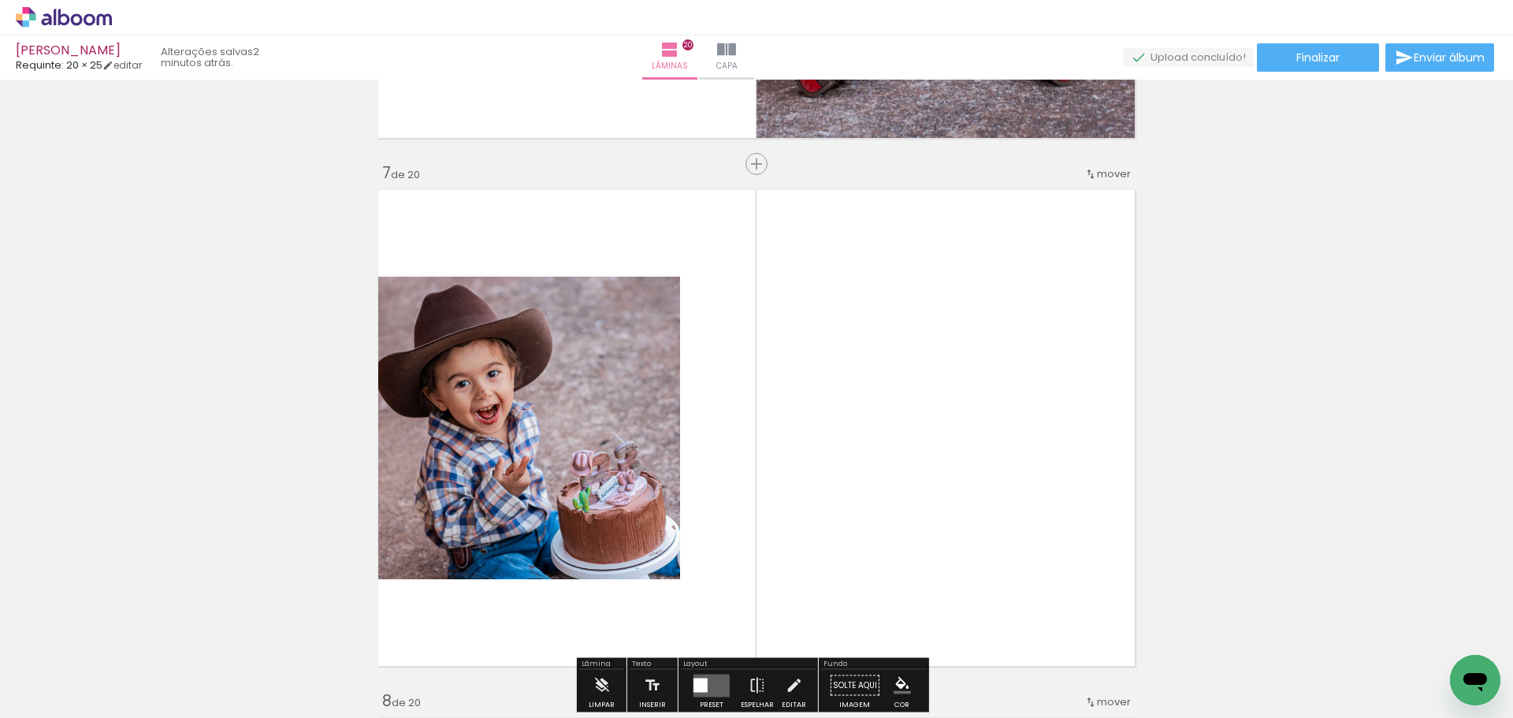
scroll to position [2873, 0]
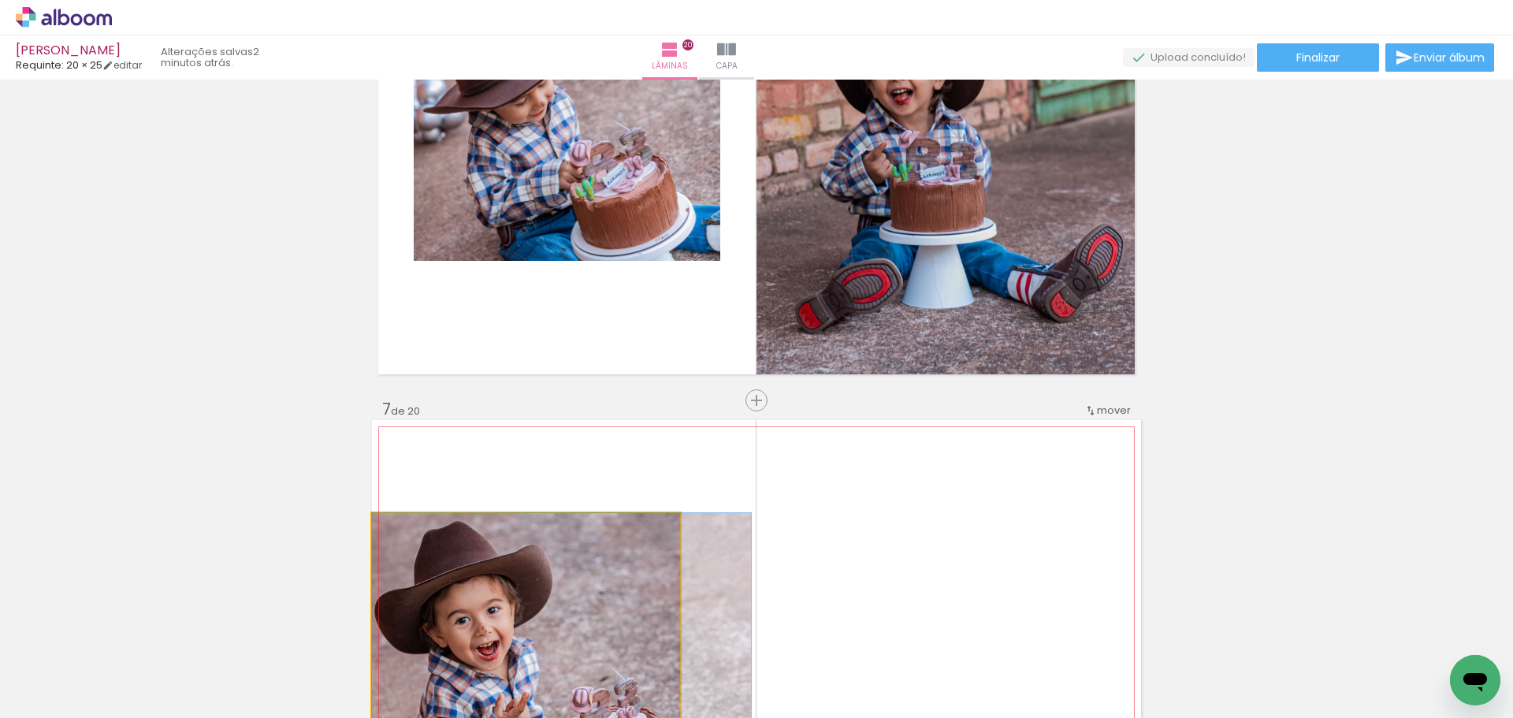
drag, startPoint x: 600, startPoint y: 535, endPoint x: 663, endPoint y: 355, distance: 190.4
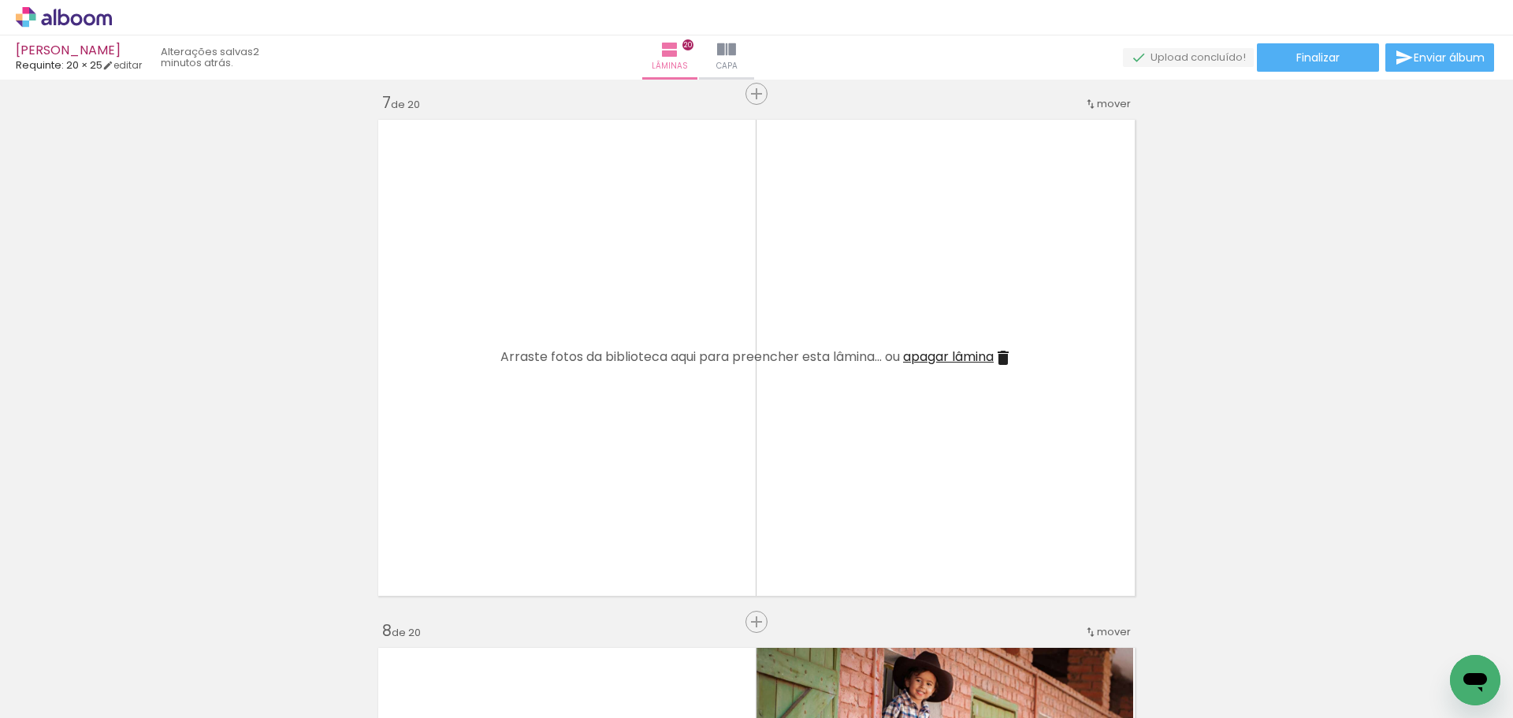
scroll to position [3189, 0]
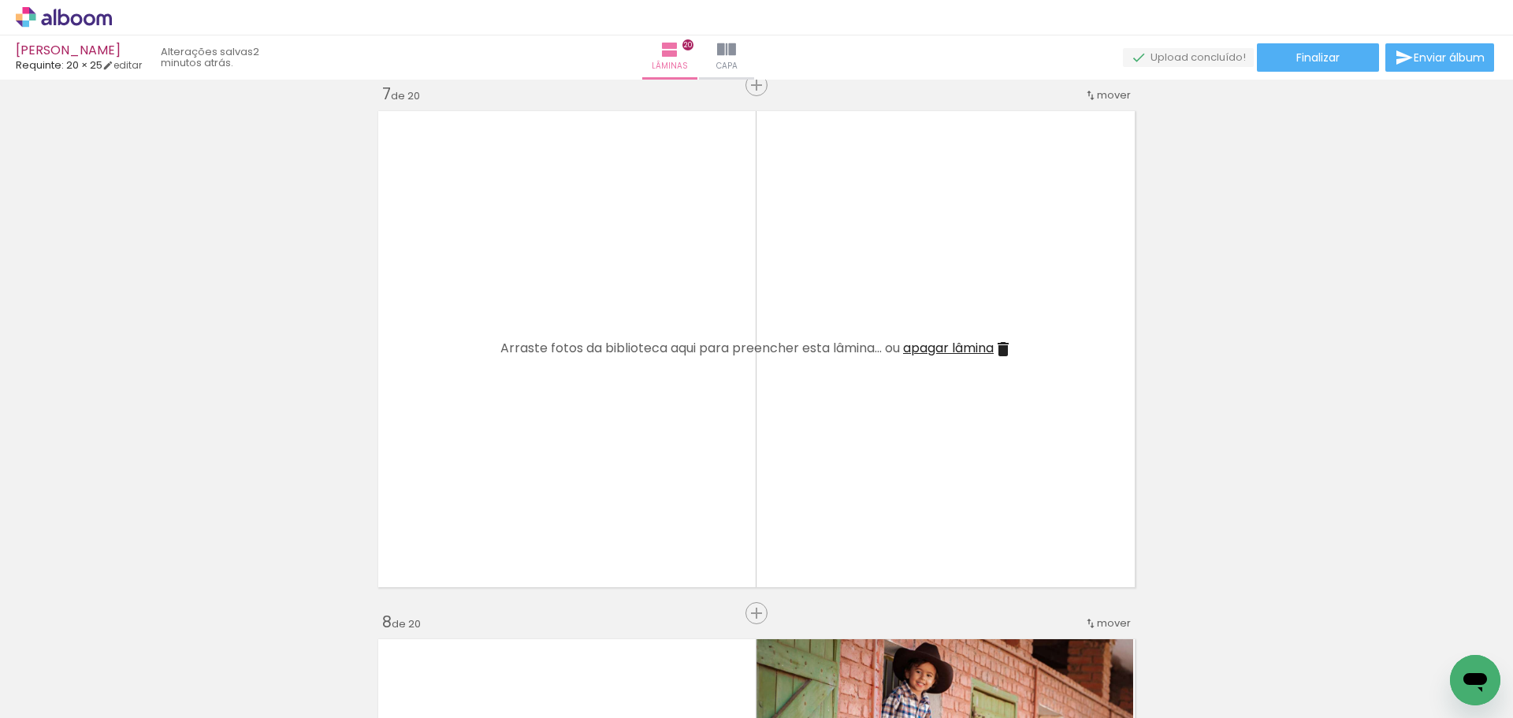
click at [1004, 346] on iron-icon at bounding box center [1003, 349] width 19 height 19
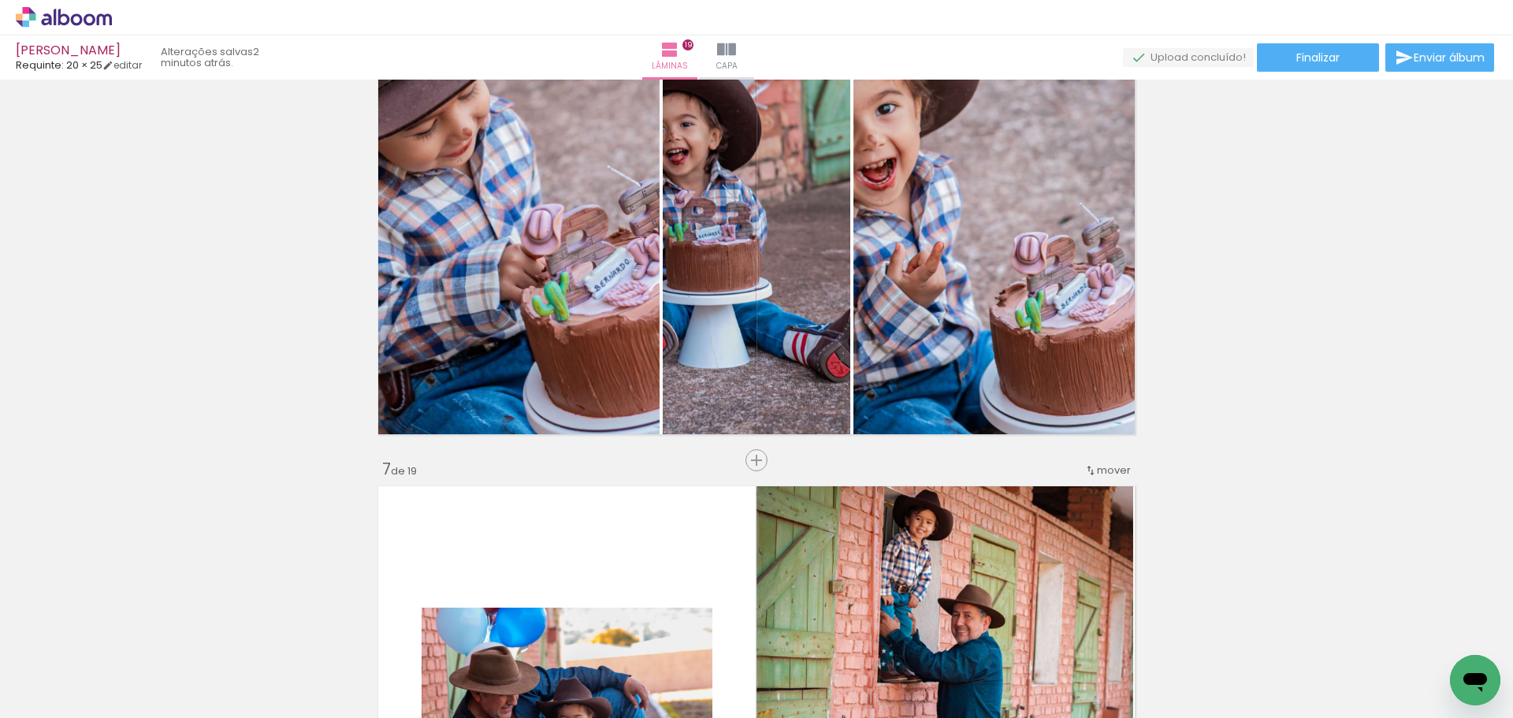
scroll to position [2716, 0]
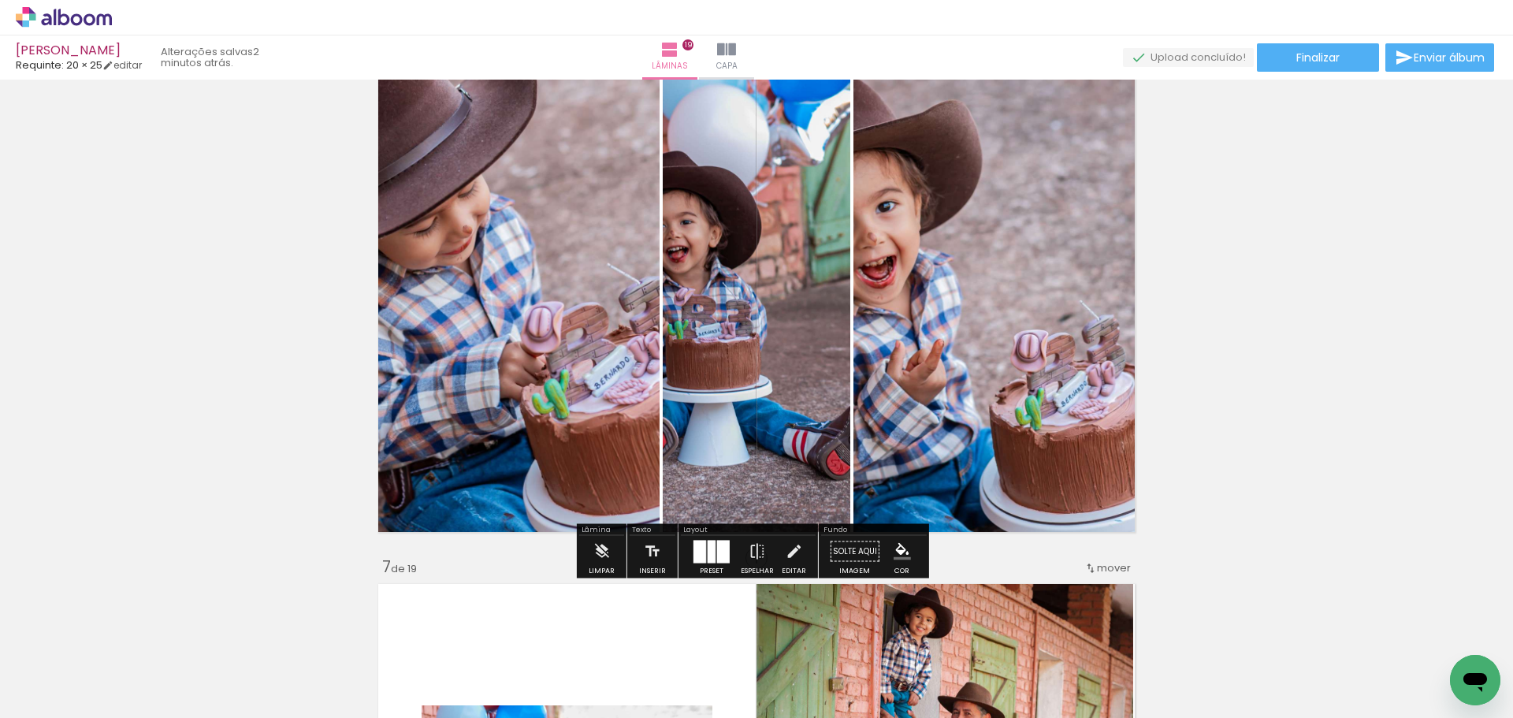
click at [708, 548] on div at bounding box center [712, 551] width 8 height 23
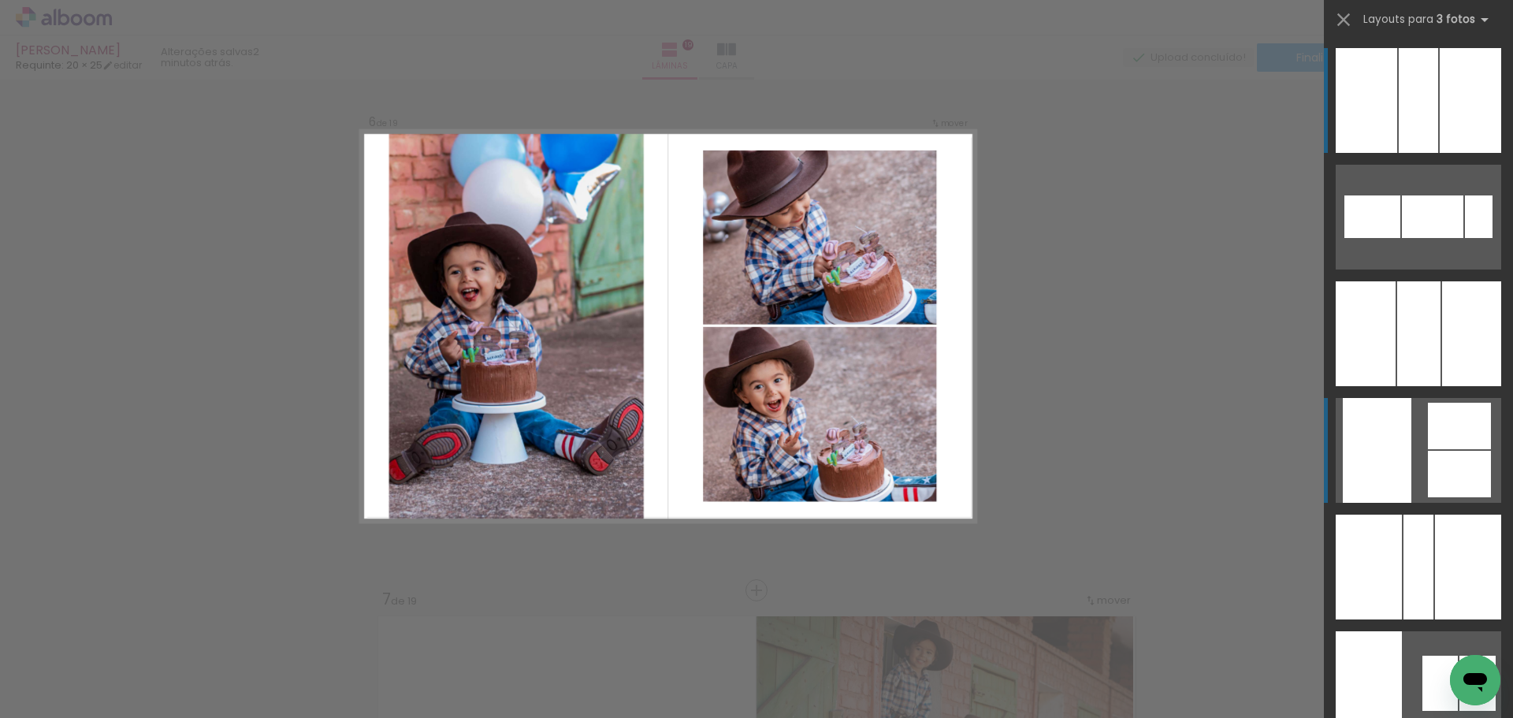
scroll to position [2661, 0]
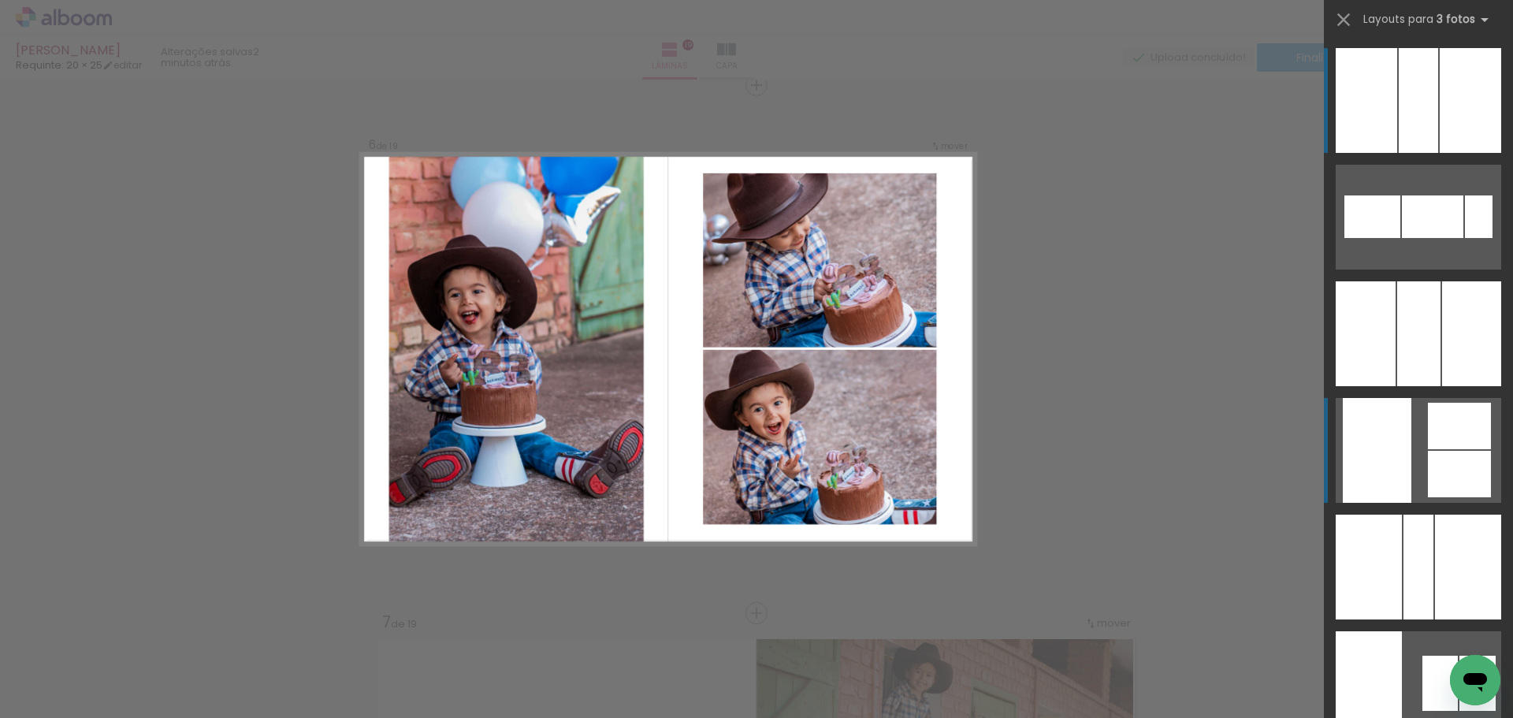
click at [1463, 238] on div at bounding box center [1432, 216] width 61 height 43
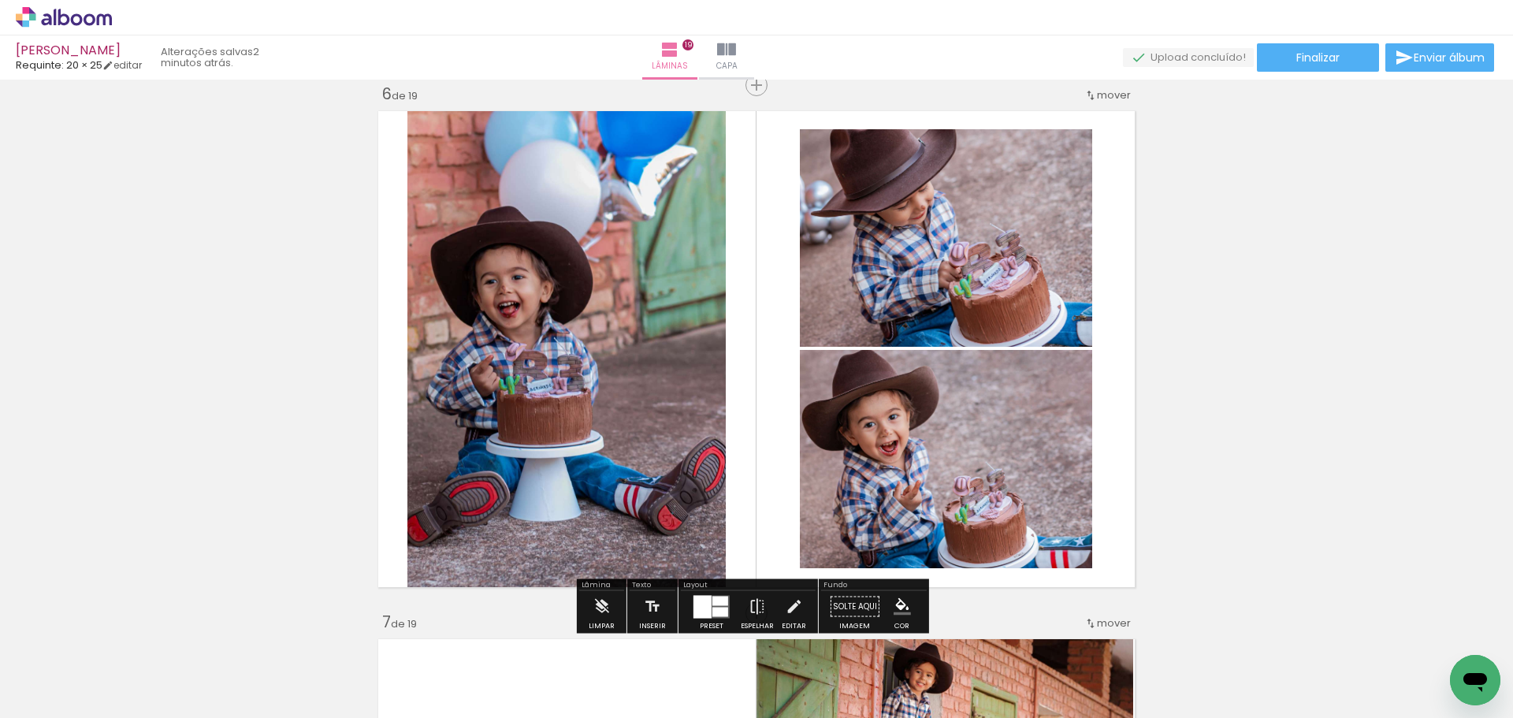
click at [928, 441] on quentale-photo at bounding box center [946, 459] width 292 height 218
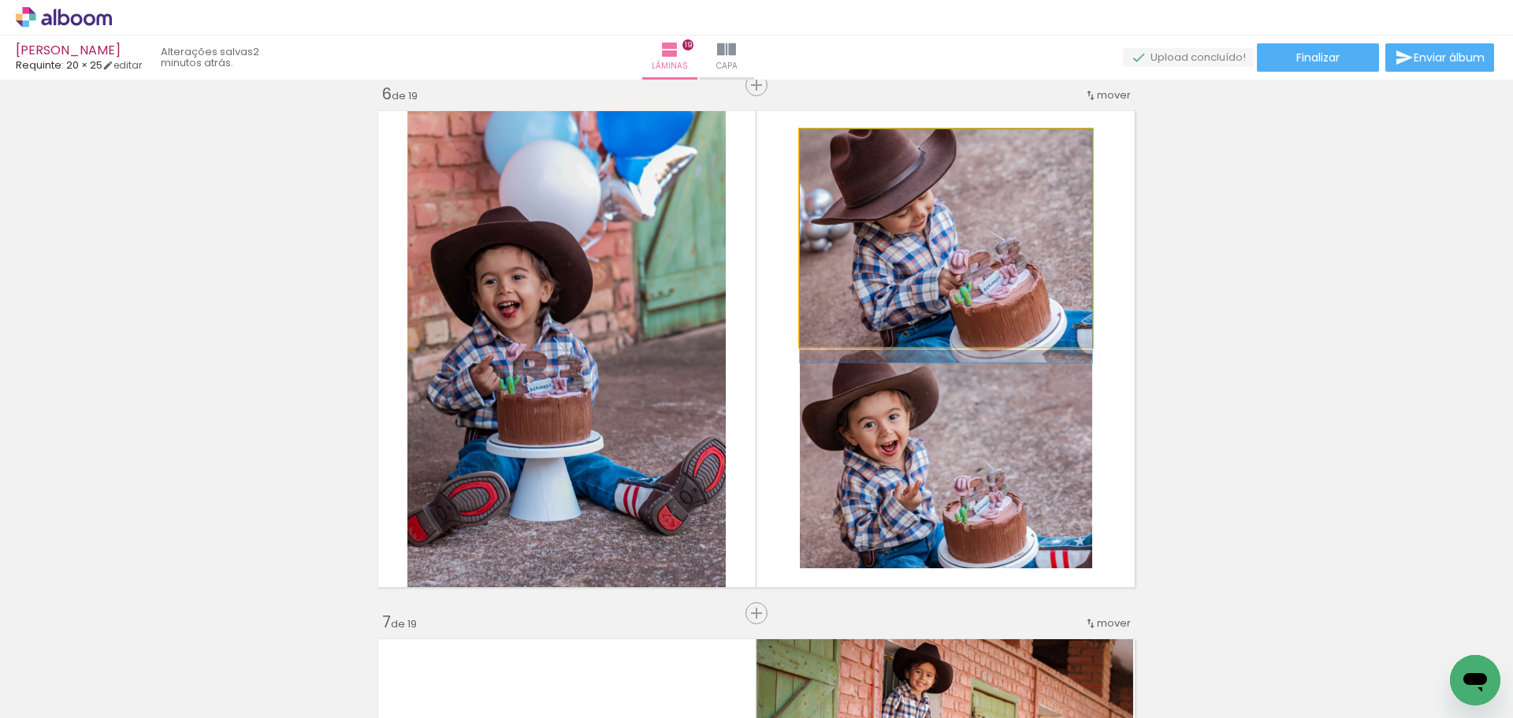
drag, startPoint x: 1004, startPoint y: 179, endPoint x: 1013, endPoint y: 223, distance: 45.0
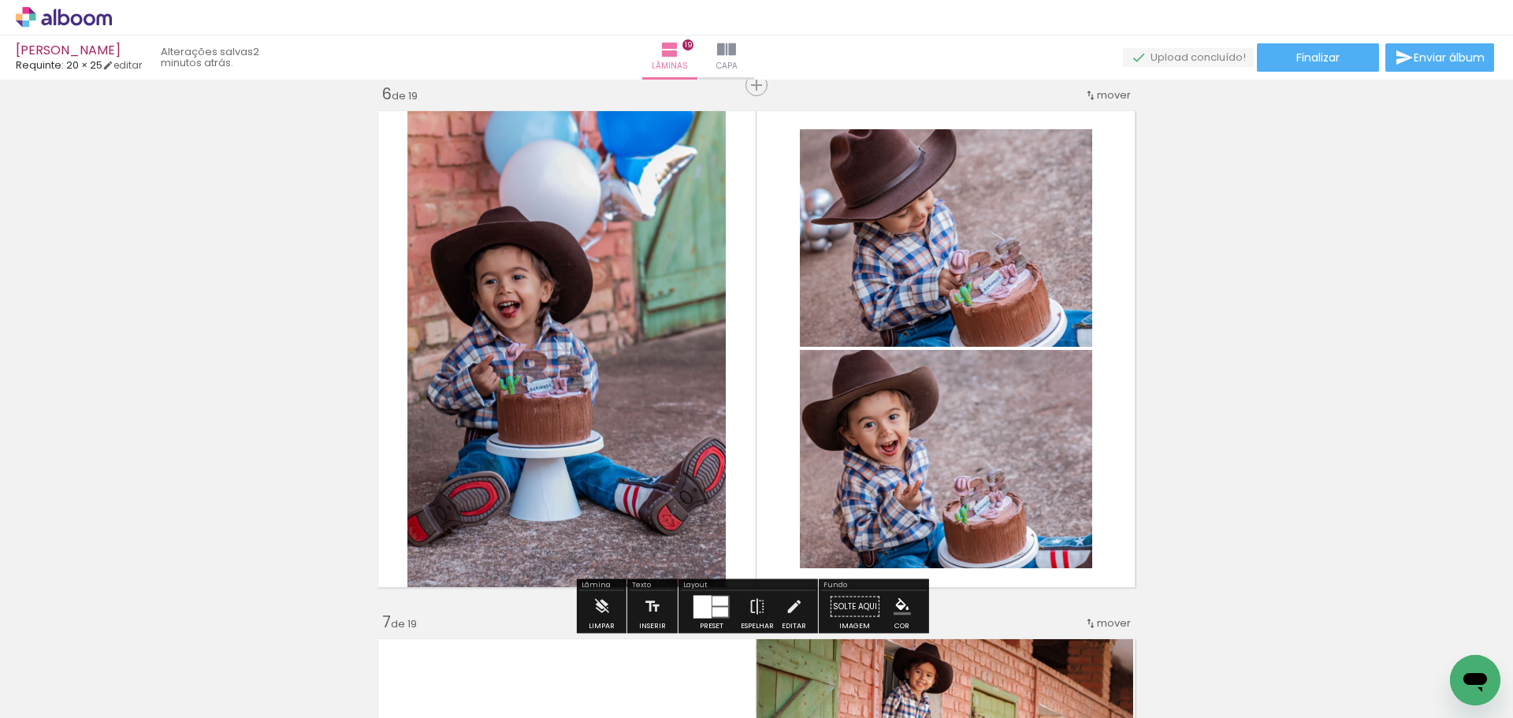
click at [673, 375] on quentale-photo at bounding box center [566, 349] width 318 height 489
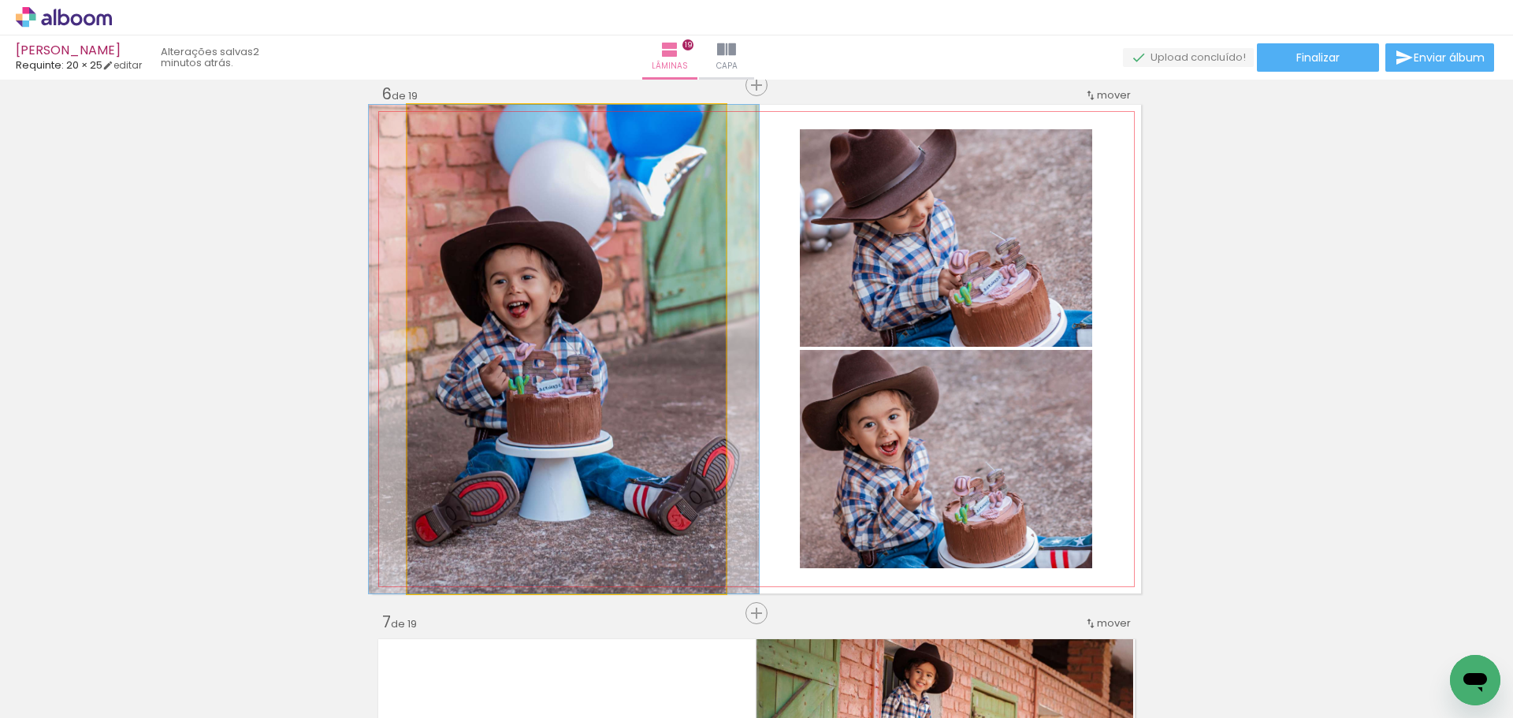
drag, startPoint x: 588, startPoint y: 377, endPoint x: 596, endPoint y: 376, distance: 7.9
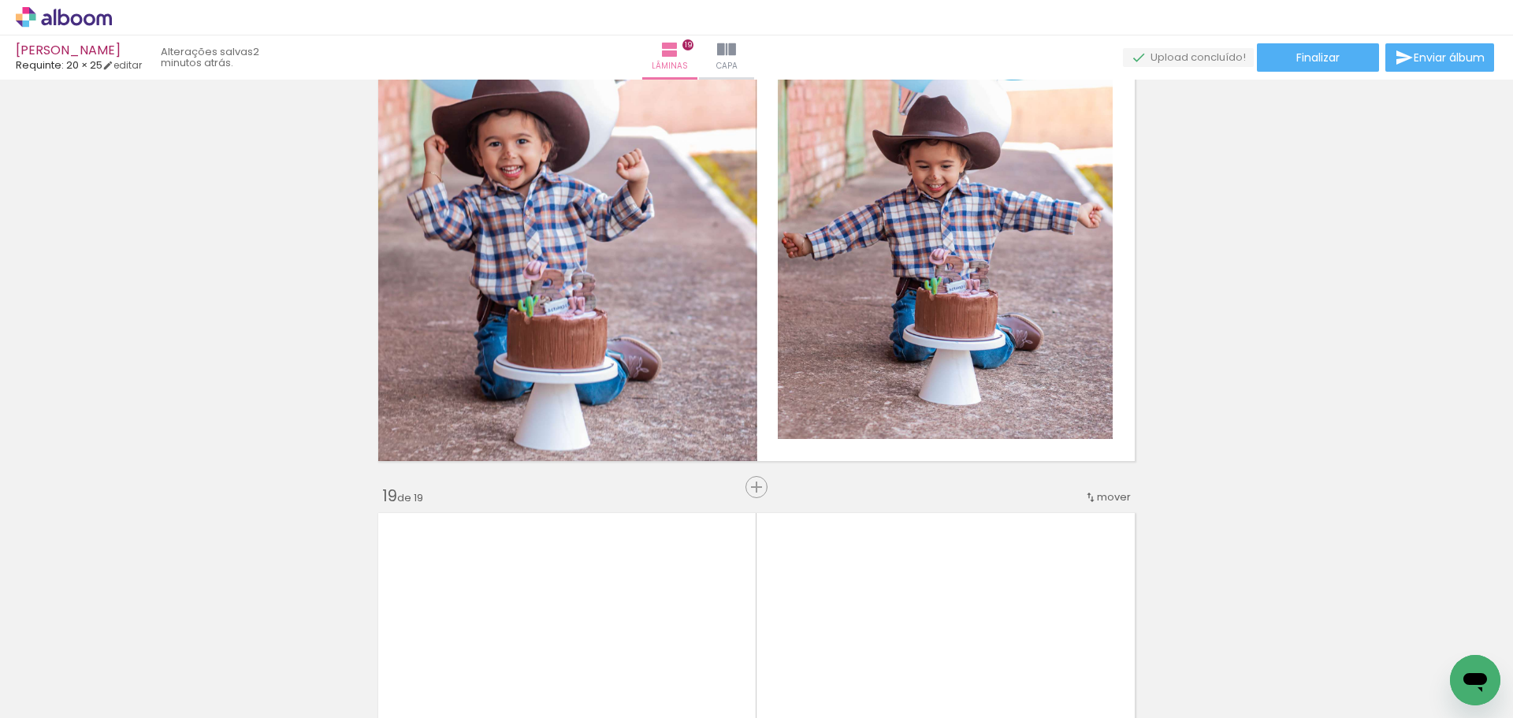
scroll to position [0, 2151]
drag, startPoint x: 643, startPoint y: 708, endPoint x: 28, endPoint y: 7, distance: 932.6
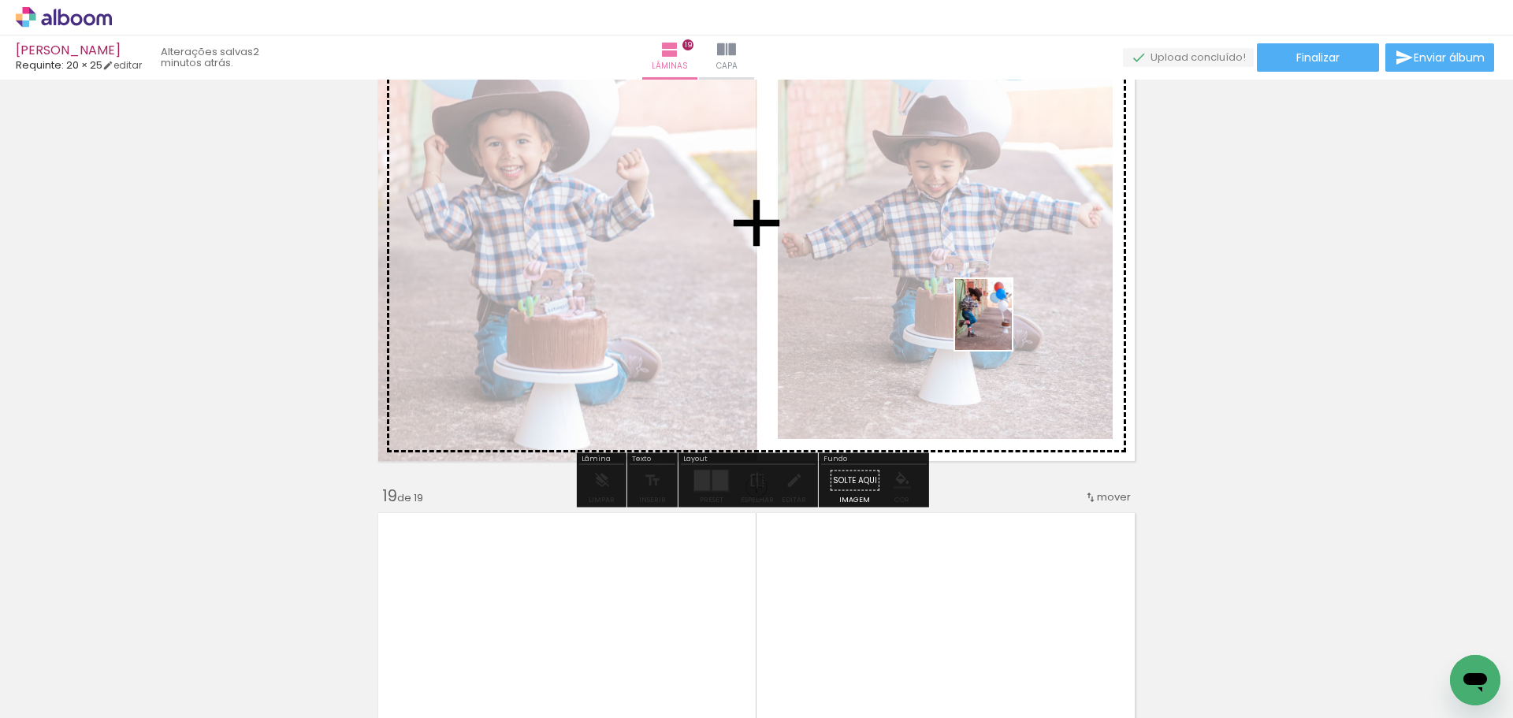
drag, startPoint x: 1458, startPoint y: 638, endPoint x: 998, endPoint y: 320, distance: 559.6
click at [998, 320] on quentale-workspace at bounding box center [756, 359] width 1513 height 718
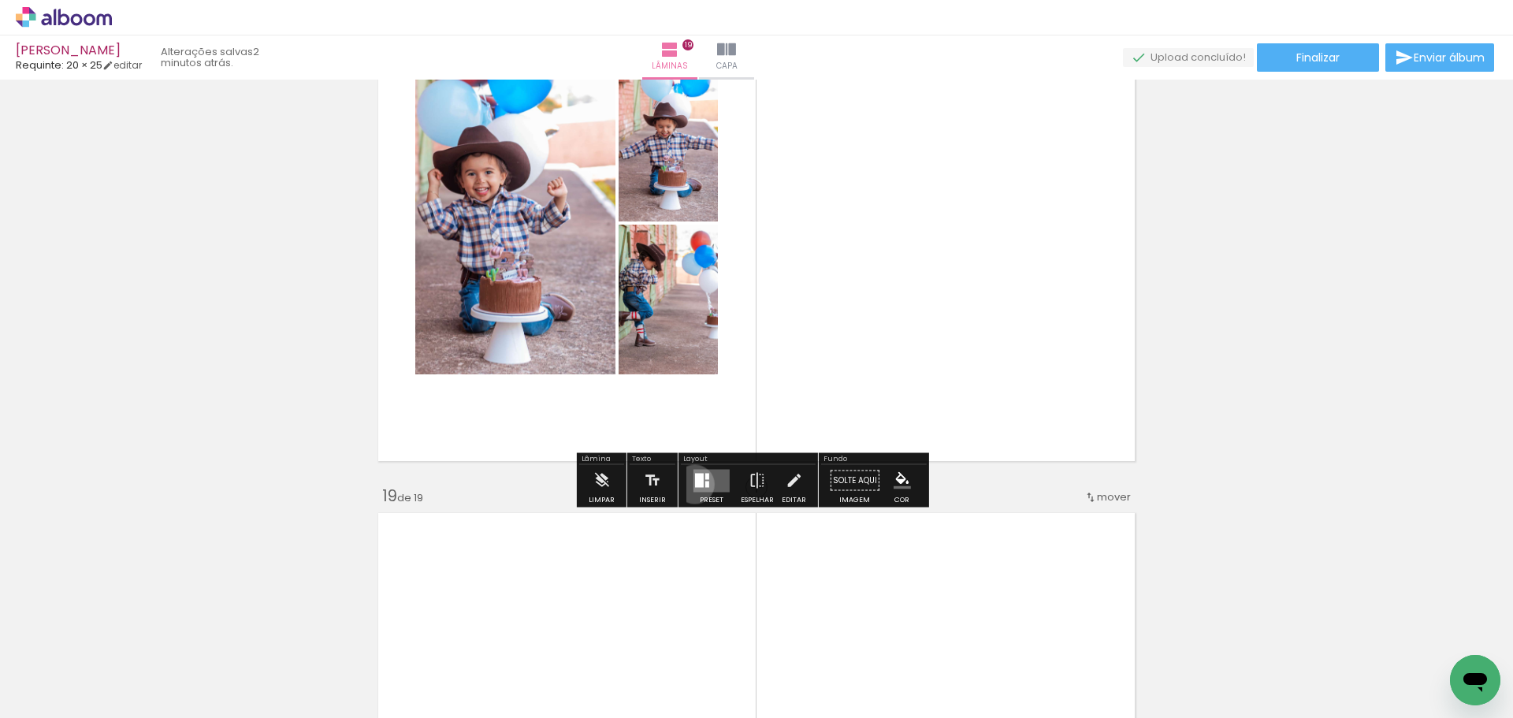
click at [695, 484] on div at bounding box center [699, 480] width 9 height 14
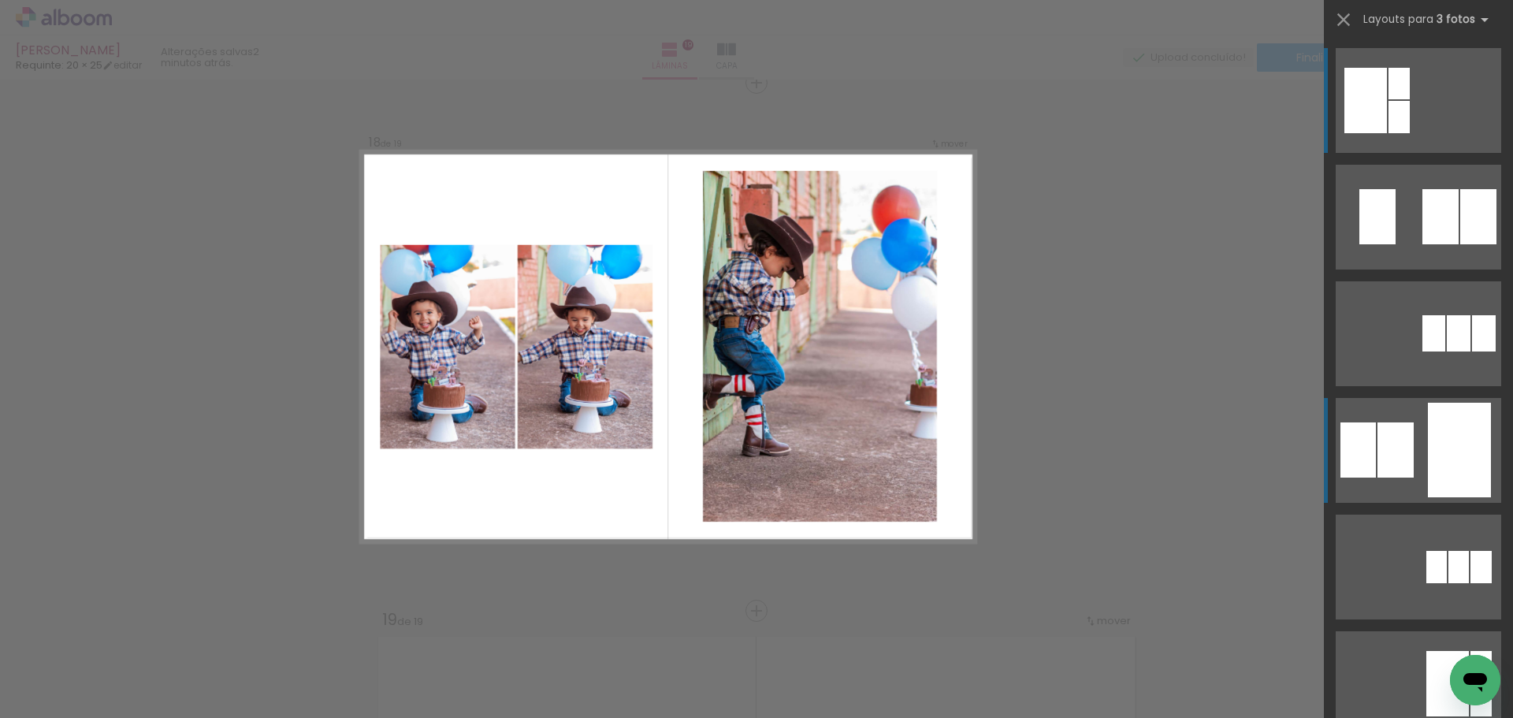
scroll to position [8997, 0]
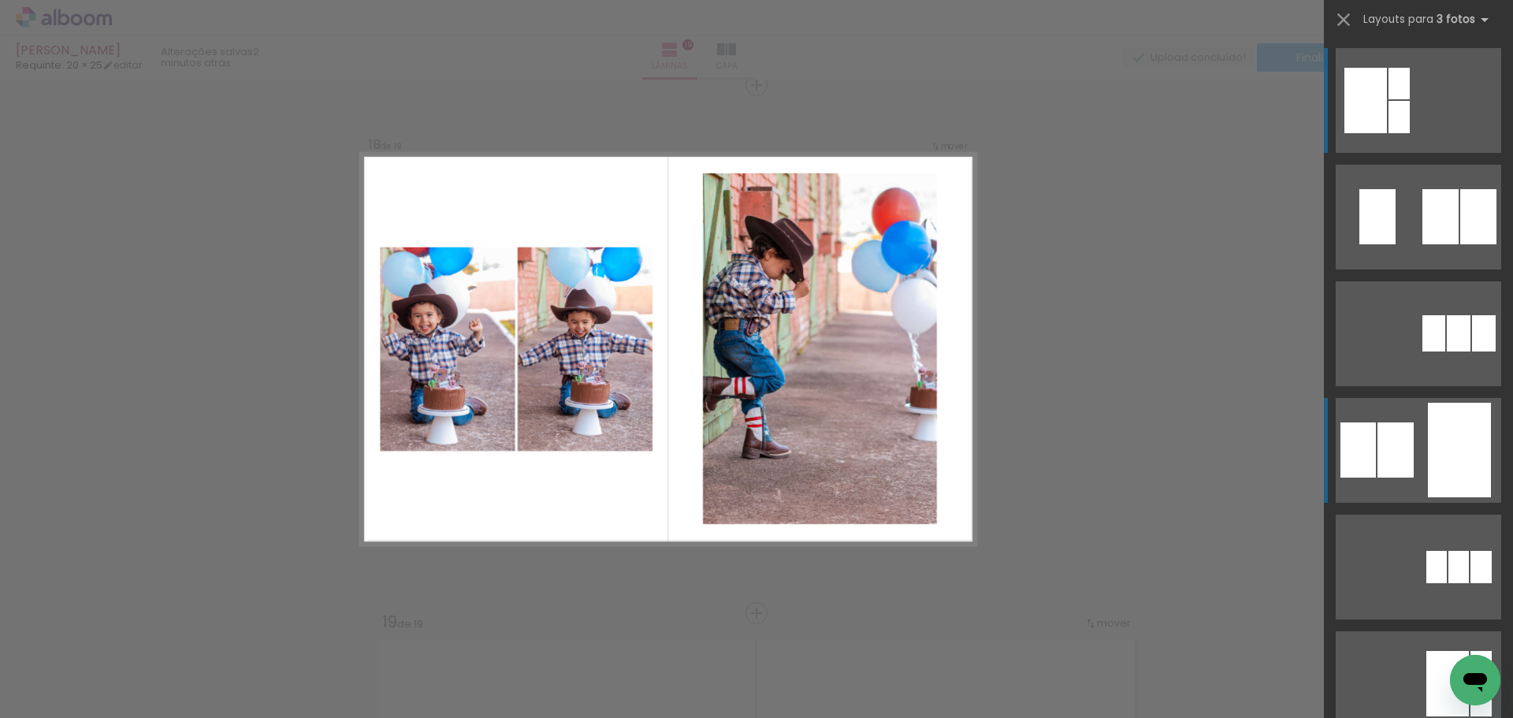
click at [1474, 244] on div at bounding box center [1478, 216] width 36 height 55
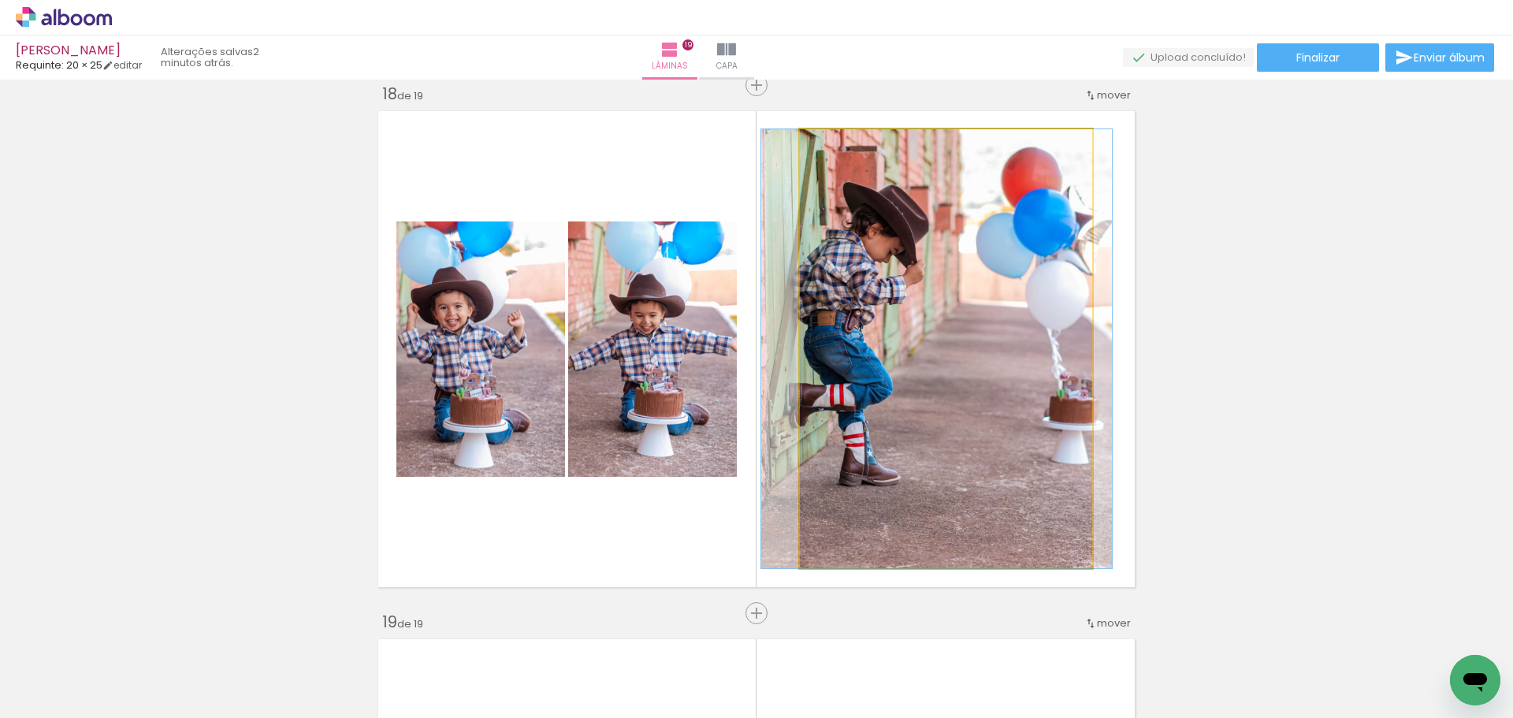
drag, startPoint x: 980, startPoint y: 495, endPoint x: 971, endPoint y: 475, distance: 21.9
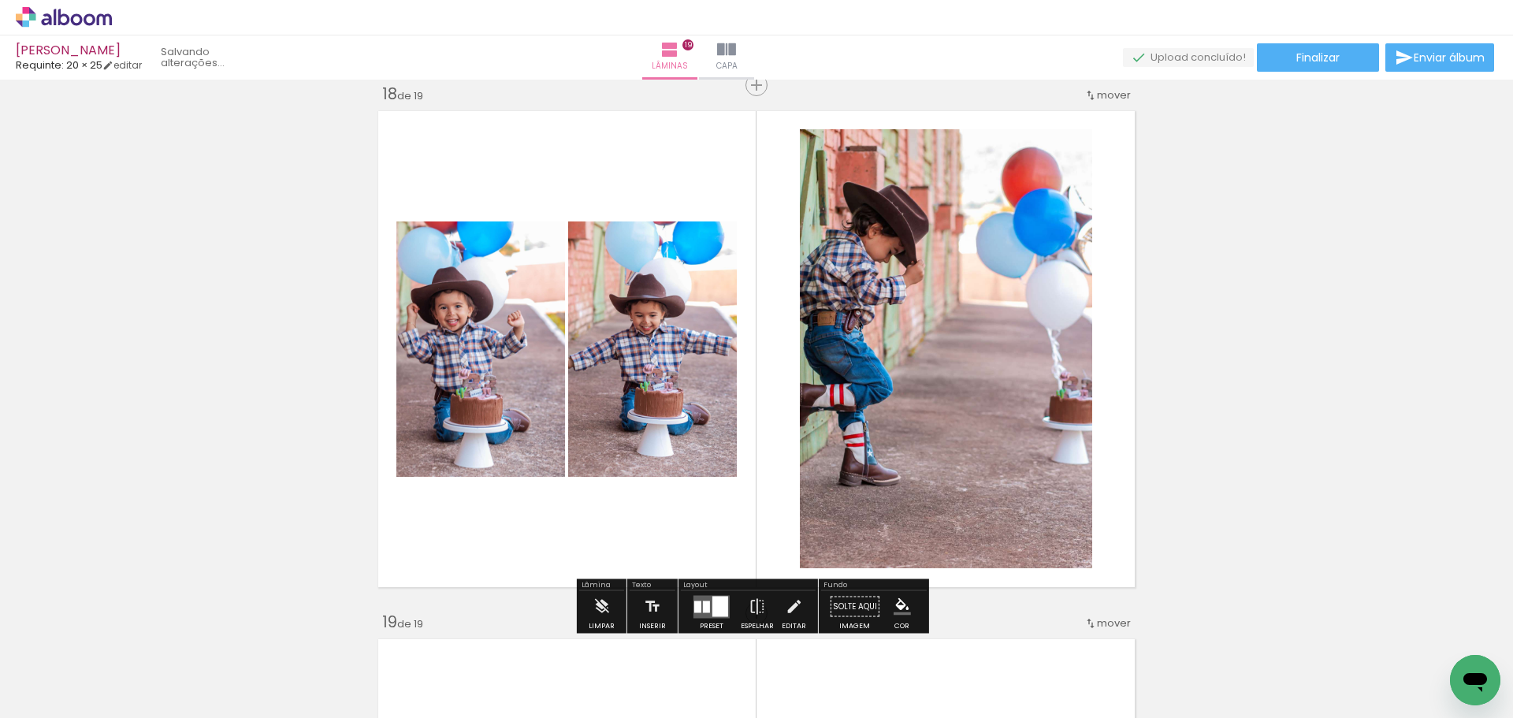
click at [1054, 397] on quentale-photo at bounding box center [946, 348] width 292 height 439
click at [799, 597] on paper-button "Editar" at bounding box center [794, 611] width 32 height 40
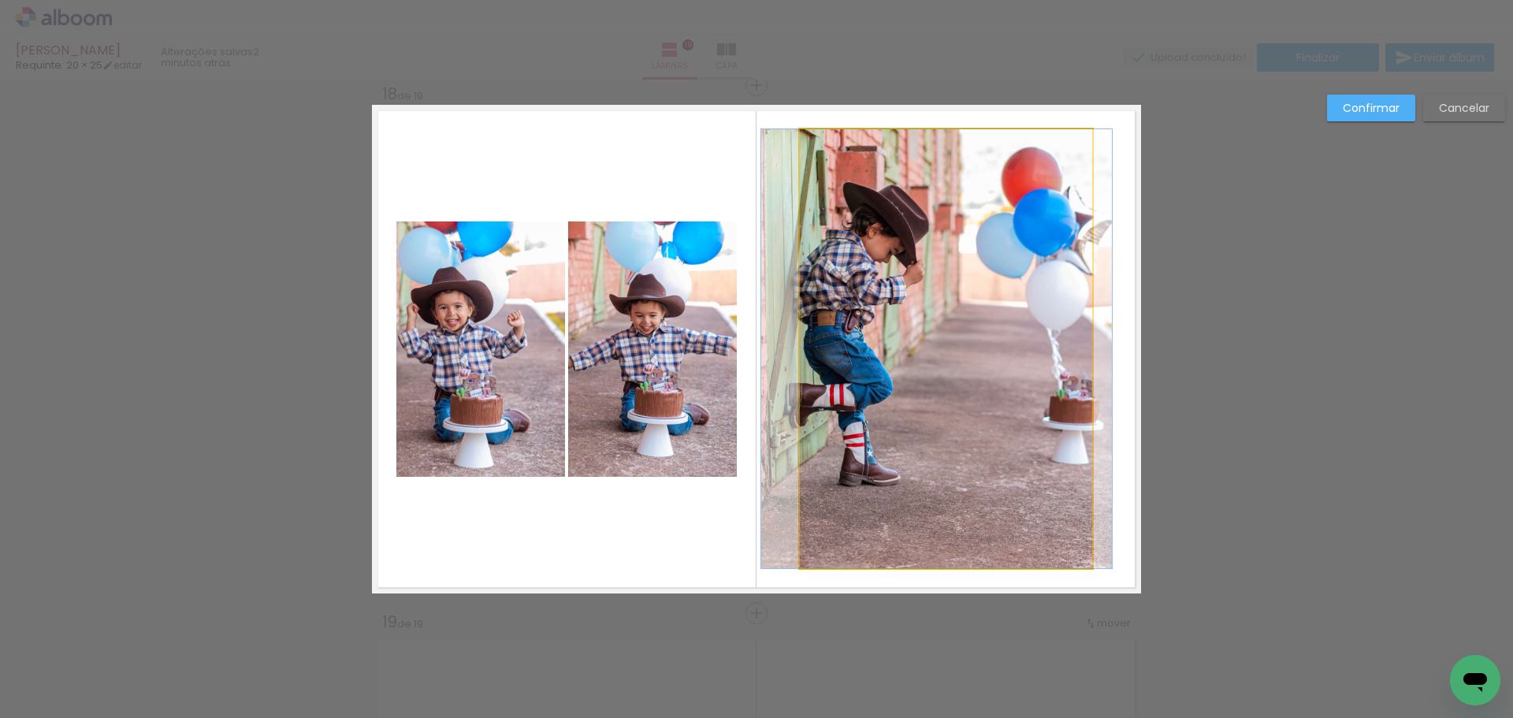
click at [900, 493] on quentale-photo at bounding box center [946, 348] width 292 height 439
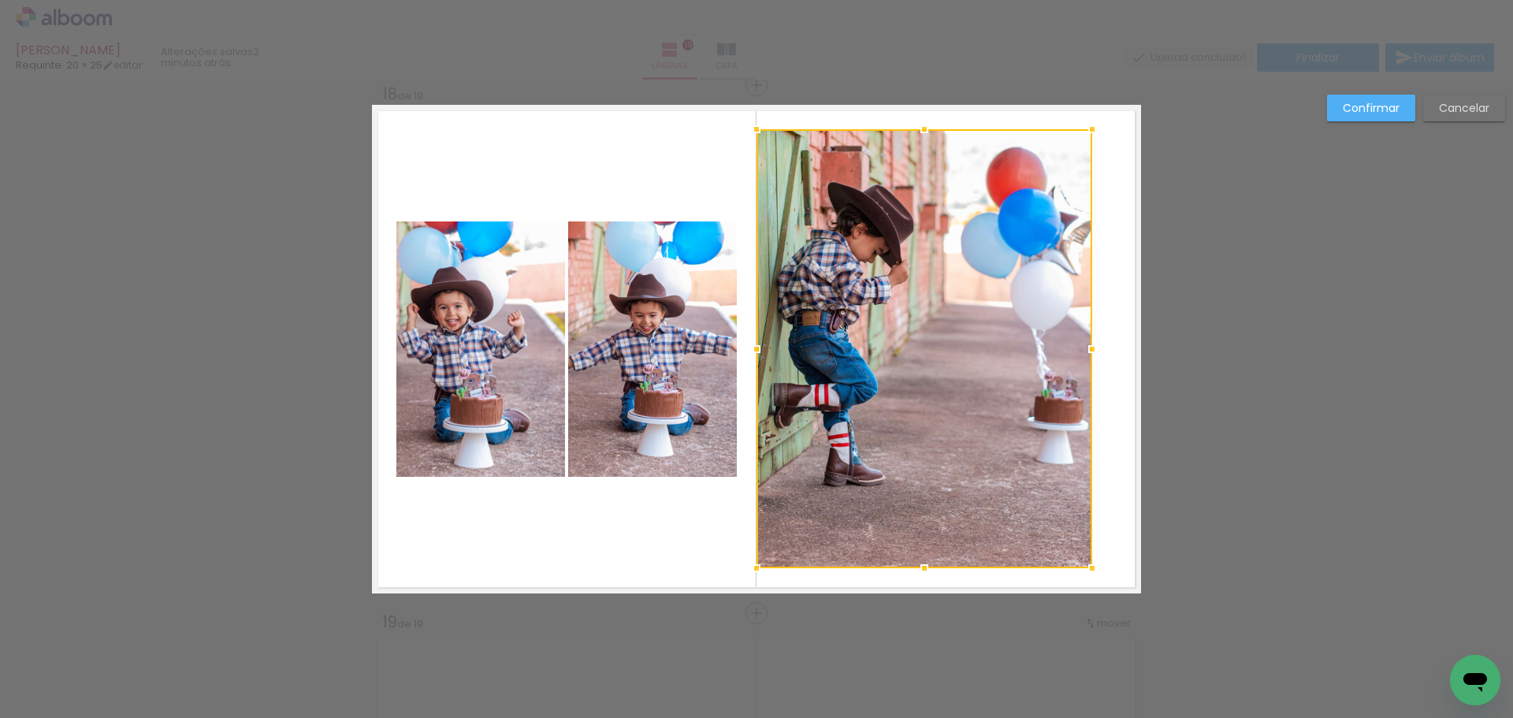
drag, startPoint x: 794, startPoint y: 355, endPoint x: 750, endPoint y: 357, distance: 43.4
click at [750, 357] on div at bounding box center [757, 349] width 32 height 32
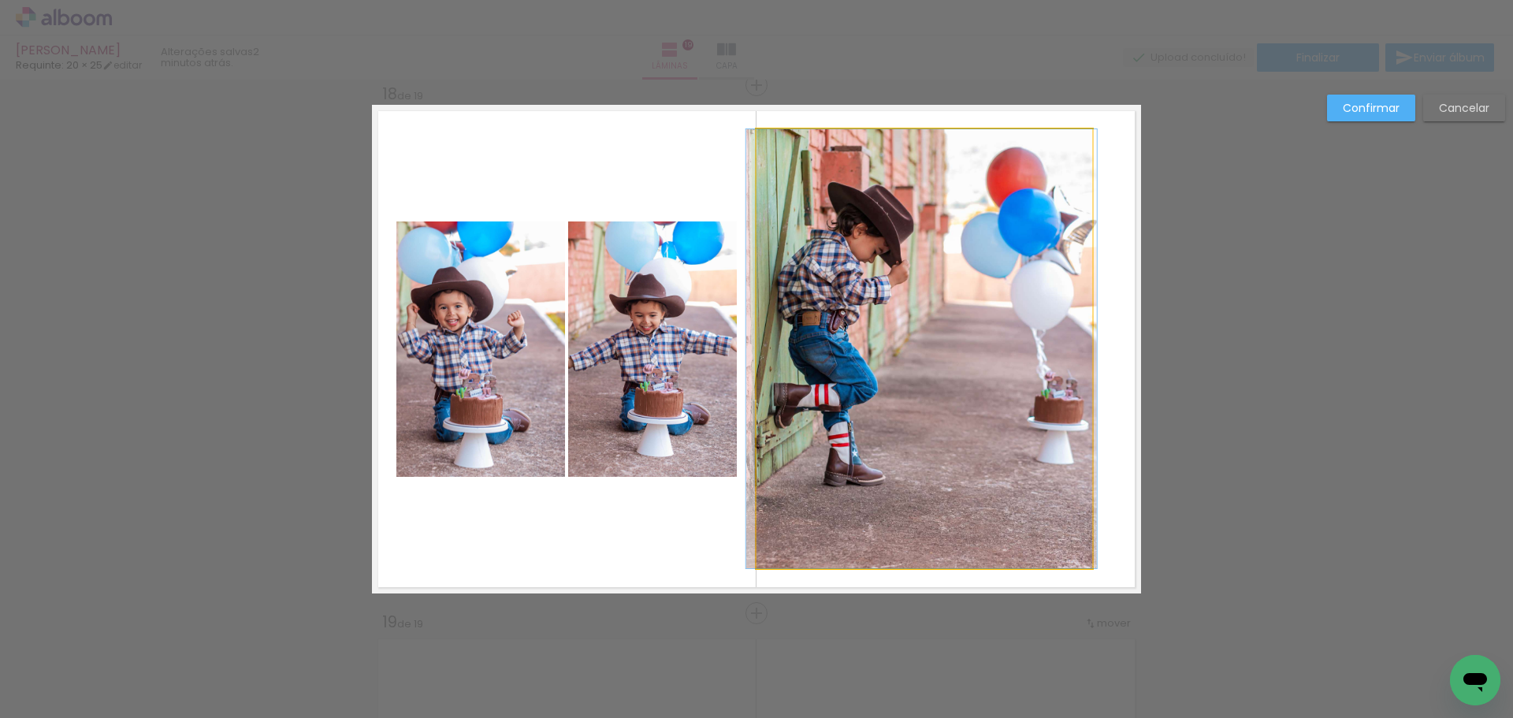
click at [848, 348] on quentale-photo at bounding box center [925, 348] width 336 height 439
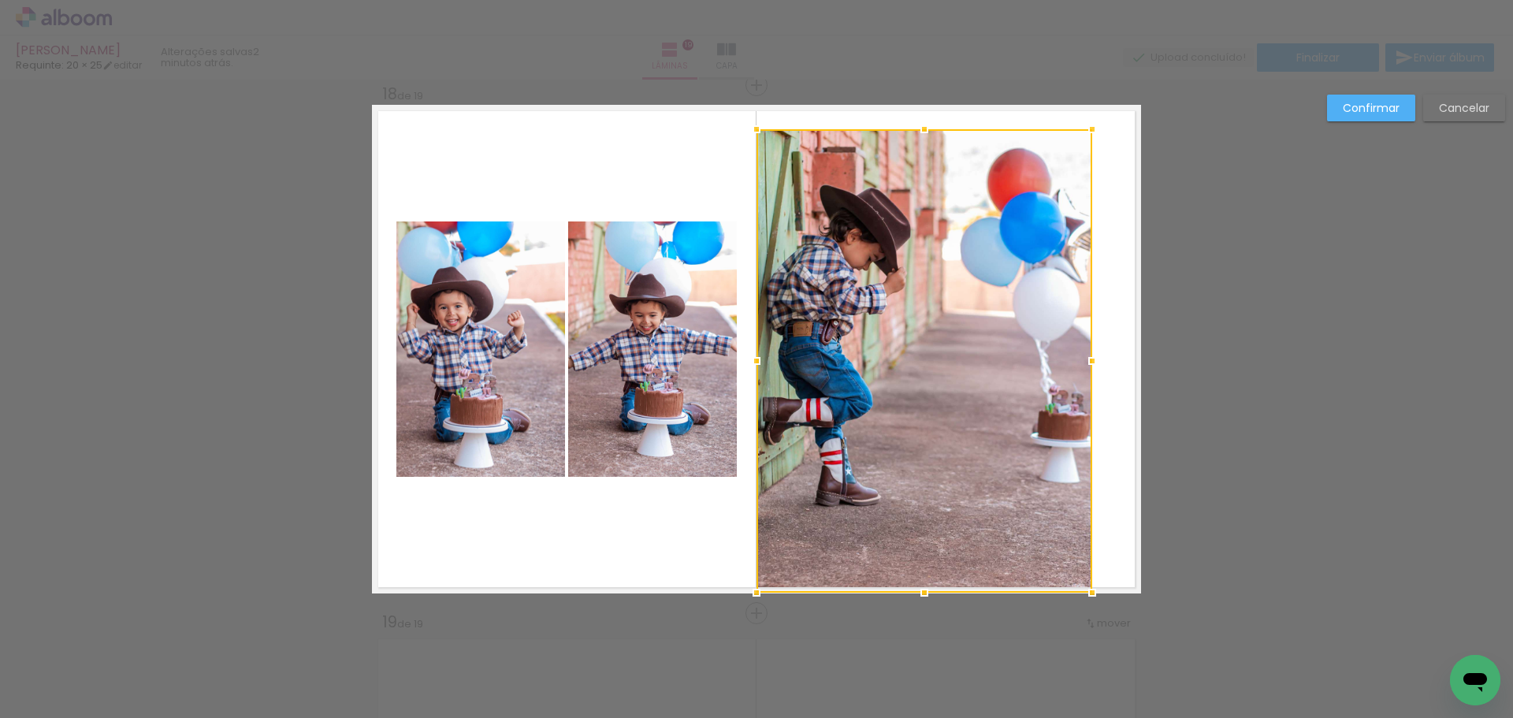
drag, startPoint x: 928, startPoint y: 569, endPoint x: 928, endPoint y: 592, distance: 22.9
click at [928, 592] on div at bounding box center [925, 593] width 32 height 32
click at [960, 508] on div at bounding box center [925, 360] width 336 height 463
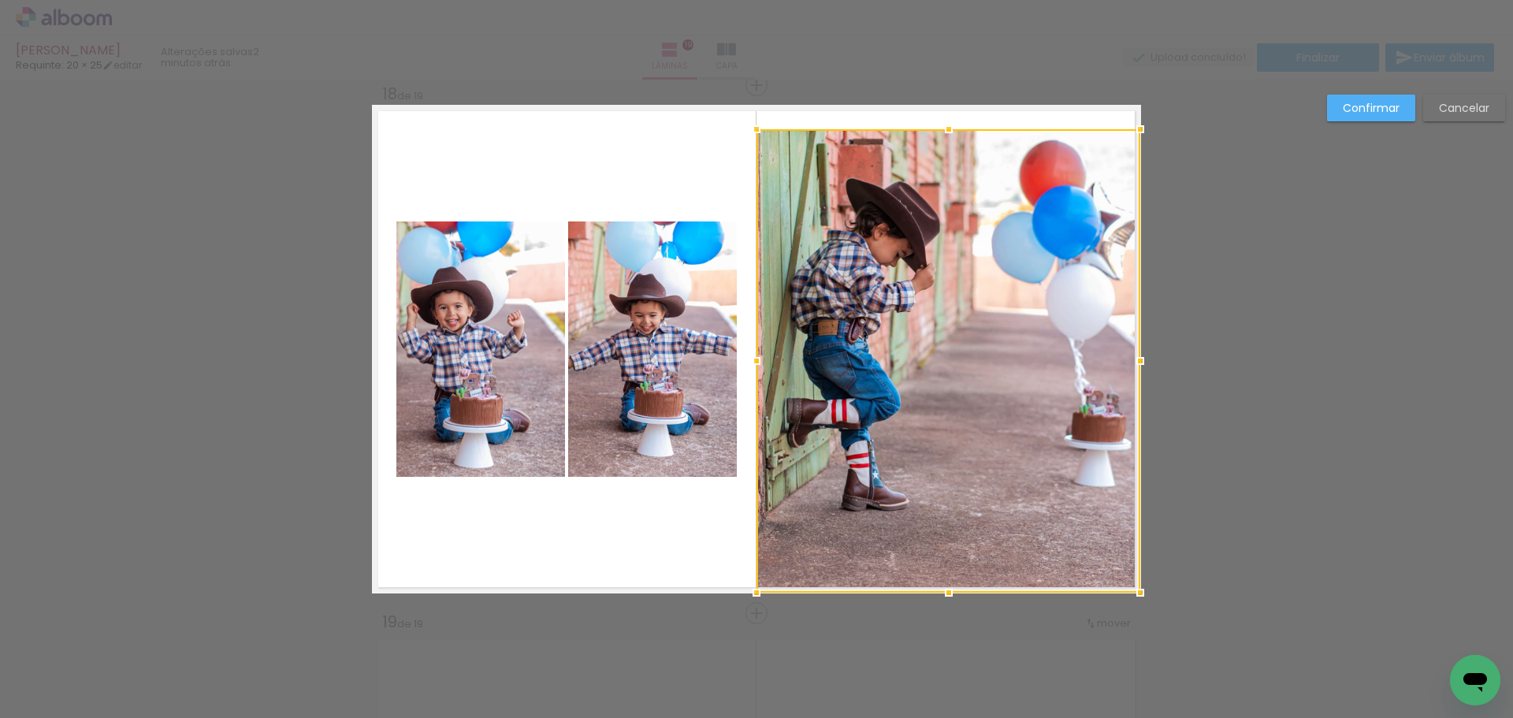
drag, startPoint x: 1088, startPoint y: 359, endPoint x: 1155, endPoint y: 360, distance: 67.8
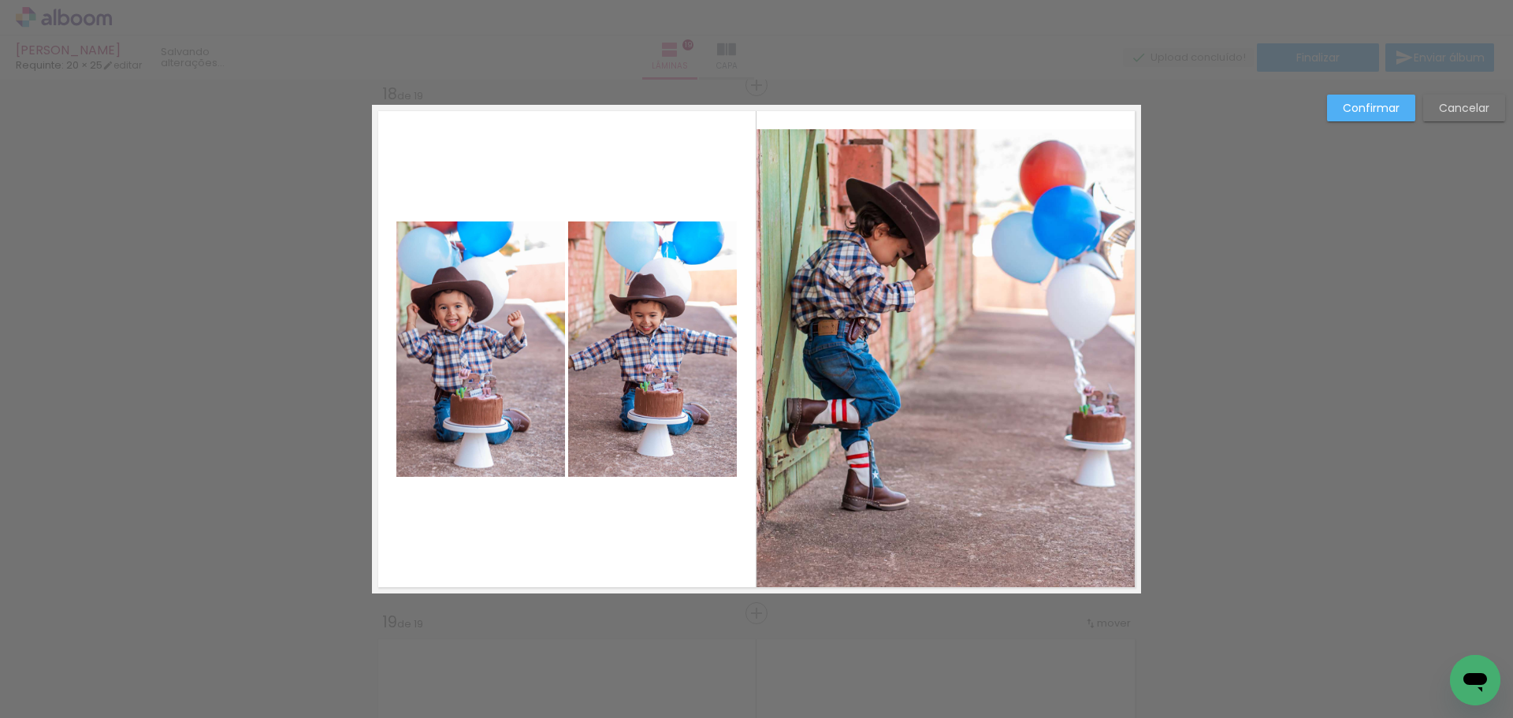
click at [1043, 347] on quentale-photo at bounding box center [949, 360] width 384 height 463
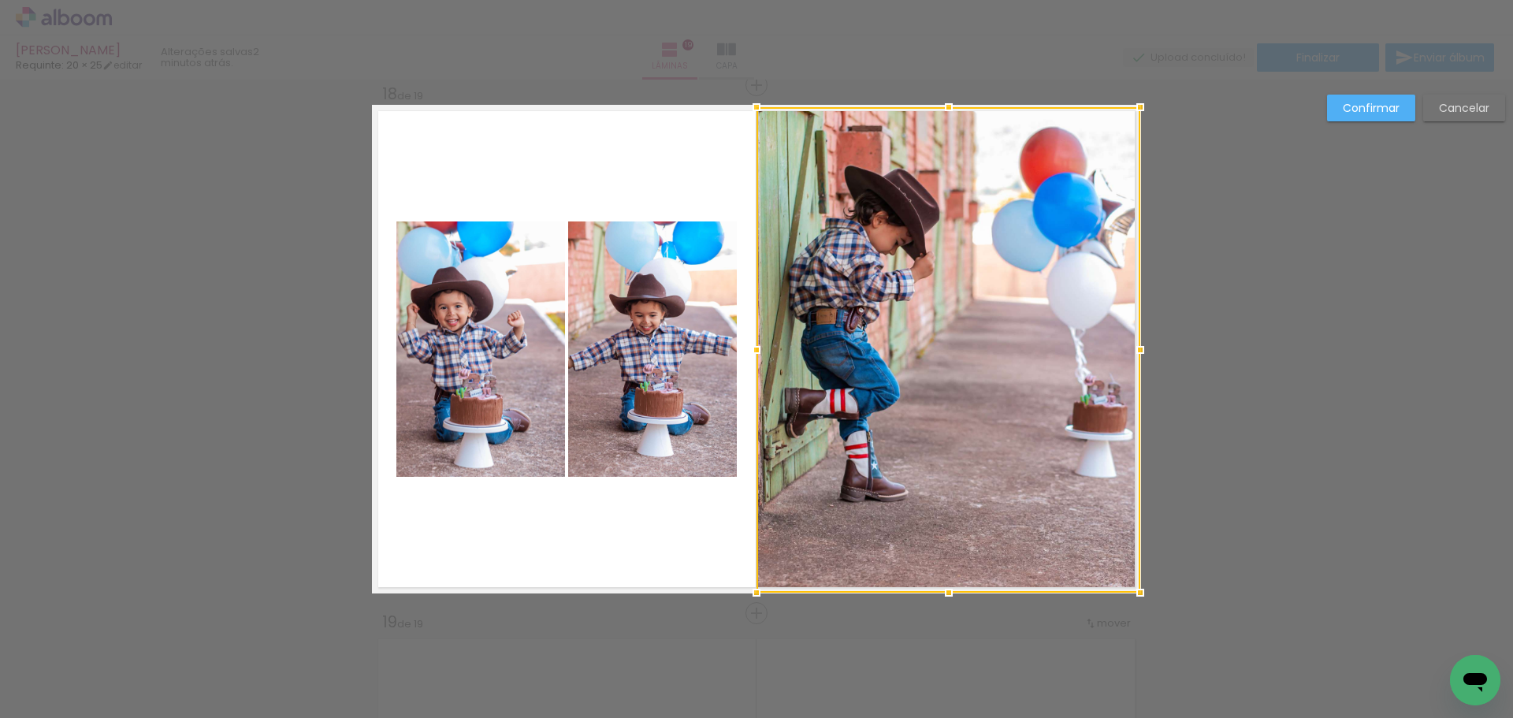
click at [933, 105] on div at bounding box center [949, 107] width 32 height 32
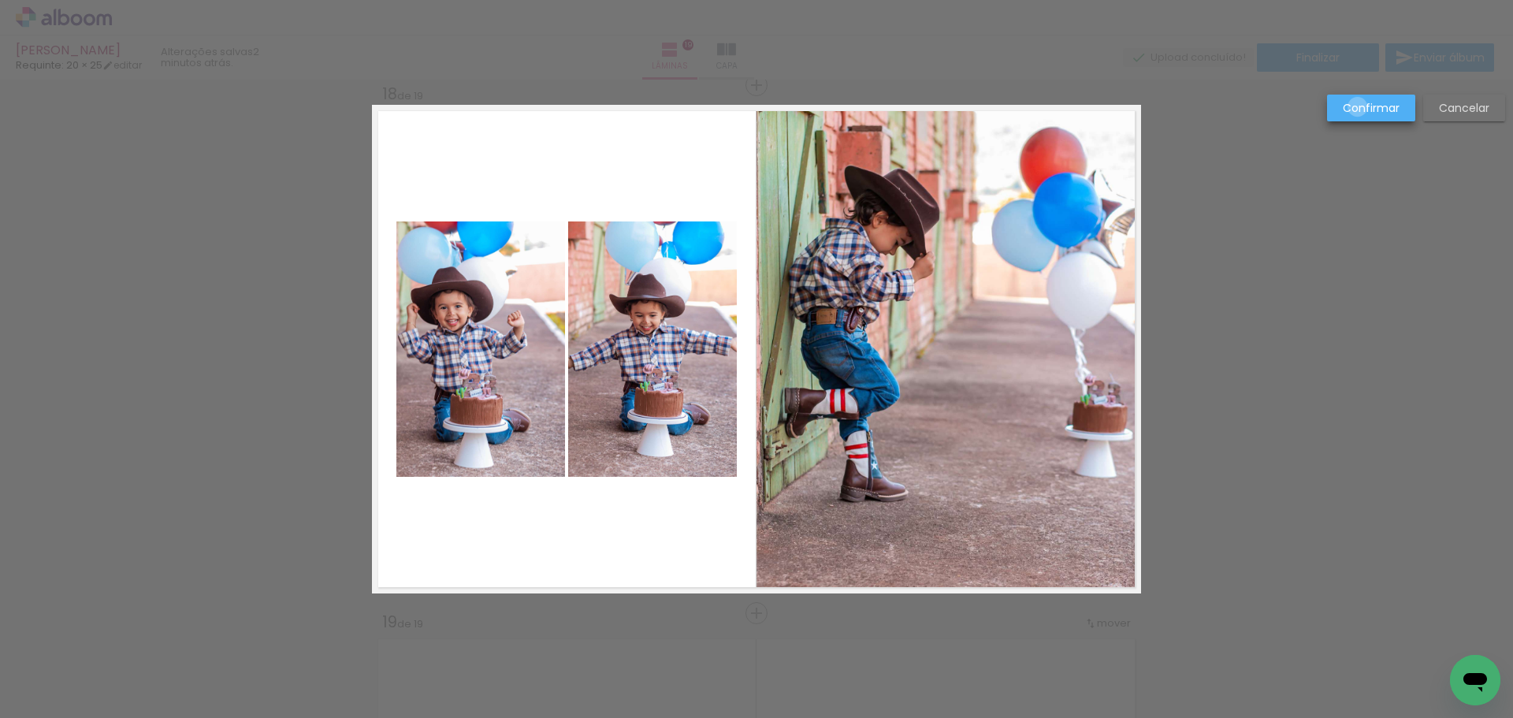
click at [0, 0] on slot "Confirmar" at bounding box center [0, 0] width 0 height 0
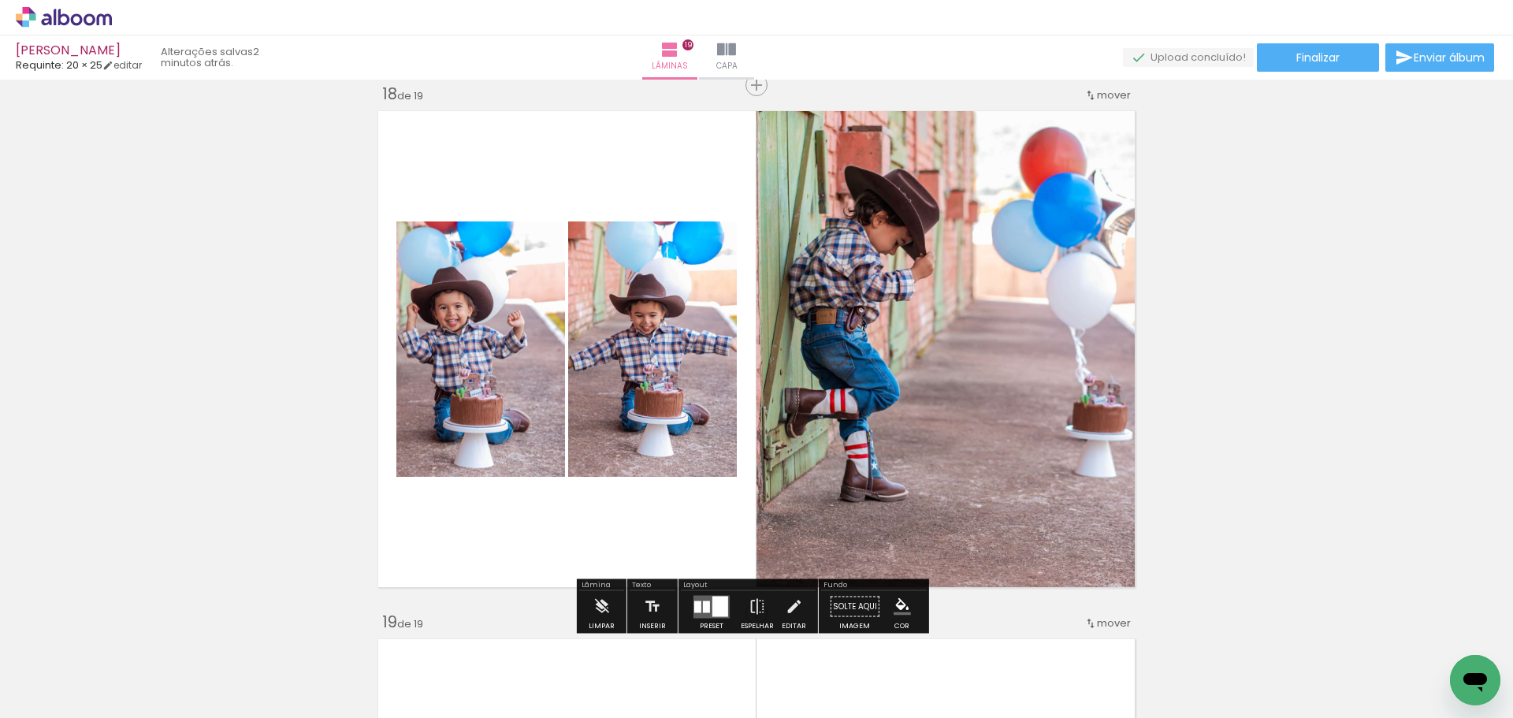
click at [1018, 442] on quentale-photo at bounding box center [949, 349] width 384 height 485
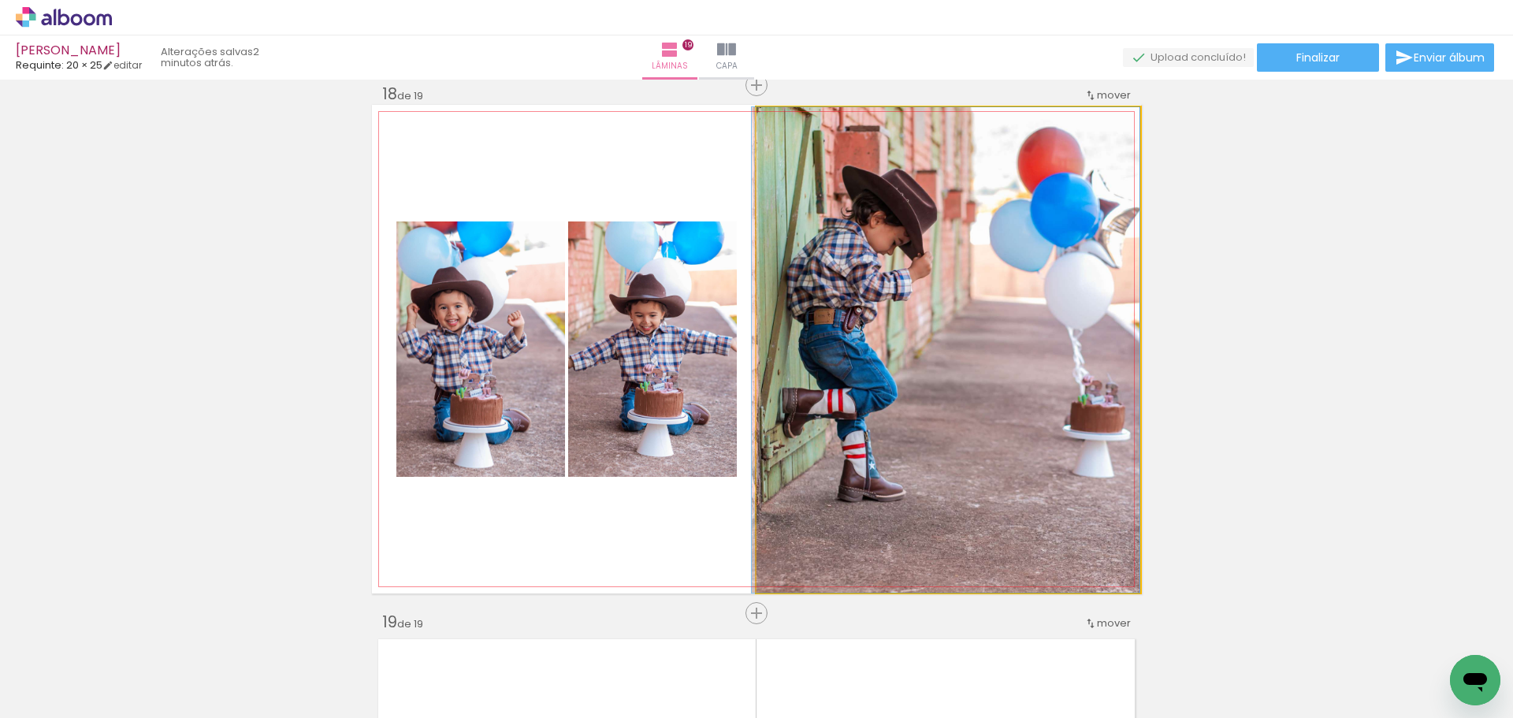
drag, startPoint x: 1018, startPoint y: 442, endPoint x: 1000, endPoint y: 441, distance: 18.1
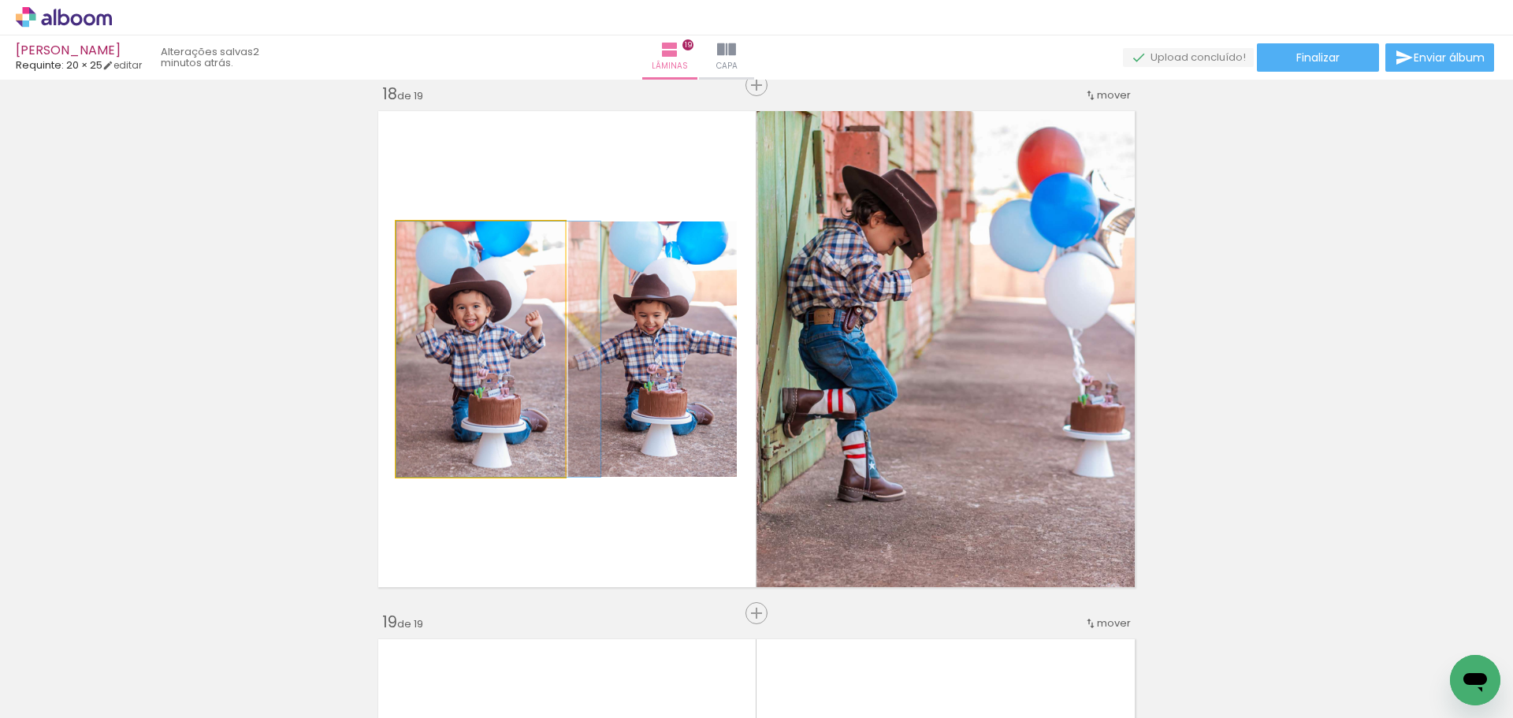
drag, startPoint x: 501, startPoint y: 402, endPoint x: 522, endPoint y: 399, distance: 21.5
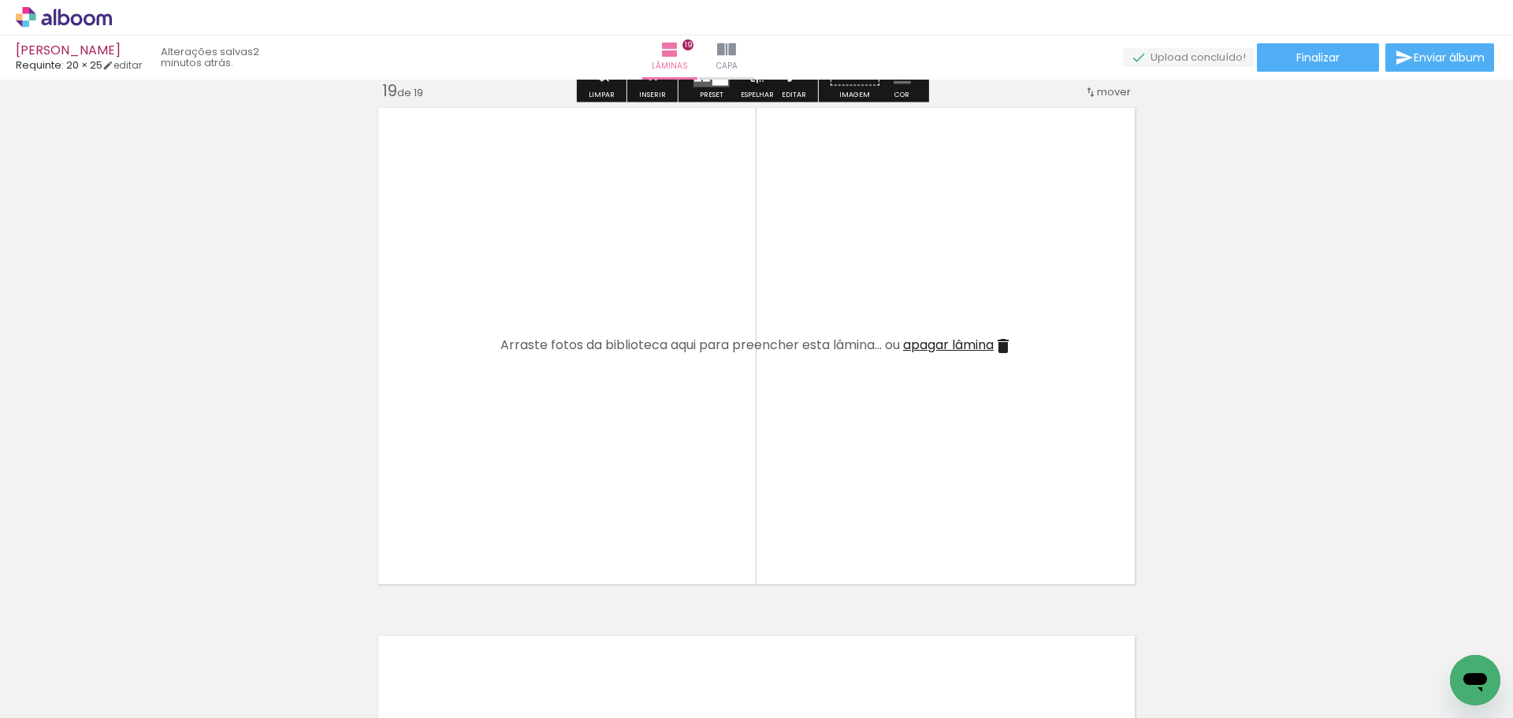
scroll to position [9548, 0]
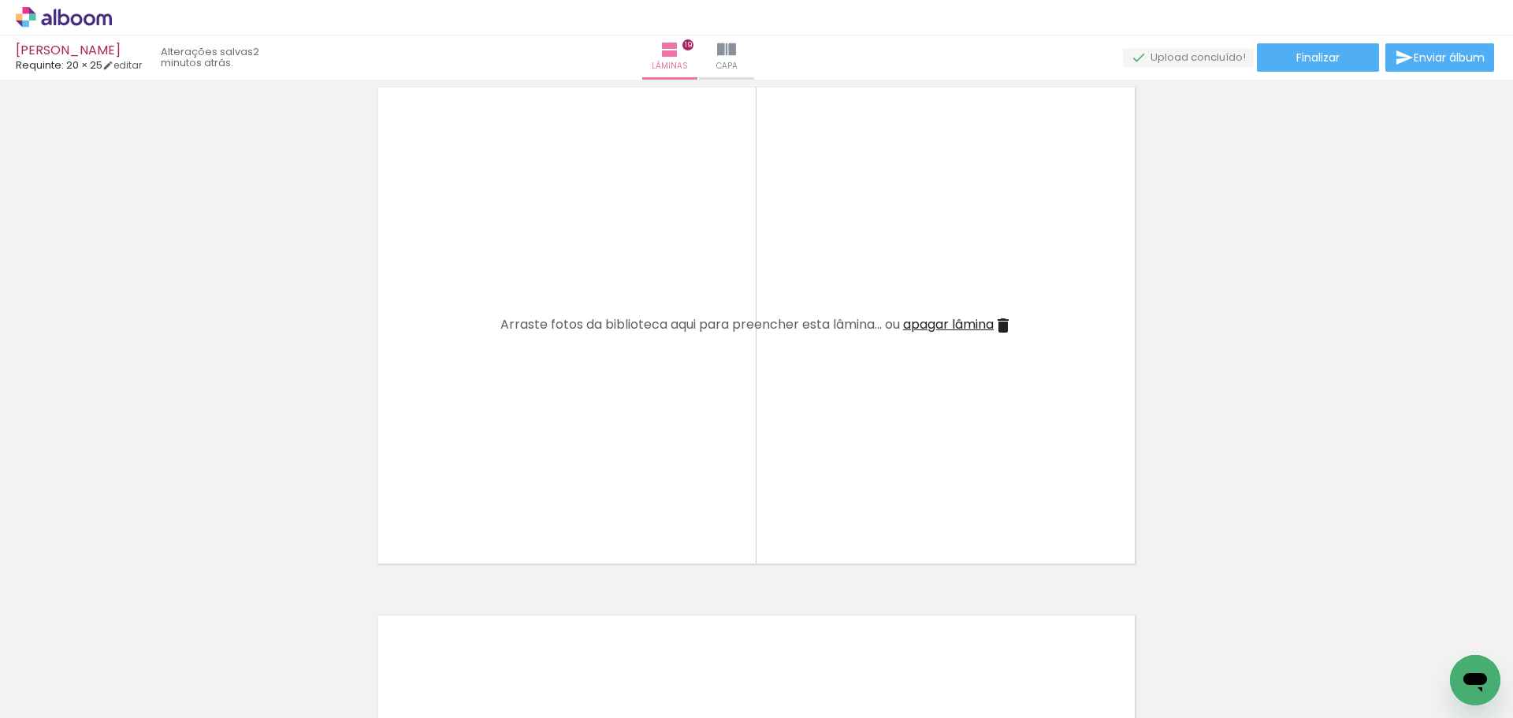
click at [998, 330] on iron-icon at bounding box center [1003, 325] width 19 height 19
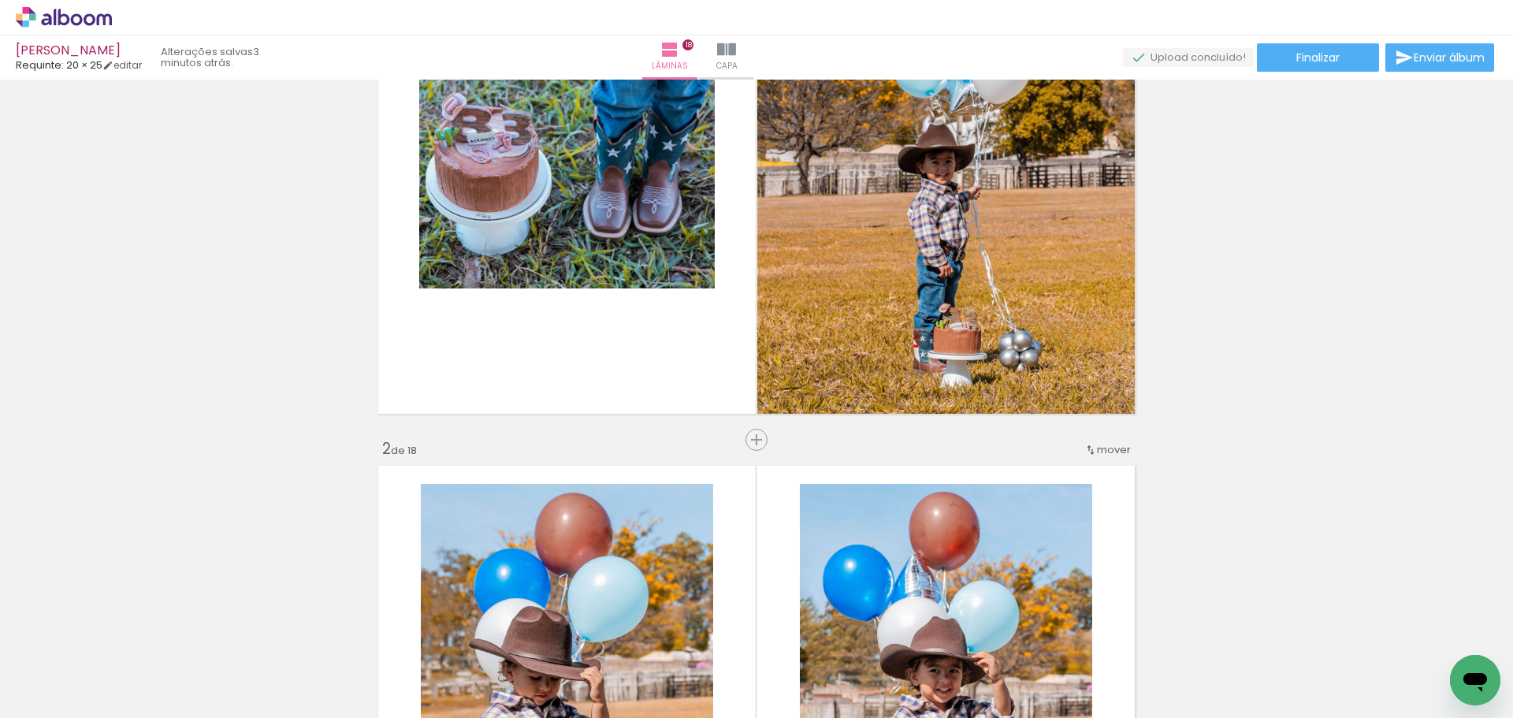
scroll to position [0, 0]
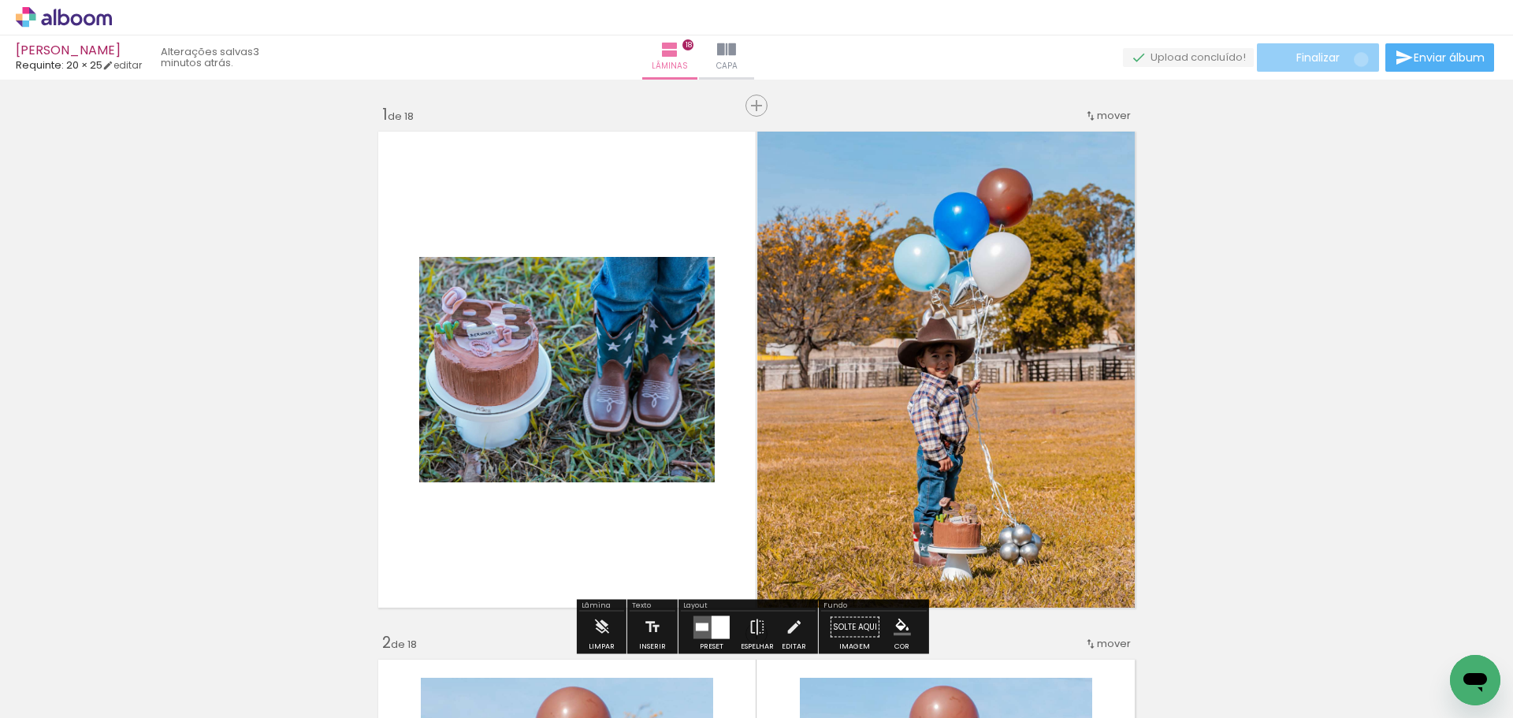
click at [1355, 59] on paper-button "Finalizar" at bounding box center [1318, 57] width 122 height 28
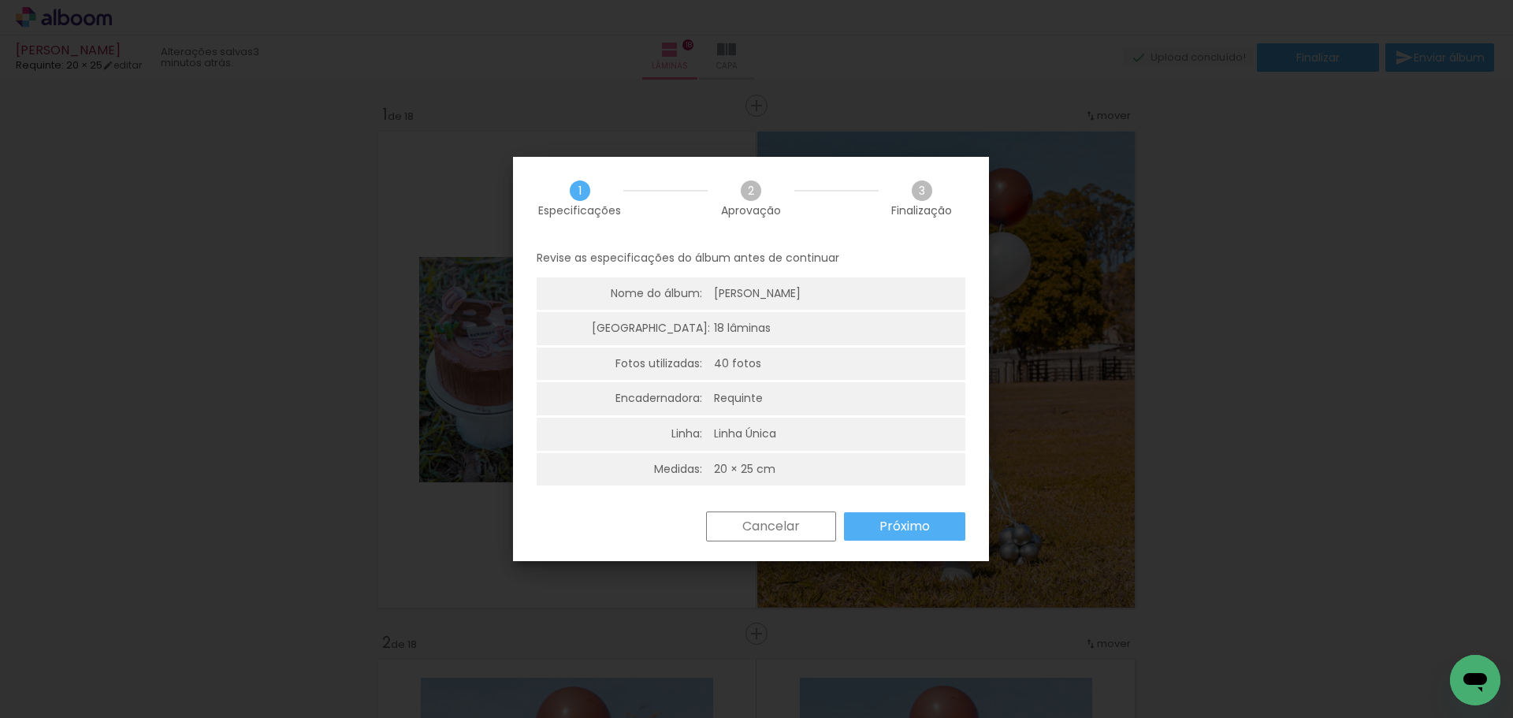
click at [890, 516] on paper-button "Próximo" at bounding box center [904, 526] width 121 height 28
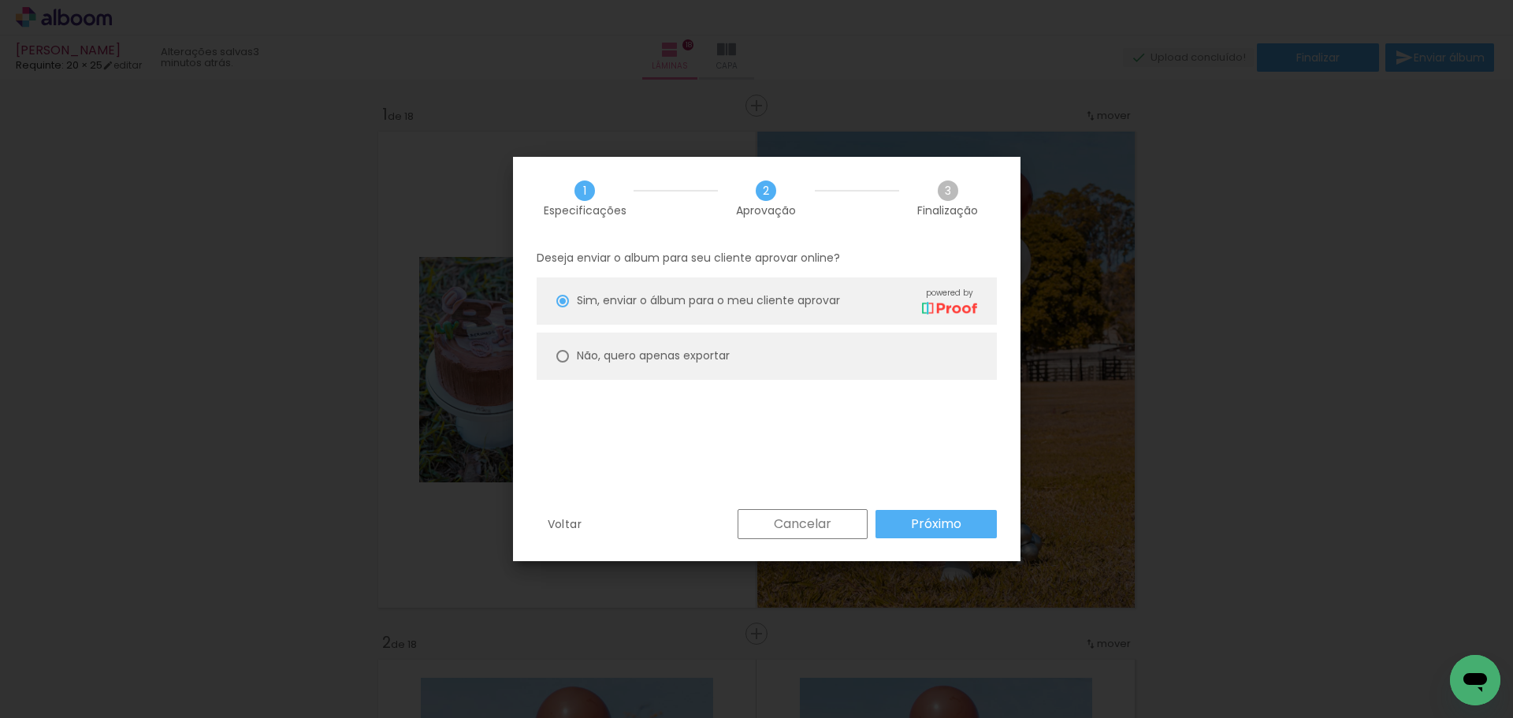
click at [686, 314] on div "Não, quero apenas exportar" at bounding box center [777, 301] width 400 height 28
type paper-radio-button "on"
click at [921, 537] on paper-button "Próximo" at bounding box center [936, 524] width 121 height 28
type input "Alta, 300 DPI"
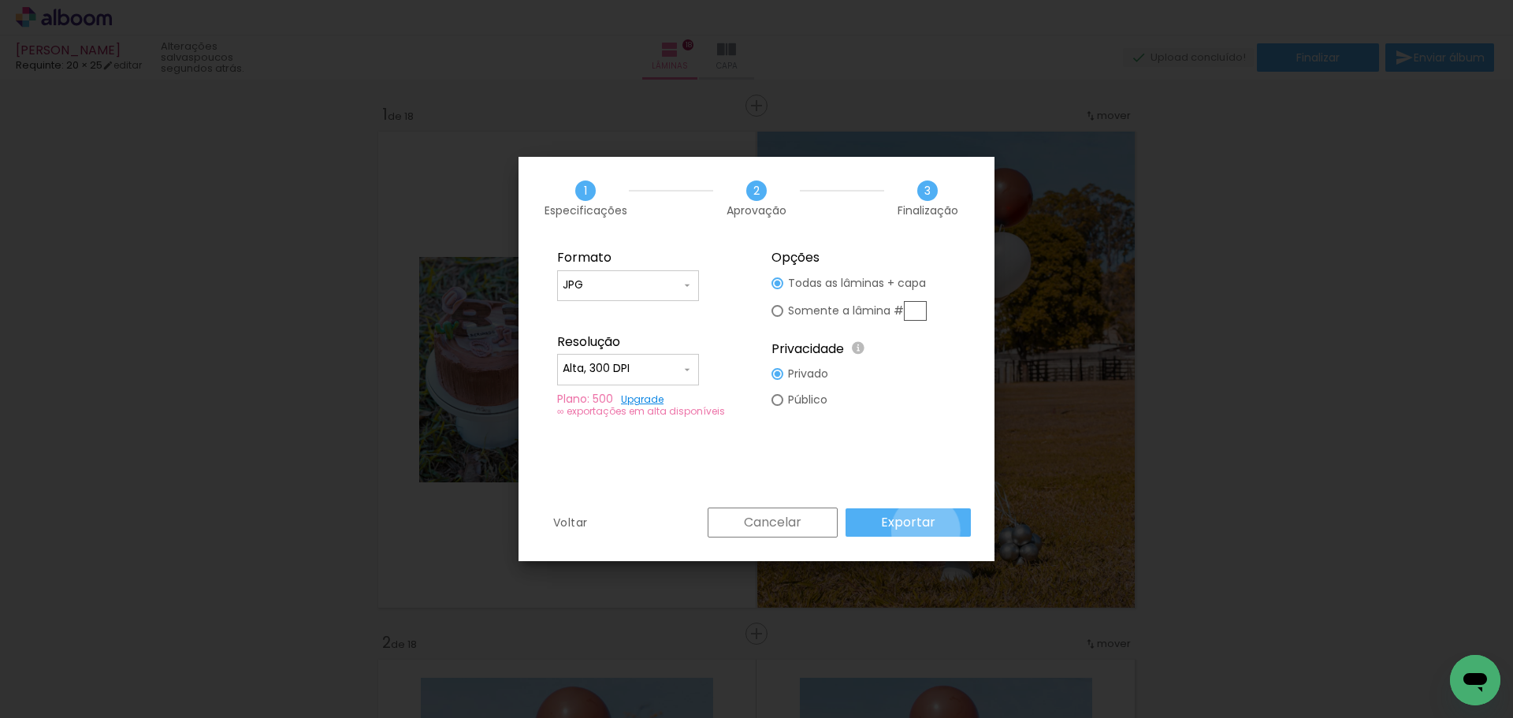
click at [0, 0] on slot "Exportar" at bounding box center [0, 0] width 0 height 0
